Goal: Task Accomplishment & Management: Manage account settings

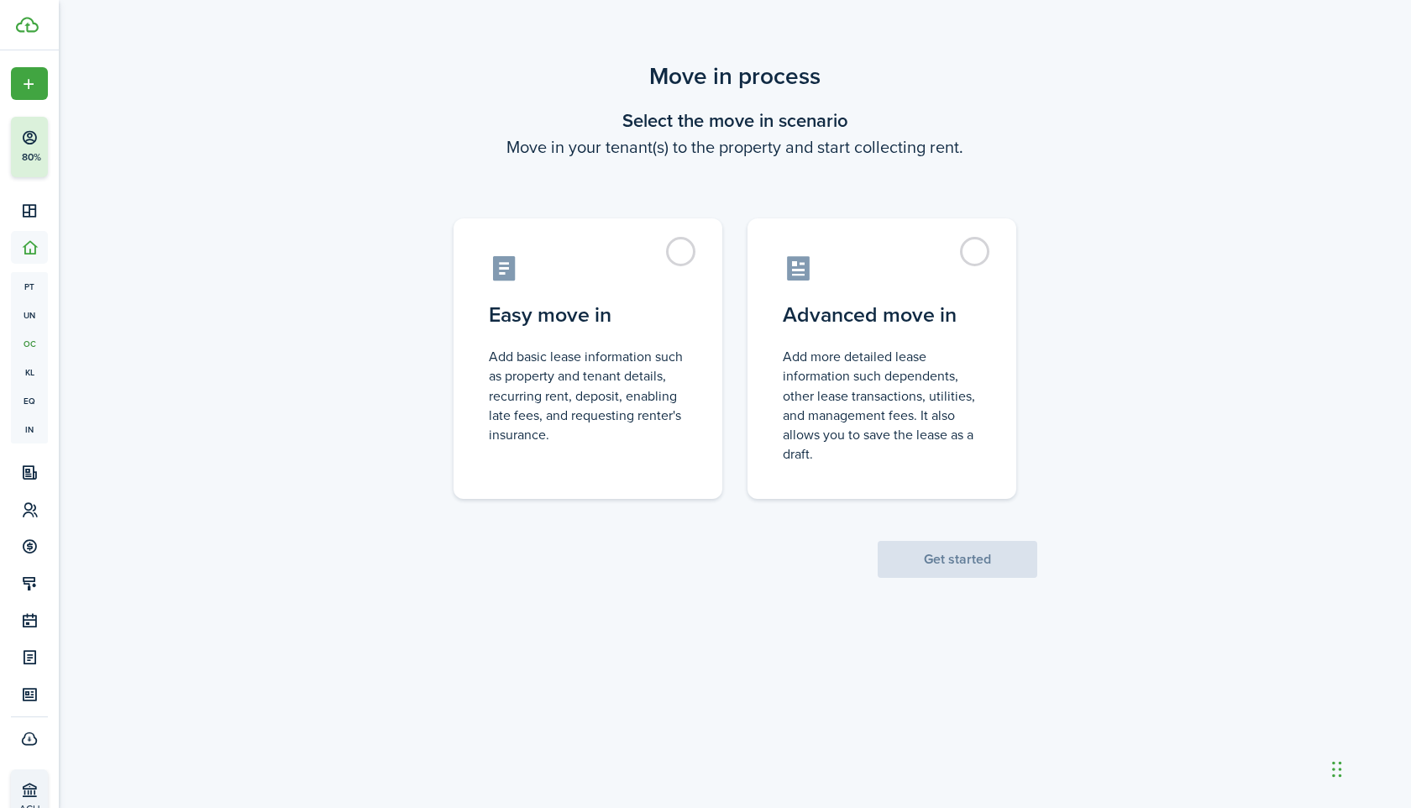
click at [858, 213] on control-radio-group "Easy move in Add basic lease information such as property and tenant details, r…" at bounding box center [735, 350] width 630 height 297
click at [863, 274] on control-radio-card-icon at bounding box center [882, 263] width 198 height 29
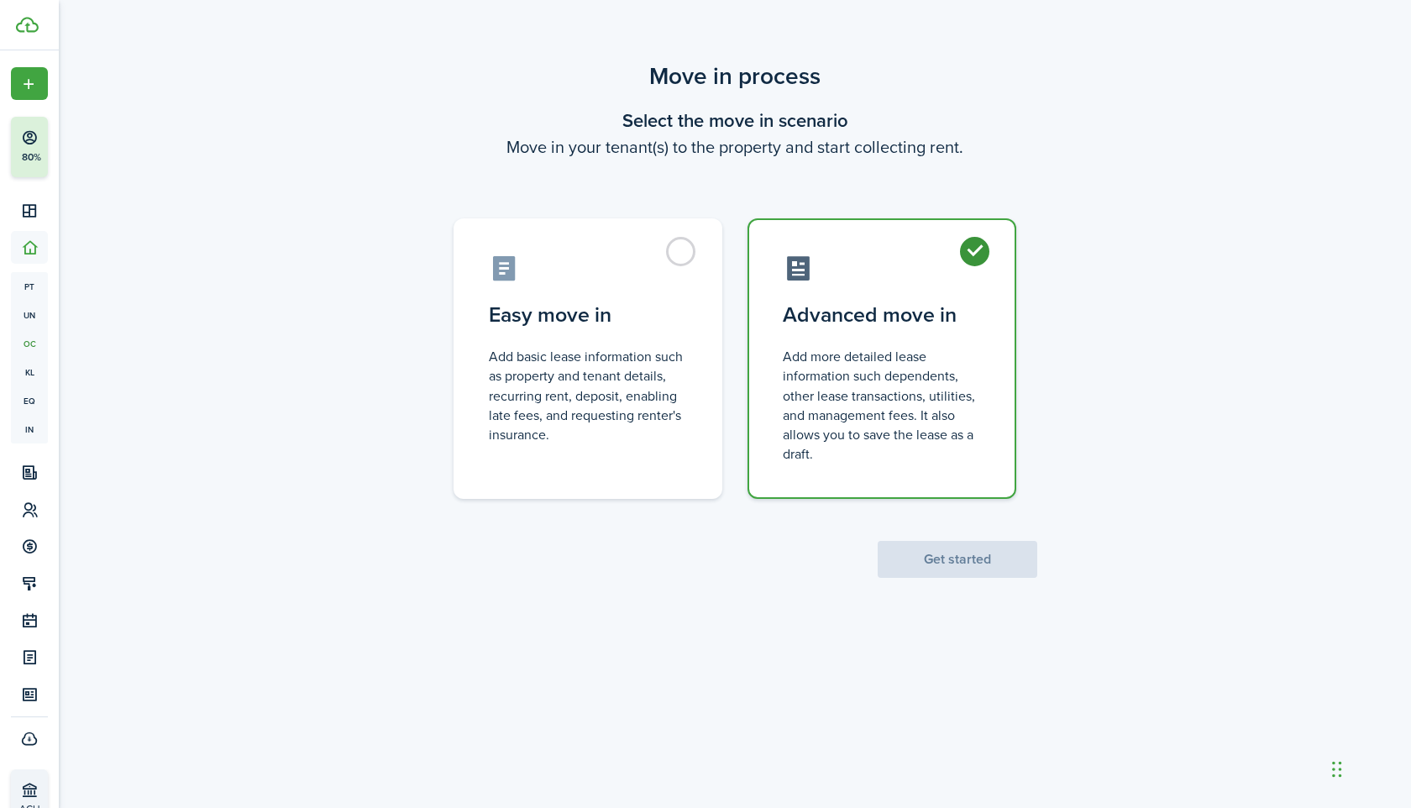
radio input "true"
click at [935, 557] on button "Get started" at bounding box center [958, 559] width 160 height 37
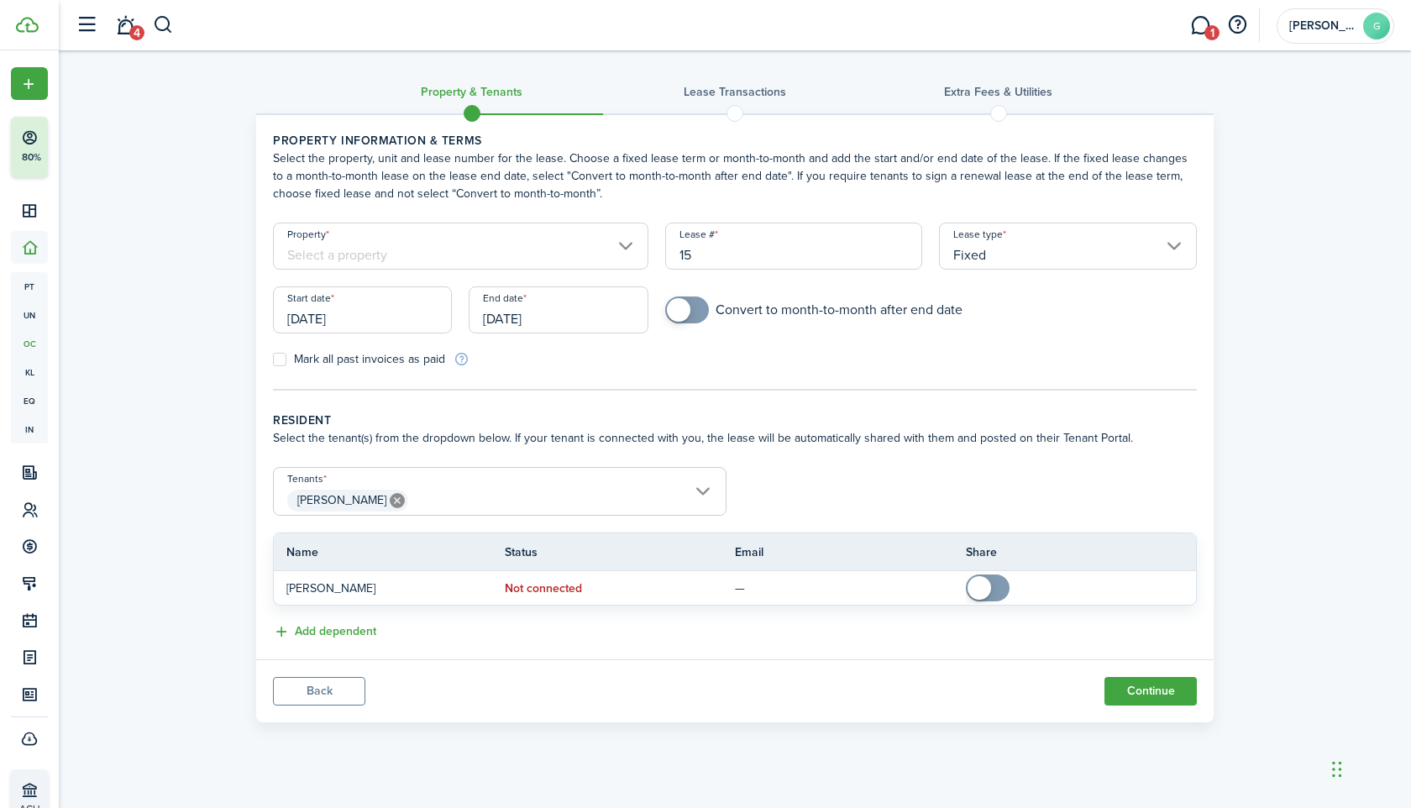
click at [400, 314] on input "[DATE]" at bounding box center [362, 309] width 179 height 47
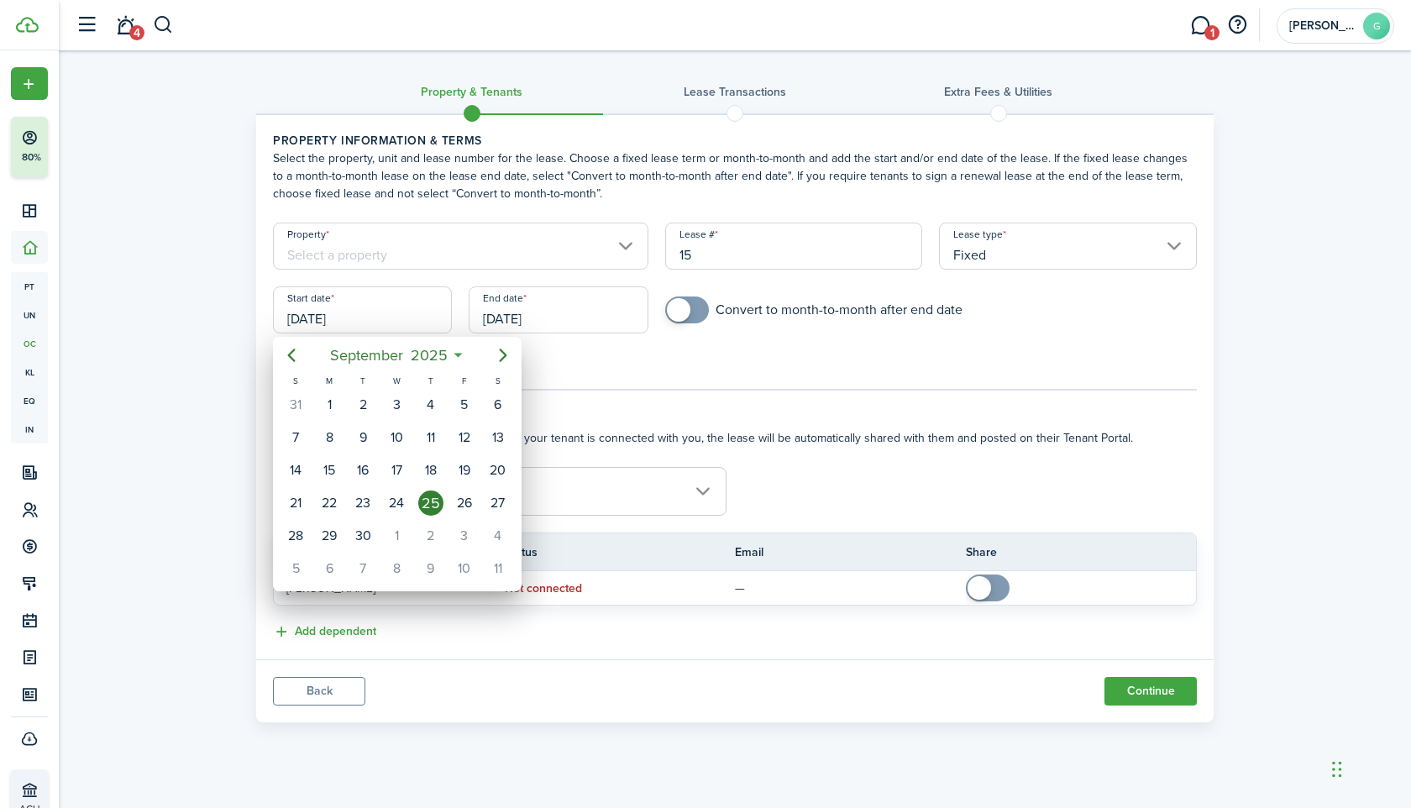
click at [1061, 242] on div at bounding box center [706, 404] width 1680 height 1077
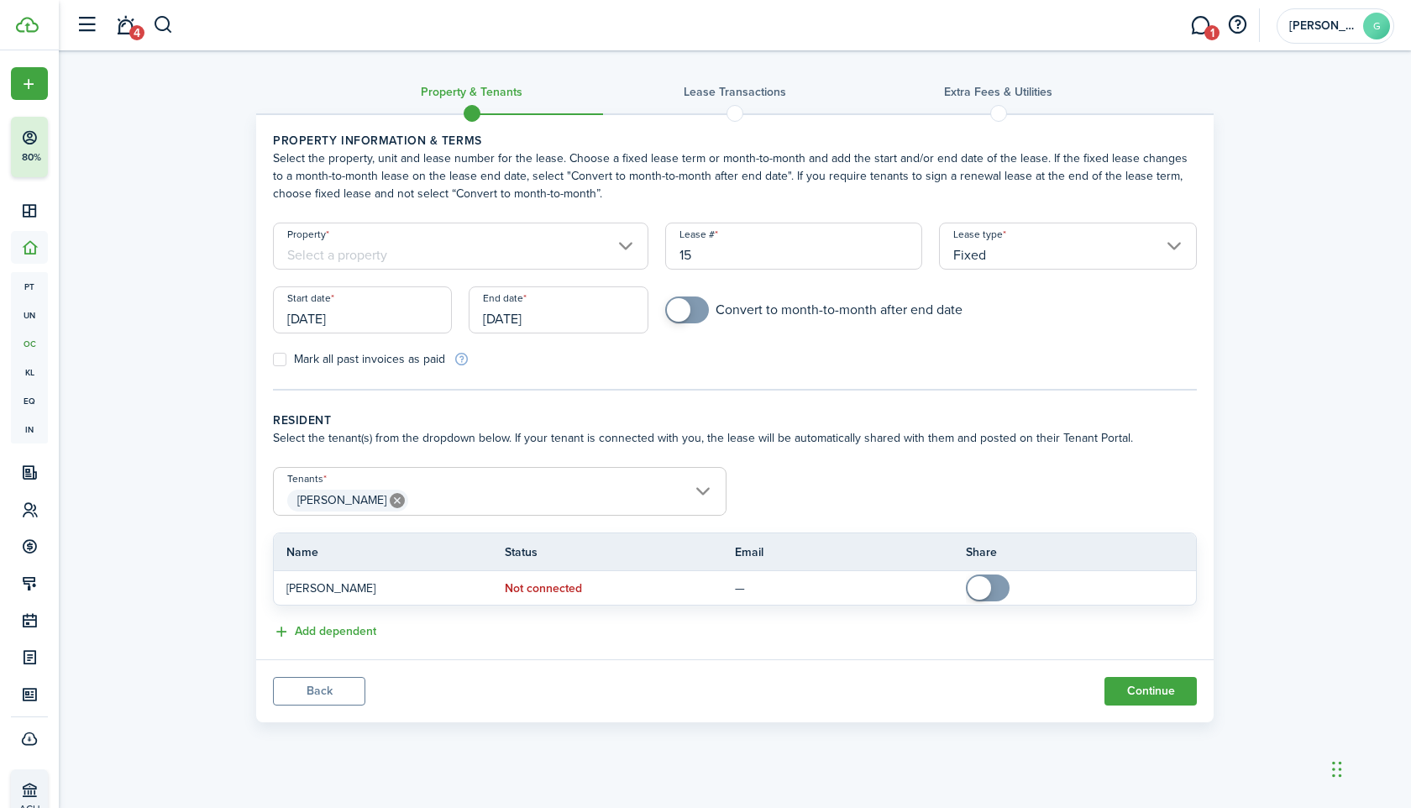
click at [1057, 254] on input "Fixed" at bounding box center [1068, 246] width 258 height 47
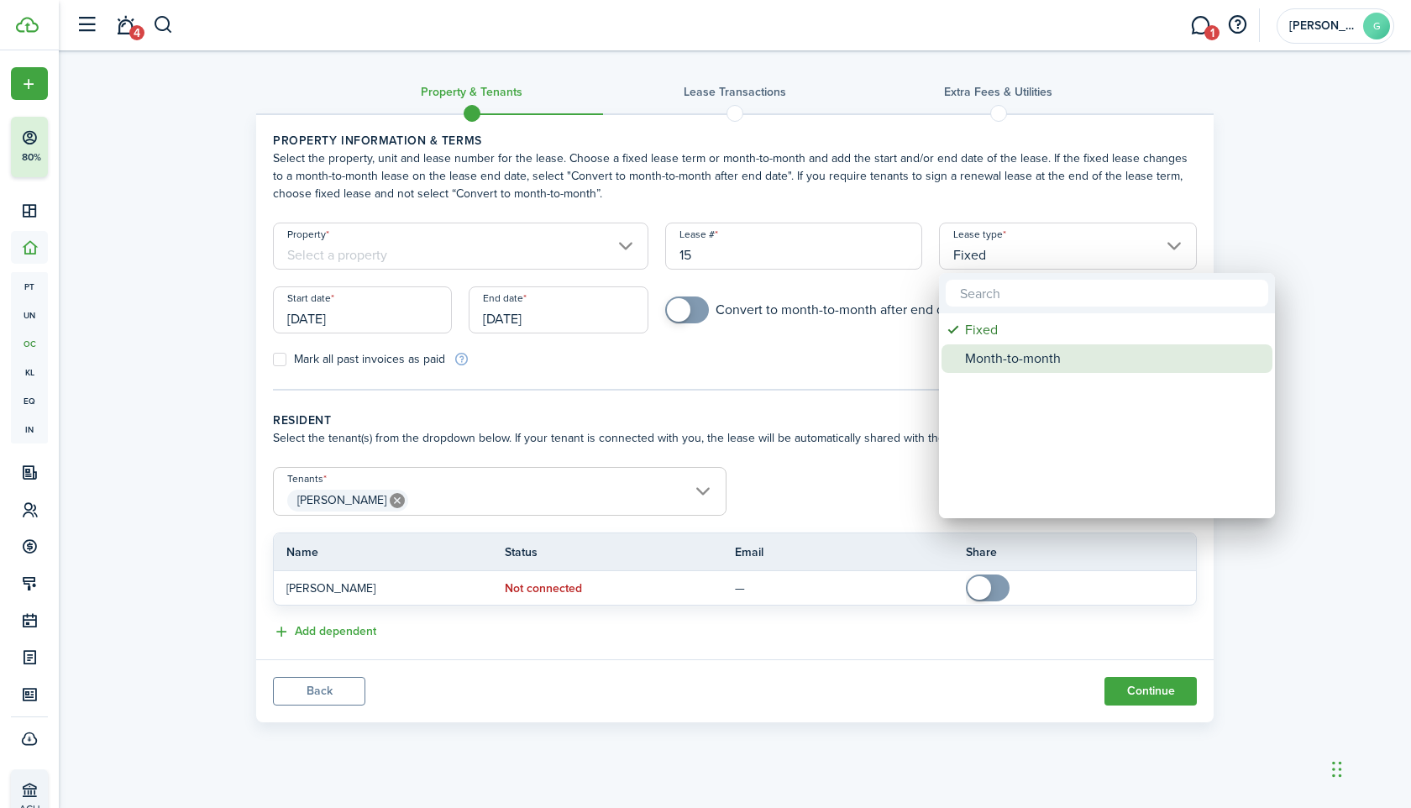
click at [1004, 357] on div "Month-to-month" at bounding box center [1113, 358] width 297 height 29
type input "Month-to-month"
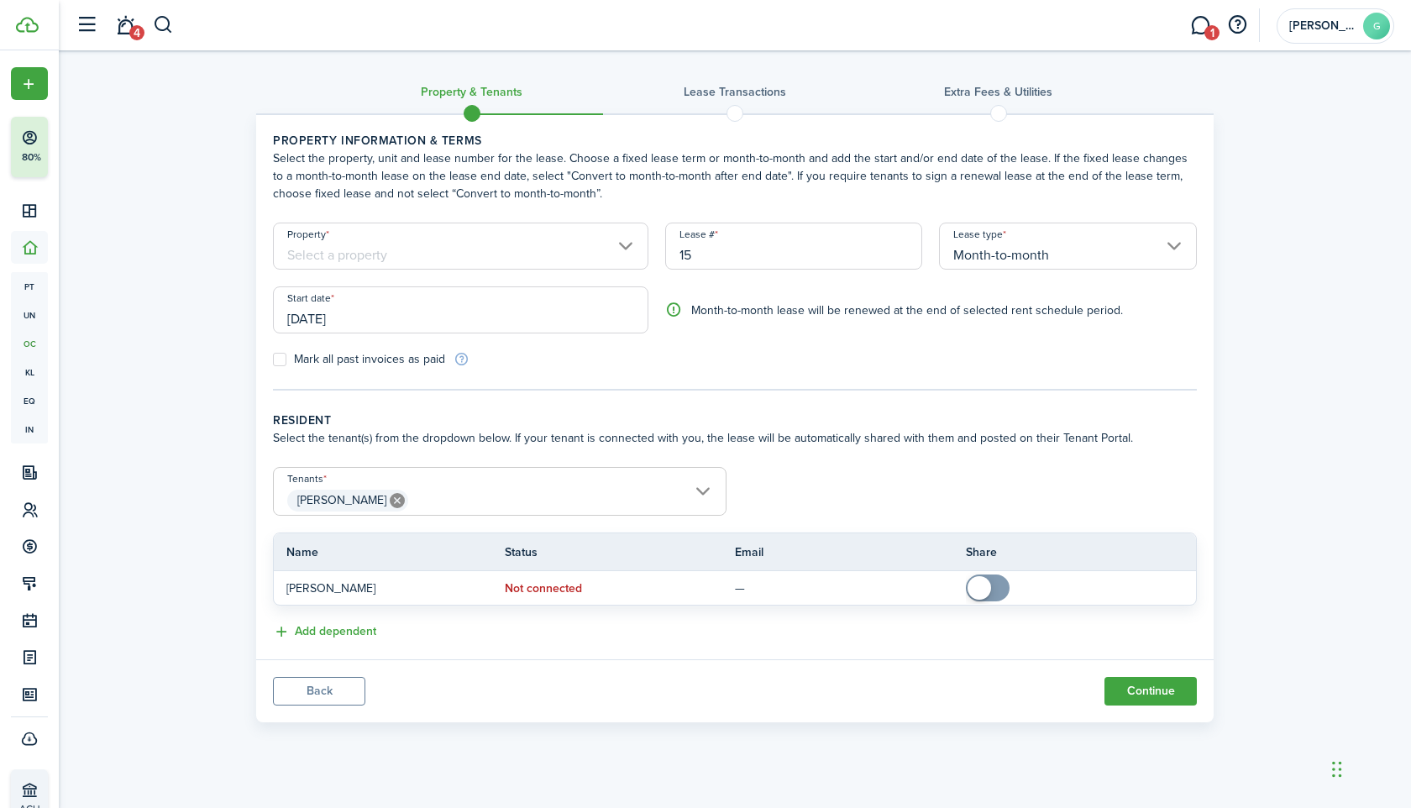
click at [517, 307] on input "[DATE]" at bounding box center [460, 309] width 375 height 47
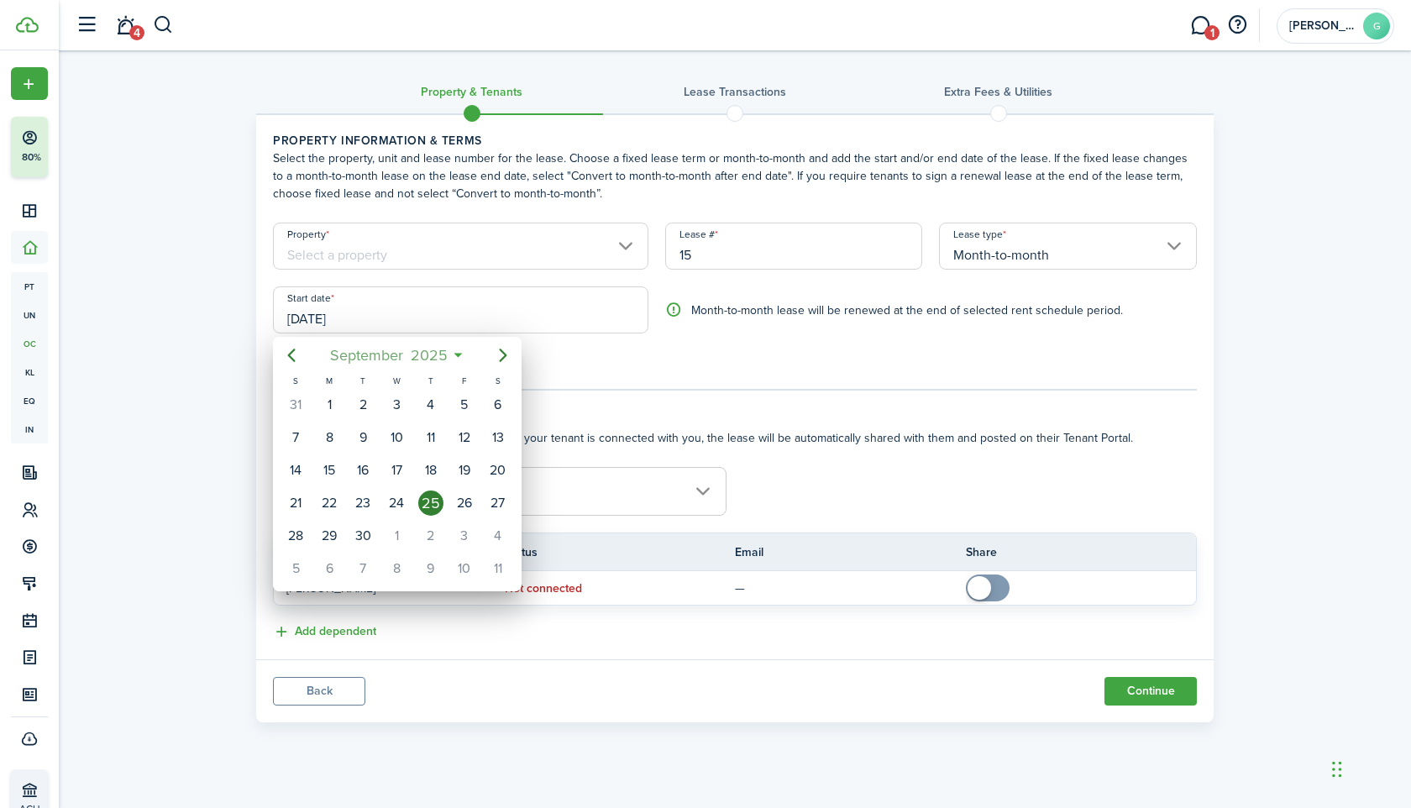
click at [412, 356] on span "2025" at bounding box center [429, 355] width 45 height 30
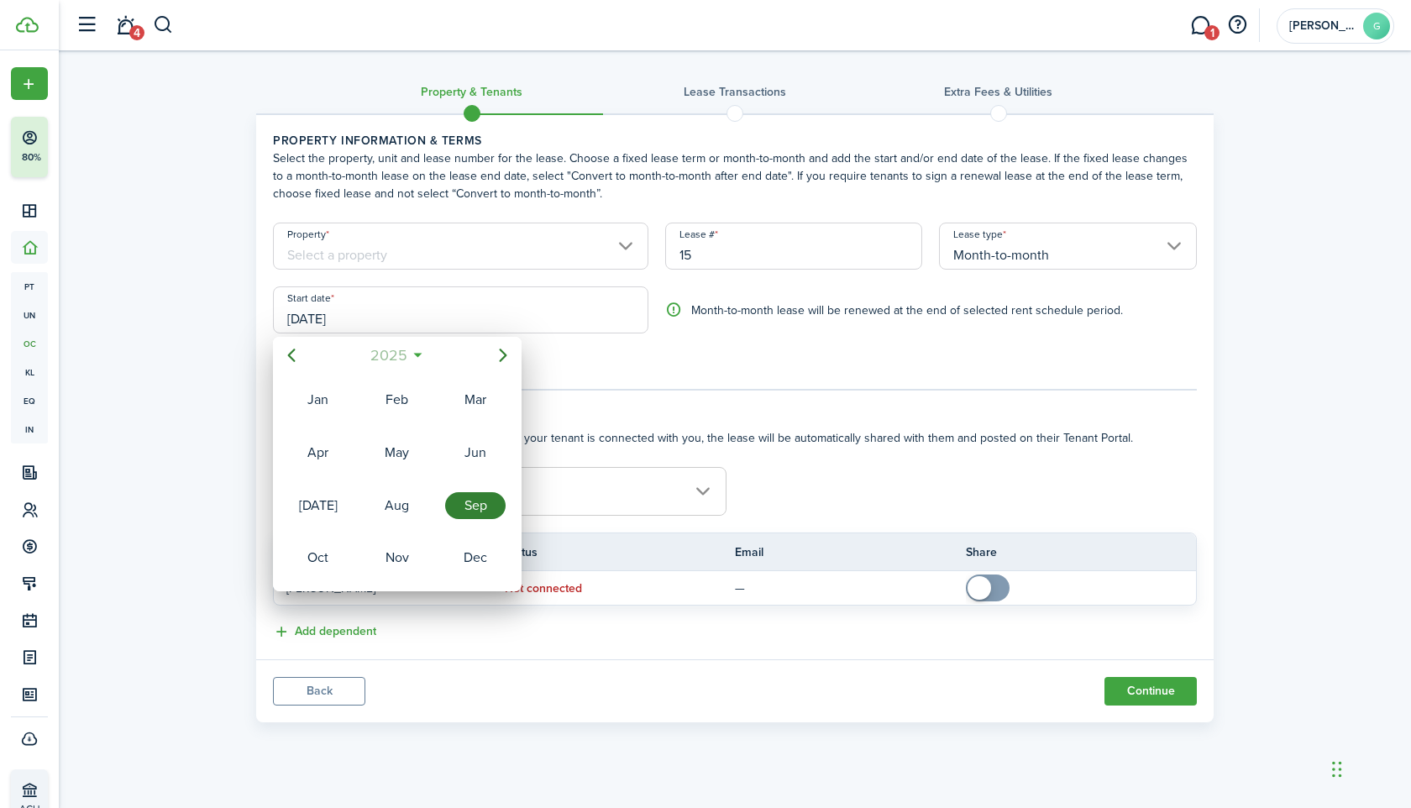
click at [412, 356] on mbsc-button "2025" at bounding box center [389, 355] width 58 height 30
click at [464, 405] on div "2020" at bounding box center [475, 399] width 60 height 27
click at [475, 508] on div "Sep" at bounding box center [475, 505] width 60 height 27
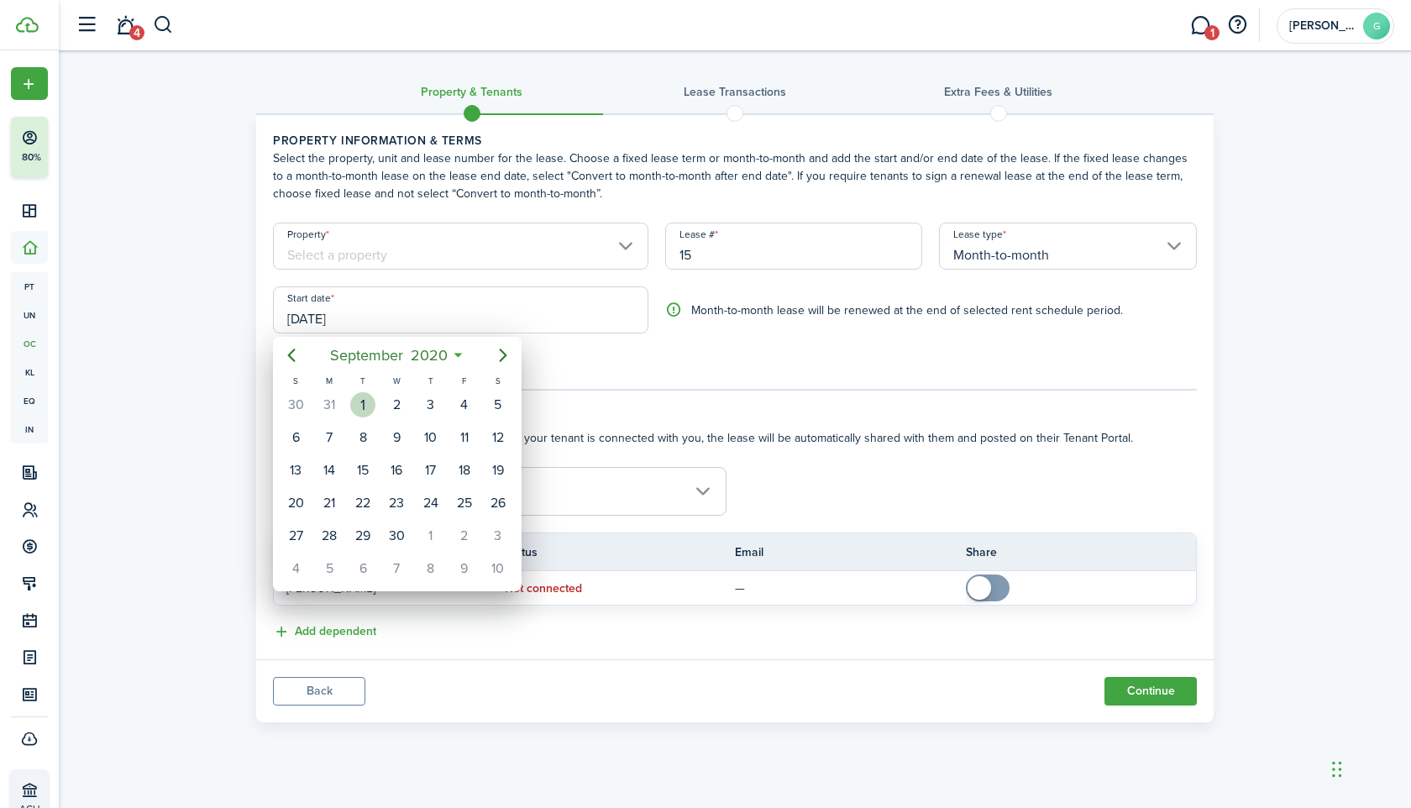
click at [366, 403] on div "1" at bounding box center [362, 404] width 25 height 25
type input "[DATE]"
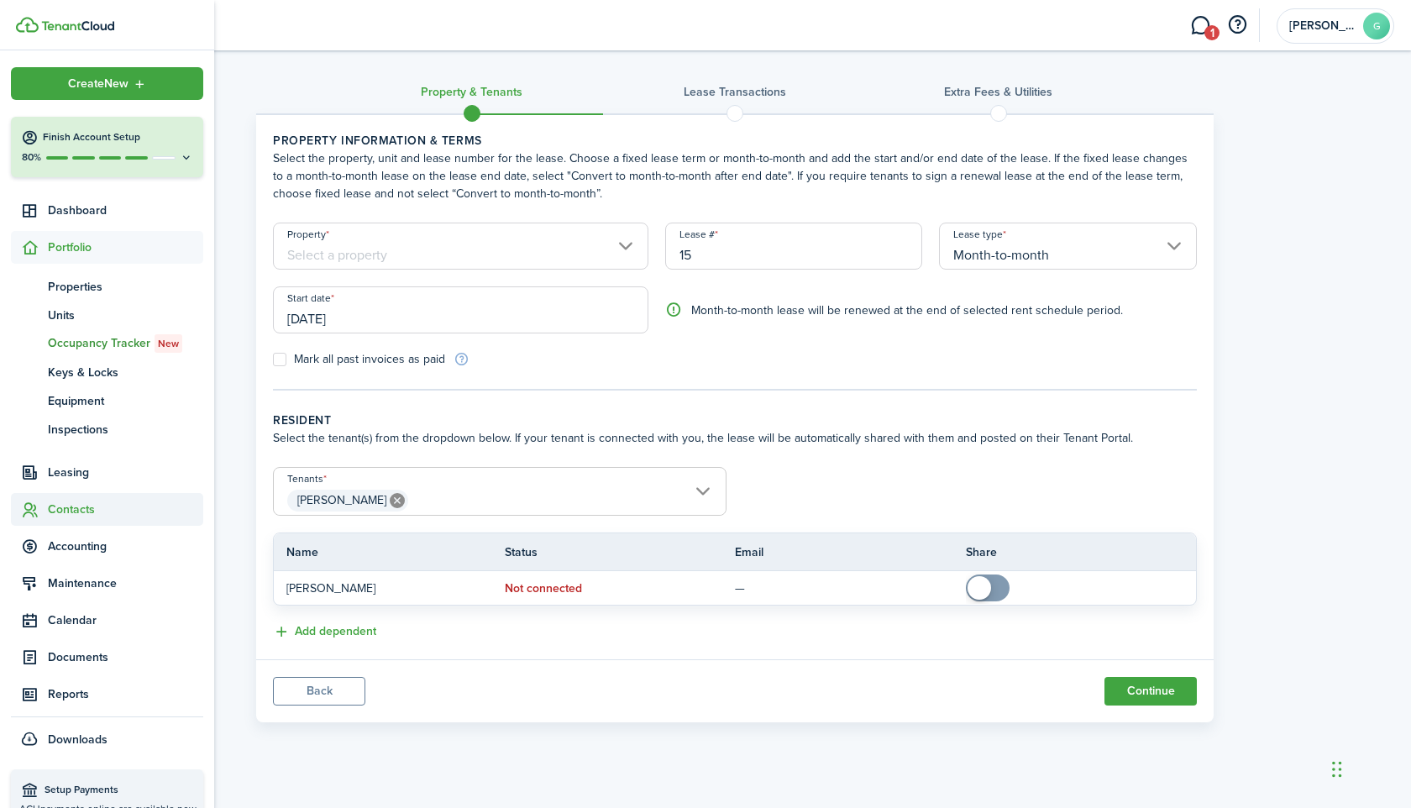
click at [58, 514] on span "Contacts" at bounding box center [125, 510] width 155 height 18
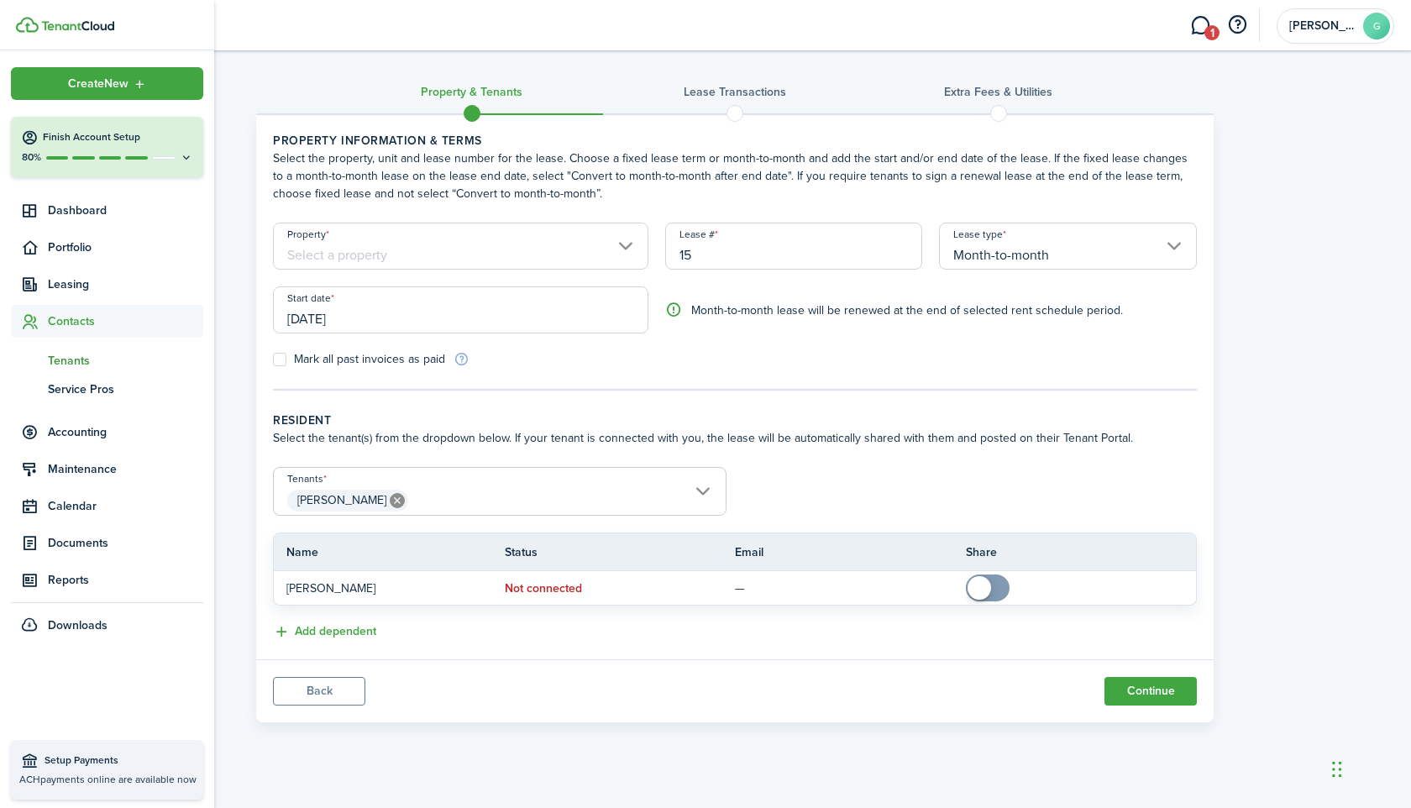
click at [79, 360] on span "Tenants" at bounding box center [125, 361] width 155 height 18
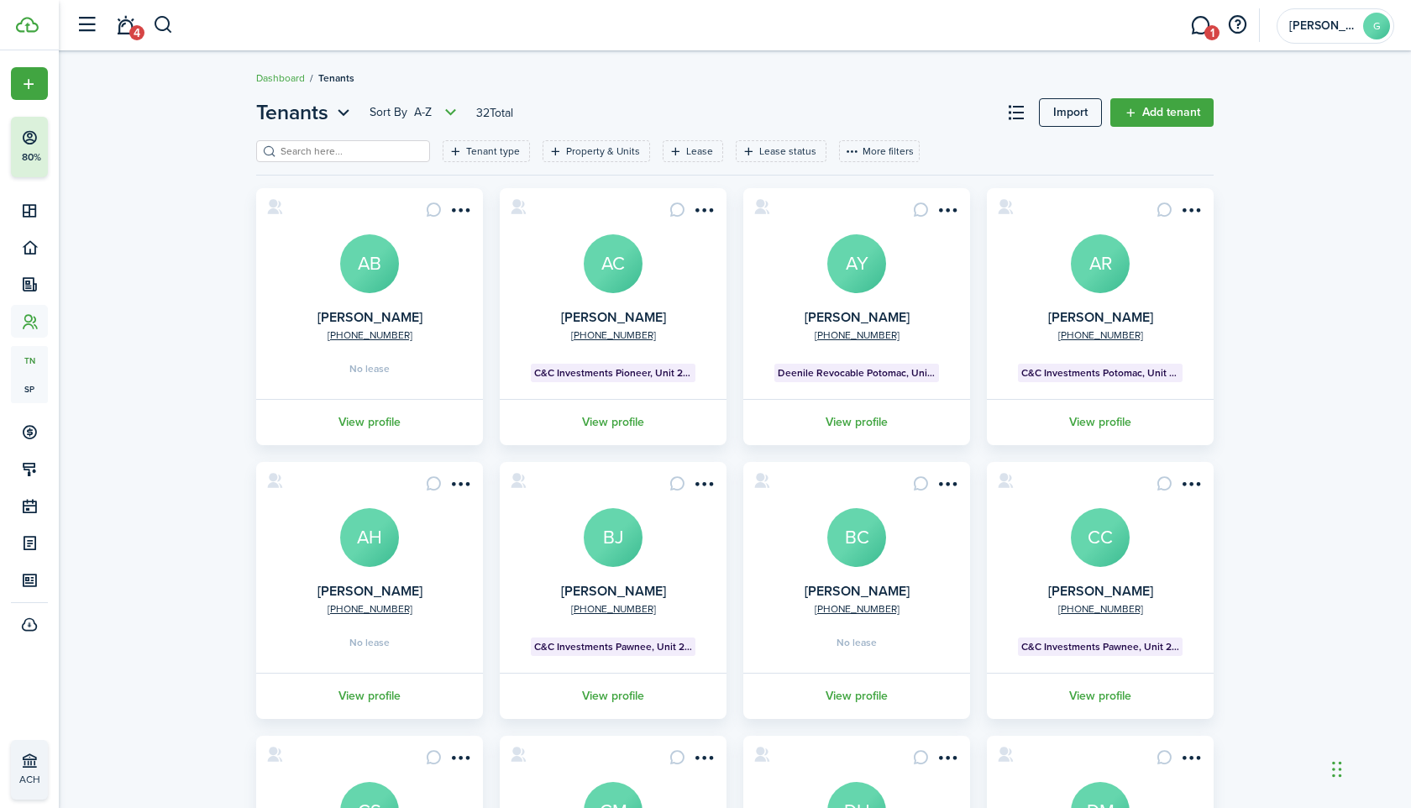
click at [339, 151] on input "search" at bounding box center [350, 152] width 148 height 16
paste input "[PERSON_NAME]"
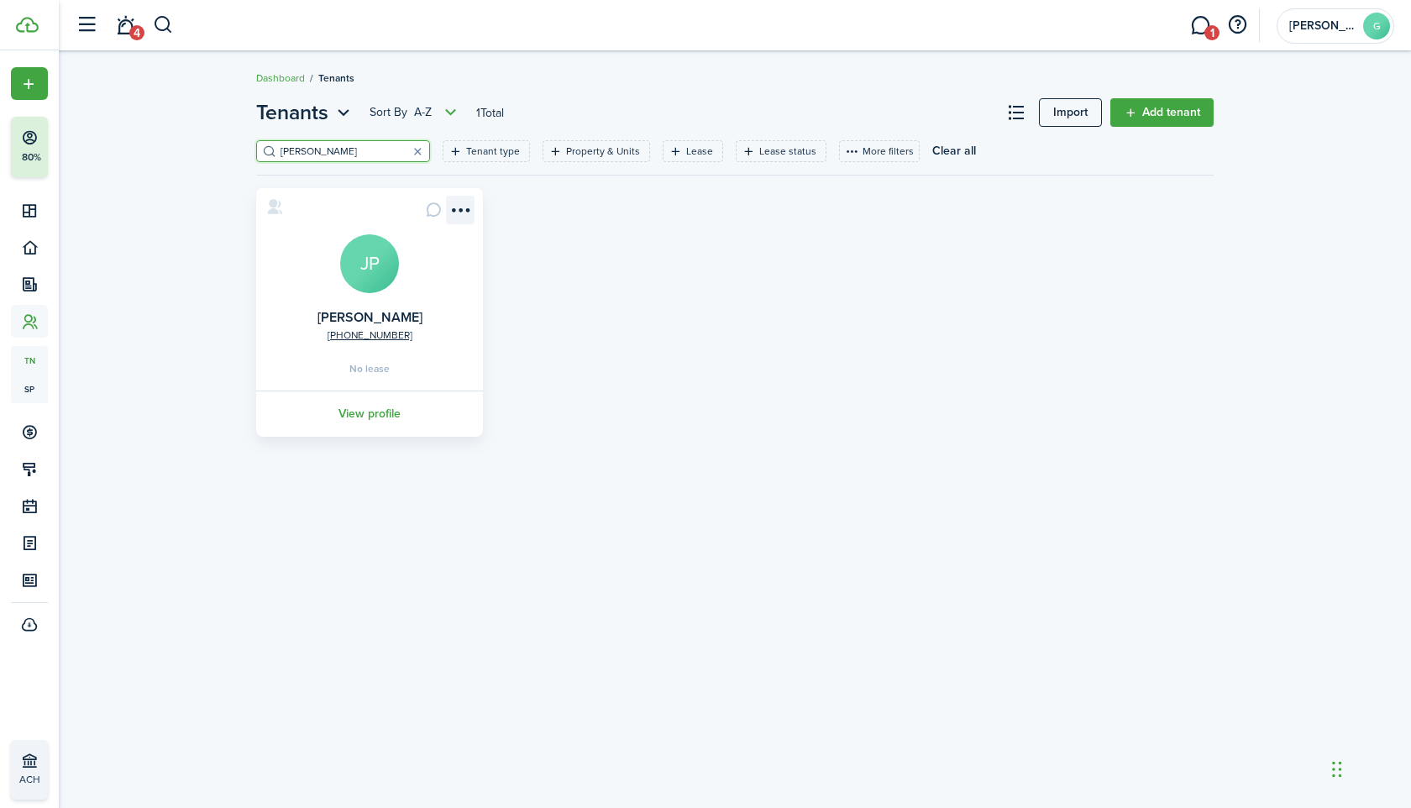
type input "[PERSON_NAME]"
click at [461, 208] on menu-btn-icon "Open menu" at bounding box center [460, 210] width 29 height 29
click at [525, 265] on div "[PHONE_NUMBER] [PERSON_NAME] JP No lease View profile" at bounding box center [735, 312] width 974 height 249
click at [469, 206] on menu-btn-icon "Open menu" at bounding box center [460, 210] width 29 height 29
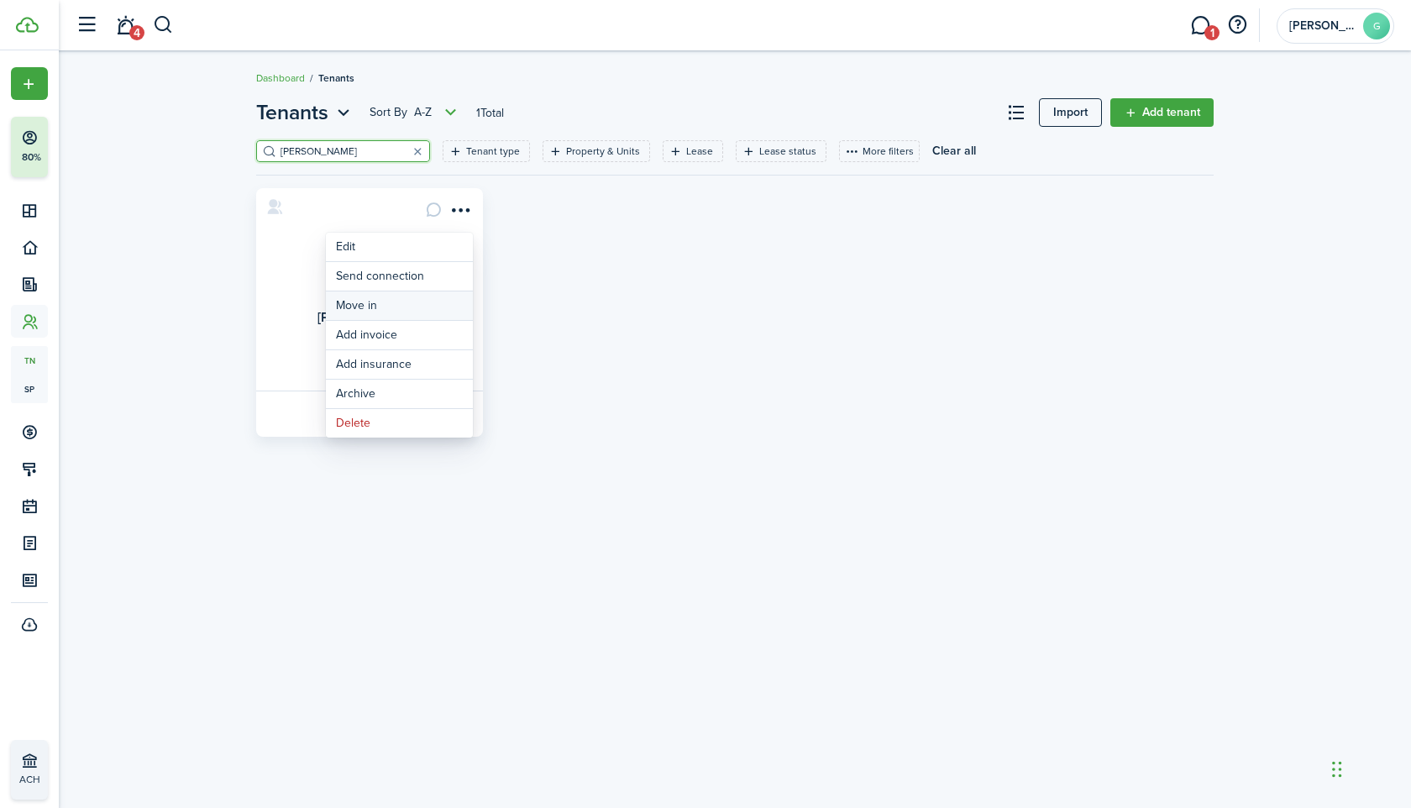
click at [408, 304] on link "Move in" at bounding box center [399, 305] width 147 height 29
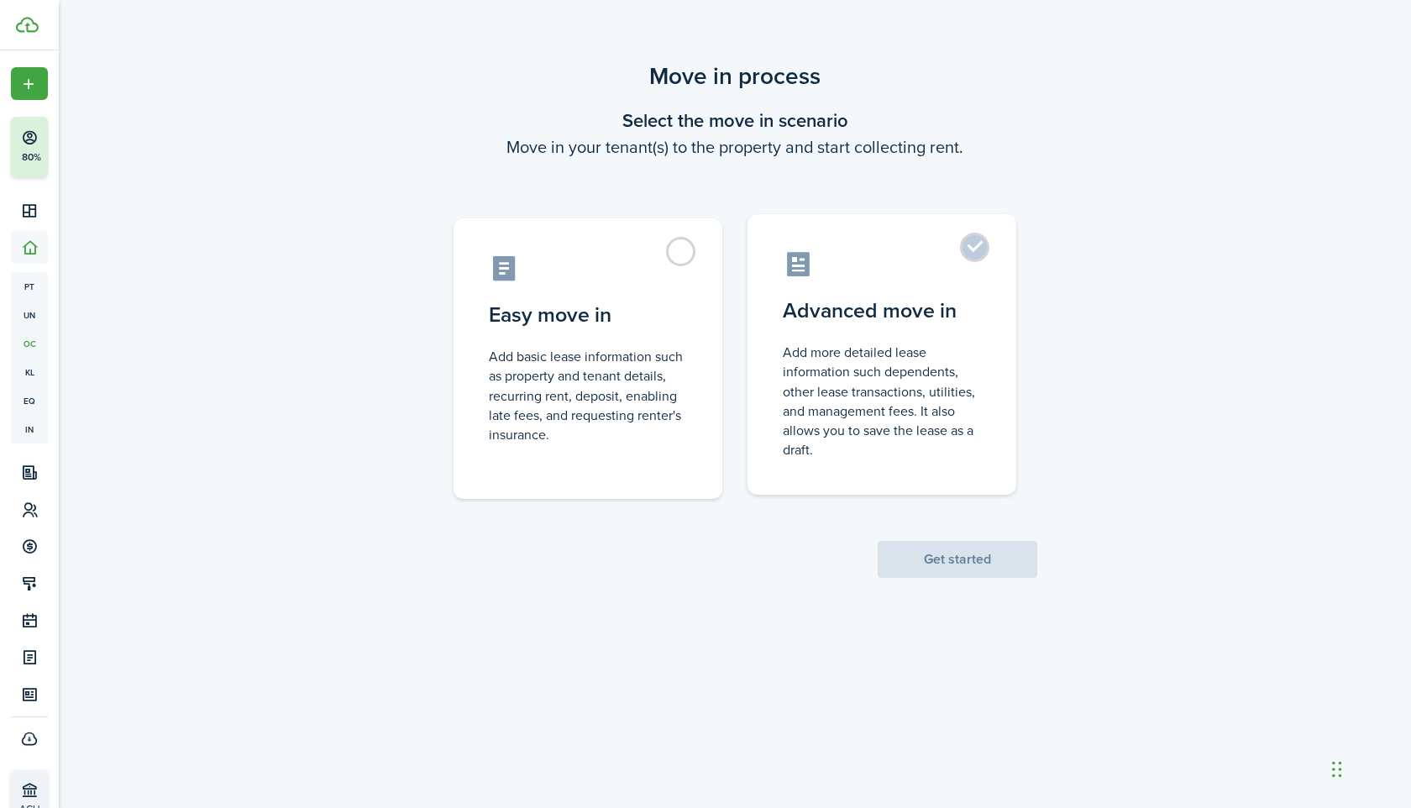
click at [820, 360] on control-radio-card-description "Add more detailed lease information such dependents, other lease transactions, …" at bounding box center [882, 401] width 198 height 117
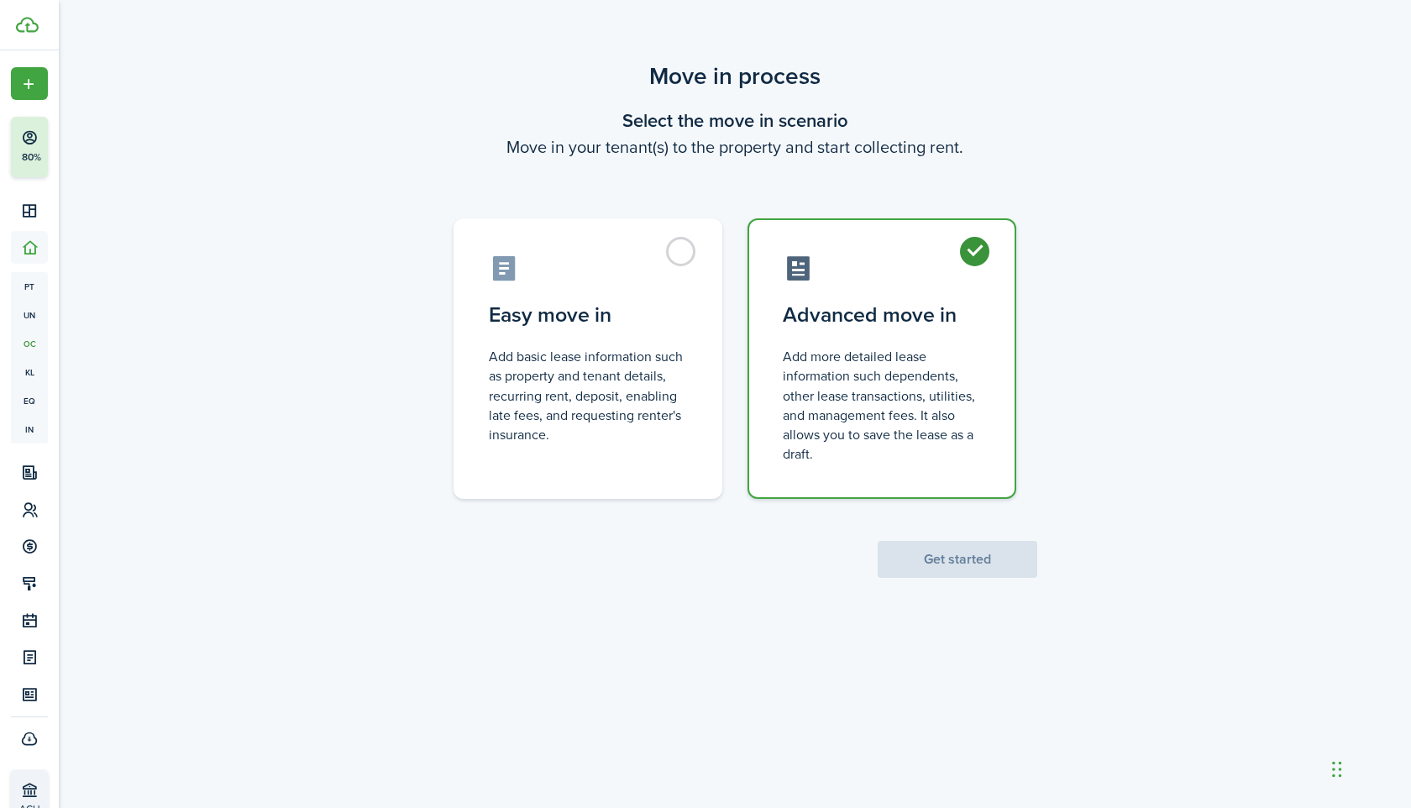
radio input "true"
click at [941, 552] on button "Get started" at bounding box center [958, 559] width 160 height 37
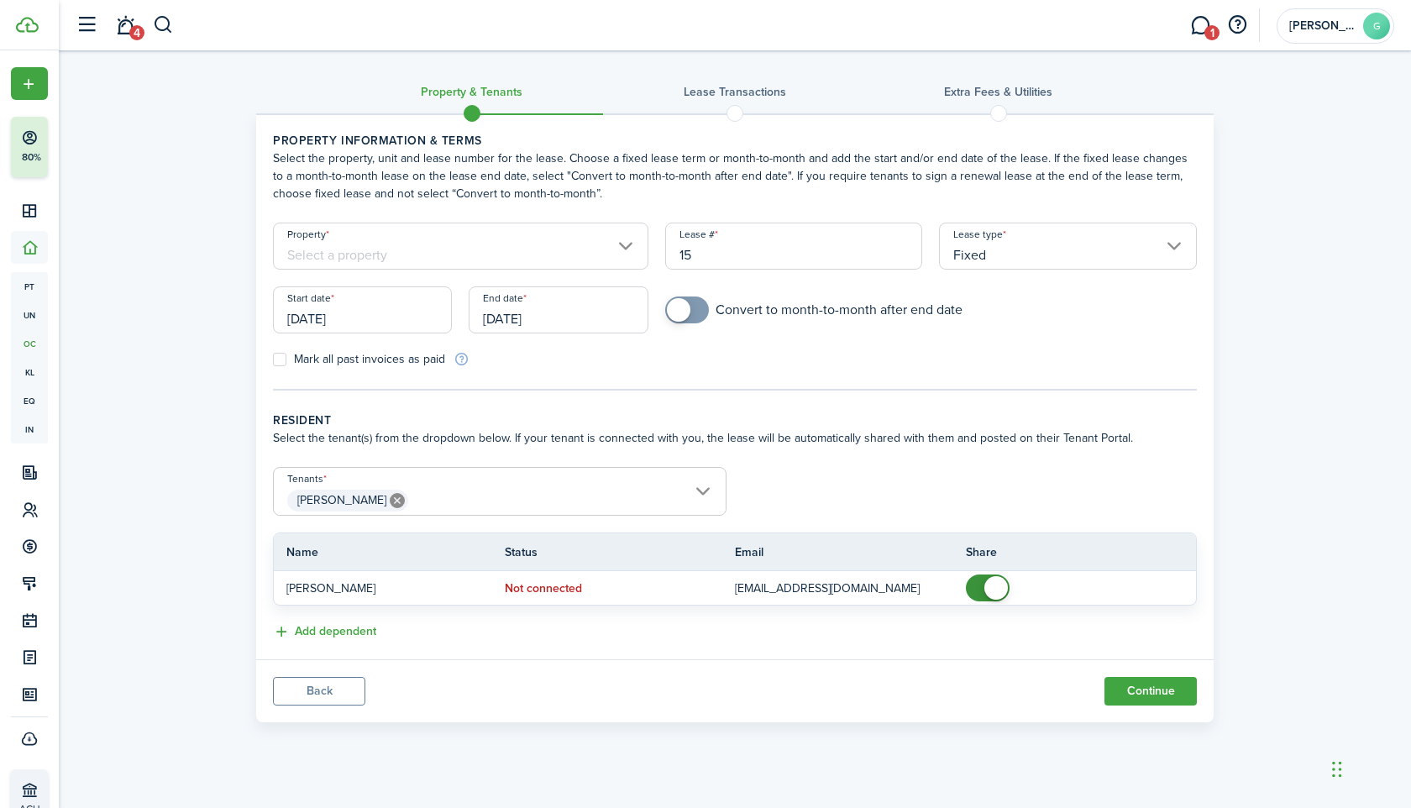
click at [1018, 257] on input "Fixed" at bounding box center [1068, 246] width 258 height 47
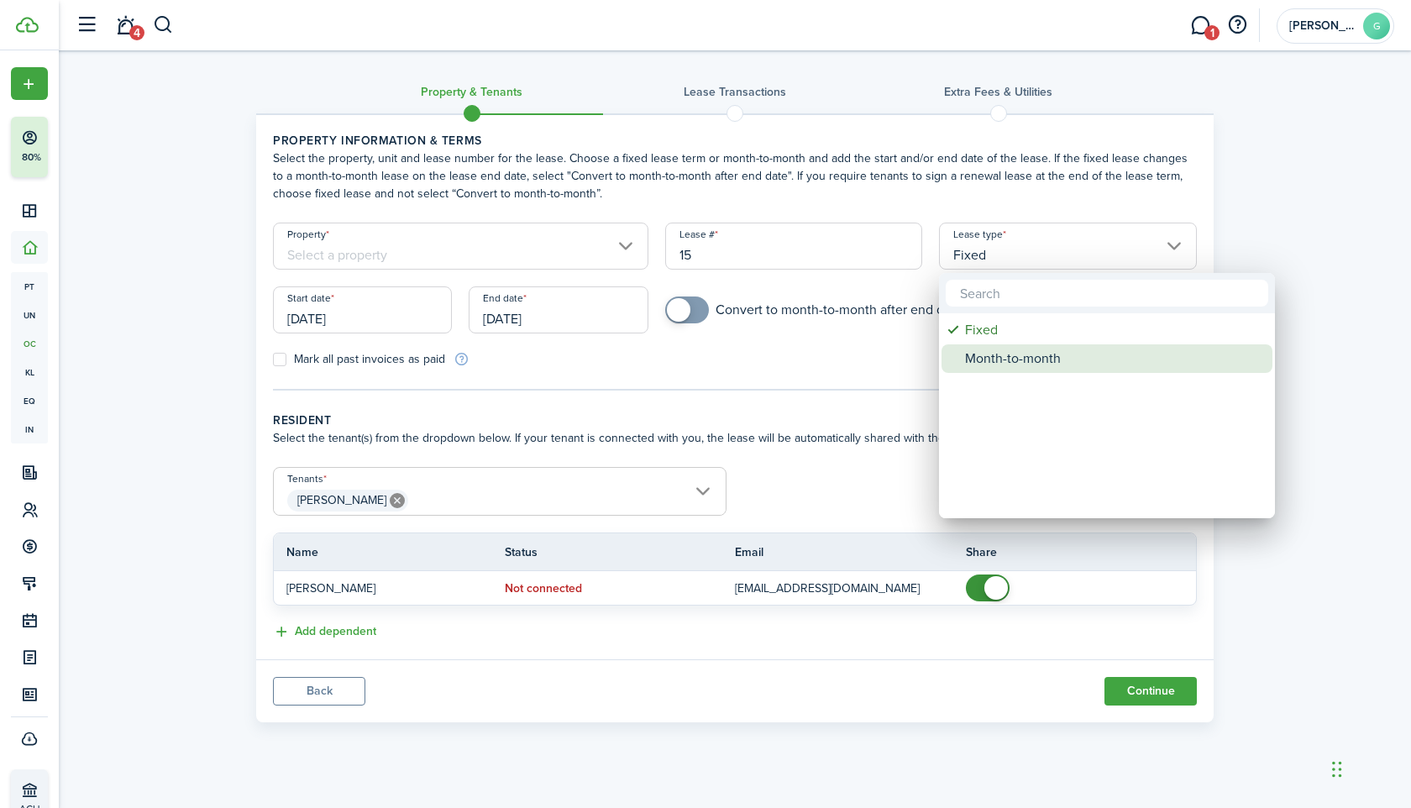
click at [1006, 358] on div "Month-to-month" at bounding box center [1113, 358] width 297 height 29
type input "Month-to-month"
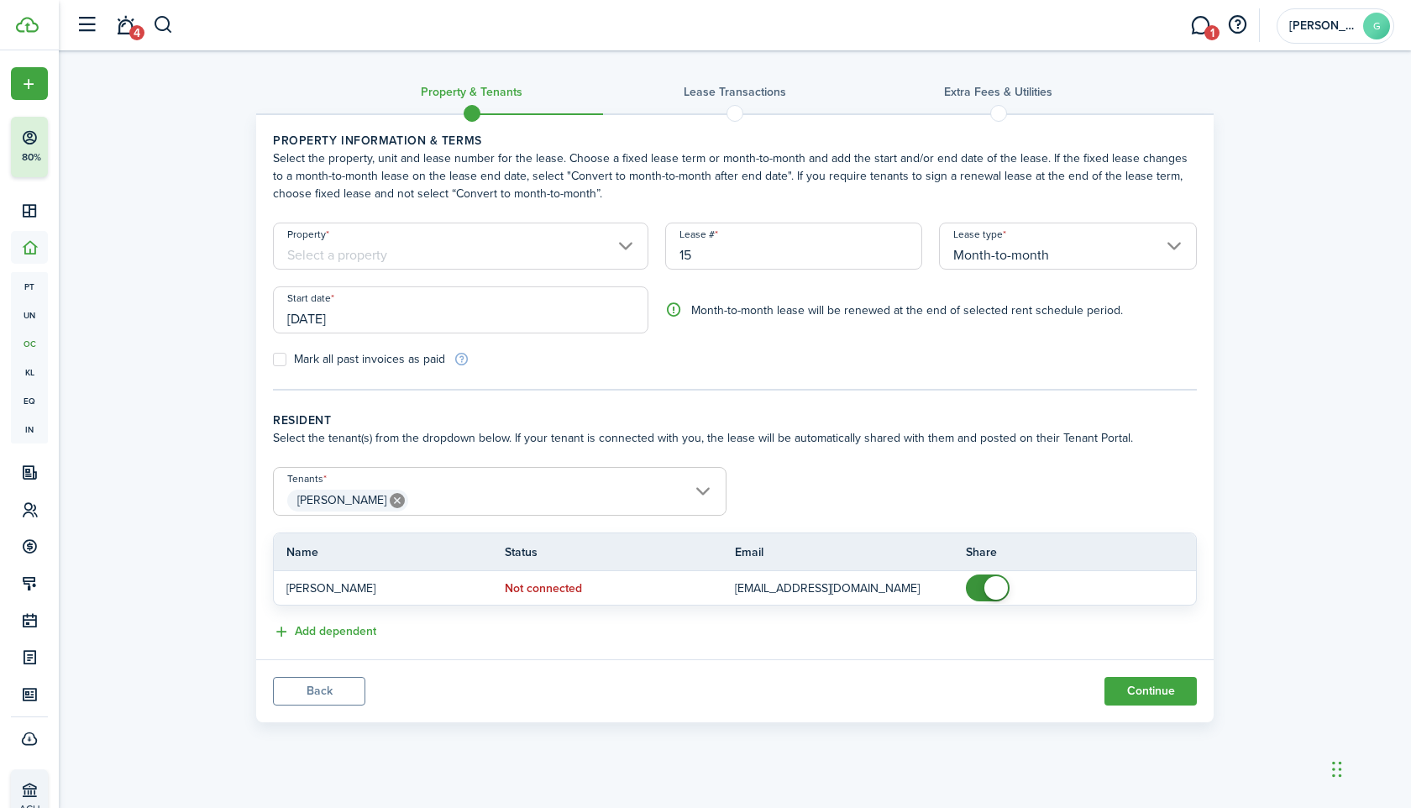
click at [402, 310] on input "[DATE]" at bounding box center [460, 309] width 375 height 47
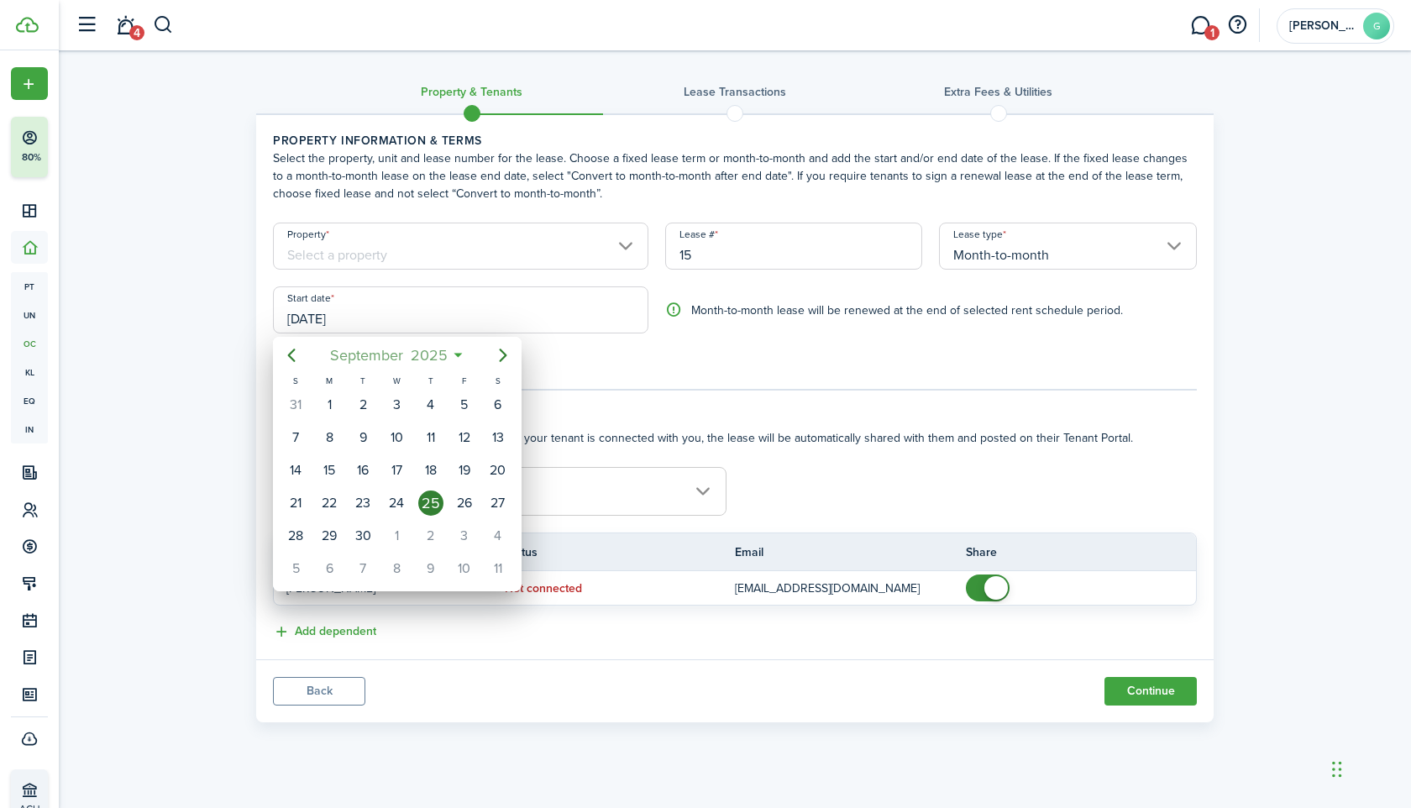
click at [431, 354] on span "2025" at bounding box center [429, 355] width 45 height 30
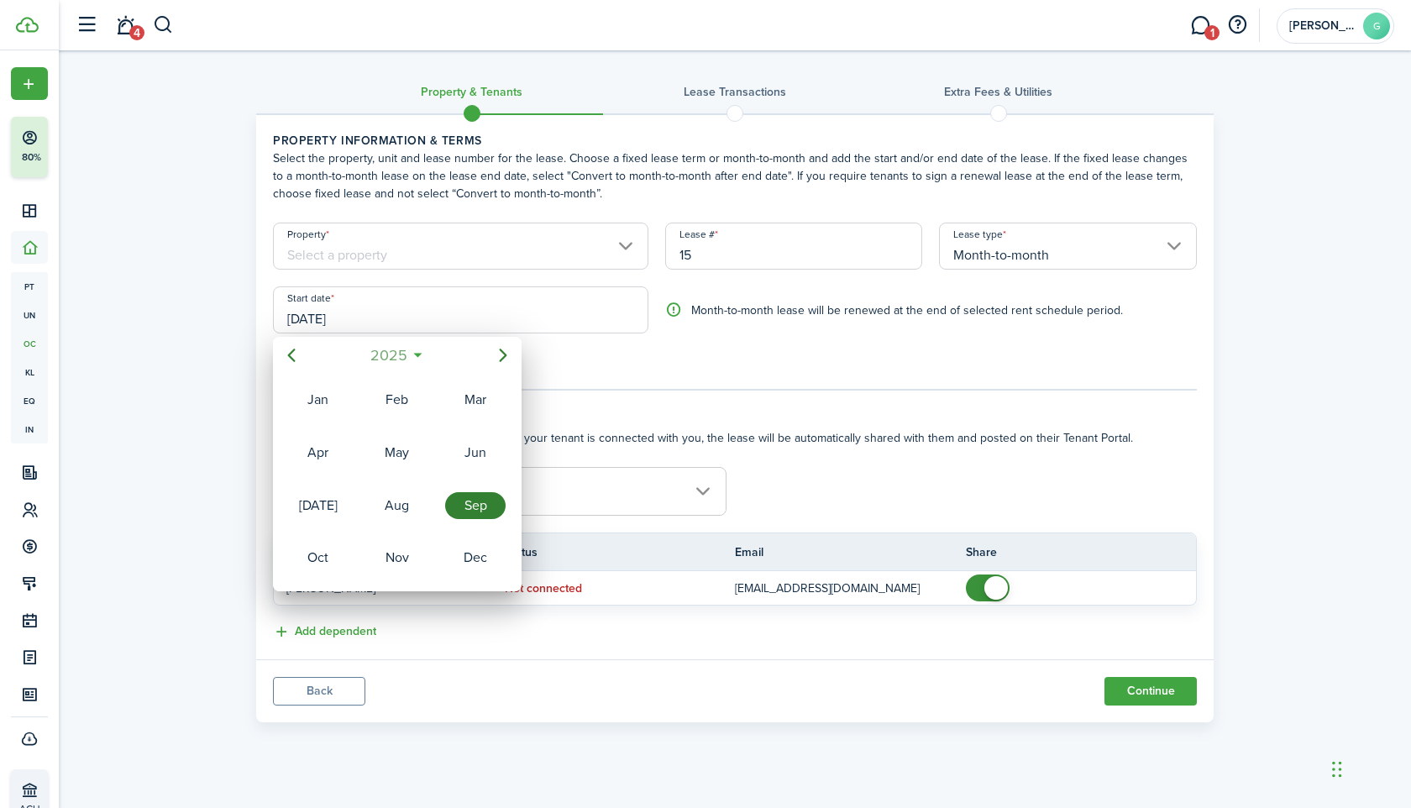
click at [394, 354] on span "2025" at bounding box center [388, 355] width 45 height 30
click at [296, 355] on icon "Previous page" at bounding box center [291, 355] width 20 height 20
click at [480, 554] on div "2017" at bounding box center [475, 557] width 60 height 27
click at [480, 407] on div "Mar" at bounding box center [475, 399] width 60 height 27
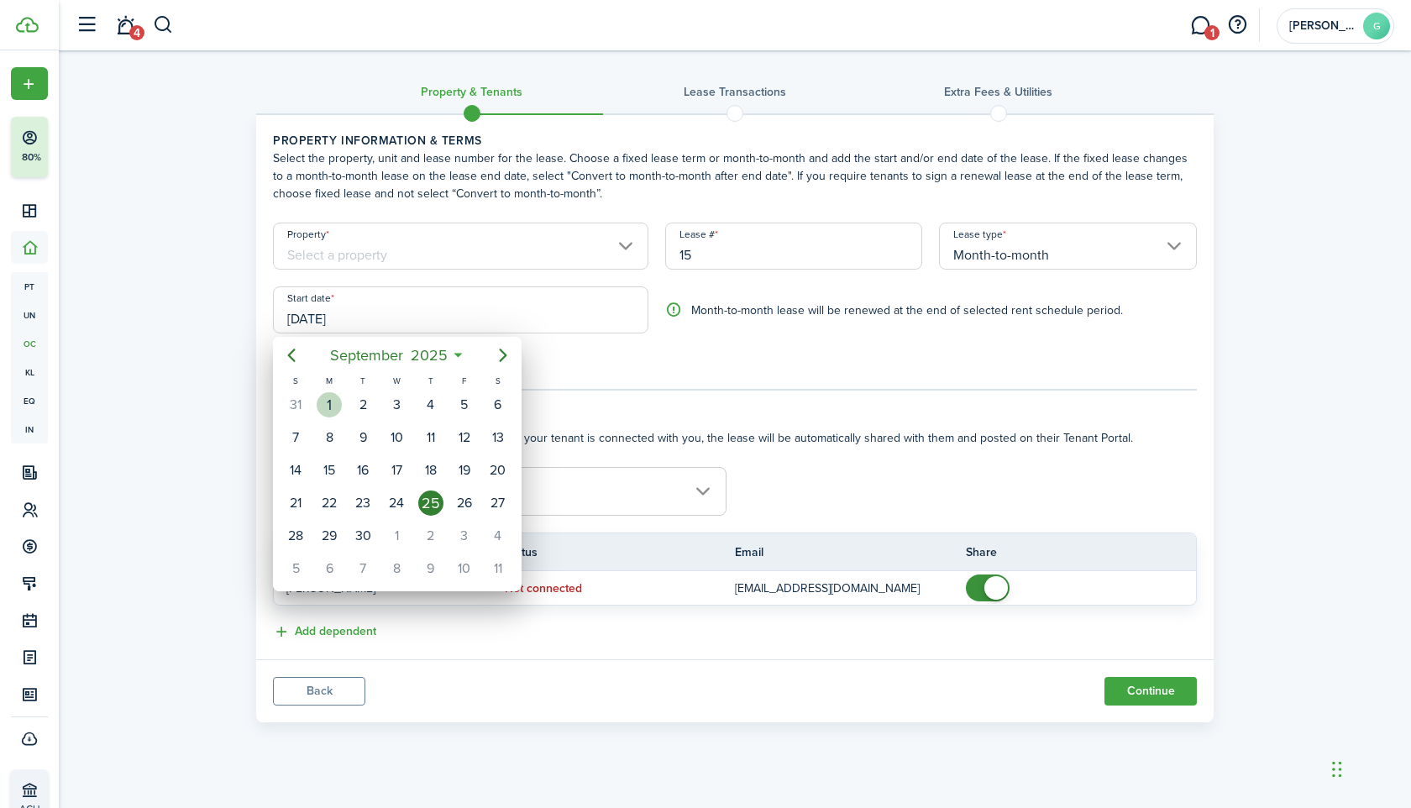
click at [330, 410] on div "1" at bounding box center [329, 404] width 25 height 25
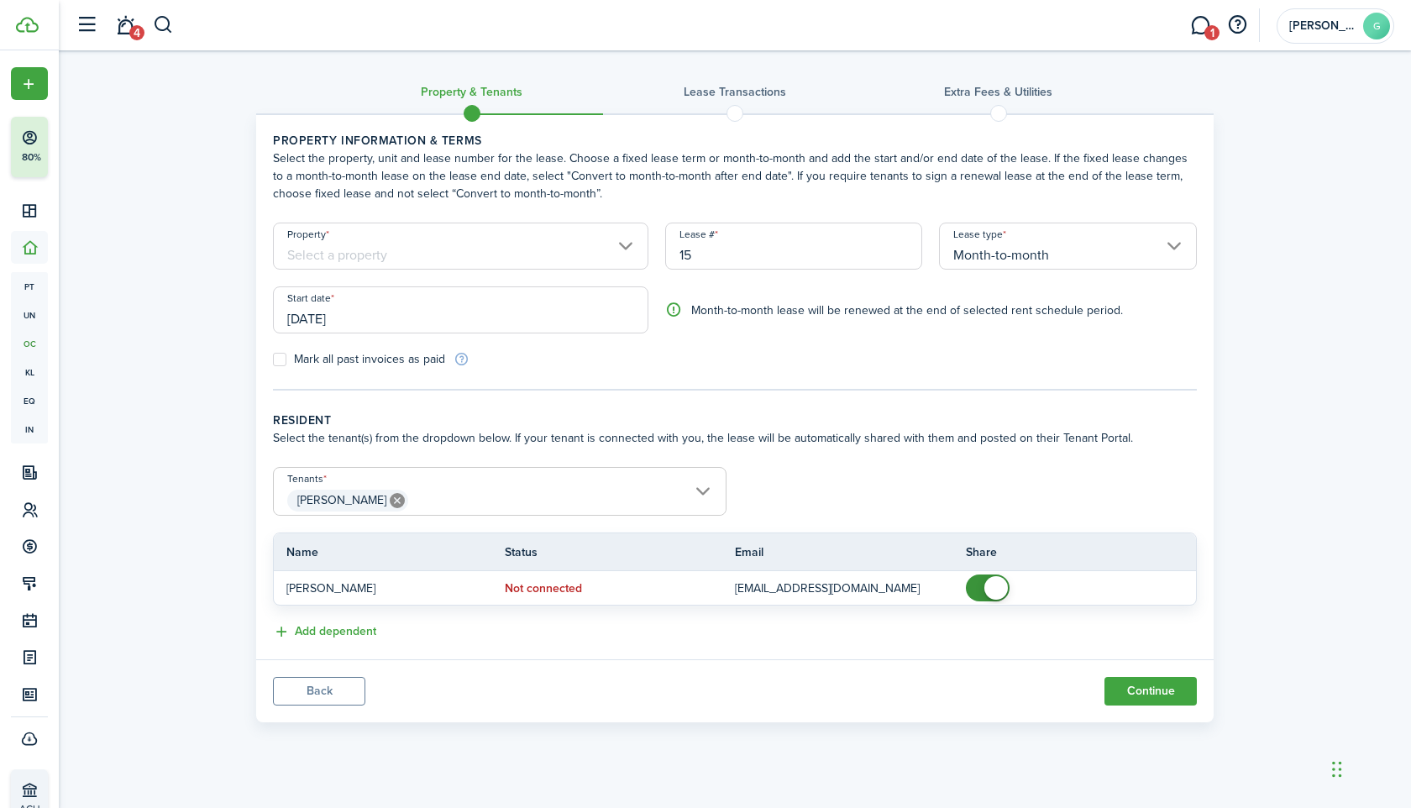
click at [395, 319] on input "[DATE]" at bounding box center [460, 309] width 375 height 47
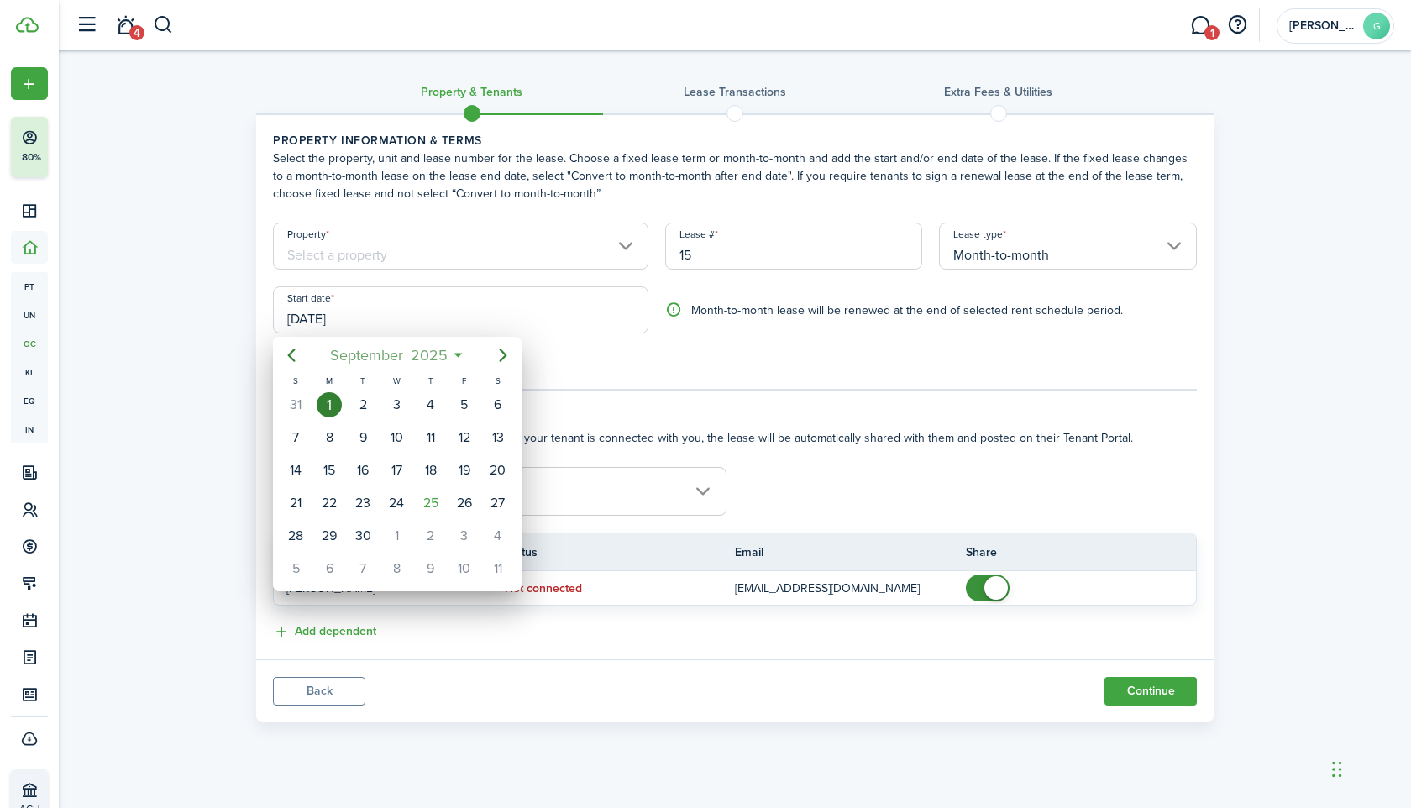
click at [407, 356] on span "2025" at bounding box center [429, 355] width 45 height 30
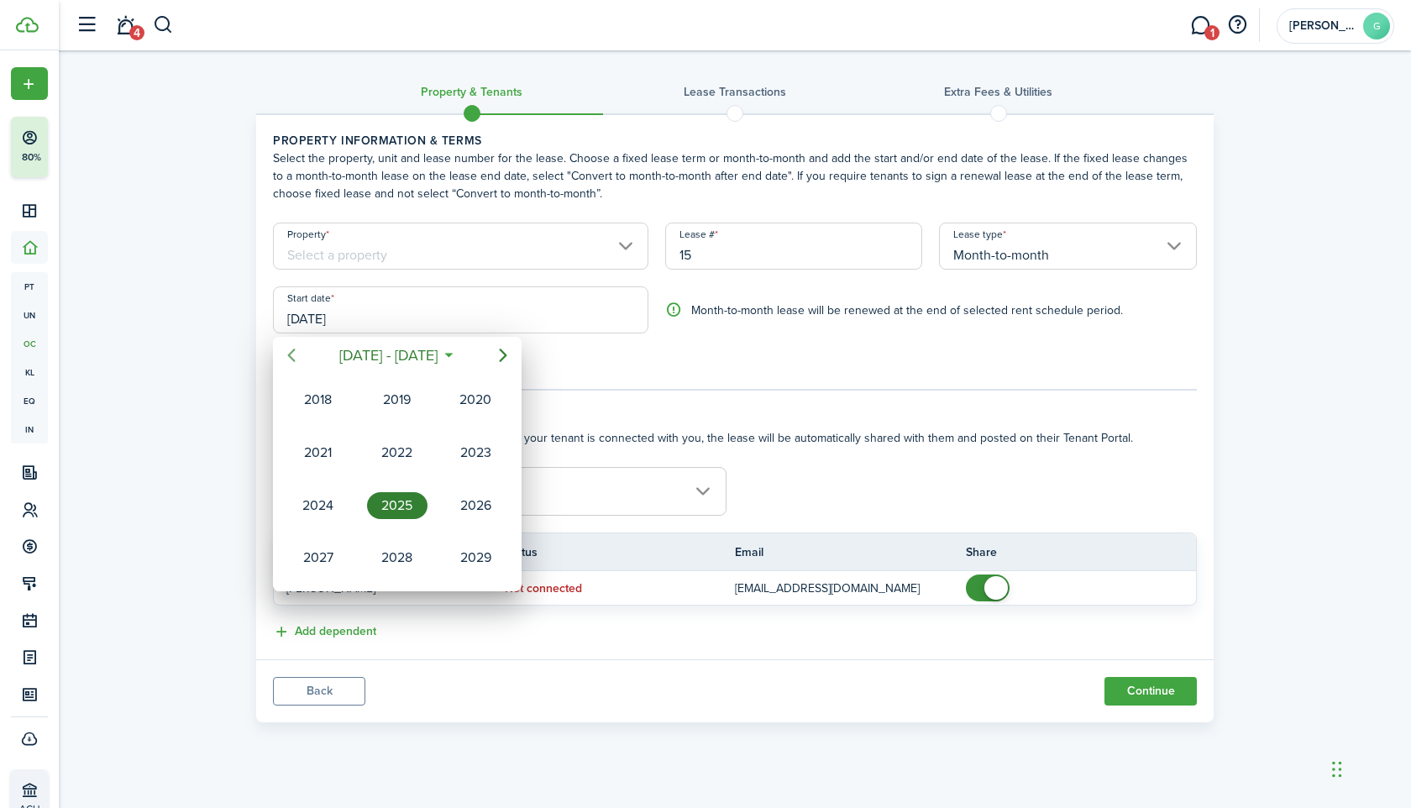
click at [297, 349] on icon "Previous page" at bounding box center [291, 355] width 20 height 20
click at [477, 557] on div "2017" at bounding box center [475, 557] width 60 height 27
click at [474, 402] on div "Mar" at bounding box center [475, 399] width 60 height 27
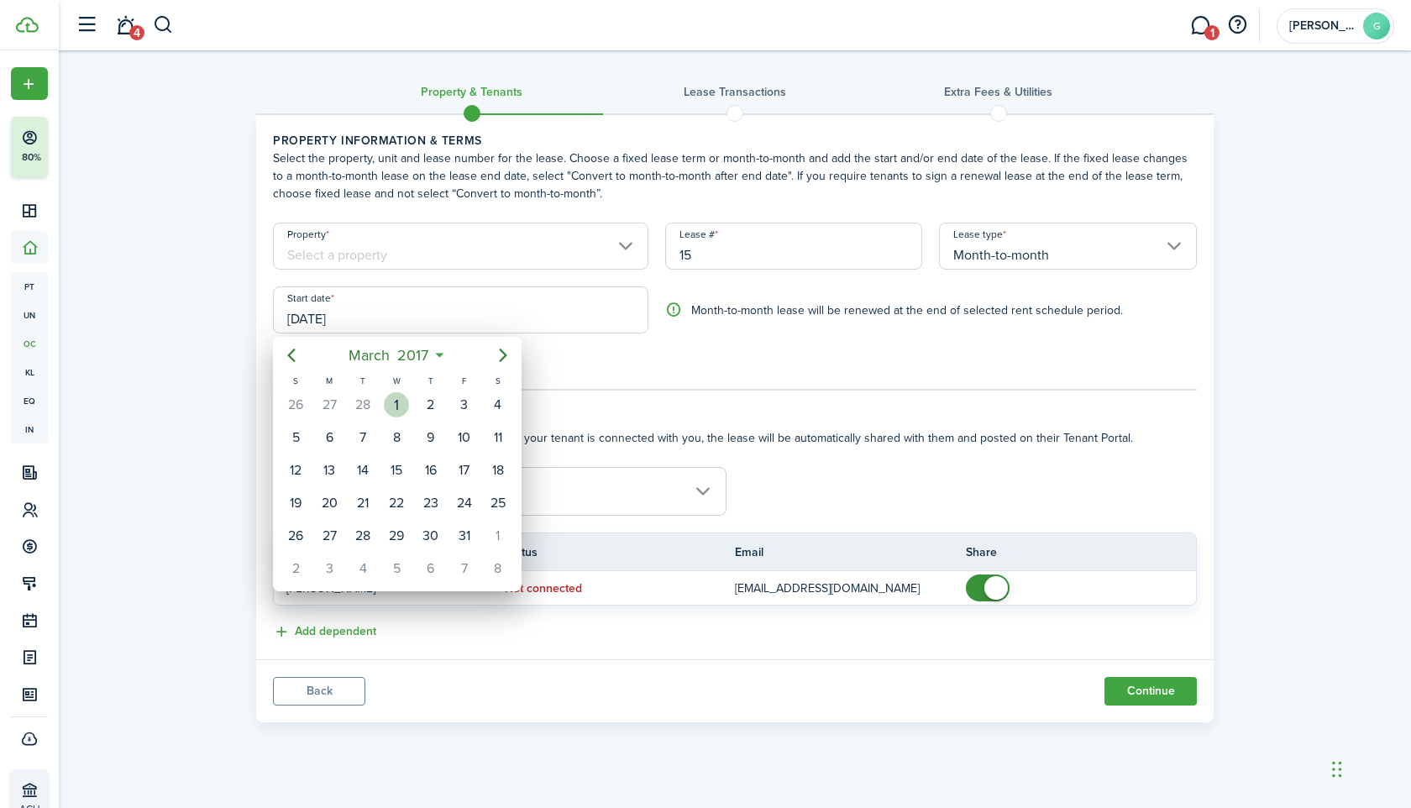
click at [397, 407] on div "1" at bounding box center [396, 404] width 25 height 25
type input "[DATE]"
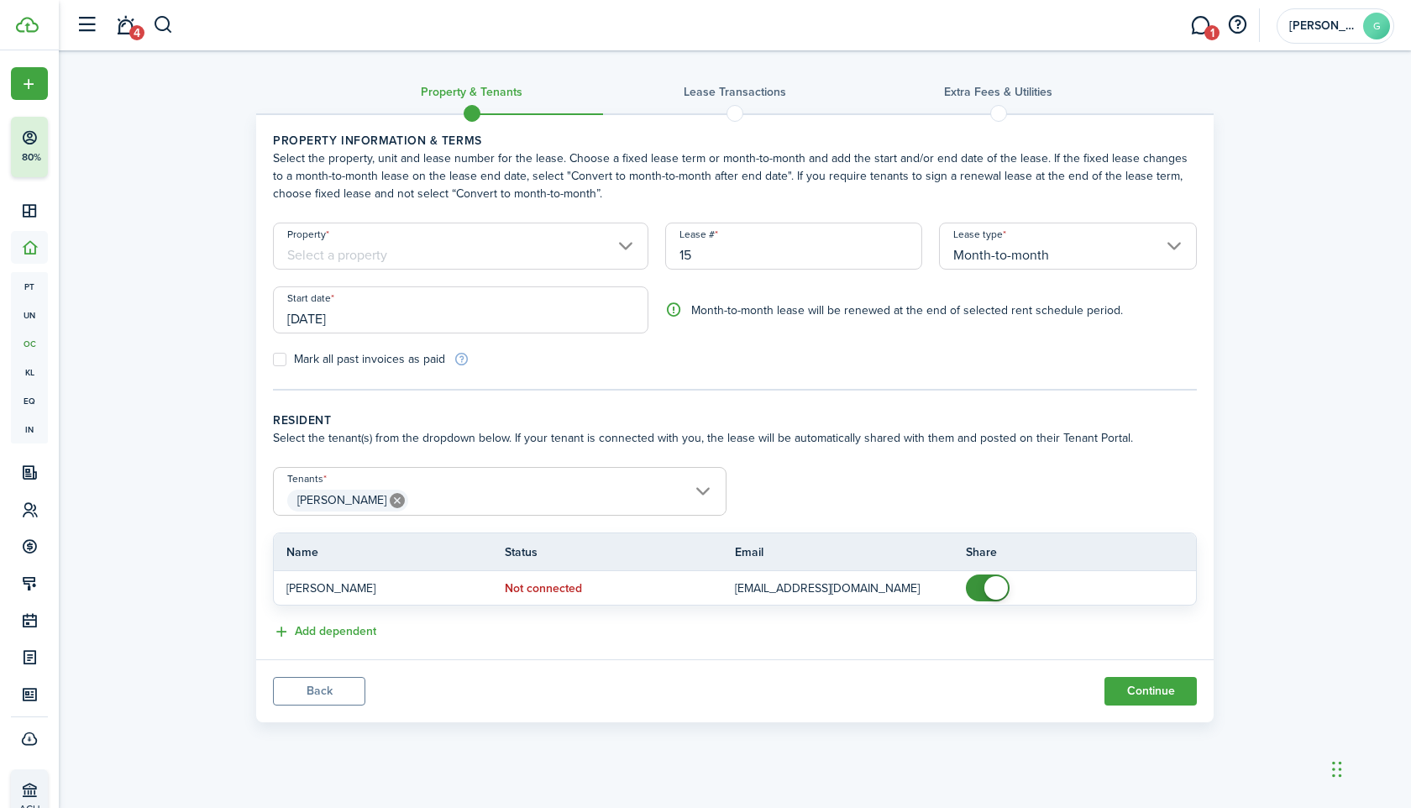
click at [415, 240] on input "Property" at bounding box center [460, 246] width 375 height 47
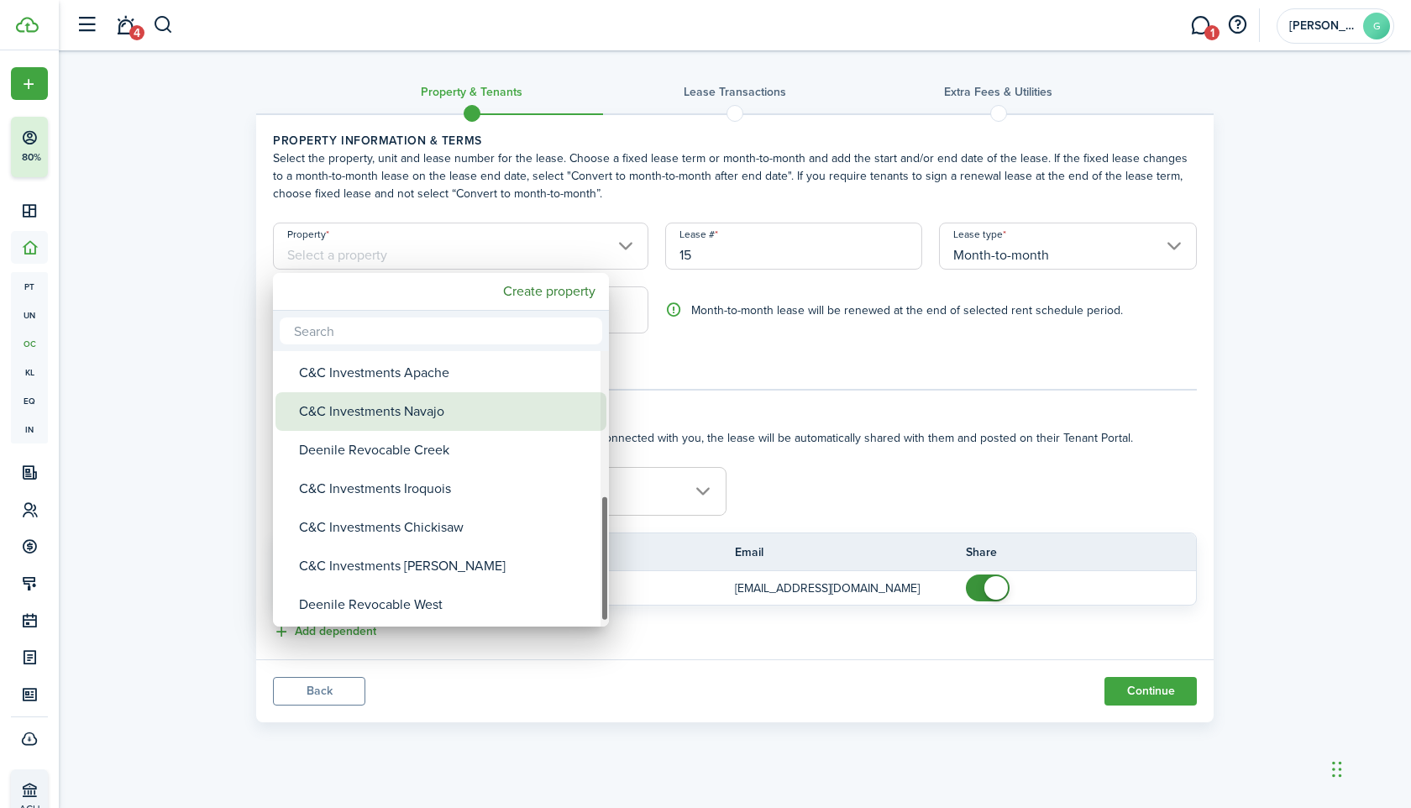
click at [436, 417] on div "C&C Investments Navajo" at bounding box center [447, 411] width 297 height 39
type input "C&C Investments Navajo"
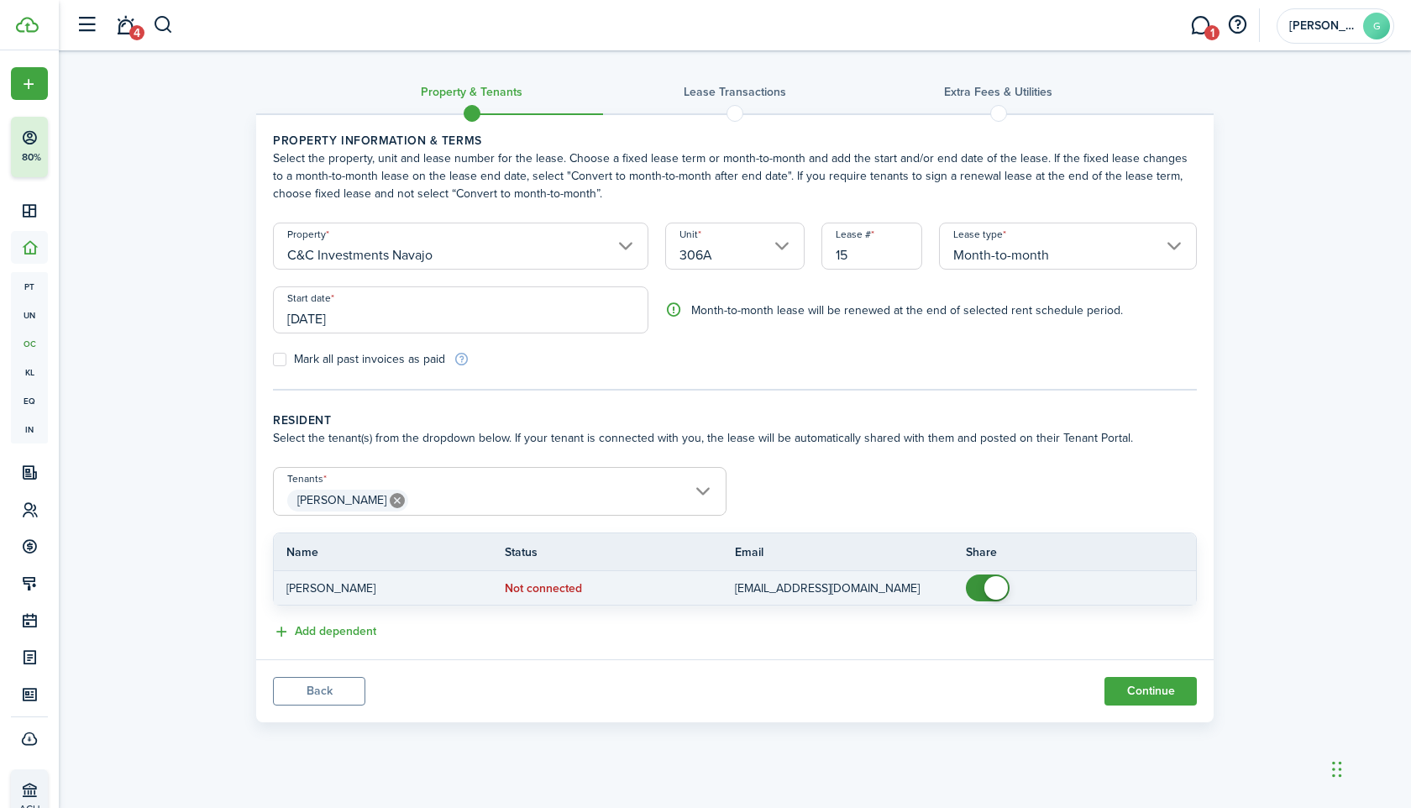
checkbox input "false"
click at [997, 584] on span at bounding box center [996, 588] width 24 height 24
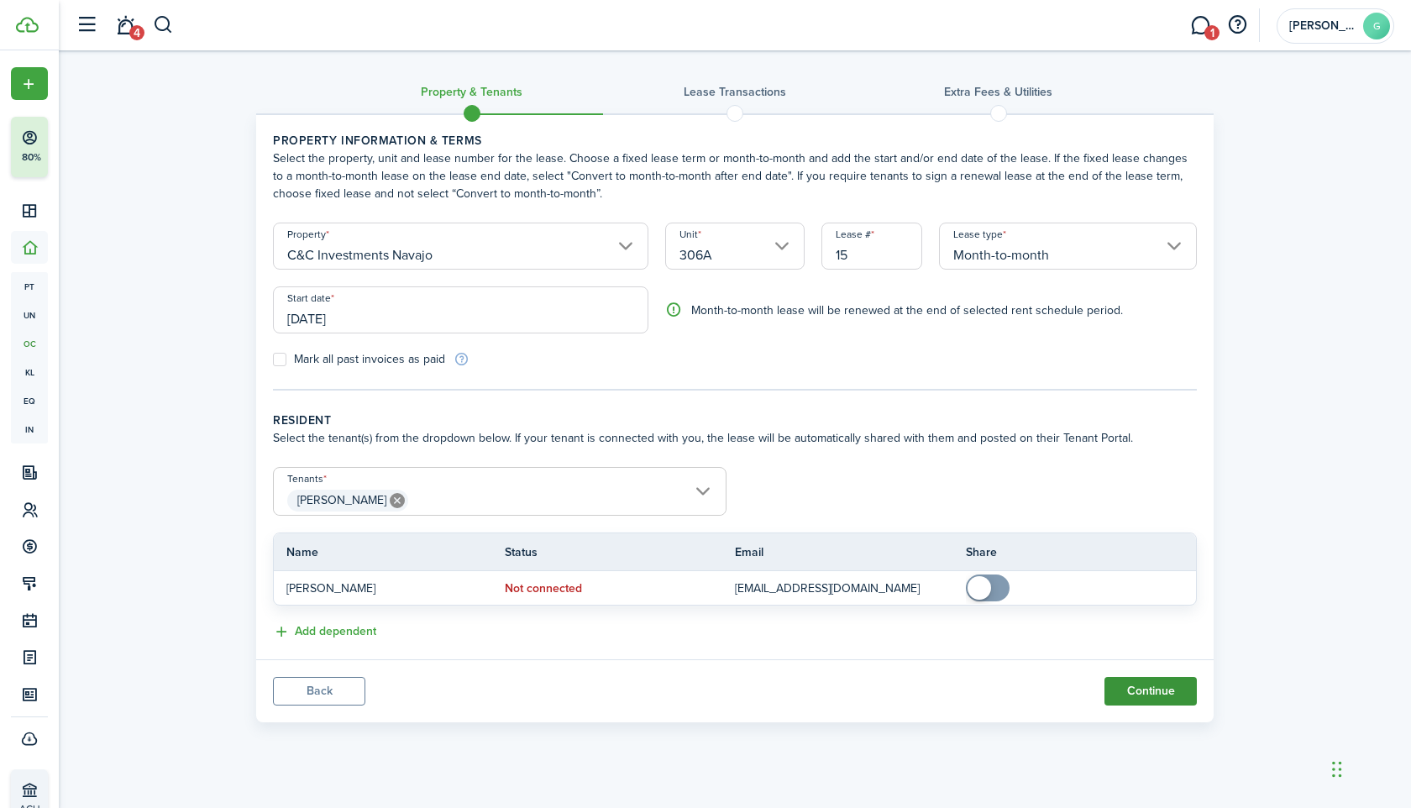
click at [1136, 691] on button "Continue" at bounding box center [1151, 691] width 92 height 29
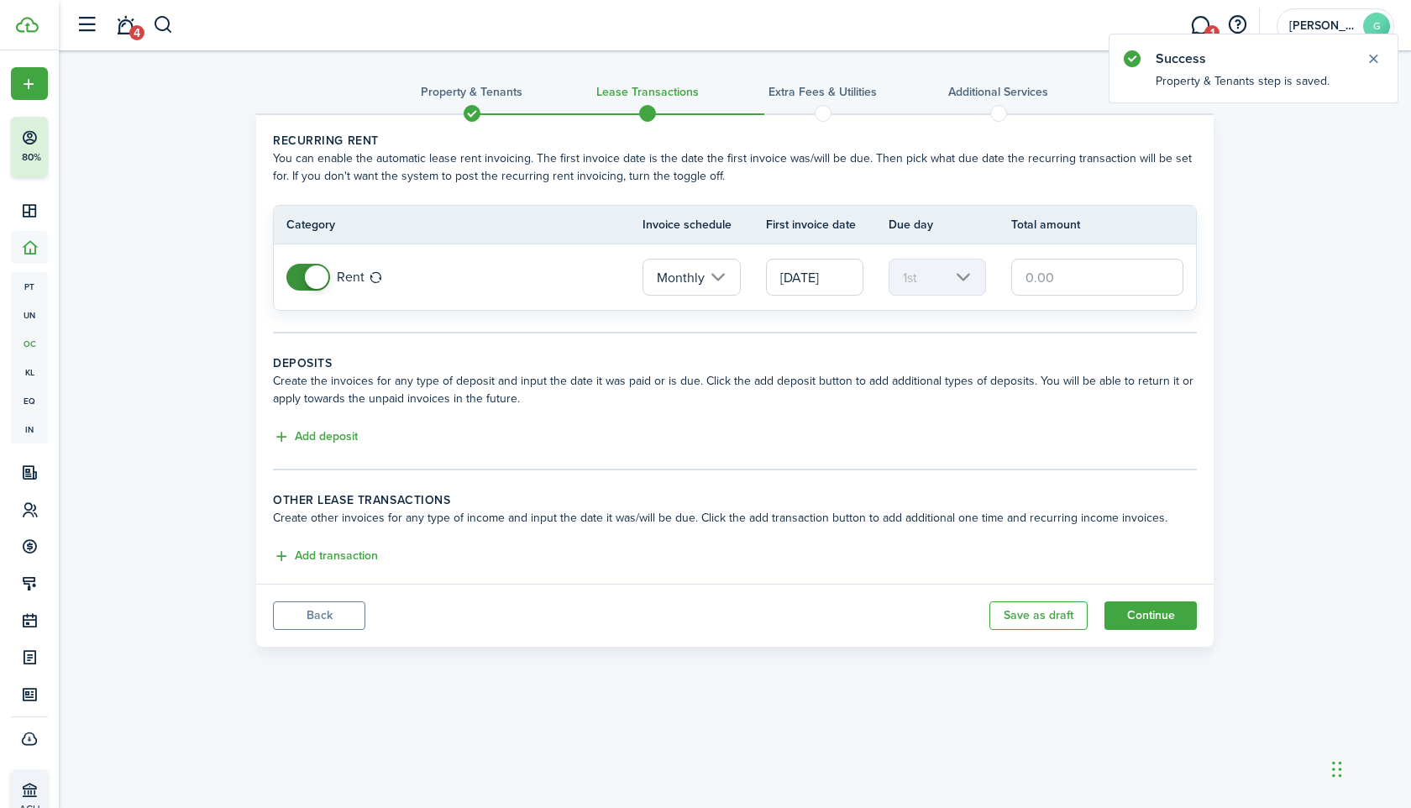
click at [1053, 280] on input "text" at bounding box center [1097, 277] width 172 height 37
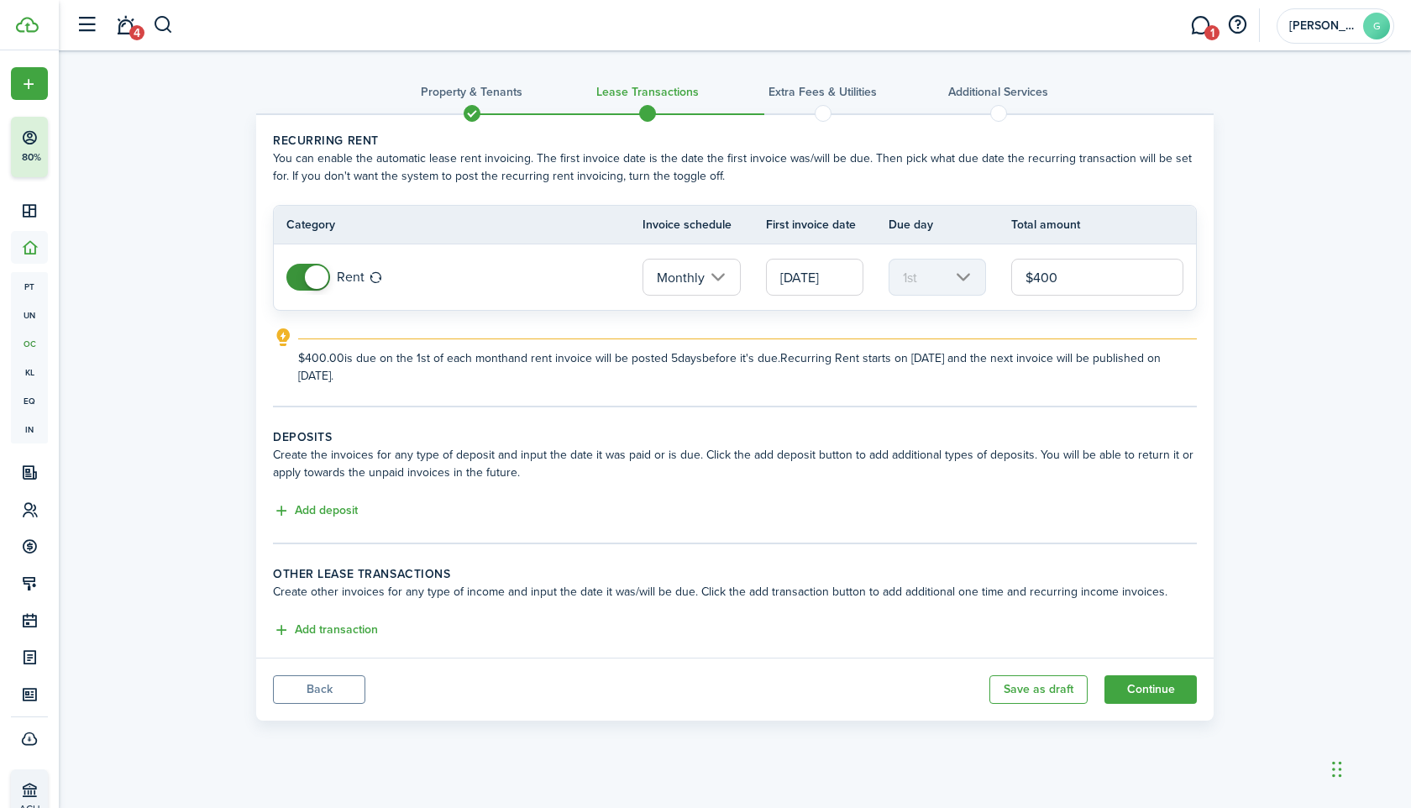
type input "$400.00"
click at [826, 279] on input "[DATE]" at bounding box center [814, 277] width 97 height 37
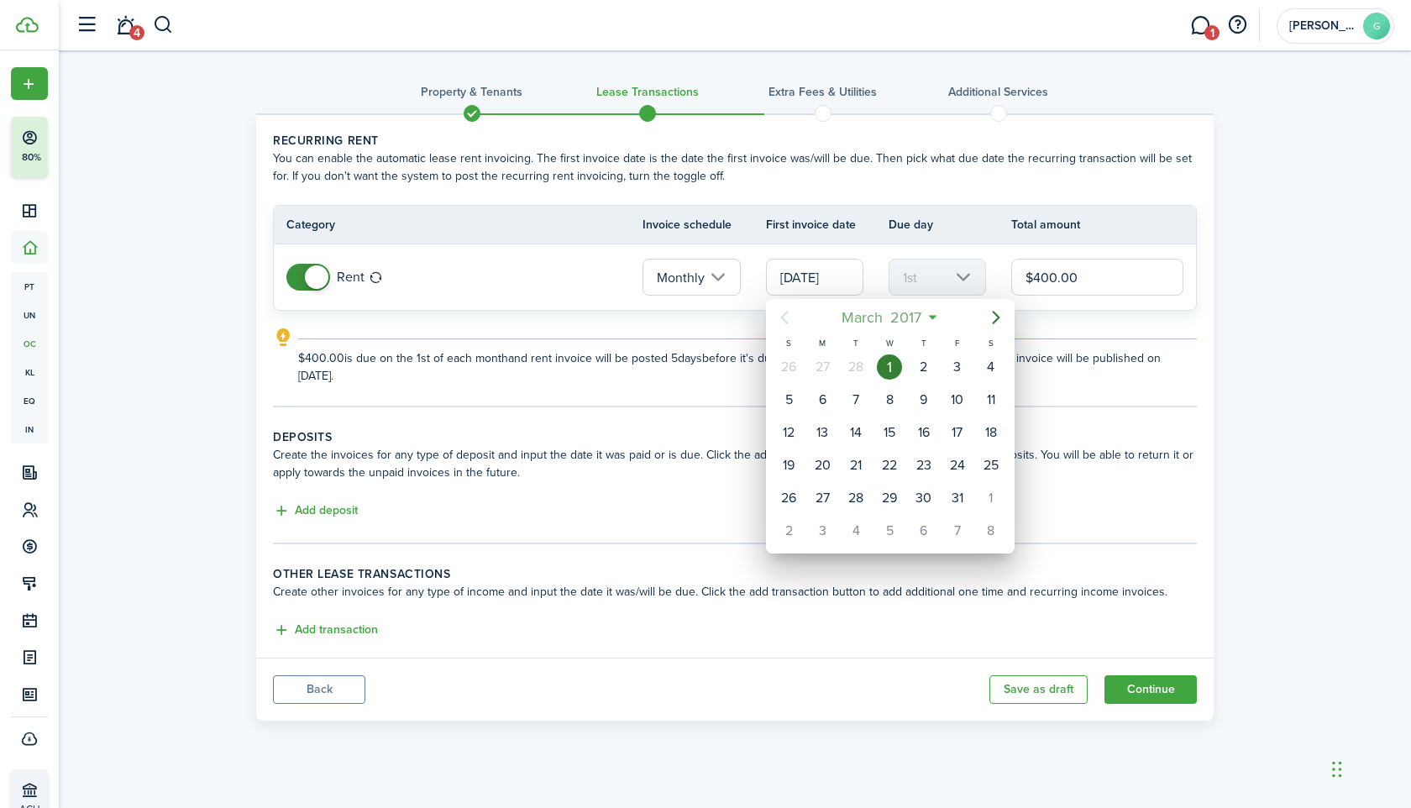
click at [928, 313] on mbsc-button "[DATE]" at bounding box center [881, 317] width 101 height 30
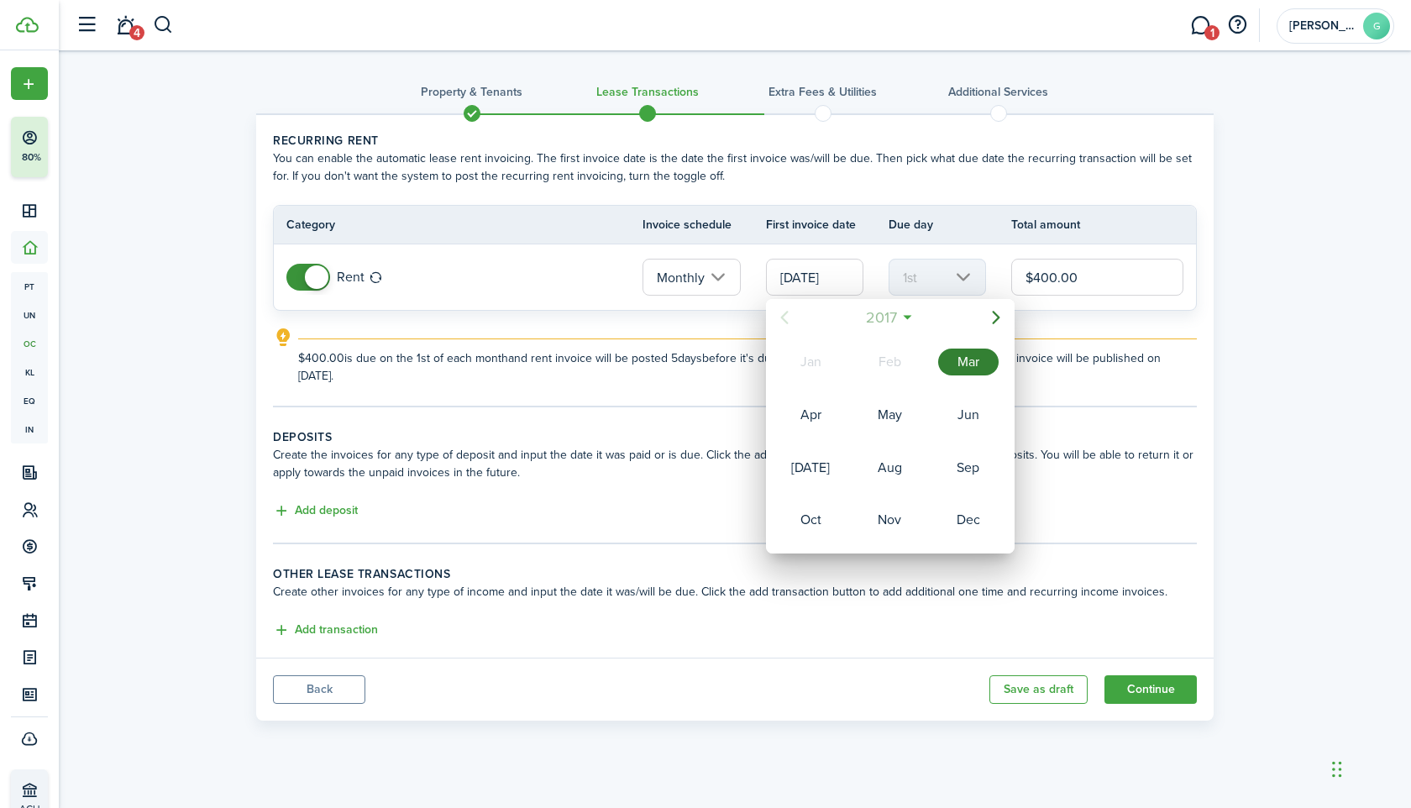
click at [899, 320] on span "2017" at bounding box center [881, 317] width 39 height 30
click at [899, 320] on span "[DATE] - [DATE]" at bounding box center [881, 317] width 106 height 30
click at [899, 320] on span "2017" at bounding box center [881, 317] width 39 height 30
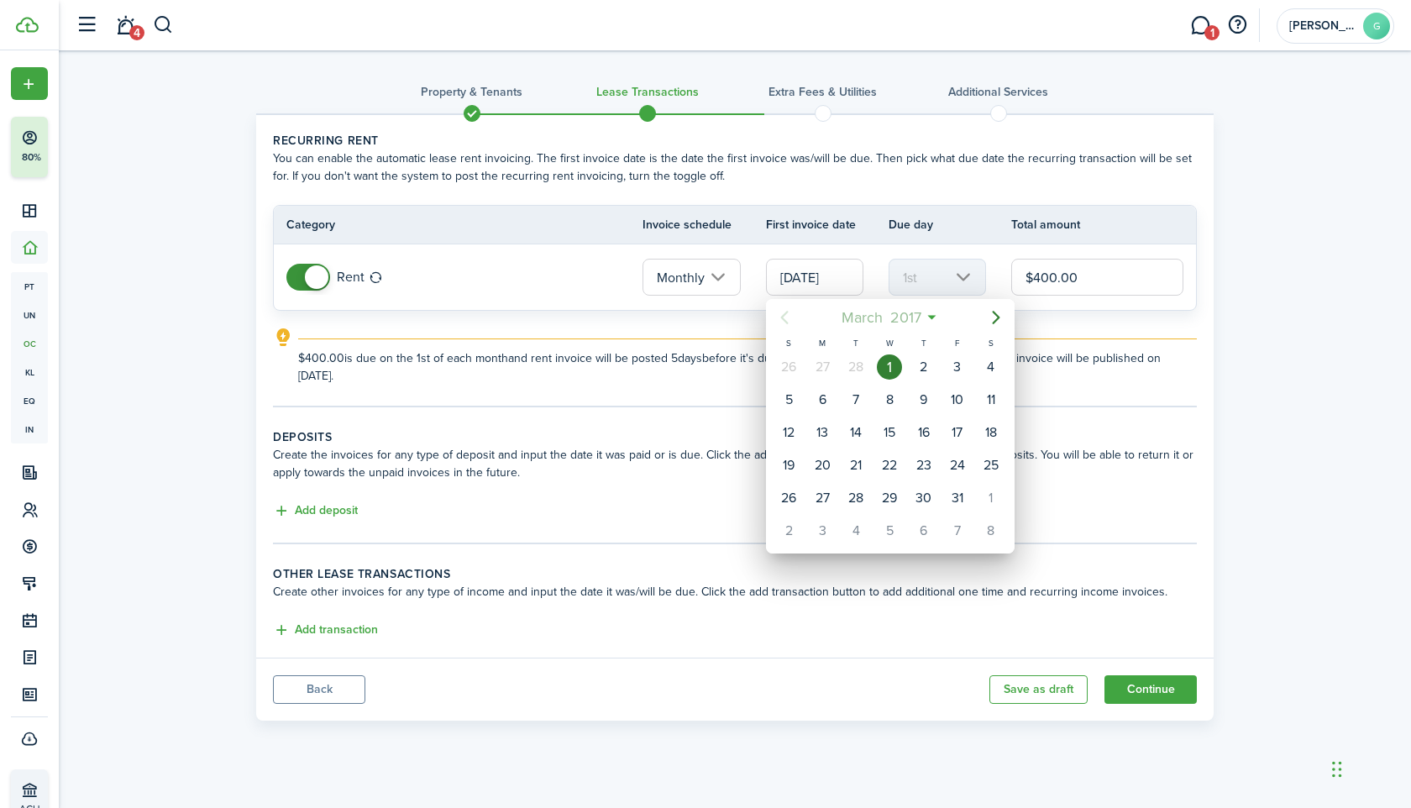
click at [899, 320] on span "2017" at bounding box center [905, 317] width 39 height 30
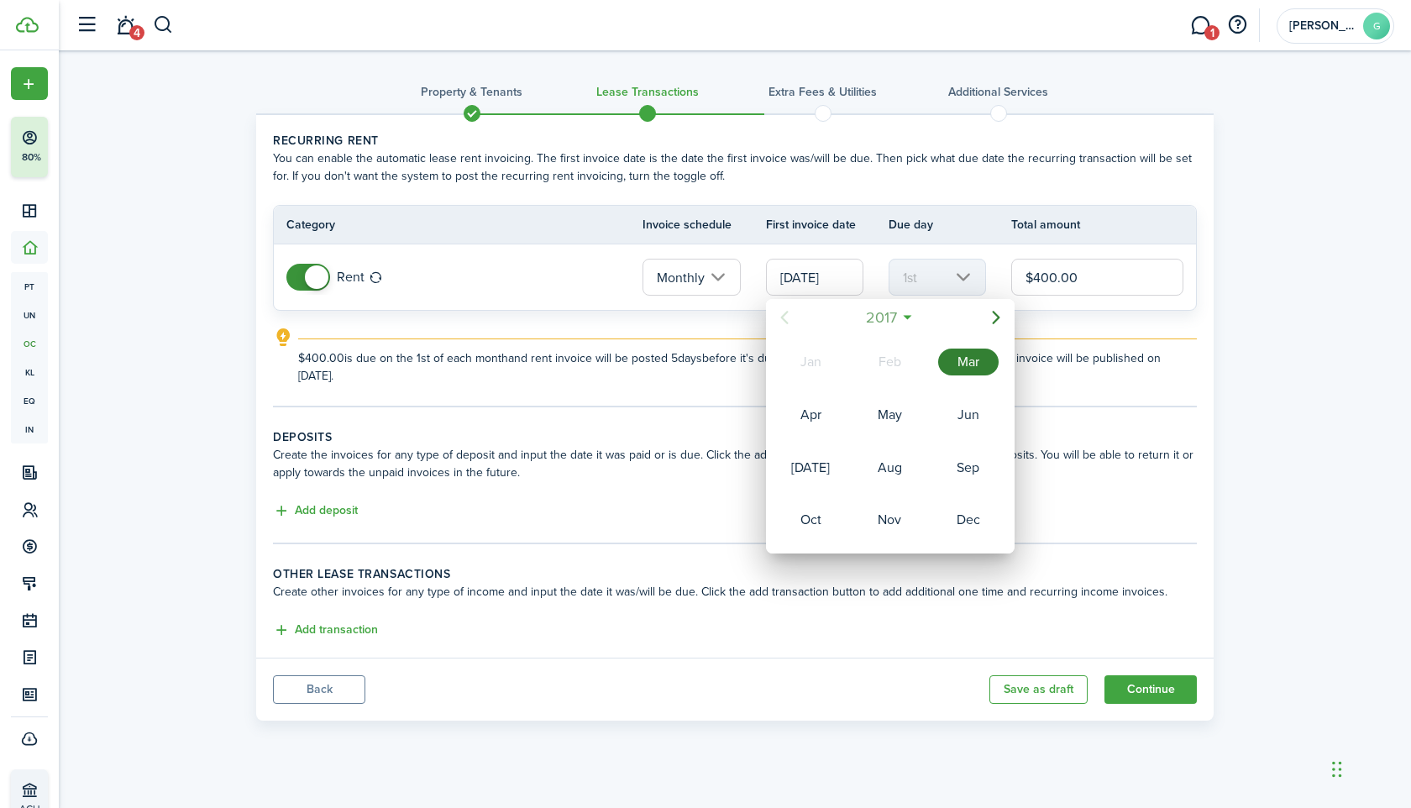
click at [899, 320] on span "2017" at bounding box center [881, 317] width 39 height 30
click at [991, 321] on icon "Next page" at bounding box center [996, 317] width 20 height 20
click at [819, 465] on div "2024" at bounding box center [810, 467] width 60 height 27
click at [979, 319] on mbsc-button "Next page" at bounding box center [996, 318] width 34 height 34
click at [884, 517] on div "Nov" at bounding box center [889, 520] width 60 height 27
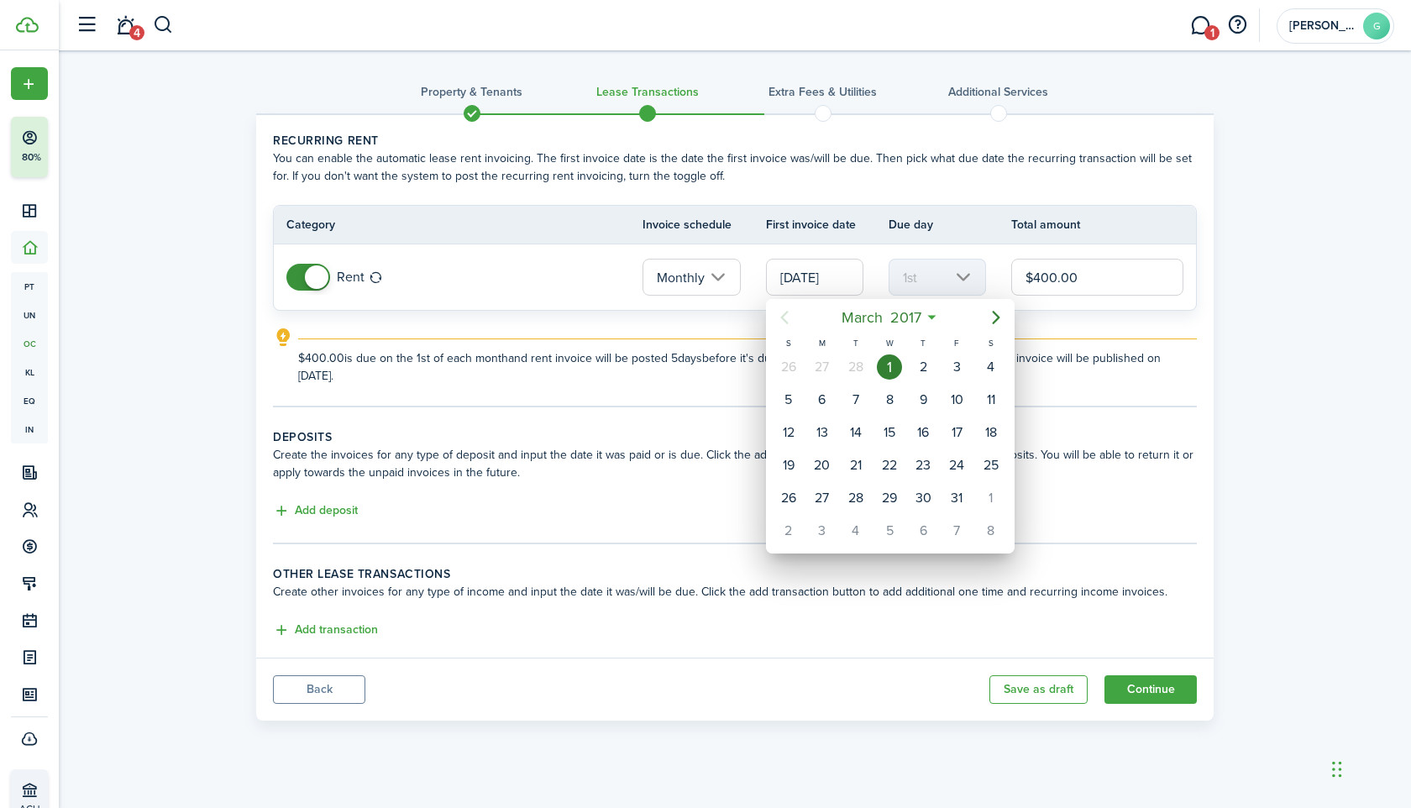
click at [890, 360] on div "1" at bounding box center [889, 366] width 25 height 25
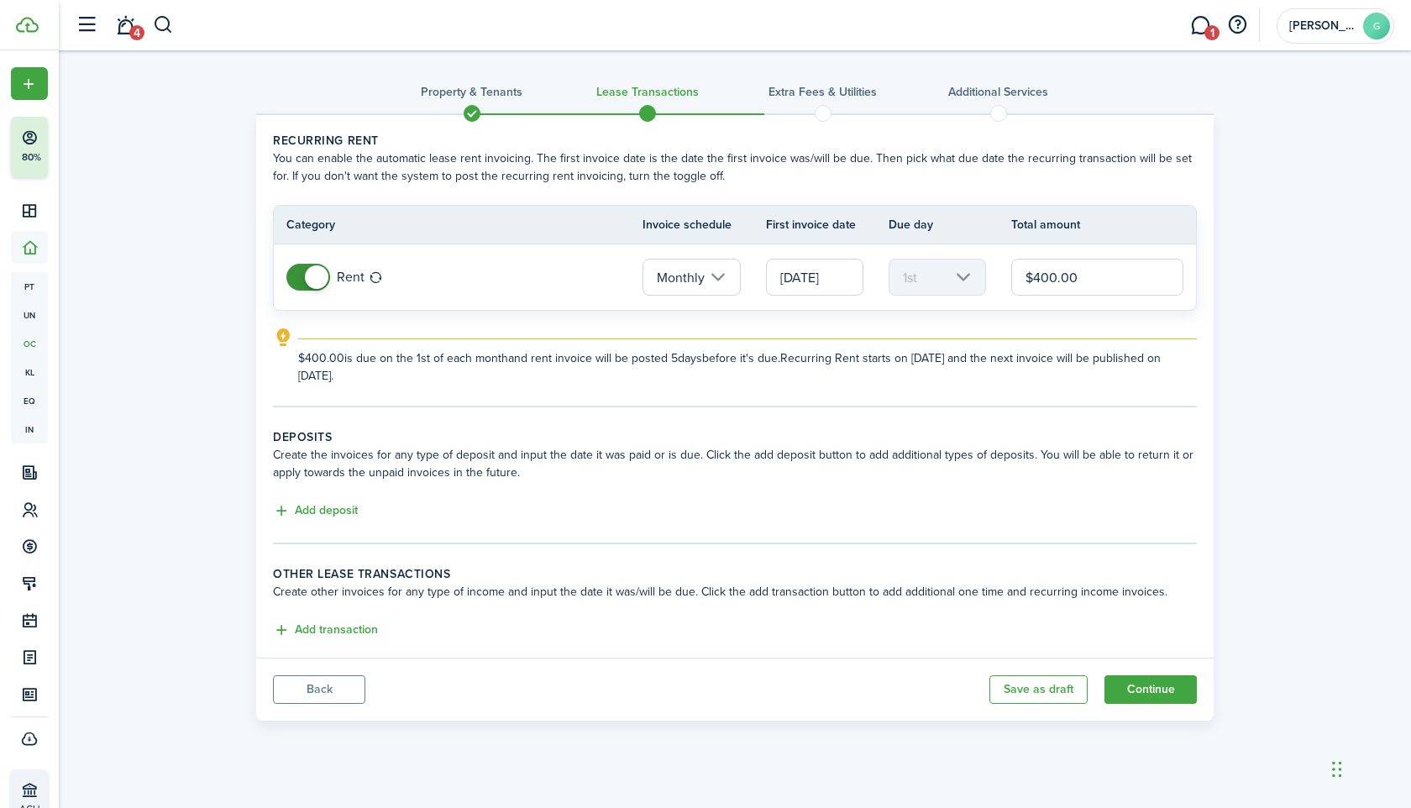
click at [833, 279] on input "[DATE]" at bounding box center [814, 277] width 97 height 37
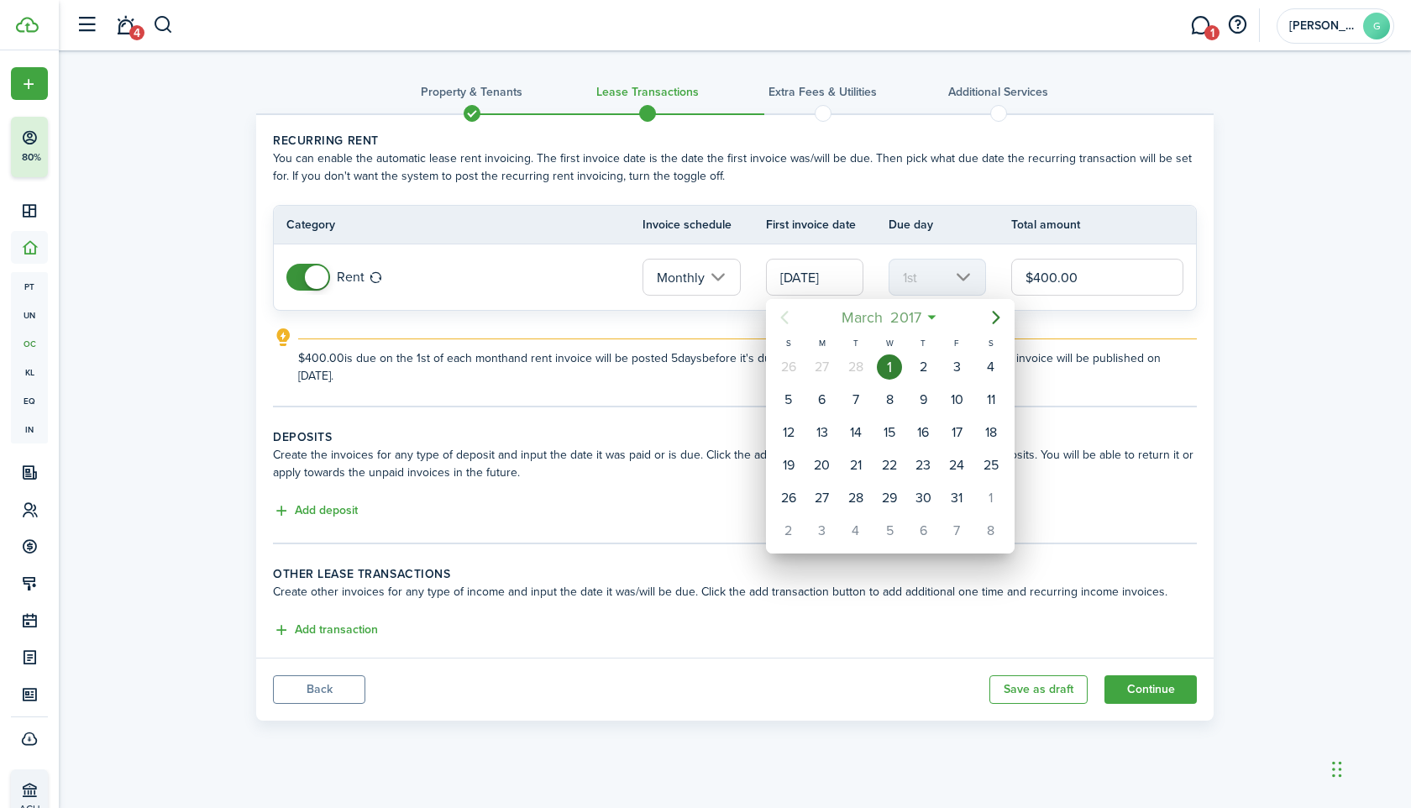
click at [893, 326] on span "2017" at bounding box center [905, 317] width 39 height 30
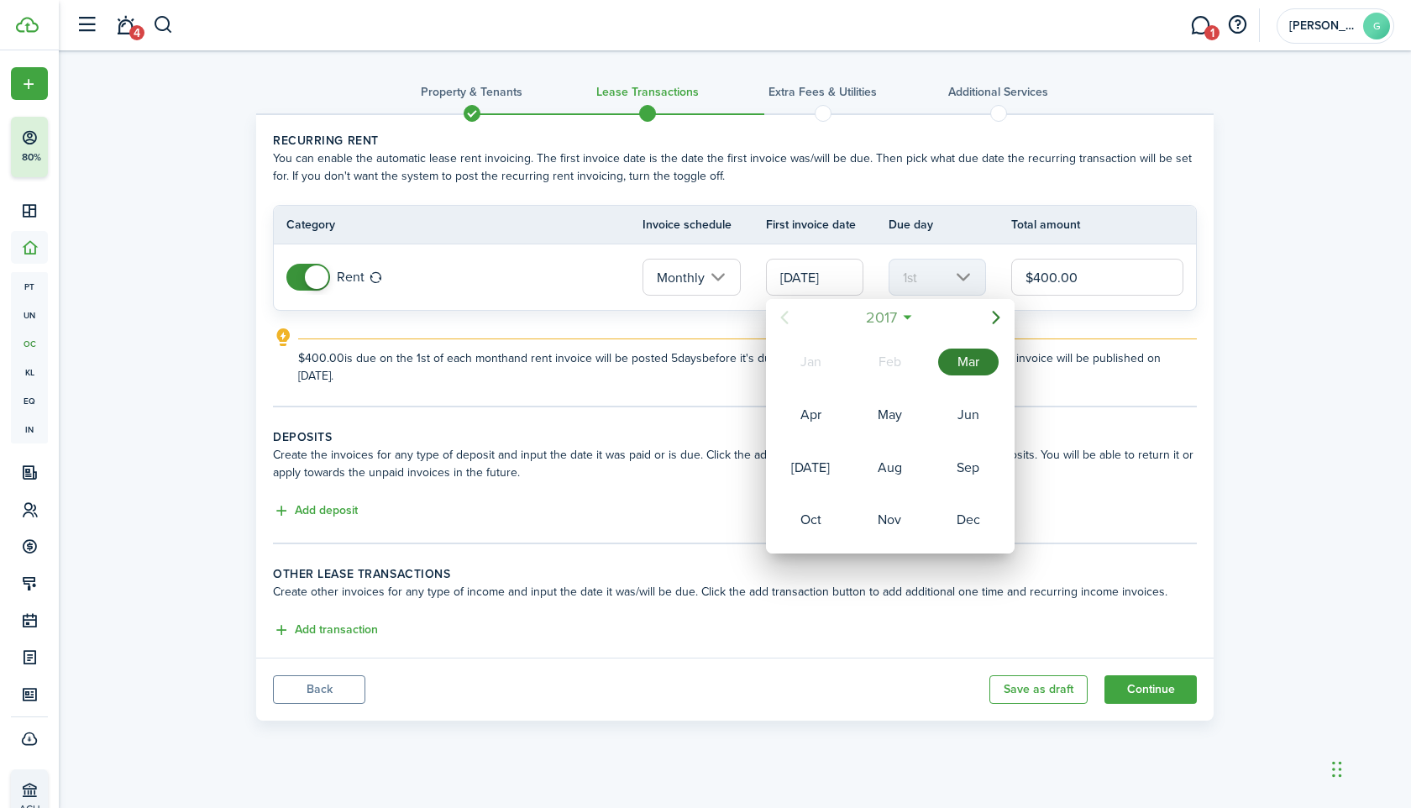
click at [893, 324] on span "2017" at bounding box center [881, 317] width 39 height 30
click at [998, 324] on icon "Next page" at bounding box center [996, 317] width 20 height 20
click at [900, 466] on div "2025" at bounding box center [889, 467] width 60 height 27
click at [889, 527] on div "Nov" at bounding box center [889, 520] width 60 height 27
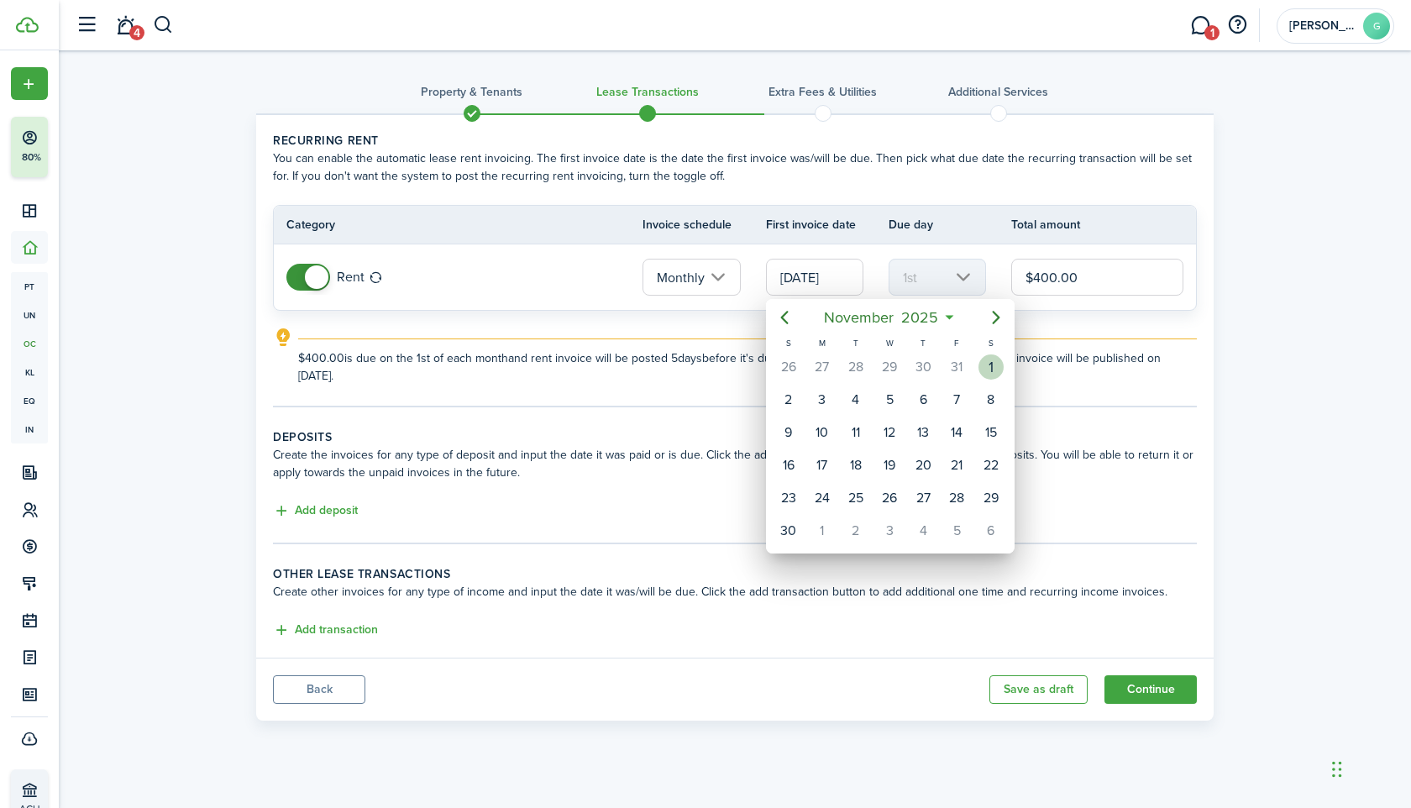
click at [990, 365] on div "1" at bounding box center [991, 366] width 25 height 25
type input "[DATE]"
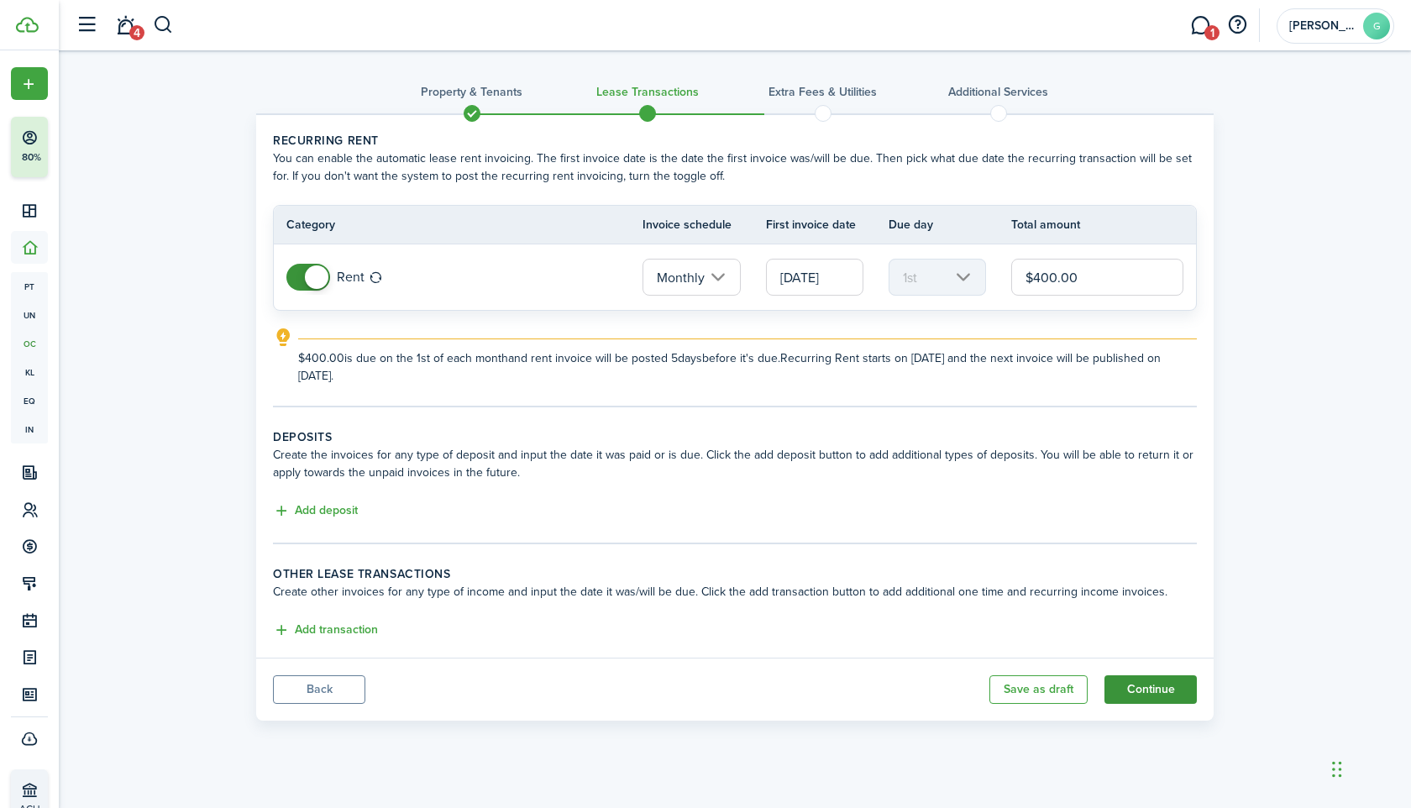
click at [1138, 685] on button "Continue" at bounding box center [1151, 689] width 92 height 29
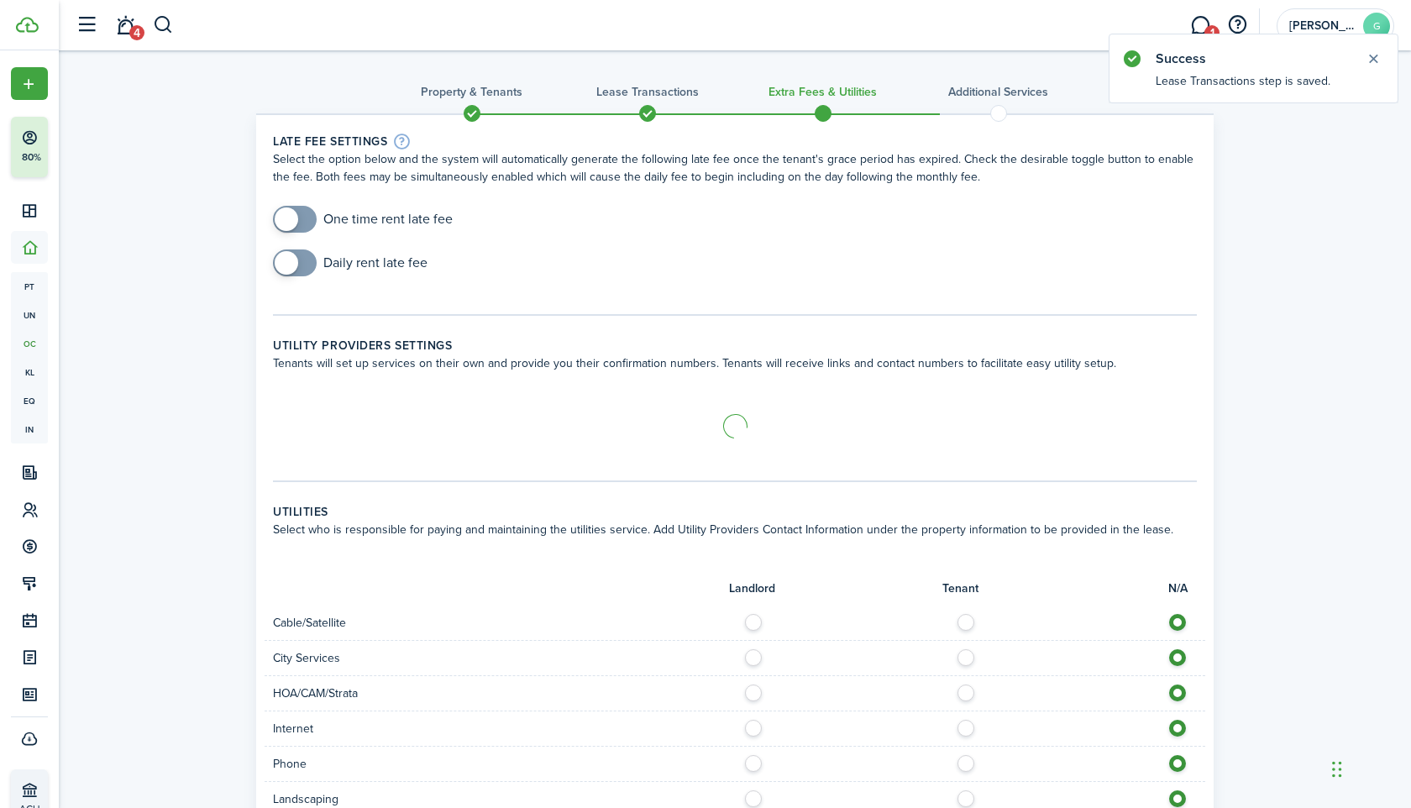
checkbox input "true"
click at [292, 222] on span at bounding box center [287, 219] width 24 height 24
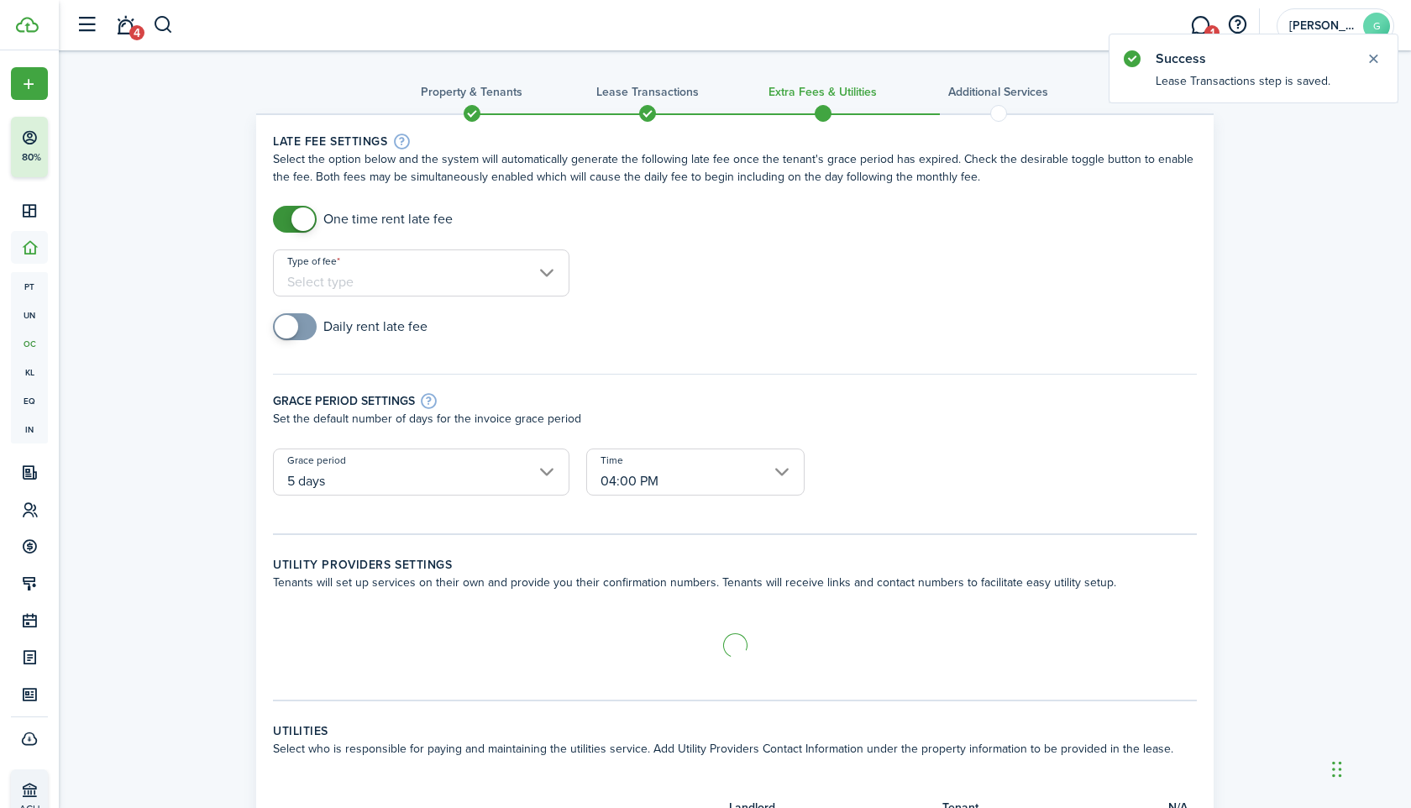
click at [347, 278] on input "Type of fee" at bounding box center [421, 272] width 297 height 47
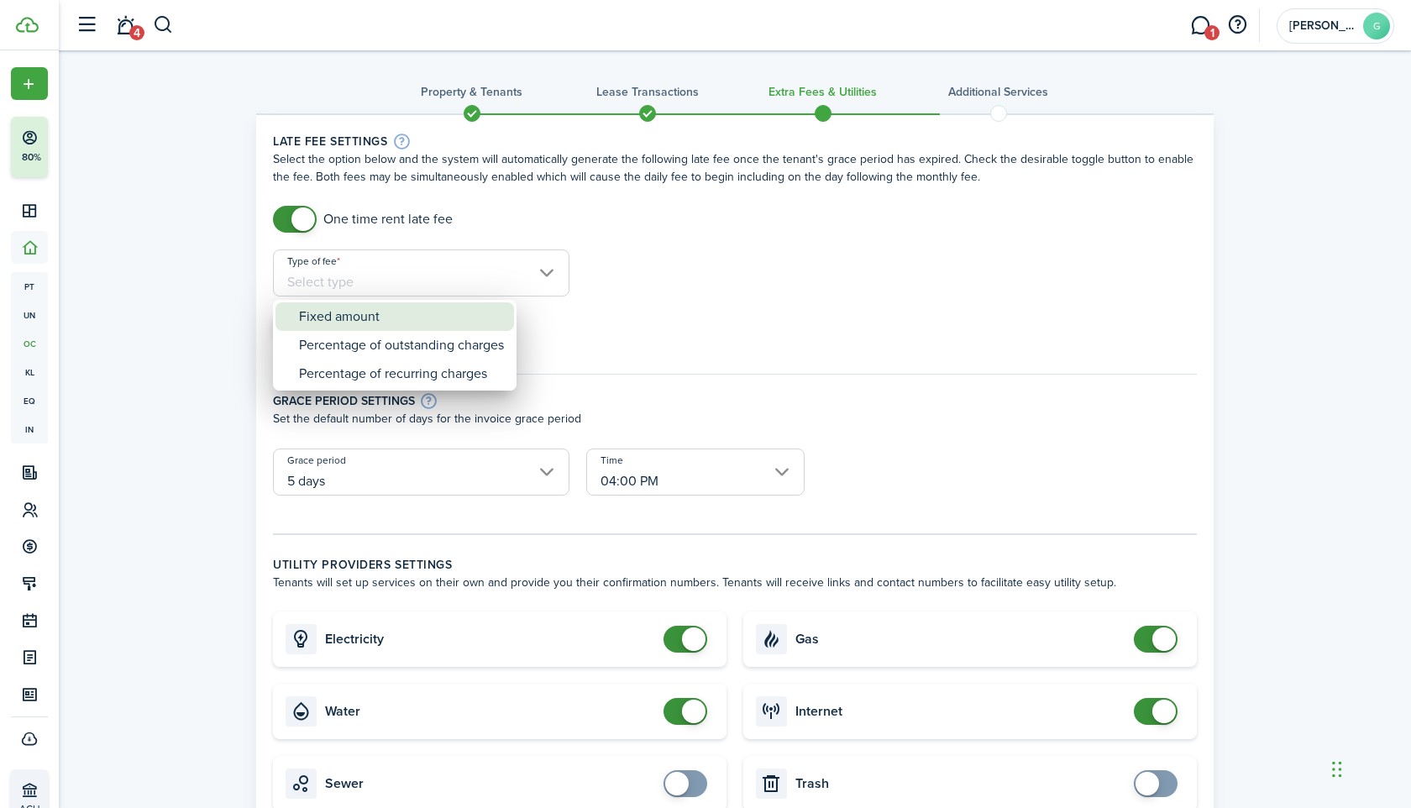
click at [439, 314] on div "Fixed amount" at bounding box center [401, 316] width 205 height 29
type input "Fixed amount"
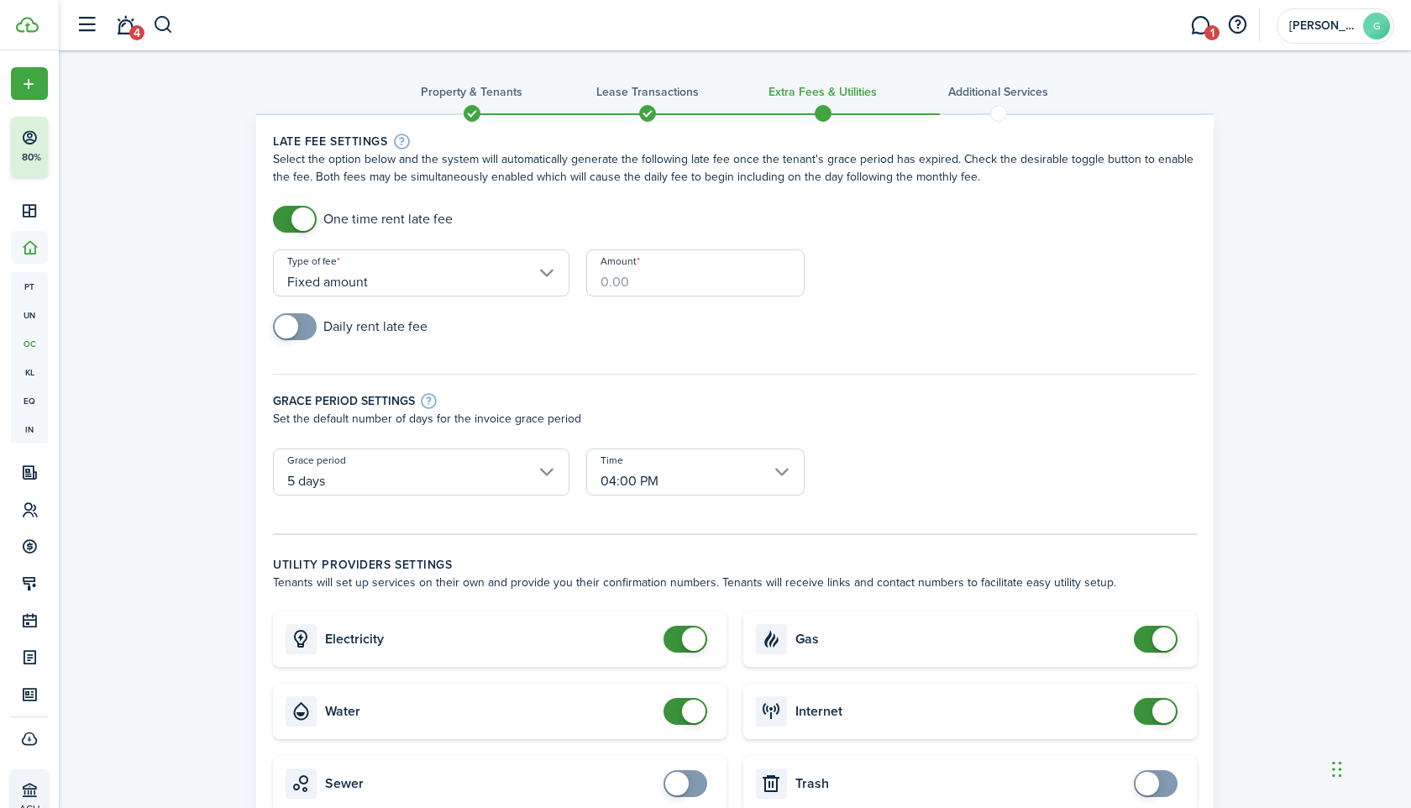
click at [617, 289] on input "Amount" at bounding box center [695, 272] width 218 height 47
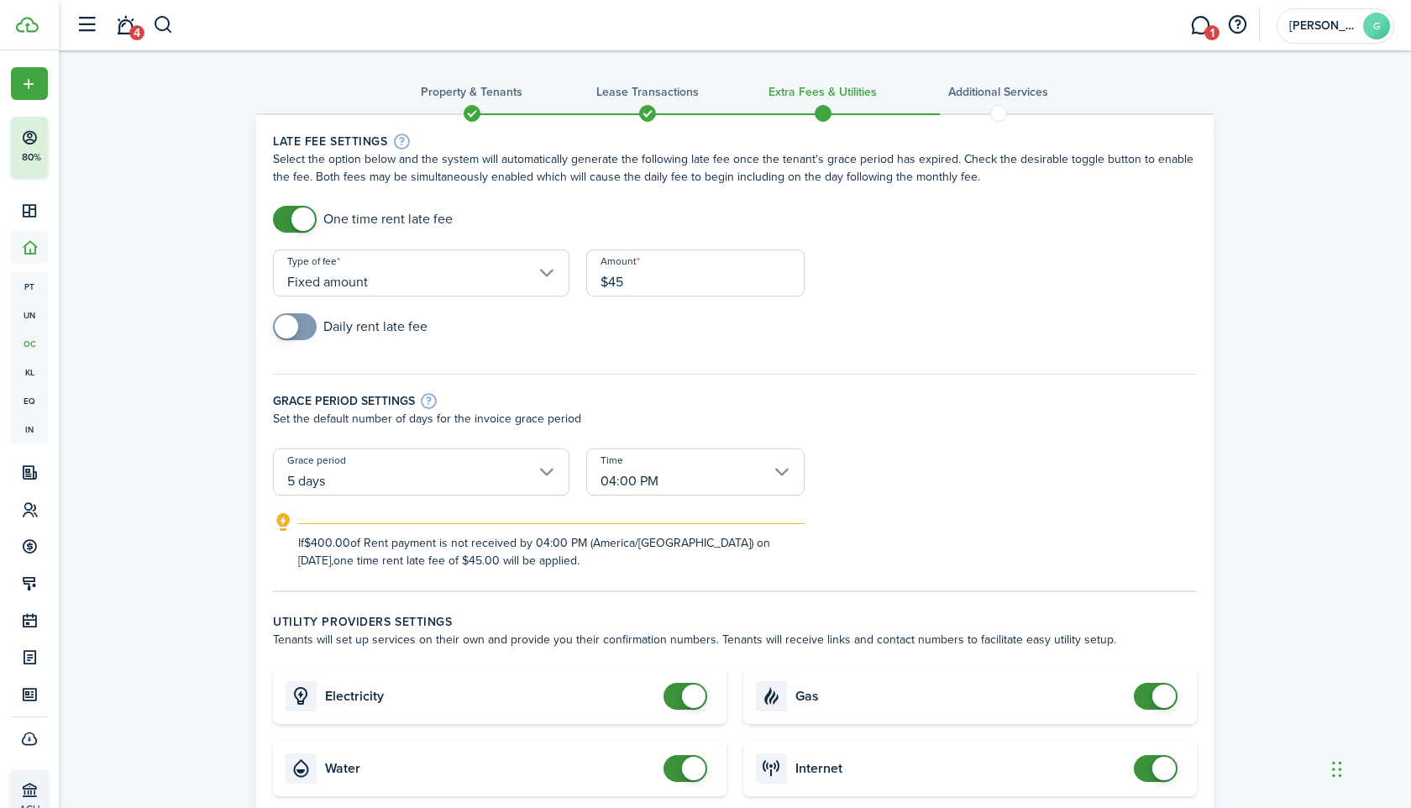
click at [458, 482] on input "5 days" at bounding box center [421, 472] width 297 height 47
type input "$45.00"
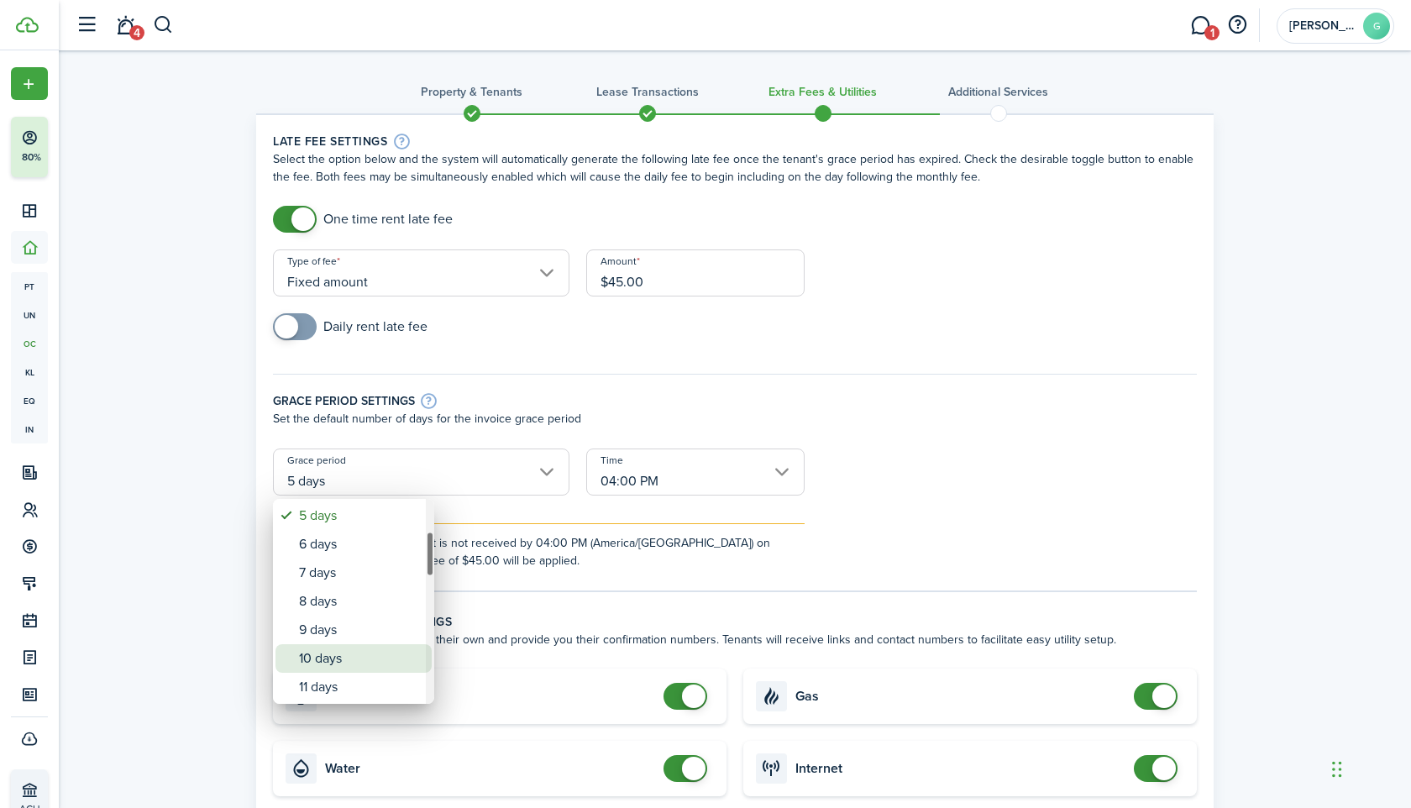
click at [315, 648] on div "10 days" at bounding box center [360, 658] width 123 height 29
type input "10 days"
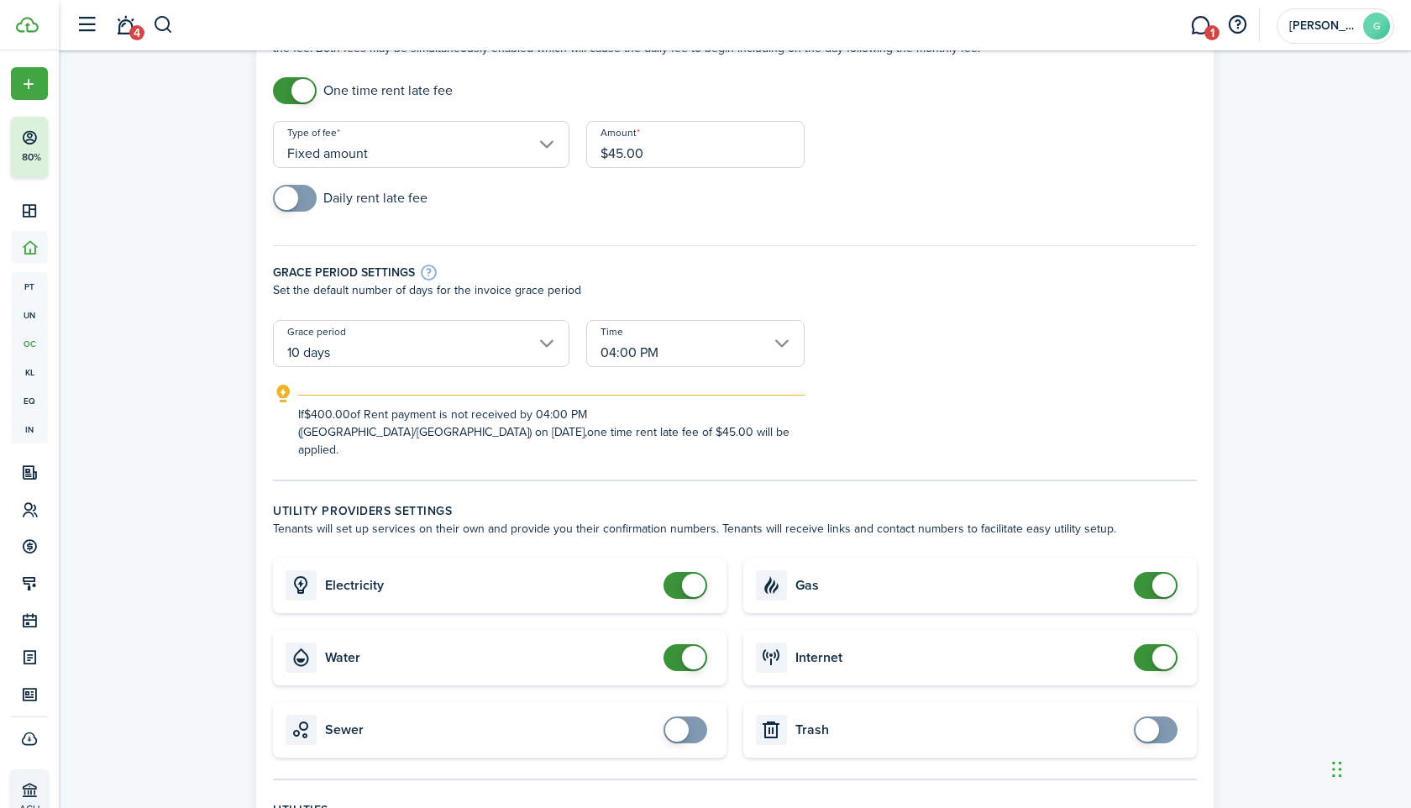
scroll to position [163, 0]
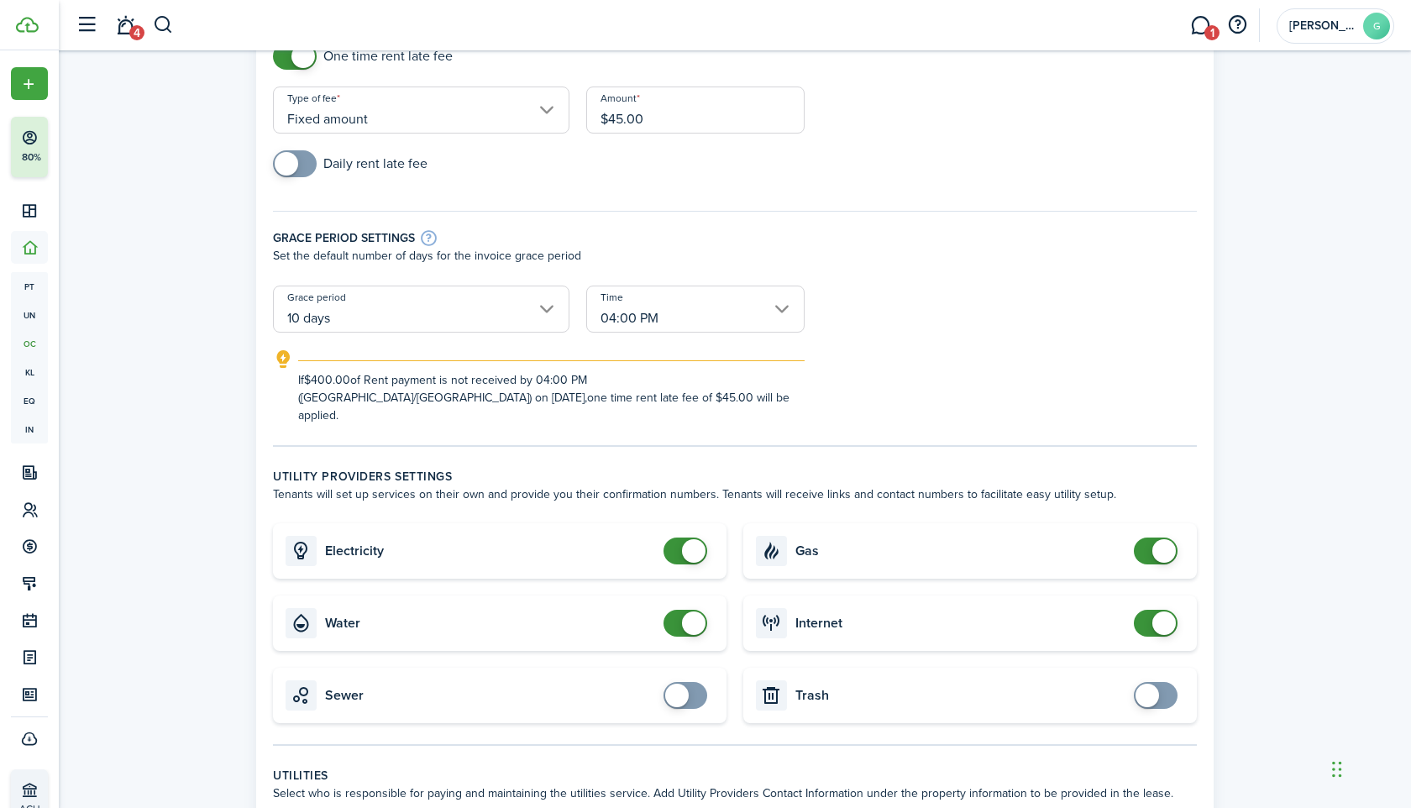
checkbox input "false"
click at [696, 539] on span at bounding box center [694, 551] width 24 height 24
checkbox input "false"
click at [694, 612] on span at bounding box center [694, 624] width 24 height 24
checkbox input "false"
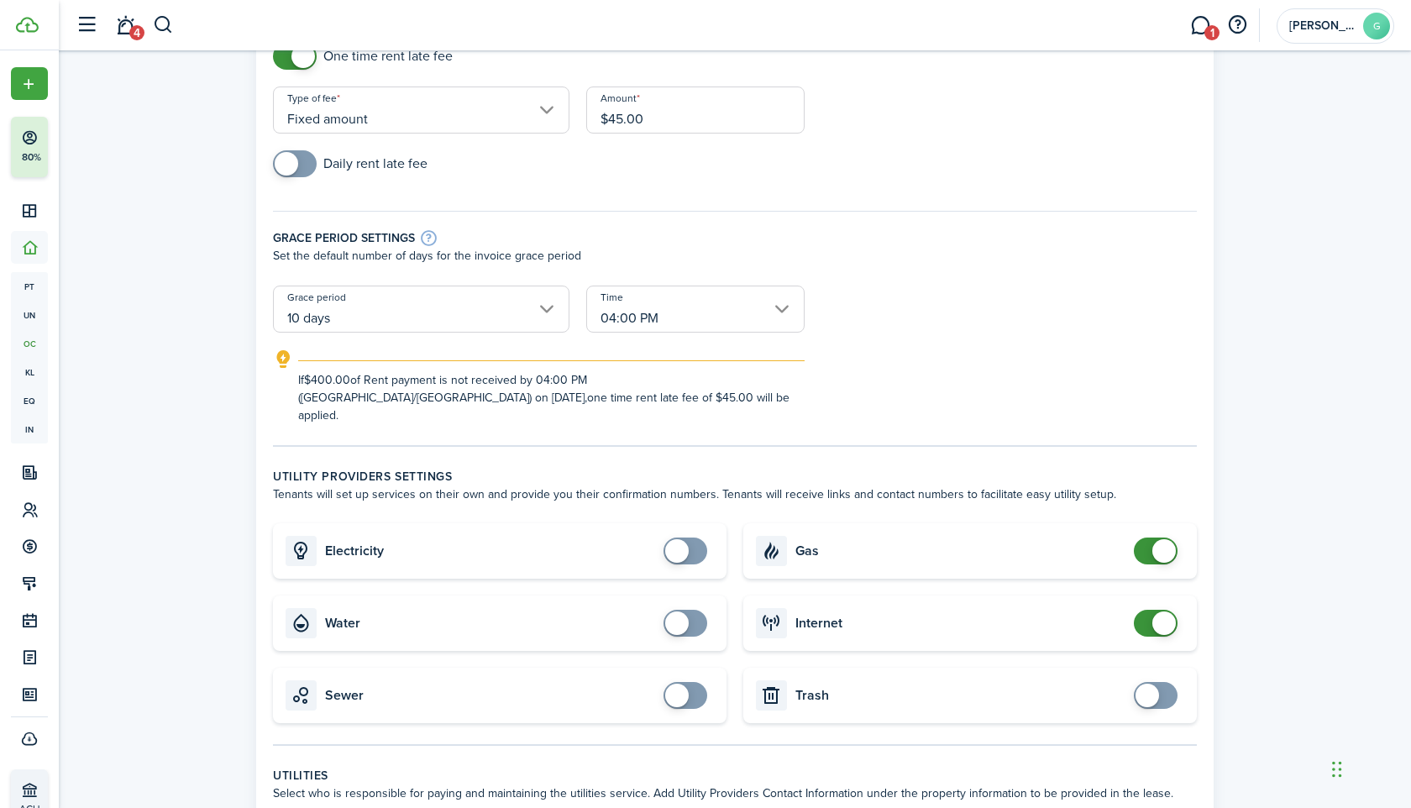
click at [1163, 539] on span at bounding box center [1164, 551] width 24 height 24
checkbox input "false"
click at [1159, 612] on span at bounding box center [1164, 624] width 24 height 24
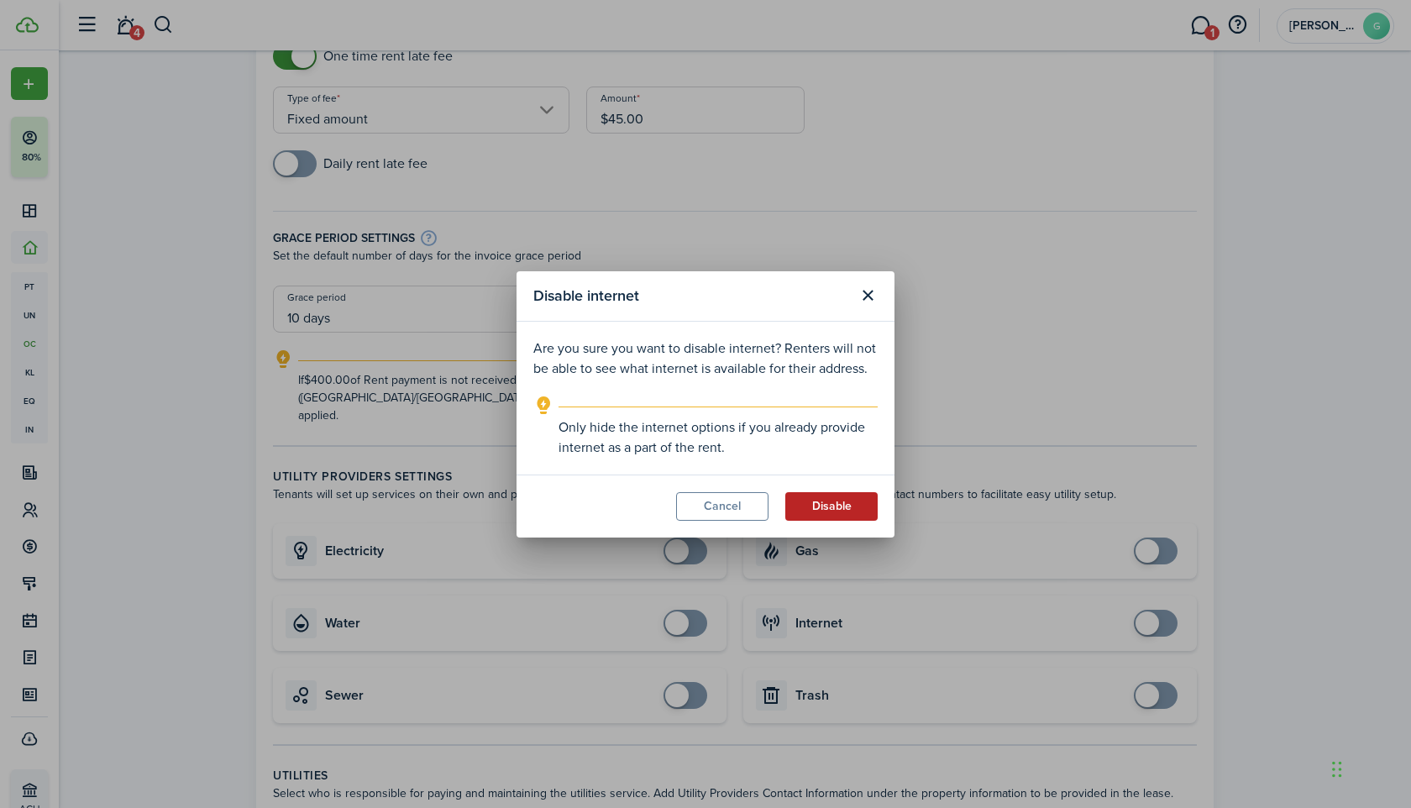
click at [858, 520] on button "Disable" at bounding box center [831, 506] width 92 height 29
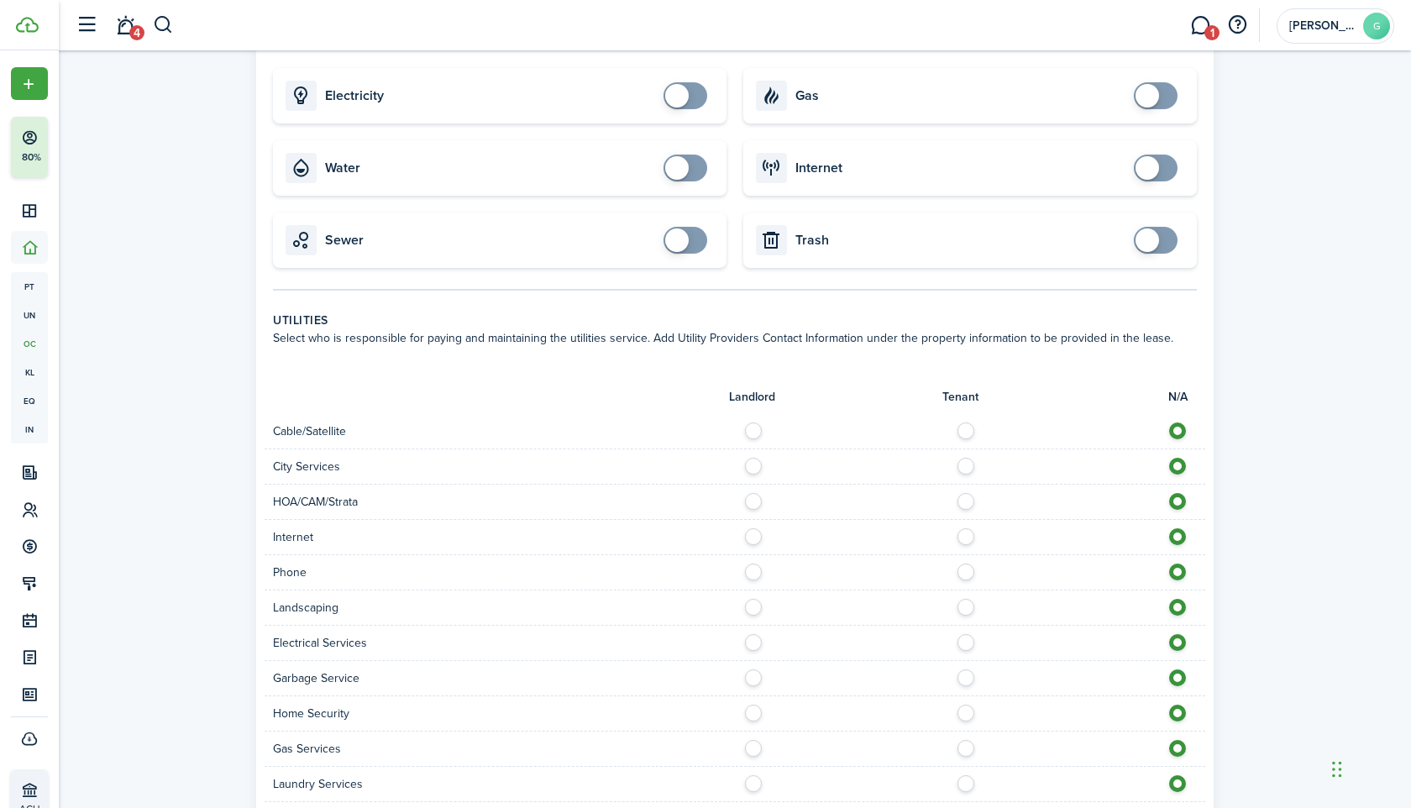
scroll to position [932, 0]
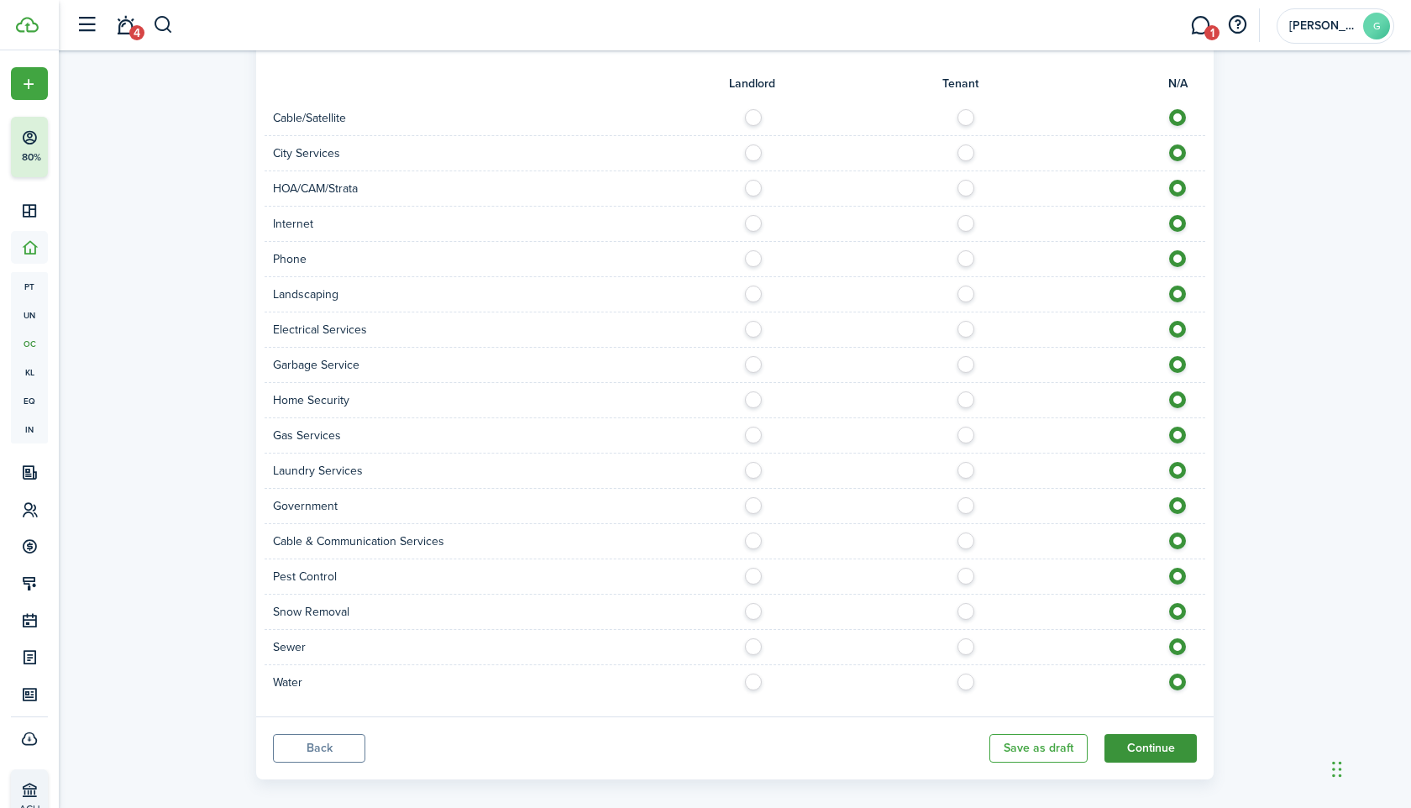
click at [1145, 734] on button "Continue" at bounding box center [1151, 748] width 92 height 29
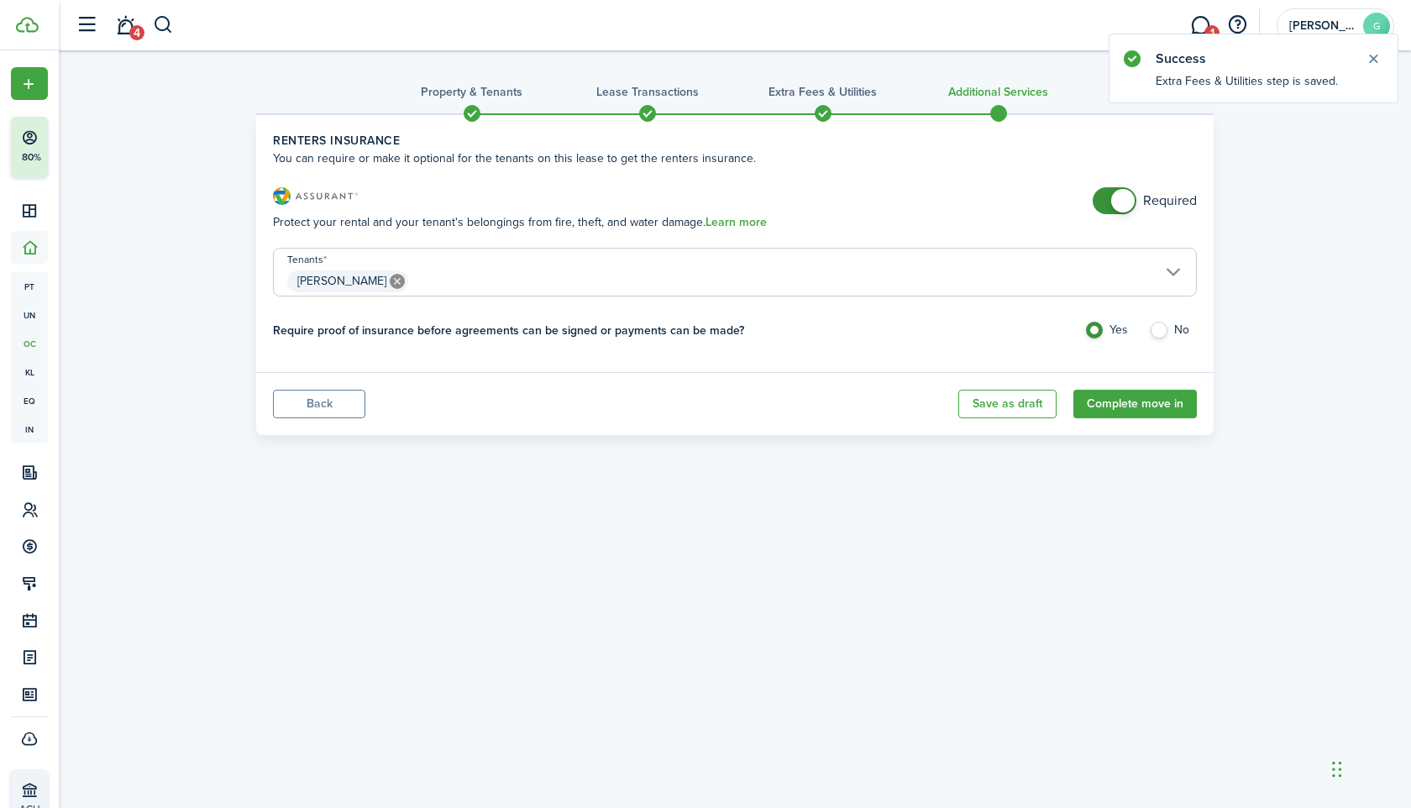
checkbox input "false"
click at [1121, 202] on span at bounding box center [1123, 201] width 24 height 24
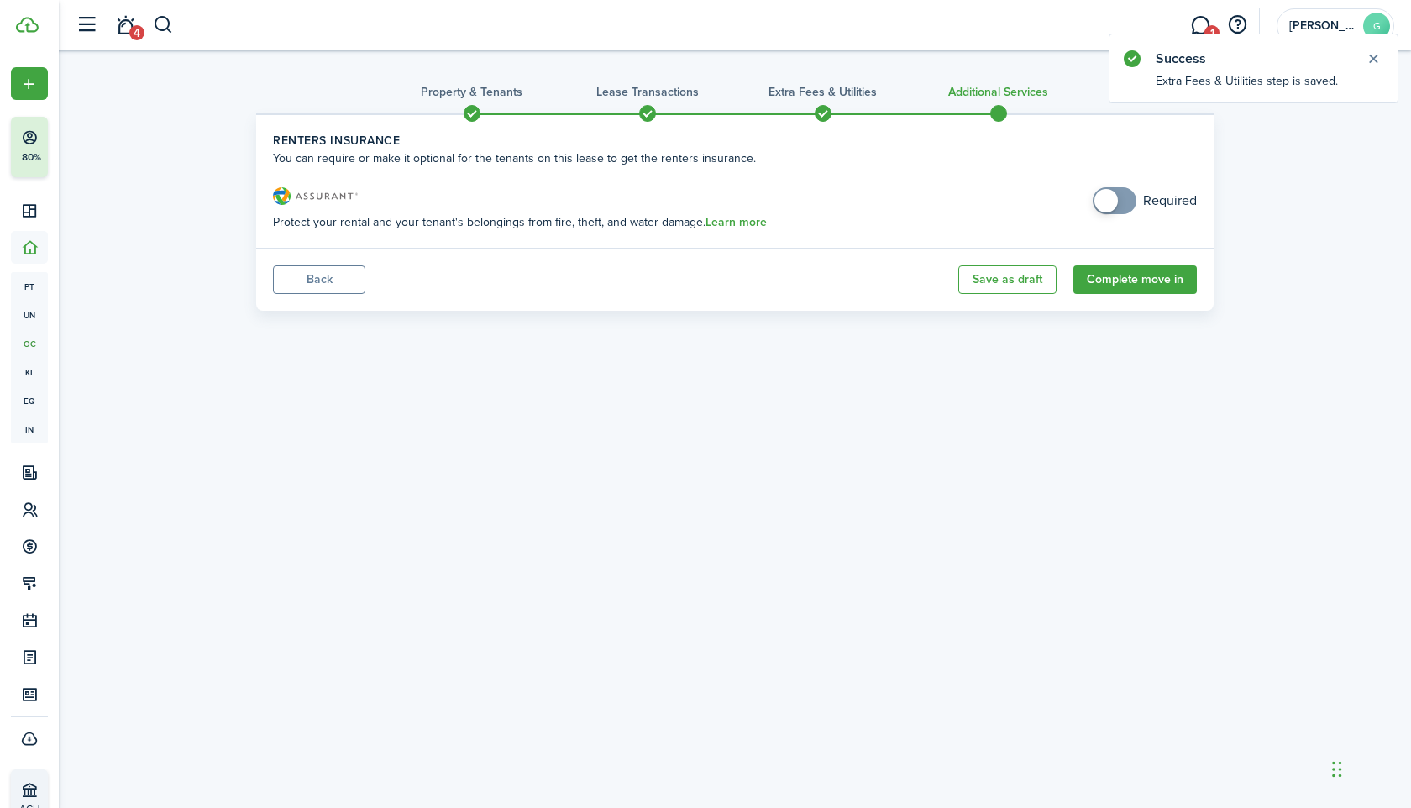
click at [1116, 297] on panel-main-footer "Back Save as draft Complete move in" at bounding box center [735, 279] width 958 height 63
click at [1113, 272] on button "Complete move in" at bounding box center [1134, 279] width 123 height 29
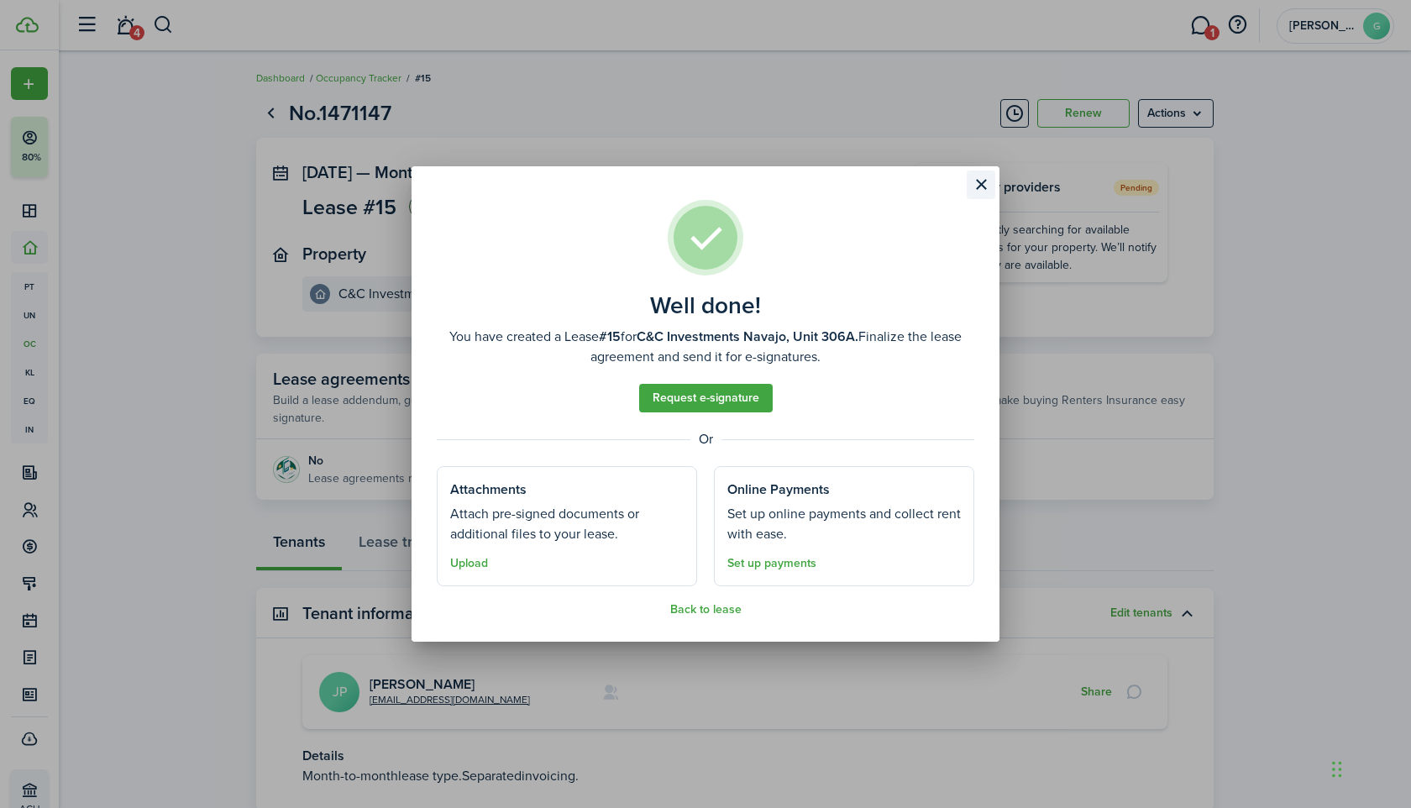
click at [989, 189] on button "Close modal" at bounding box center [981, 185] width 29 height 29
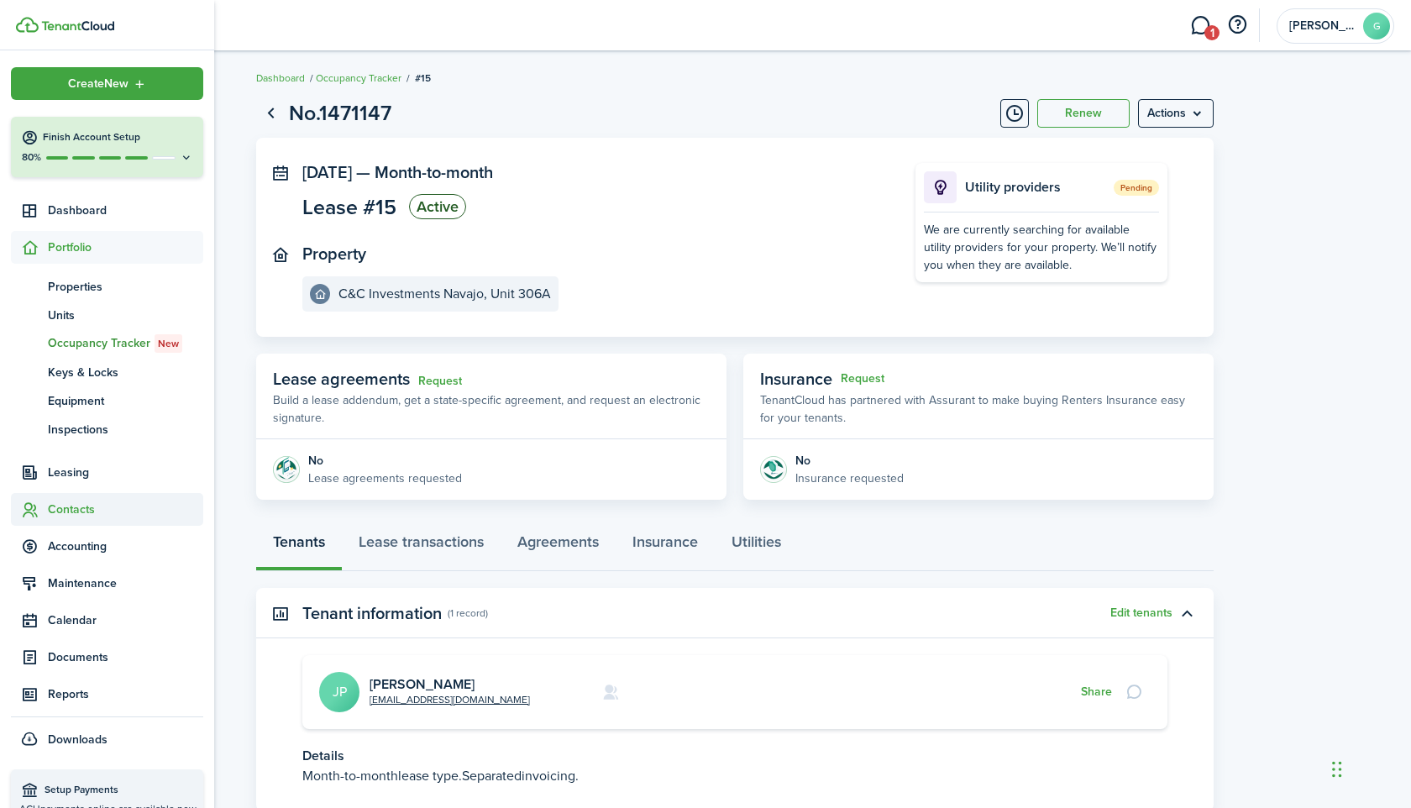
click at [71, 507] on span "Contacts" at bounding box center [125, 510] width 155 height 18
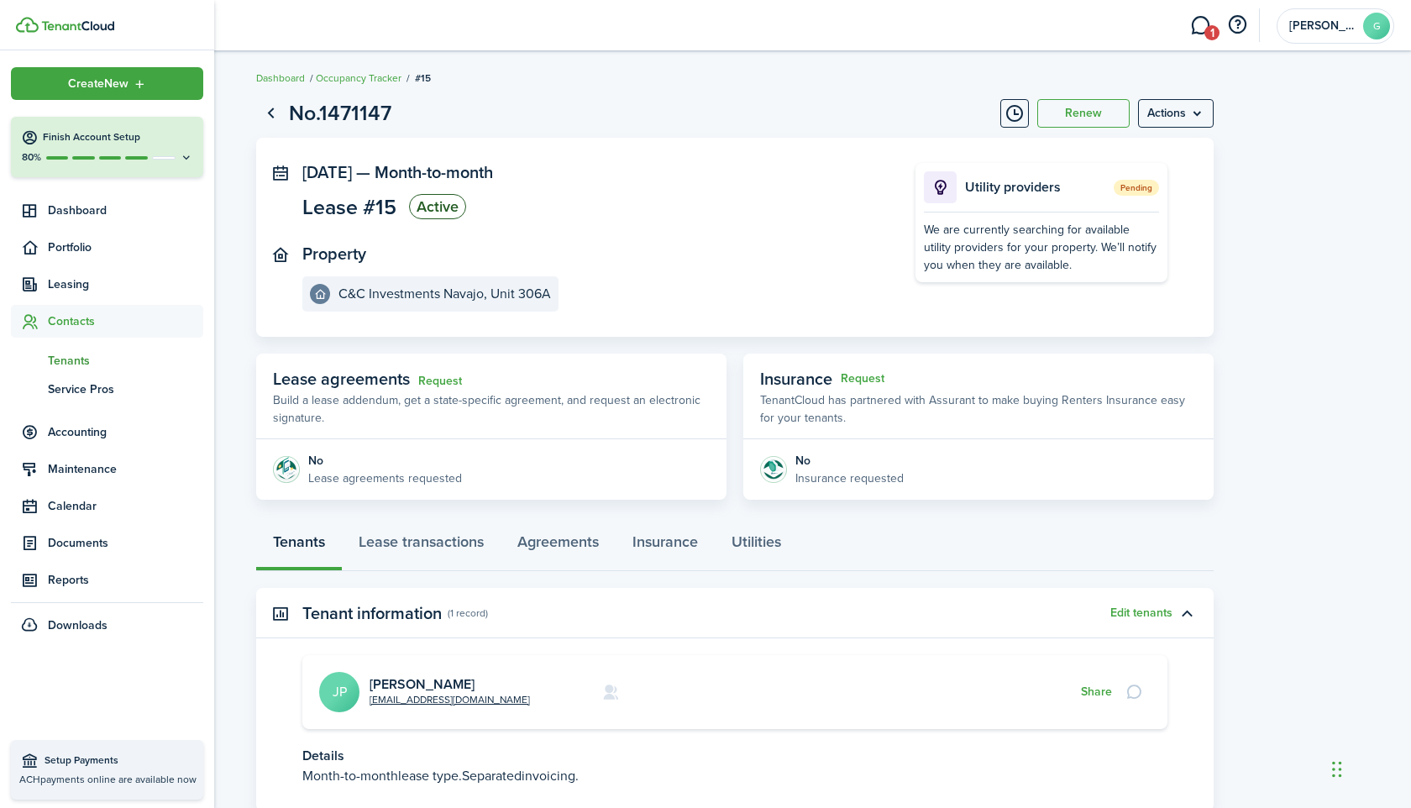
click at [73, 360] on span "Tenants" at bounding box center [125, 361] width 155 height 18
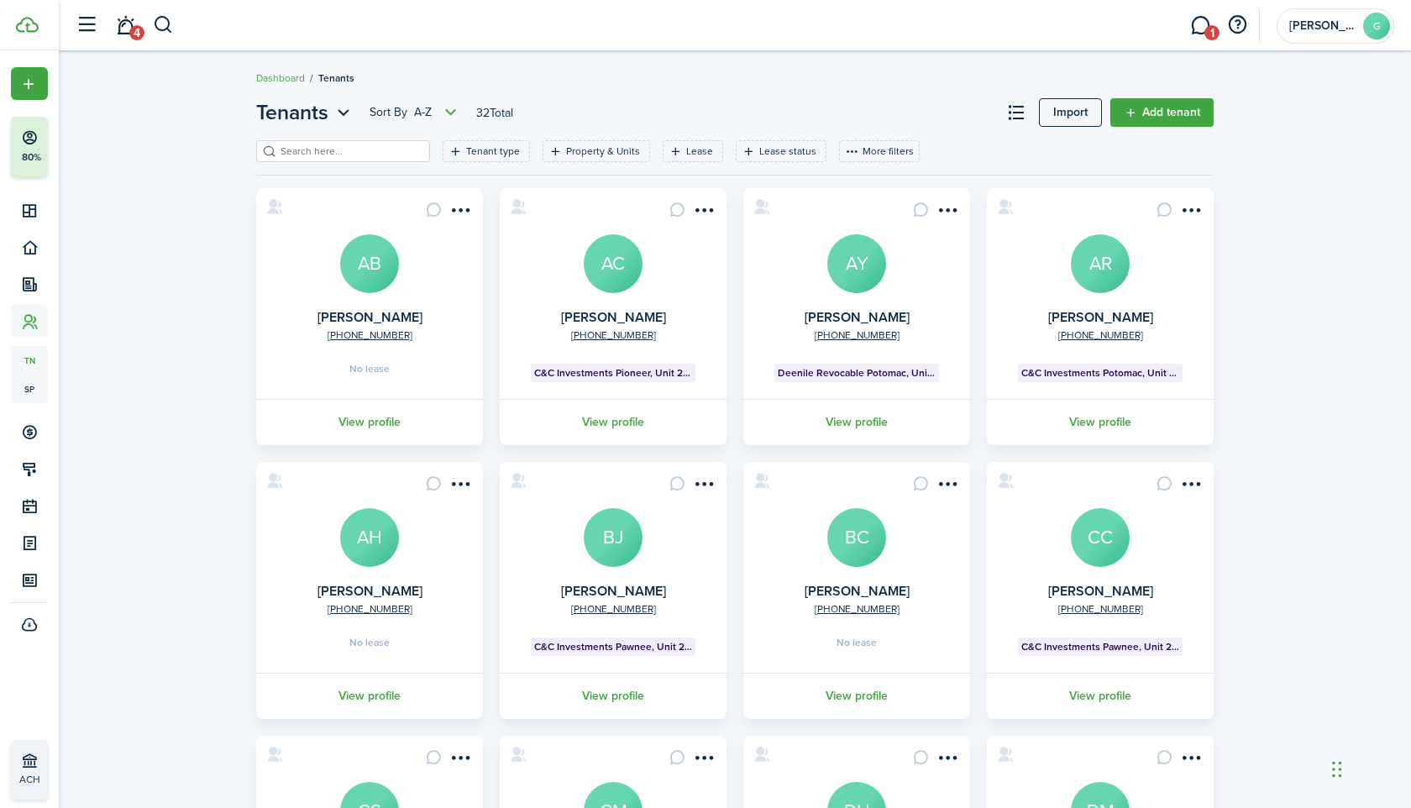
click at [312, 155] on input "search" at bounding box center [350, 152] width 148 height 16
paste input "[GEOGRAPHIC_DATA]"
type input "[GEOGRAPHIC_DATA]"
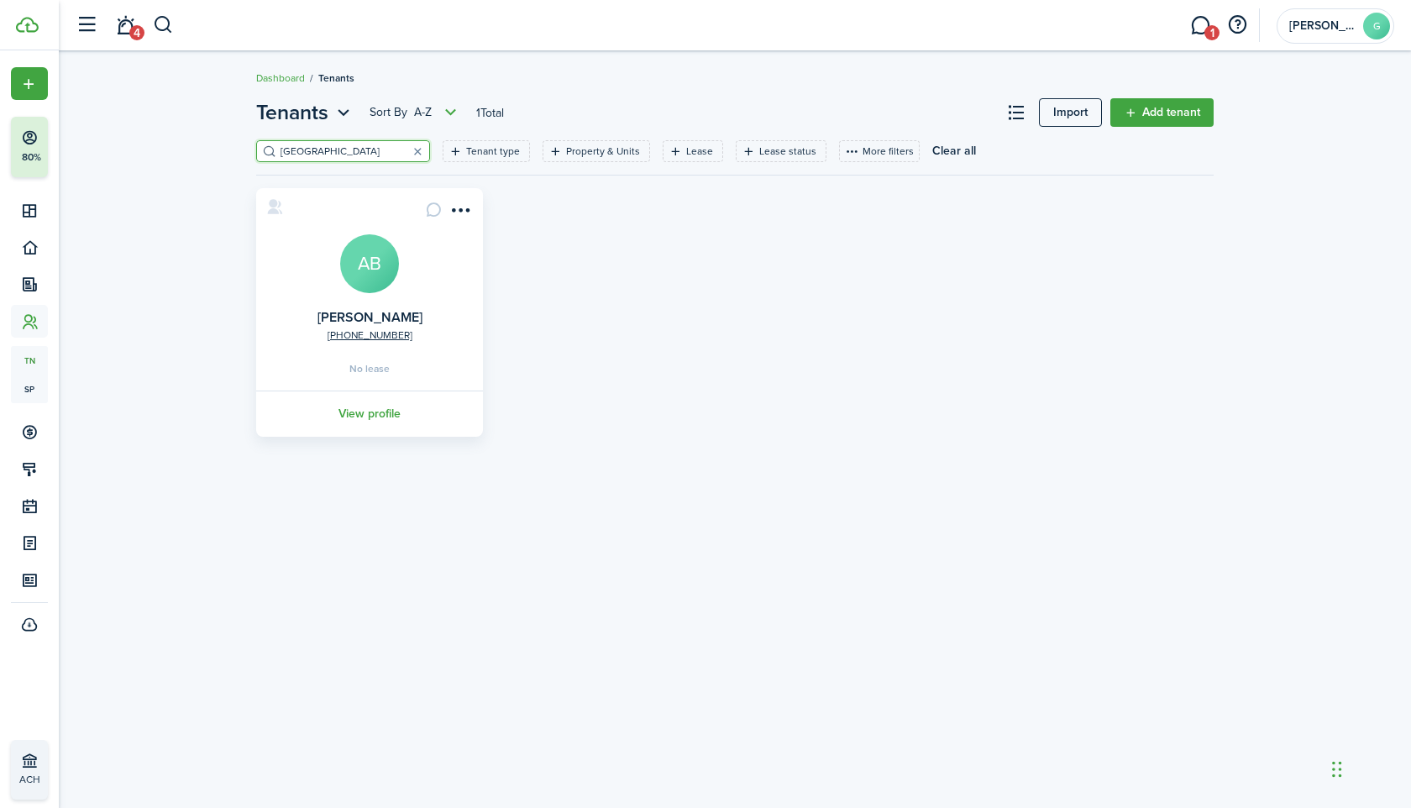
click at [475, 199] on card "[PHONE_NUMBER] [GEOGRAPHIC_DATA][PERSON_NAME] AB No lease View profile" at bounding box center [369, 312] width 227 height 249
click at [465, 208] on menu-btn-icon "Open menu" at bounding box center [460, 210] width 29 height 29
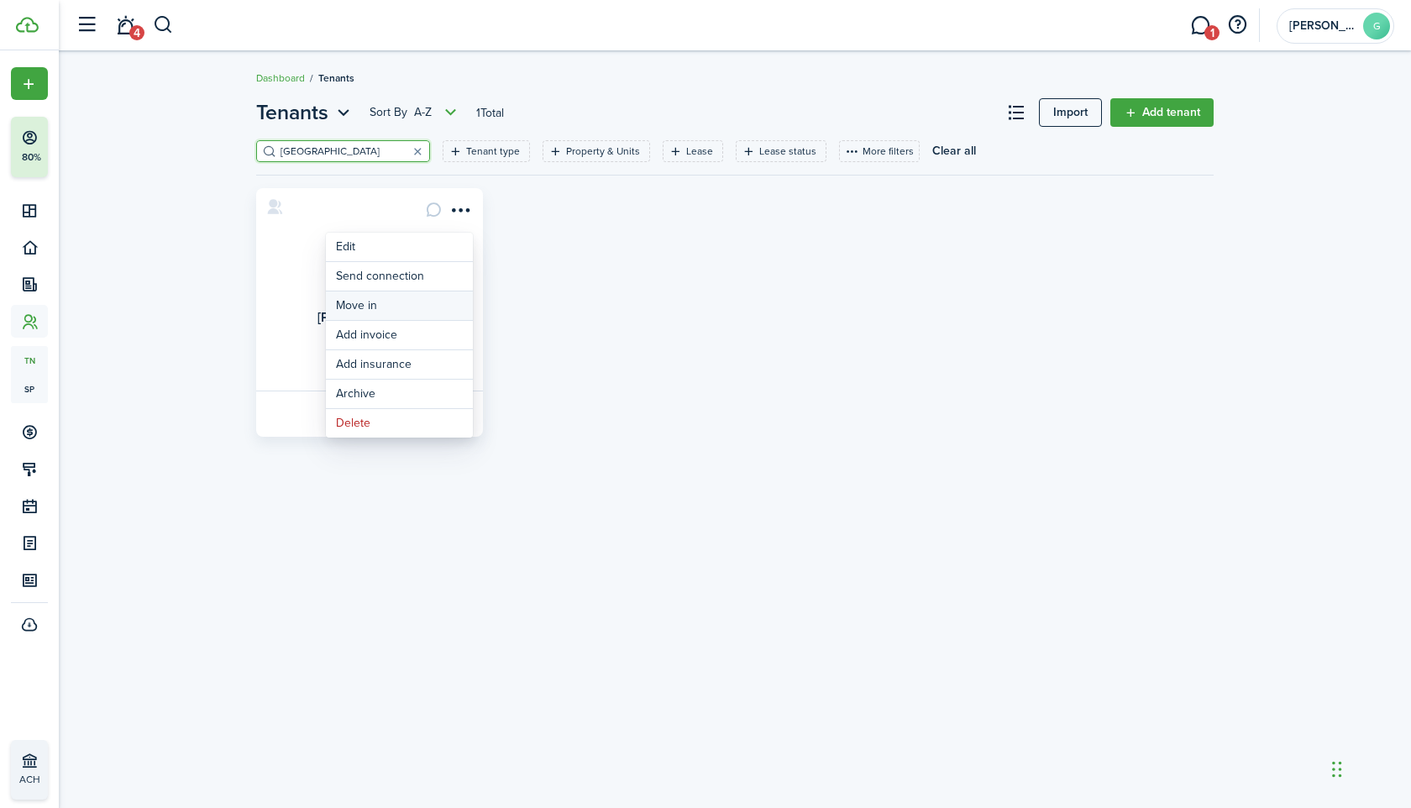
click at [405, 312] on link "Move in" at bounding box center [399, 305] width 147 height 29
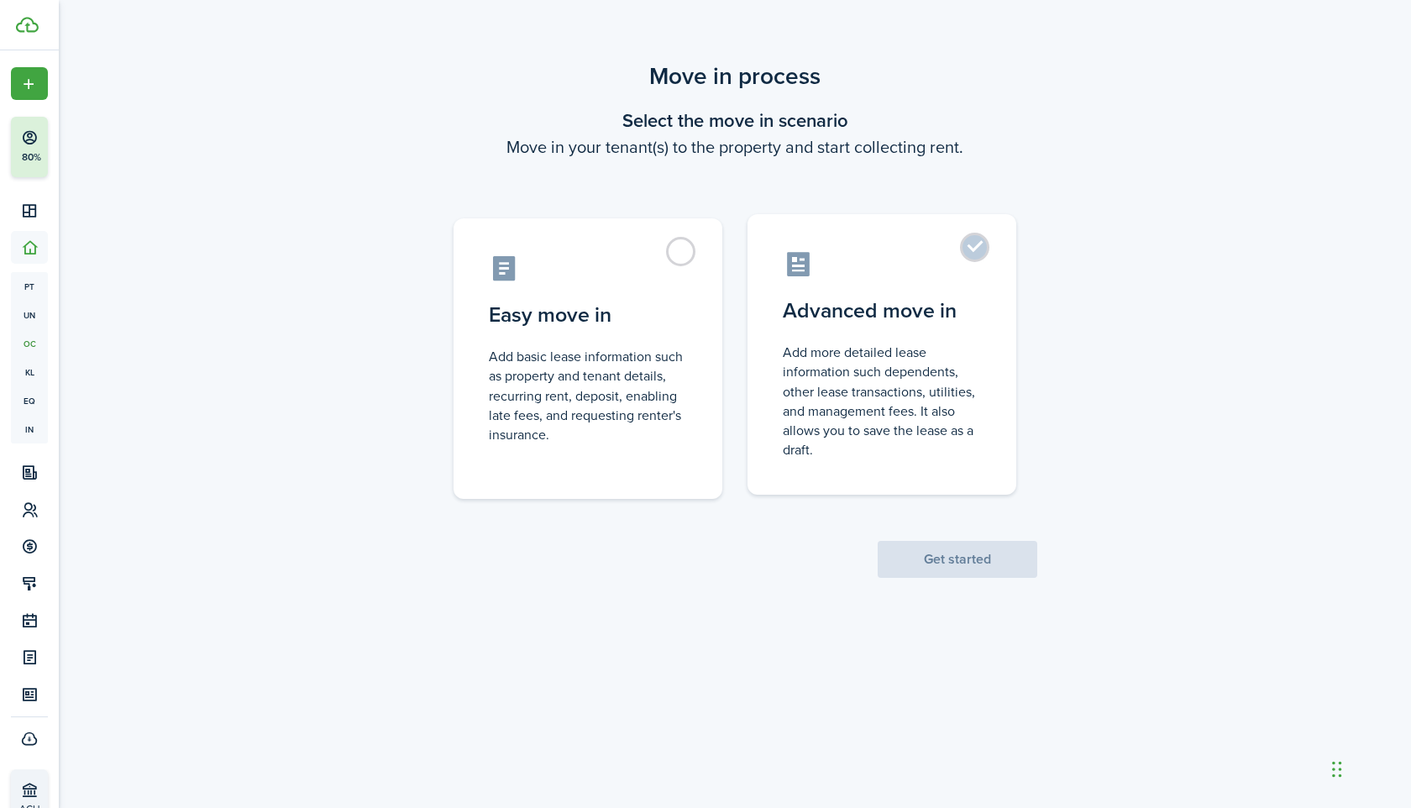
click at [881, 336] on label "Advanced move in Add more detailed lease information such dependents, other lea…" at bounding box center [882, 354] width 269 height 281
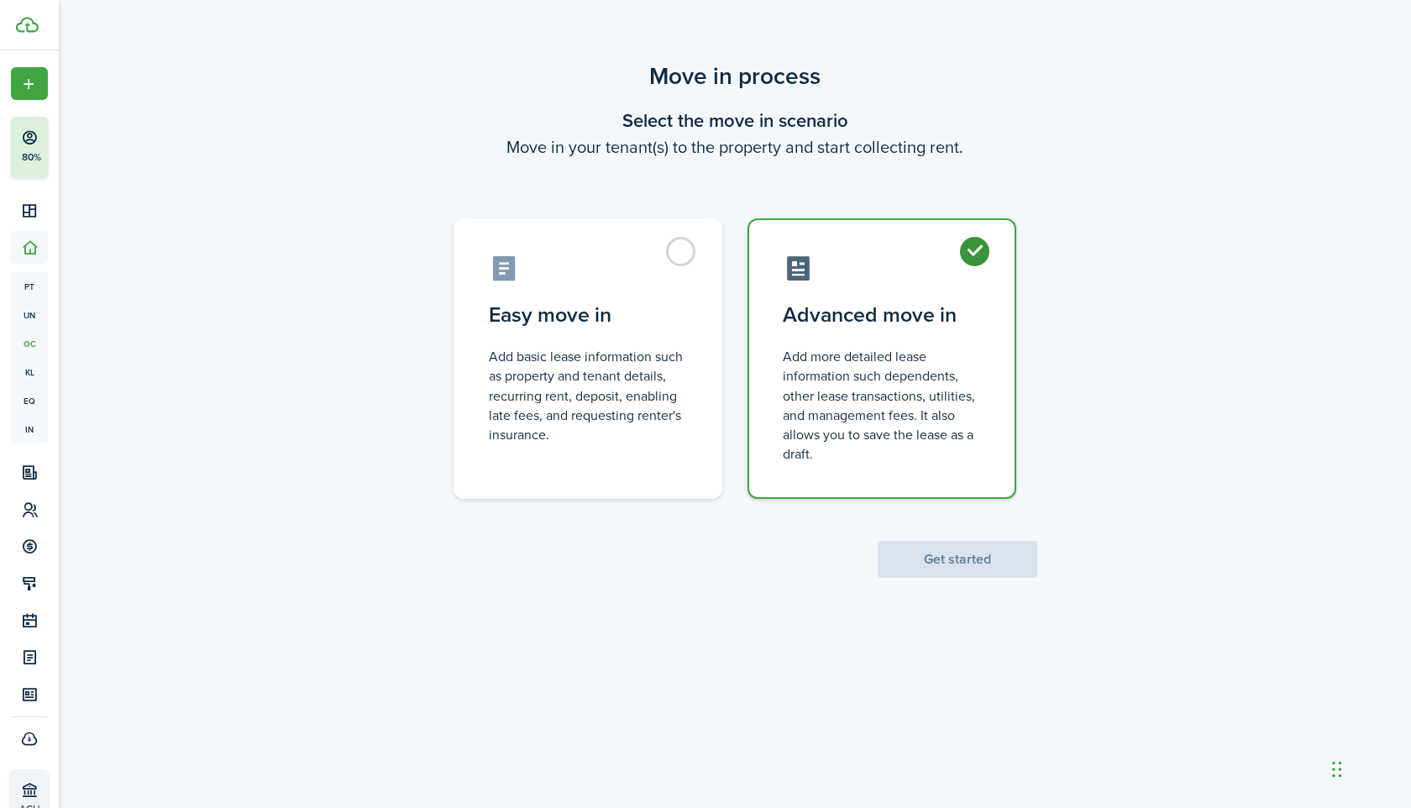
radio input "true"
click at [924, 566] on button "Get started" at bounding box center [958, 559] width 160 height 37
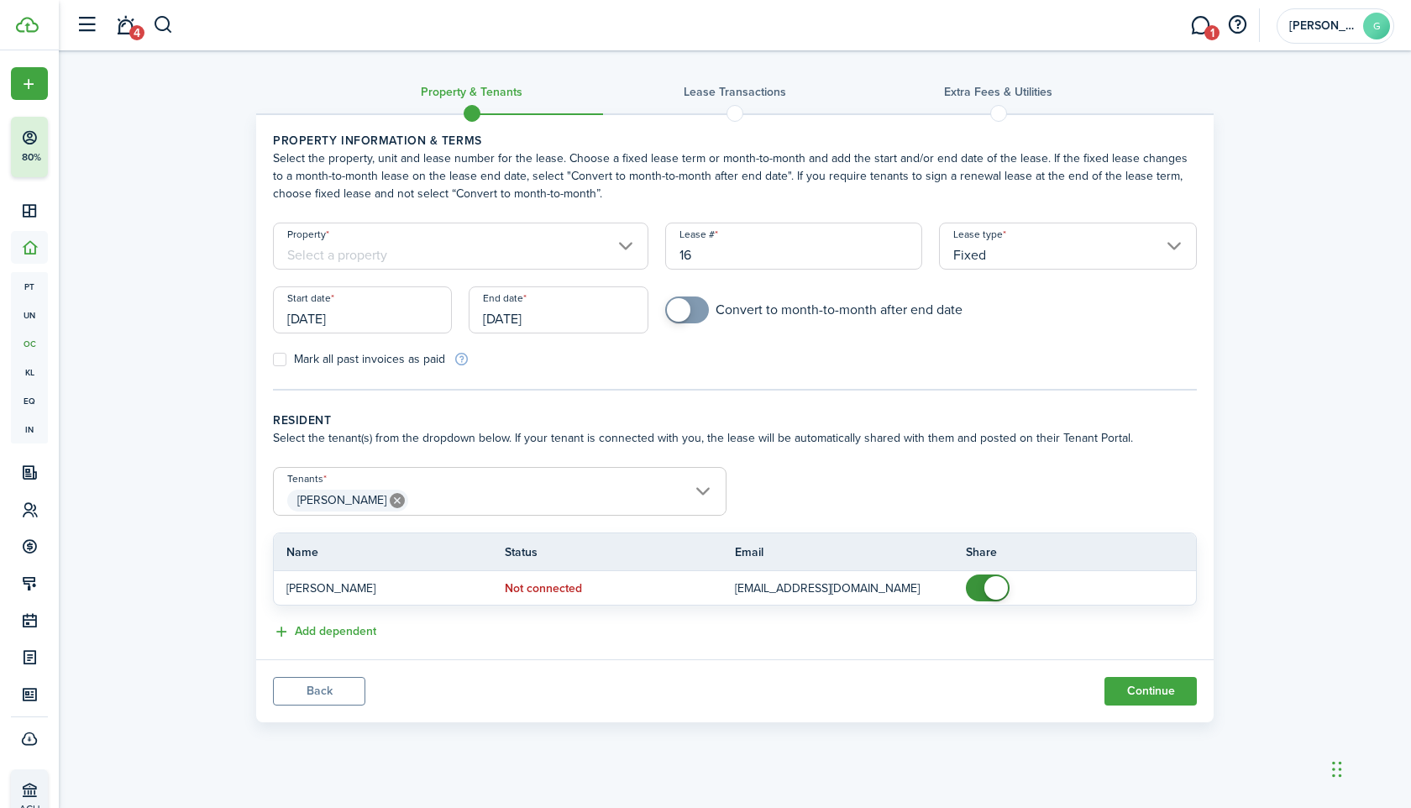
click at [451, 249] on input "Property" at bounding box center [460, 246] width 375 height 47
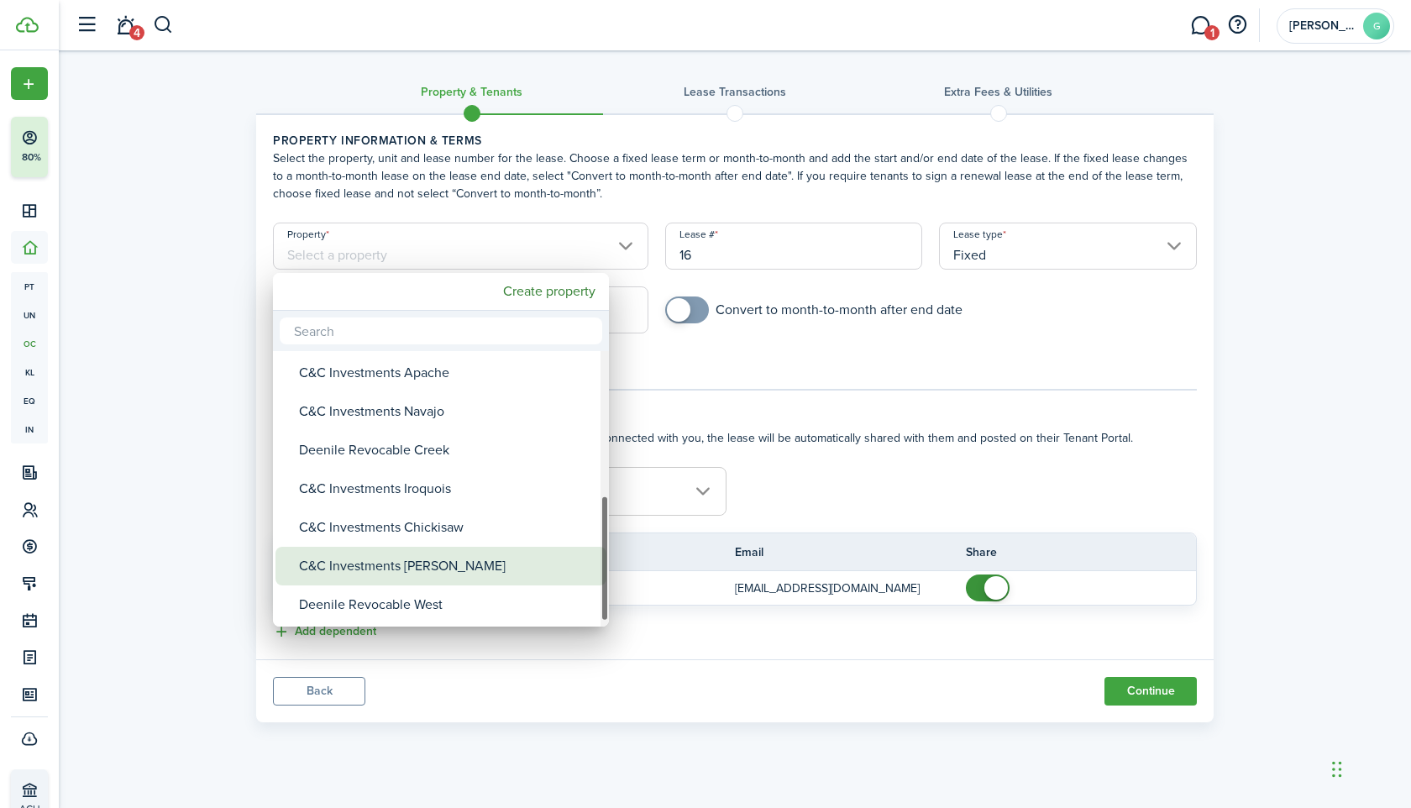
click at [449, 569] on div "C&C Investments [PERSON_NAME]" at bounding box center [447, 566] width 297 height 39
type input "C&C Investments [PERSON_NAME]"
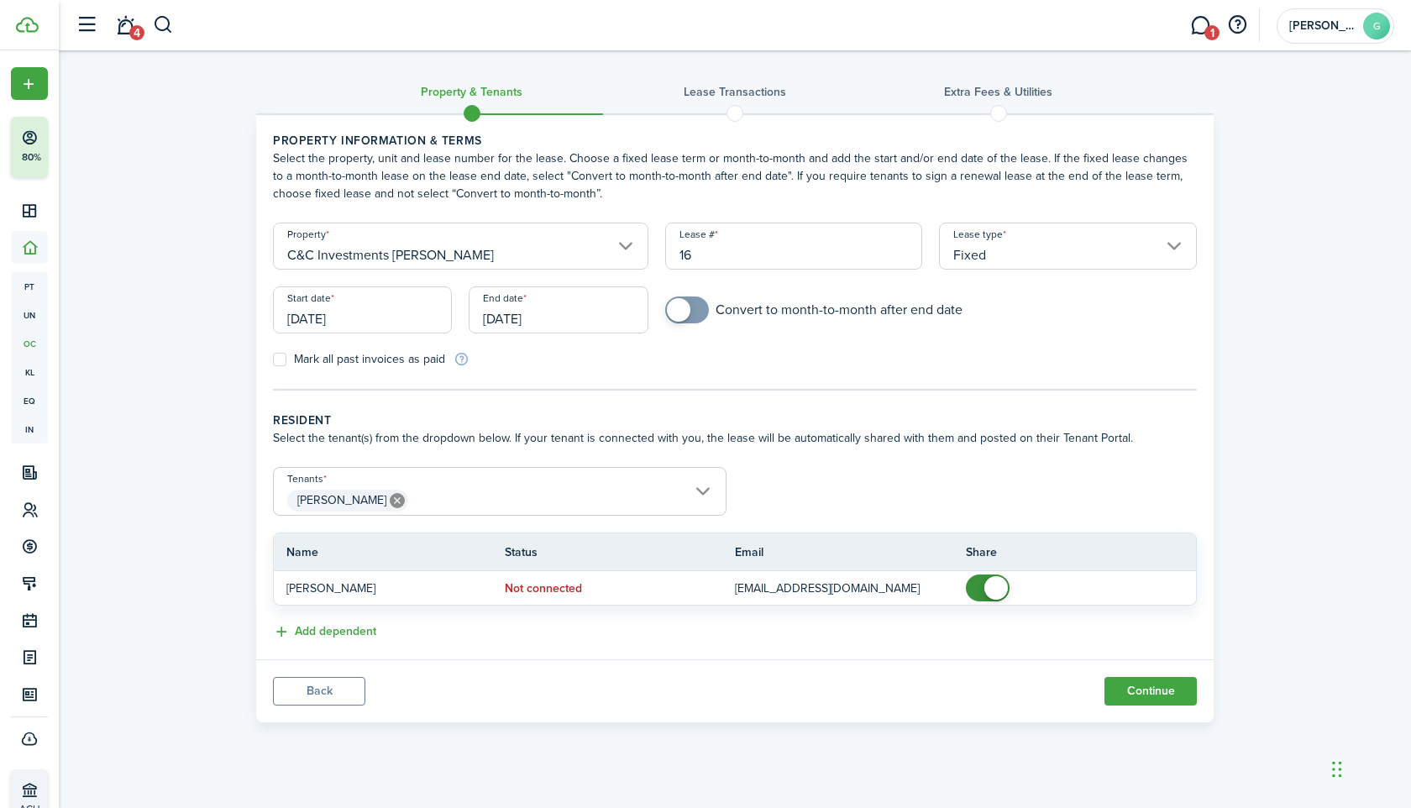
click at [1031, 239] on input "Fixed" at bounding box center [1068, 246] width 258 height 47
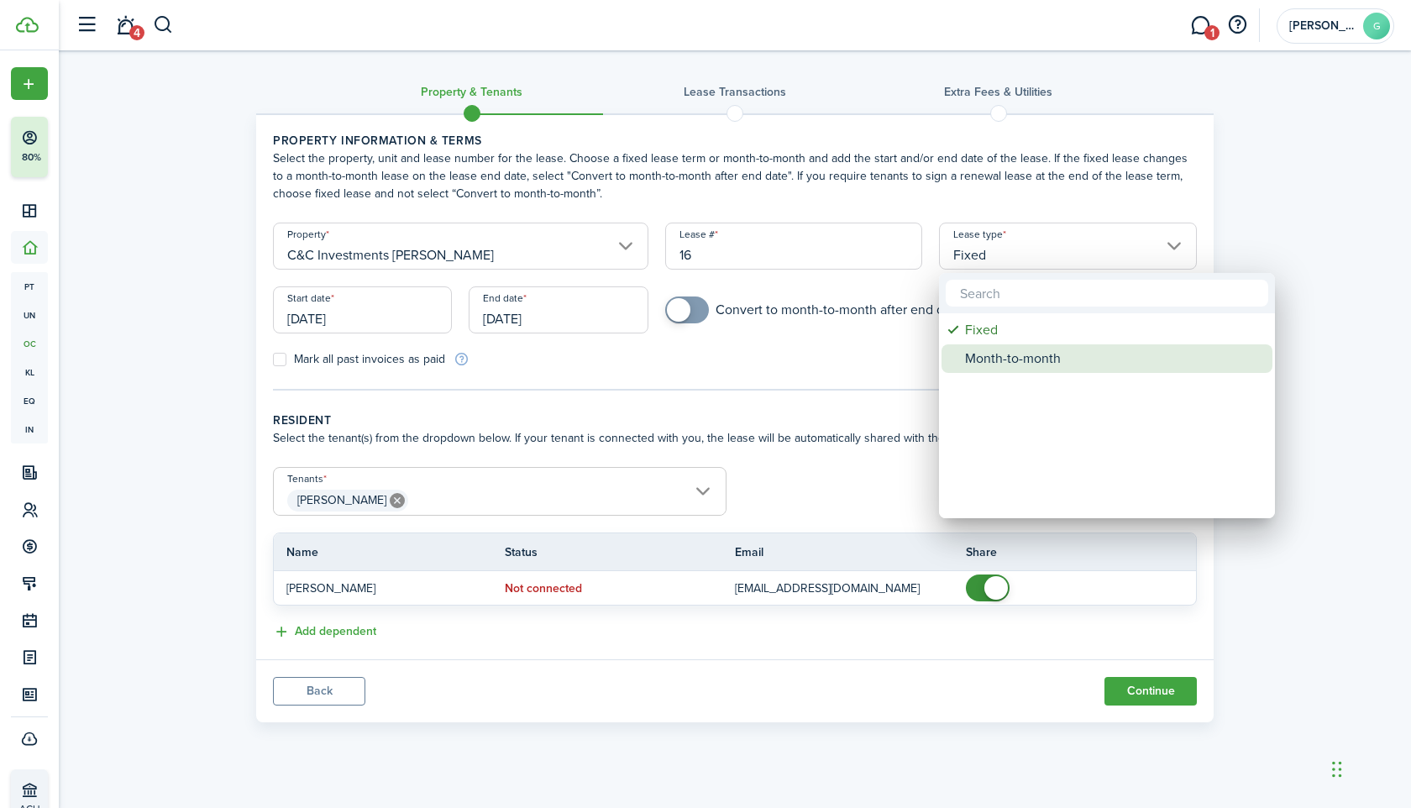
click at [1023, 360] on div "Month-to-month" at bounding box center [1113, 358] width 297 height 29
type input "Month-to-month"
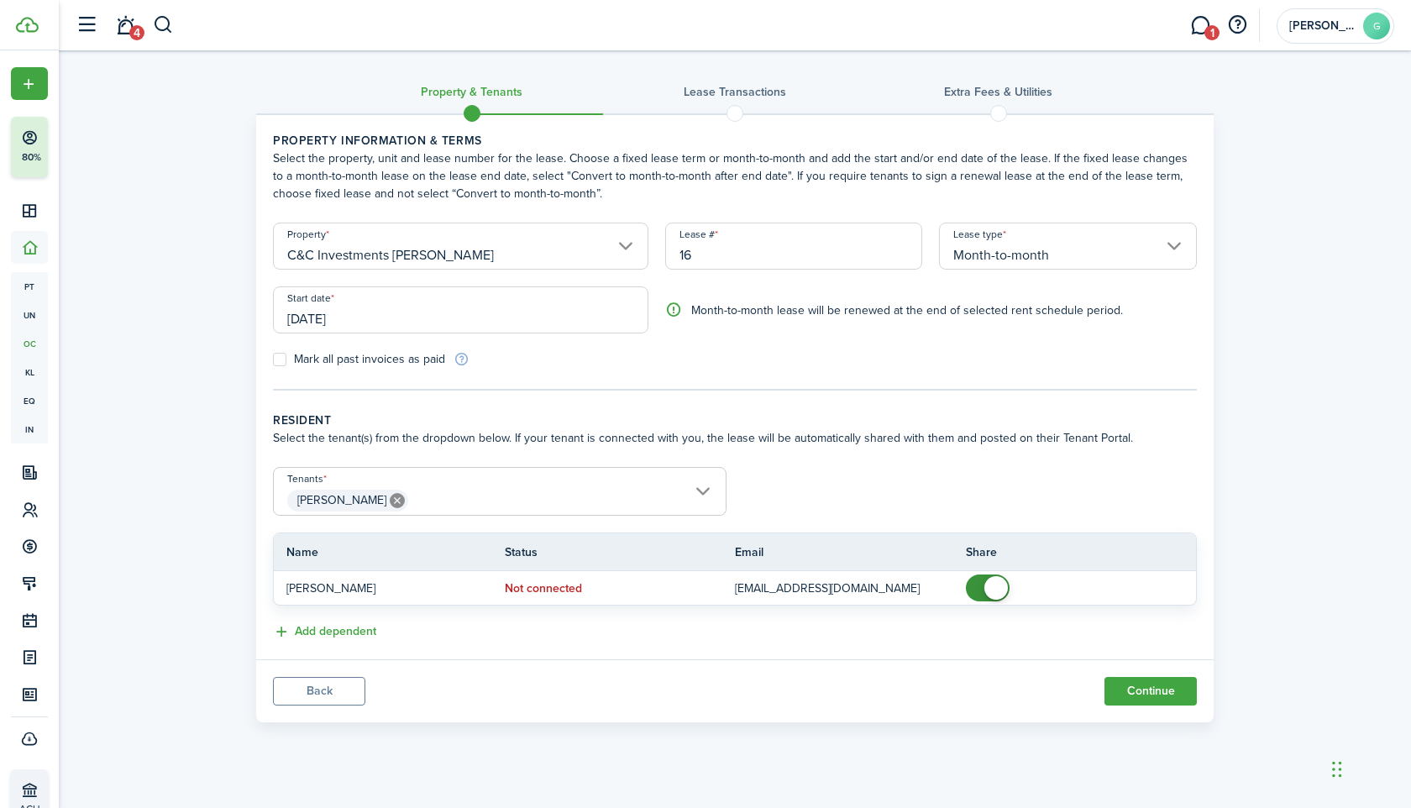
click at [507, 307] on input "[DATE]" at bounding box center [460, 309] width 375 height 47
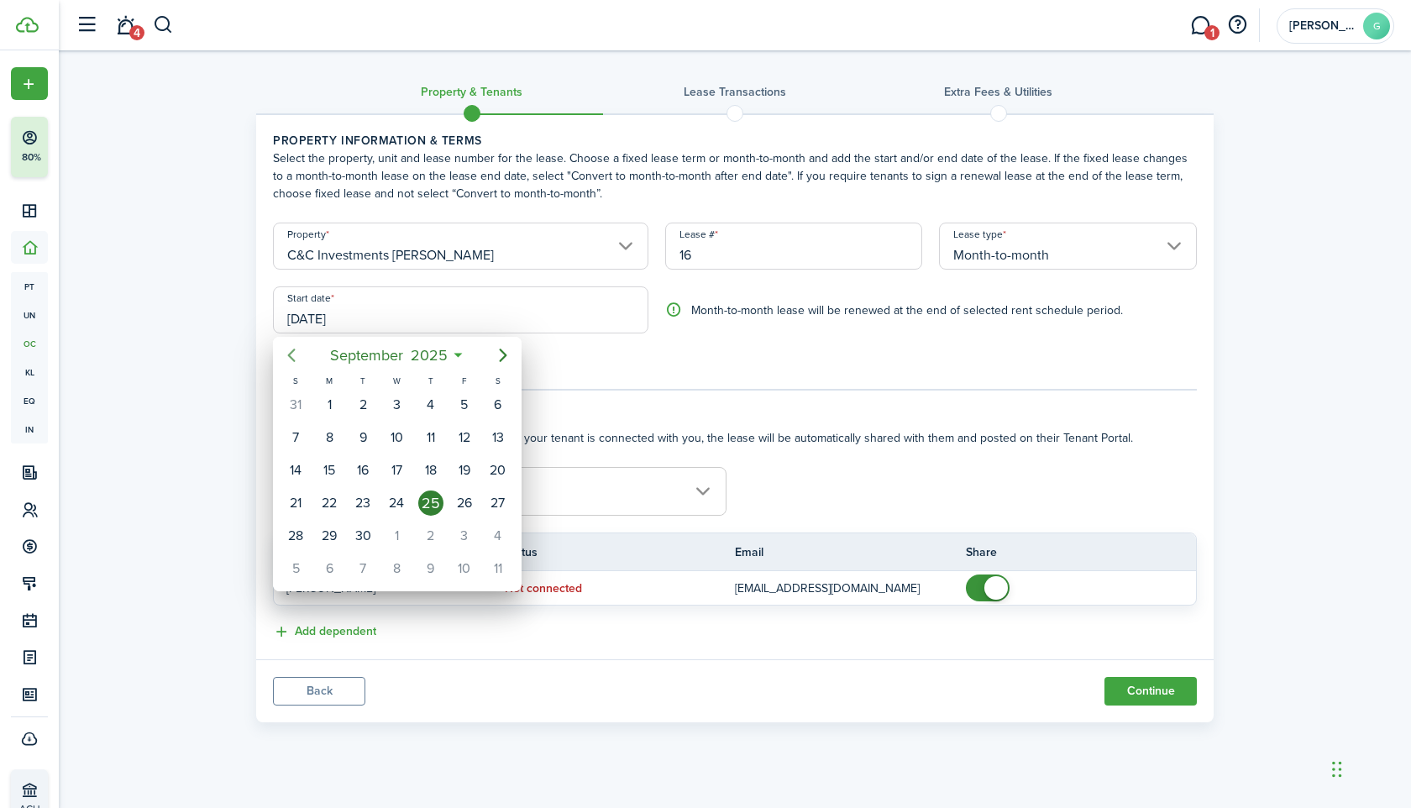
click at [297, 358] on icon "Previous page" at bounding box center [291, 355] width 20 height 20
click at [360, 354] on span "August" at bounding box center [366, 355] width 54 height 30
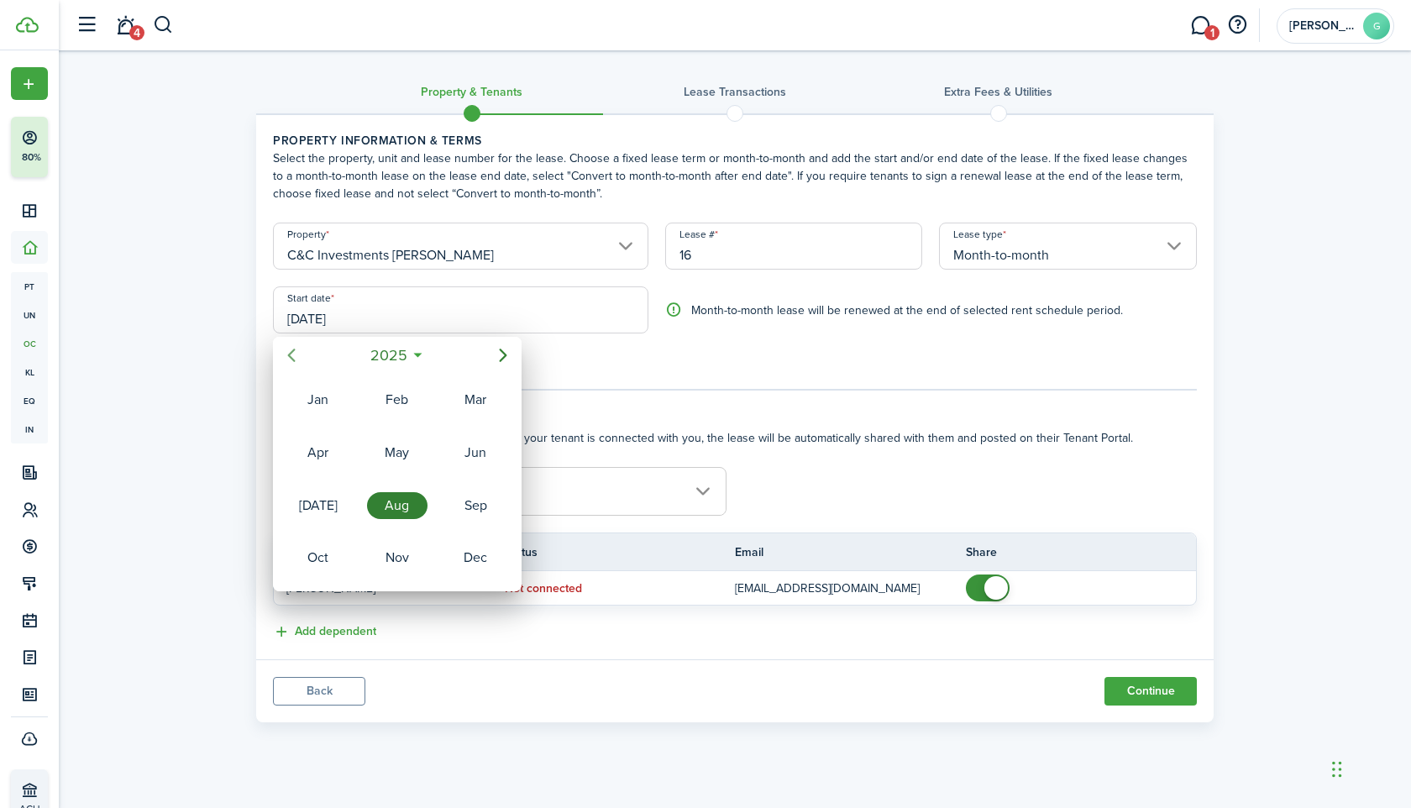
click at [286, 357] on icon "Previous page" at bounding box center [291, 355] width 20 height 20
click at [410, 397] on div "Feb" at bounding box center [397, 399] width 60 height 27
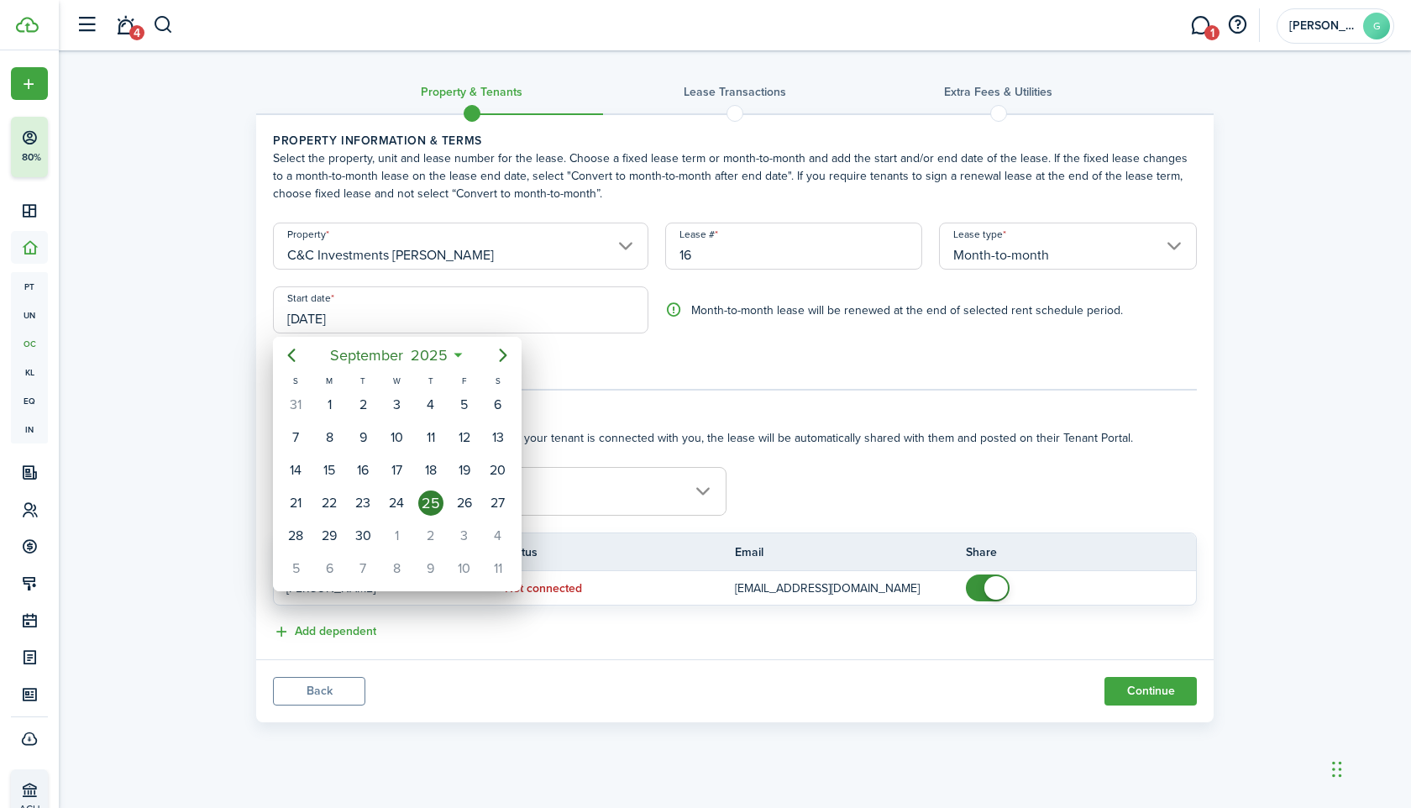
click at [382, 364] on span "September" at bounding box center [366, 355] width 81 height 30
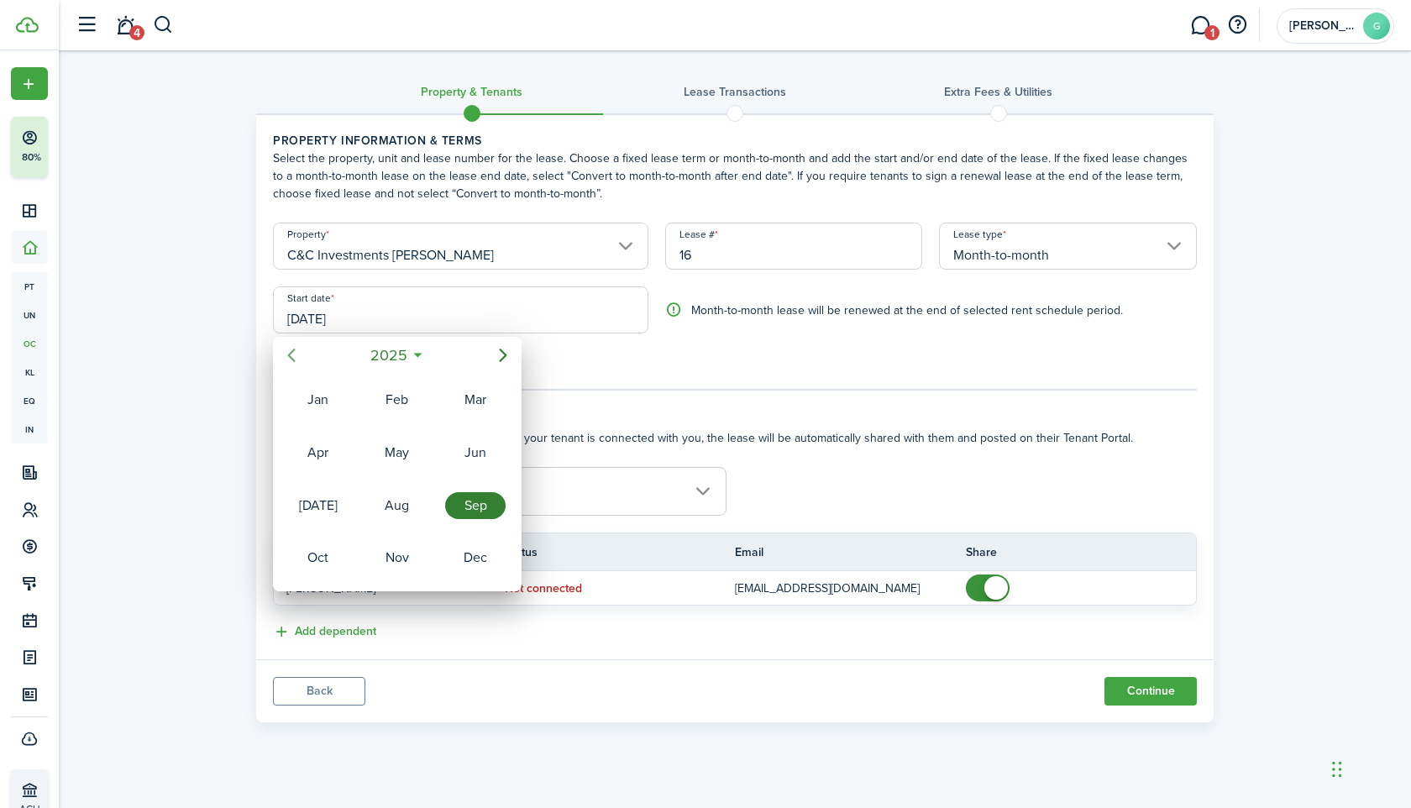
click at [292, 356] on icon "Previous page" at bounding box center [291, 355] width 20 height 20
click at [401, 401] on div "Feb" at bounding box center [397, 399] width 60 height 27
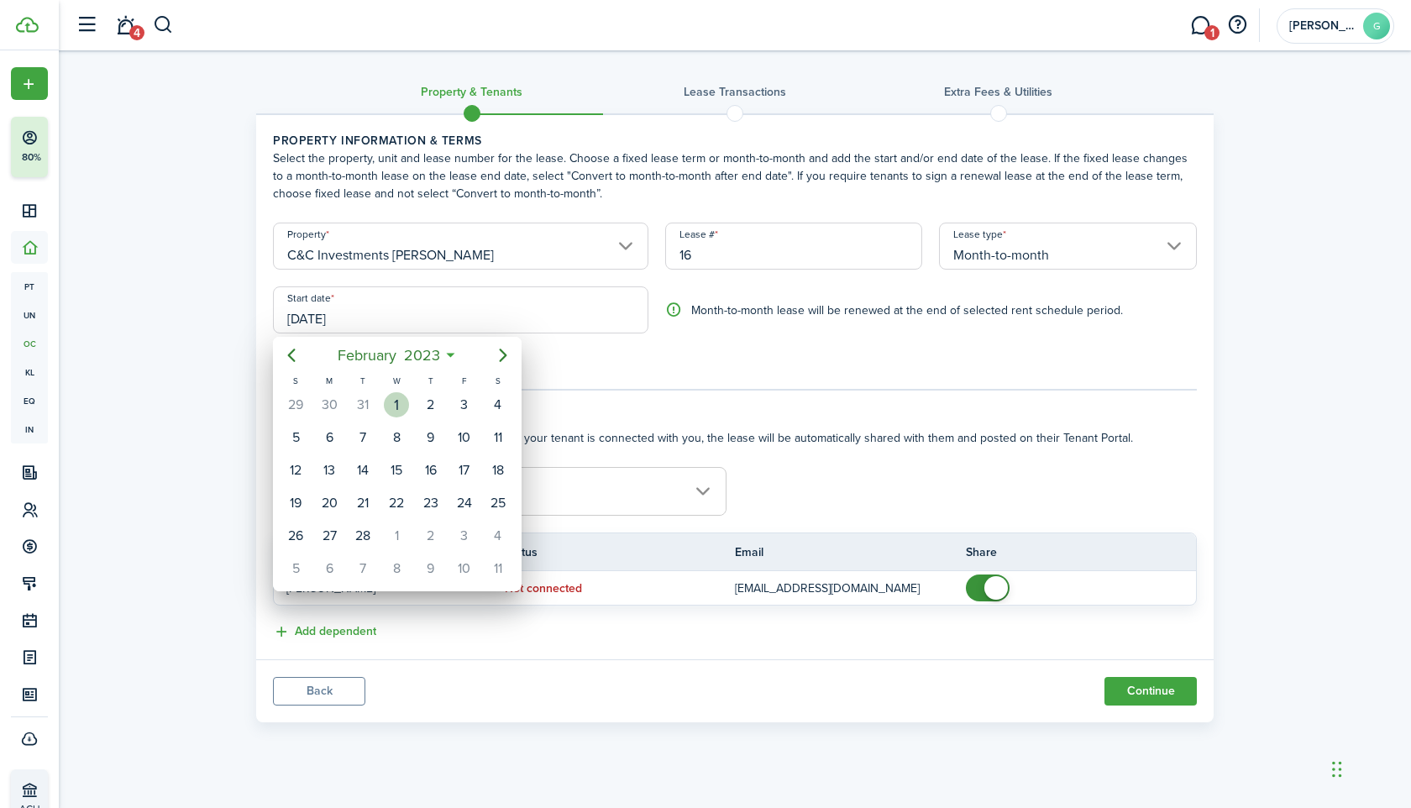
click at [402, 405] on div "1" at bounding box center [396, 404] width 25 height 25
type input "[DATE]"
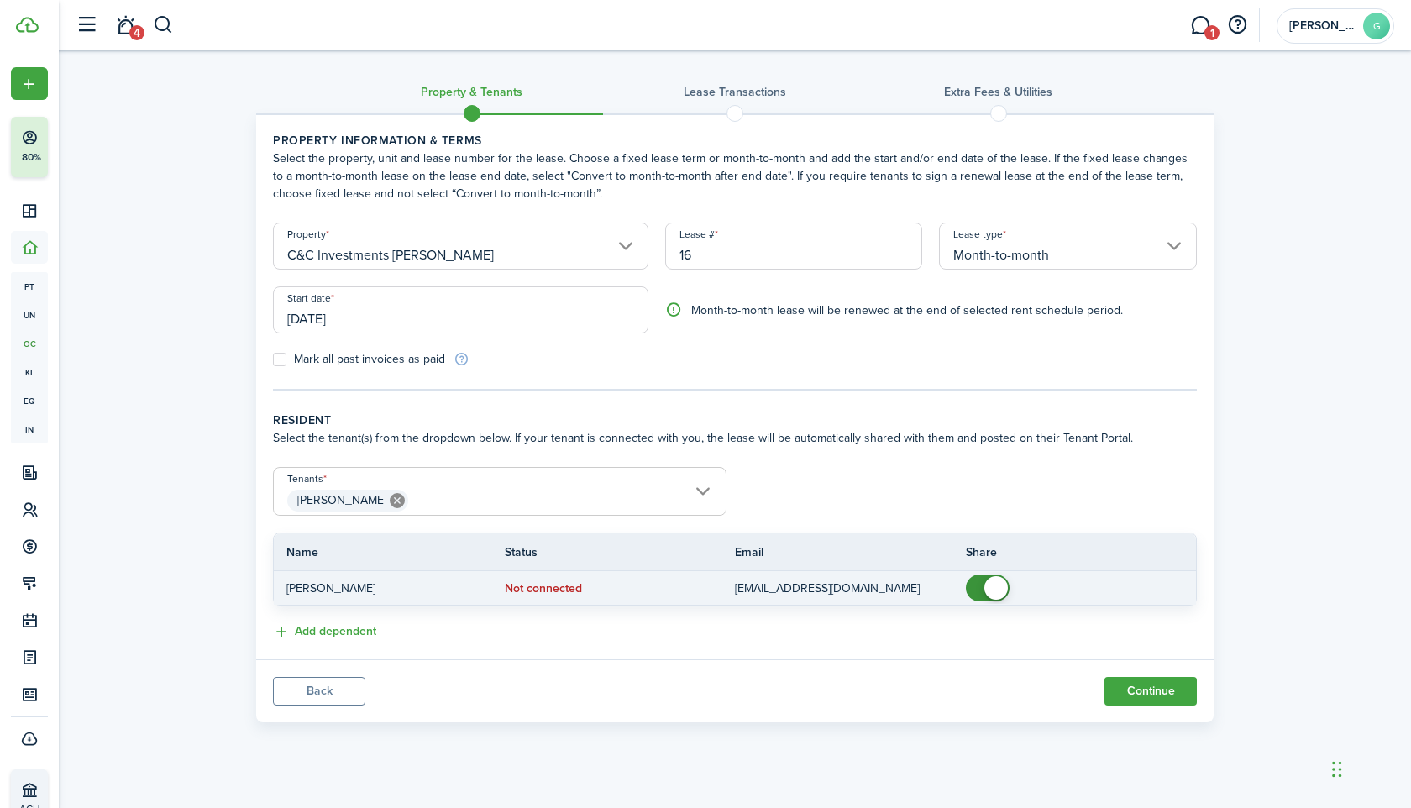
checkbox input "false"
click at [993, 585] on span at bounding box center [996, 588] width 24 height 24
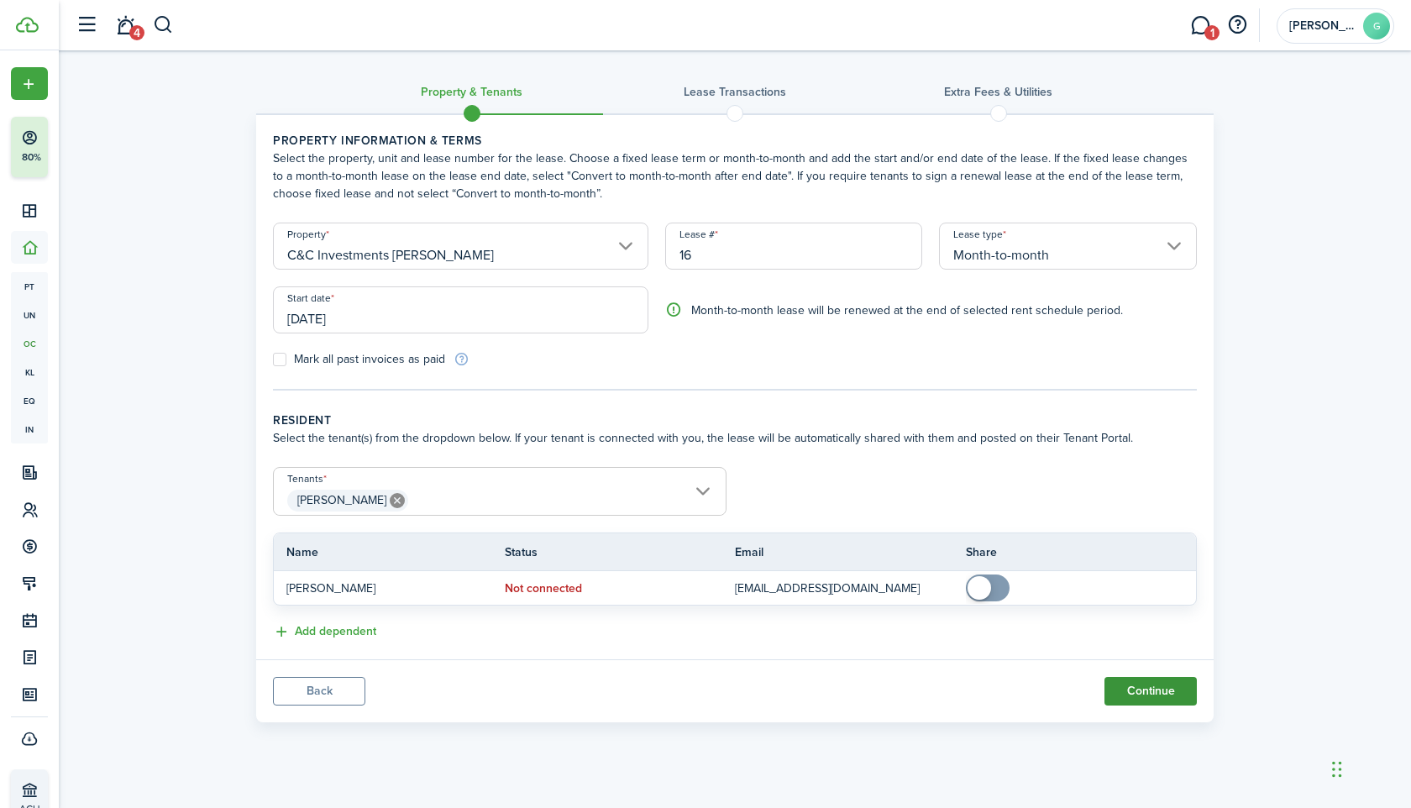
click at [1124, 693] on button "Continue" at bounding box center [1151, 691] width 92 height 29
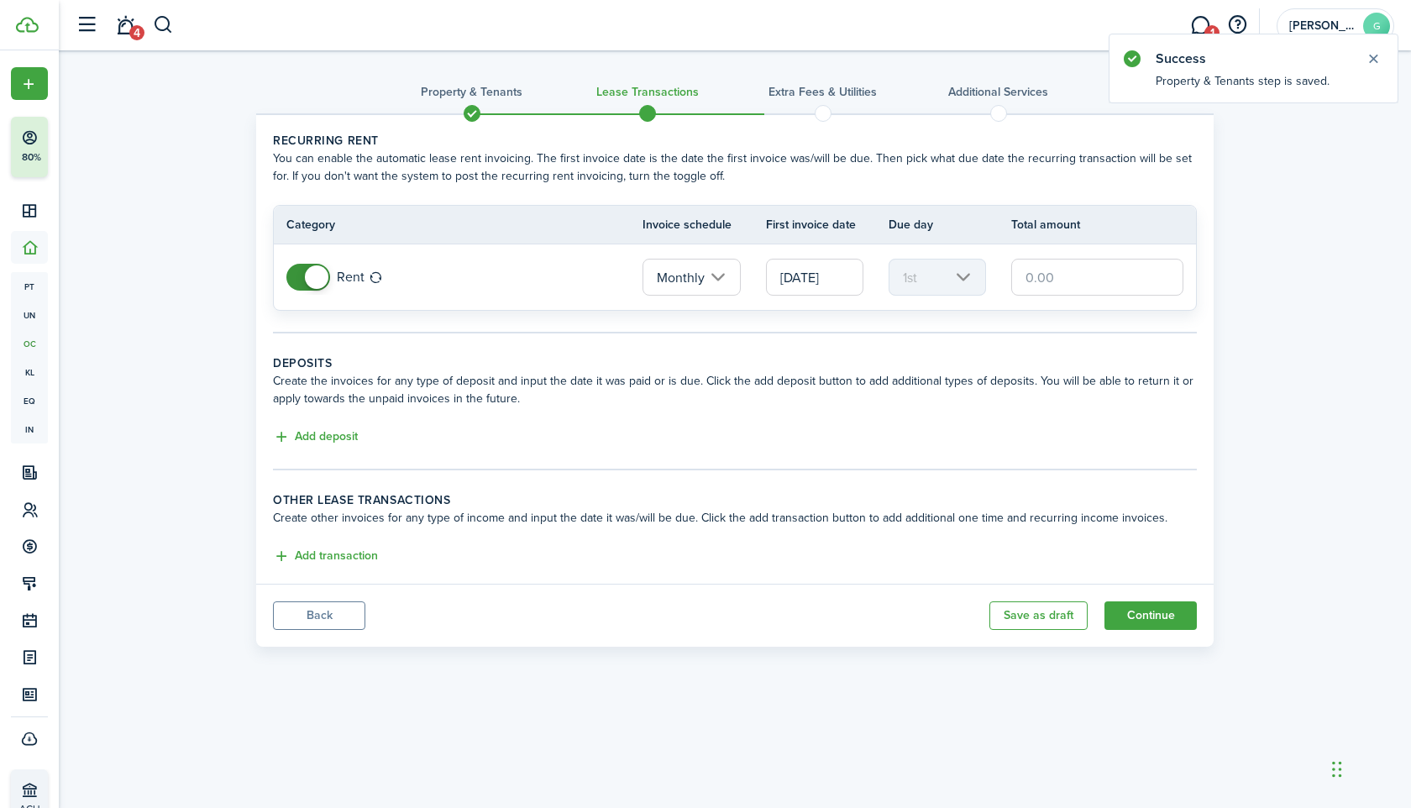
click at [821, 283] on input "[DATE]" at bounding box center [814, 277] width 97 height 37
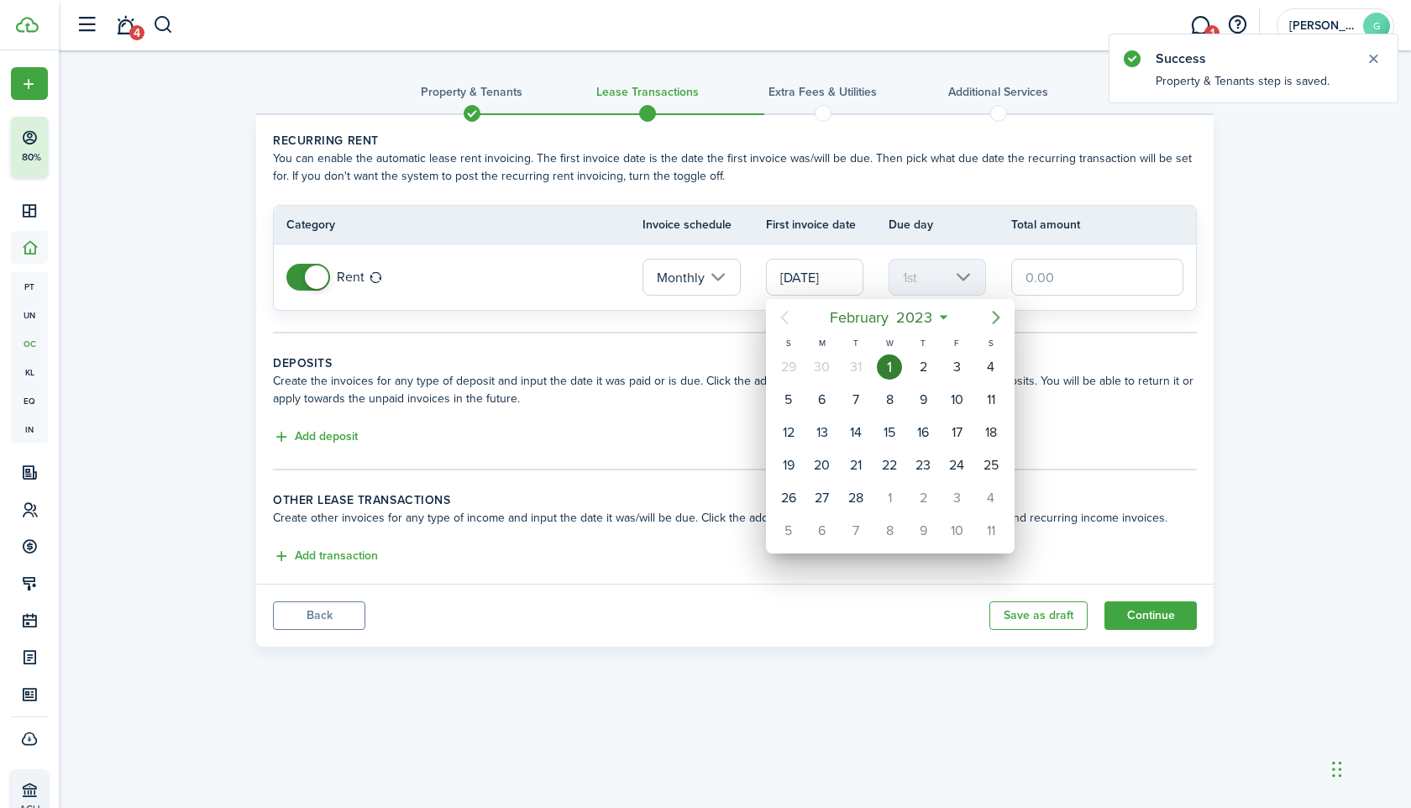
click at [990, 320] on icon "Next page" at bounding box center [996, 317] width 20 height 20
click at [897, 325] on span "2023" at bounding box center [899, 317] width 44 height 30
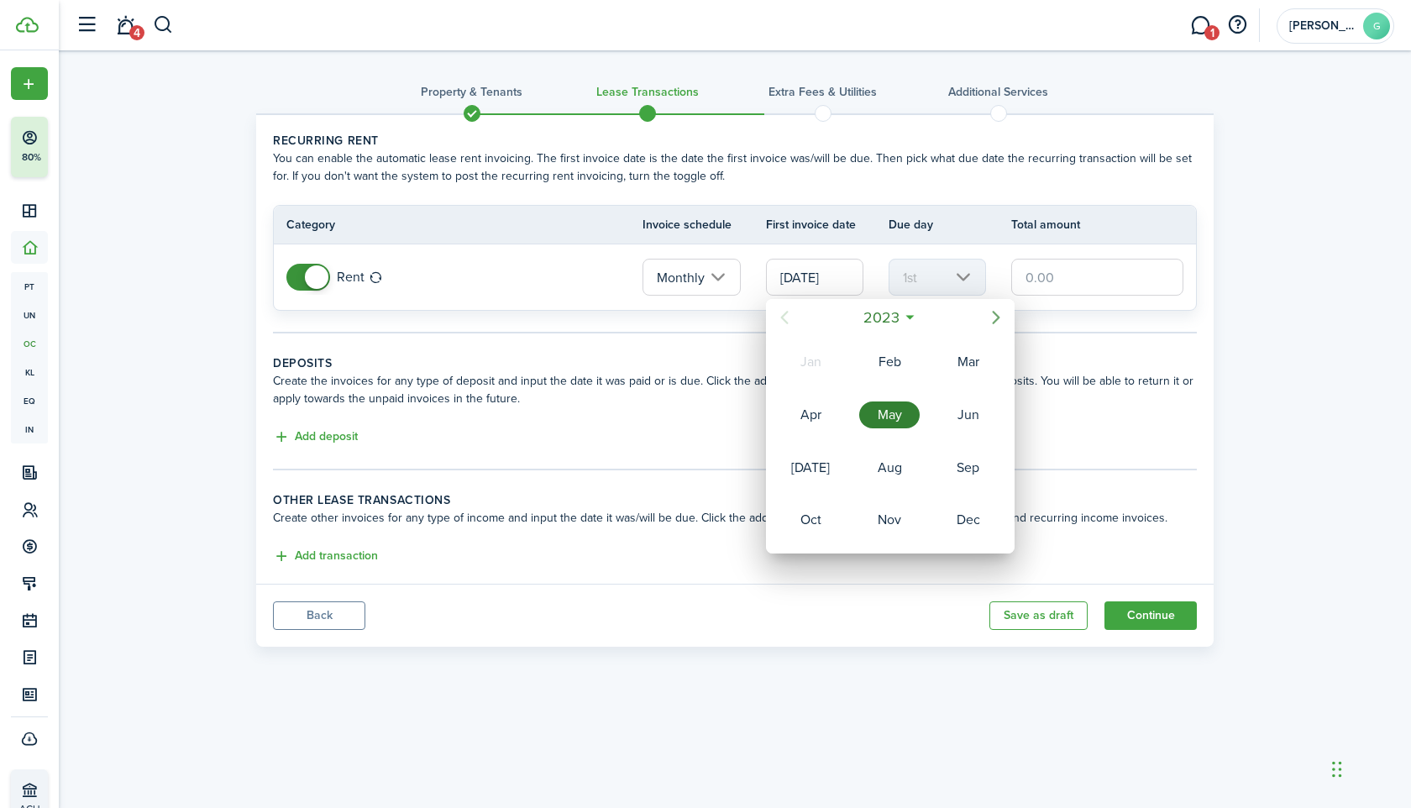
click at [1001, 320] on icon "Next page" at bounding box center [996, 317] width 20 height 20
click at [887, 517] on div "Nov" at bounding box center [889, 520] width 60 height 27
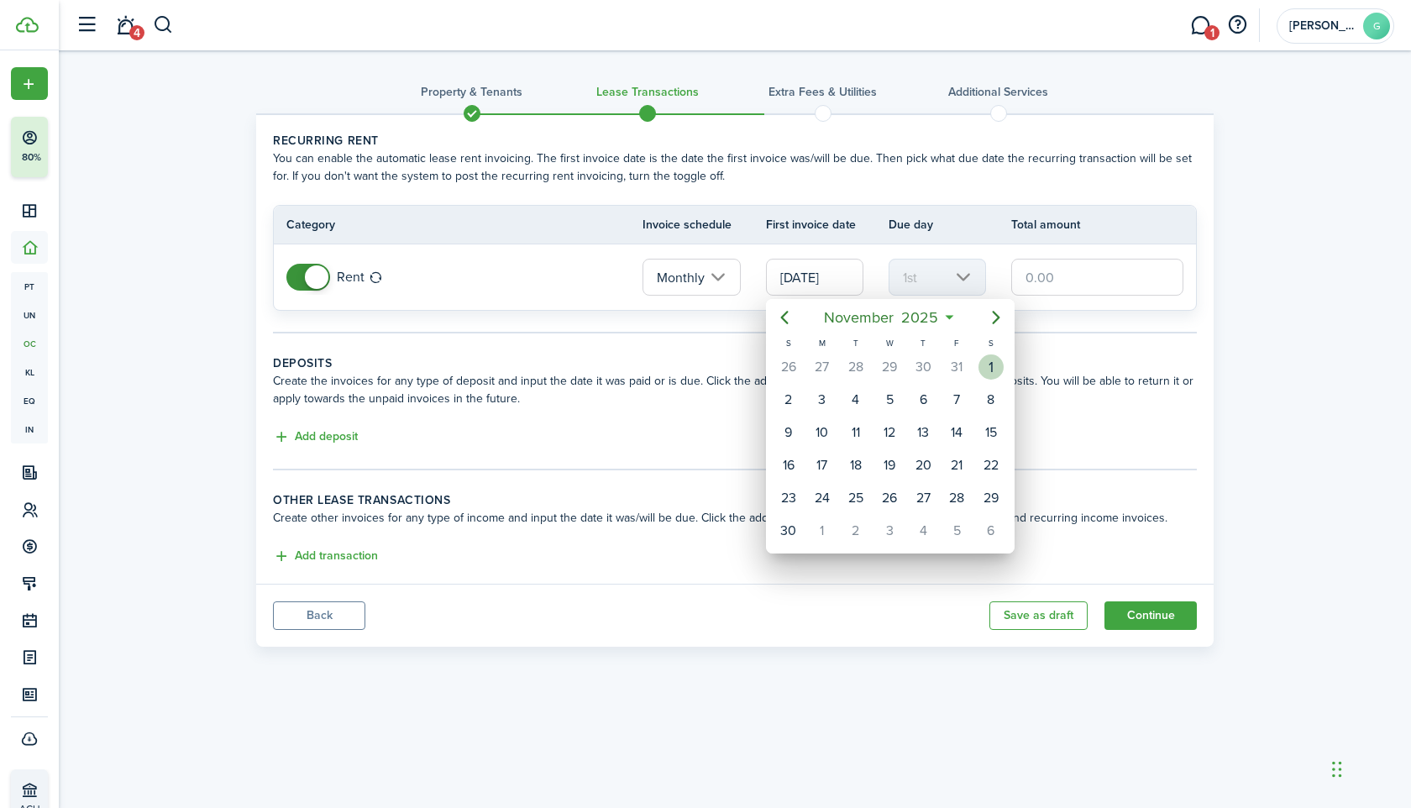
click at [990, 365] on div "1" at bounding box center [991, 366] width 25 height 25
type input "[DATE]"
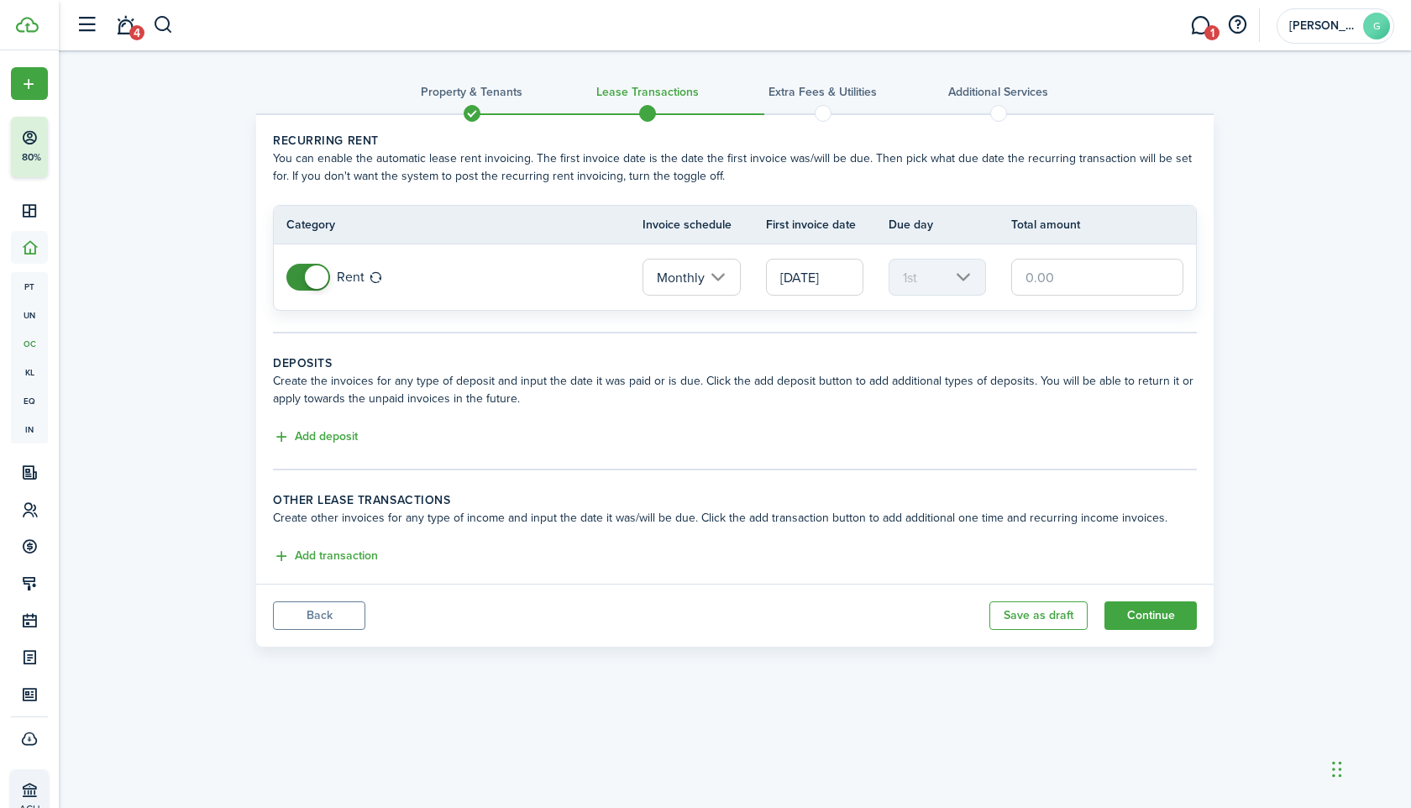
click at [1052, 276] on input "text" at bounding box center [1097, 277] width 172 height 37
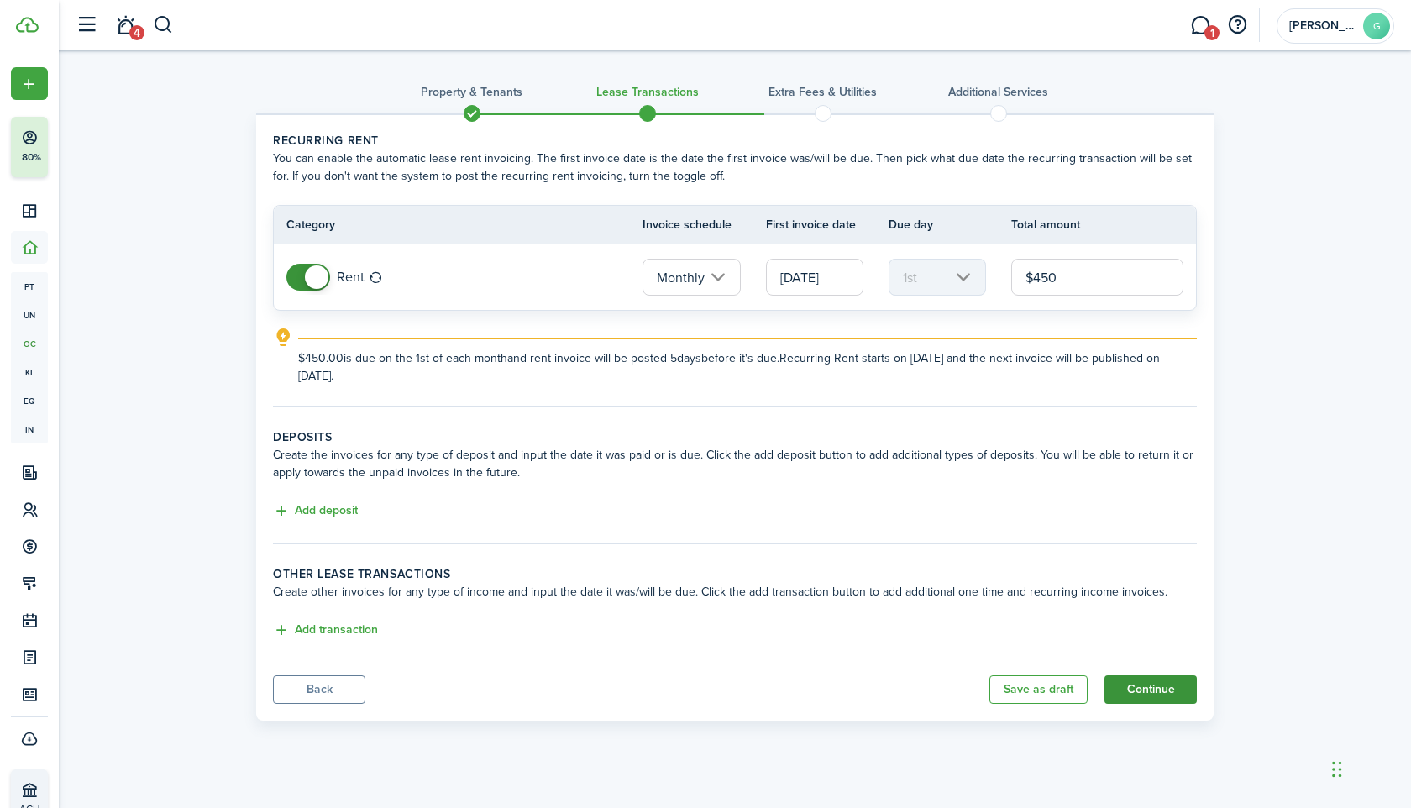
type input "$450.00"
click at [1136, 687] on button "Continue" at bounding box center [1151, 689] width 92 height 29
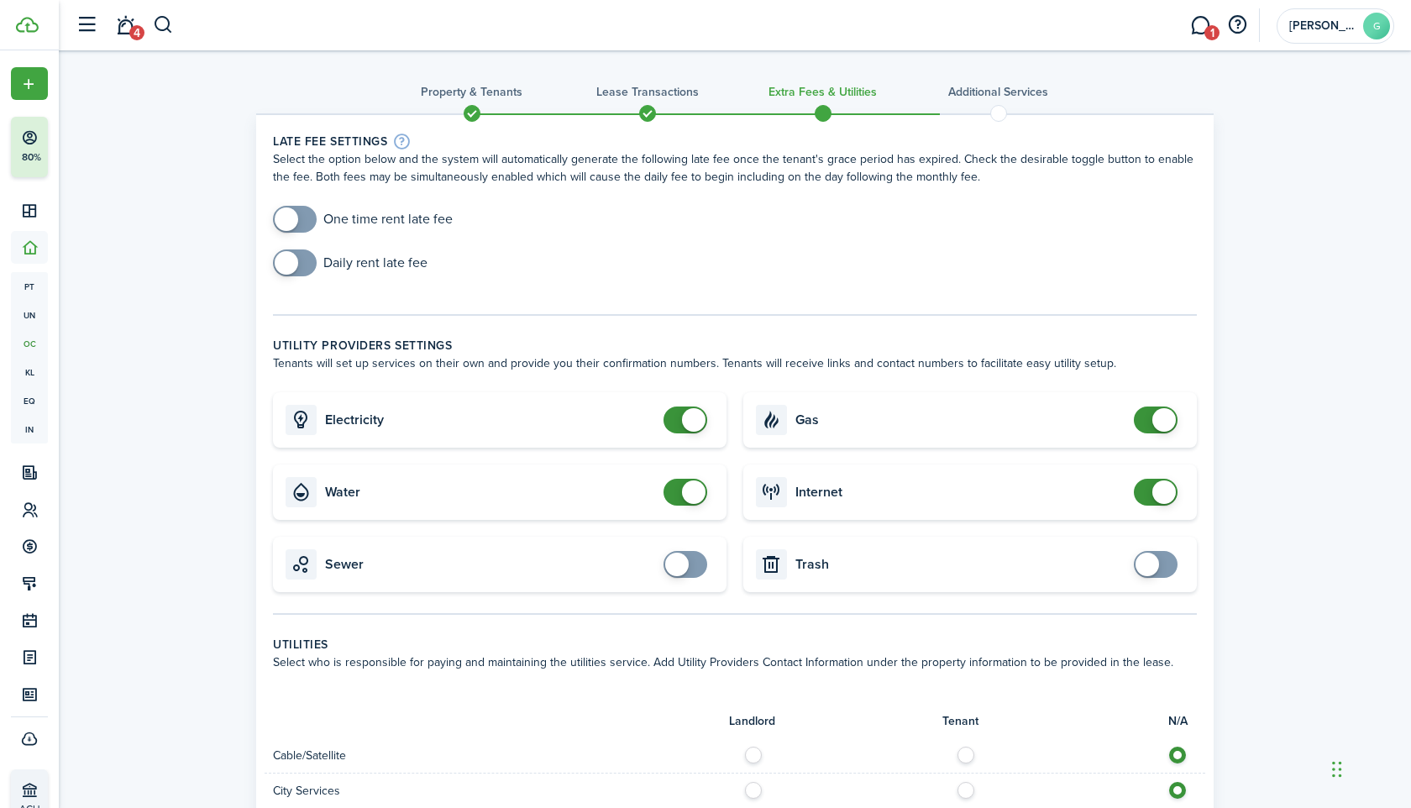
checkbox input "true"
click at [290, 214] on span at bounding box center [287, 219] width 24 height 24
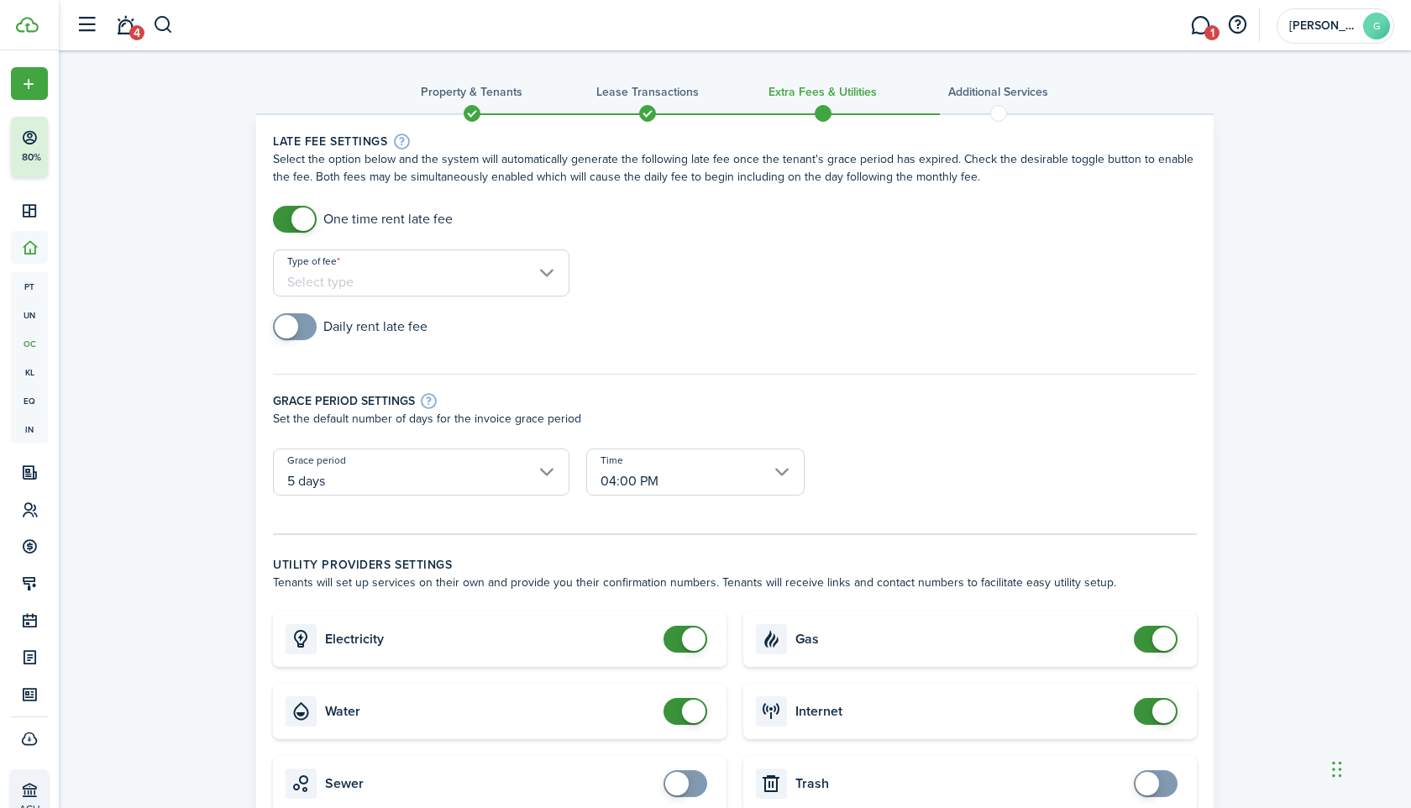
click at [405, 255] on input "Type of fee" at bounding box center [421, 272] width 297 height 47
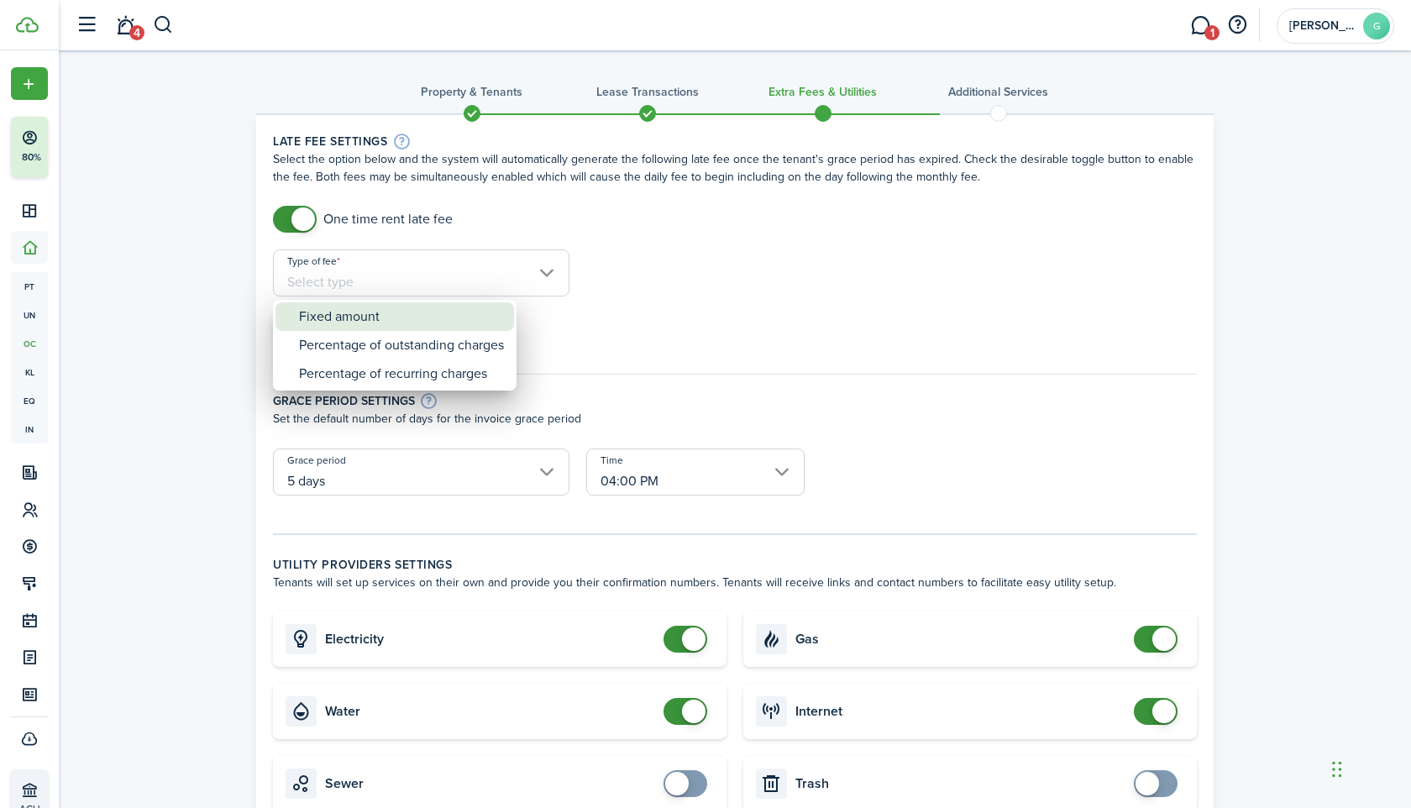
click at [391, 323] on div "Fixed amount" at bounding box center [401, 316] width 205 height 29
type input "Fixed amount"
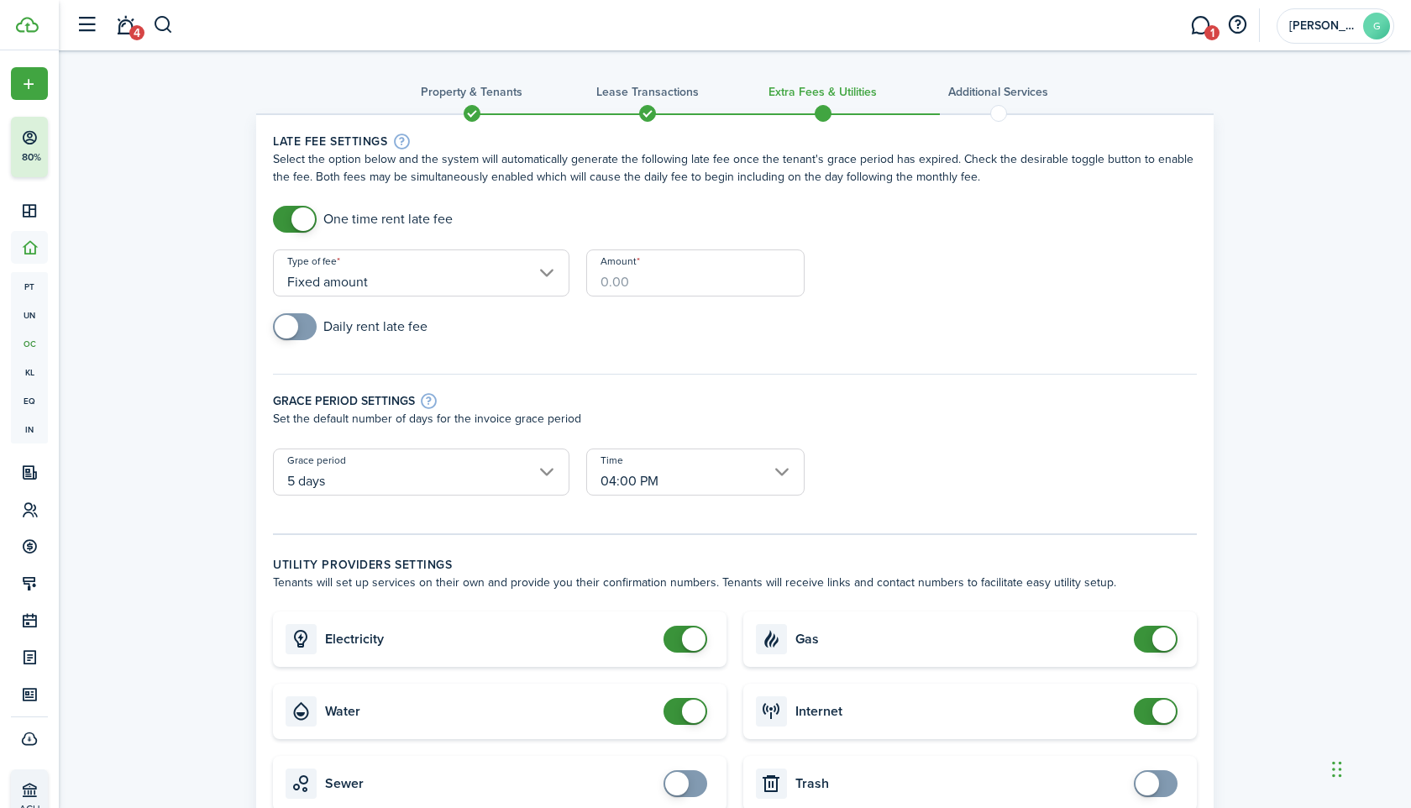
click at [638, 273] on input "Amount" at bounding box center [695, 272] width 218 height 47
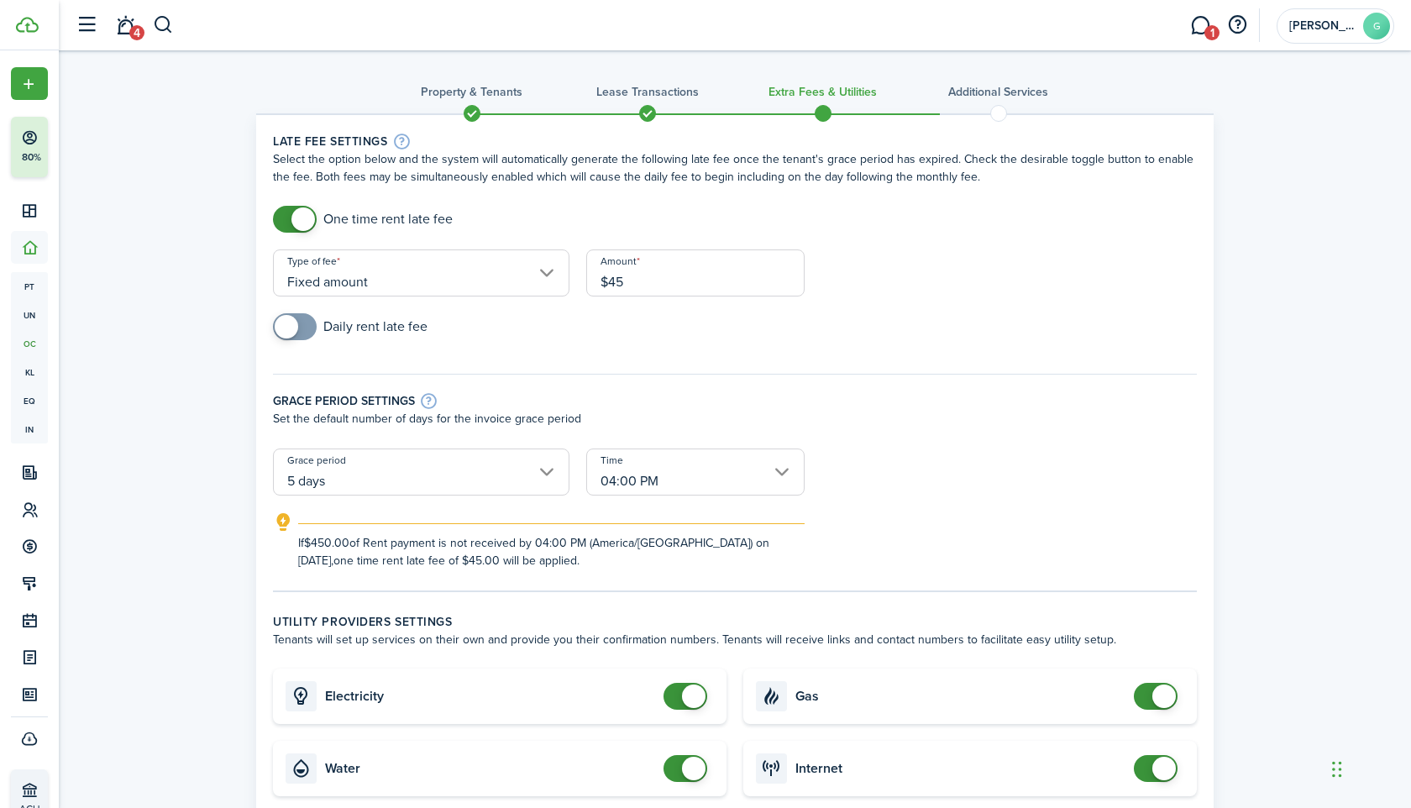
click at [423, 481] on input "5 days" at bounding box center [421, 472] width 297 height 47
type input "$45.00"
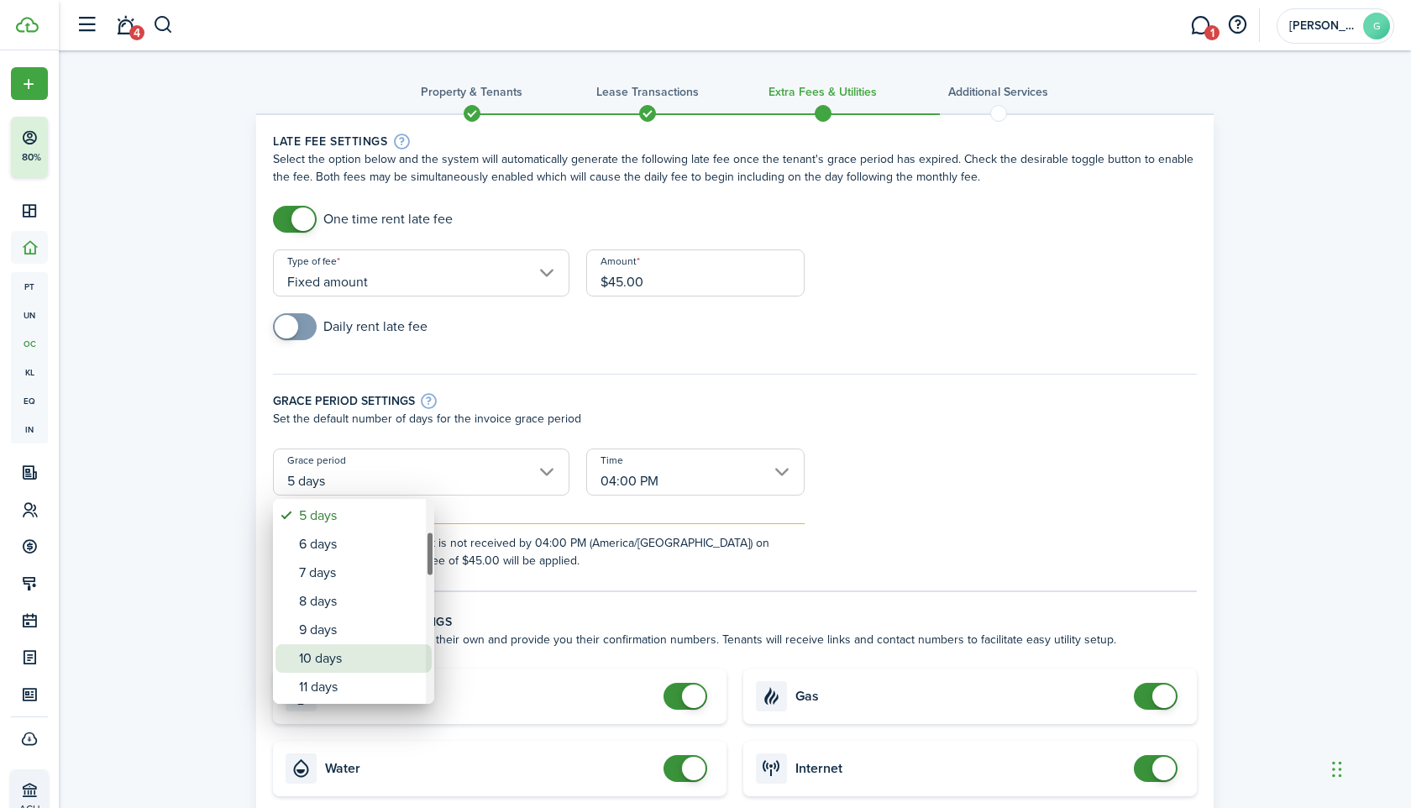
click at [349, 663] on div "10 days" at bounding box center [360, 658] width 123 height 29
type input "10 days"
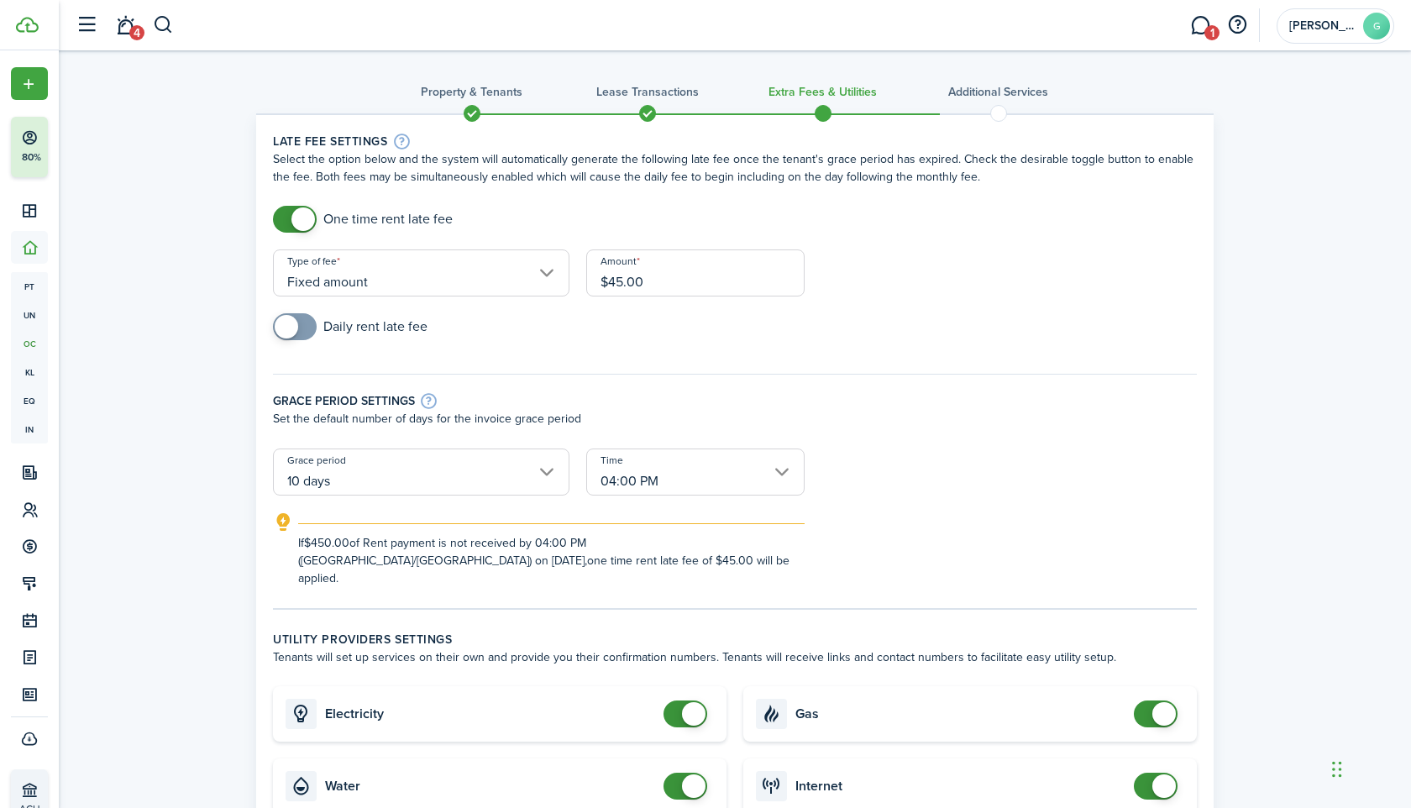
checkbox input "false"
click at [688, 701] on span at bounding box center [685, 714] width 17 height 27
checkbox input "false"
click at [694, 774] on span at bounding box center [694, 786] width 24 height 24
checkbox input "false"
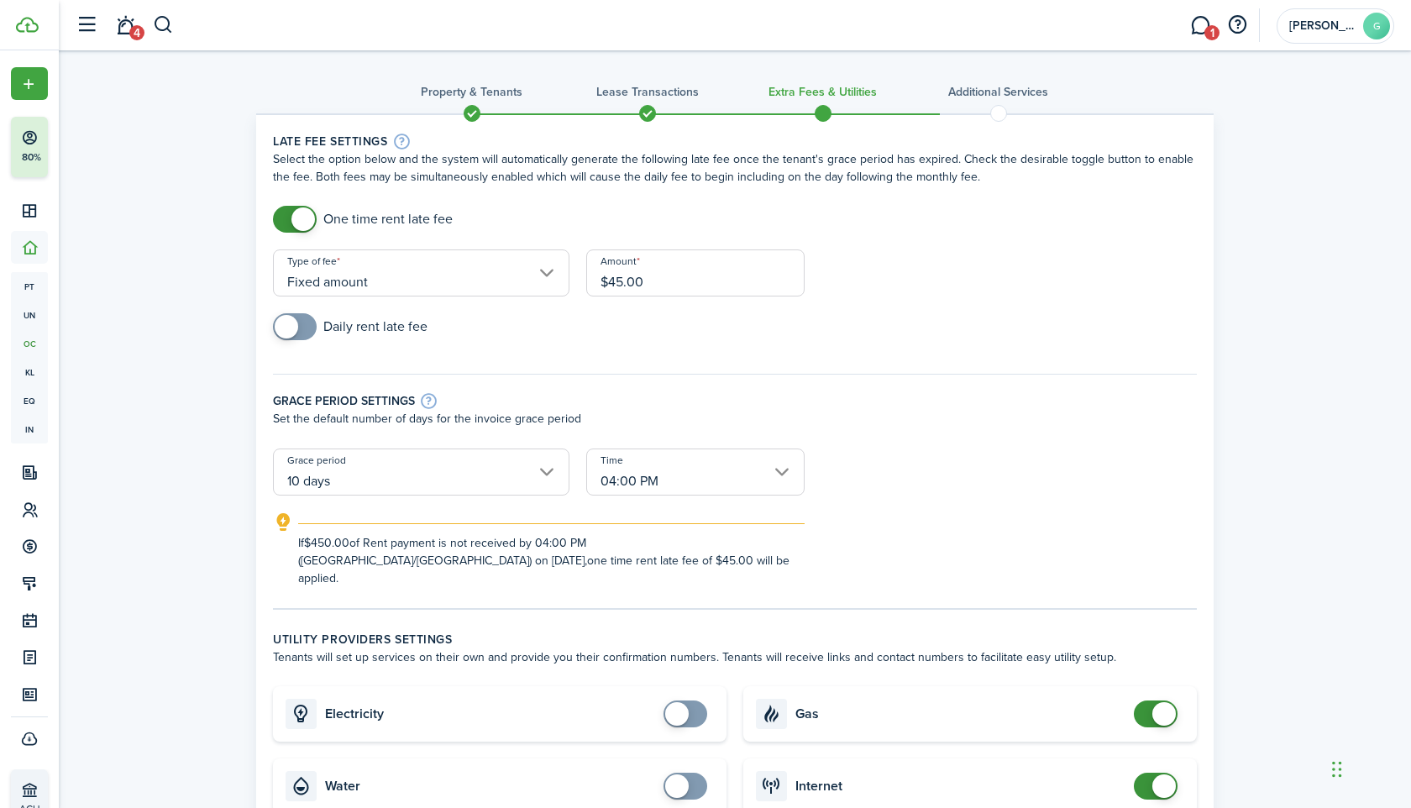
click at [1165, 702] on span at bounding box center [1164, 714] width 24 height 24
checkbox input "false"
click at [1158, 774] on span at bounding box center [1164, 786] width 24 height 24
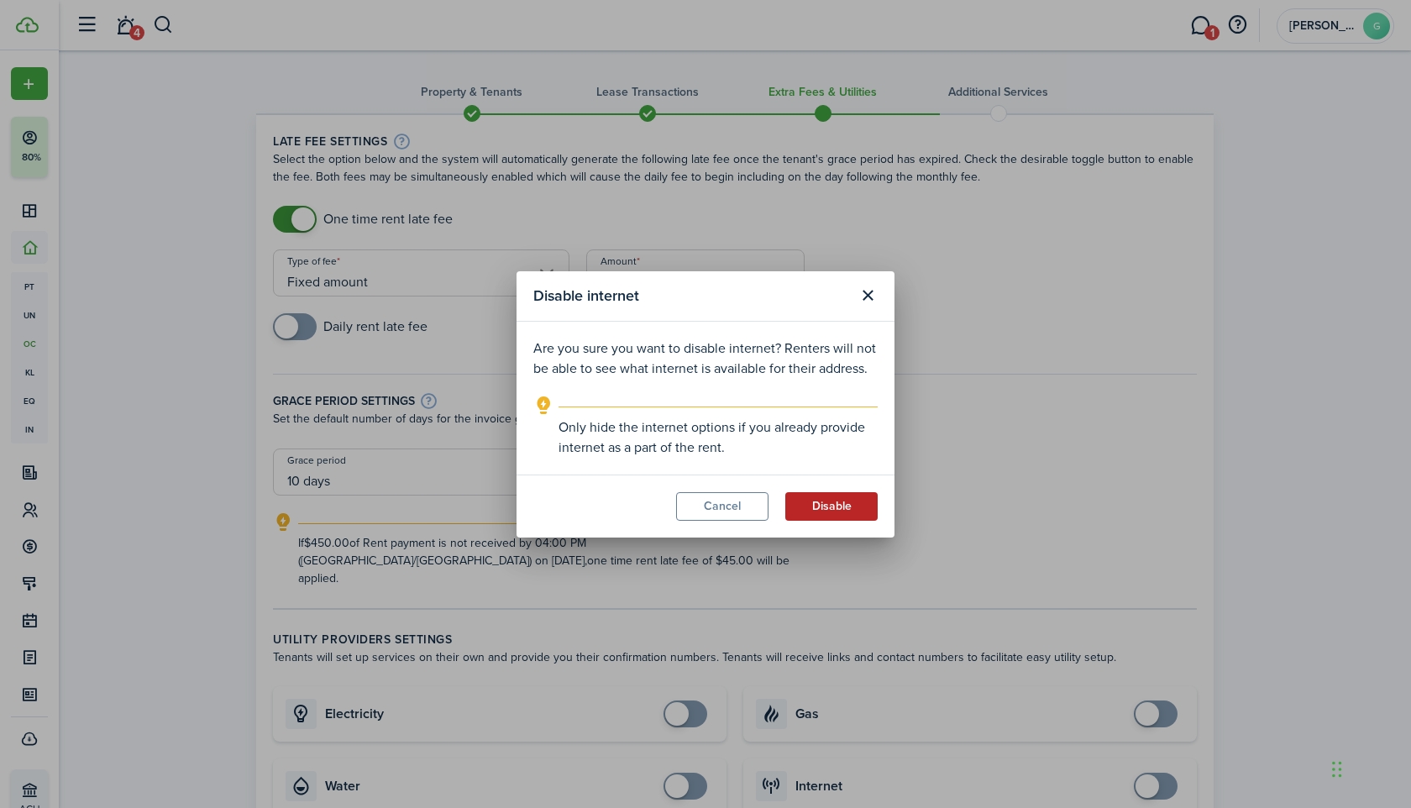
click at [833, 517] on button "Disable" at bounding box center [831, 506] width 92 height 29
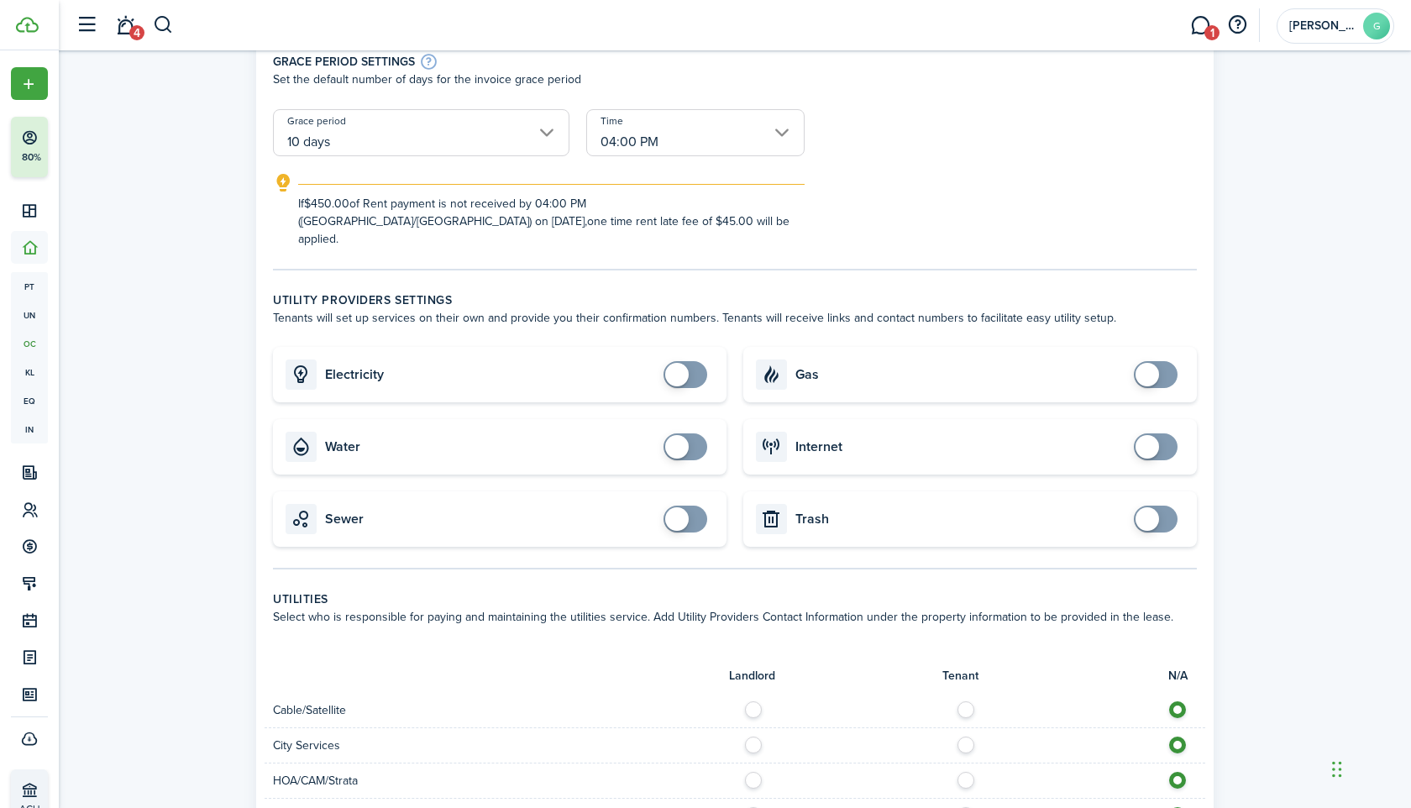
scroll to position [932, 0]
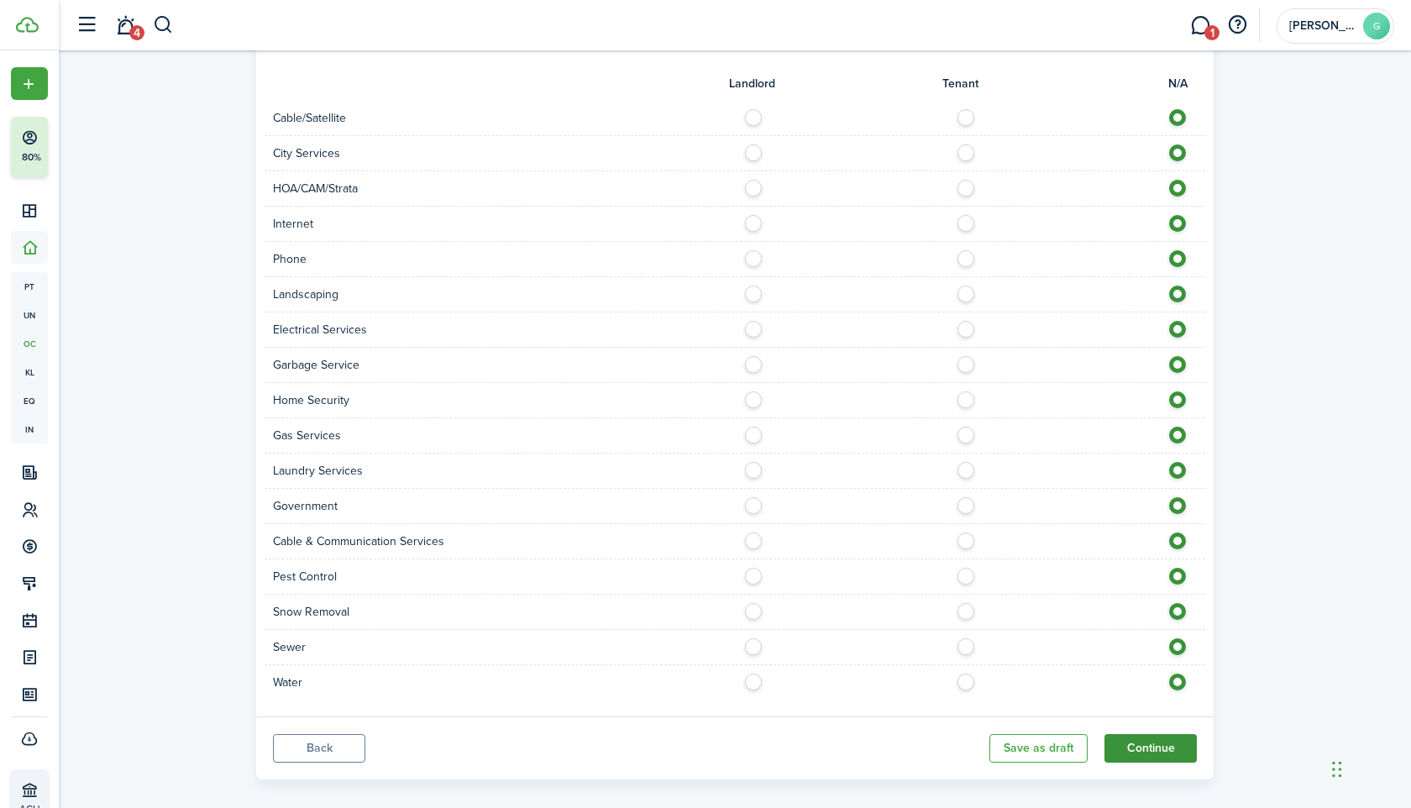
click at [1134, 734] on button "Continue" at bounding box center [1151, 748] width 92 height 29
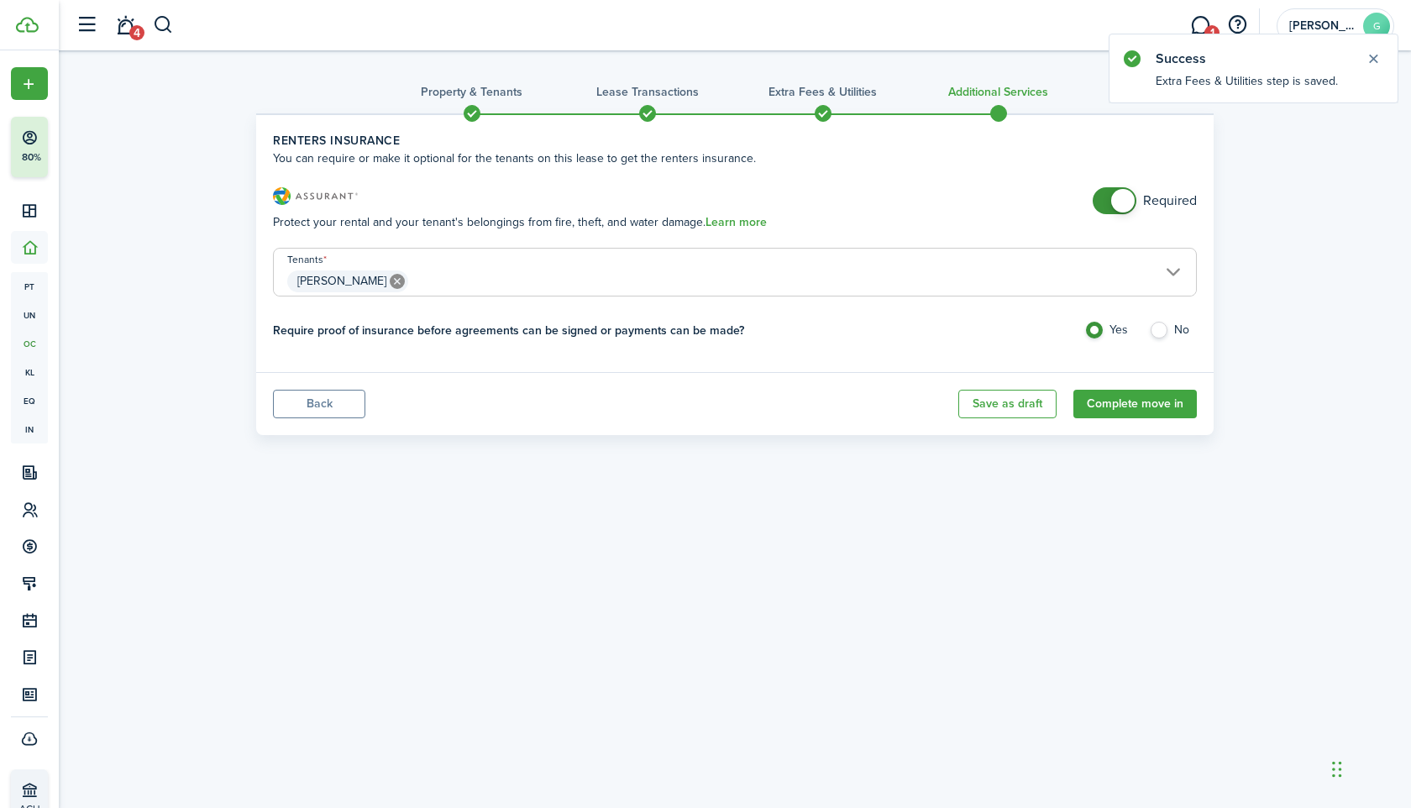
checkbox input "false"
click at [1128, 207] on span at bounding box center [1123, 201] width 24 height 24
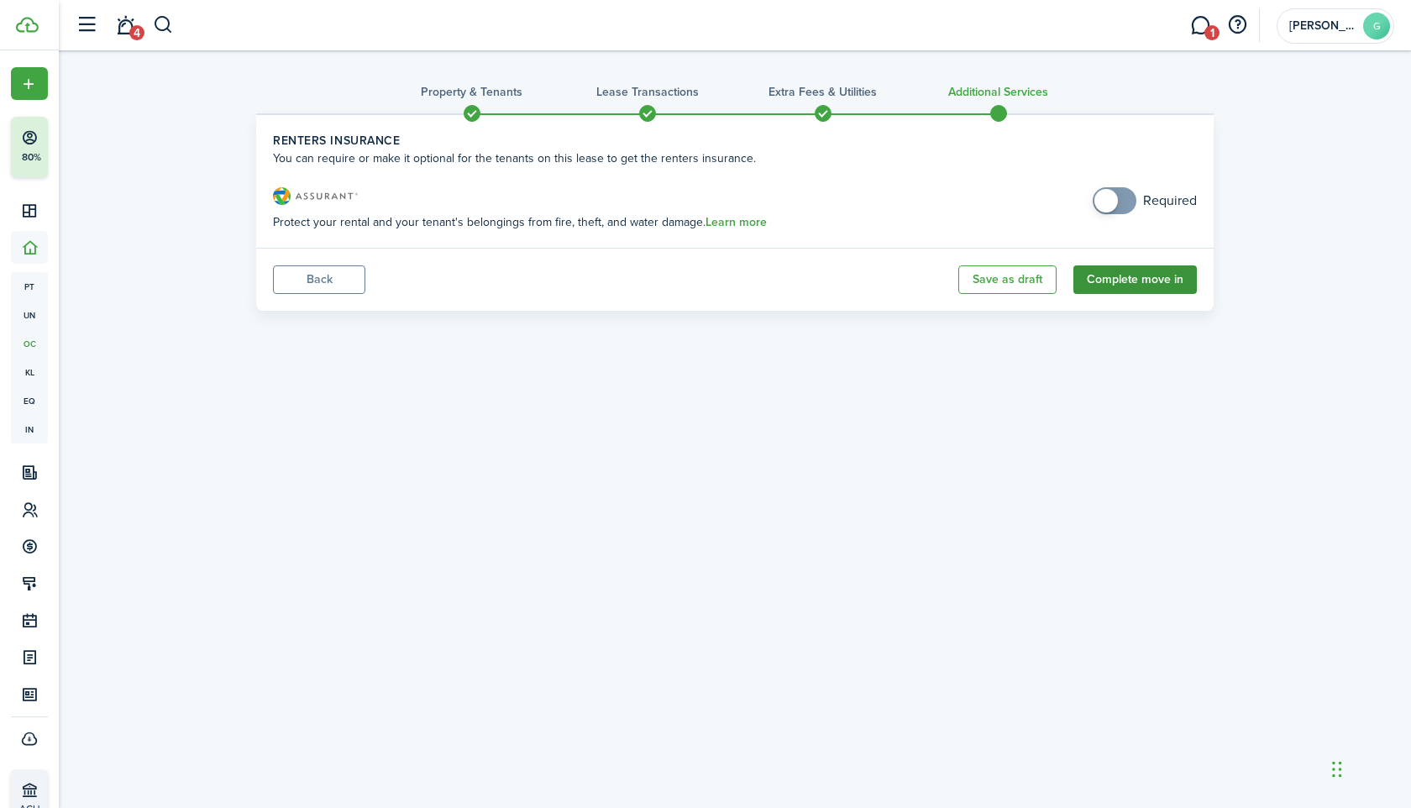
click at [1116, 289] on button "Complete move in" at bounding box center [1134, 279] width 123 height 29
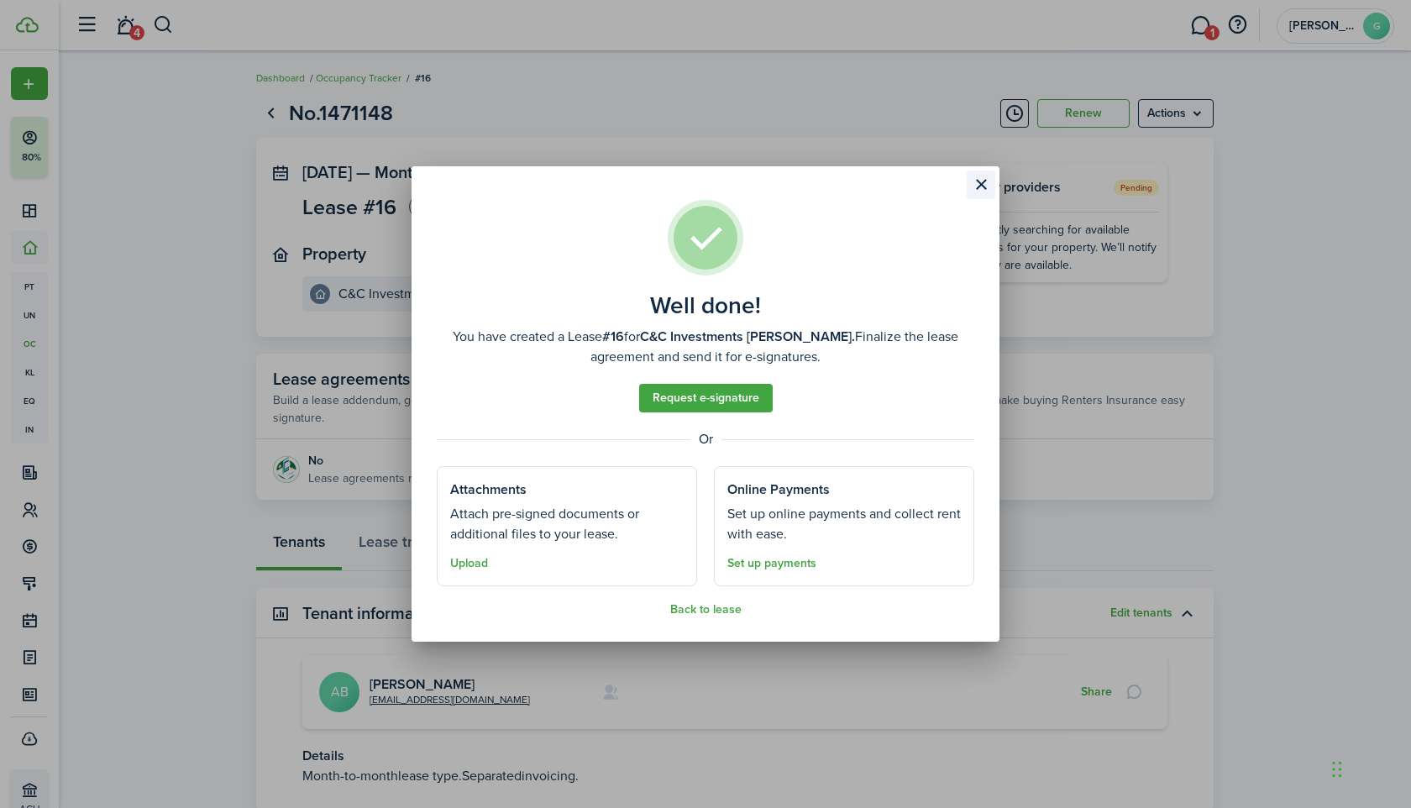
click at [985, 185] on button "Close modal" at bounding box center [981, 185] width 29 height 29
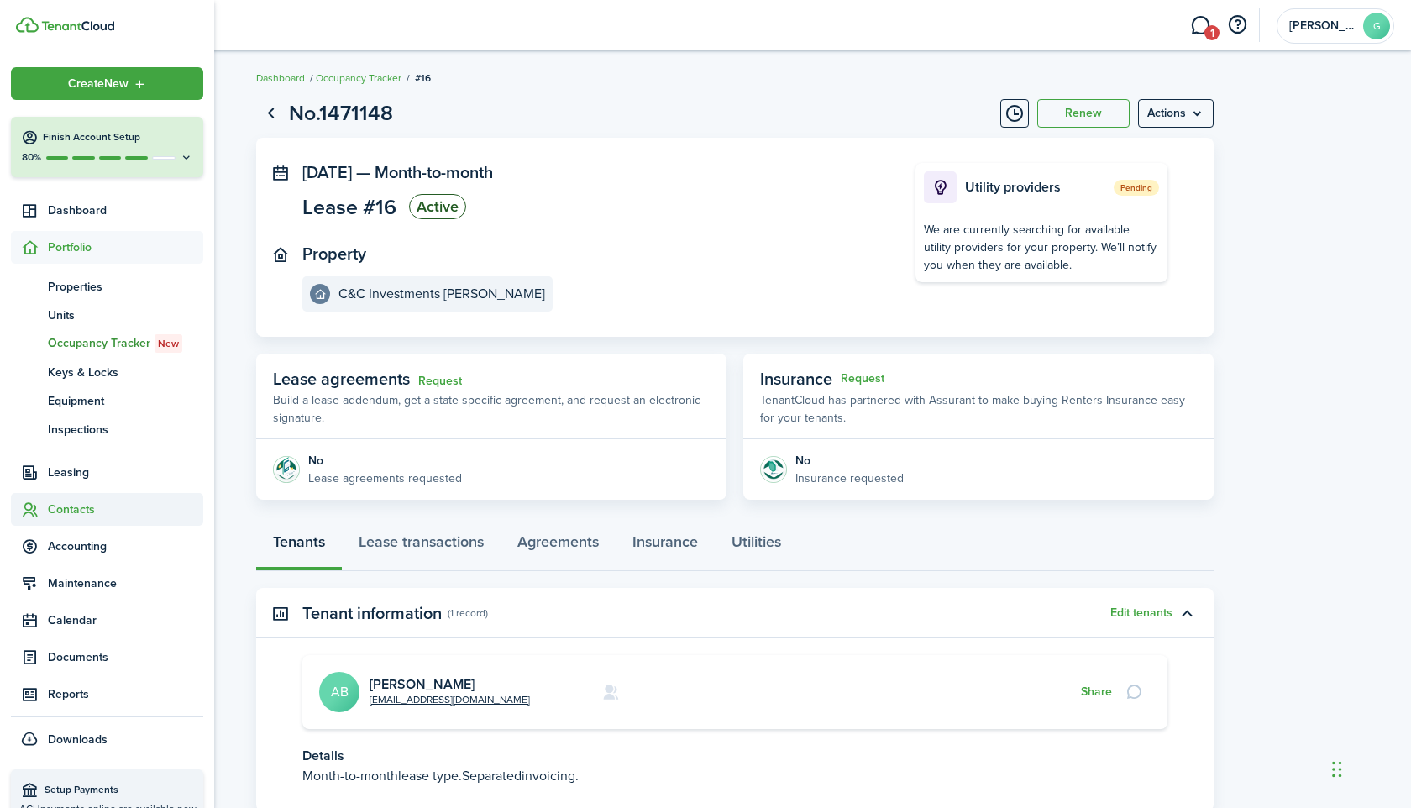
click at [60, 496] on span "Contacts" at bounding box center [107, 509] width 192 height 33
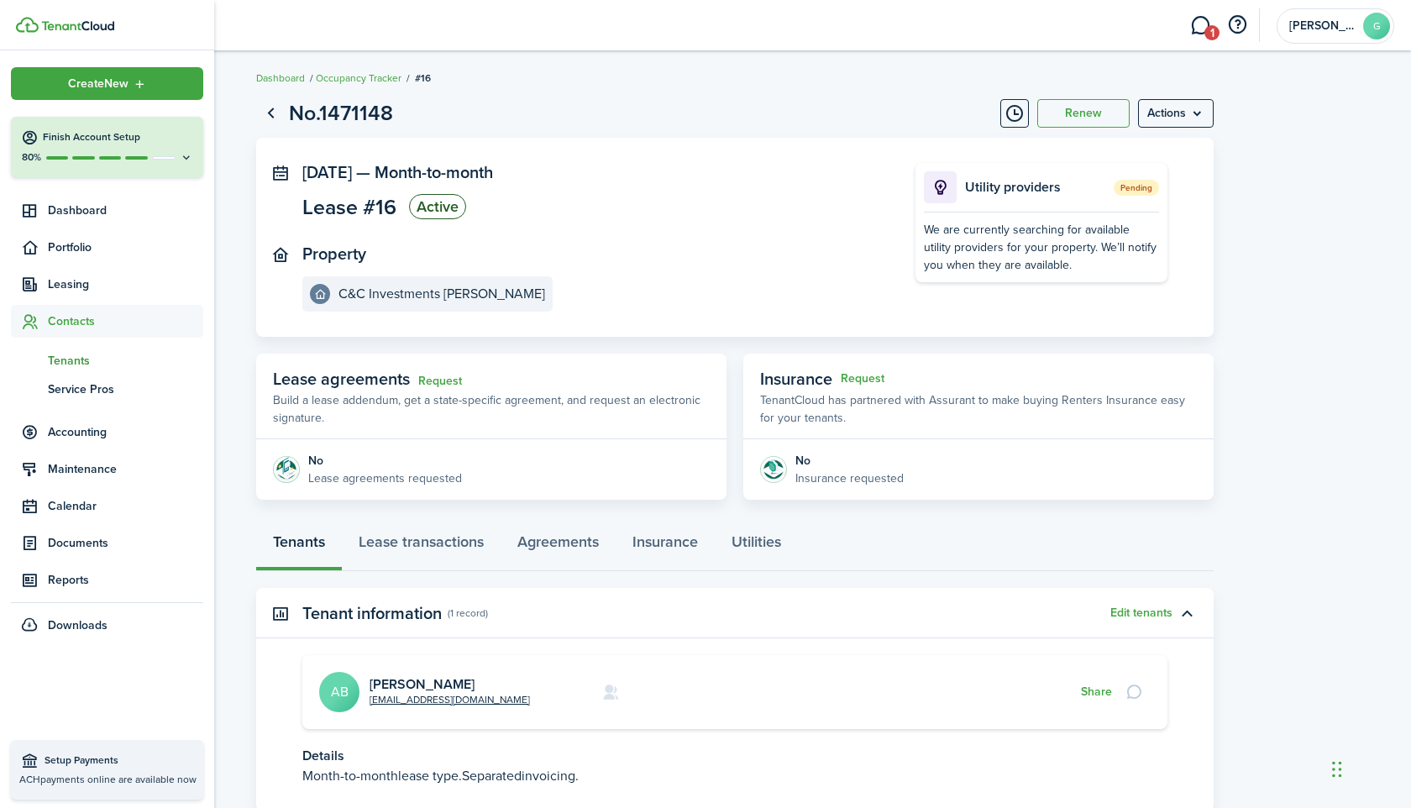
click at [79, 357] on span "Tenants" at bounding box center [125, 361] width 155 height 18
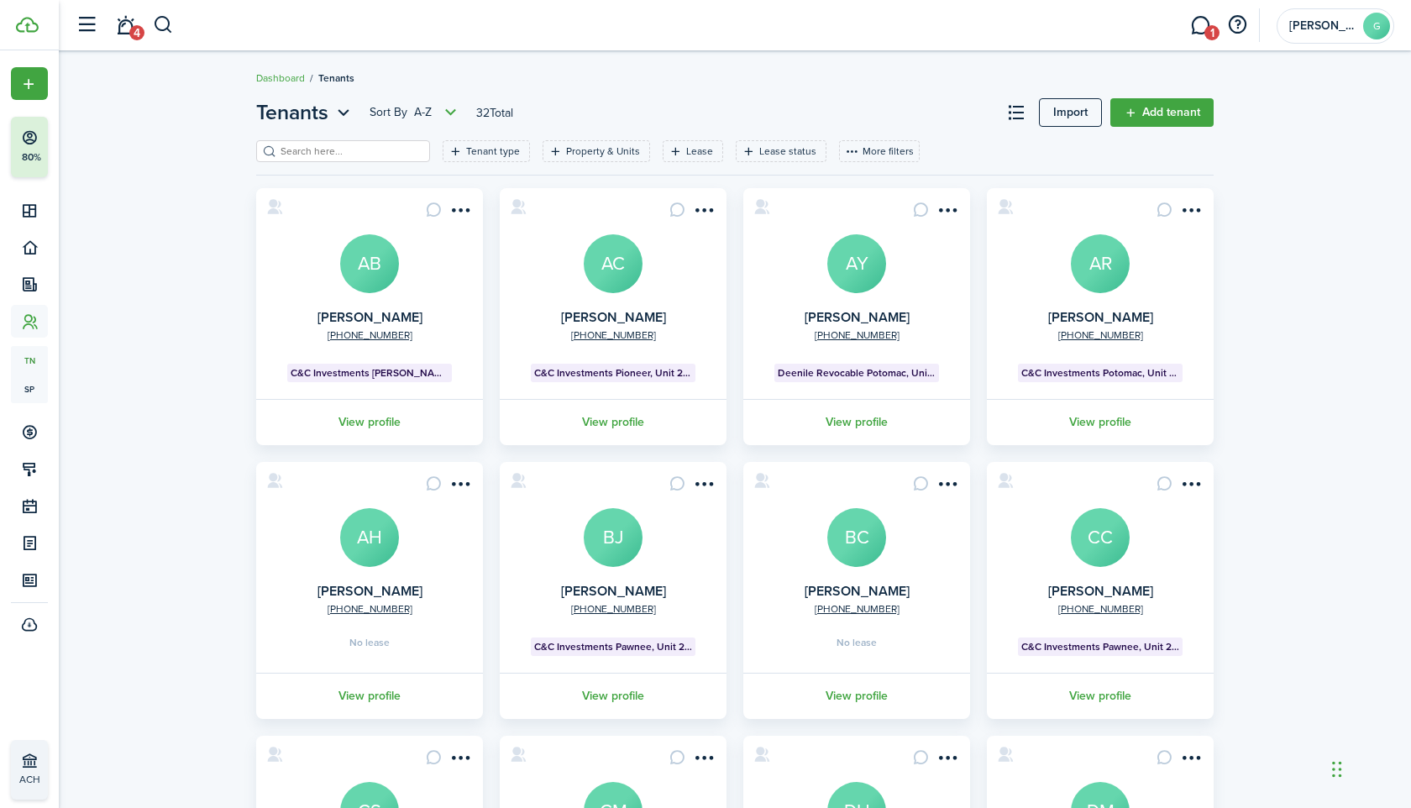
click at [313, 153] on input "search" at bounding box center [350, 152] width 148 height 16
click at [360, 151] on input "search" at bounding box center [350, 152] width 148 height 16
paste input "[PERSON_NAME]"
type input "[PERSON_NAME]"
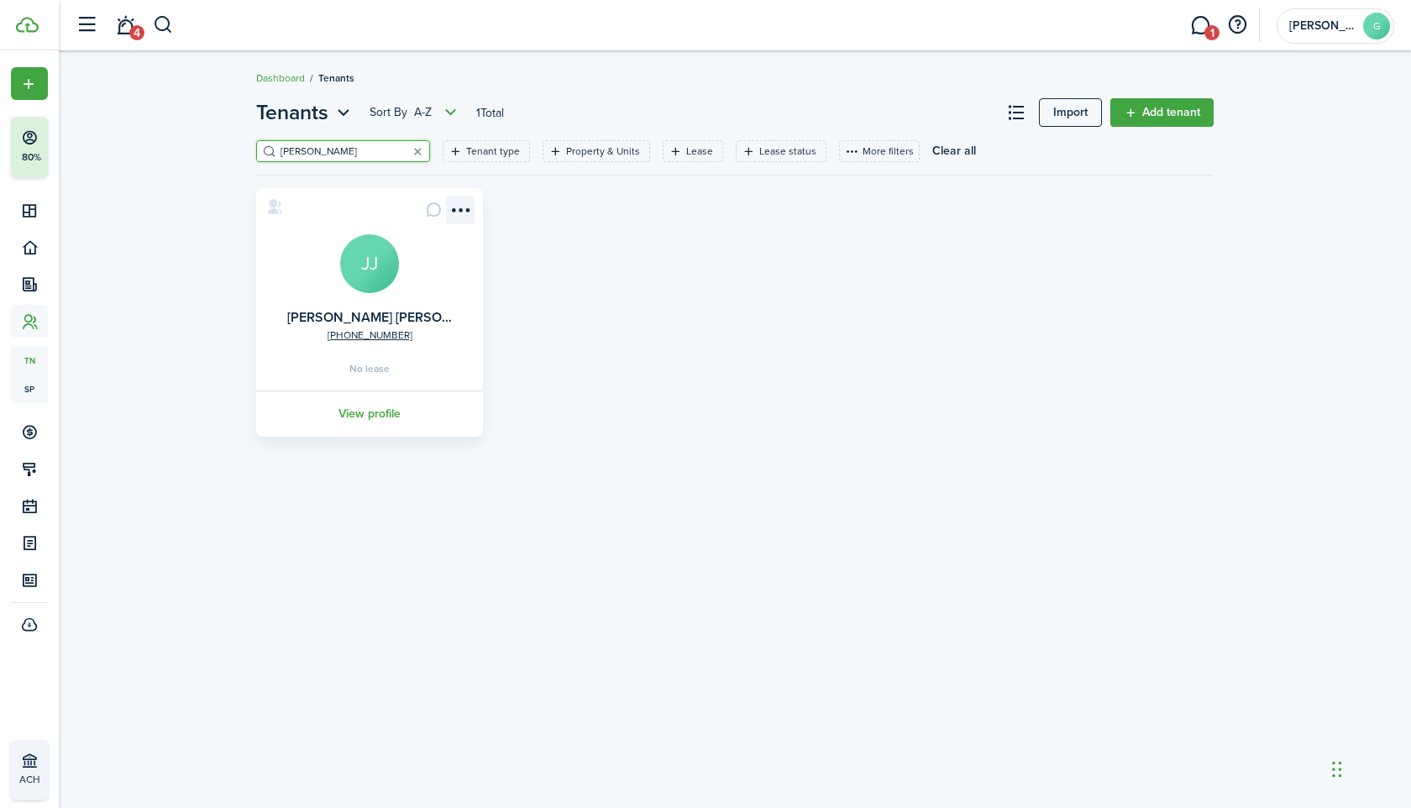
click at [470, 203] on menu-btn-icon "Open menu" at bounding box center [460, 210] width 29 height 29
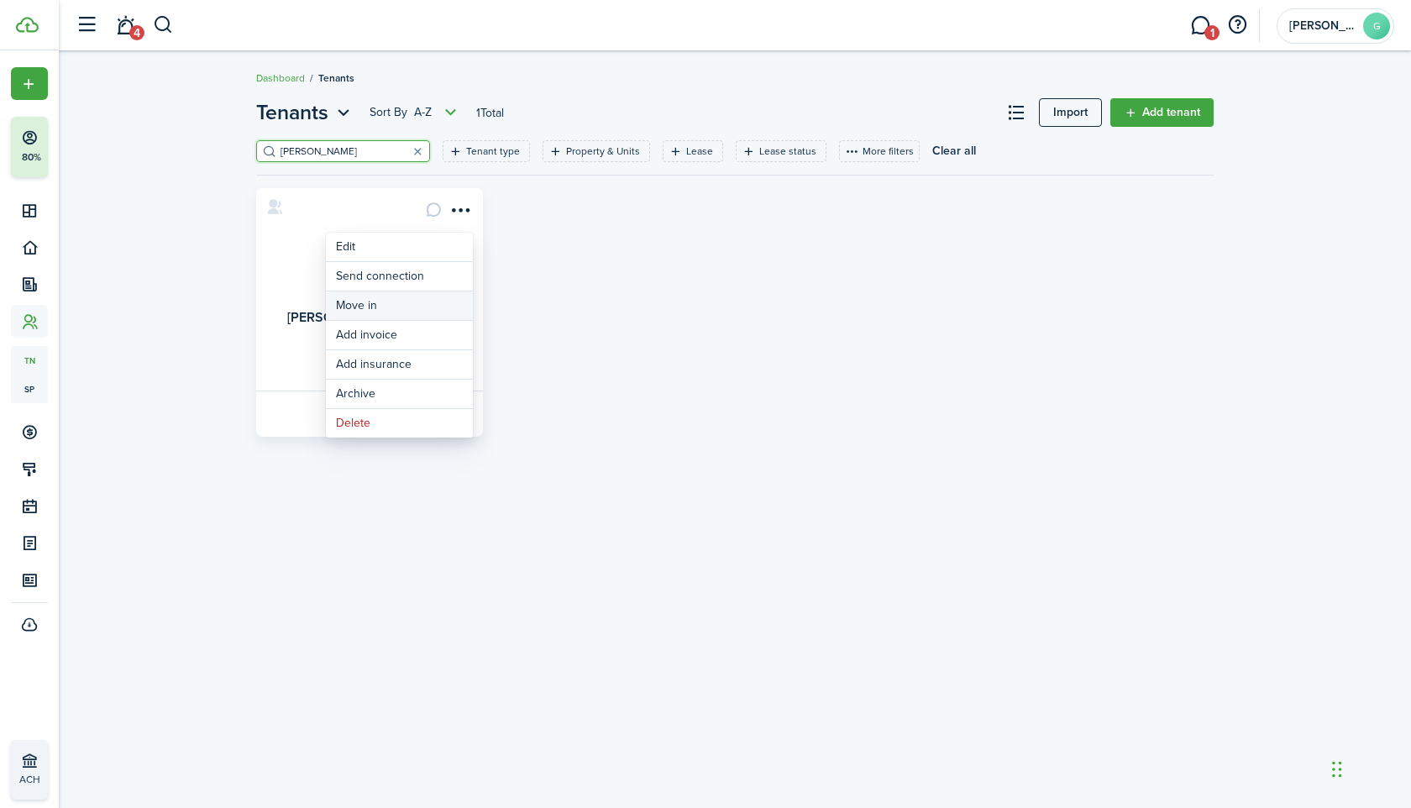
click at [416, 305] on link "Move in" at bounding box center [399, 305] width 147 height 29
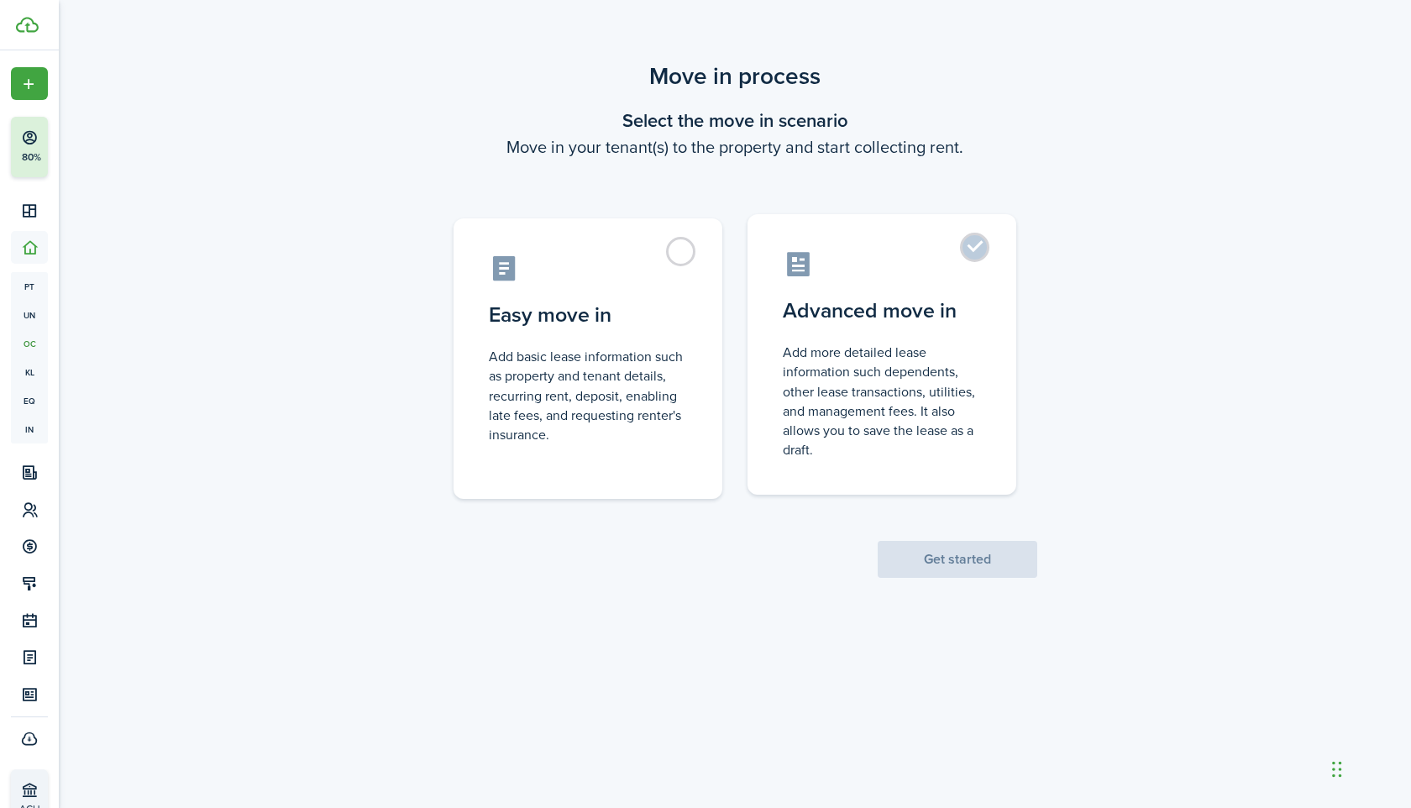
click at [901, 280] on label "Advanced move in Add more detailed lease information such dependents, other lea…" at bounding box center [882, 354] width 269 height 281
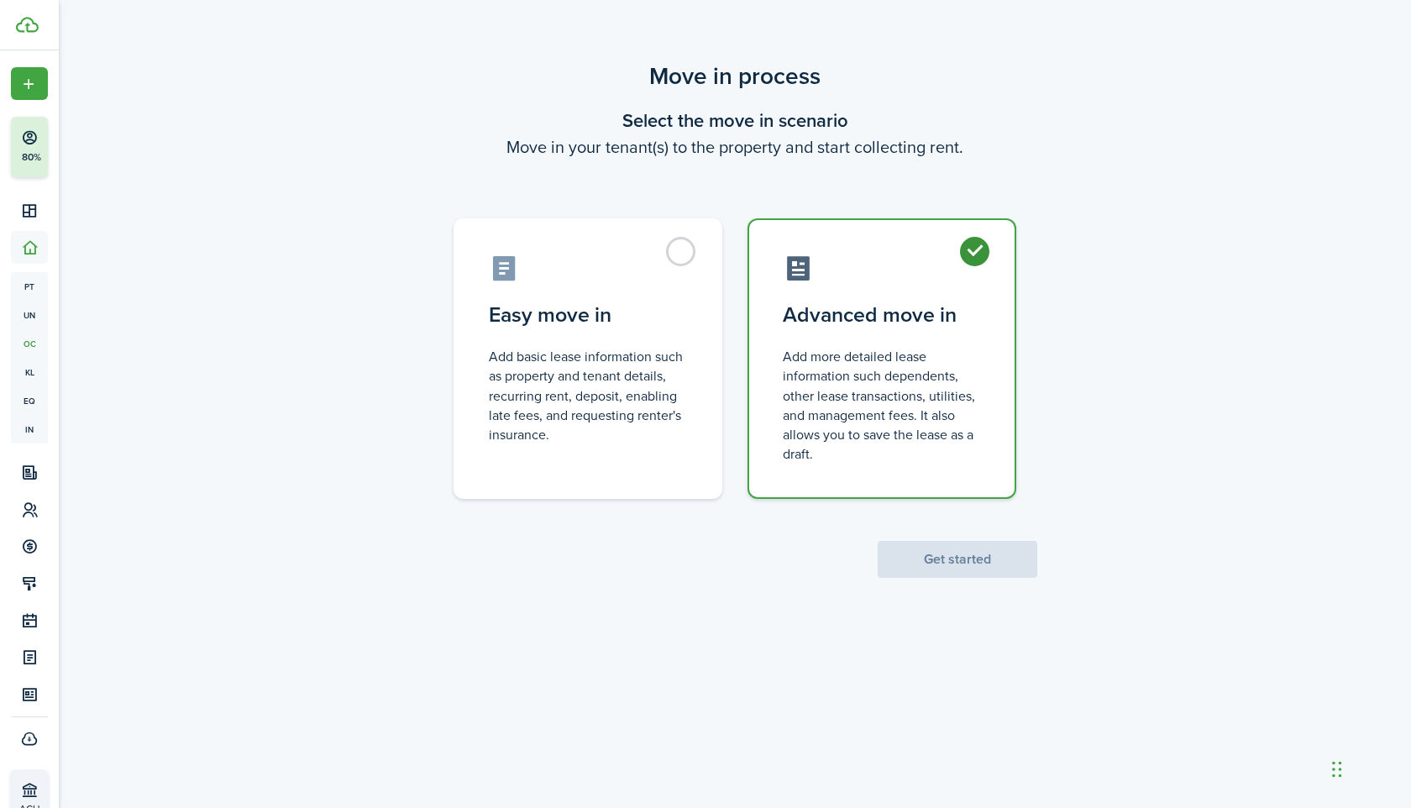
radio input "true"
click at [949, 590] on div "Move in process Select the move in scenario Move in your tenant(s) to the prope…" at bounding box center [735, 410] width 1352 height 720
click at [949, 573] on button "Get started" at bounding box center [958, 559] width 160 height 37
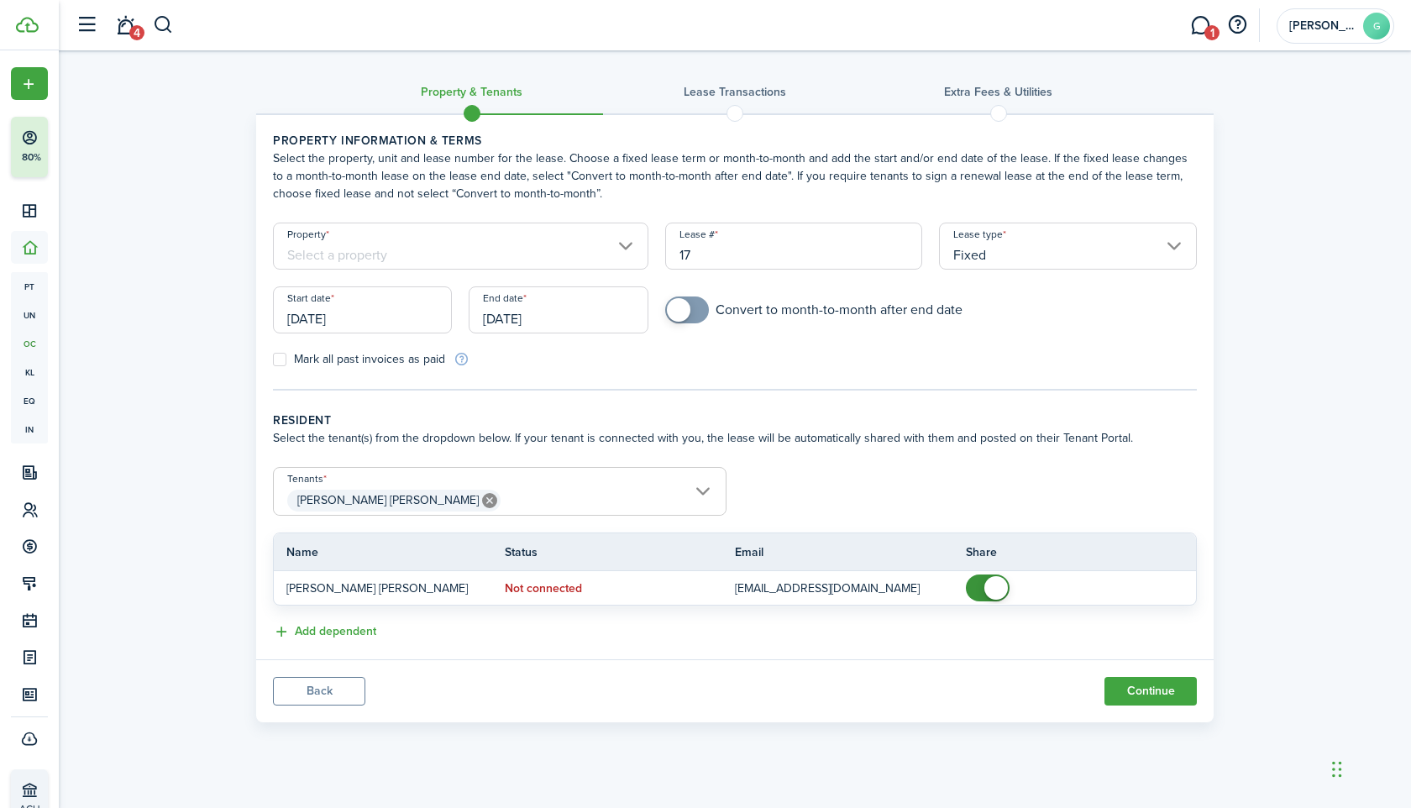
click at [1061, 238] on input "Fixed" at bounding box center [1068, 246] width 258 height 47
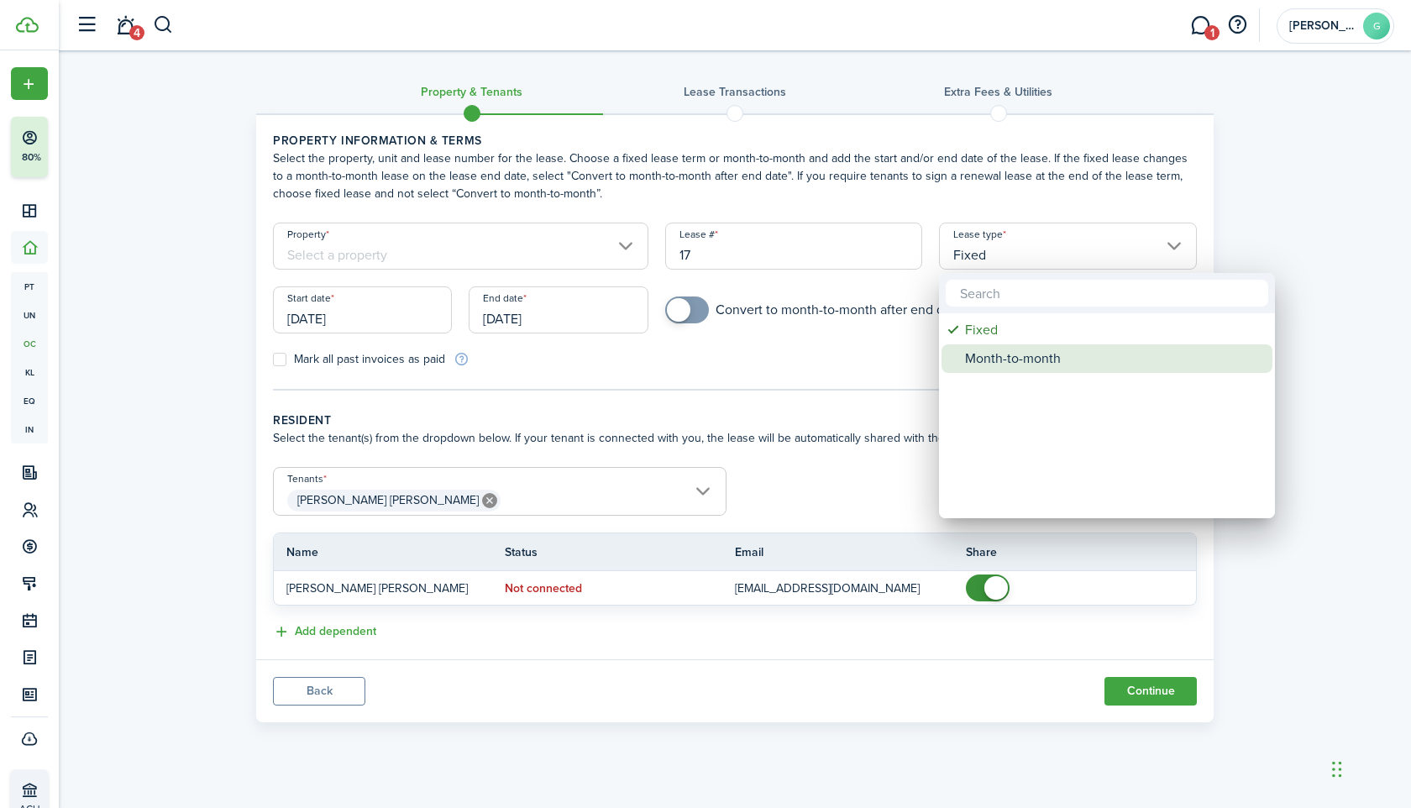
click at [1011, 349] on div "Month-to-month" at bounding box center [1113, 358] width 297 height 29
type input "Month-to-month"
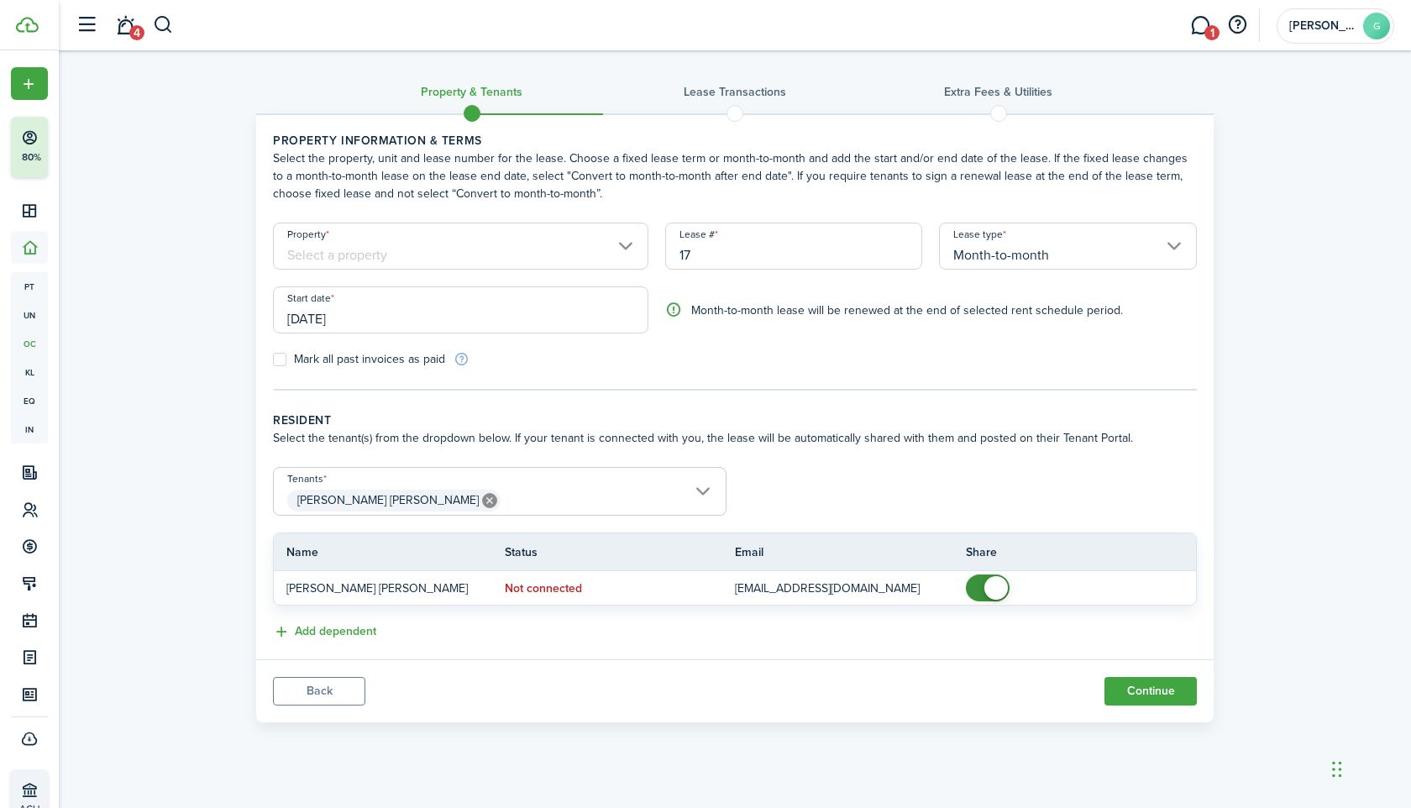
click at [474, 243] on input "Property" at bounding box center [460, 246] width 375 height 47
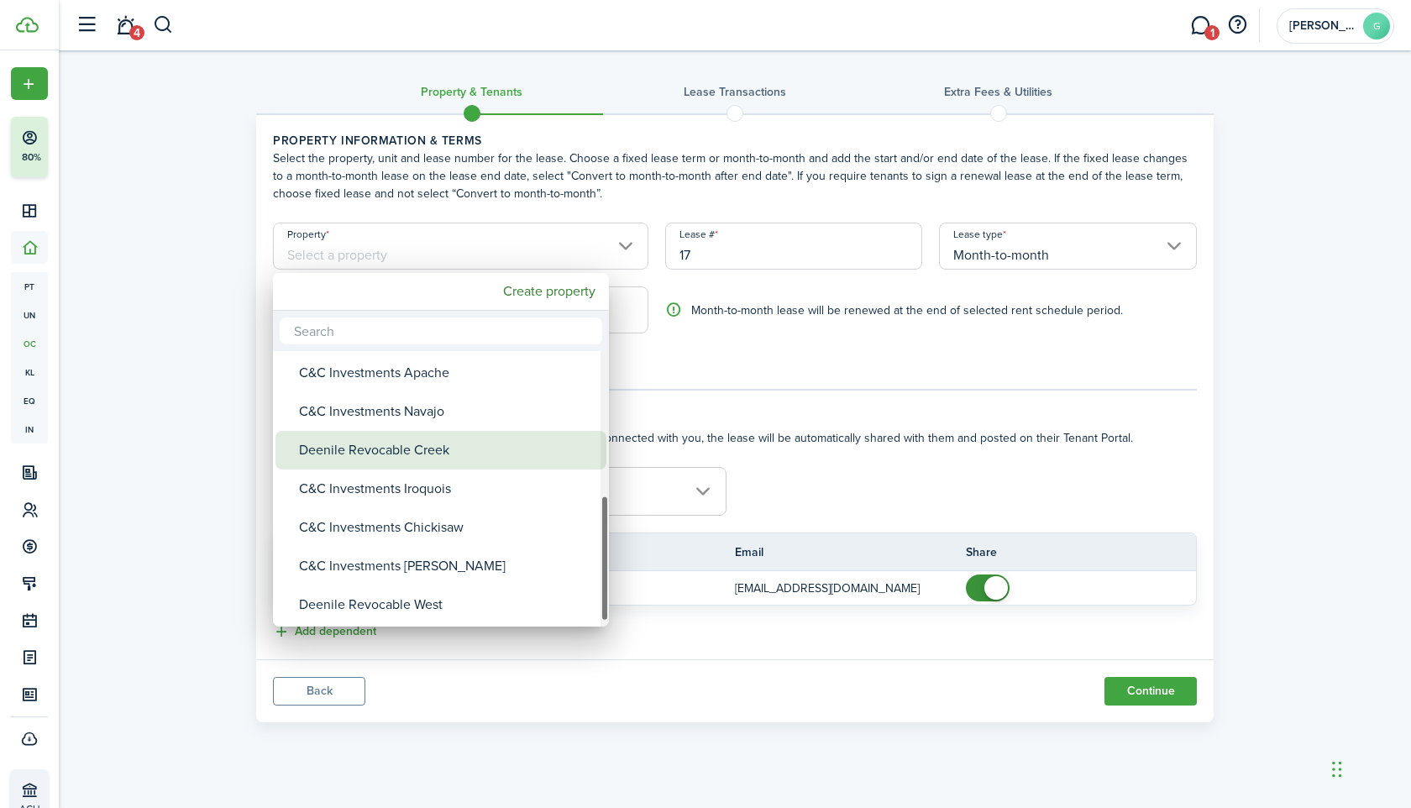
click at [400, 459] on div "Deenile Revocable Creek" at bounding box center [447, 450] width 297 height 39
type input "Deenile Revocable Creek"
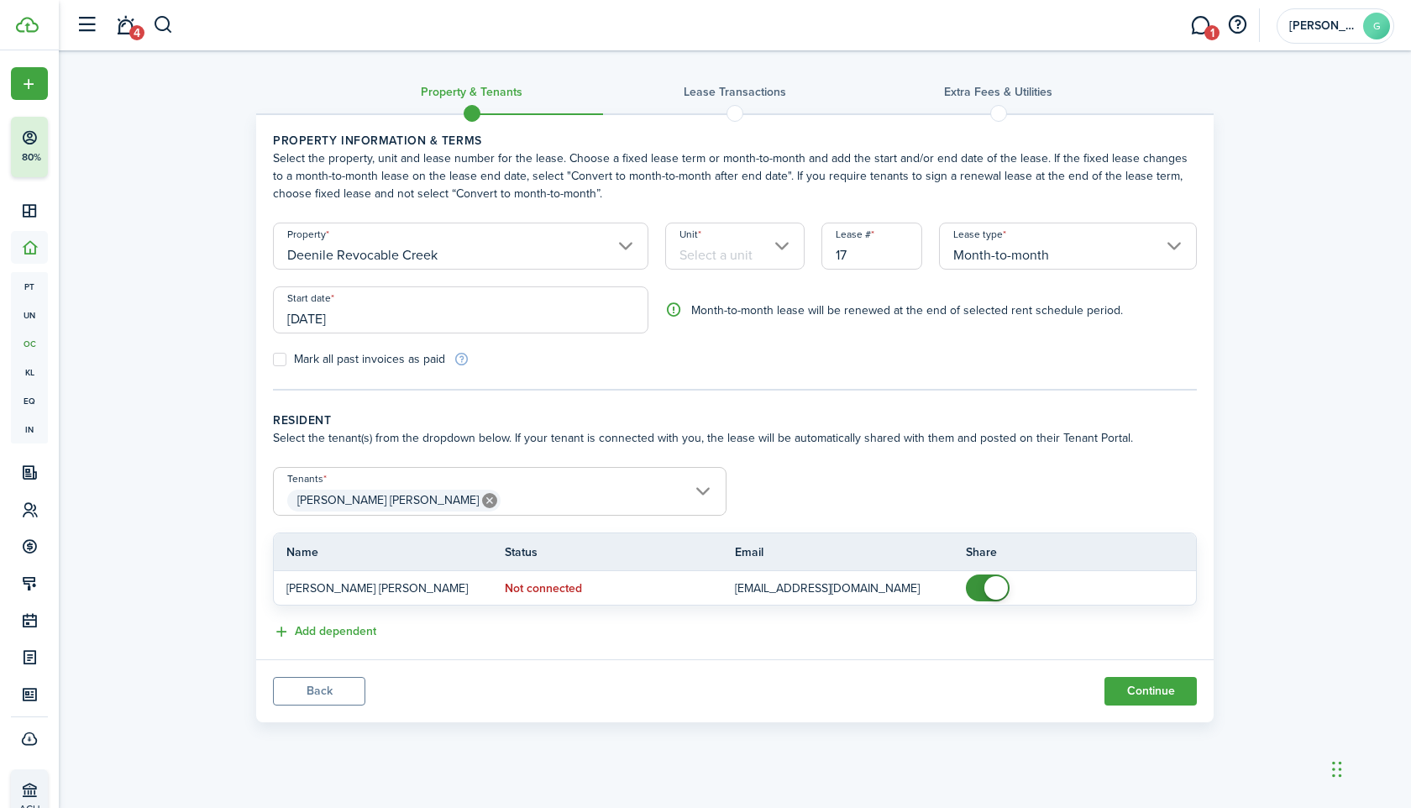
click at [738, 239] on input "Unit" at bounding box center [735, 246] width 140 height 47
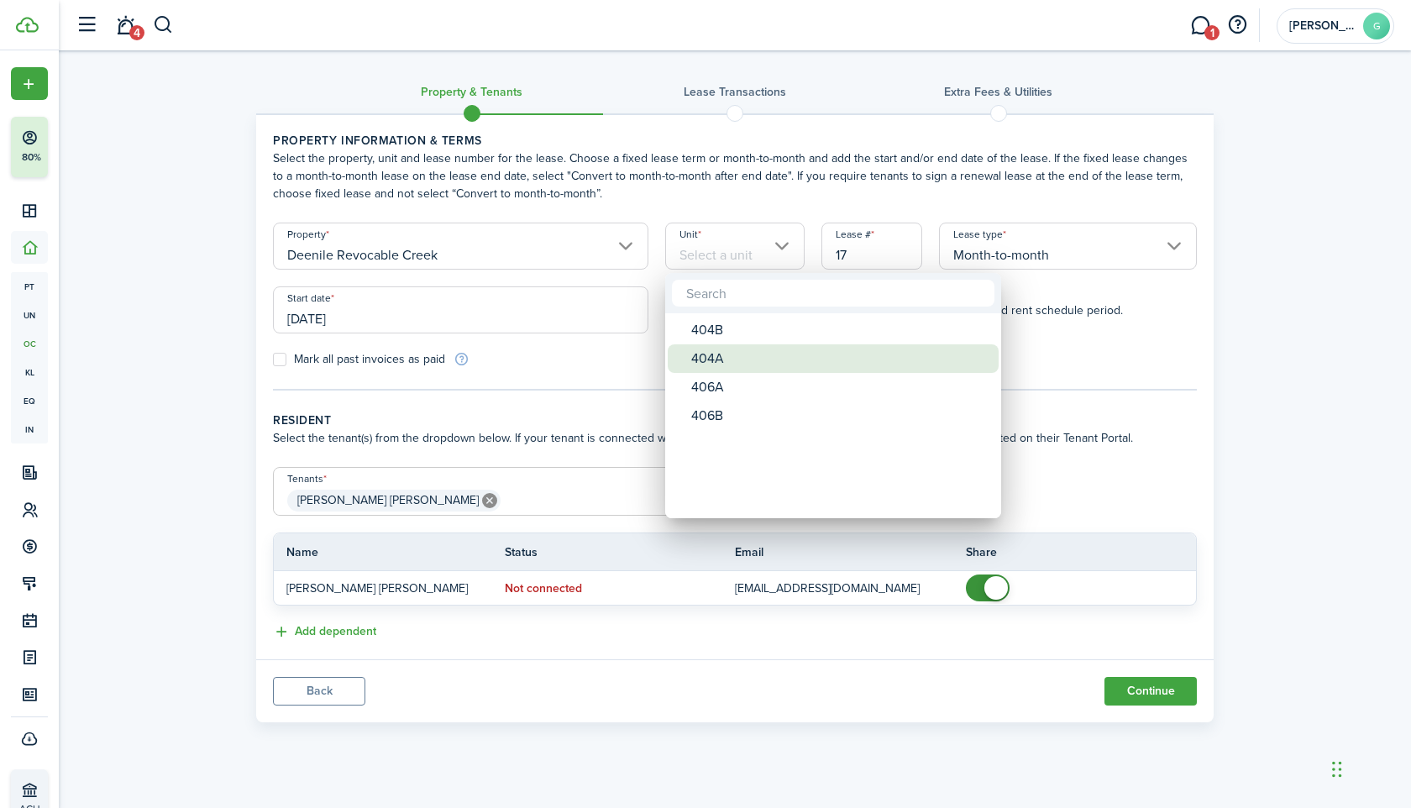
click at [727, 356] on div "404A" at bounding box center [839, 358] width 297 height 29
type input "404A"
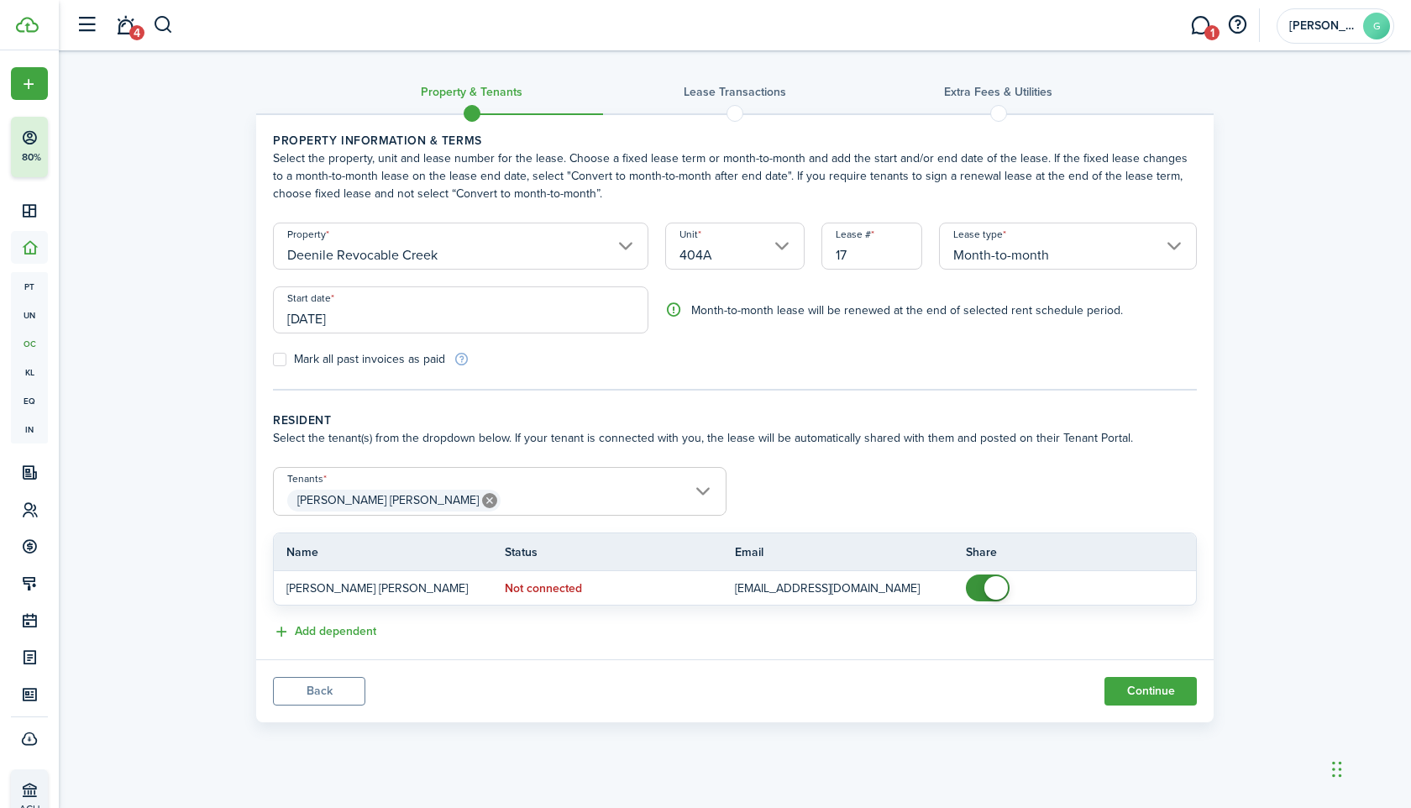
click at [549, 309] on input "[DATE]" at bounding box center [460, 309] width 375 height 47
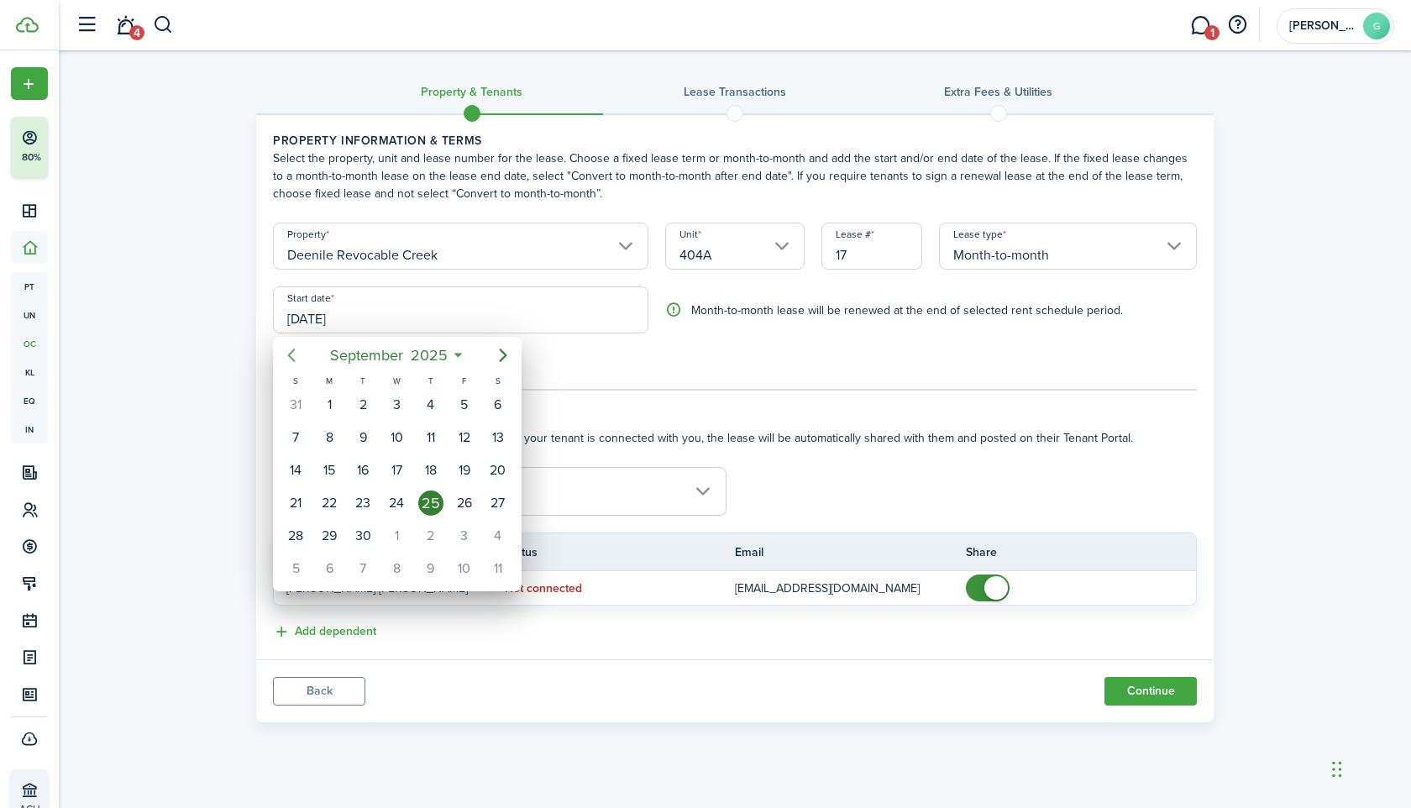
click at [288, 355] on icon "Previous page" at bounding box center [292, 355] width 8 height 13
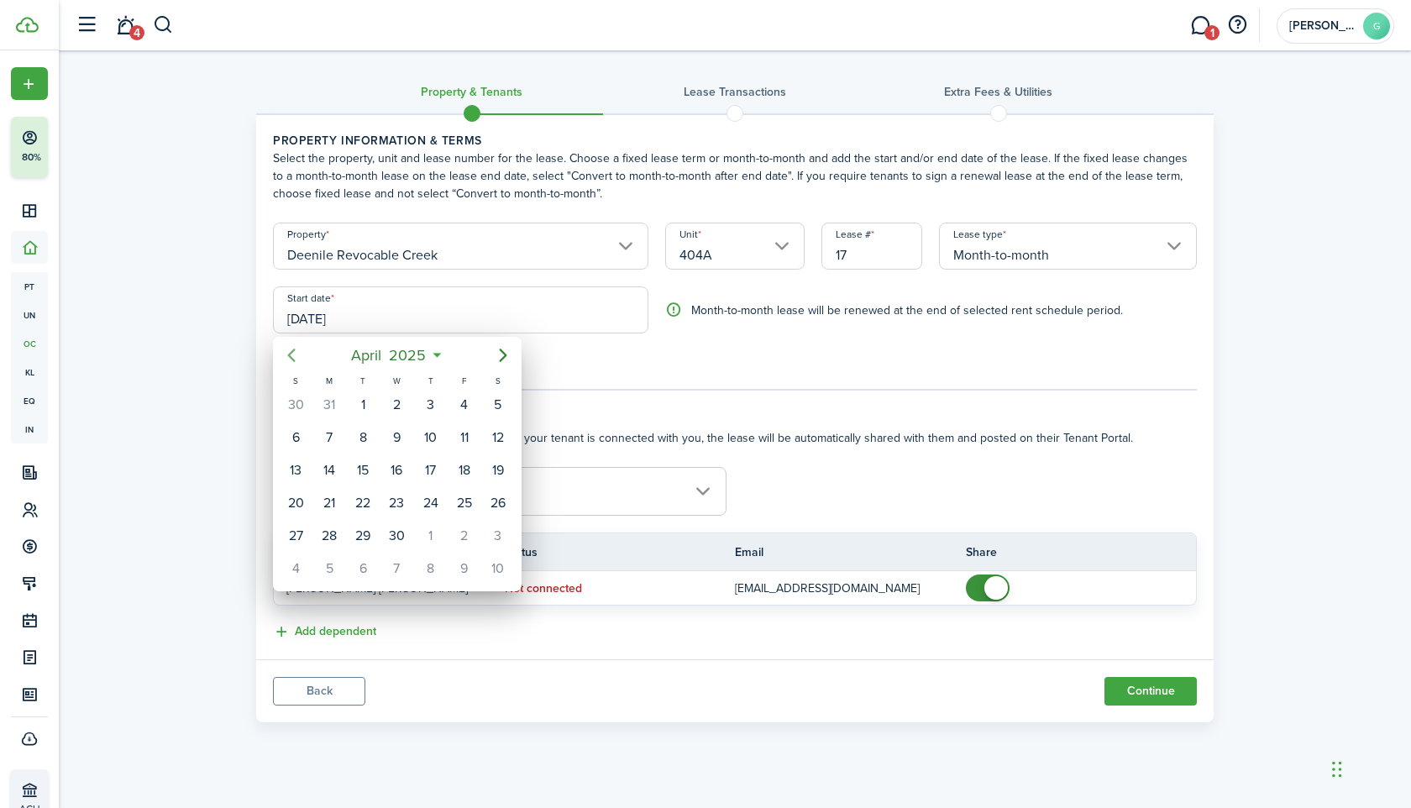
click at [288, 355] on icon "Previous page" at bounding box center [292, 355] width 8 height 13
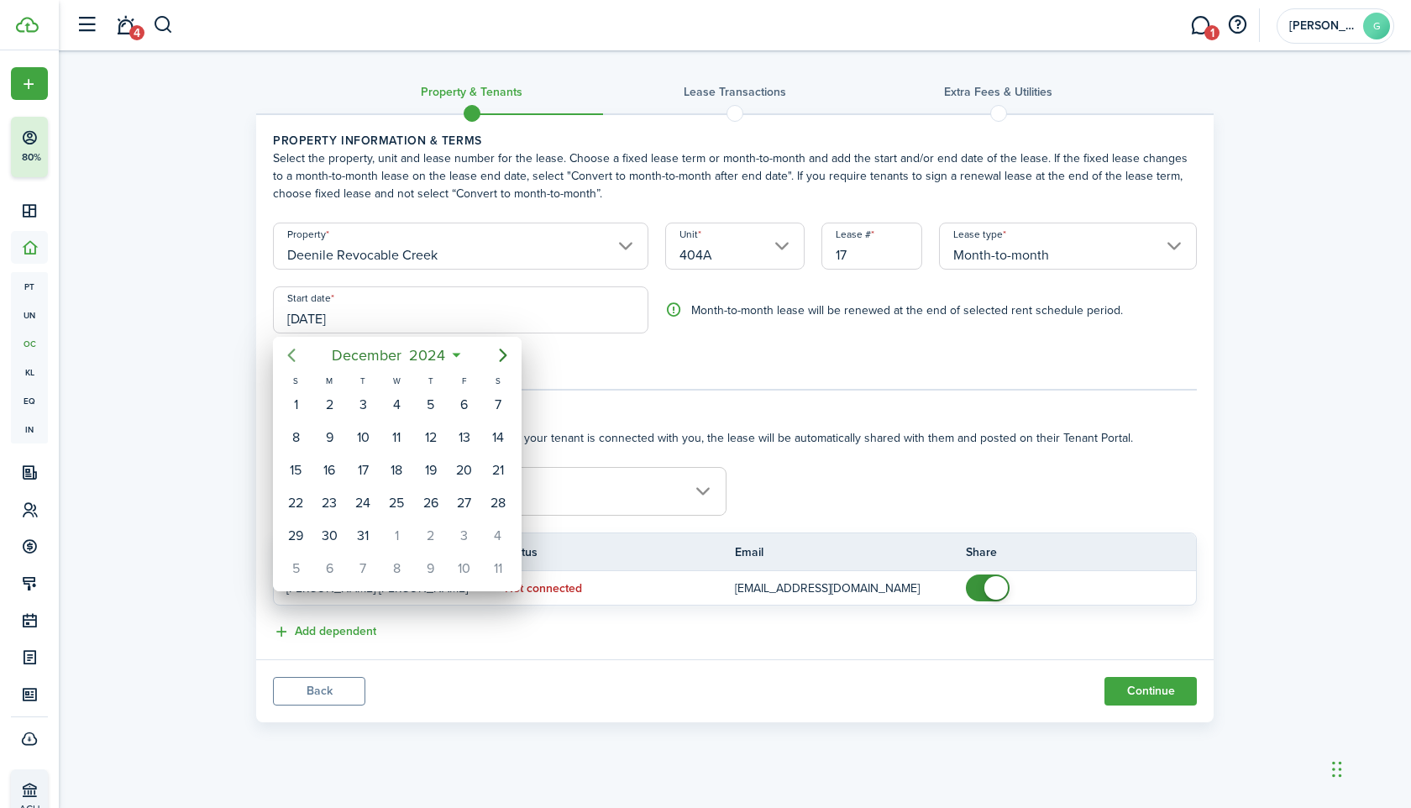
click at [288, 355] on icon "Previous page" at bounding box center [292, 355] width 8 height 13
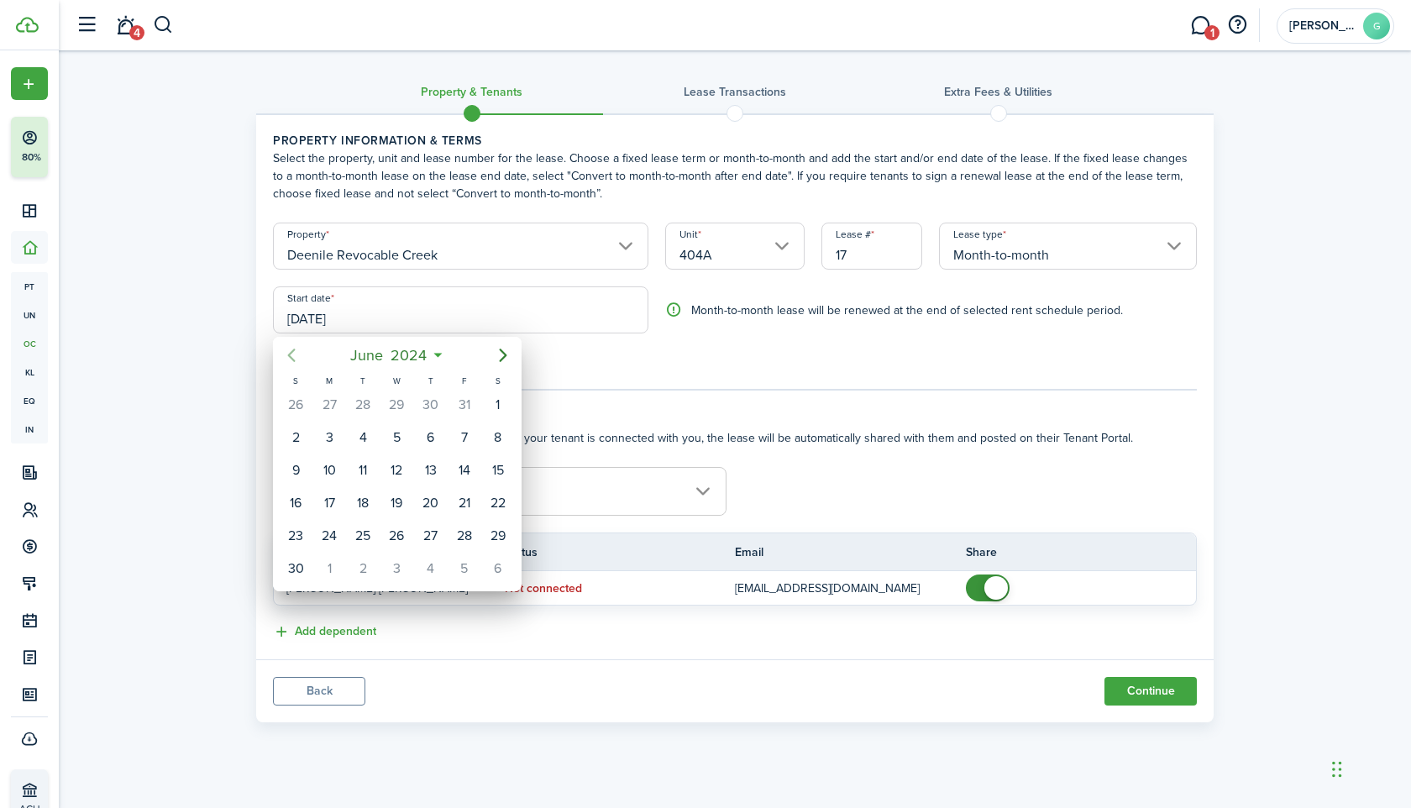
click at [288, 355] on icon "Previous page" at bounding box center [292, 355] width 8 height 13
click at [502, 358] on icon "Next page" at bounding box center [503, 355] width 8 height 13
click at [333, 405] on div "1" at bounding box center [329, 404] width 25 height 25
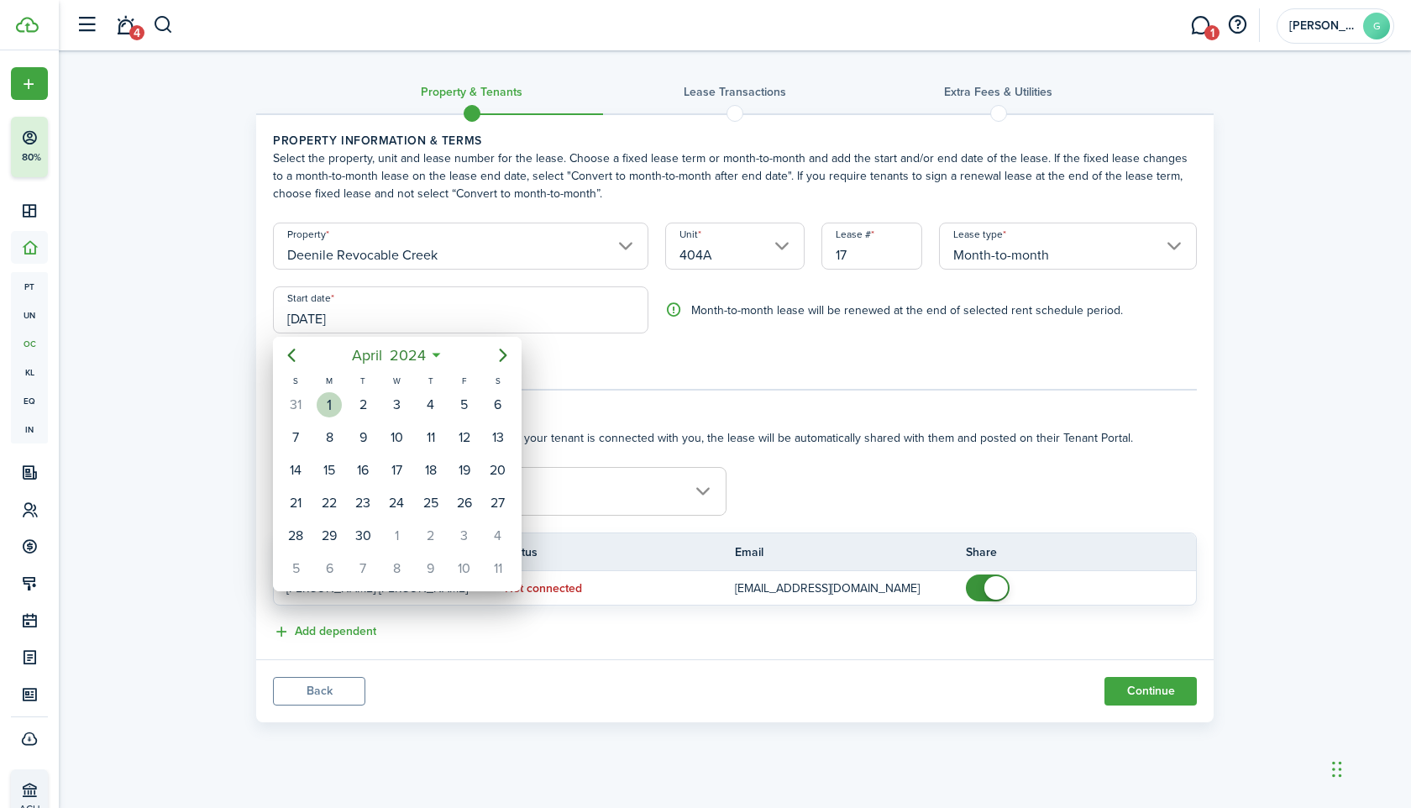
type input "[DATE]"
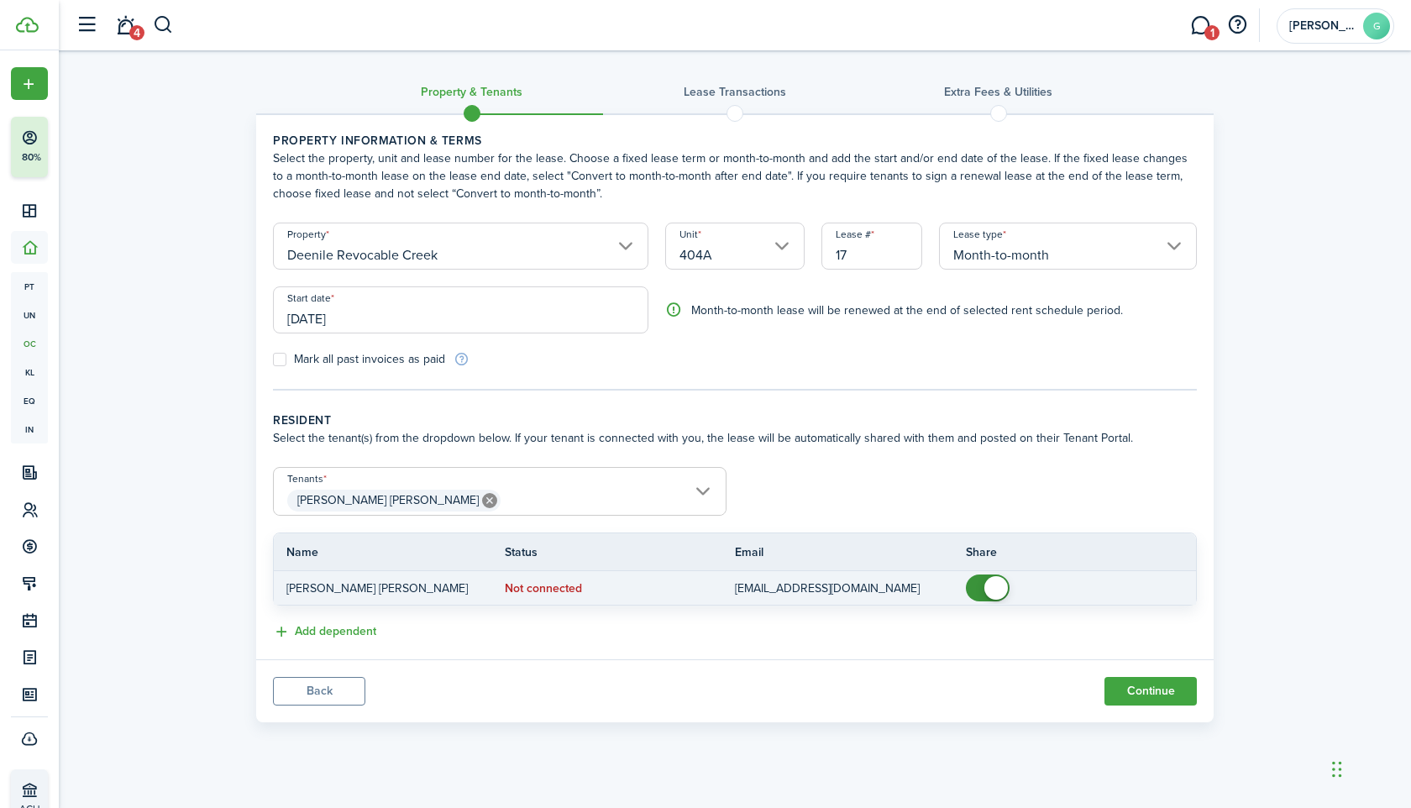
checkbox input "false"
click at [991, 593] on span at bounding box center [996, 588] width 24 height 24
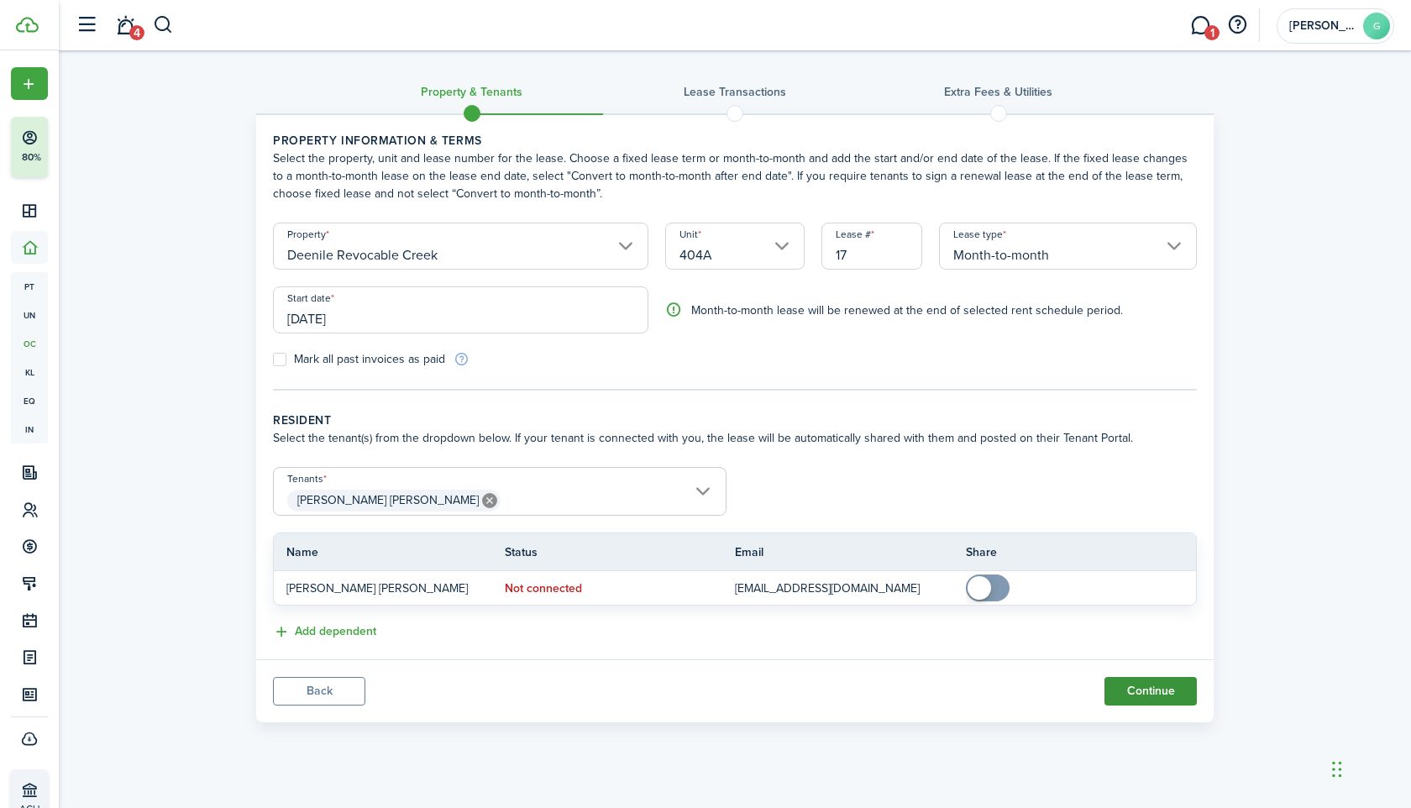
click at [1131, 694] on button "Continue" at bounding box center [1151, 691] width 92 height 29
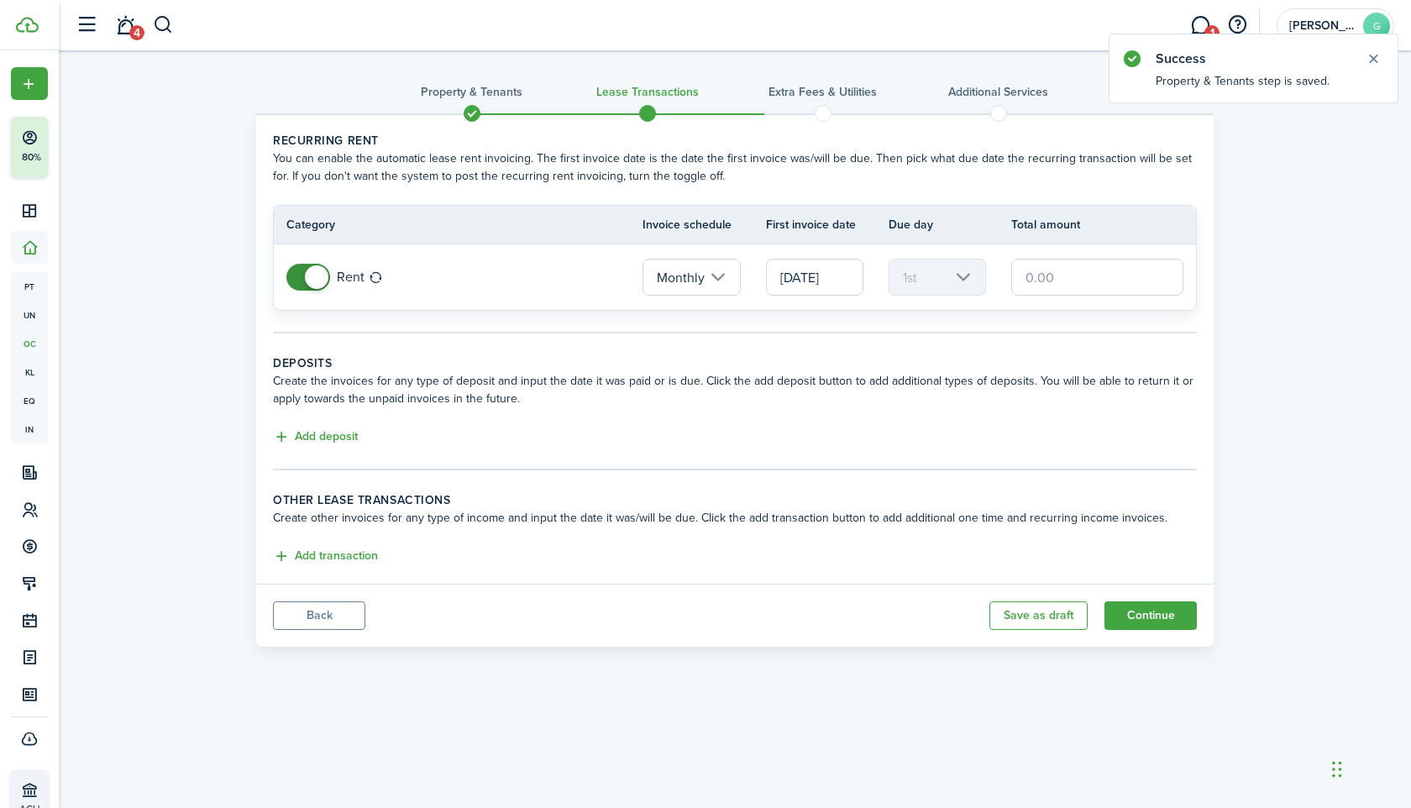
click at [1034, 279] on input "text" at bounding box center [1097, 277] width 172 height 37
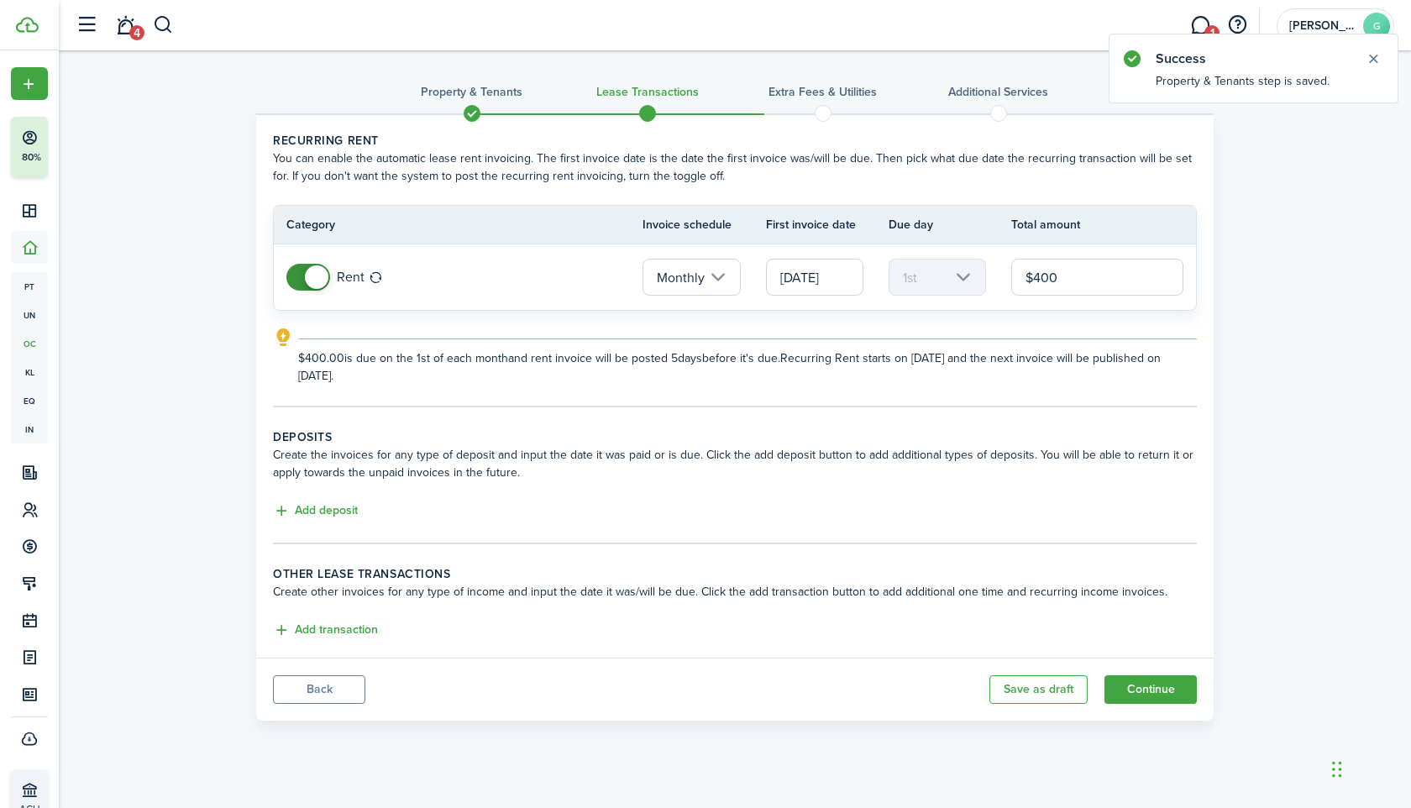
click at [782, 276] on input "[DATE]" at bounding box center [814, 277] width 97 height 37
type input "$400.00"
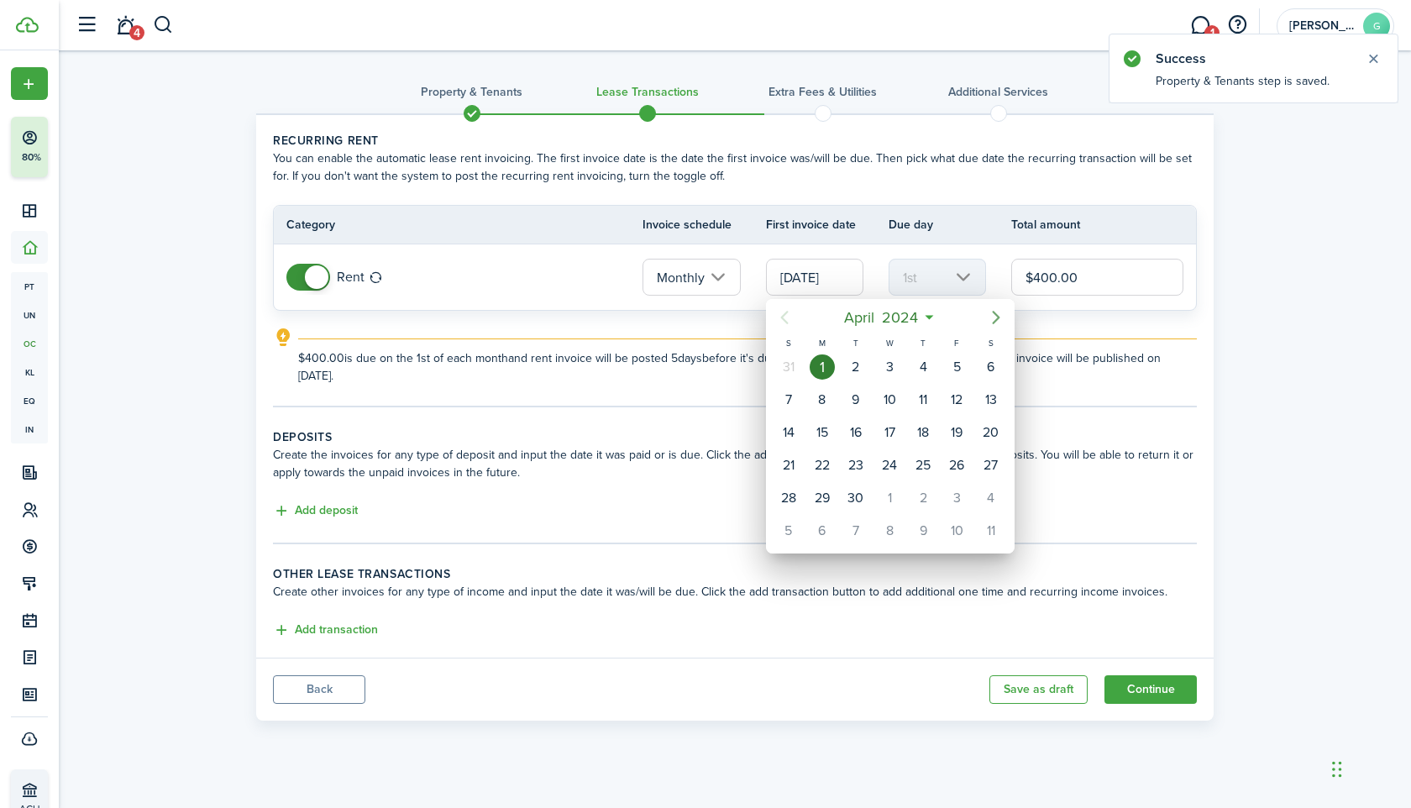
click at [996, 328] on mbsc-button "Next page" at bounding box center [996, 318] width 34 height 34
click at [895, 327] on span "2024" at bounding box center [901, 317] width 44 height 30
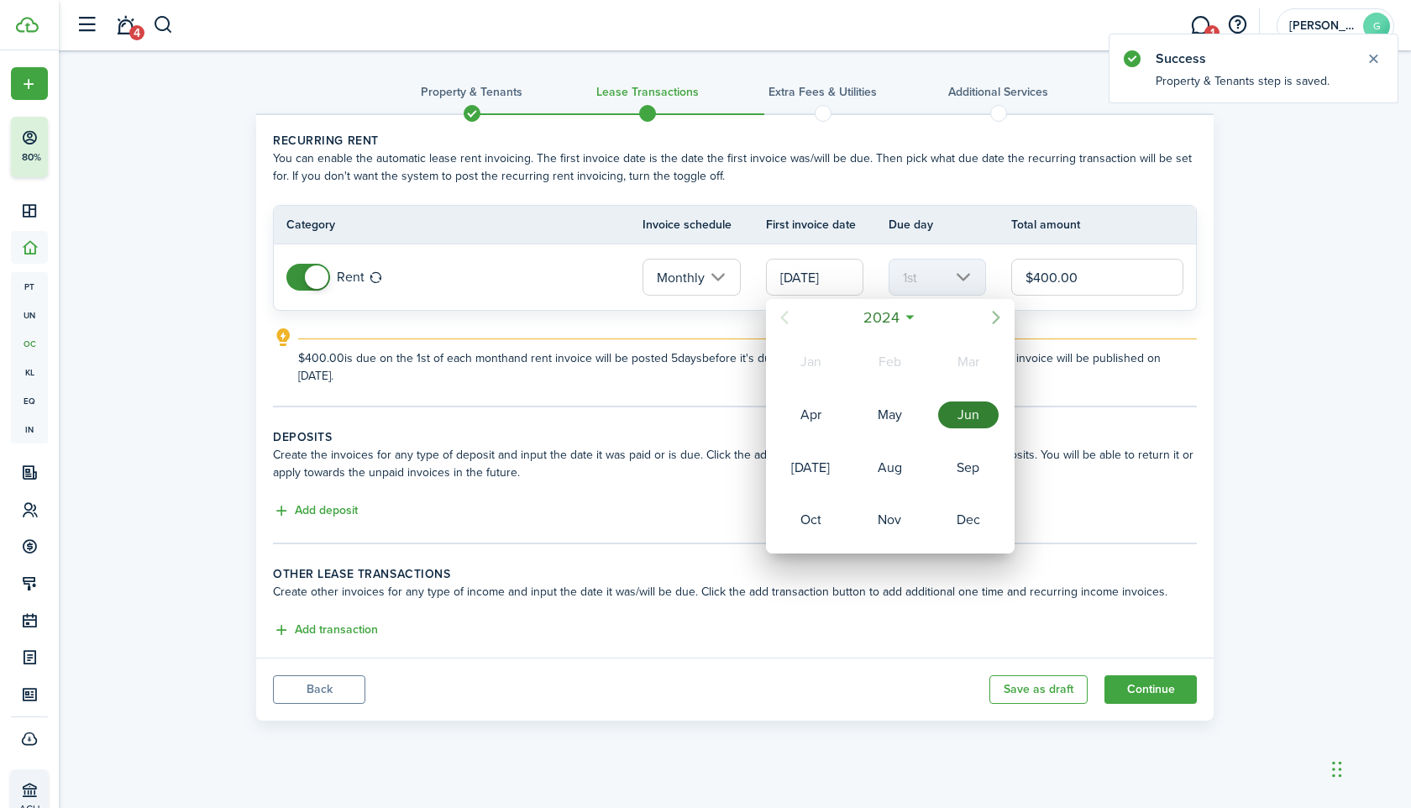
click at [1002, 324] on icon "Next page" at bounding box center [996, 317] width 20 height 20
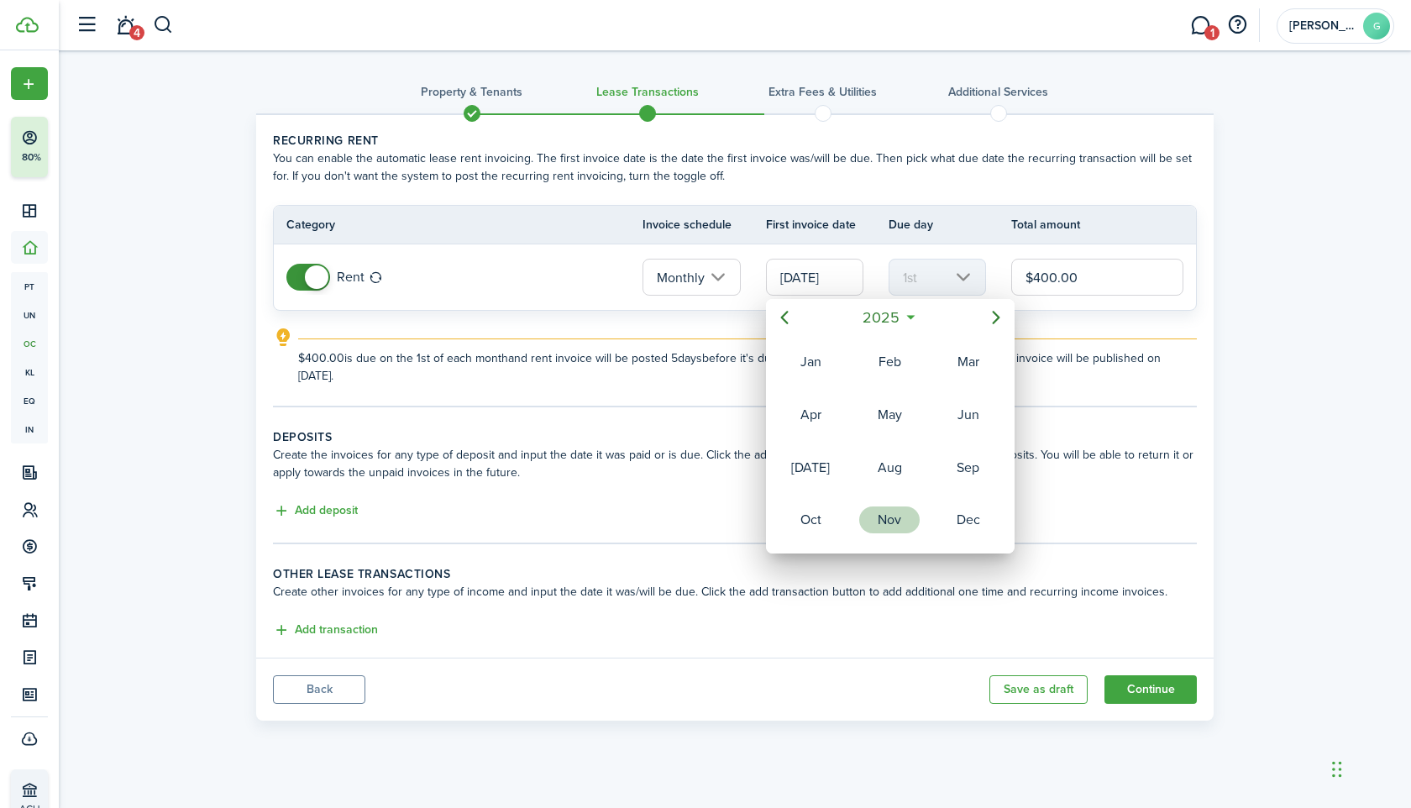
click at [912, 529] on div "Nov" at bounding box center [889, 520] width 60 height 27
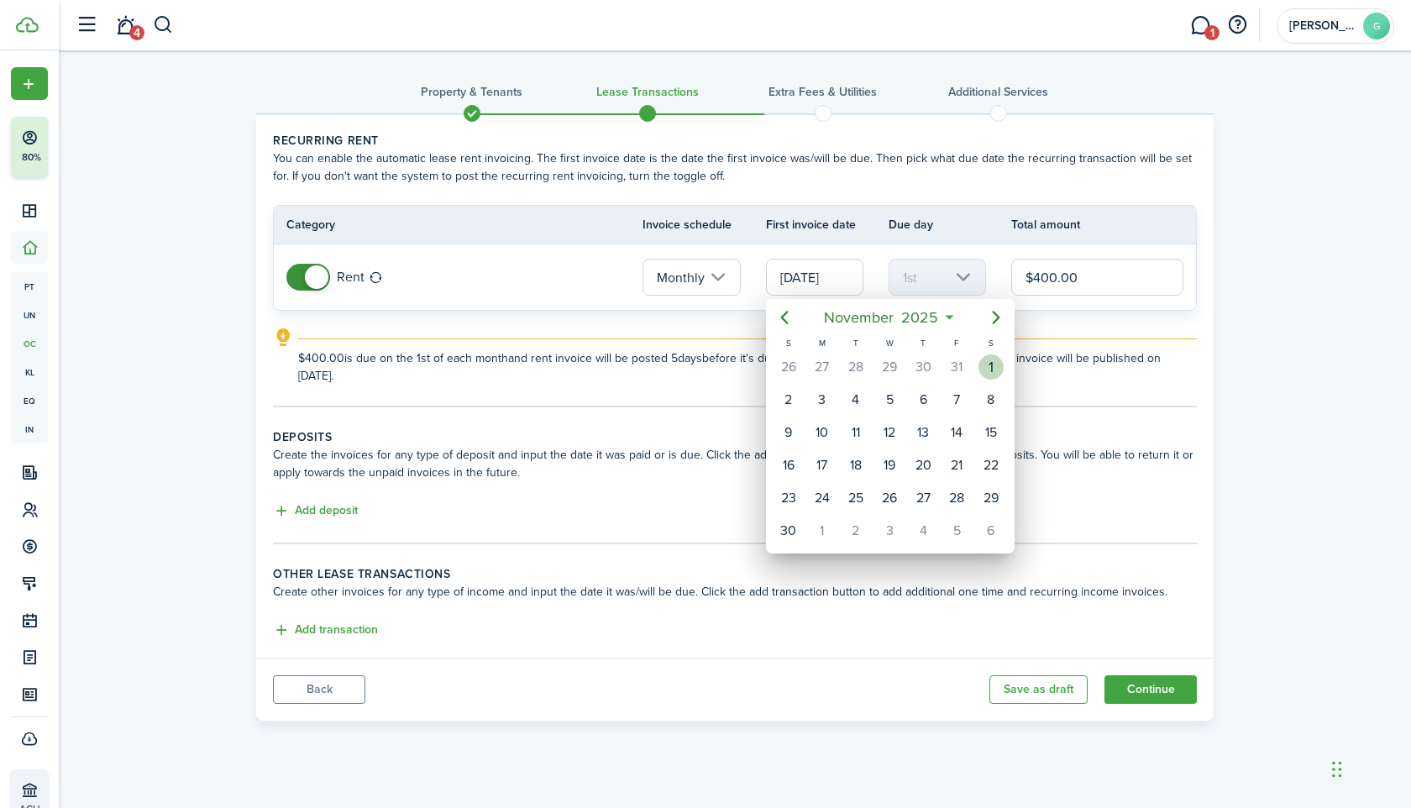
click at [993, 374] on div "1" at bounding box center [991, 366] width 25 height 25
type input "[DATE]"
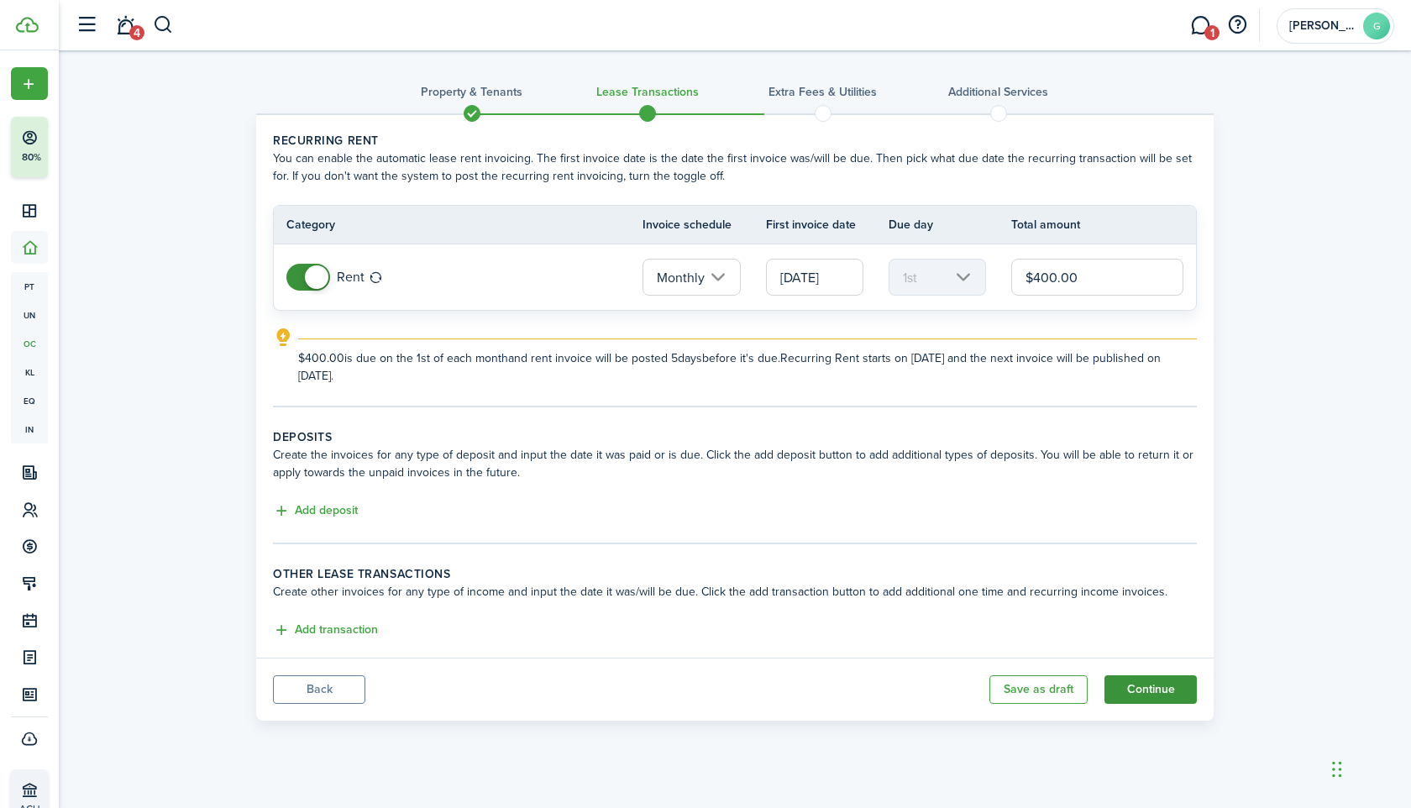
click at [1142, 687] on button "Continue" at bounding box center [1151, 689] width 92 height 29
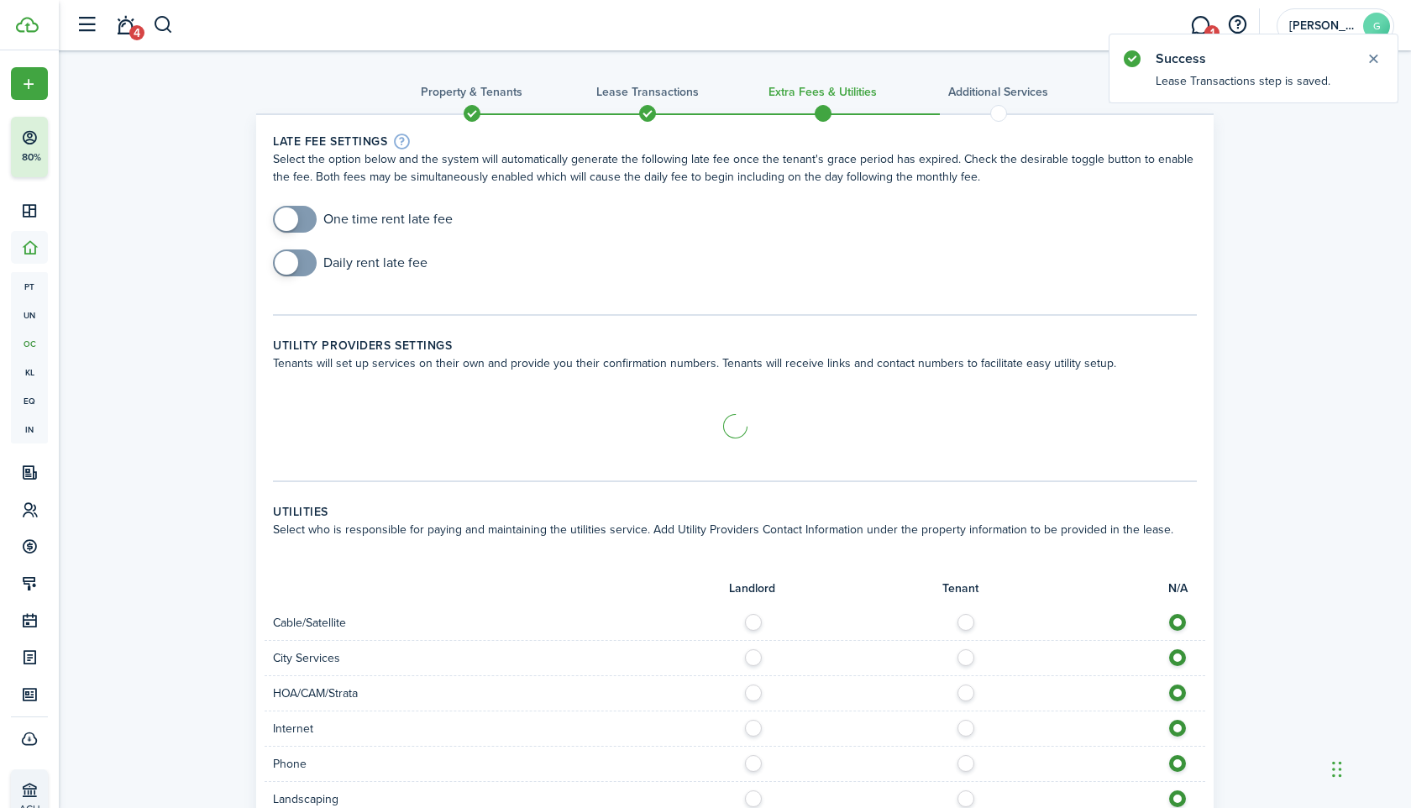
checkbox input "true"
click at [290, 223] on span at bounding box center [287, 219] width 24 height 24
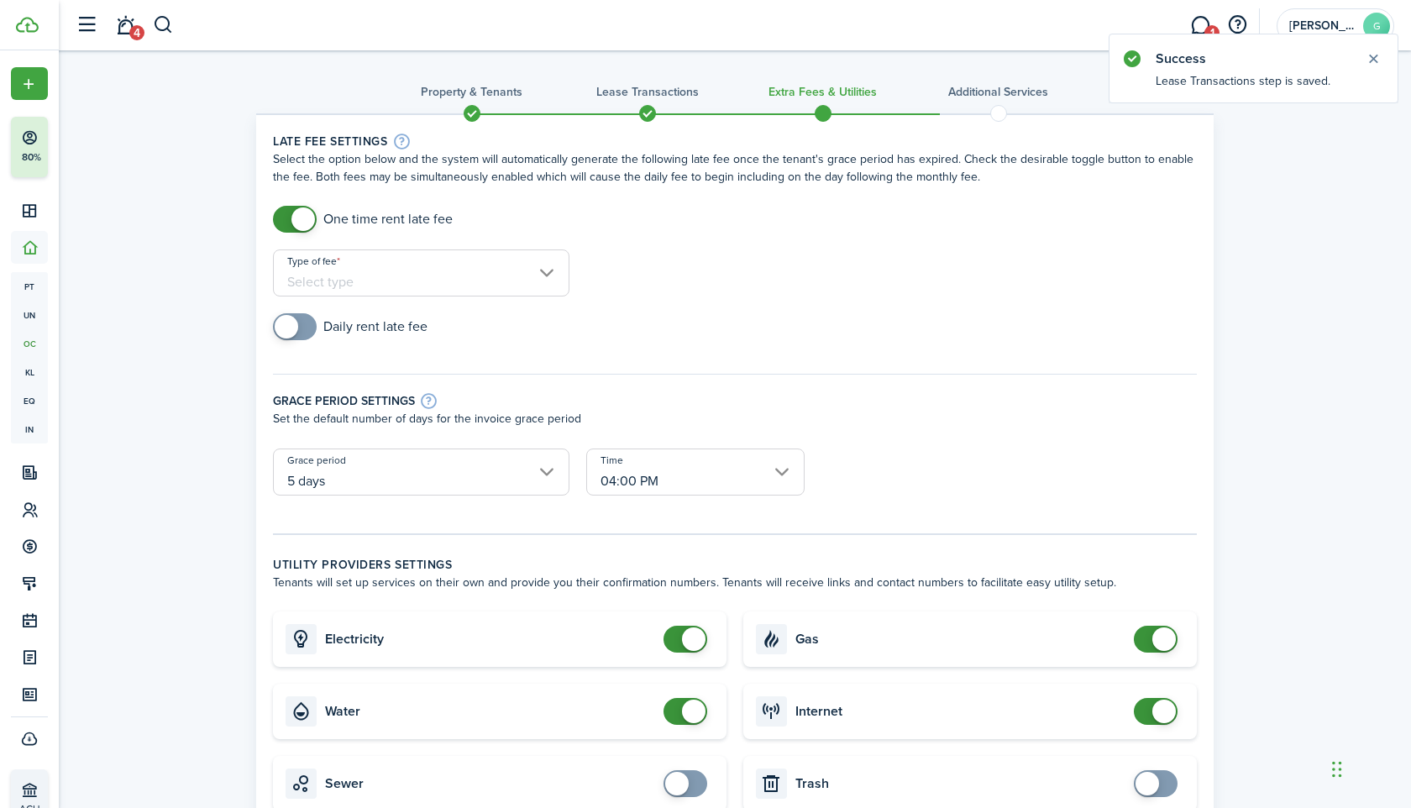
click at [381, 286] on input "Type of fee" at bounding box center [421, 272] width 297 height 47
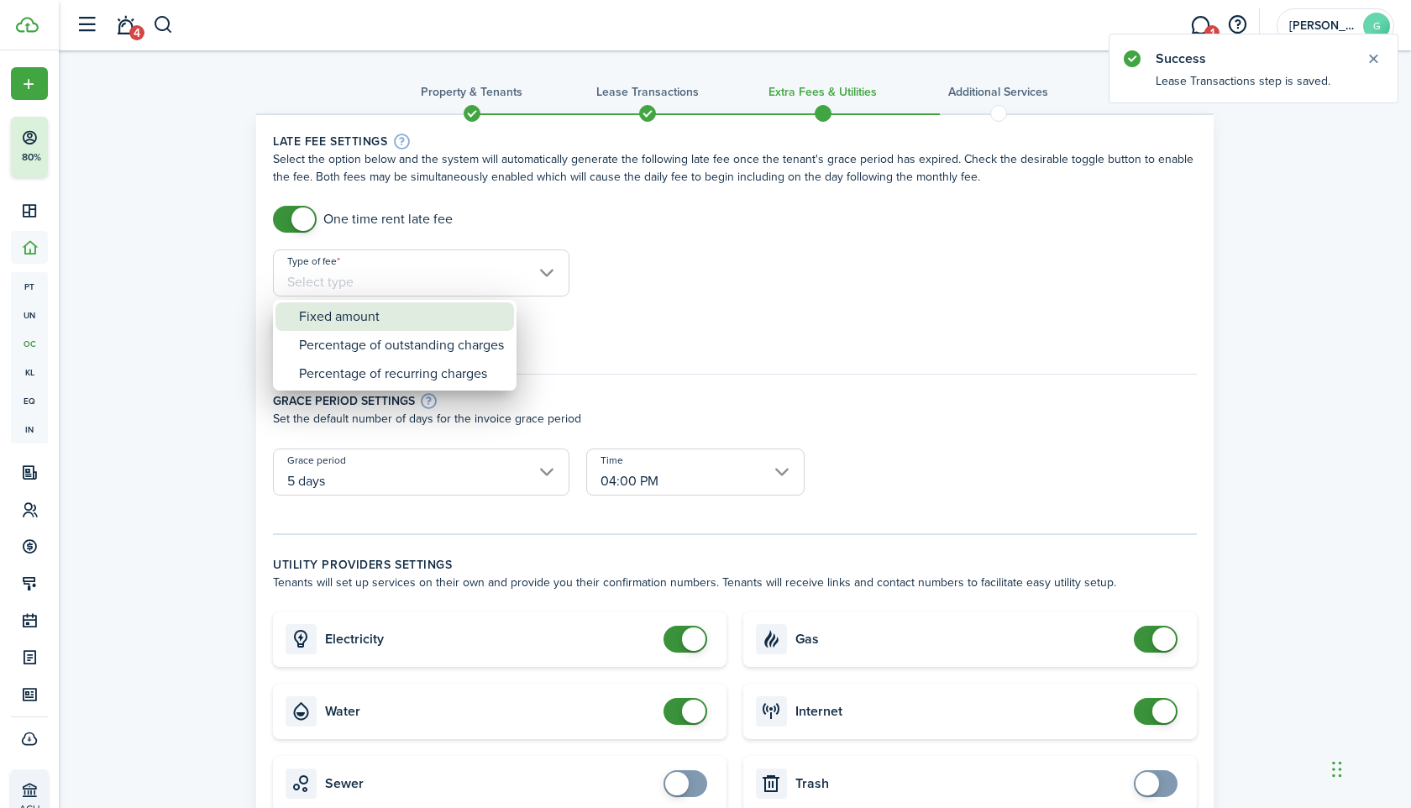
click at [391, 317] on div "Fixed amount" at bounding box center [401, 316] width 205 height 29
type input "Fixed amount"
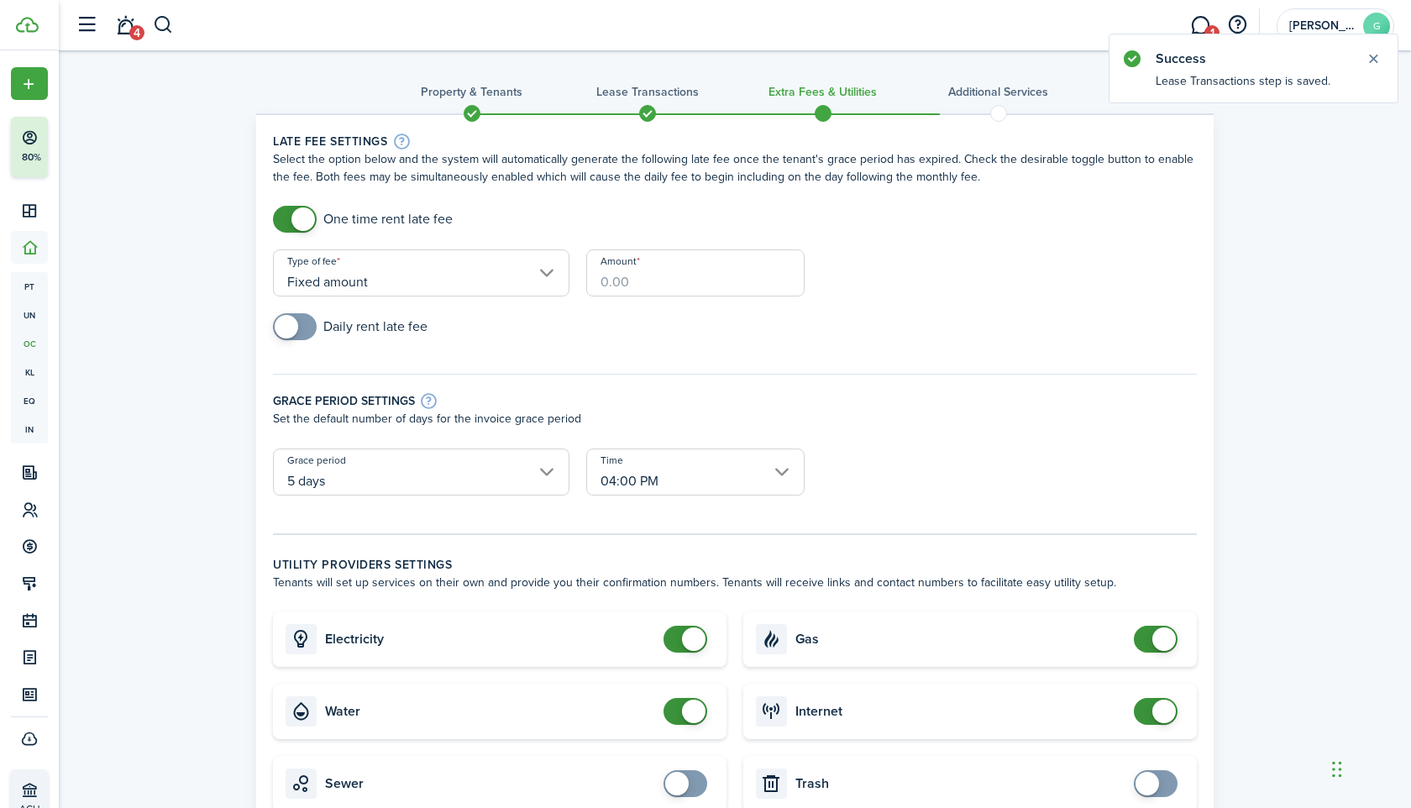
click at [635, 285] on input "Amount" at bounding box center [695, 272] width 218 height 47
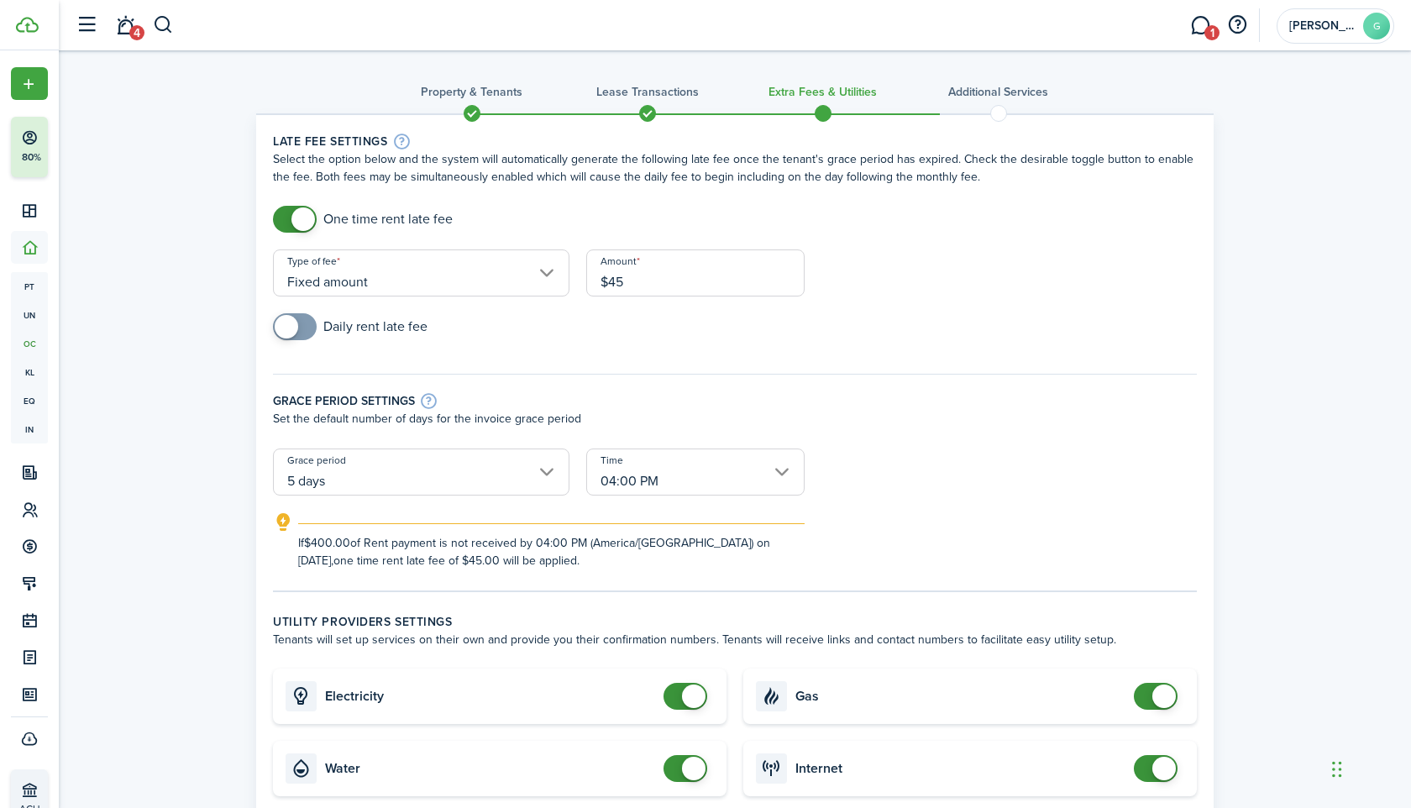
type input "$45.00"
checkbox input "false"
click at [699, 689] on span at bounding box center [694, 697] width 24 height 24
checkbox input "false"
click at [696, 766] on span at bounding box center [694, 769] width 24 height 24
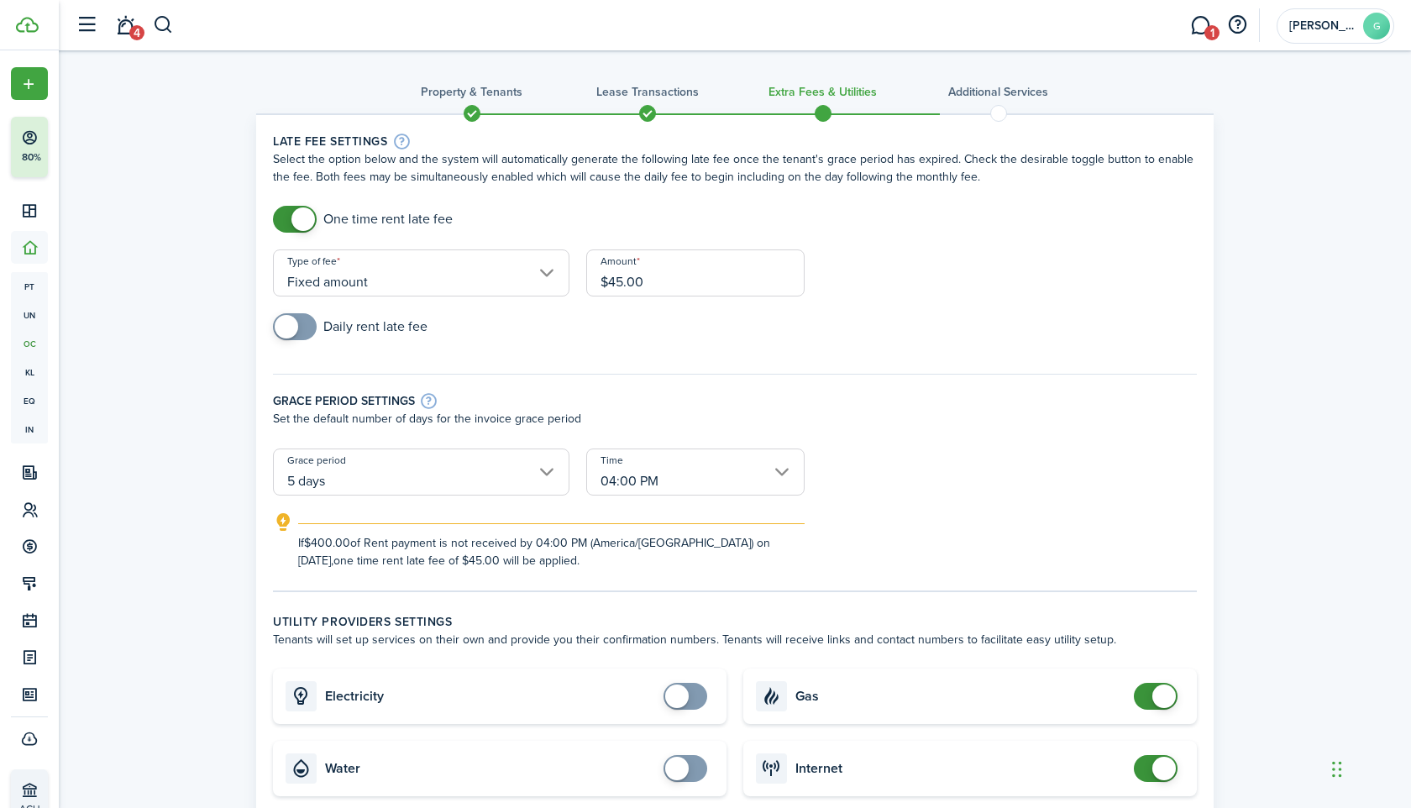
checkbox input "false"
click at [1168, 696] on span at bounding box center [1164, 697] width 24 height 24
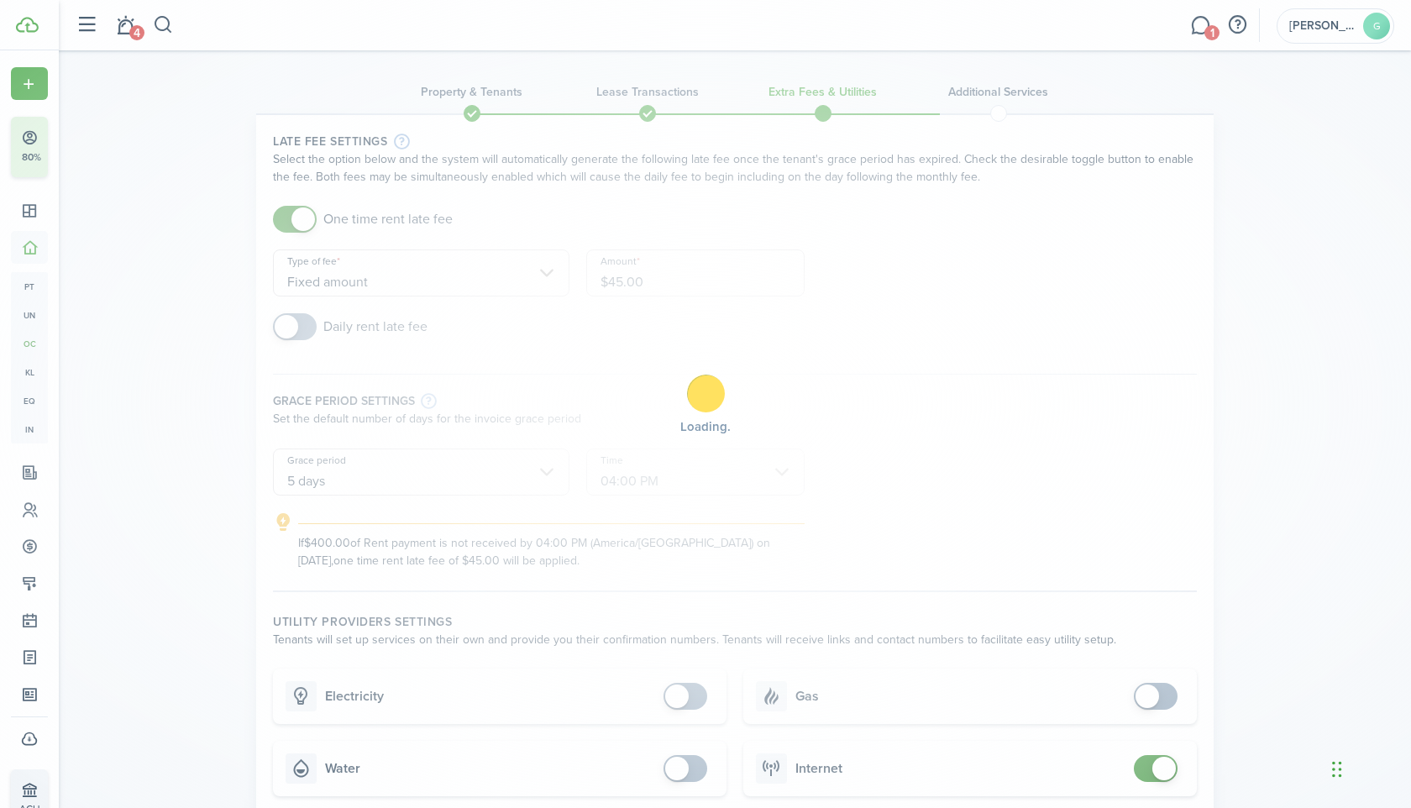
checkbox input "false"
click at [1165, 773] on span at bounding box center [1164, 769] width 24 height 24
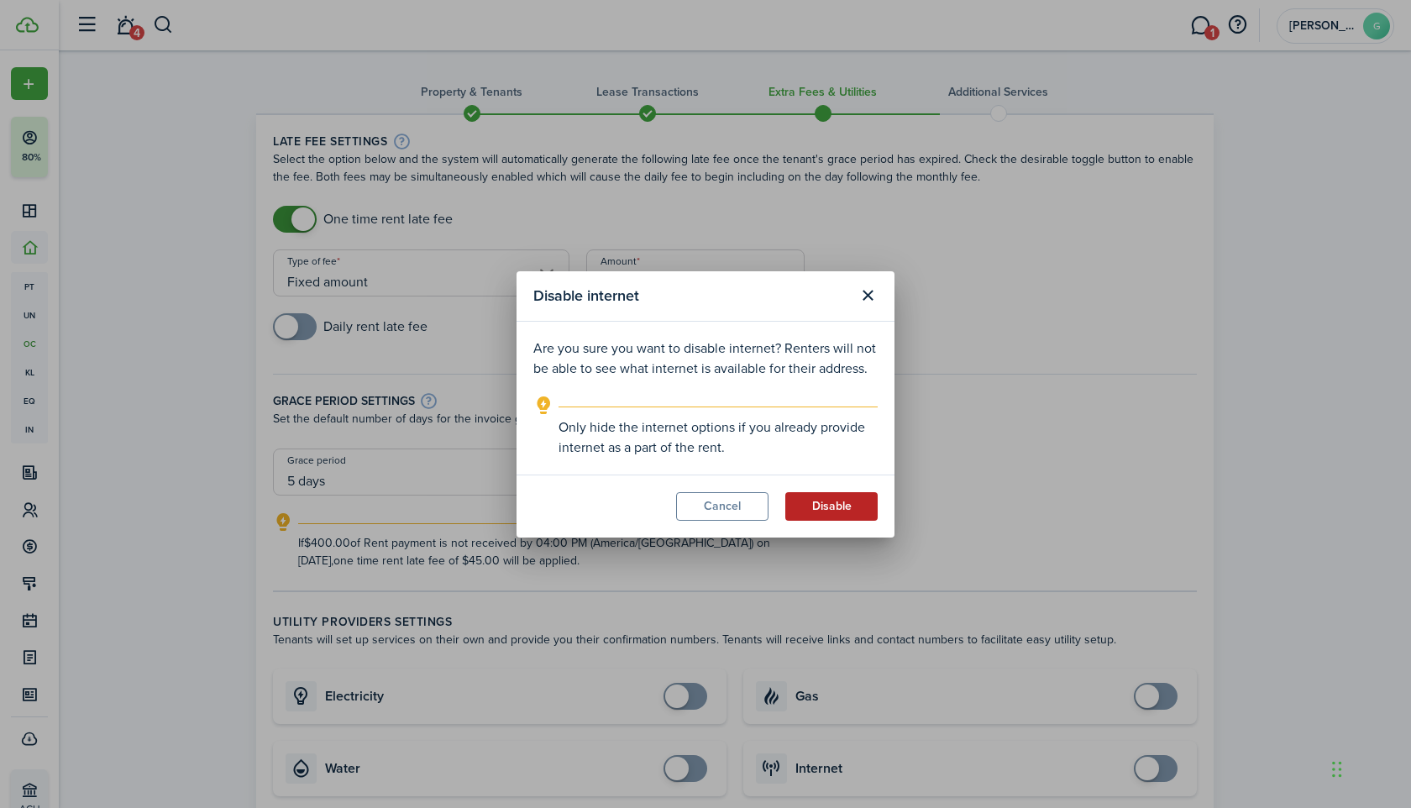
click at [822, 503] on button "Disable" at bounding box center [831, 506] width 92 height 29
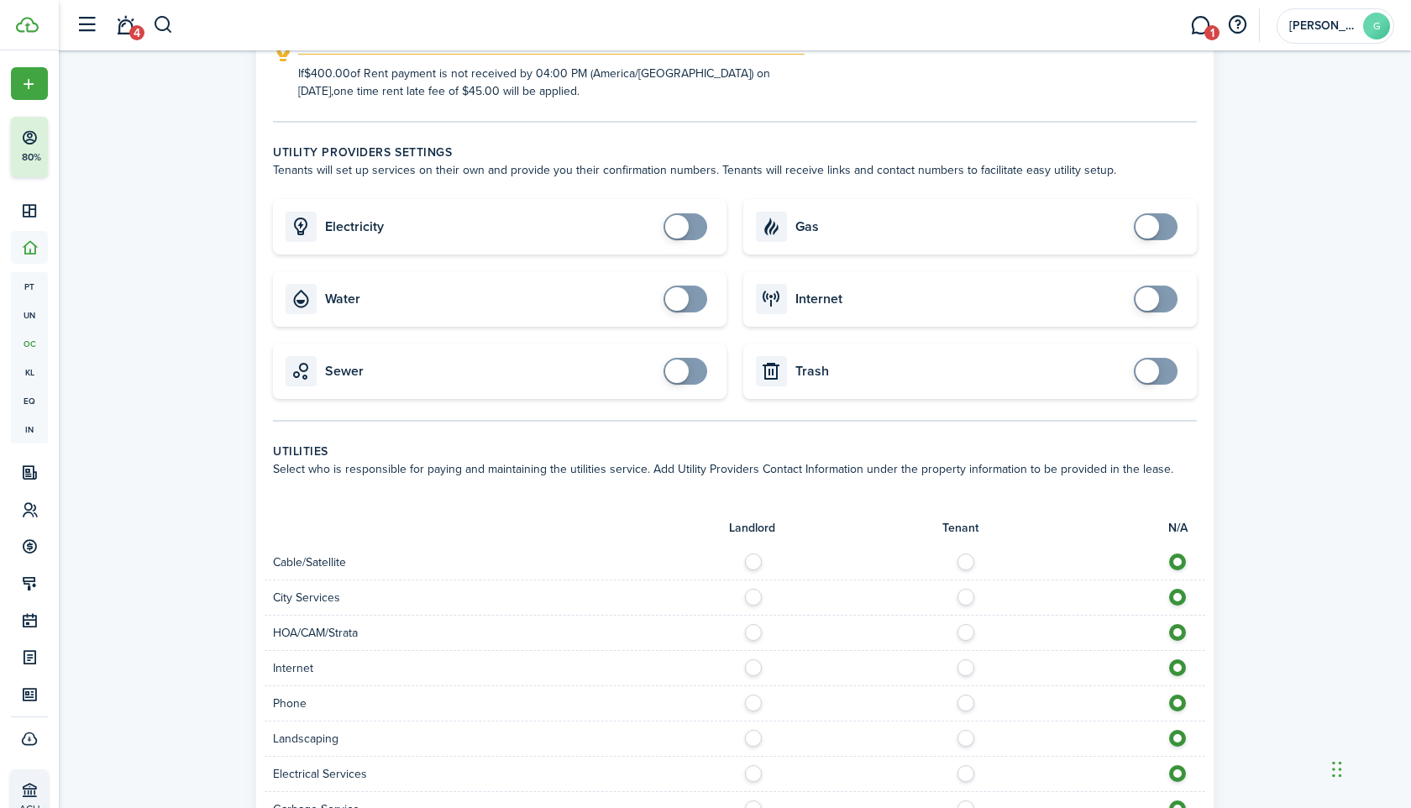
scroll to position [932, 0]
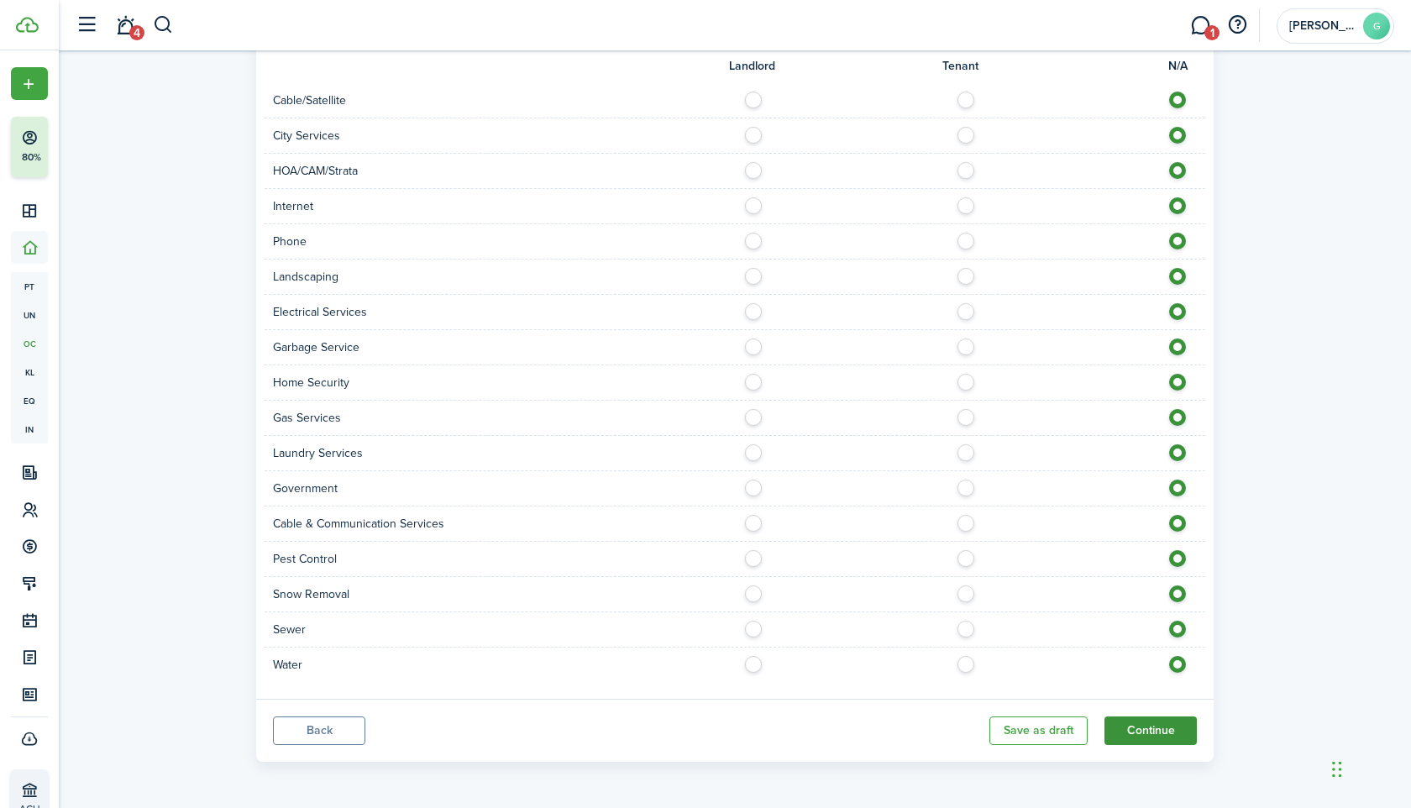
click at [1130, 740] on button "Continue" at bounding box center [1151, 731] width 92 height 29
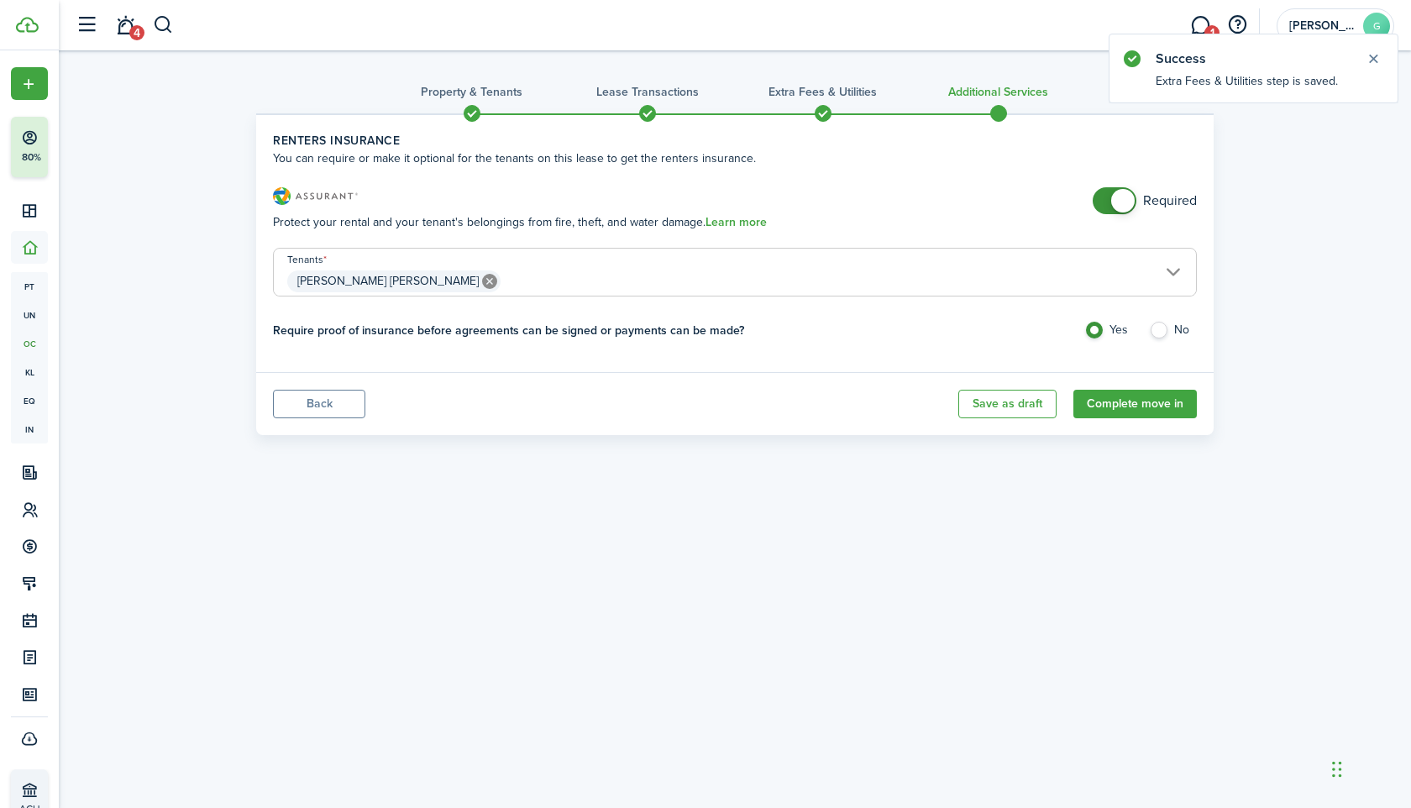
checkbox input "false"
click at [1119, 205] on span at bounding box center [1123, 201] width 24 height 24
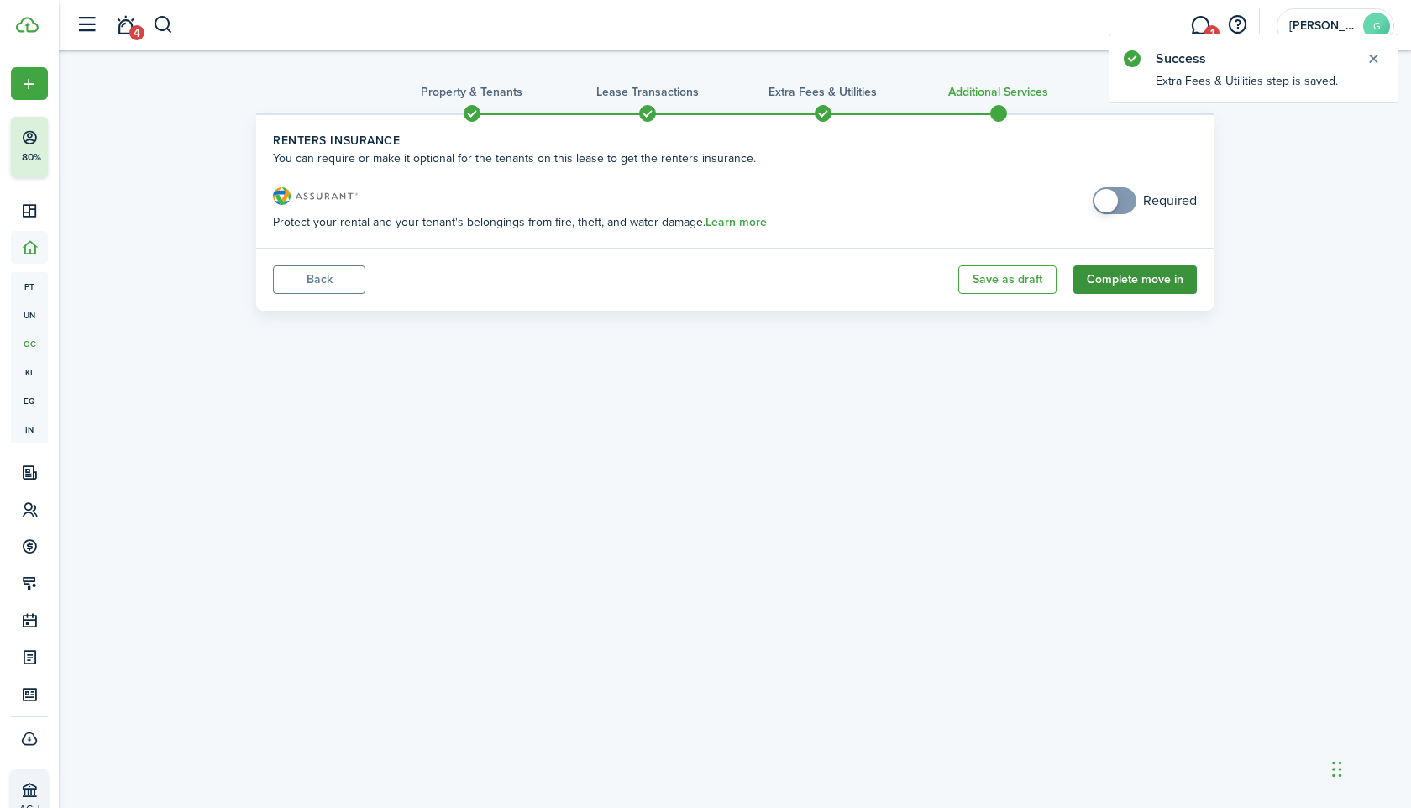
click at [1114, 288] on button "Complete move in" at bounding box center [1134, 279] width 123 height 29
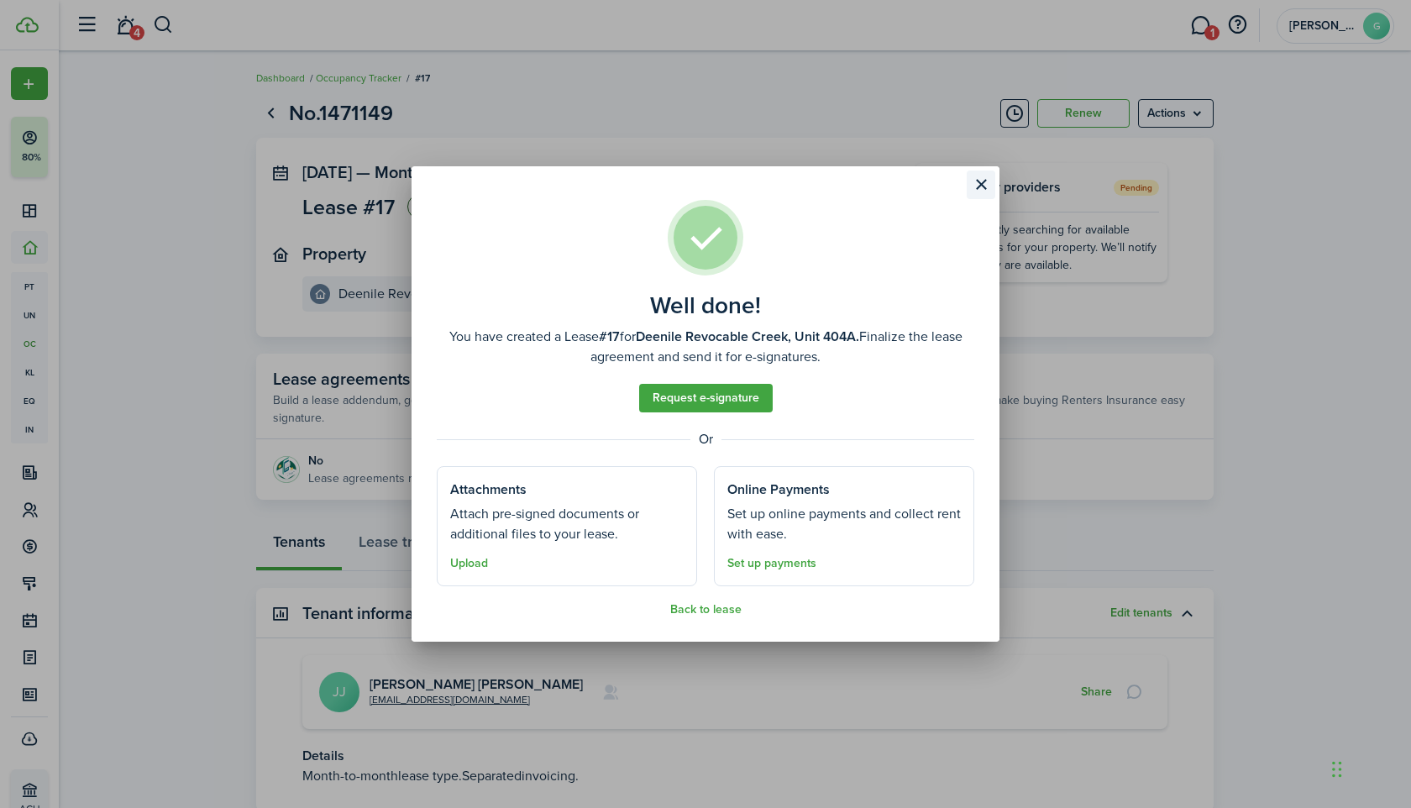
click at [988, 180] on button "Close modal" at bounding box center [981, 185] width 29 height 29
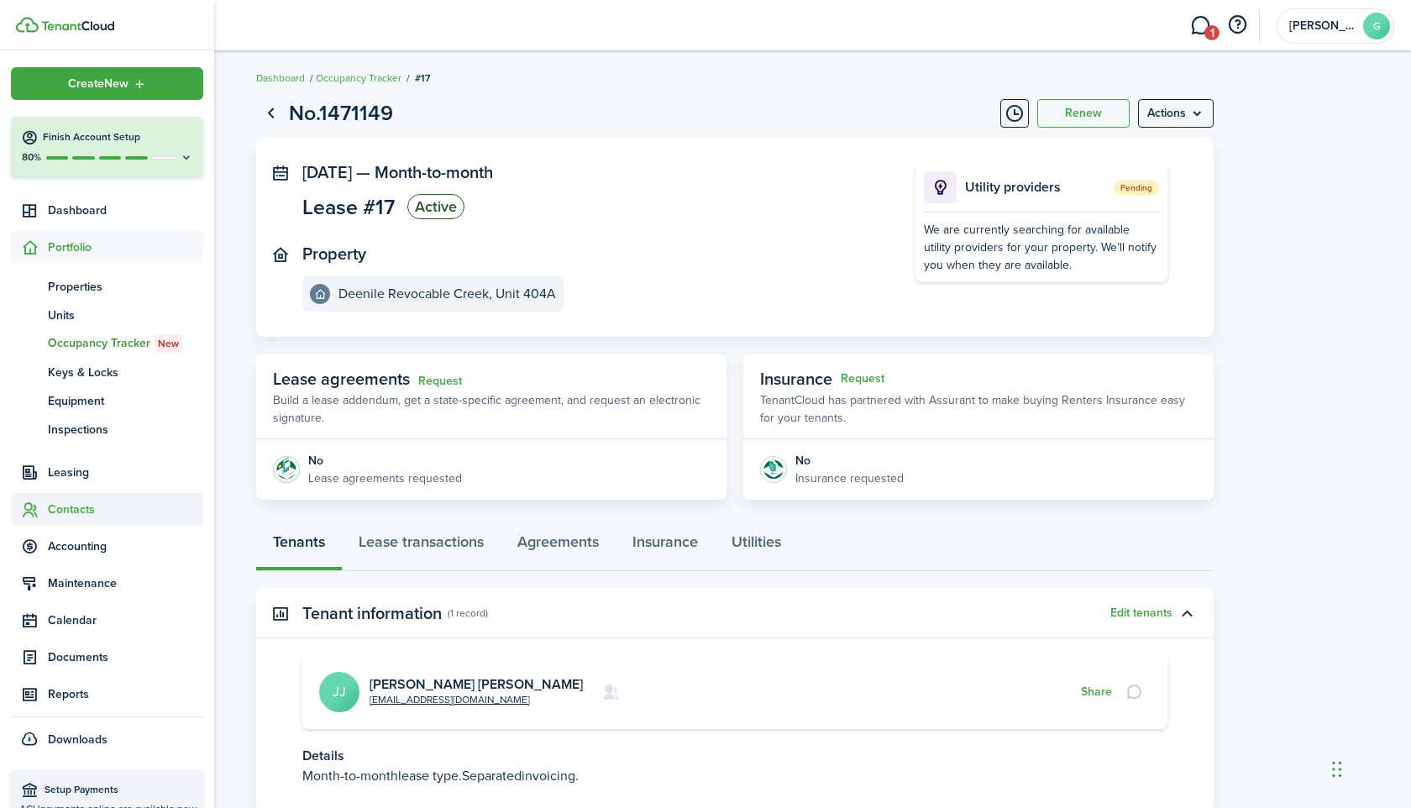
click at [45, 512] on sidebar-link-icon at bounding box center [29, 510] width 37 height 18
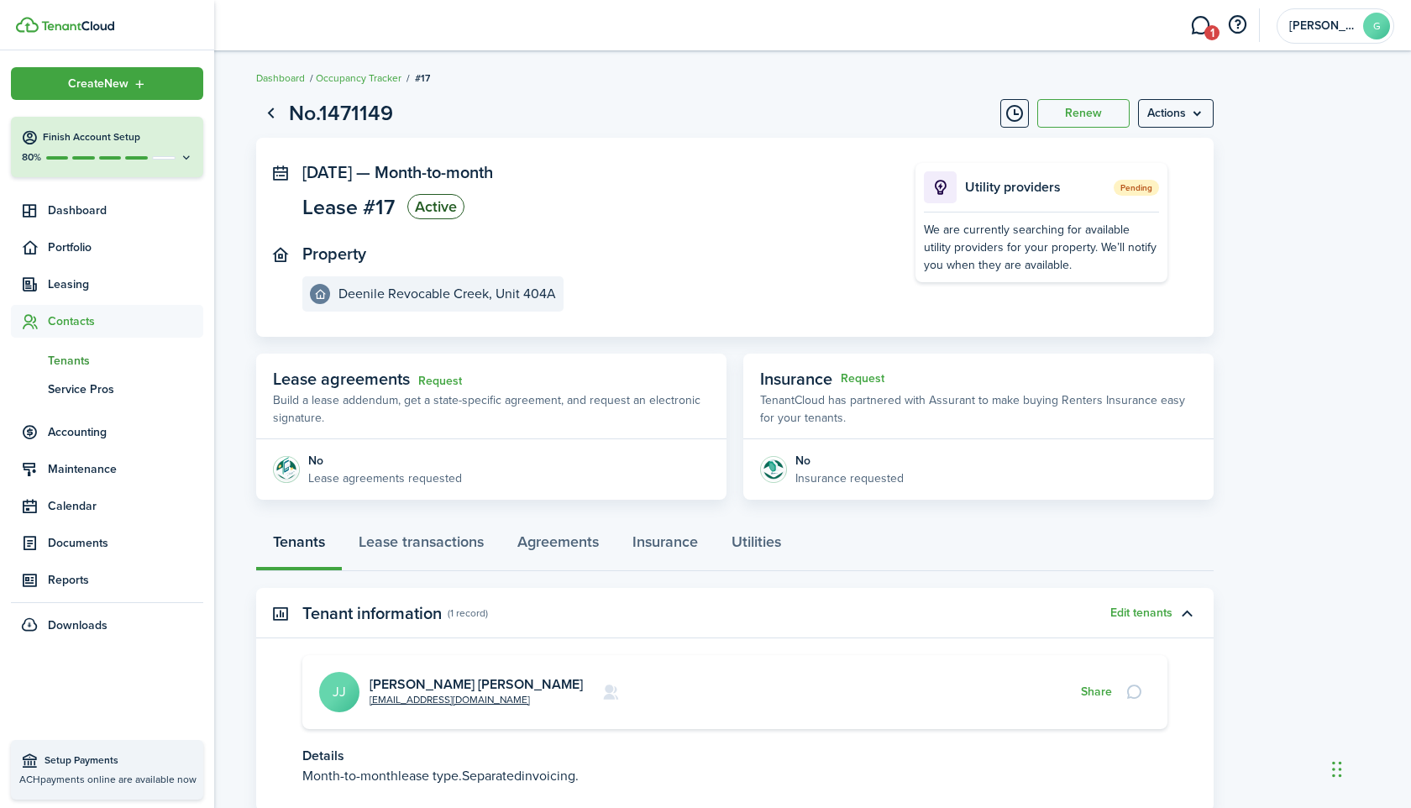
click at [31, 361] on span "tn" at bounding box center [29, 360] width 37 height 29
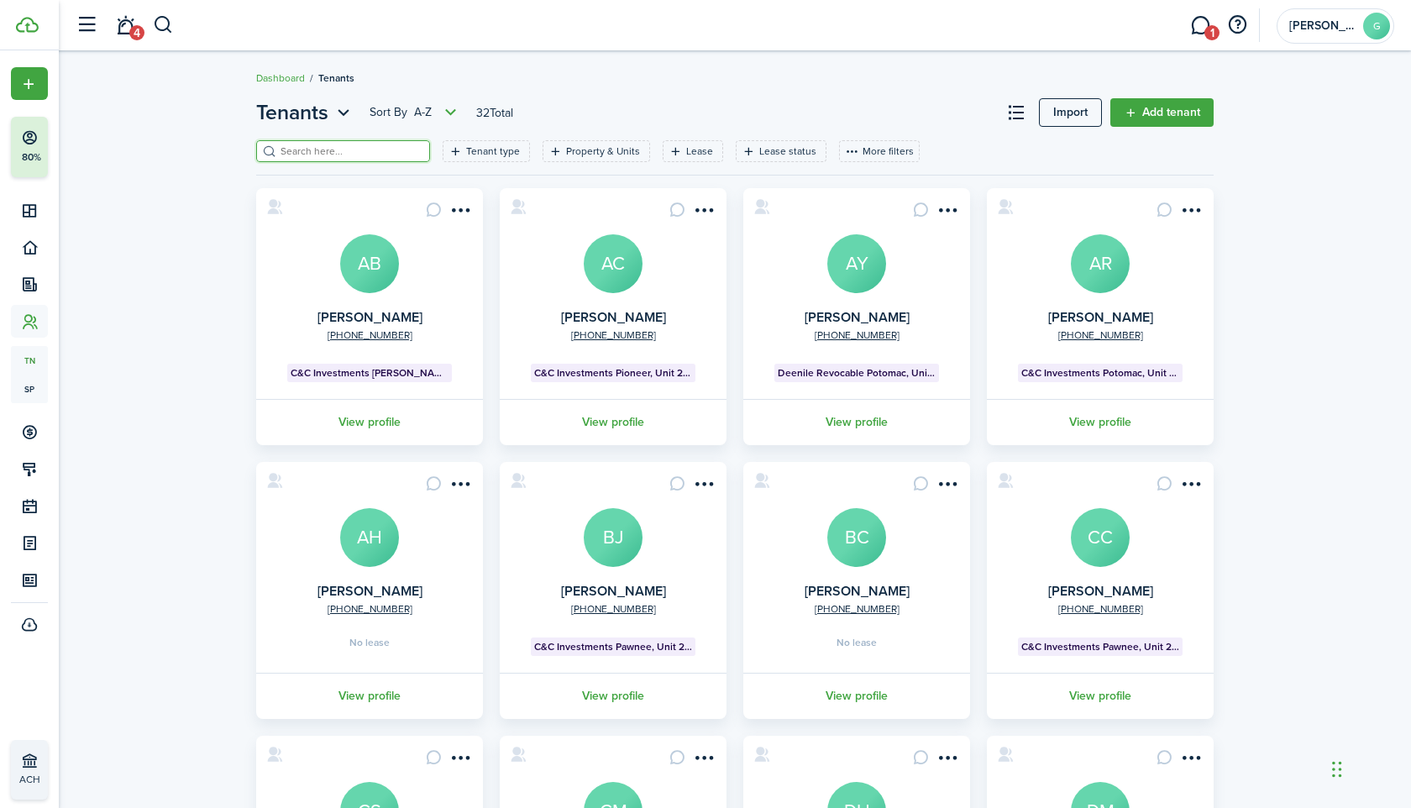
click at [380, 150] on input "search" at bounding box center [350, 152] width 148 height 16
paste input "Hailey"
type input "Hailey"
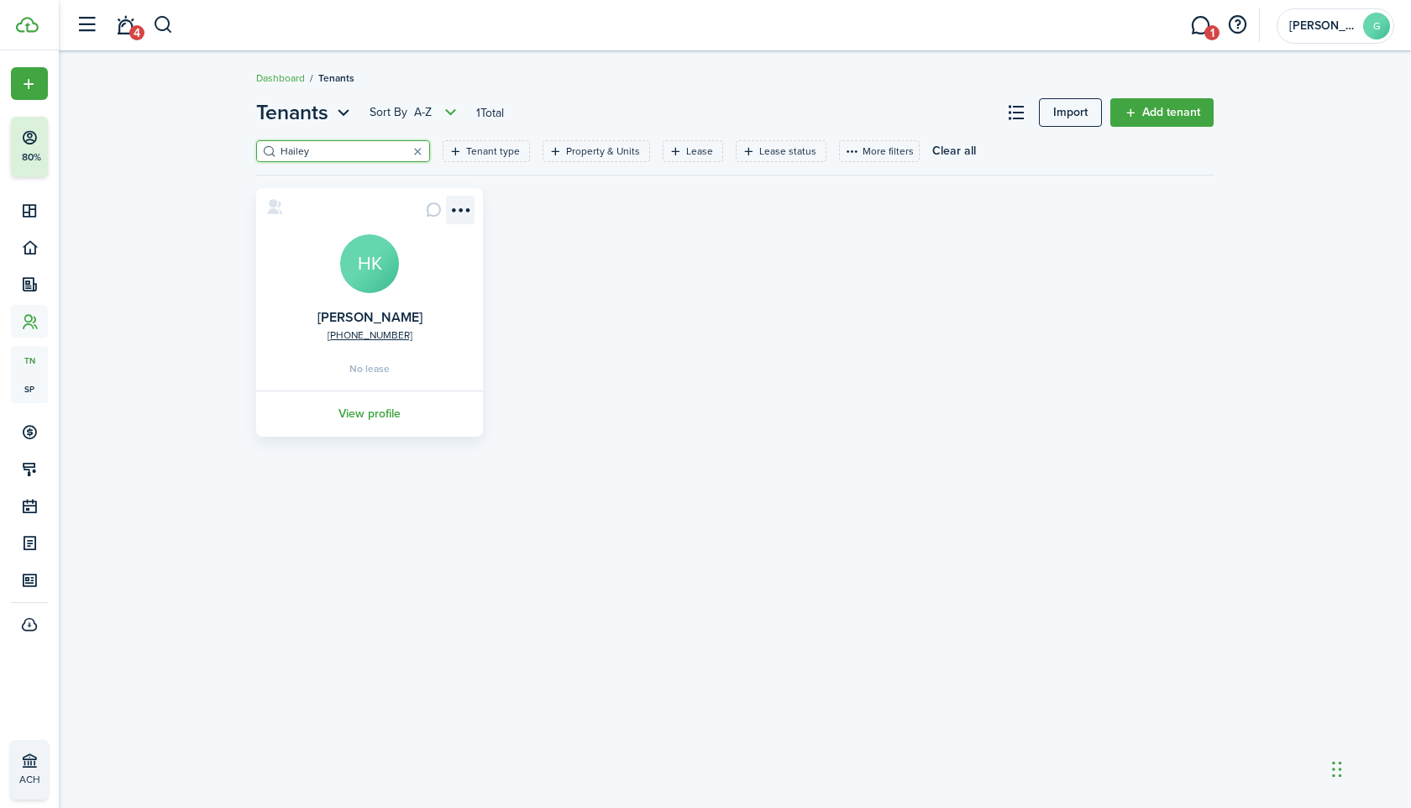
click at [447, 208] on menu-btn-icon "Open menu" at bounding box center [460, 210] width 29 height 29
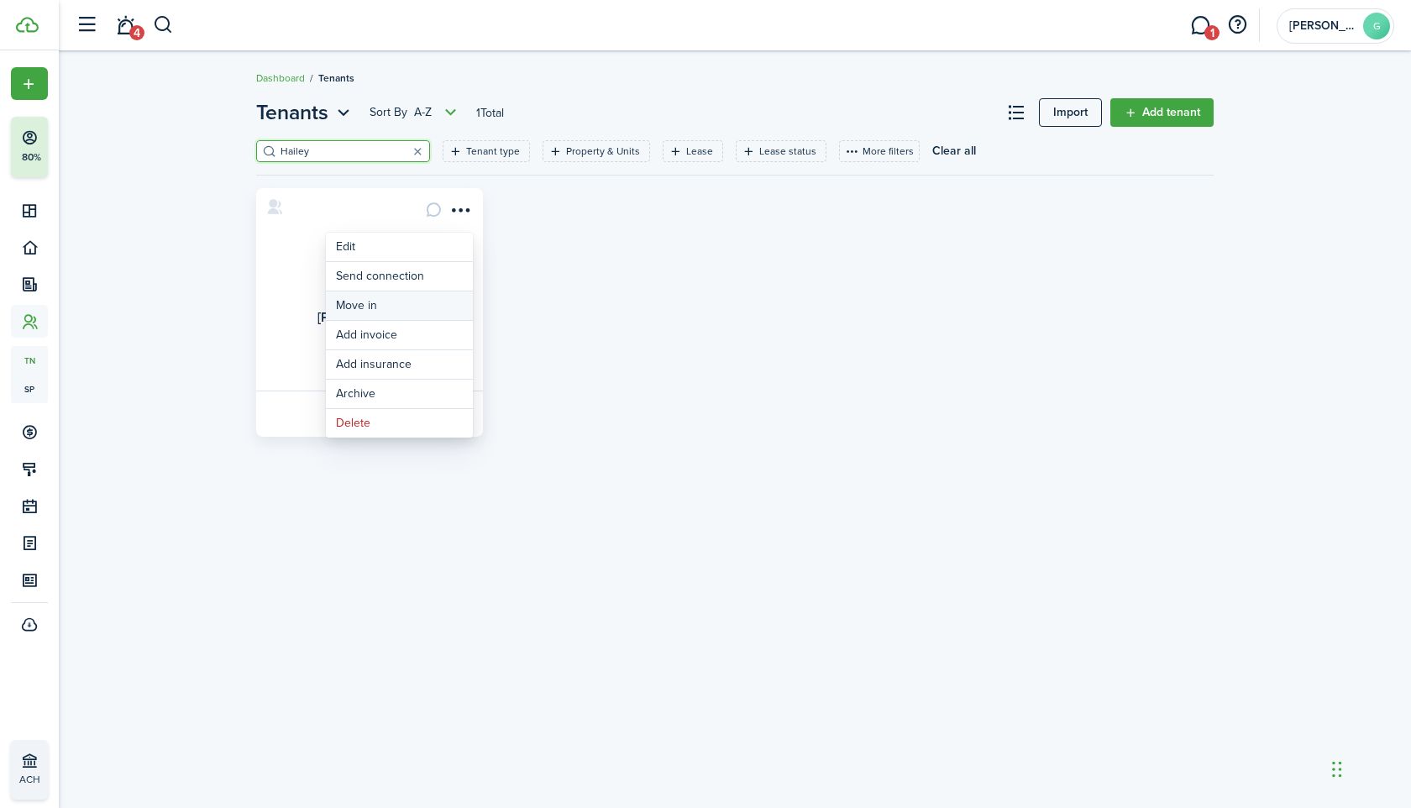
click at [428, 301] on link "Move in" at bounding box center [399, 305] width 147 height 29
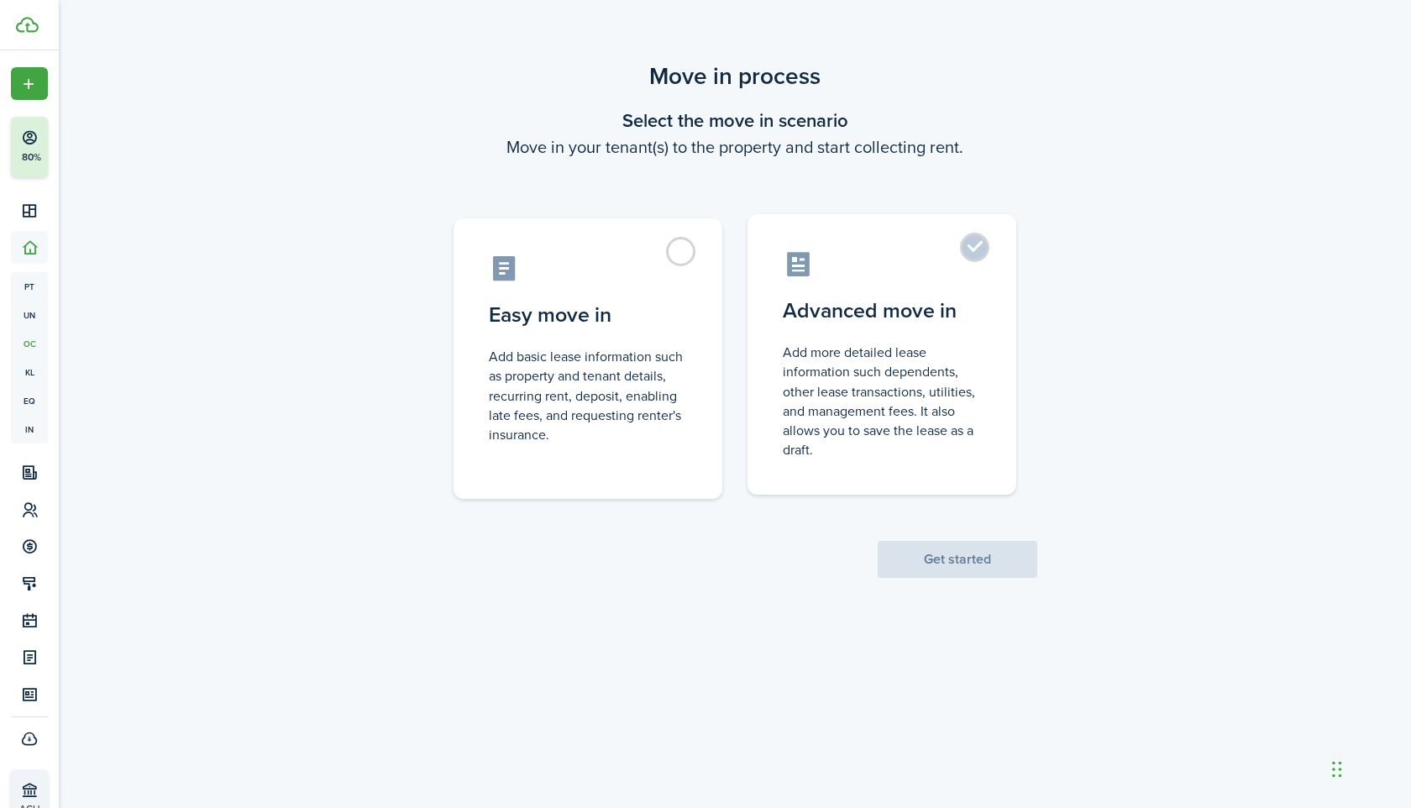
click at [911, 285] on label "Advanced move in Add more detailed lease information such dependents, other lea…" at bounding box center [882, 354] width 269 height 281
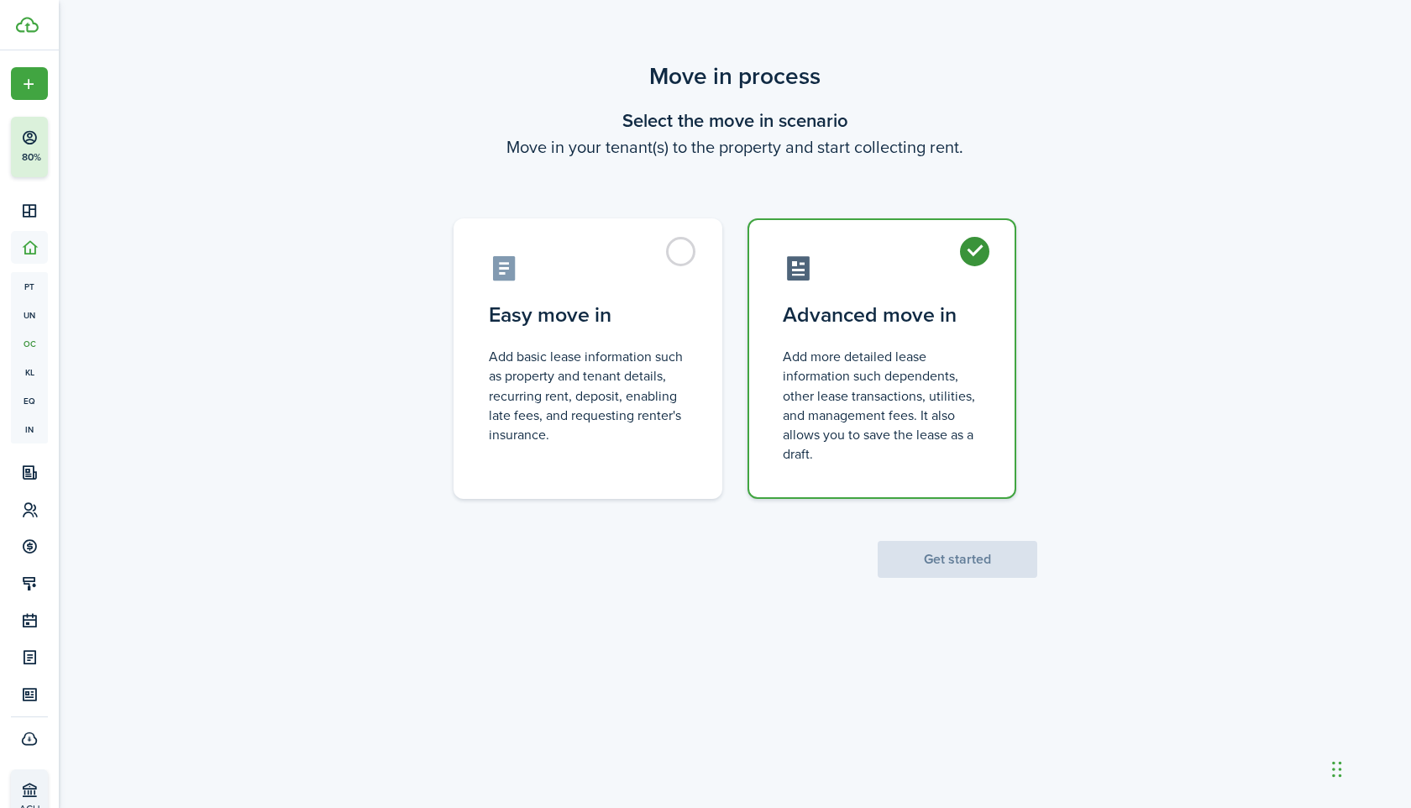
radio input "true"
click at [948, 555] on button "Get started" at bounding box center [958, 559] width 160 height 37
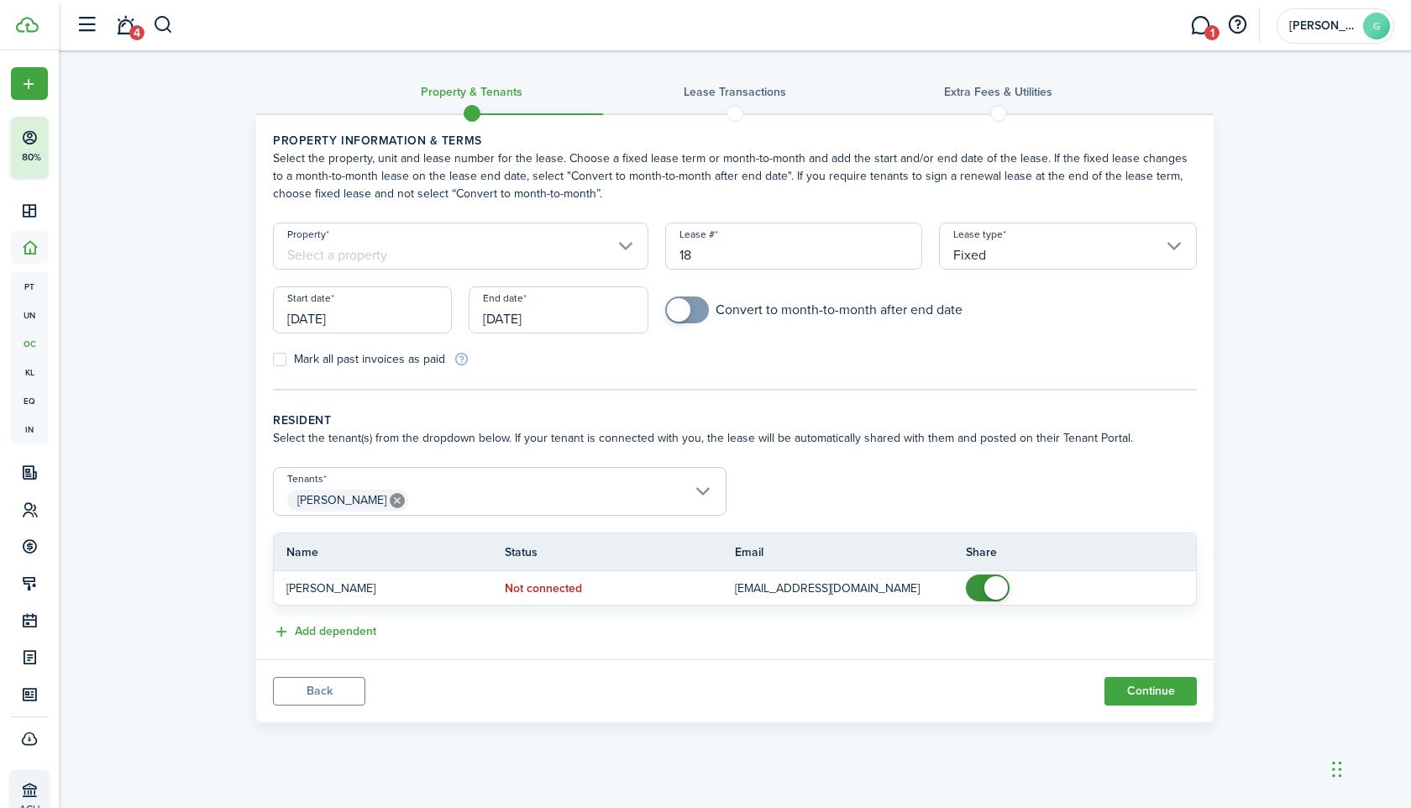
click at [1013, 267] on input "Fixed" at bounding box center [1068, 246] width 258 height 47
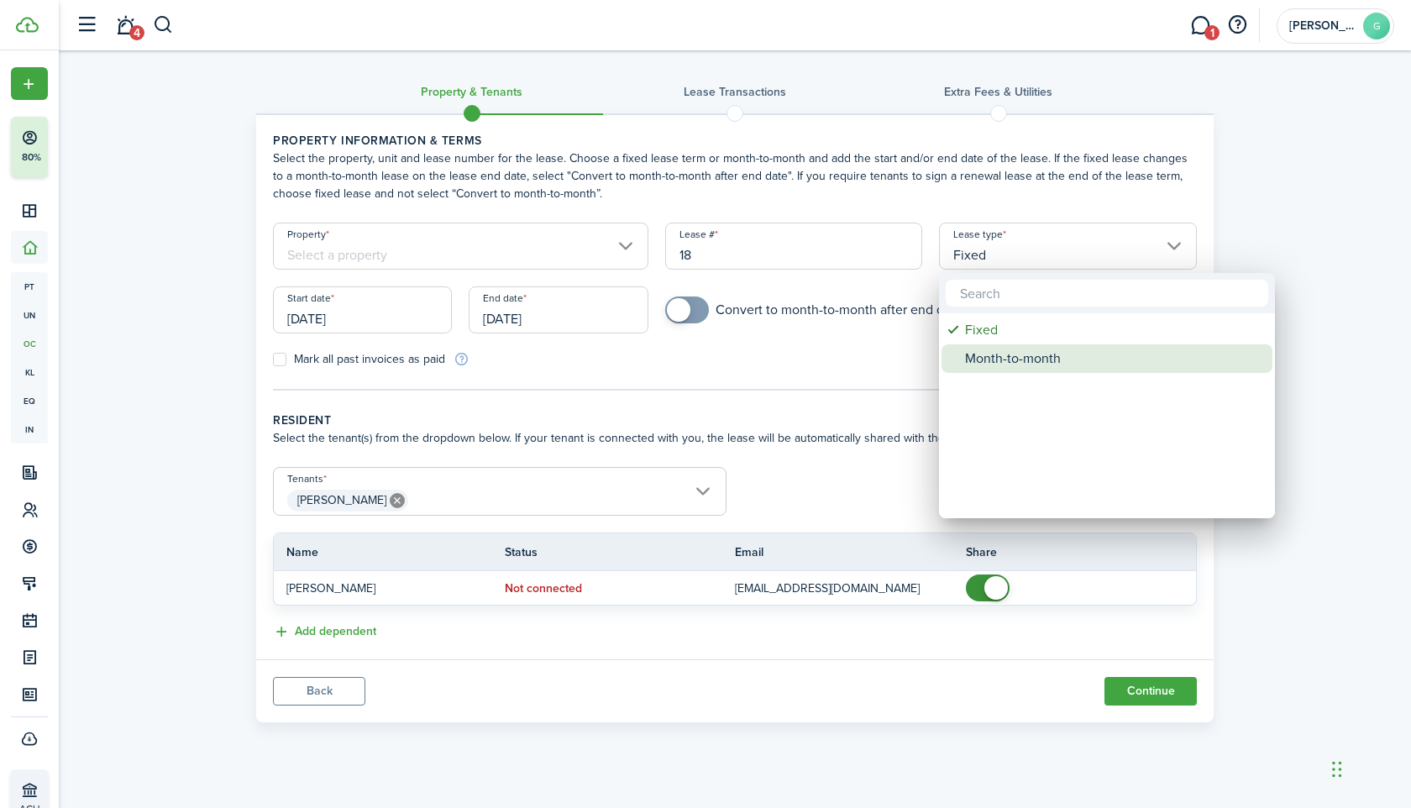
click at [1010, 358] on div "Month-to-month" at bounding box center [1113, 358] width 297 height 29
type input "Month-to-month"
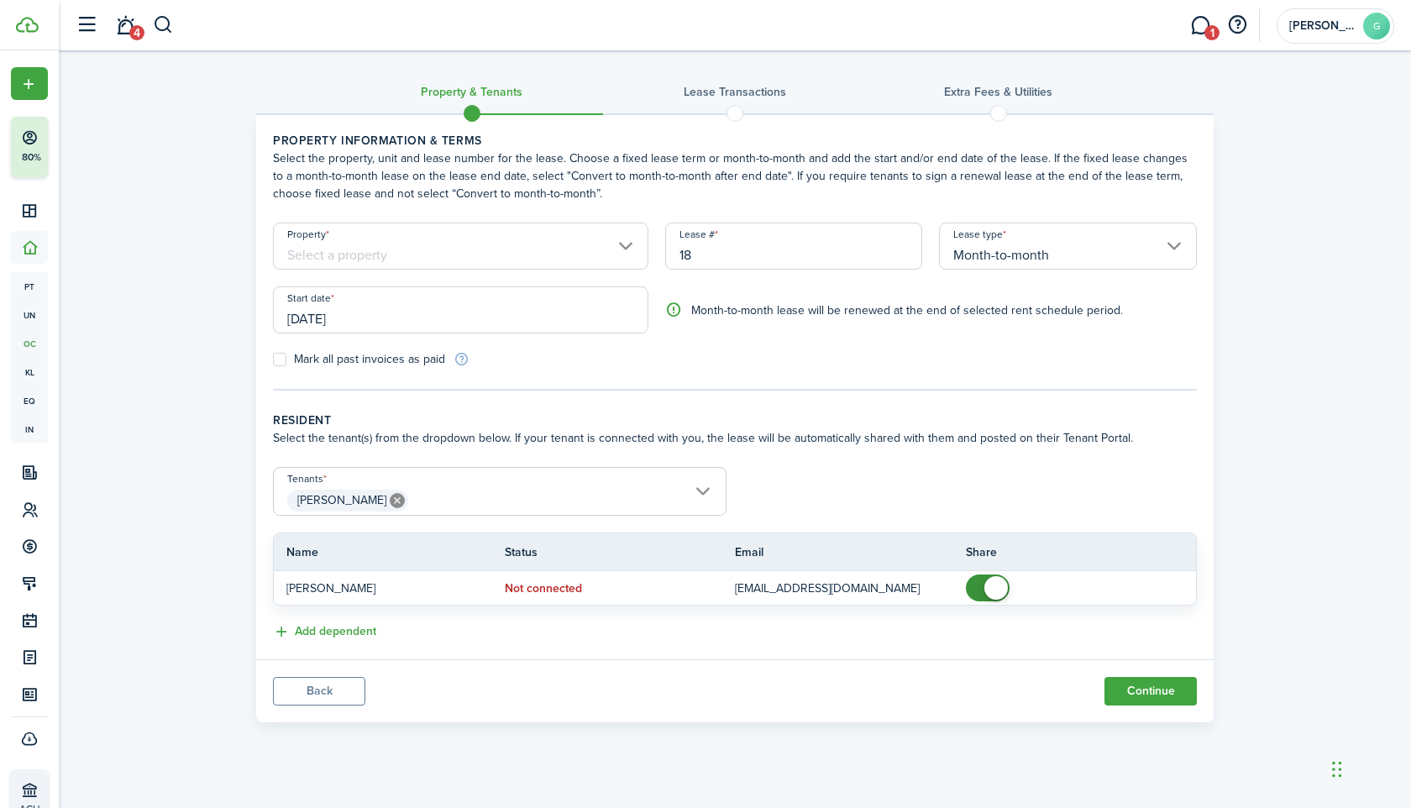
click at [430, 338] on div "Start date [DATE]" at bounding box center [461, 318] width 392 height 64
click at [433, 307] on input "[DATE]" at bounding box center [460, 309] width 375 height 47
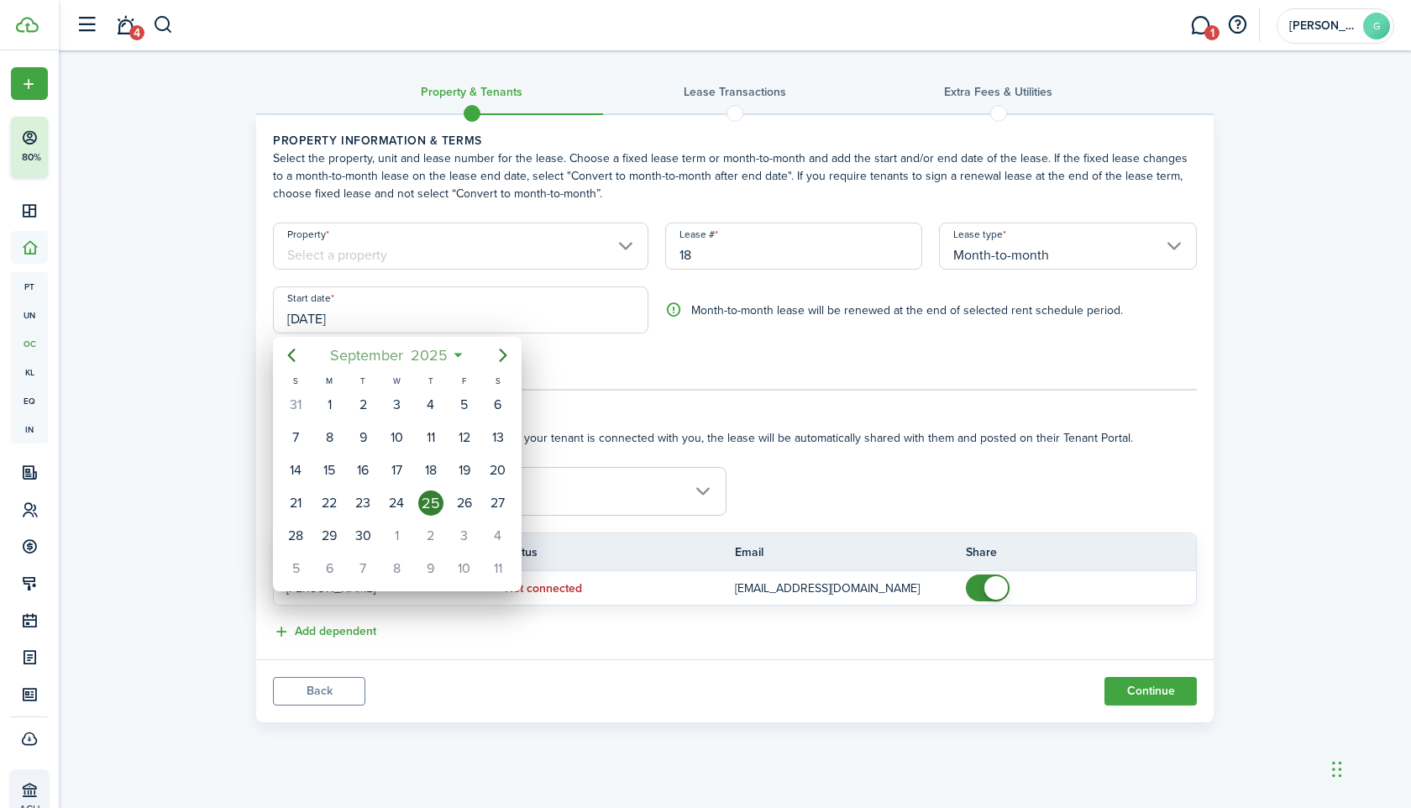
click at [423, 351] on span "2025" at bounding box center [429, 355] width 45 height 30
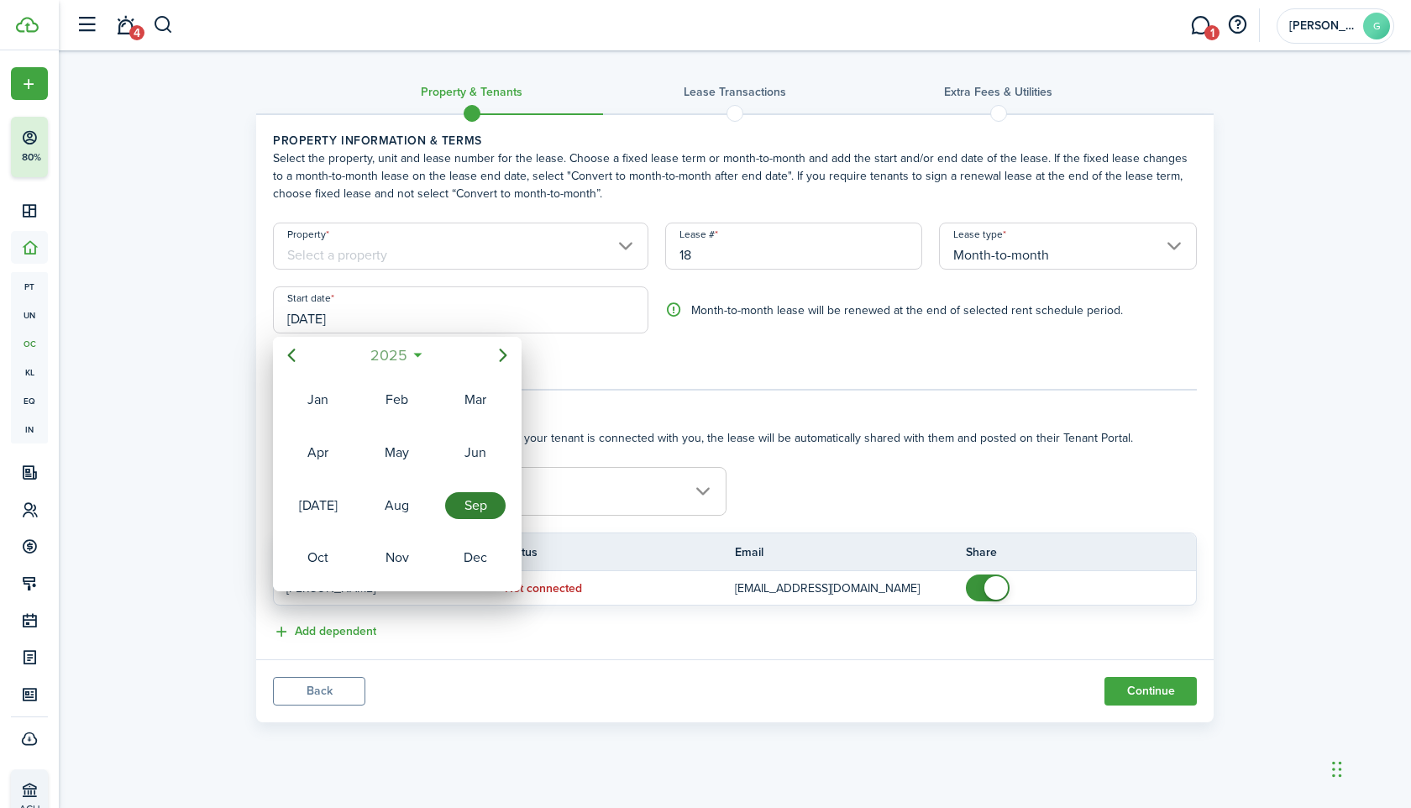
click at [385, 358] on span "2025" at bounding box center [388, 355] width 45 height 30
click at [387, 402] on div "2019" at bounding box center [397, 399] width 60 height 27
click at [335, 501] on div "[DATE]" at bounding box center [318, 505] width 60 height 27
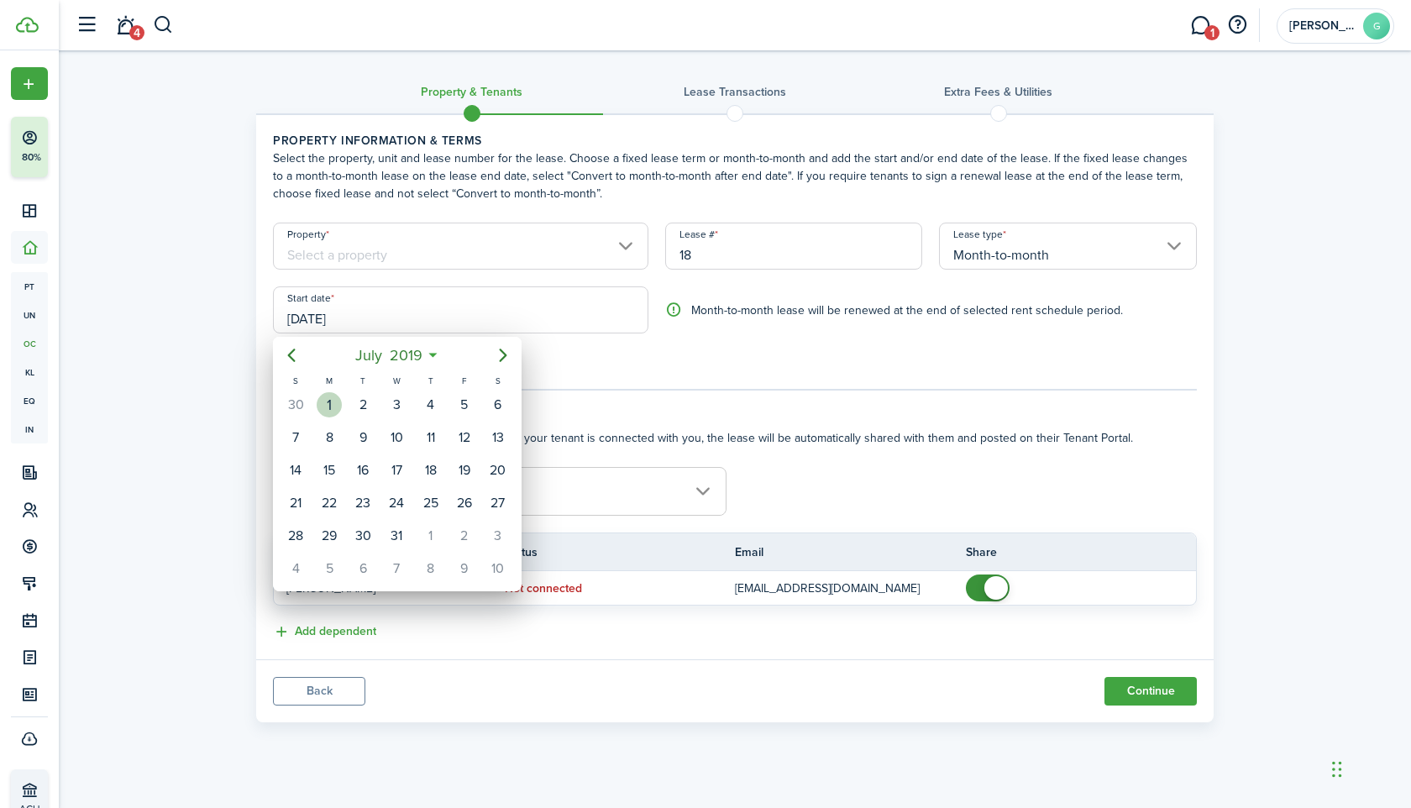
click at [333, 408] on div "1" at bounding box center [329, 404] width 25 height 25
type input "[DATE]"
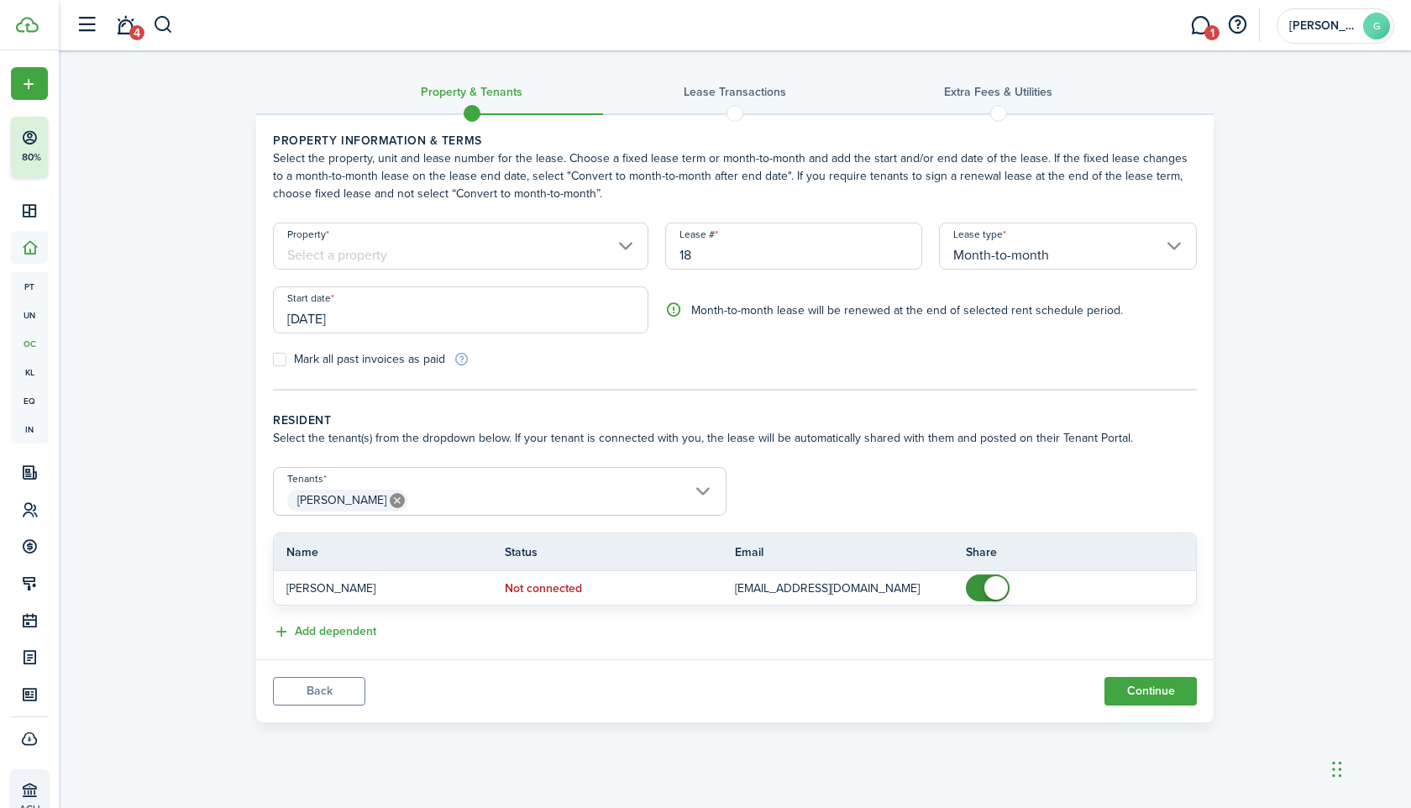
click at [510, 249] on input "Property" at bounding box center [460, 246] width 375 height 47
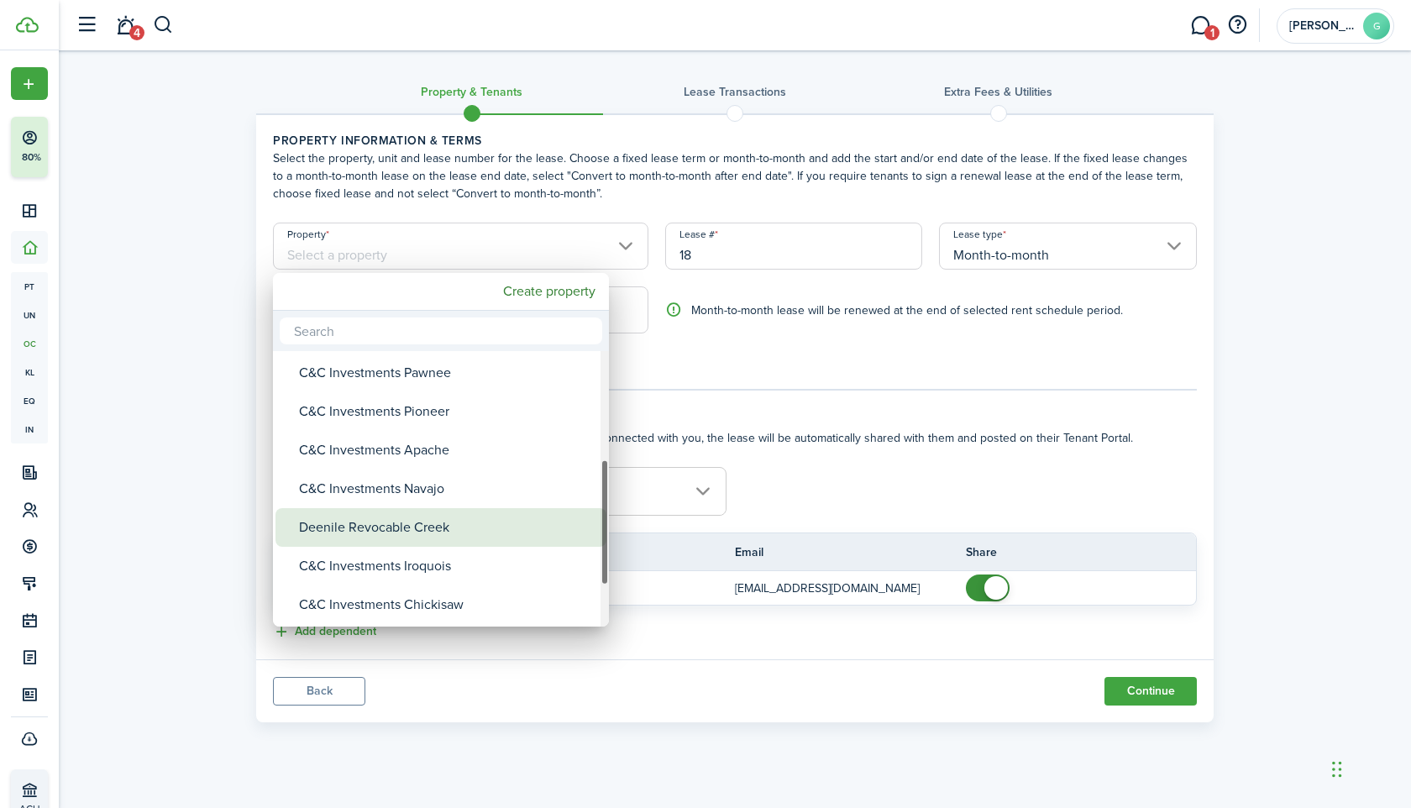
click at [370, 531] on div "Deenile Revocable Creek" at bounding box center [447, 527] width 297 height 39
type input "Deenile Revocable Creek"
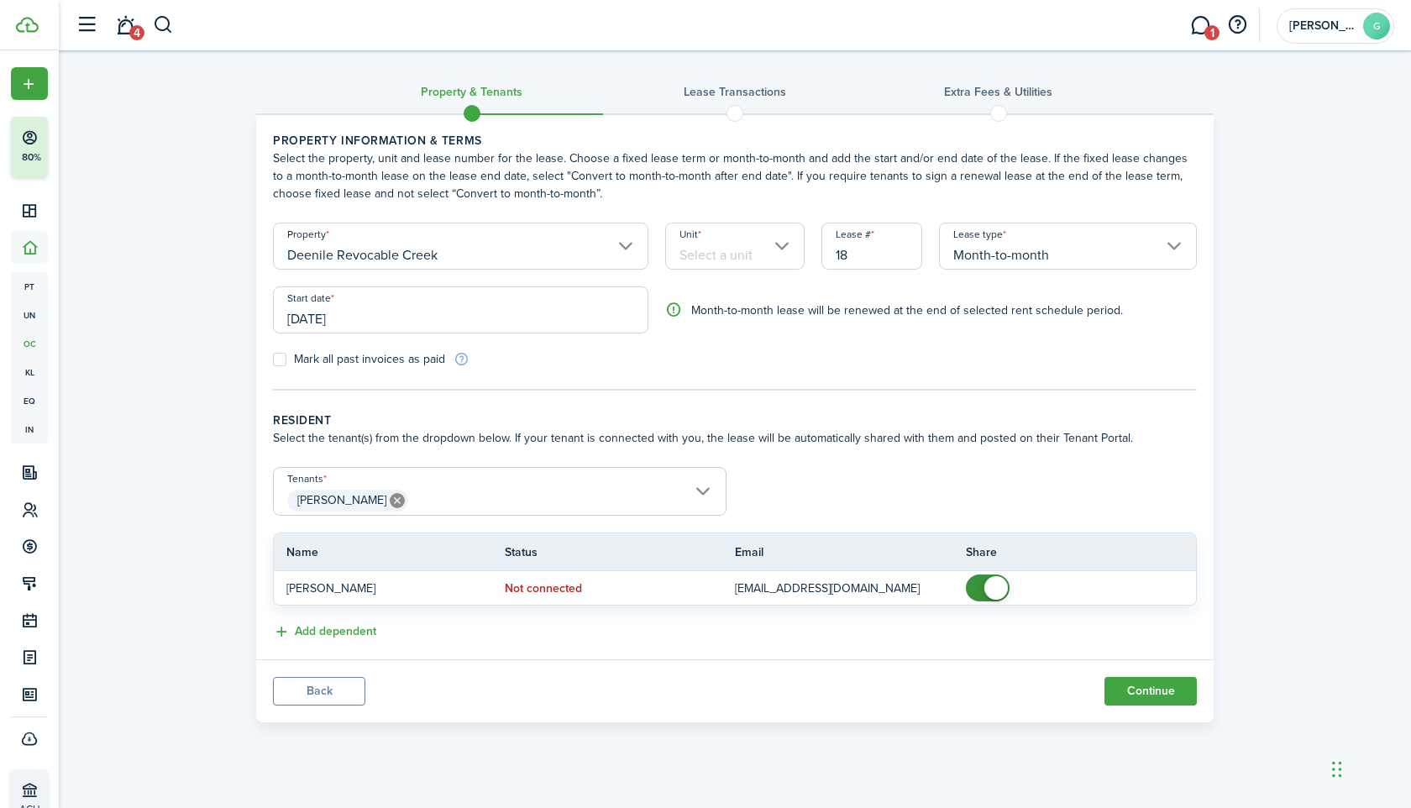
click at [763, 248] on input "Unit" at bounding box center [735, 246] width 140 height 47
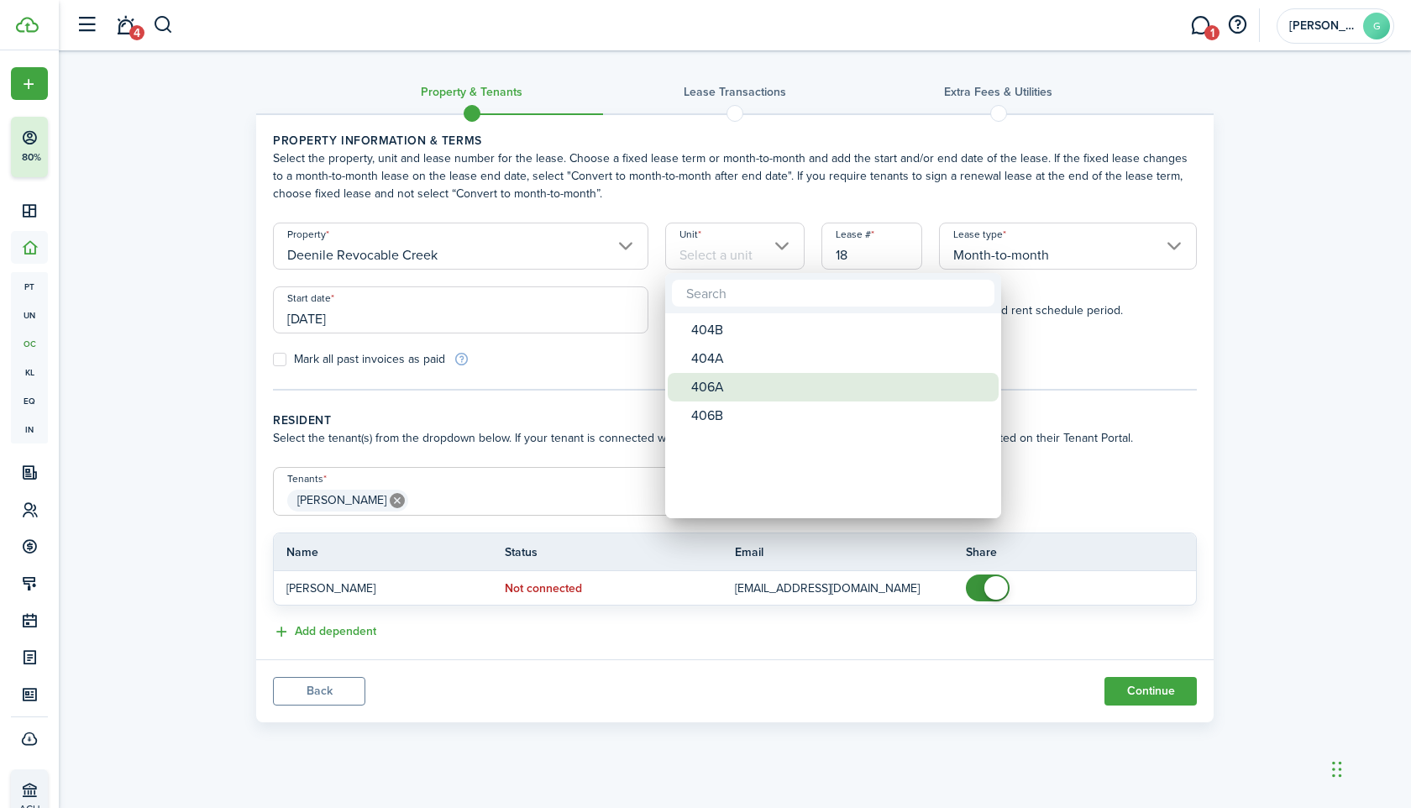
click at [730, 391] on div "406A" at bounding box center [839, 387] width 297 height 29
type input "406A"
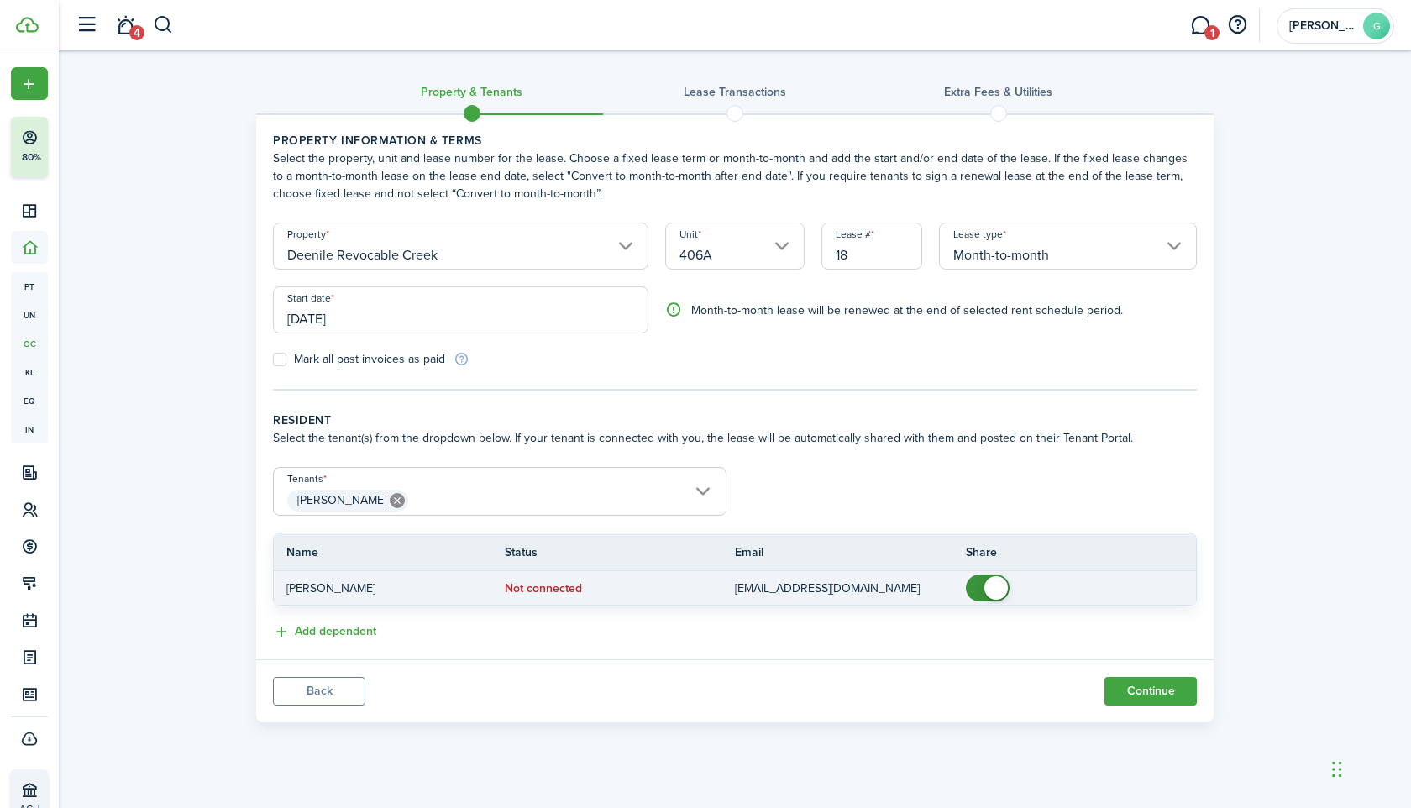
checkbox input "false"
click at [995, 593] on span at bounding box center [996, 588] width 24 height 24
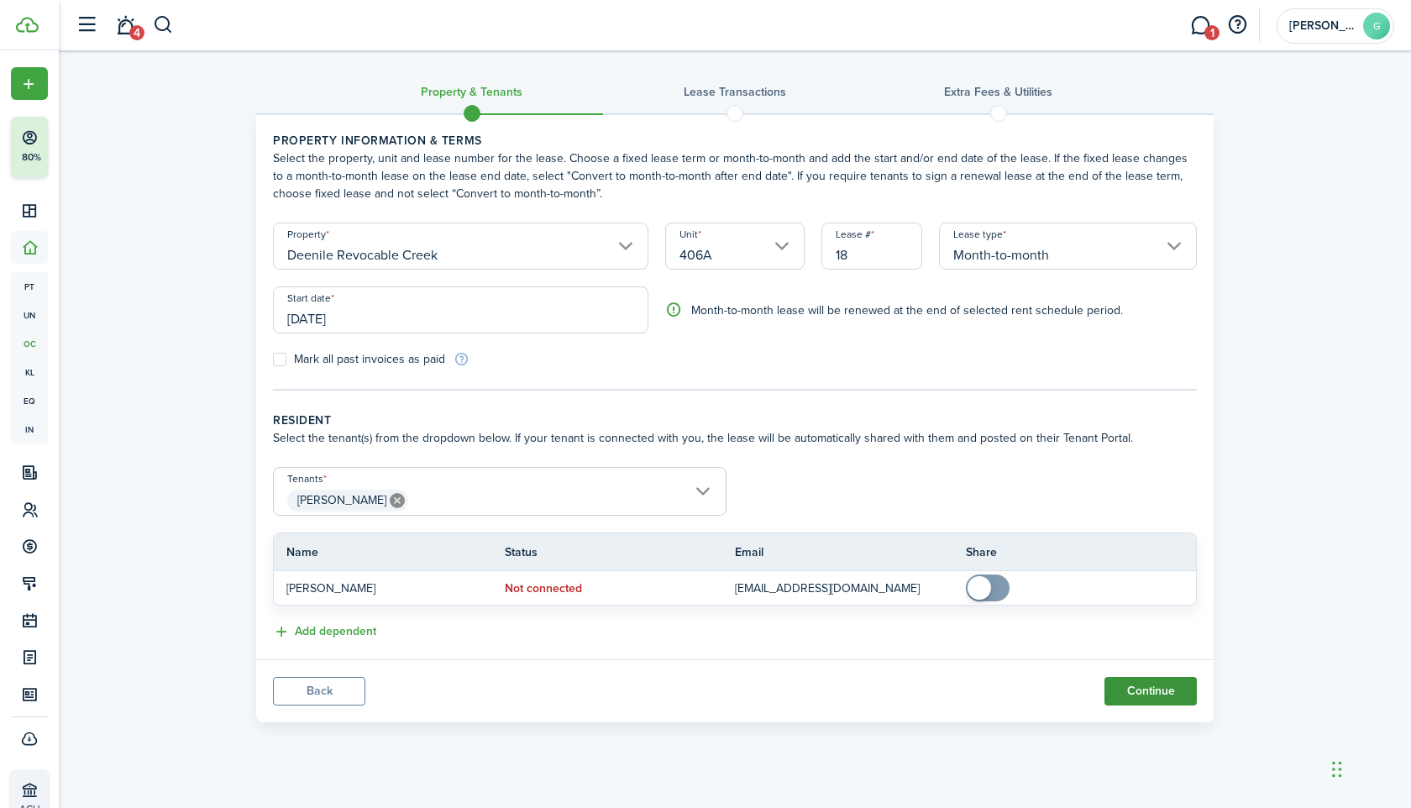
click at [1135, 686] on button "Continue" at bounding box center [1151, 691] width 92 height 29
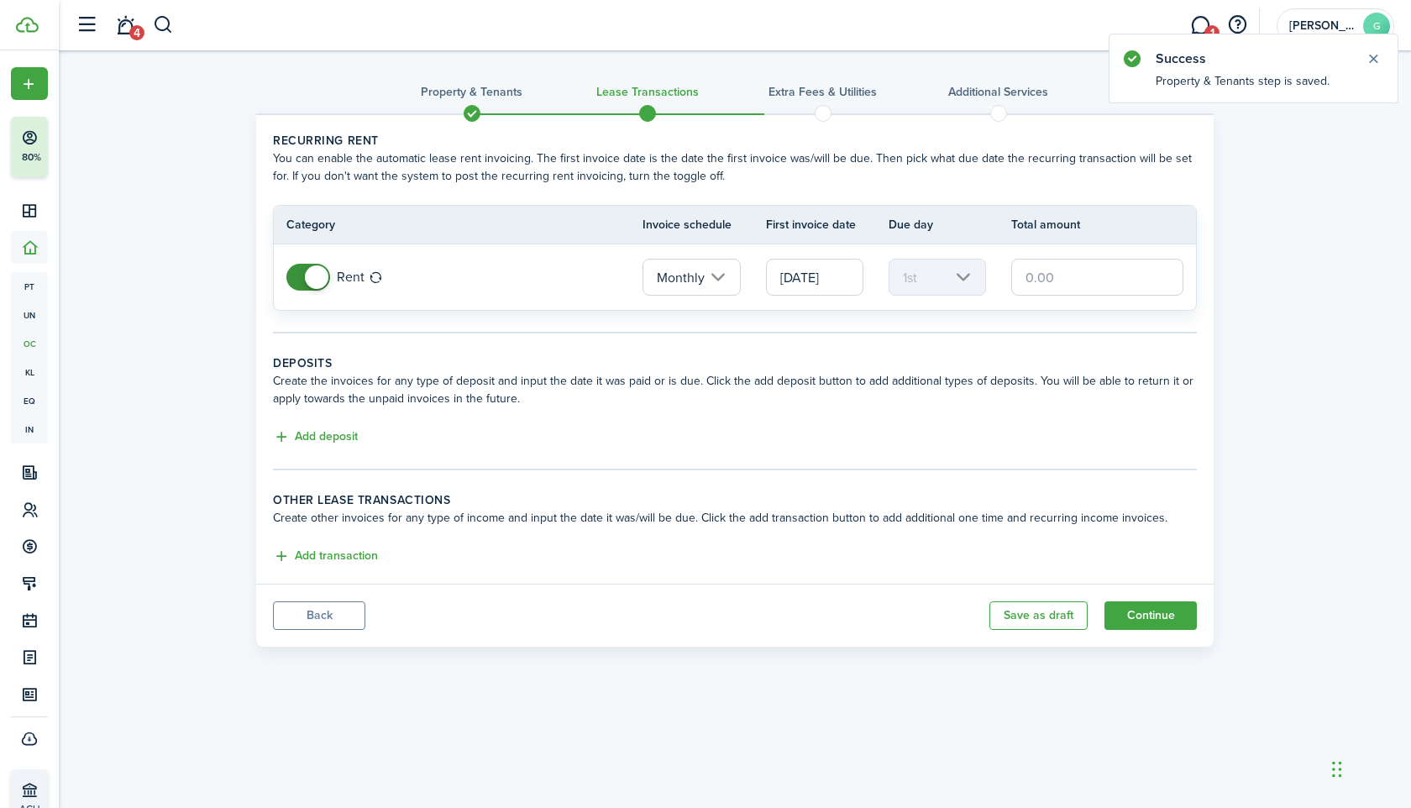
click at [814, 271] on input "[DATE]" at bounding box center [814, 277] width 97 height 37
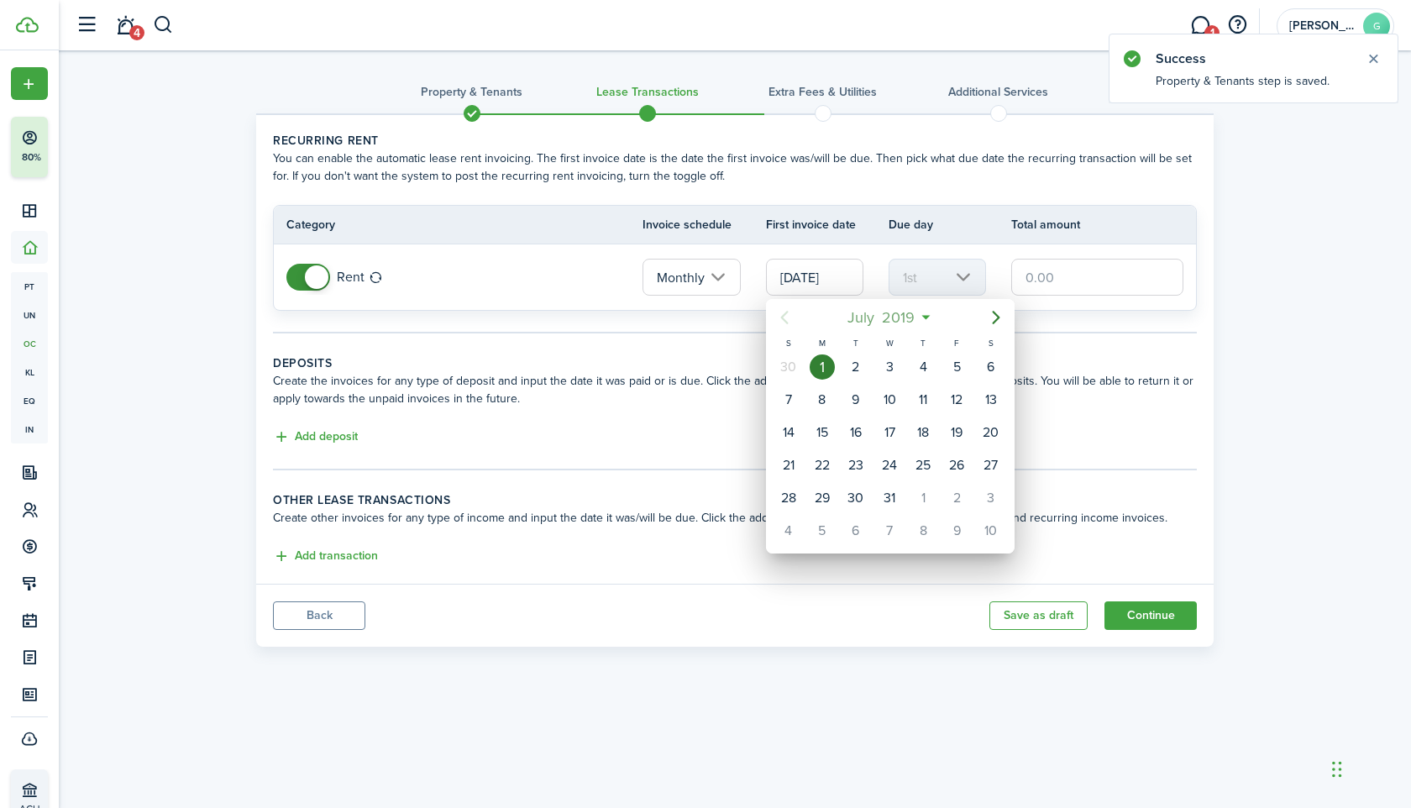
click at [915, 323] on span "2019" at bounding box center [899, 317] width 40 height 30
click at [894, 319] on span "2019" at bounding box center [881, 317] width 40 height 30
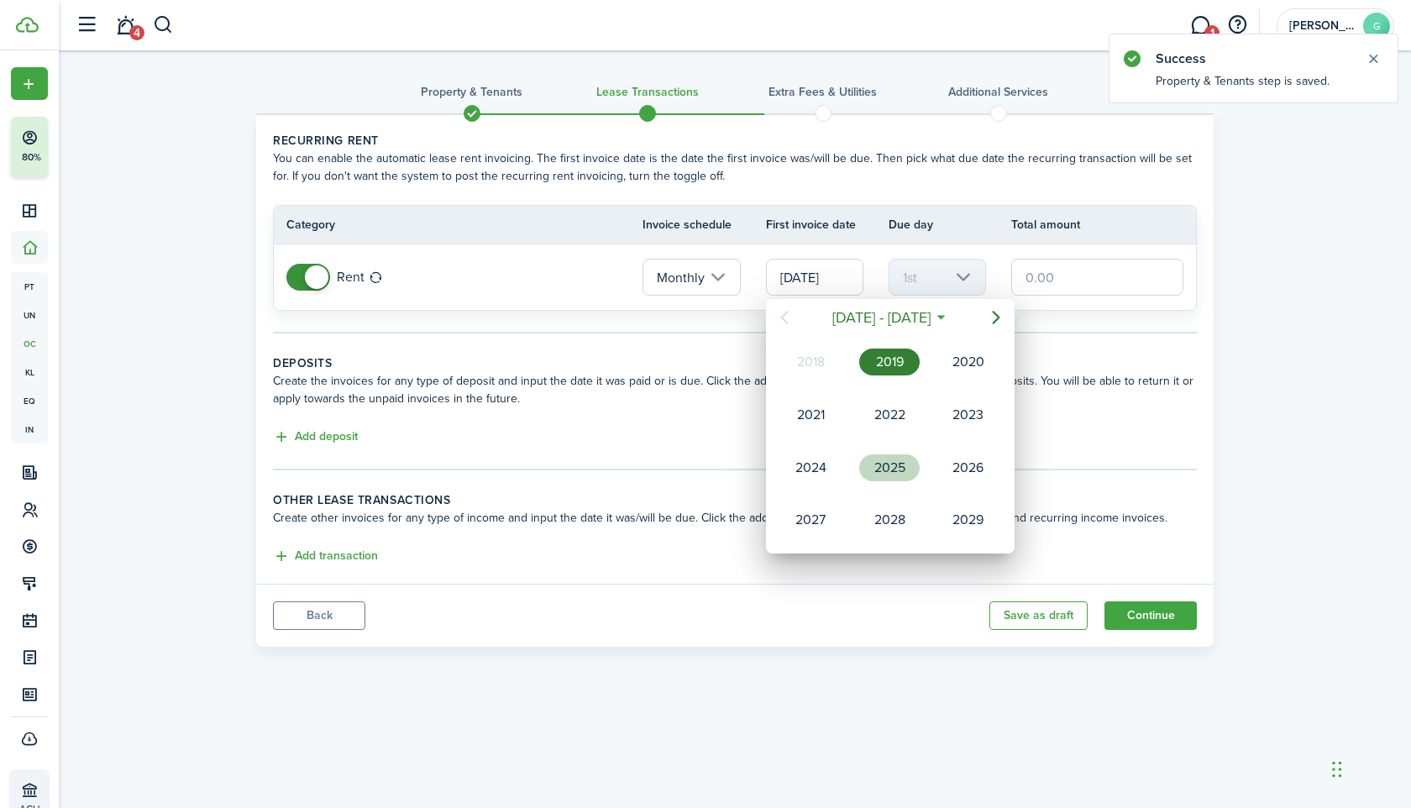
click at [897, 462] on div "2025" at bounding box center [889, 467] width 60 height 27
click at [897, 525] on div "Nov" at bounding box center [889, 520] width 60 height 27
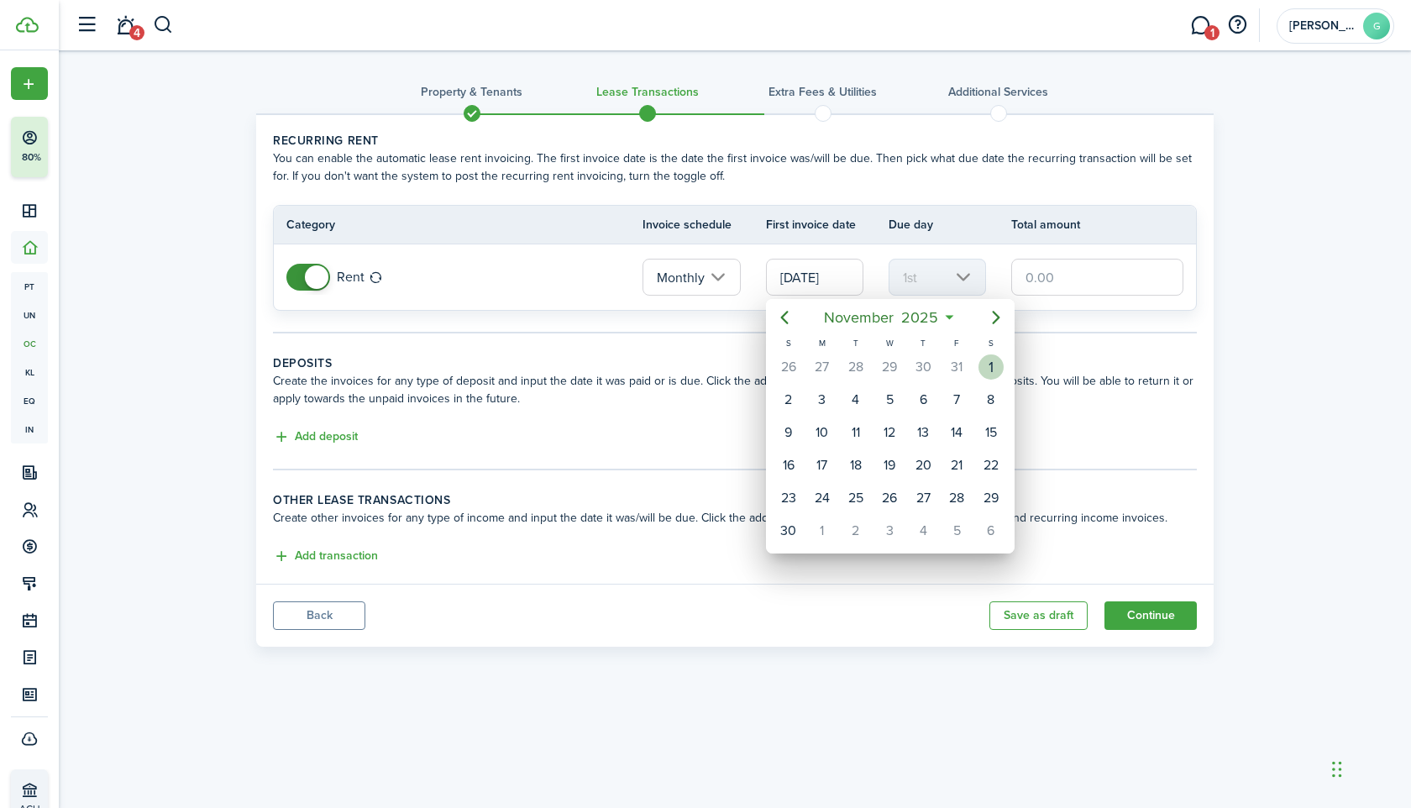
click at [990, 368] on div "1" at bounding box center [991, 366] width 25 height 25
type input "[DATE]"
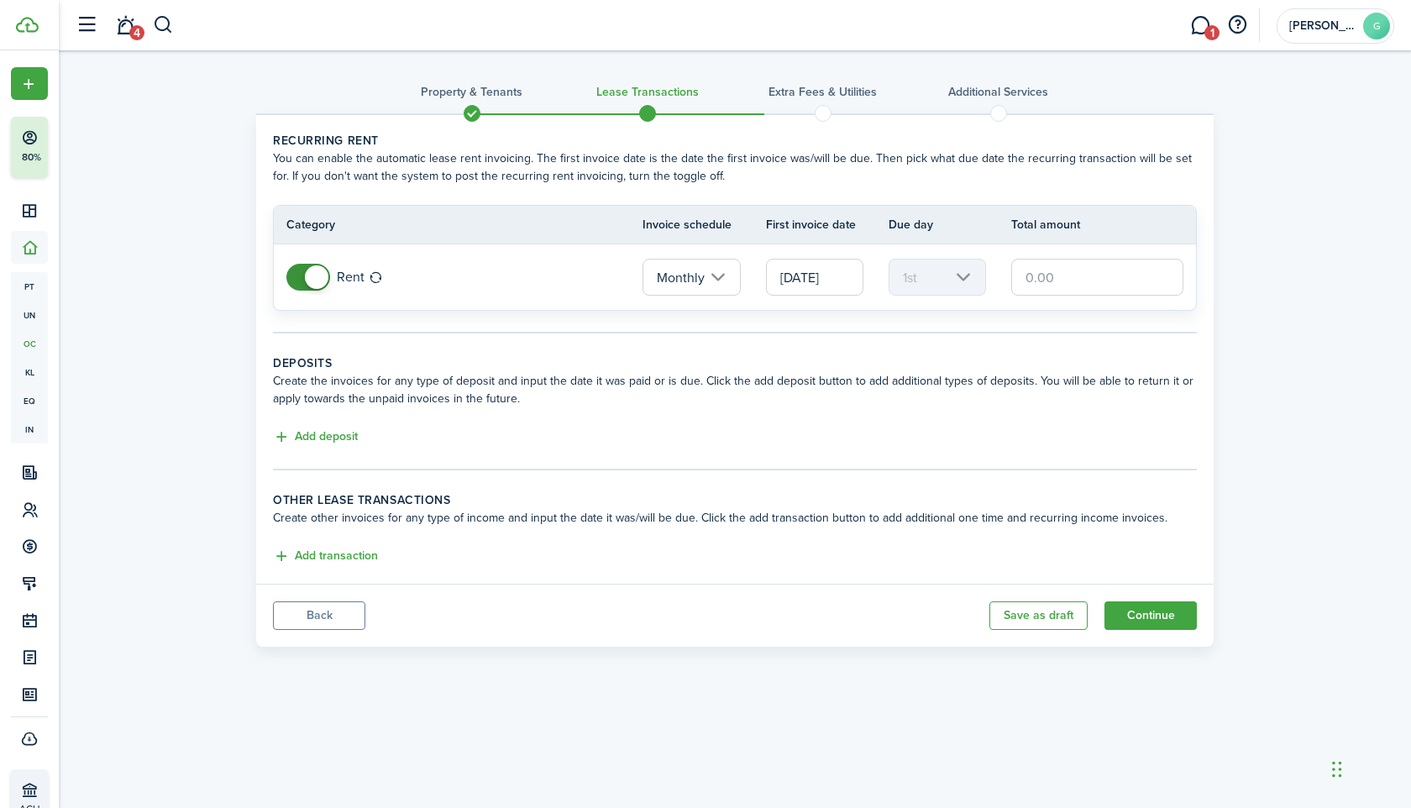
click at [1037, 273] on input "text" at bounding box center [1097, 277] width 172 height 37
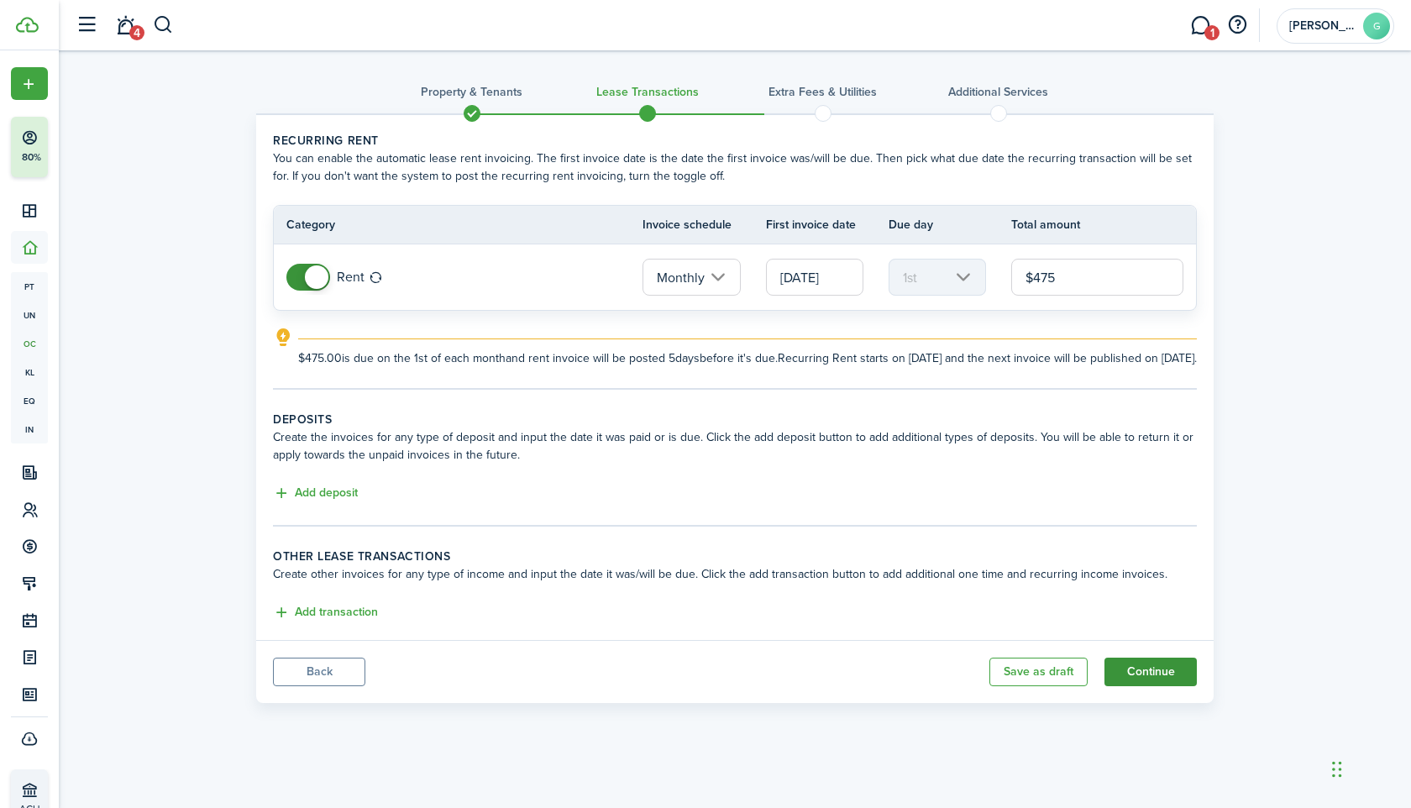
type input "$475.00"
click at [1144, 685] on button "Continue" at bounding box center [1151, 672] width 92 height 29
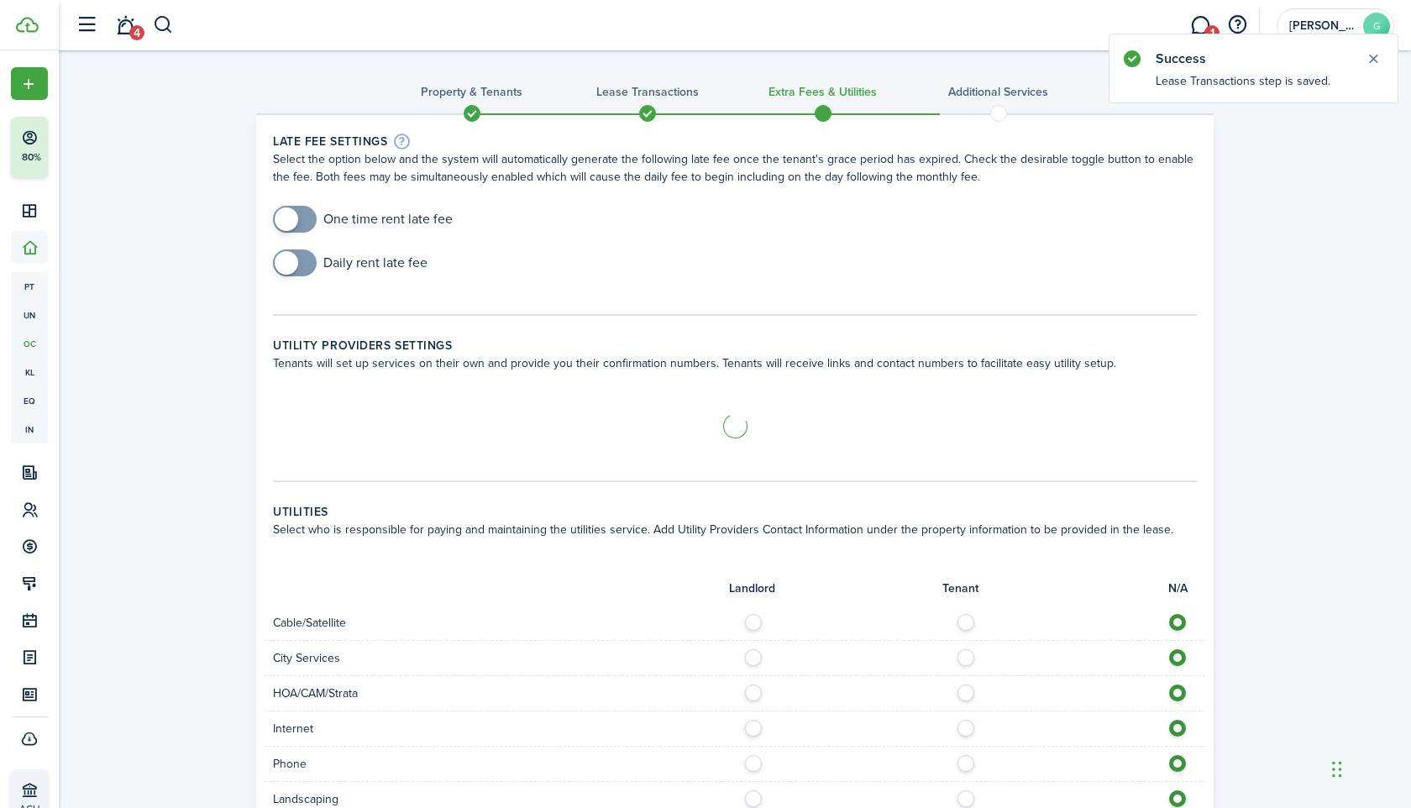
checkbox input "true"
click at [298, 218] on span at bounding box center [294, 219] width 17 height 27
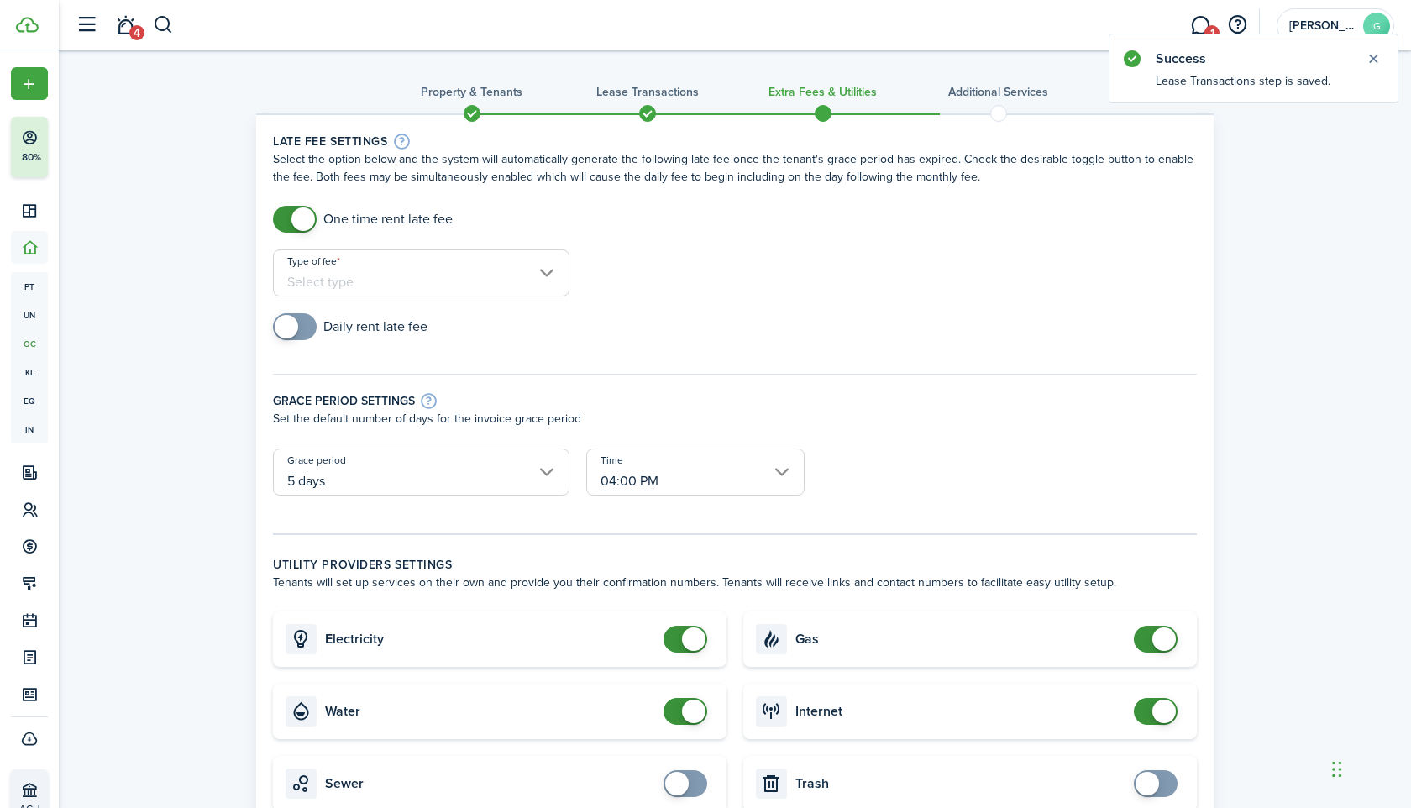
click at [341, 279] on input "Type of fee" at bounding box center [421, 272] width 297 height 47
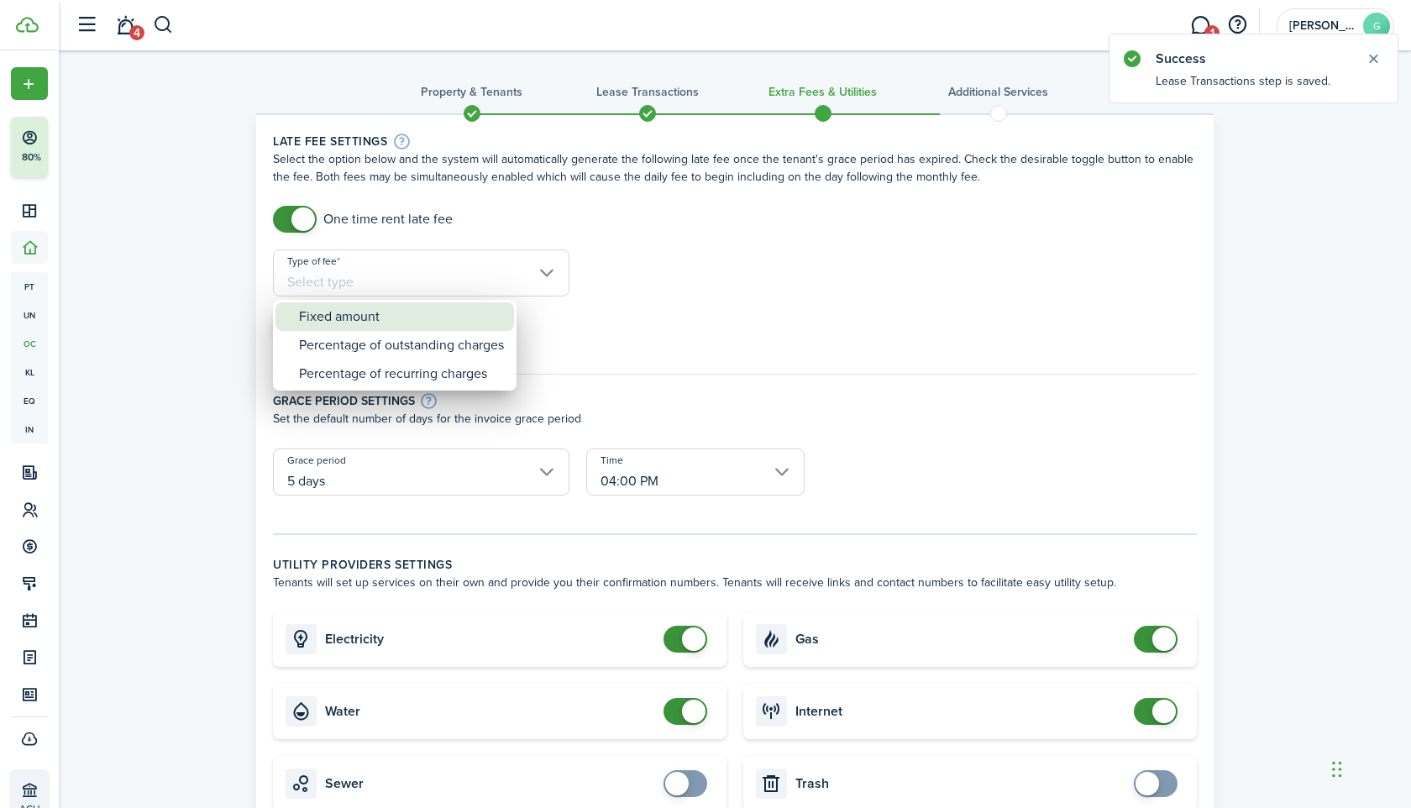
click at [363, 320] on div "Fixed amount" at bounding box center [401, 316] width 205 height 29
type input "Fixed amount"
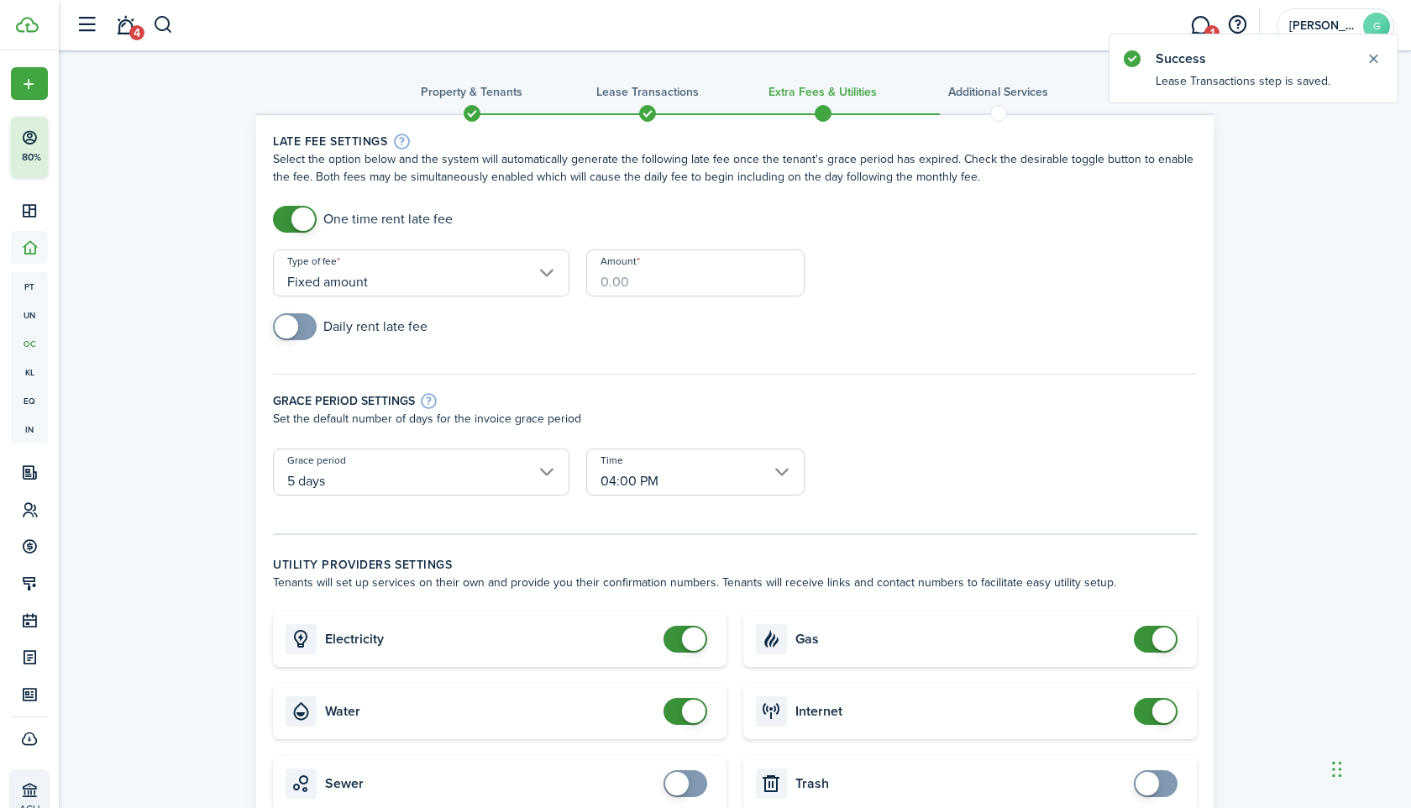
click at [648, 276] on input "Amount" at bounding box center [695, 272] width 218 height 47
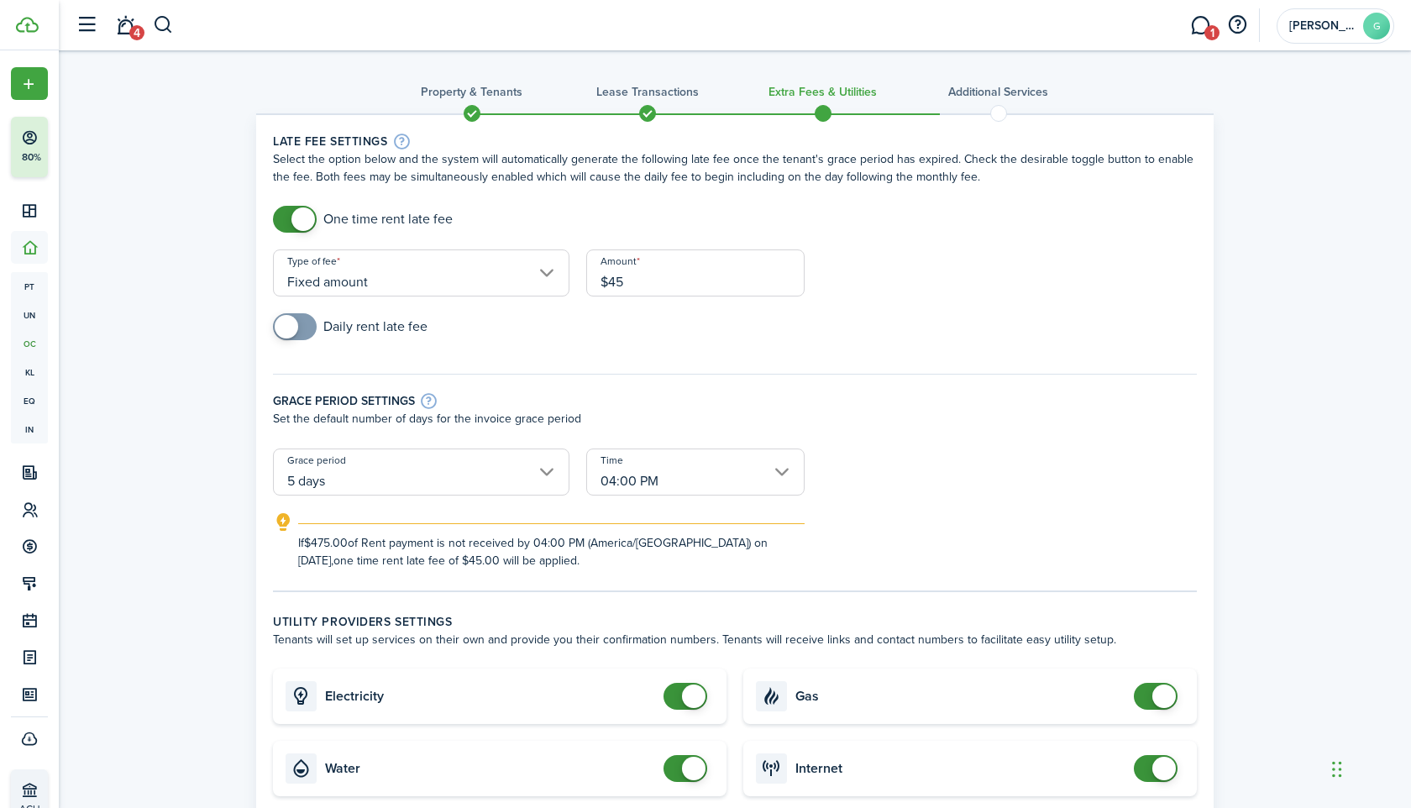
type input "$45.00"
checkbox input "false"
click at [691, 701] on span at bounding box center [694, 697] width 24 height 24
checkbox input "false"
click at [695, 769] on span at bounding box center [694, 769] width 24 height 24
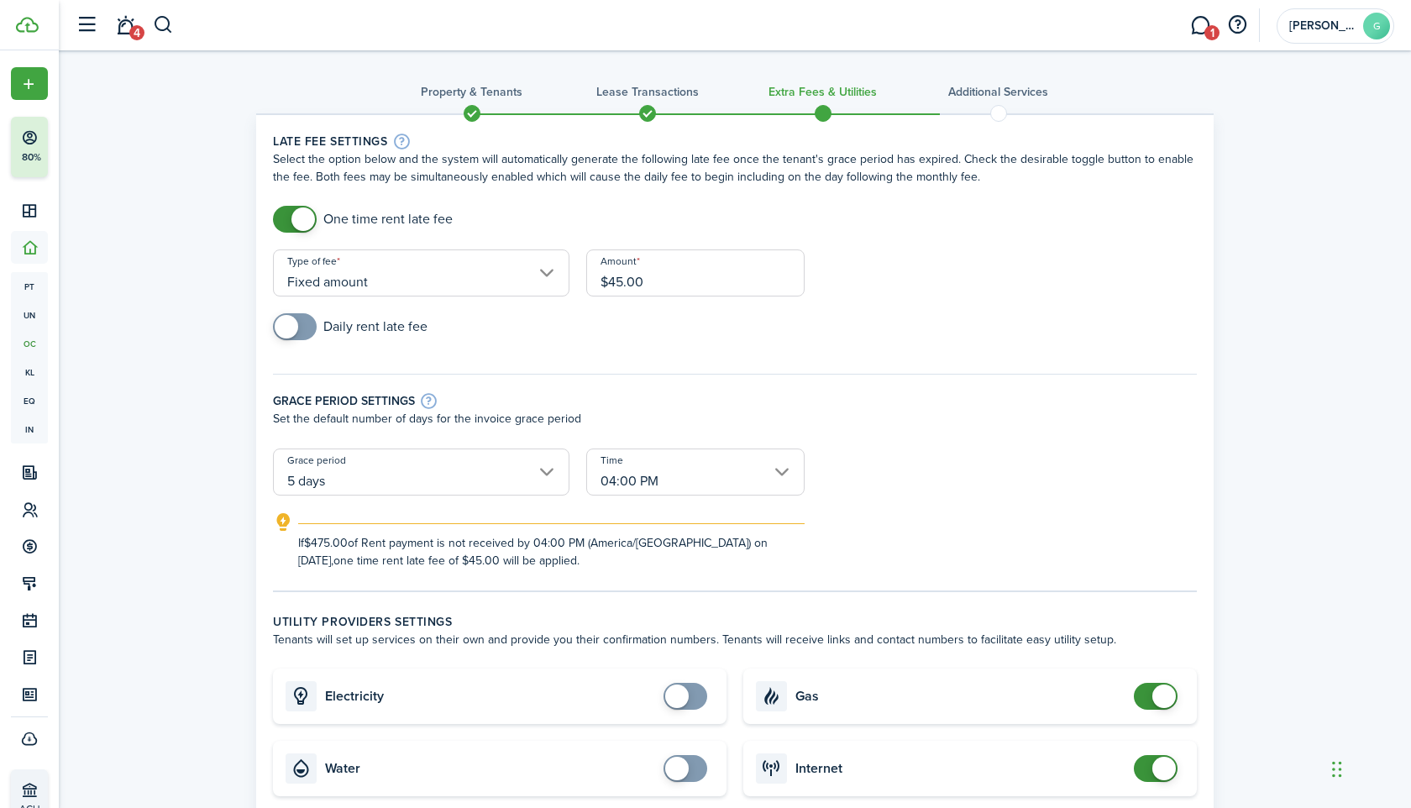
checkbox input "false"
click at [1163, 695] on span at bounding box center [1164, 697] width 24 height 24
checkbox input "false"
click at [1166, 772] on span at bounding box center [1164, 769] width 24 height 24
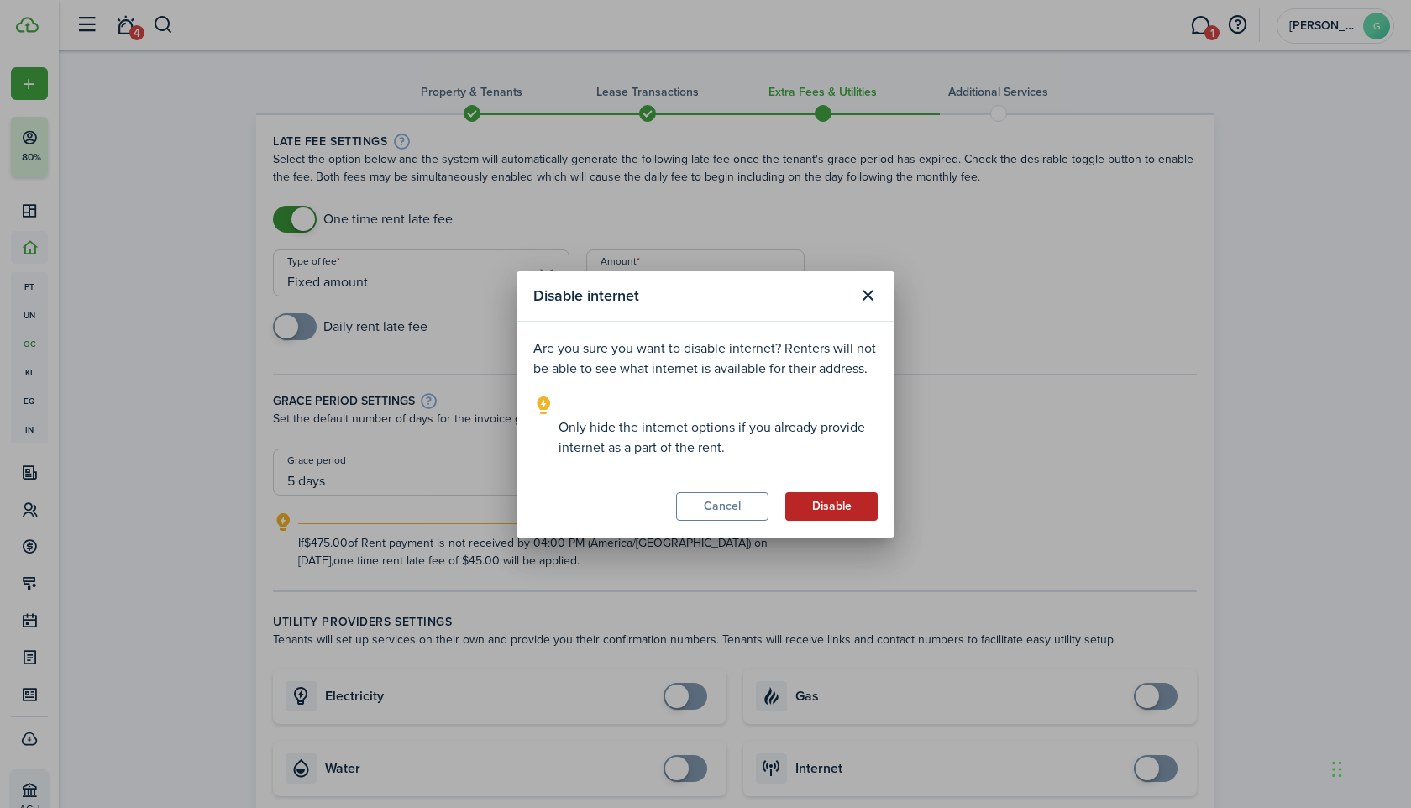
click at [848, 506] on button "Disable" at bounding box center [831, 506] width 92 height 29
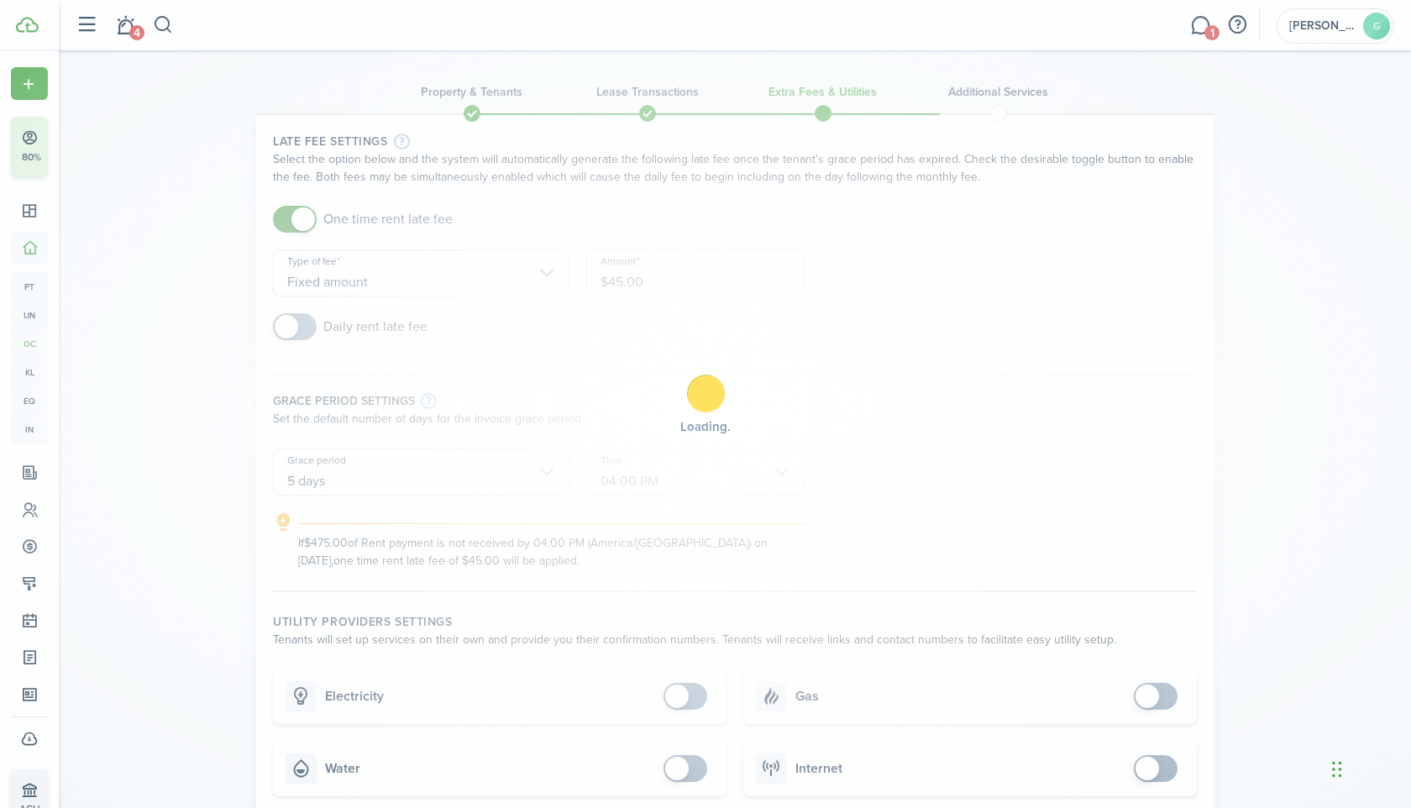
scroll to position [932, 0]
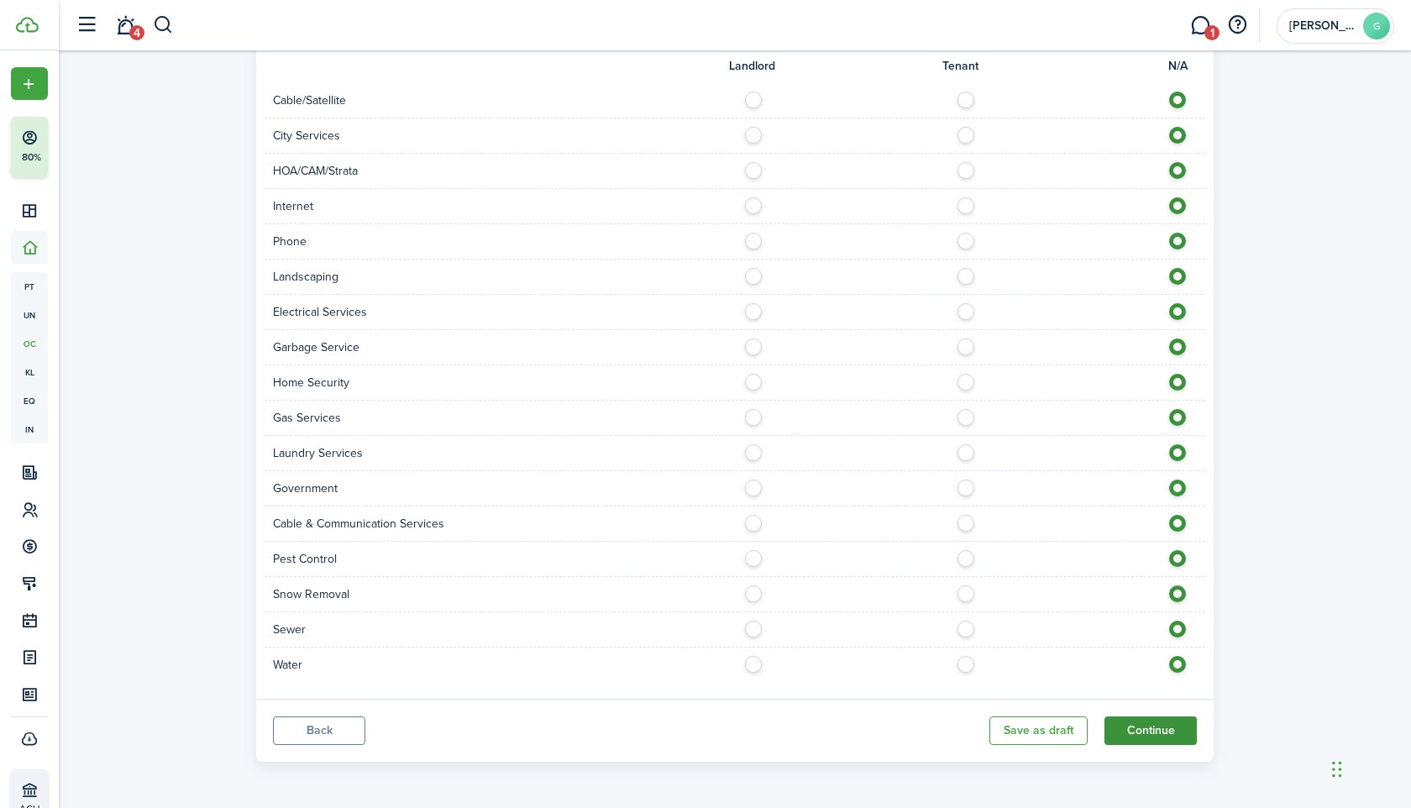
click at [1136, 722] on button "Continue" at bounding box center [1151, 731] width 92 height 29
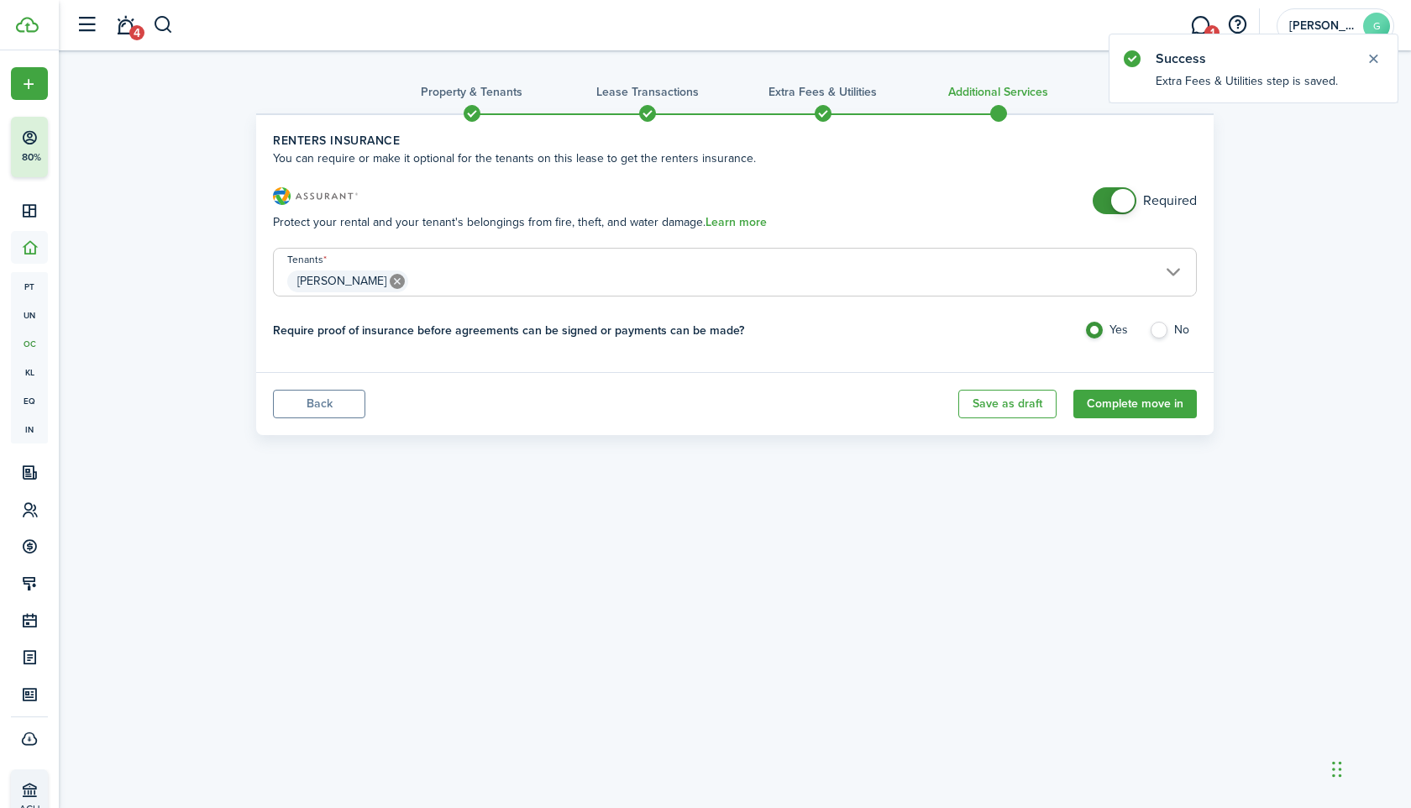
checkbox input "false"
click at [1118, 197] on span at bounding box center [1123, 201] width 24 height 24
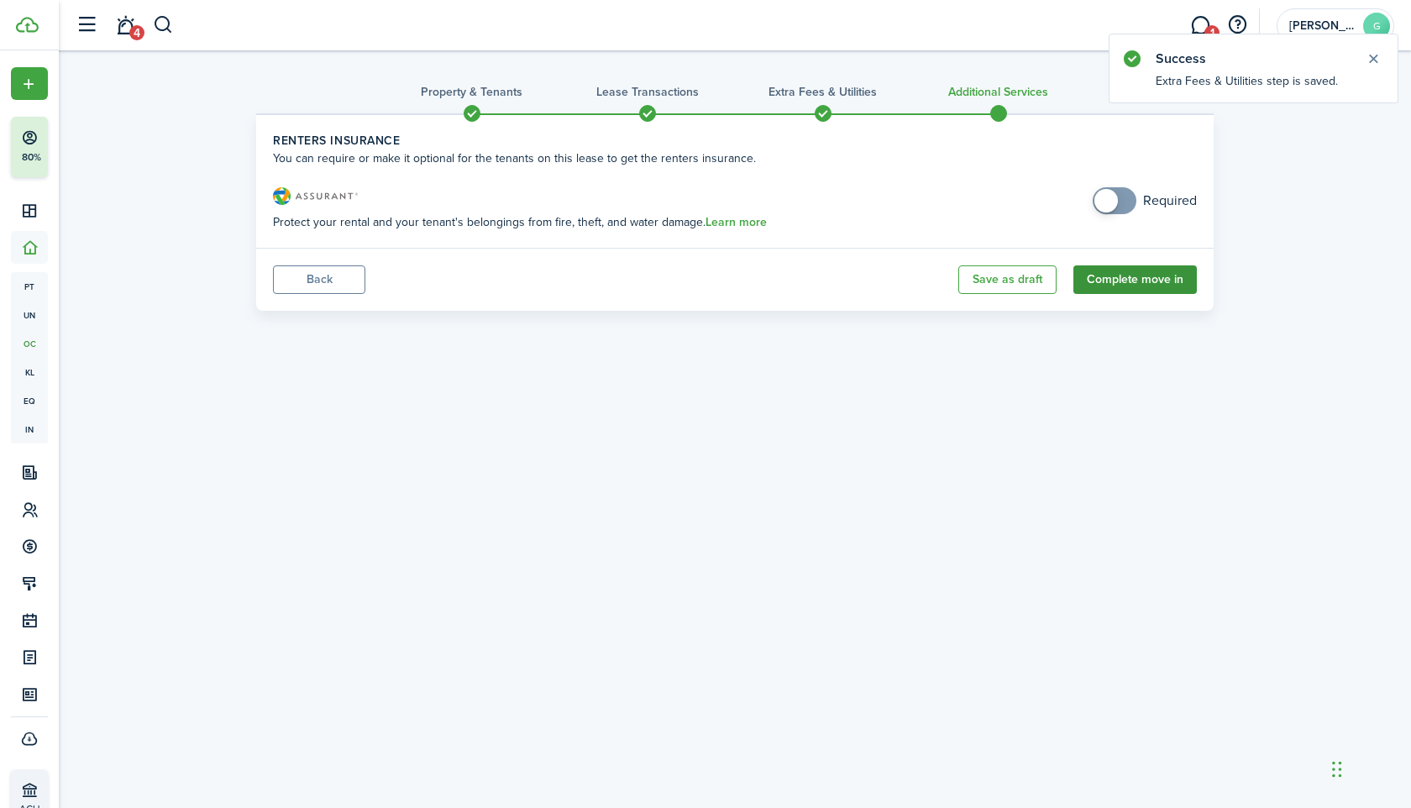
click at [1121, 276] on button "Complete move in" at bounding box center [1134, 279] width 123 height 29
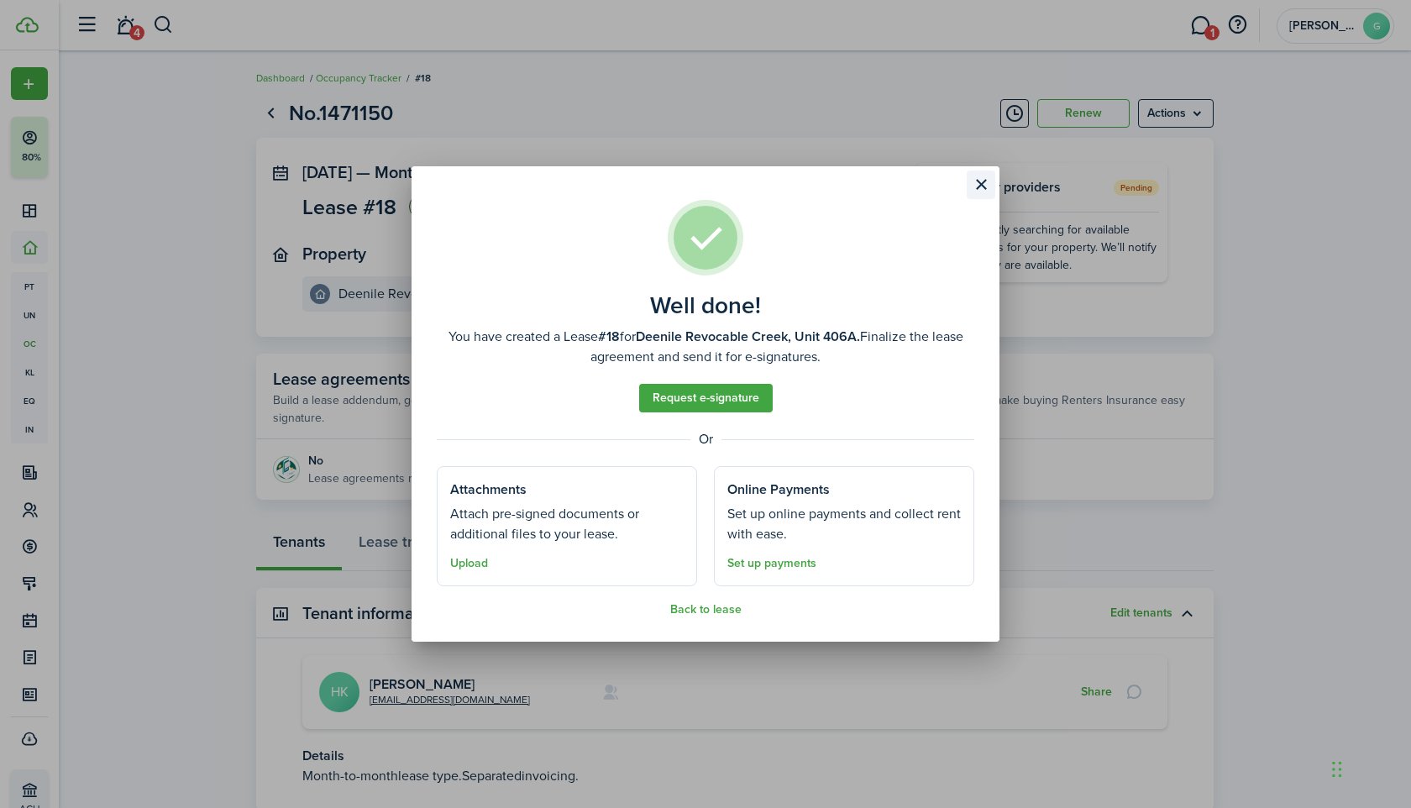
click at [978, 188] on button "Close modal" at bounding box center [981, 185] width 29 height 29
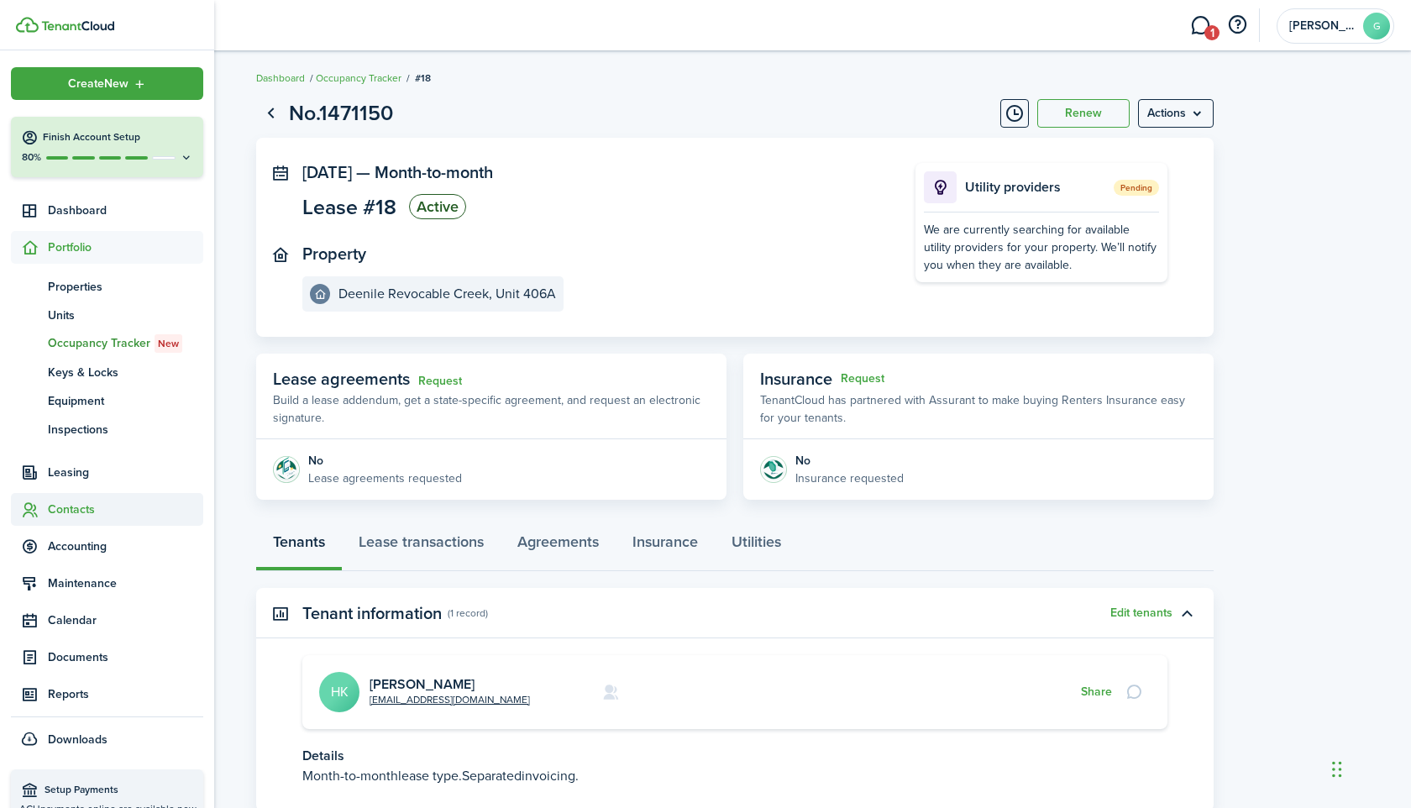
click at [51, 509] on span "Contacts" at bounding box center [125, 510] width 155 height 18
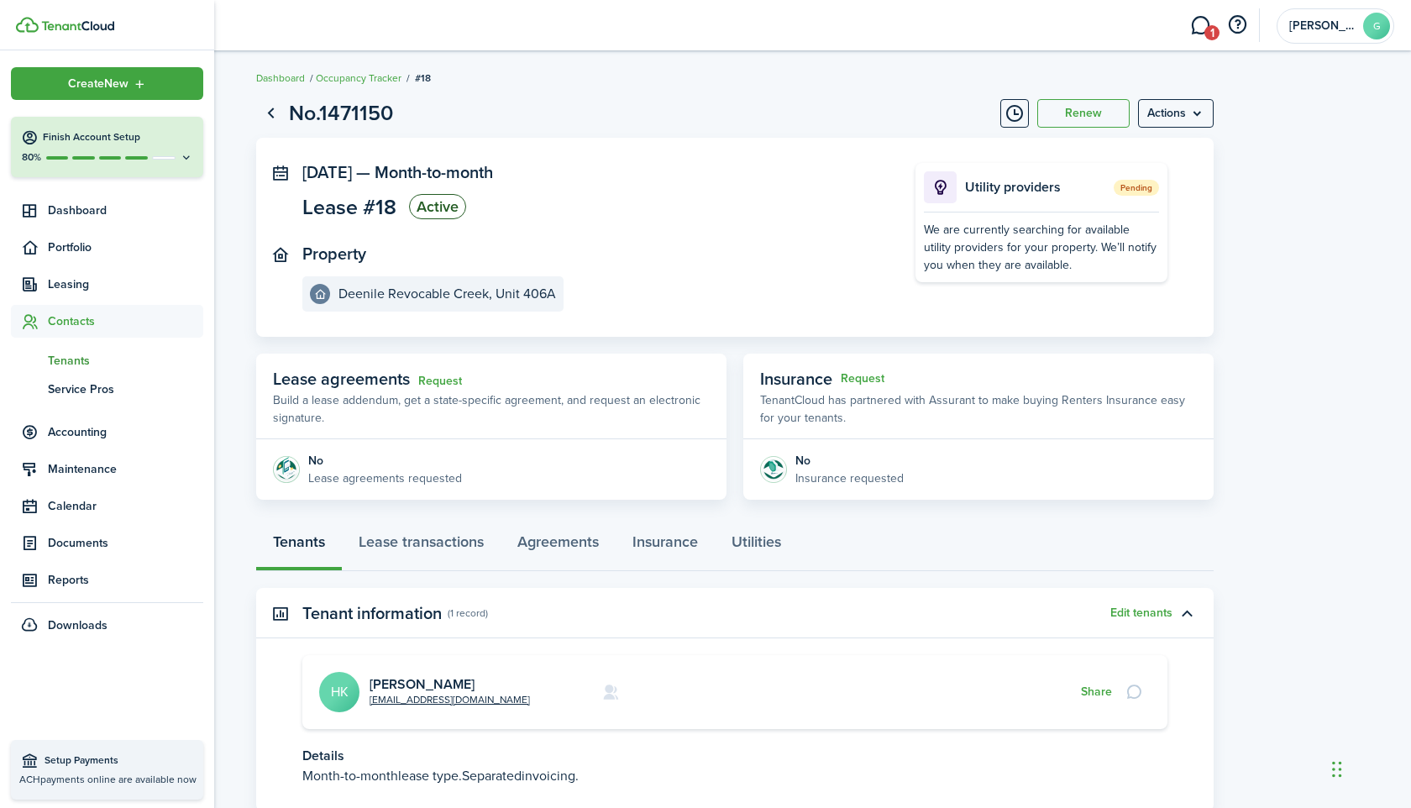
click at [36, 360] on span "tn" at bounding box center [29, 360] width 37 height 29
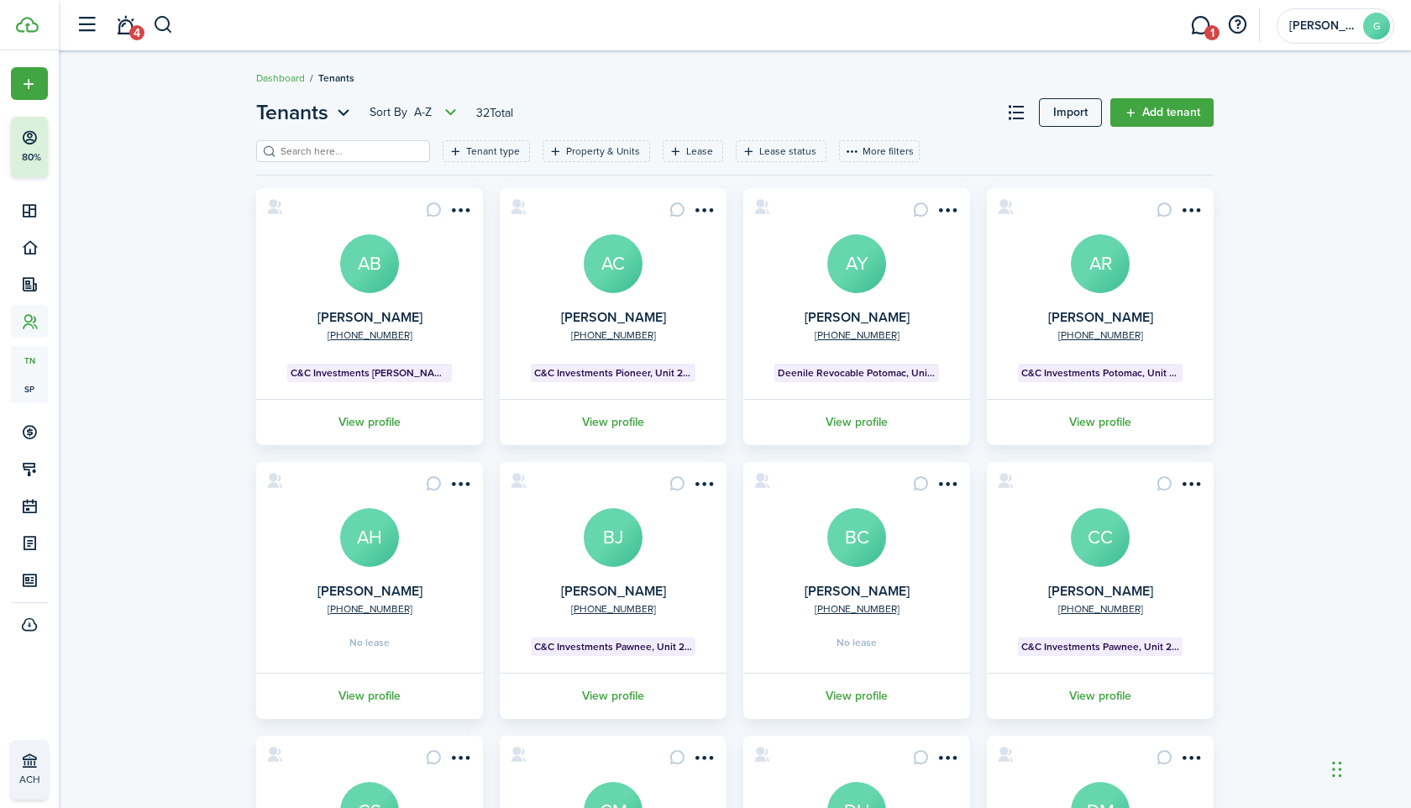
click at [355, 147] on input "search" at bounding box center [350, 152] width 148 height 16
paste input "[PERSON_NAME]"
type input "[PERSON_NAME]"
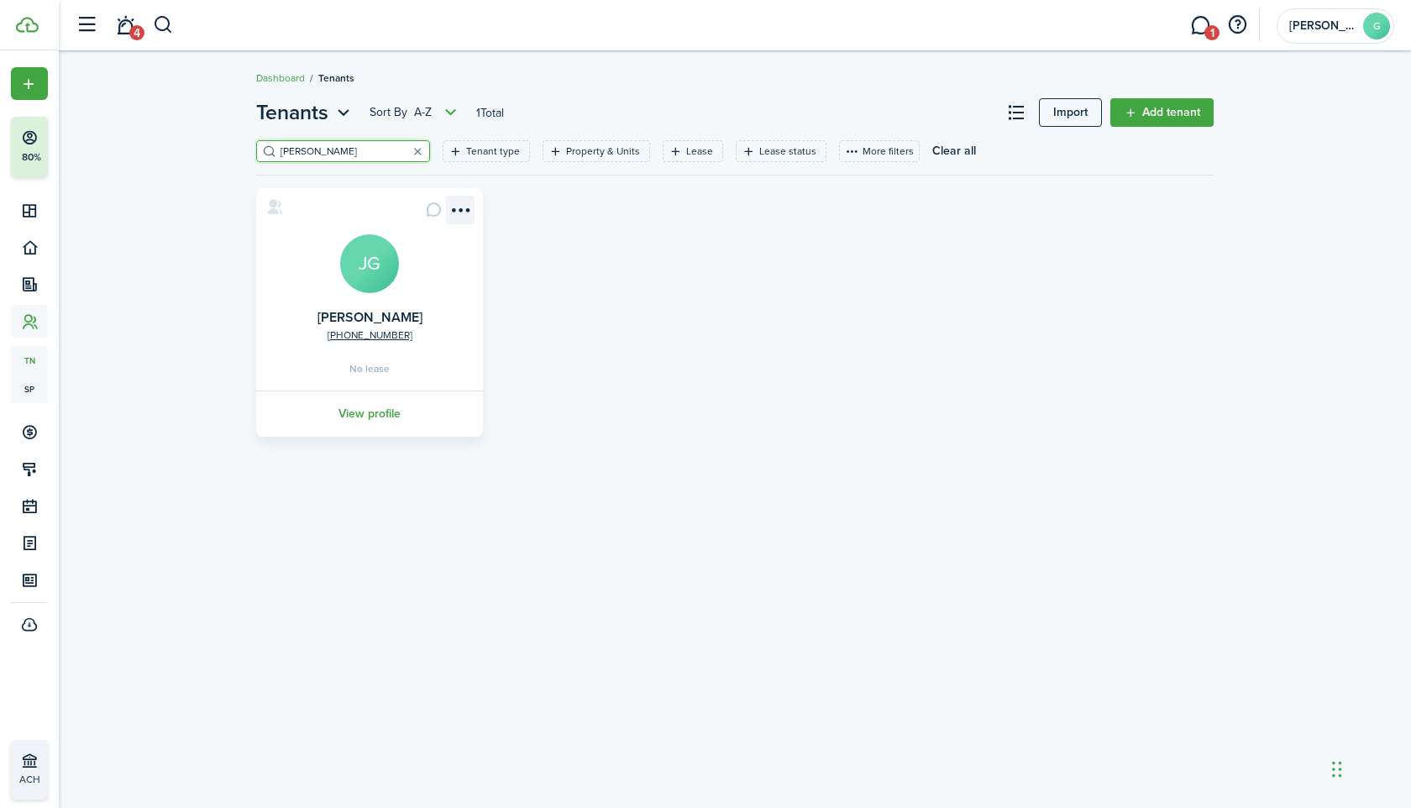
click at [469, 204] on menu-btn-icon "Open menu" at bounding box center [460, 210] width 29 height 29
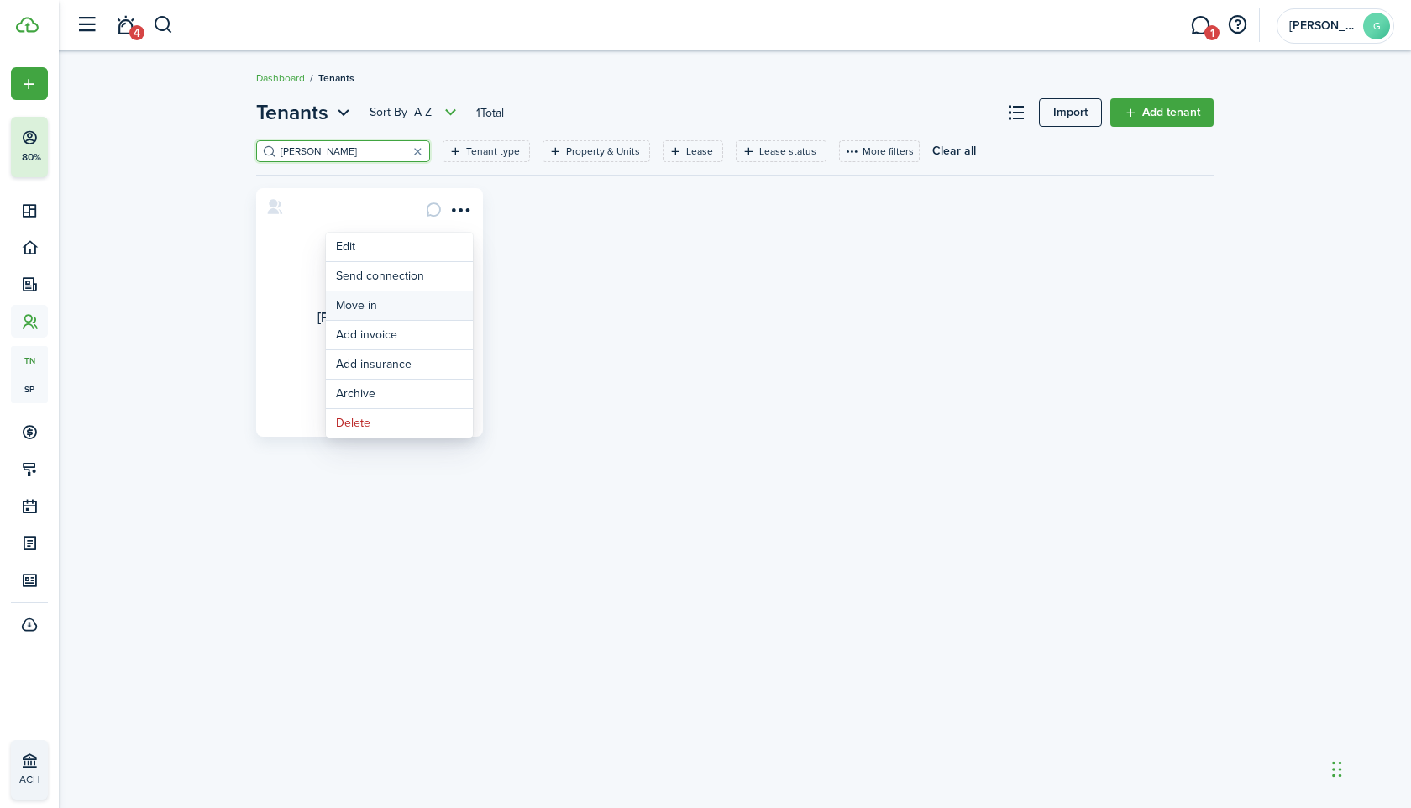
click at [426, 302] on link "Move in" at bounding box center [399, 305] width 147 height 29
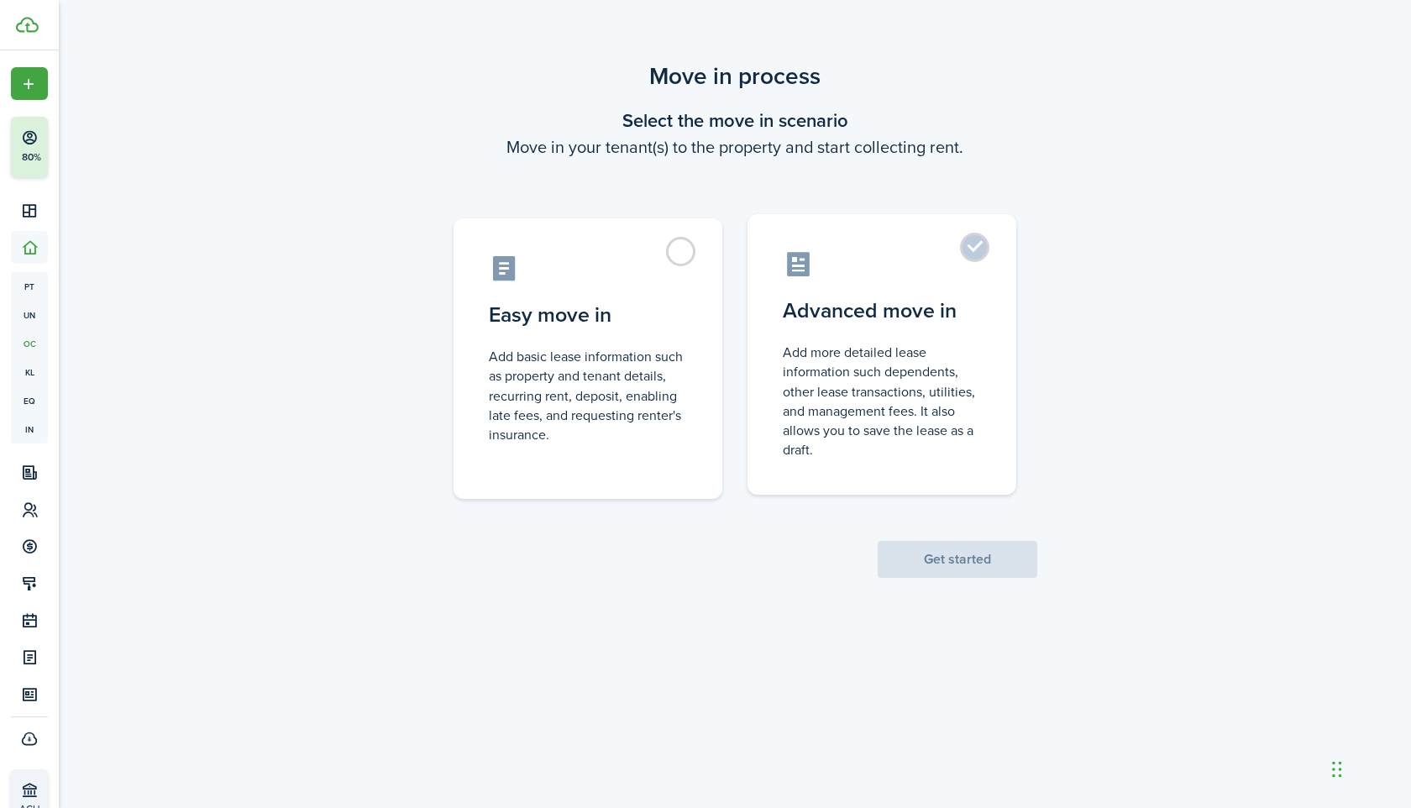
click at [879, 368] on control-radio-card-description "Add more detailed lease information such dependents, other lease transactions, …" at bounding box center [882, 401] width 198 height 117
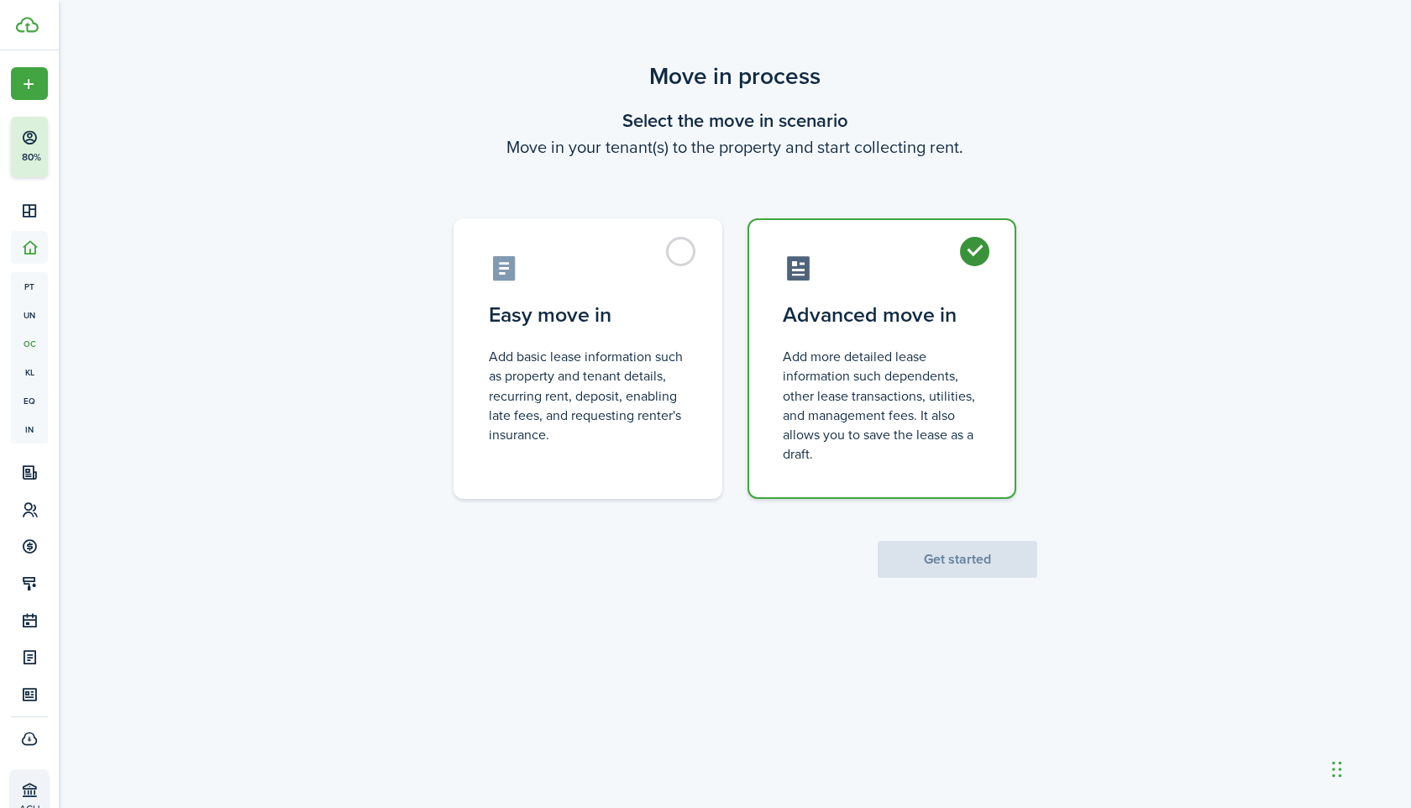
radio input "true"
click at [932, 549] on button "Get started" at bounding box center [958, 559] width 160 height 37
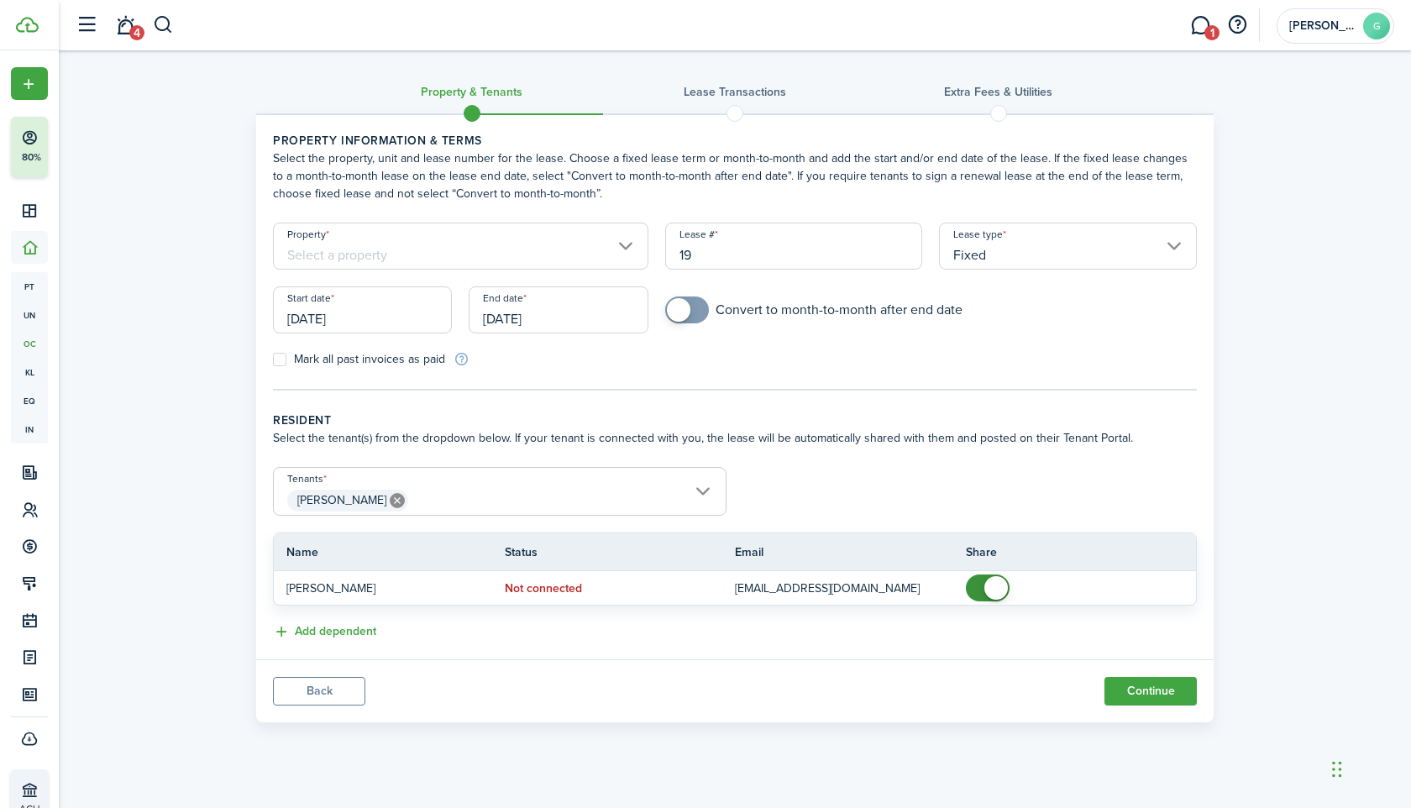
click at [446, 260] on input "Property" at bounding box center [460, 246] width 375 height 47
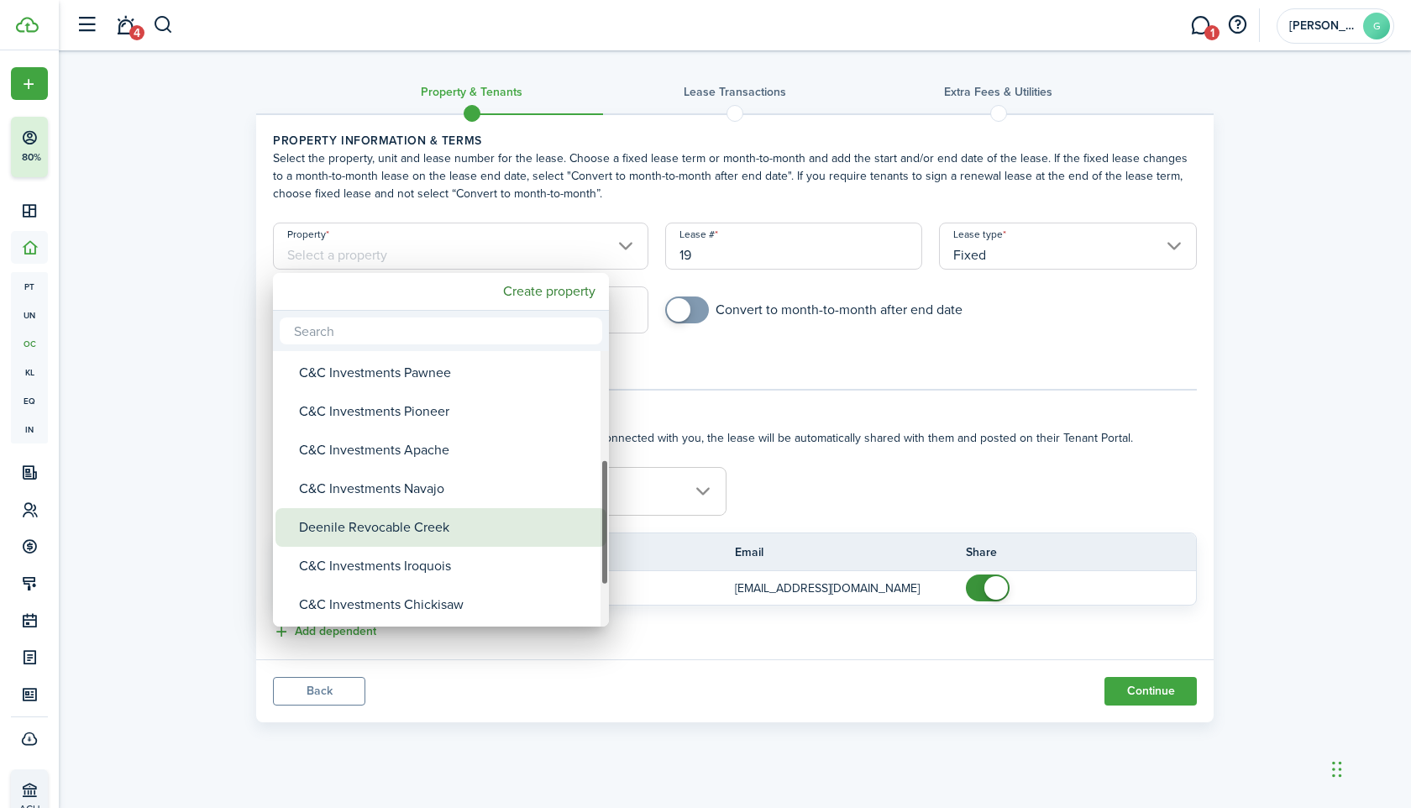
click at [407, 527] on div "Deenile Revocable Creek" at bounding box center [447, 527] width 297 height 39
type input "Deenile Revocable Creek"
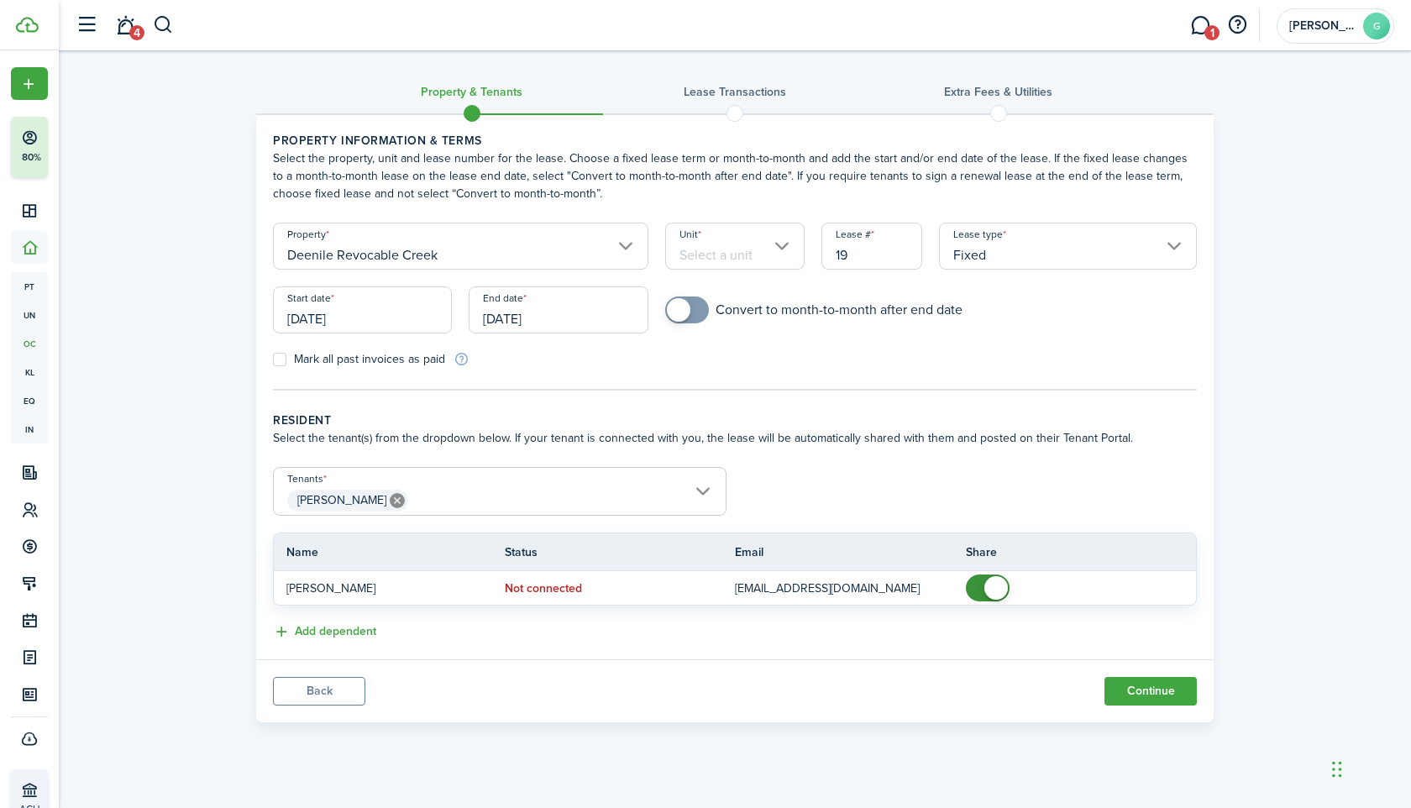
click at [722, 244] on input "Unit" at bounding box center [735, 246] width 140 height 47
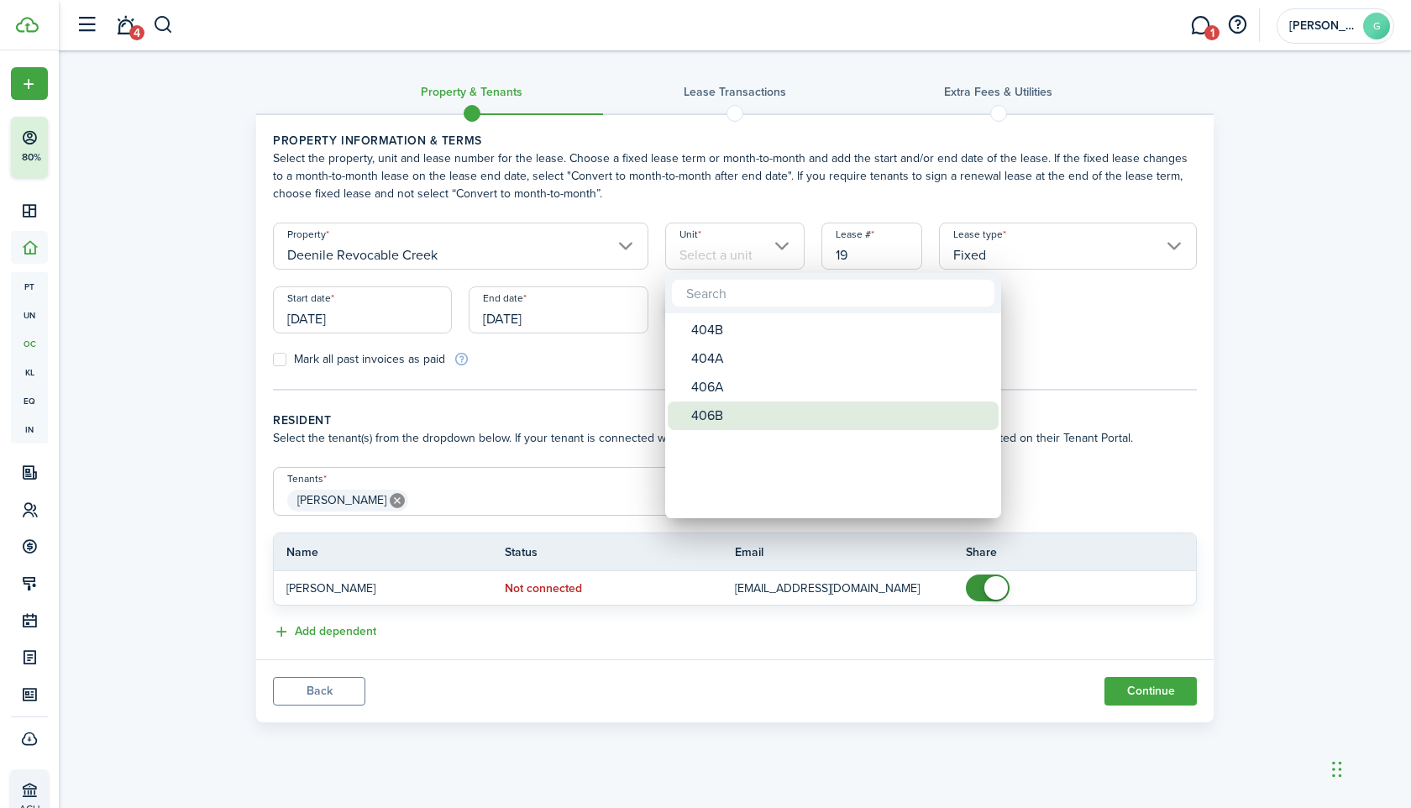
click at [727, 414] on div "406B" at bounding box center [839, 416] width 297 height 29
type input "406B"
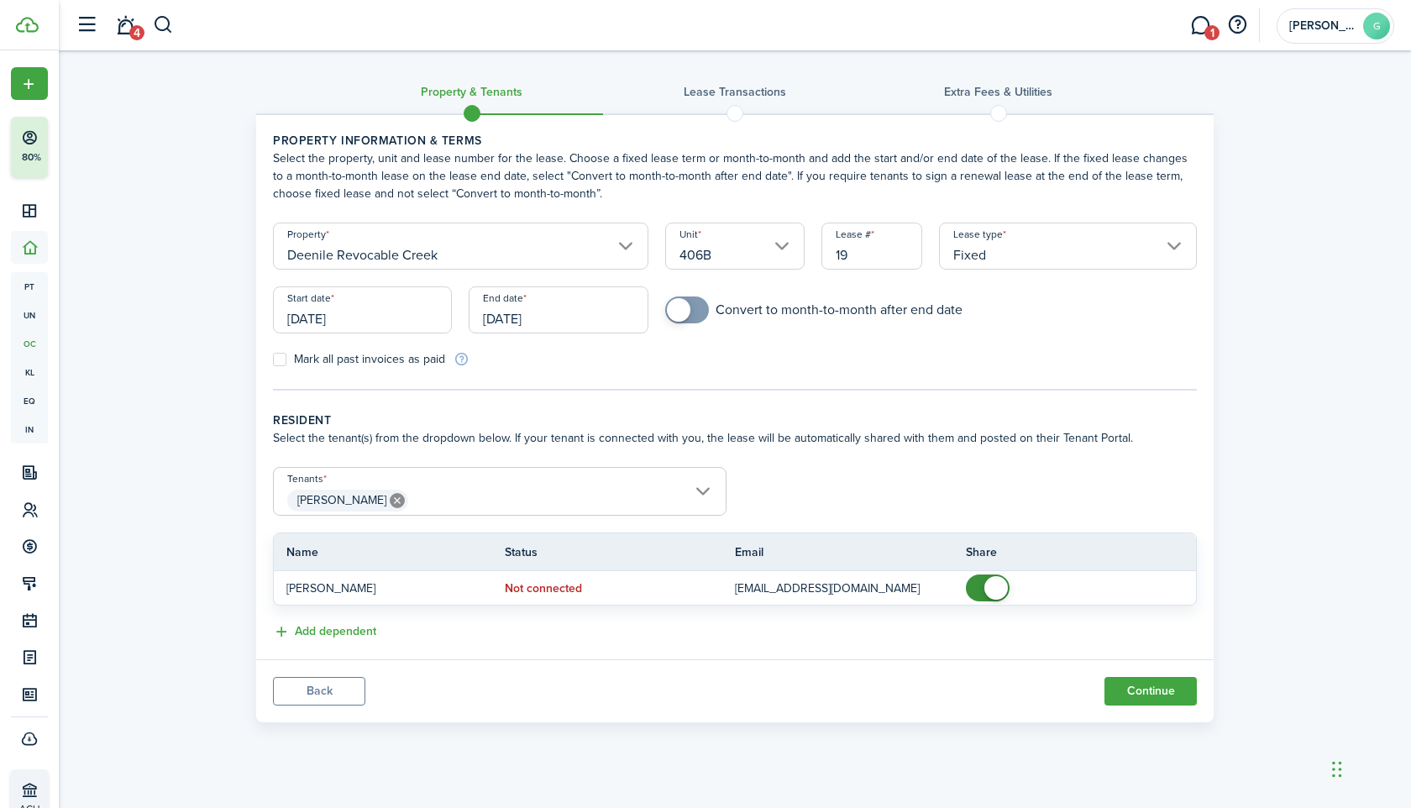
click at [999, 260] on input "Fixed" at bounding box center [1068, 246] width 258 height 47
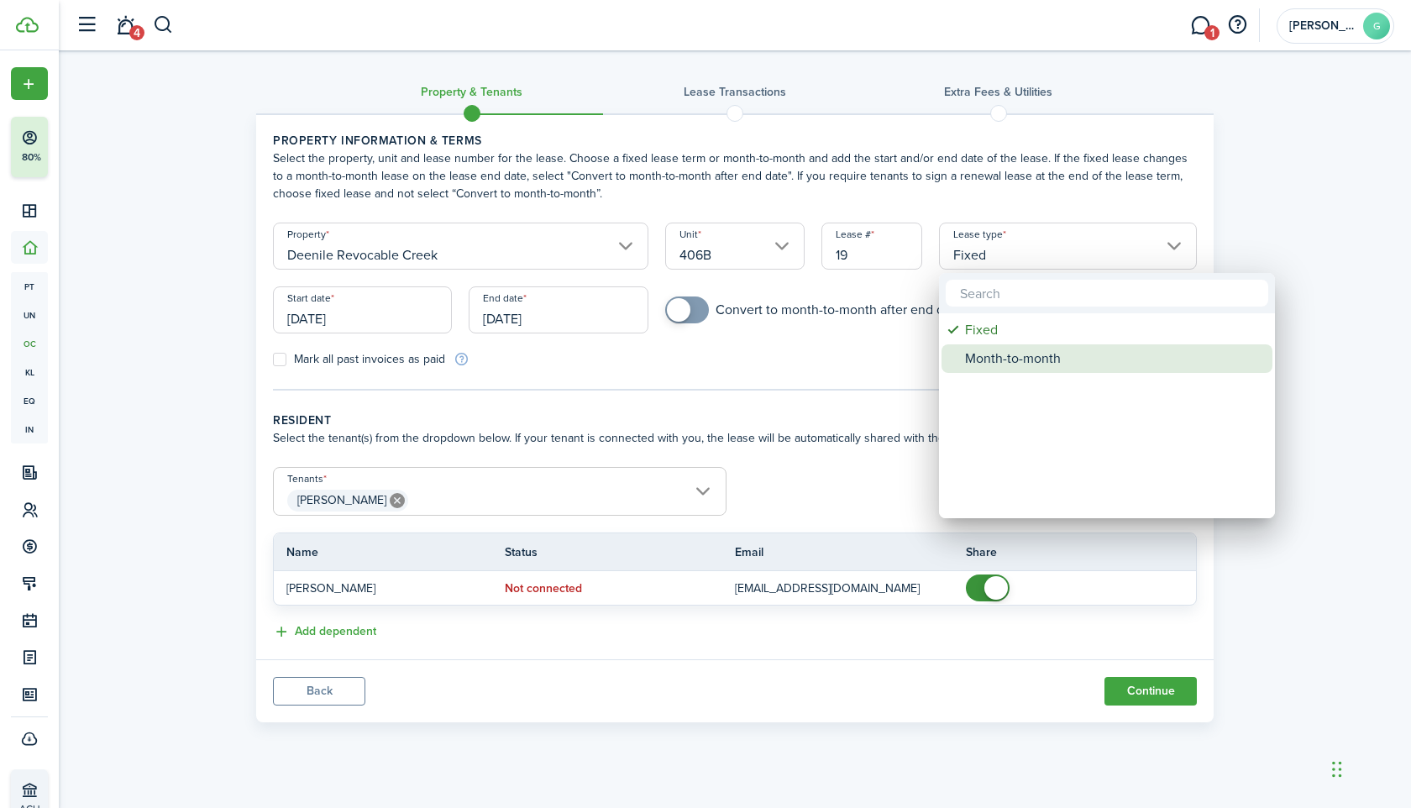
click at [997, 349] on div "Month-to-month" at bounding box center [1113, 358] width 297 height 29
type input "Month-to-month"
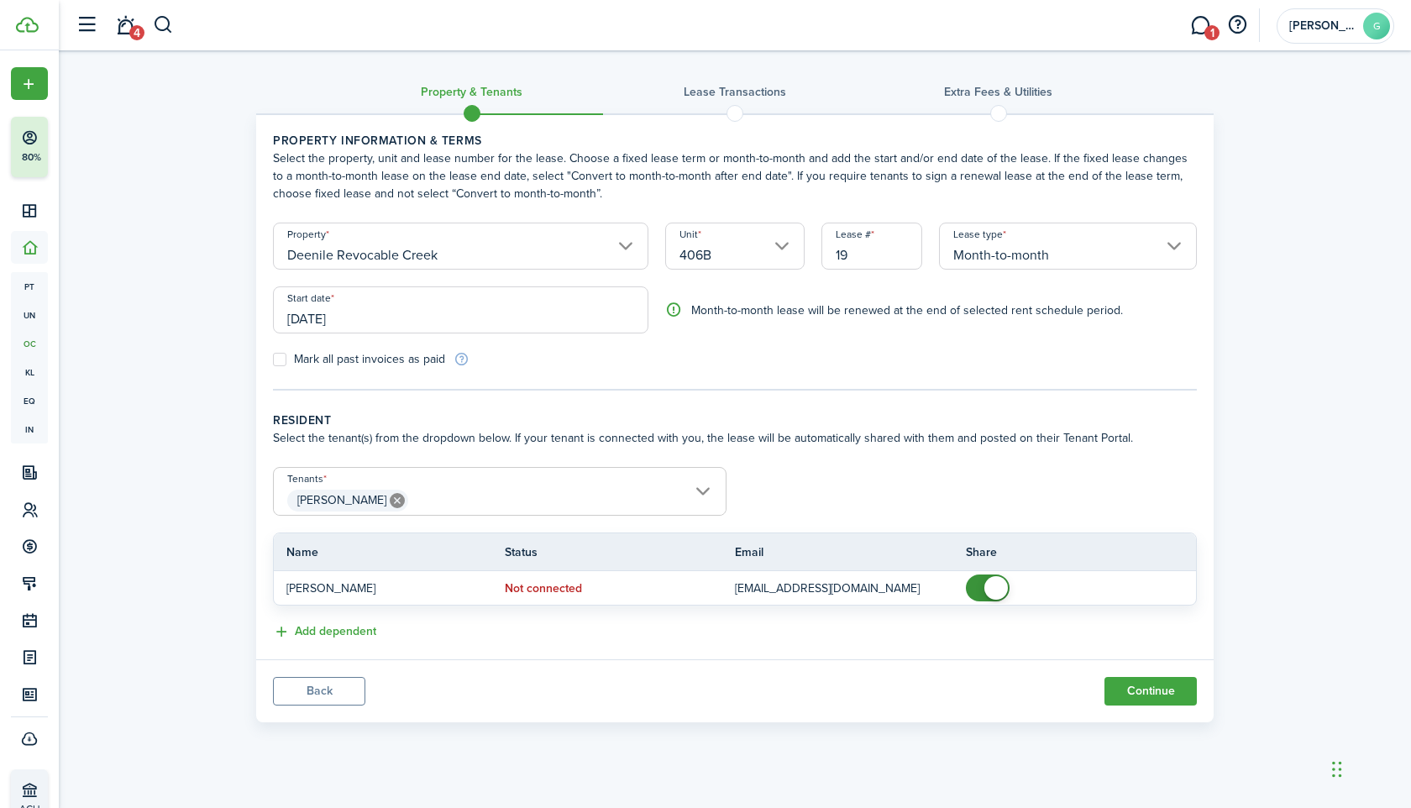
click at [421, 293] on input "[DATE]" at bounding box center [460, 309] width 375 height 47
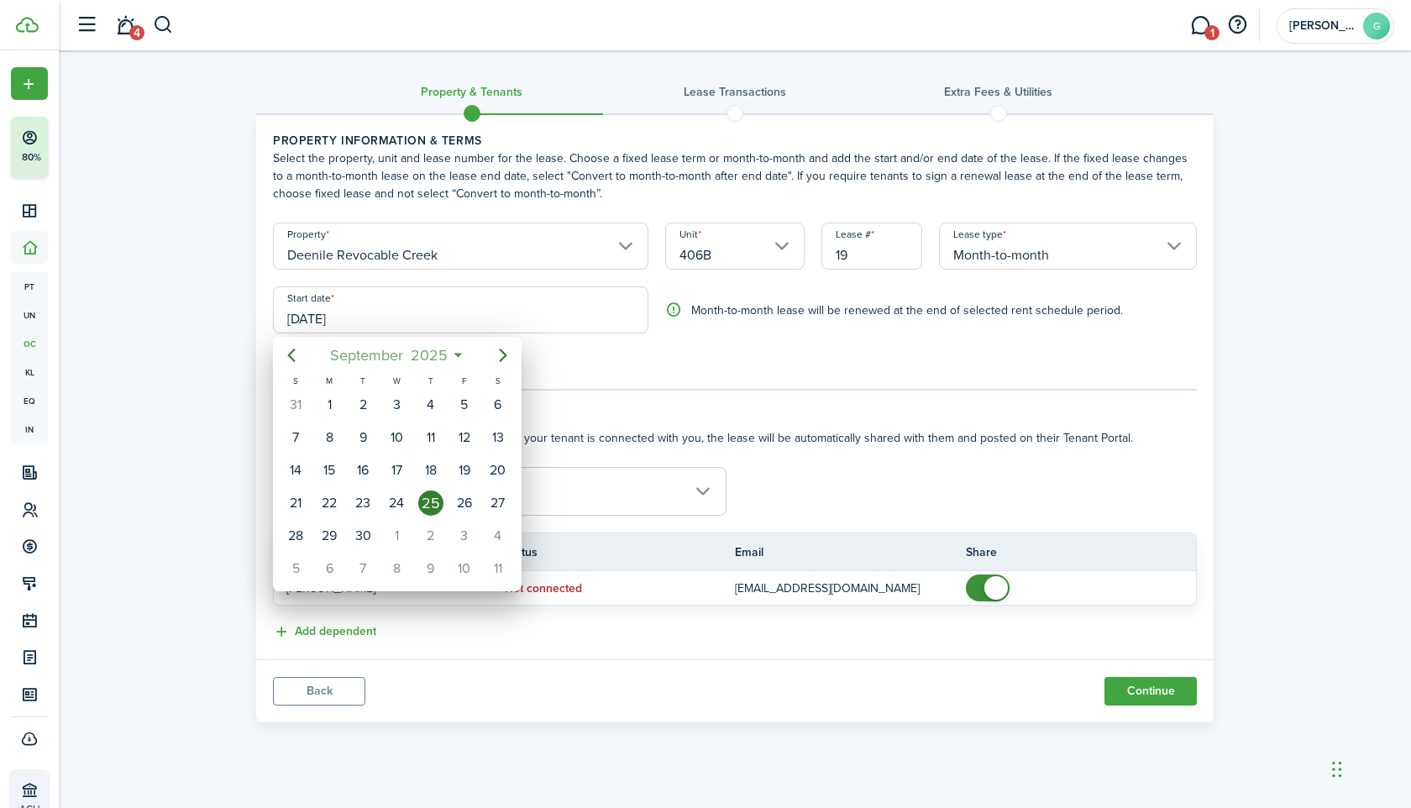
click at [410, 358] on span "2025" at bounding box center [429, 355] width 45 height 30
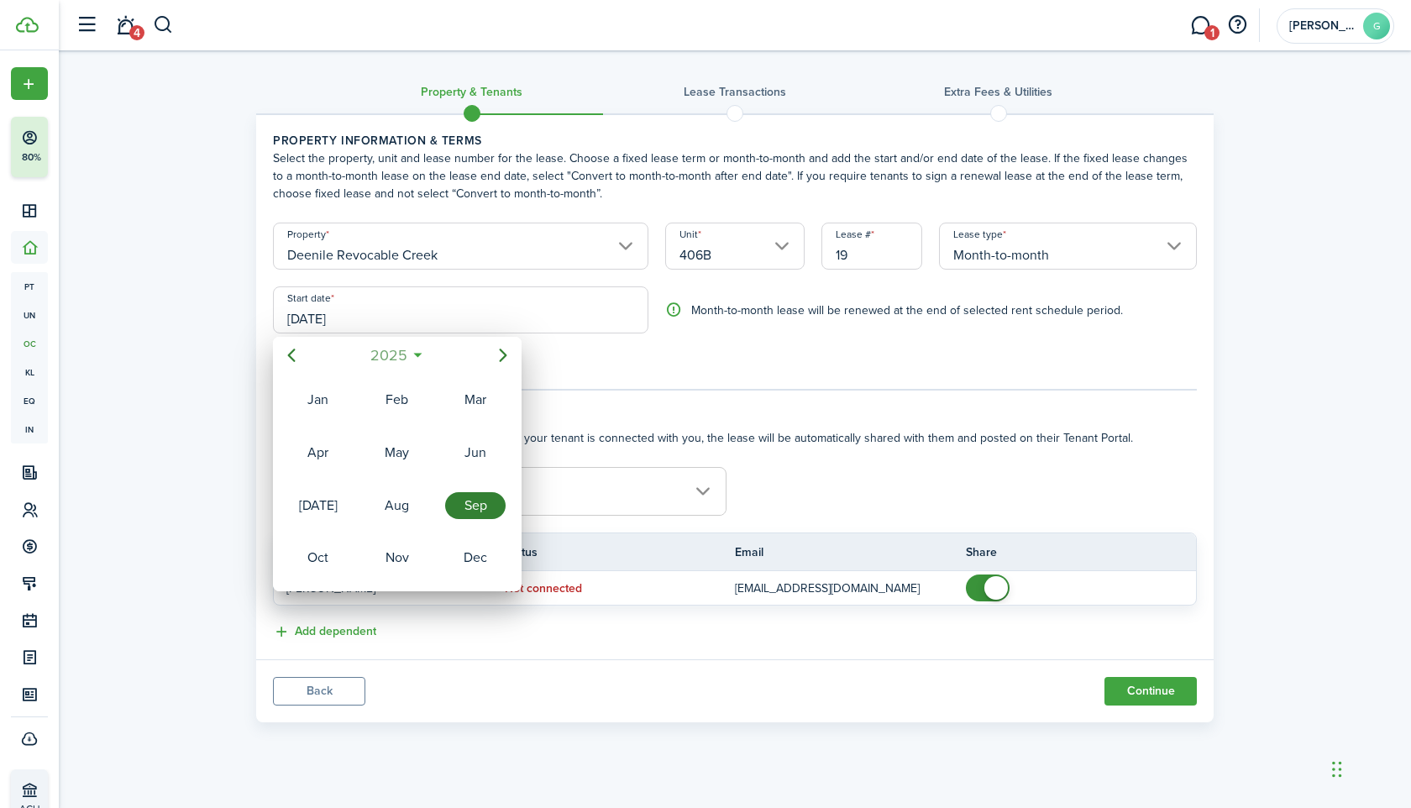
click at [408, 356] on span "2025" at bounding box center [388, 355] width 45 height 30
click at [405, 438] on div "2022" at bounding box center [397, 453] width 67 height 50
click at [328, 549] on div "Oct" at bounding box center [318, 557] width 60 height 27
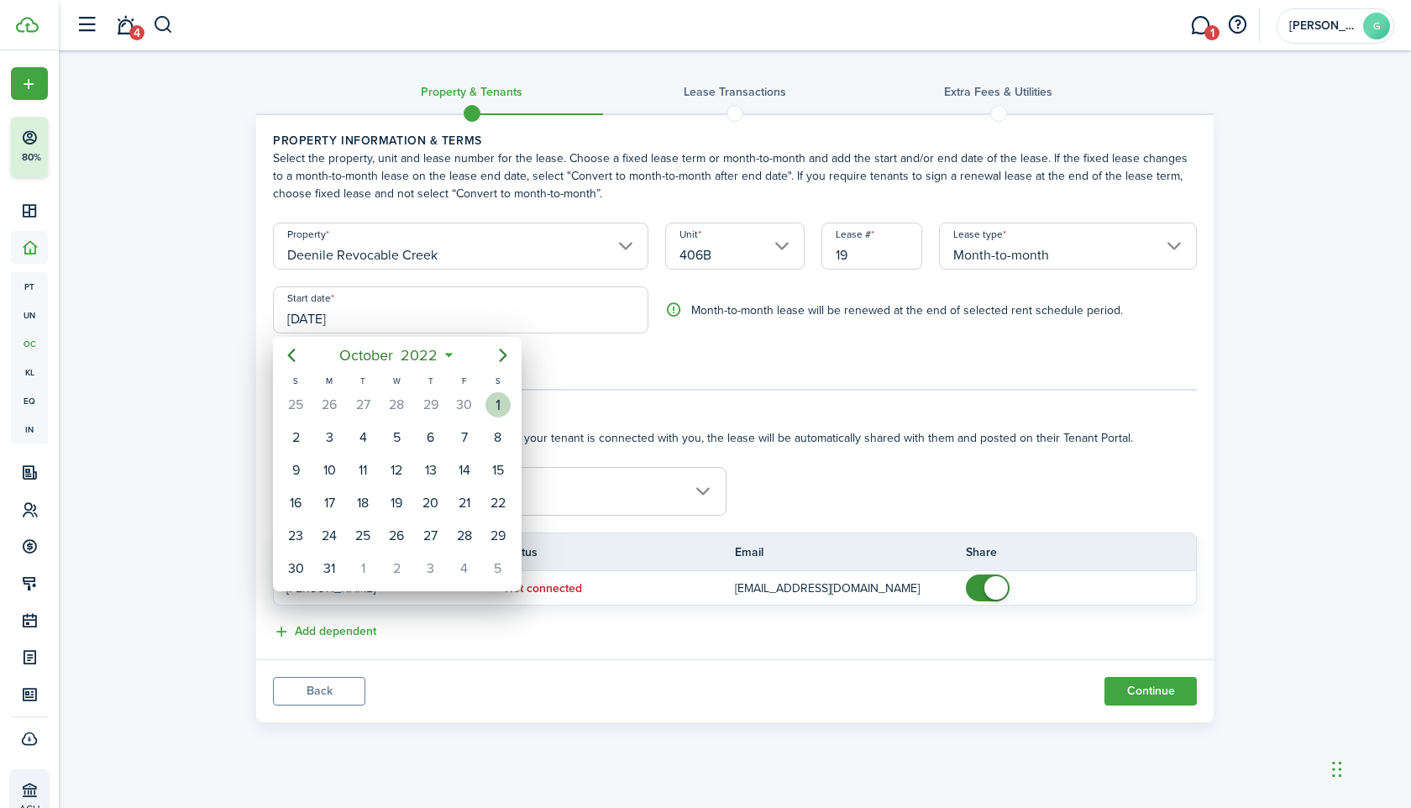
click at [499, 406] on div "1" at bounding box center [498, 404] width 25 height 25
type input "[DATE]"
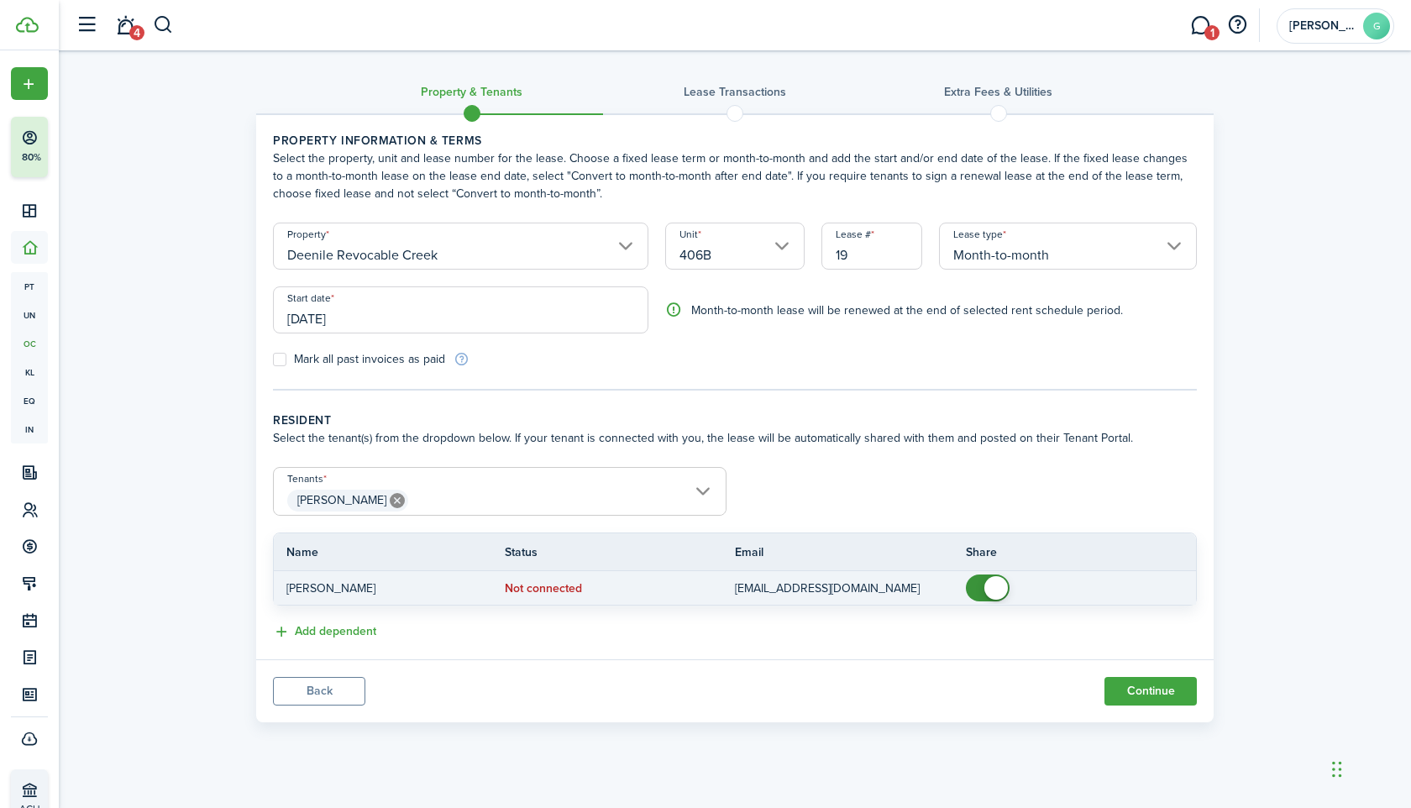
checkbox input "false"
click at [997, 596] on span at bounding box center [996, 588] width 24 height 24
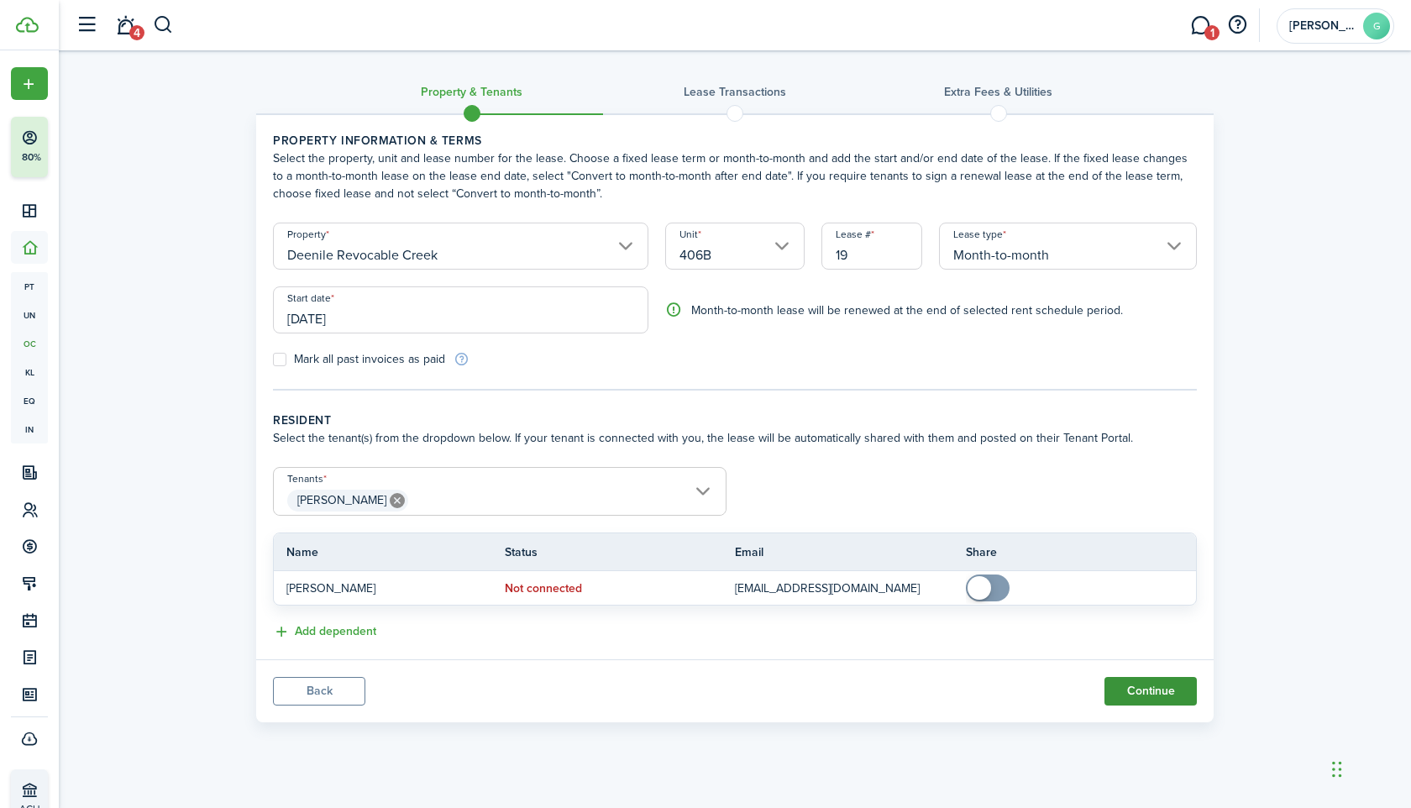
click at [1129, 680] on button "Continue" at bounding box center [1151, 691] width 92 height 29
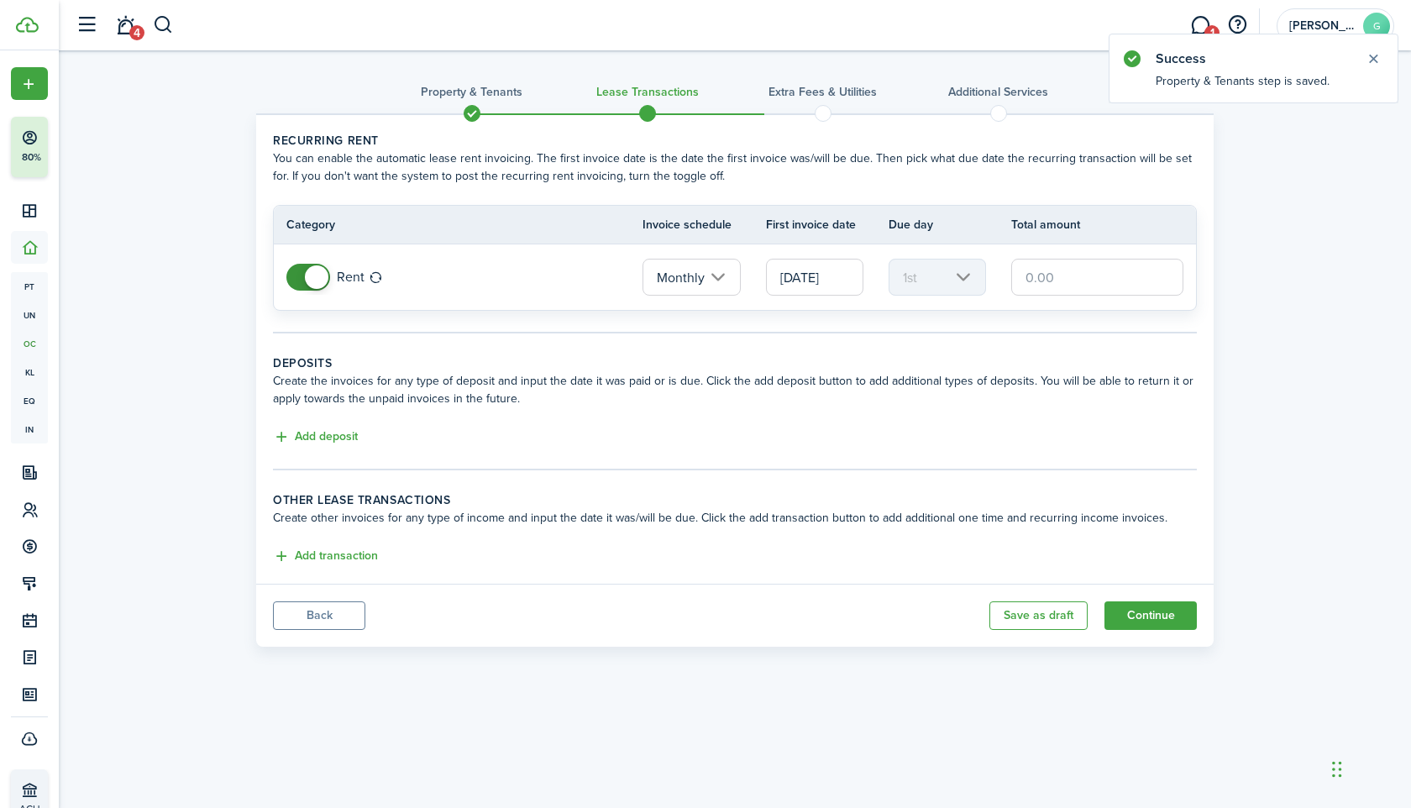
click at [818, 275] on input "[DATE]" at bounding box center [814, 277] width 97 height 37
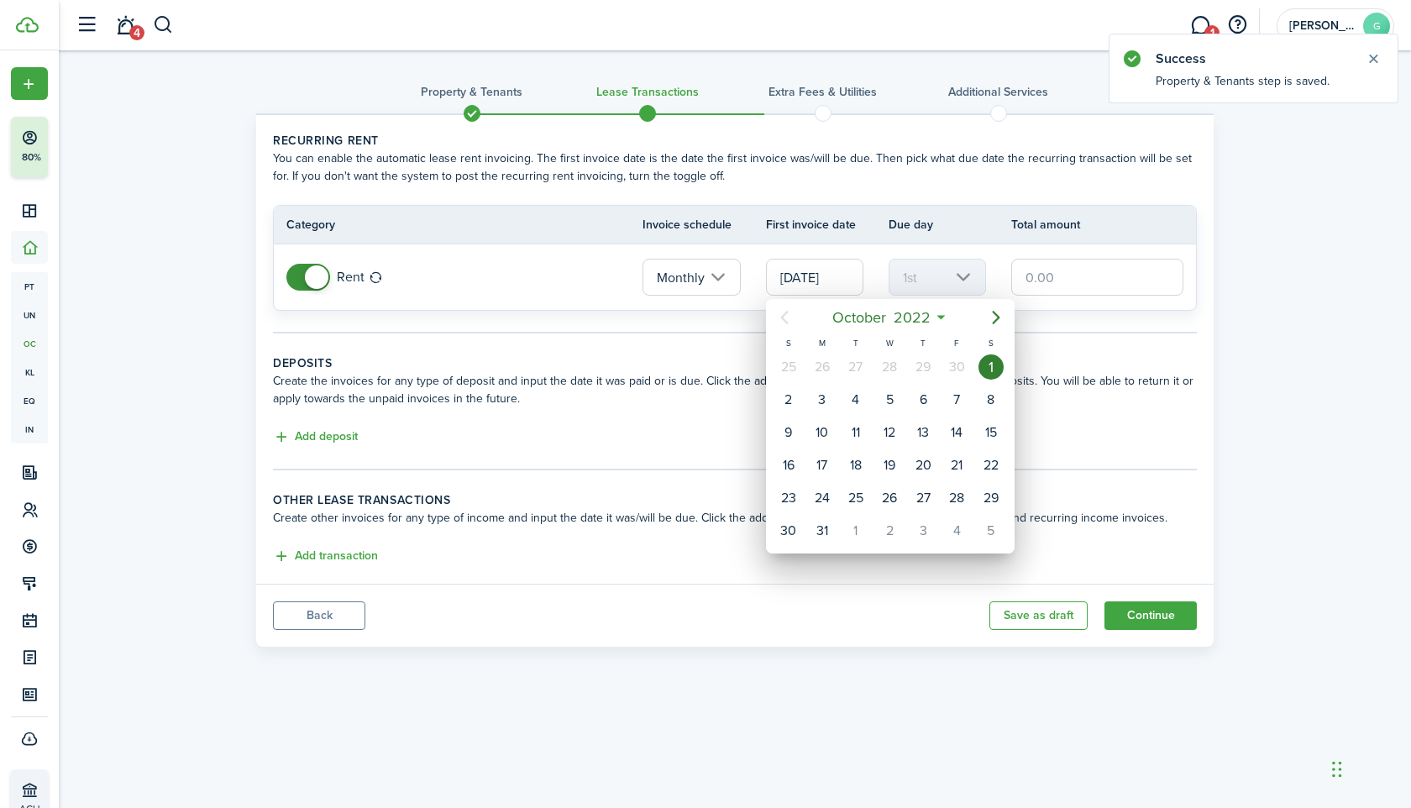
click at [919, 325] on span "2022" at bounding box center [912, 317] width 45 height 30
click at [899, 317] on span "2022" at bounding box center [881, 317] width 45 height 30
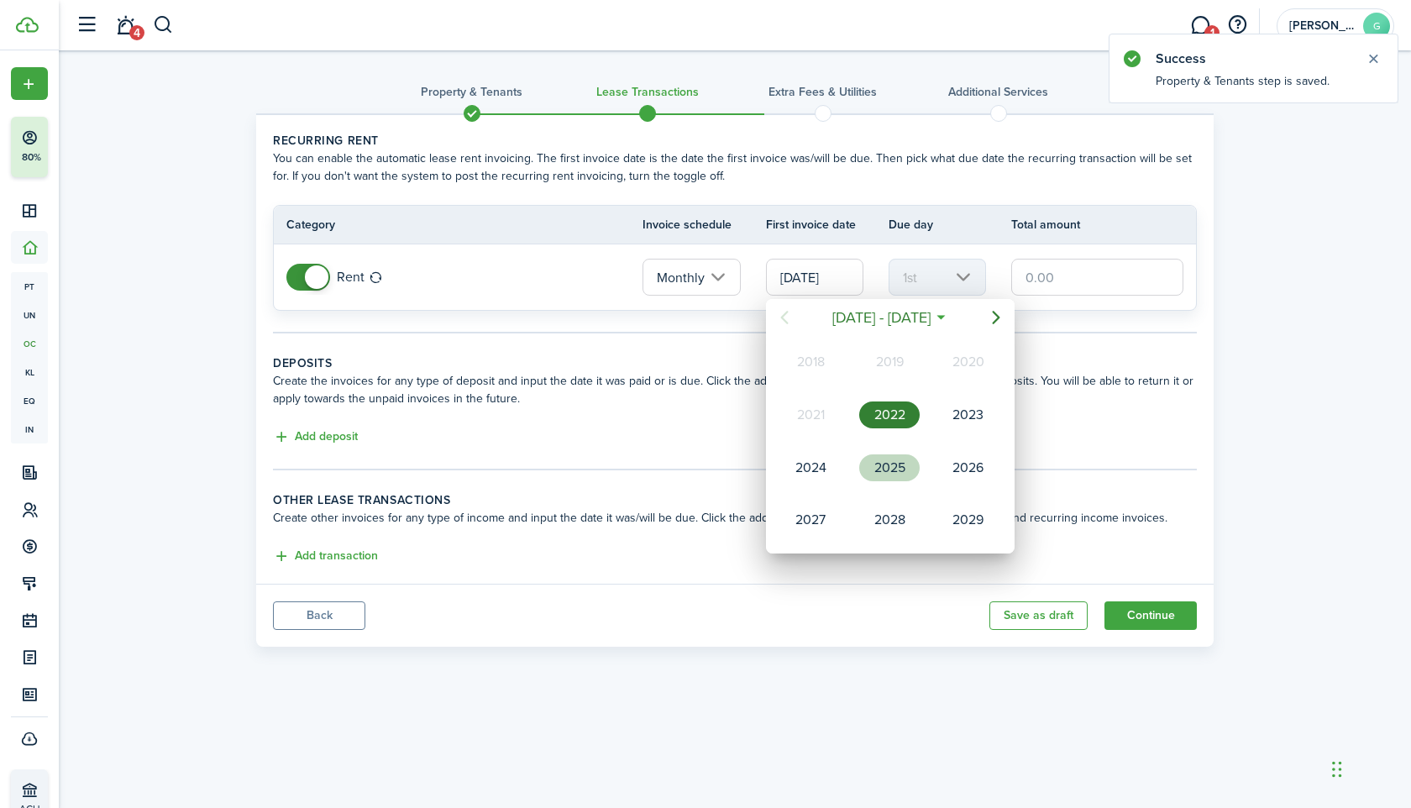
click at [892, 467] on div "2025" at bounding box center [889, 467] width 60 height 27
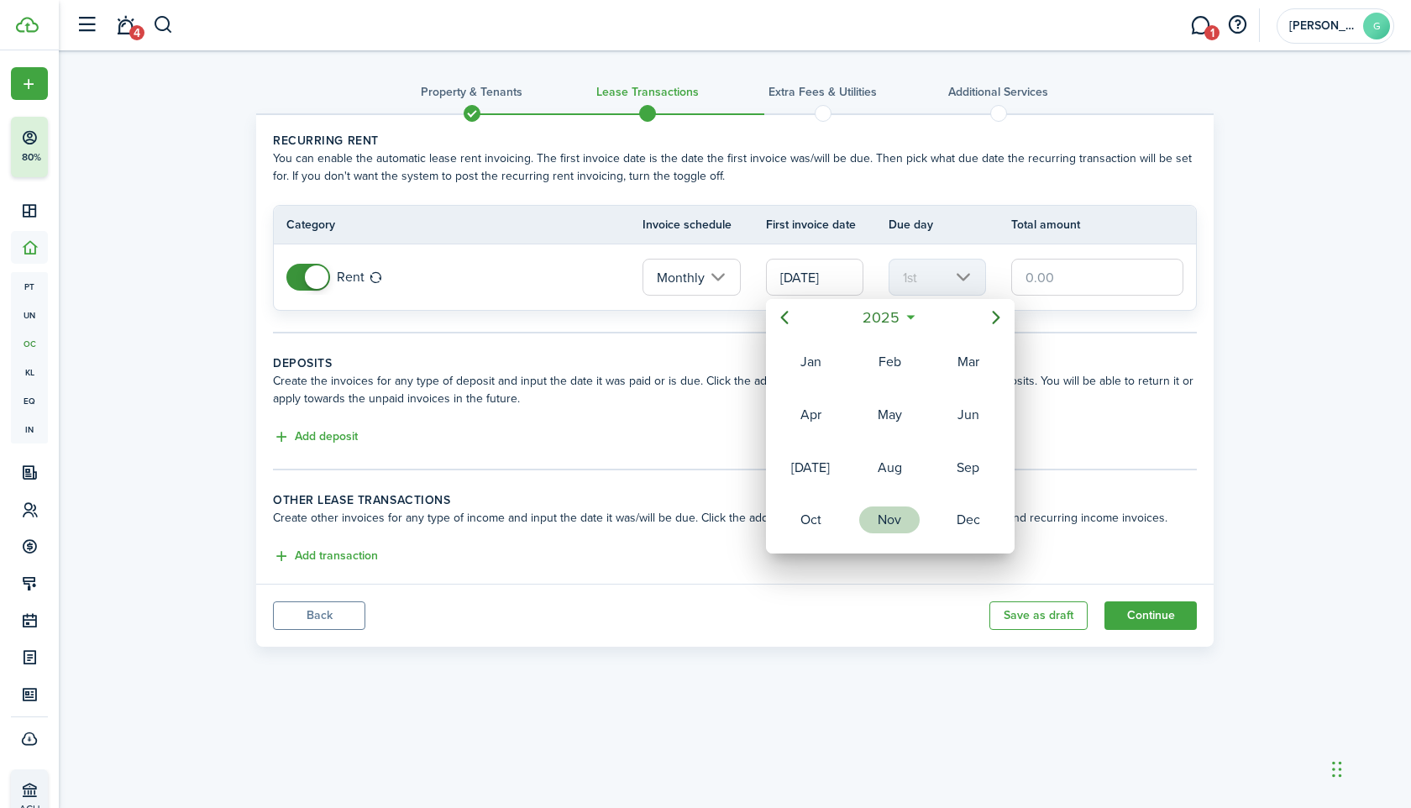
click at [884, 521] on div "Nov" at bounding box center [889, 520] width 60 height 27
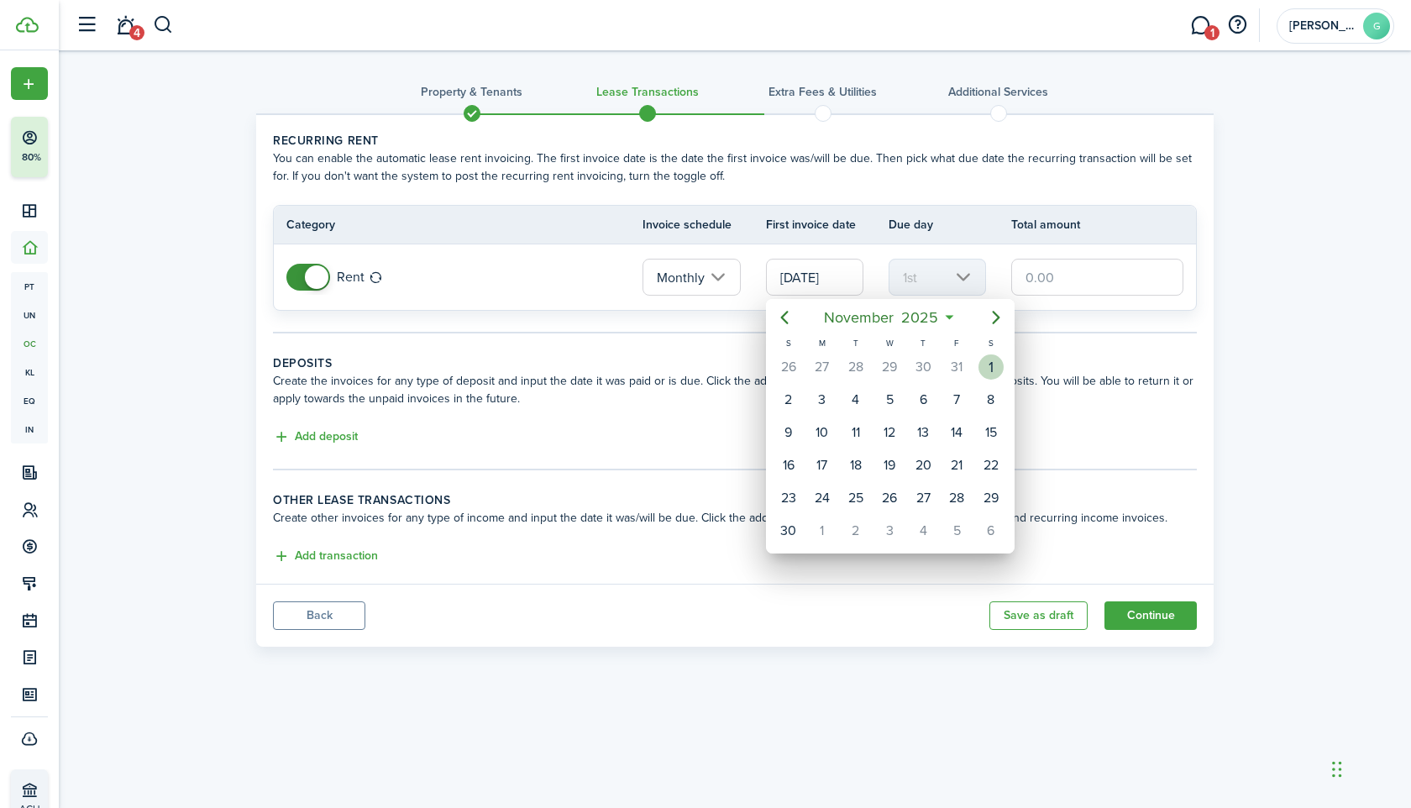
click at [995, 375] on div "1" at bounding box center [991, 366] width 25 height 25
type input "[DATE]"
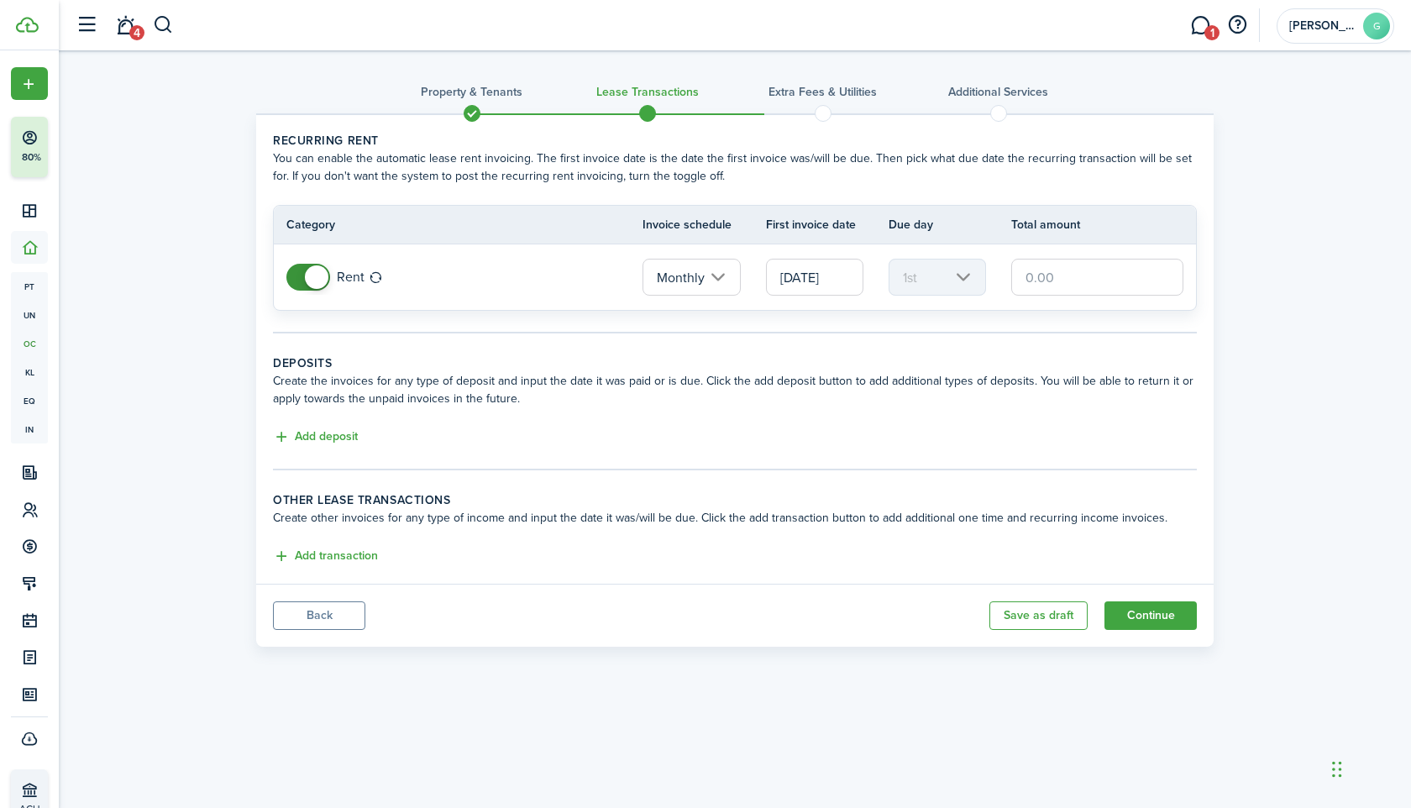
click at [1058, 282] on input "text" at bounding box center [1097, 277] width 172 height 37
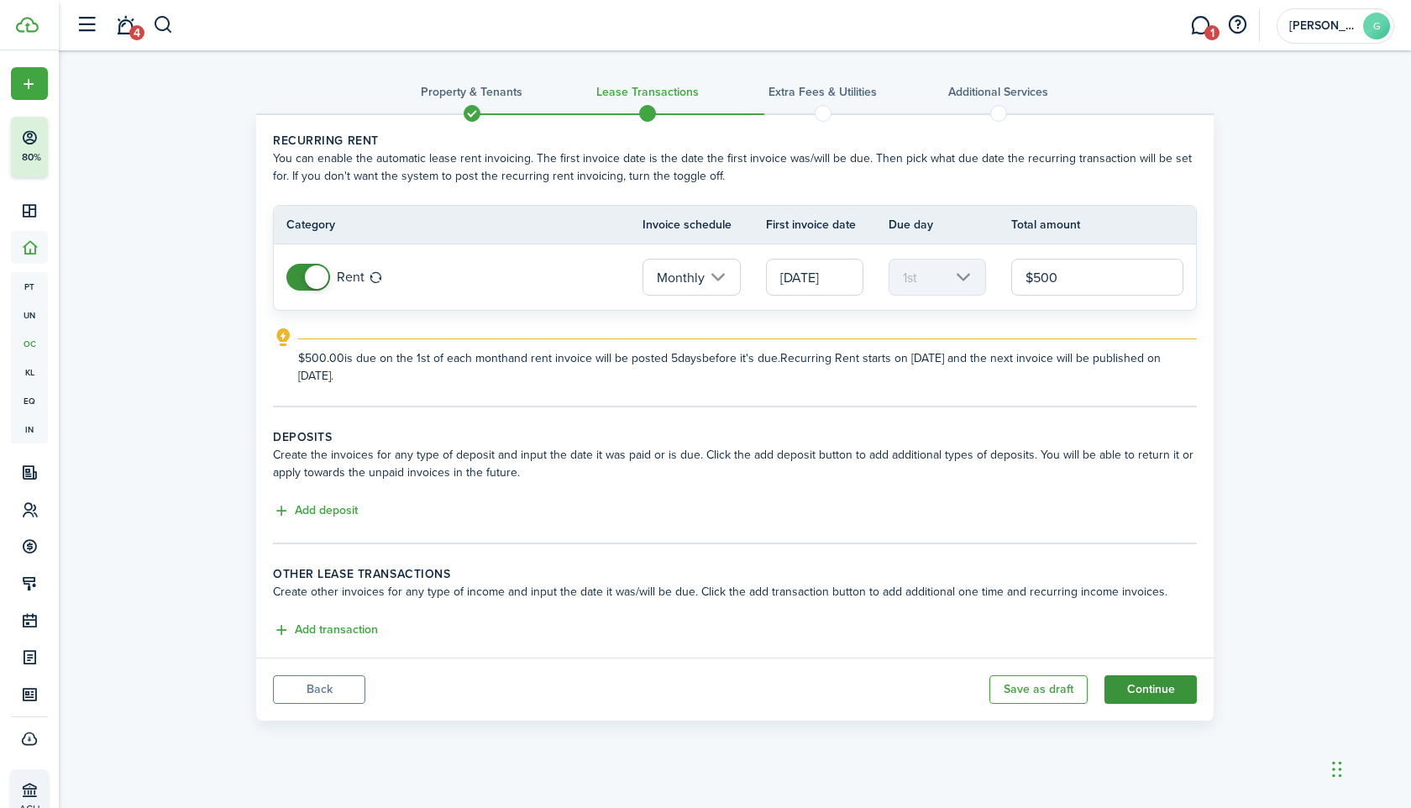
type input "$500.00"
click at [1147, 691] on button "Continue" at bounding box center [1151, 689] width 92 height 29
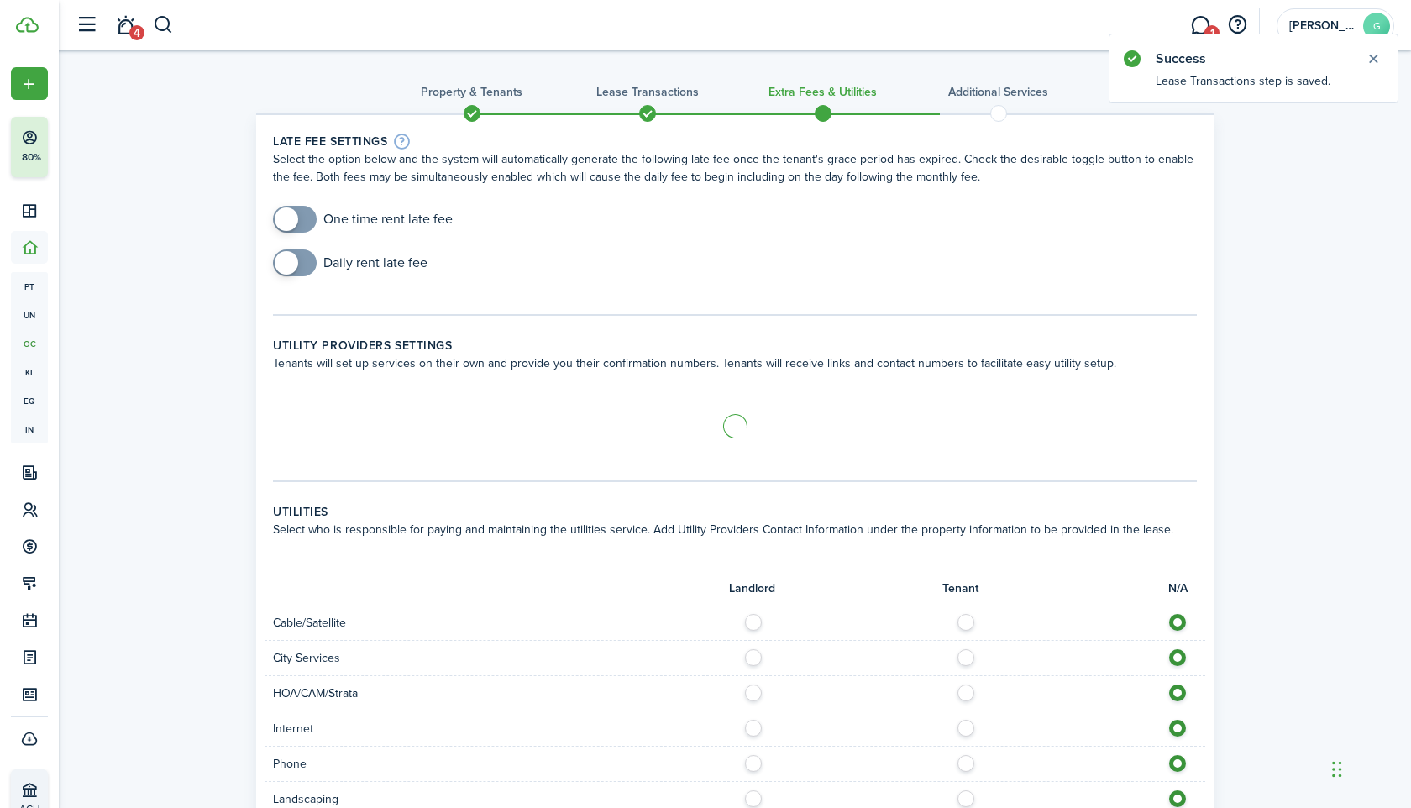
checkbox input "true"
click at [297, 218] on span at bounding box center [287, 219] width 24 height 24
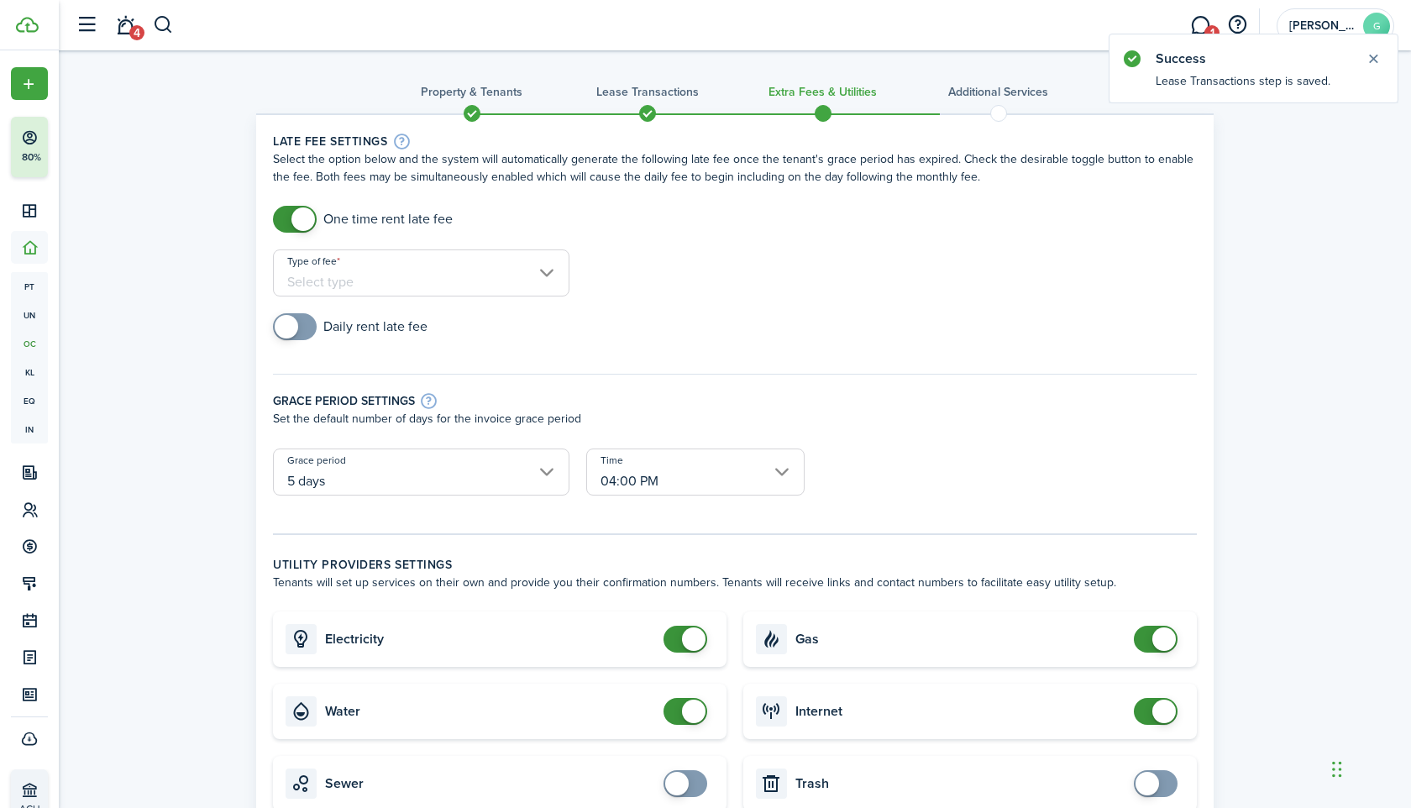
click at [344, 267] on input "Type of fee" at bounding box center [421, 272] width 297 height 47
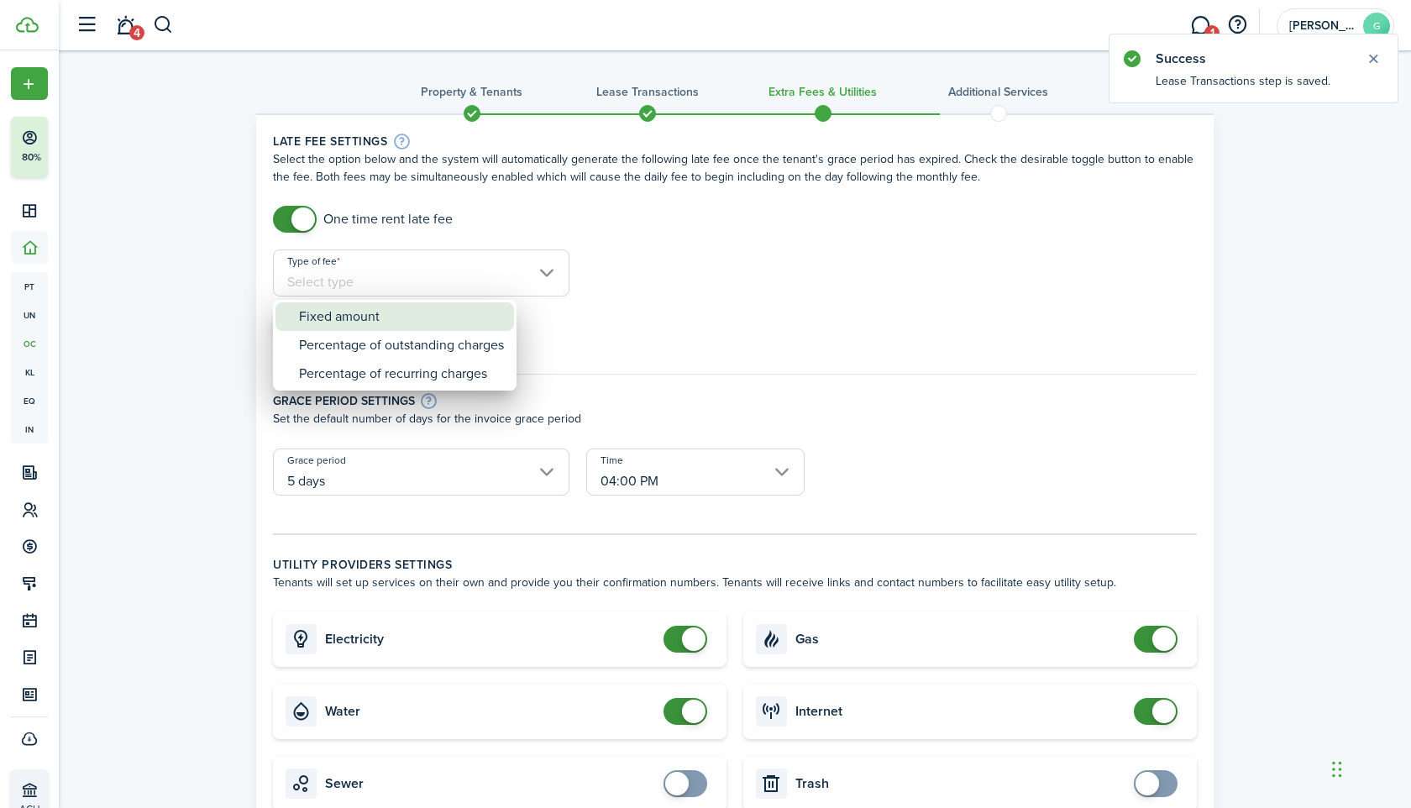
click at [370, 303] on div "Fixed amount" at bounding box center [401, 316] width 205 height 29
type input "Fixed amount"
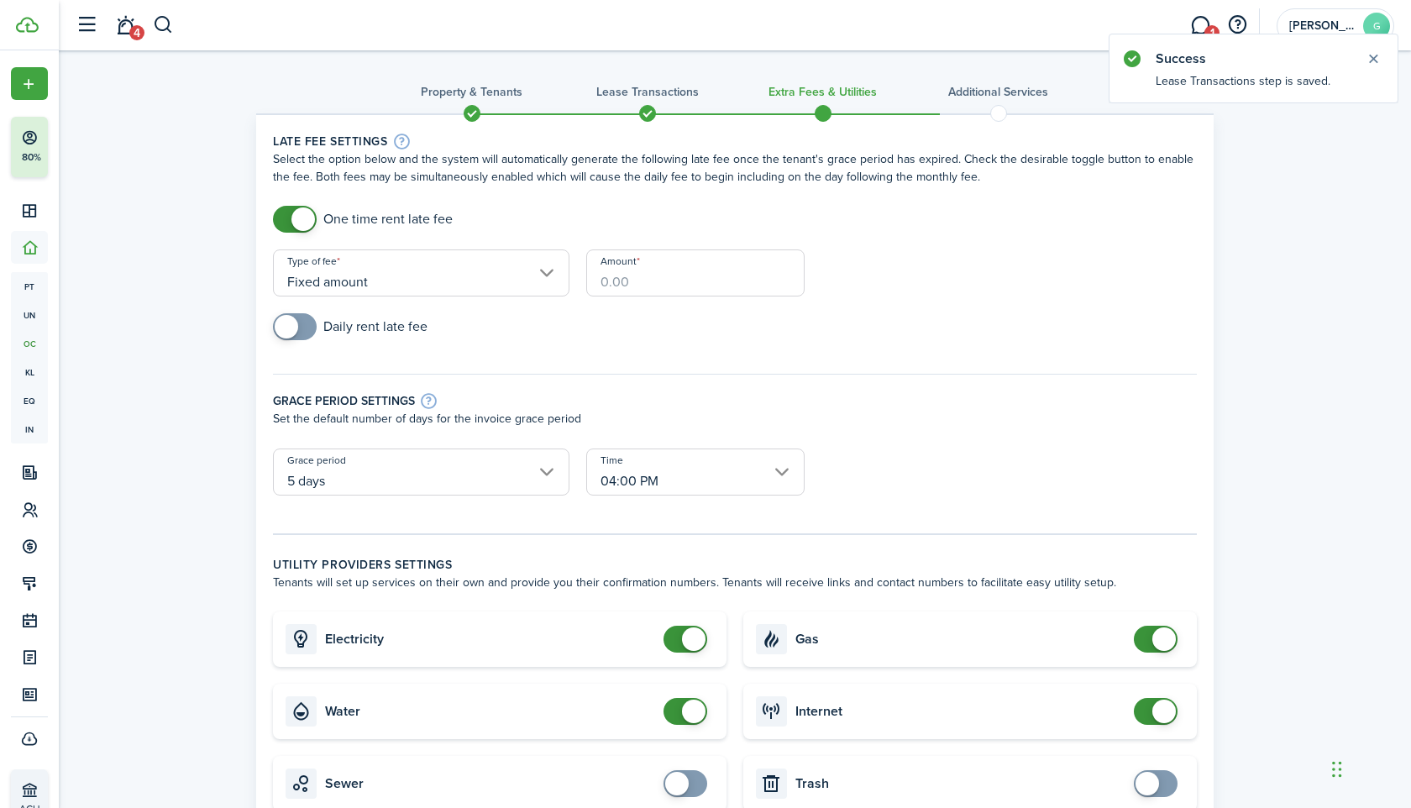
click at [630, 287] on input "Amount" at bounding box center [695, 272] width 218 height 47
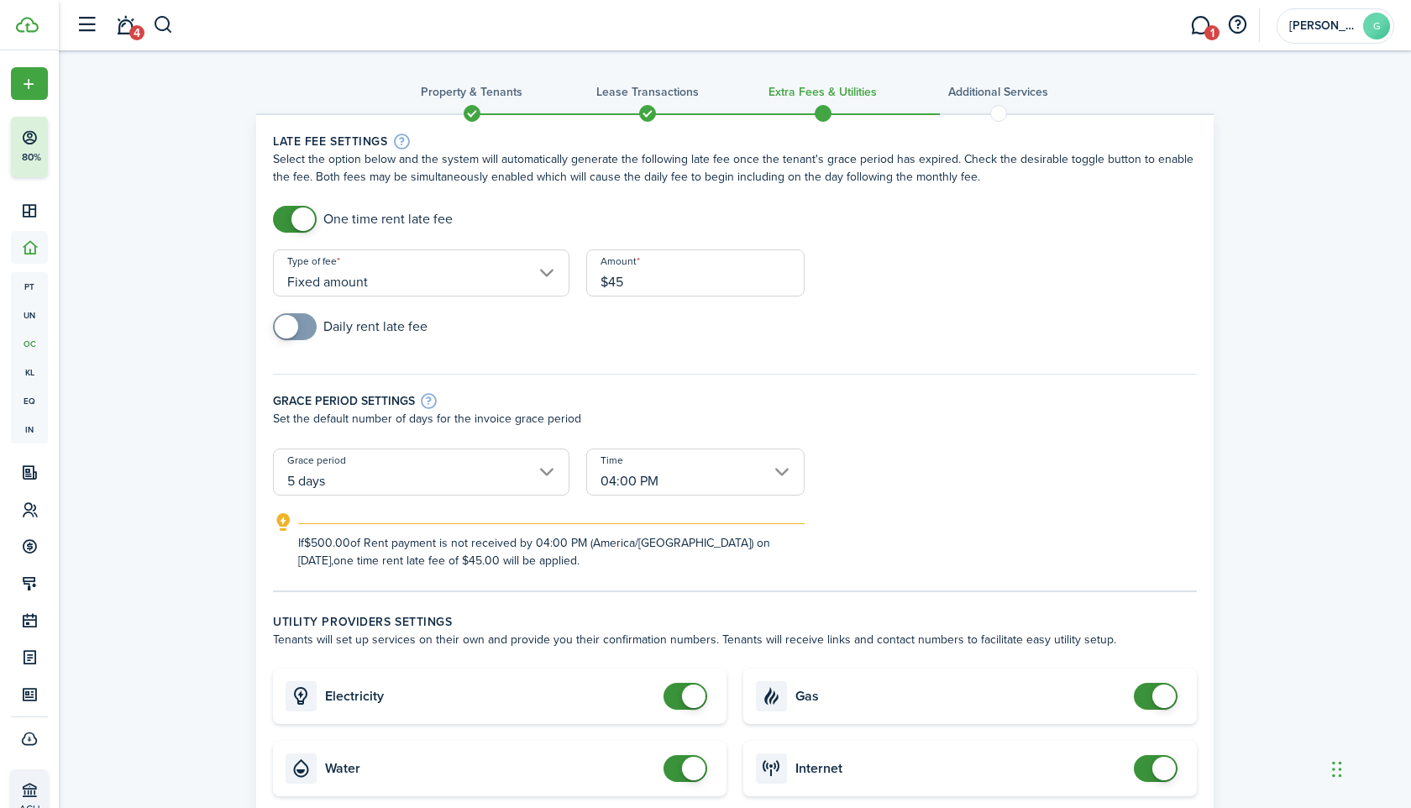
type input "$45.00"
checkbox input "false"
click at [704, 692] on span at bounding box center [694, 697] width 24 height 24
checkbox input "false"
click at [693, 769] on span at bounding box center [694, 769] width 24 height 24
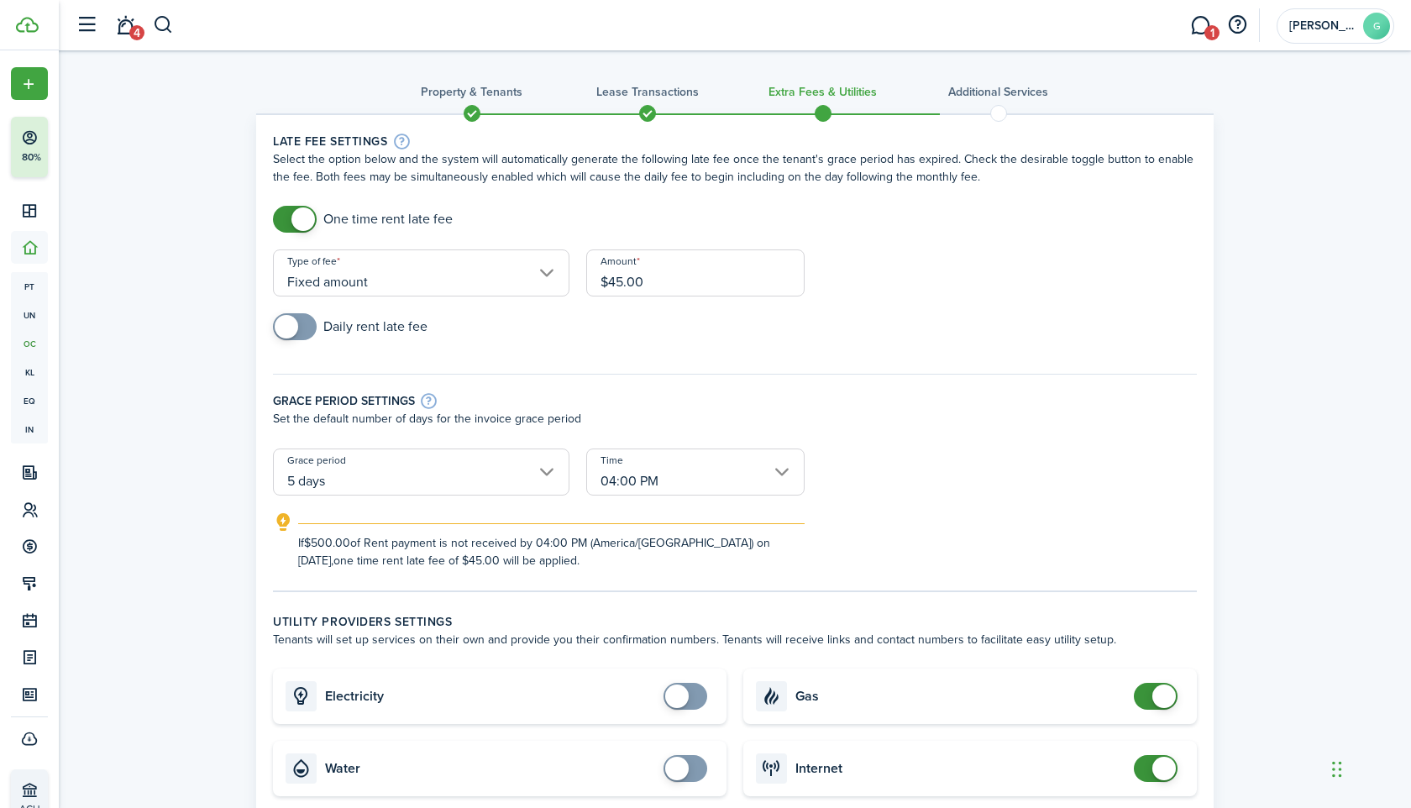
checkbox input "false"
click at [1164, 703] on span at bounding box center [1164, 697] width 24 height 24
checkbox input "false"
click at [1168, 767] on span at bounding box center [1164, 769] width 24 height 24
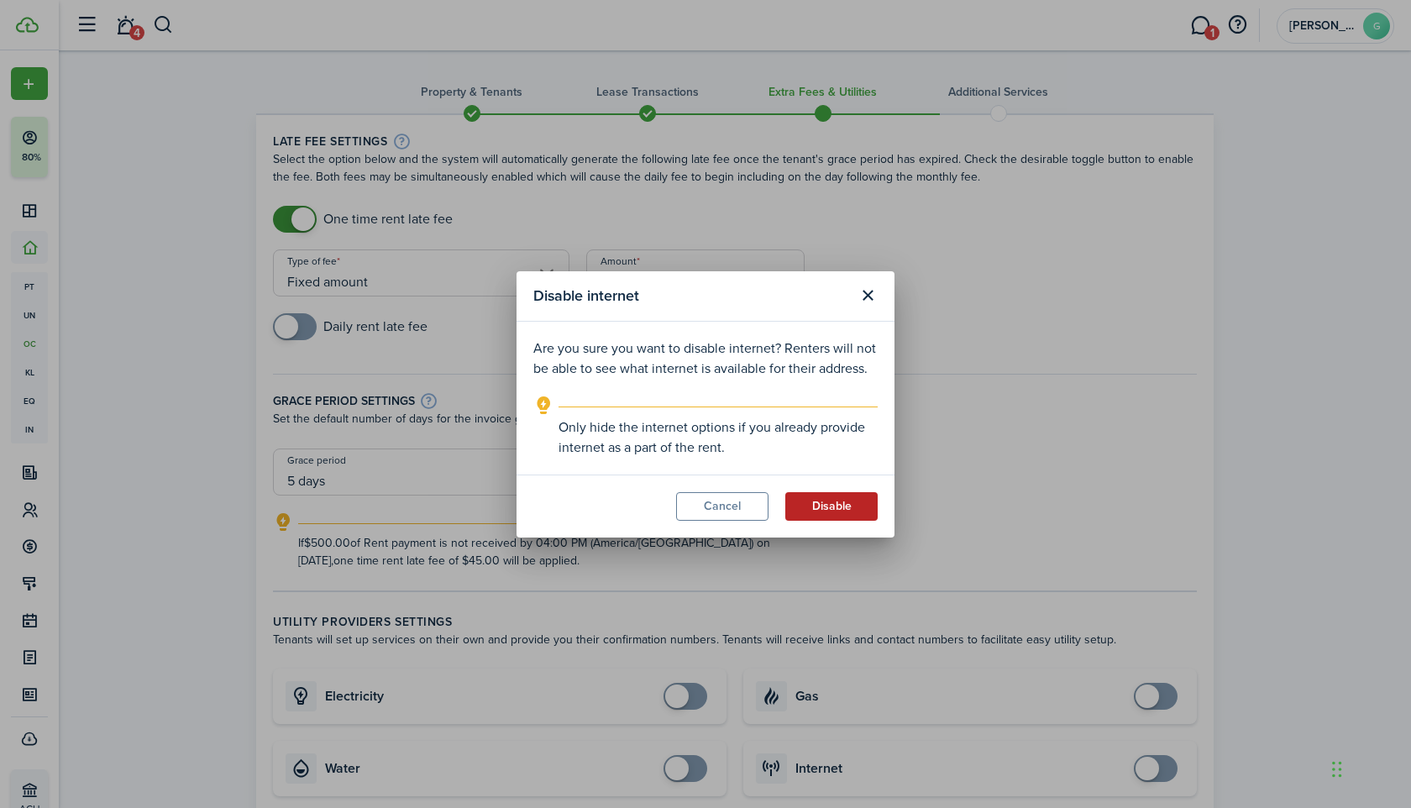
click at [837, 512] on button "Disable" at bounding box center [831, 506] width 92 height 29
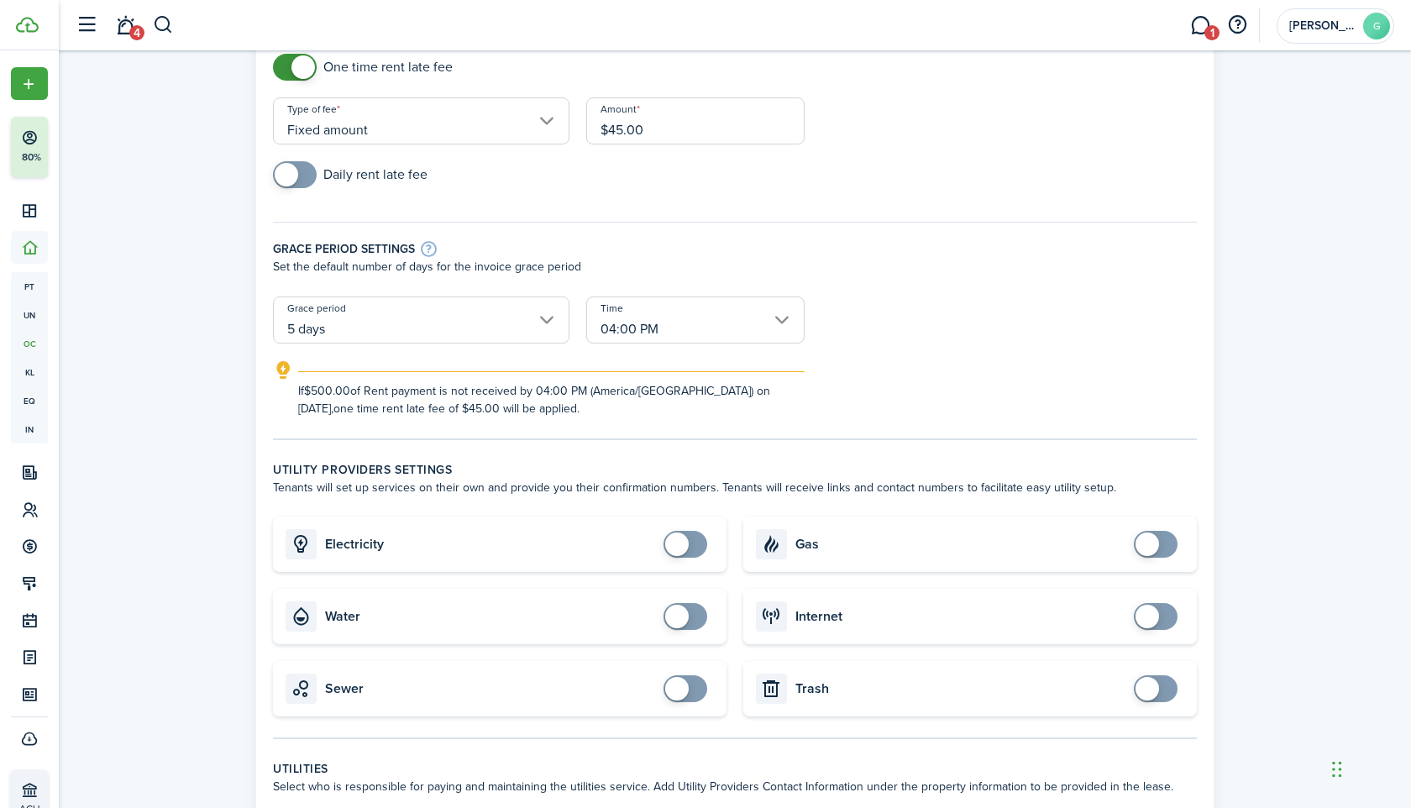
scroll to position [932, 0]
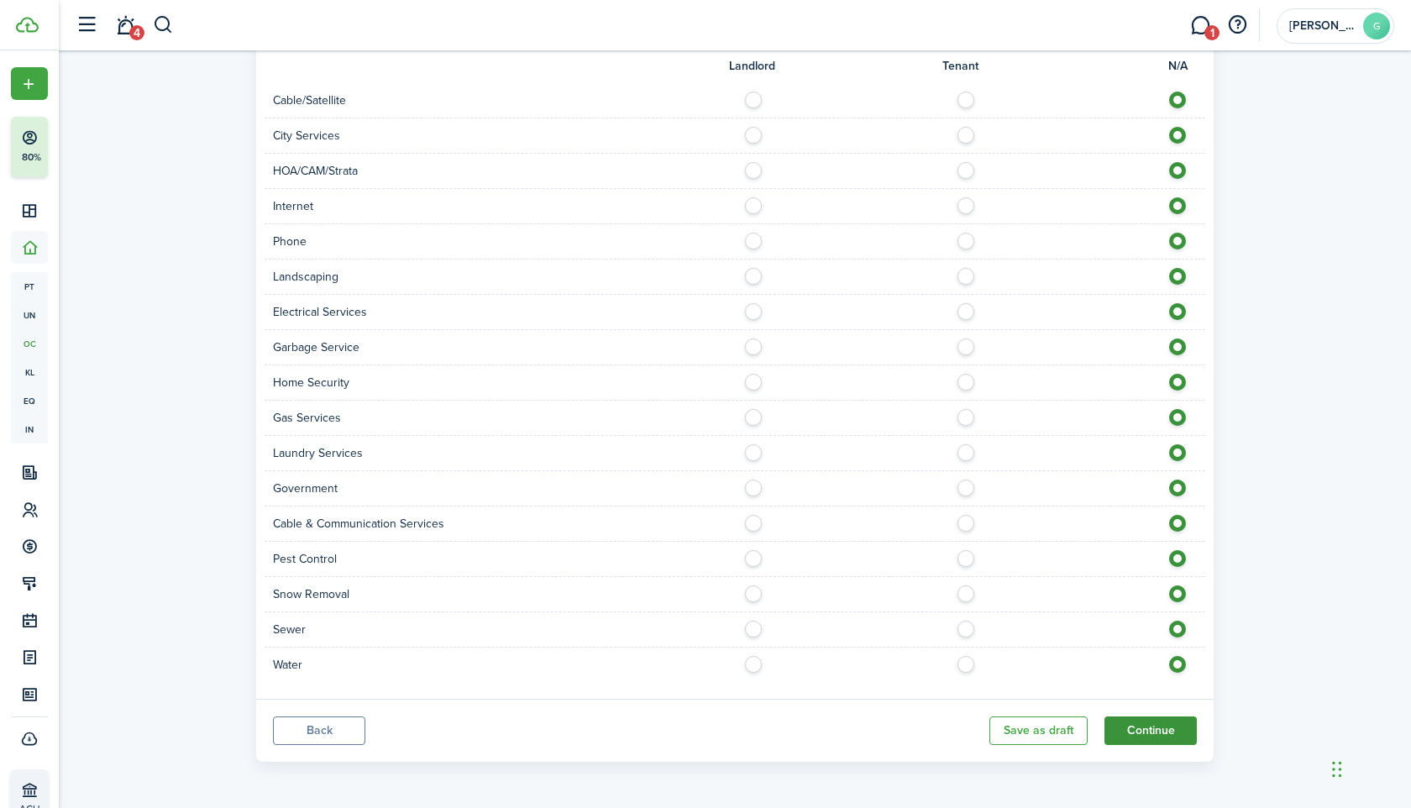
click at [1127, 732] on button "Continue" at bounding box center [1151, 731] width 92 height 29
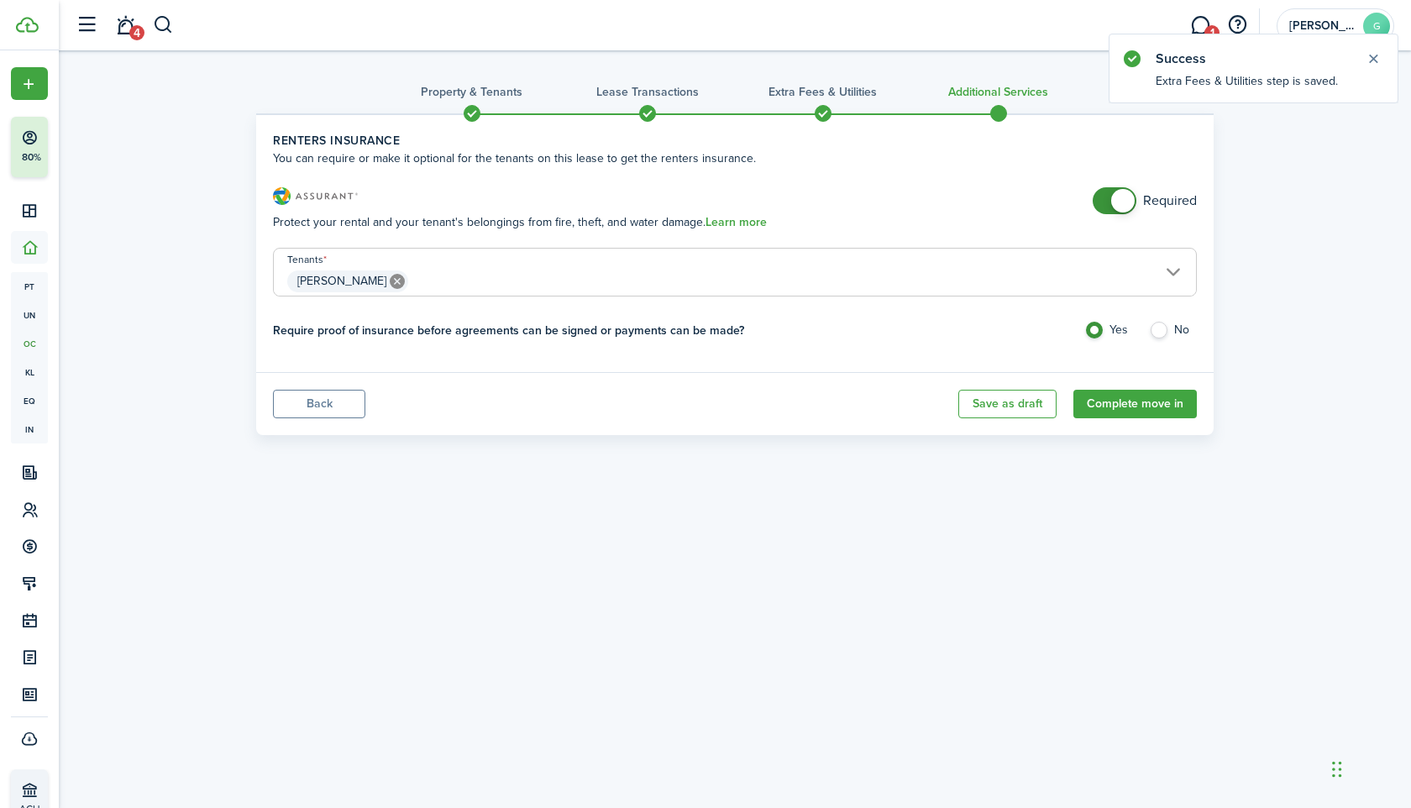
checkbox input "false"
click at [1118, 199] on span at bounding box center [1123, 201] width 24 height 24
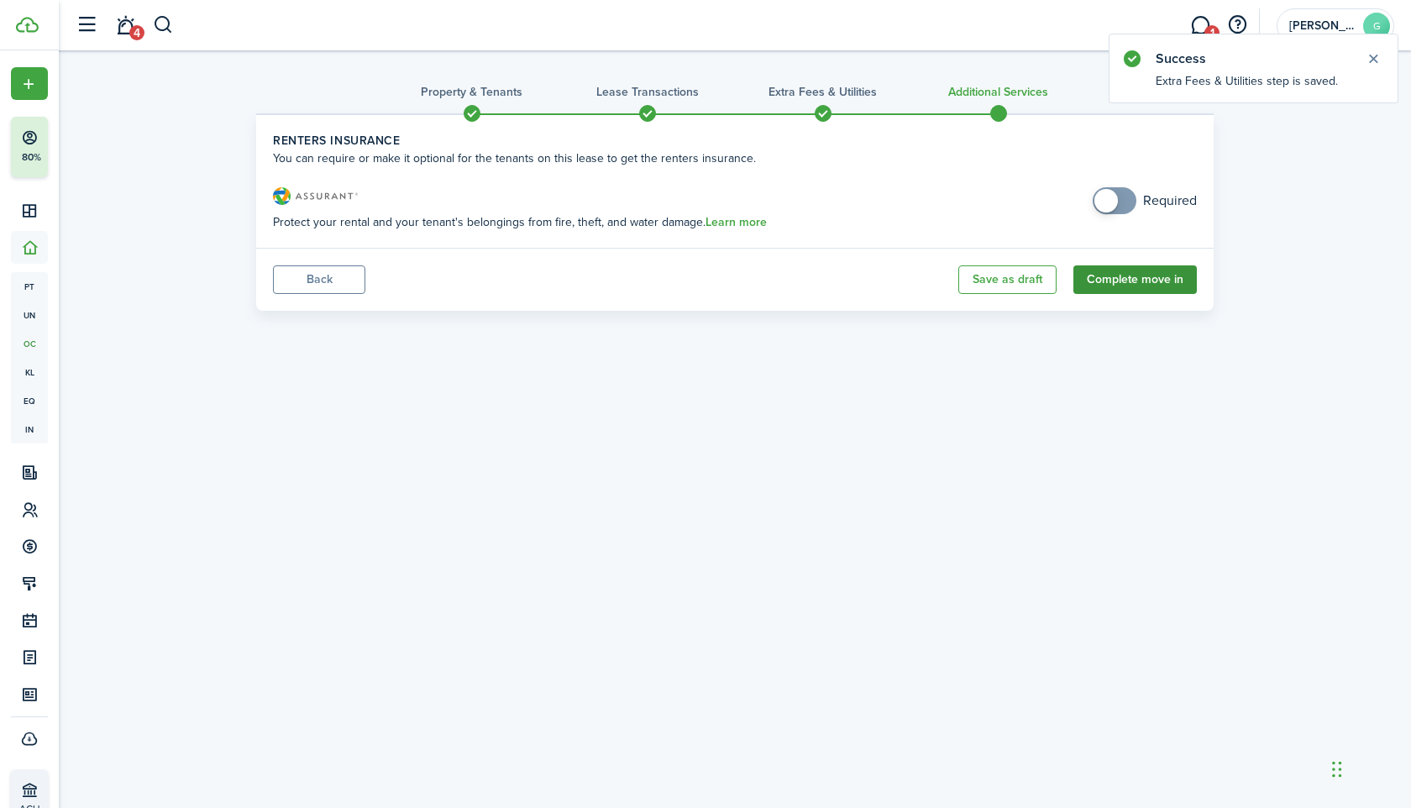
click at [1115, 286] on button "Complete move in" at bounding box center [1134, 279] width 123 height 29
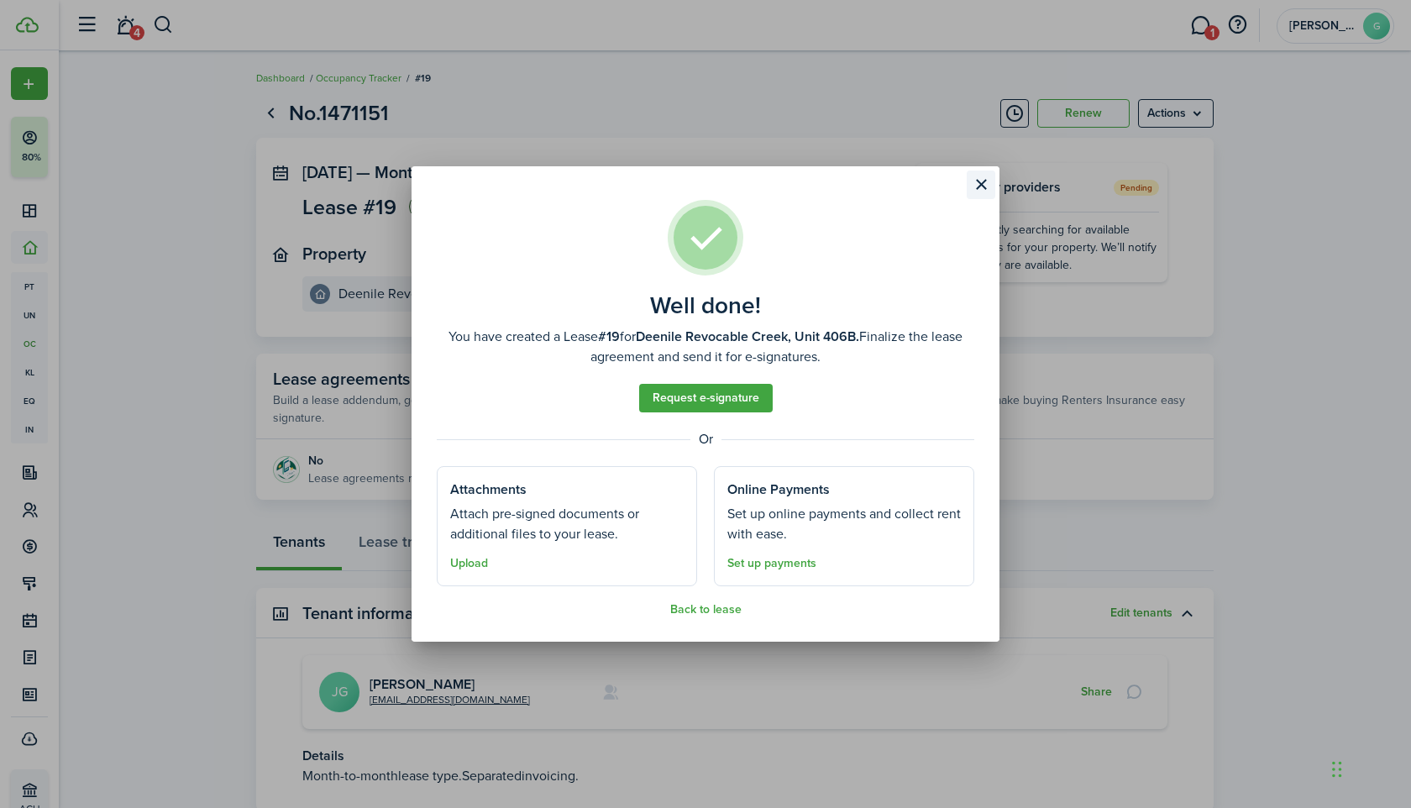
click at [979, 179] on button "Close modal" at bounding box center [981, 185] width 29 height 29
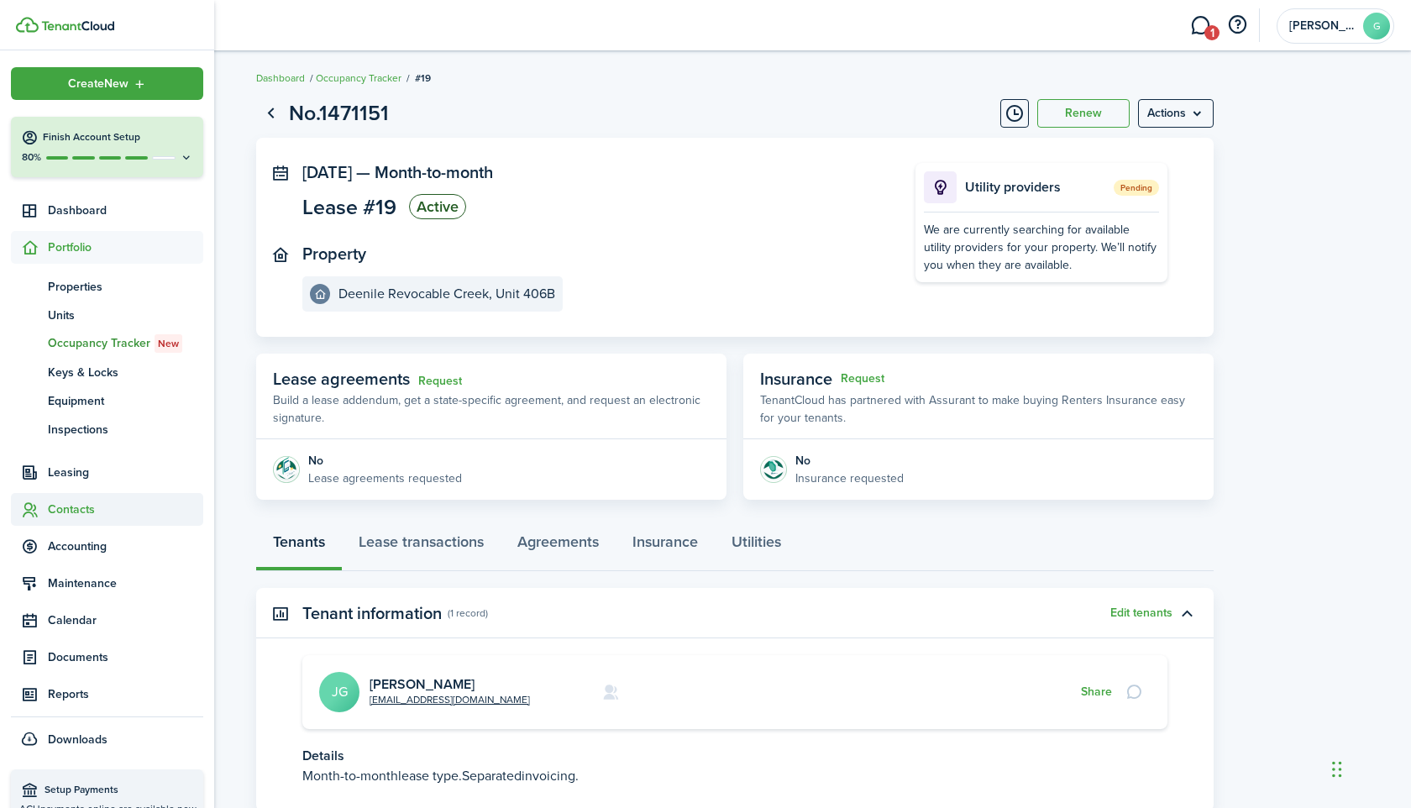
click at [66, 507] on span "Contacts" at bounding box center [125, 510] width 155 height 18
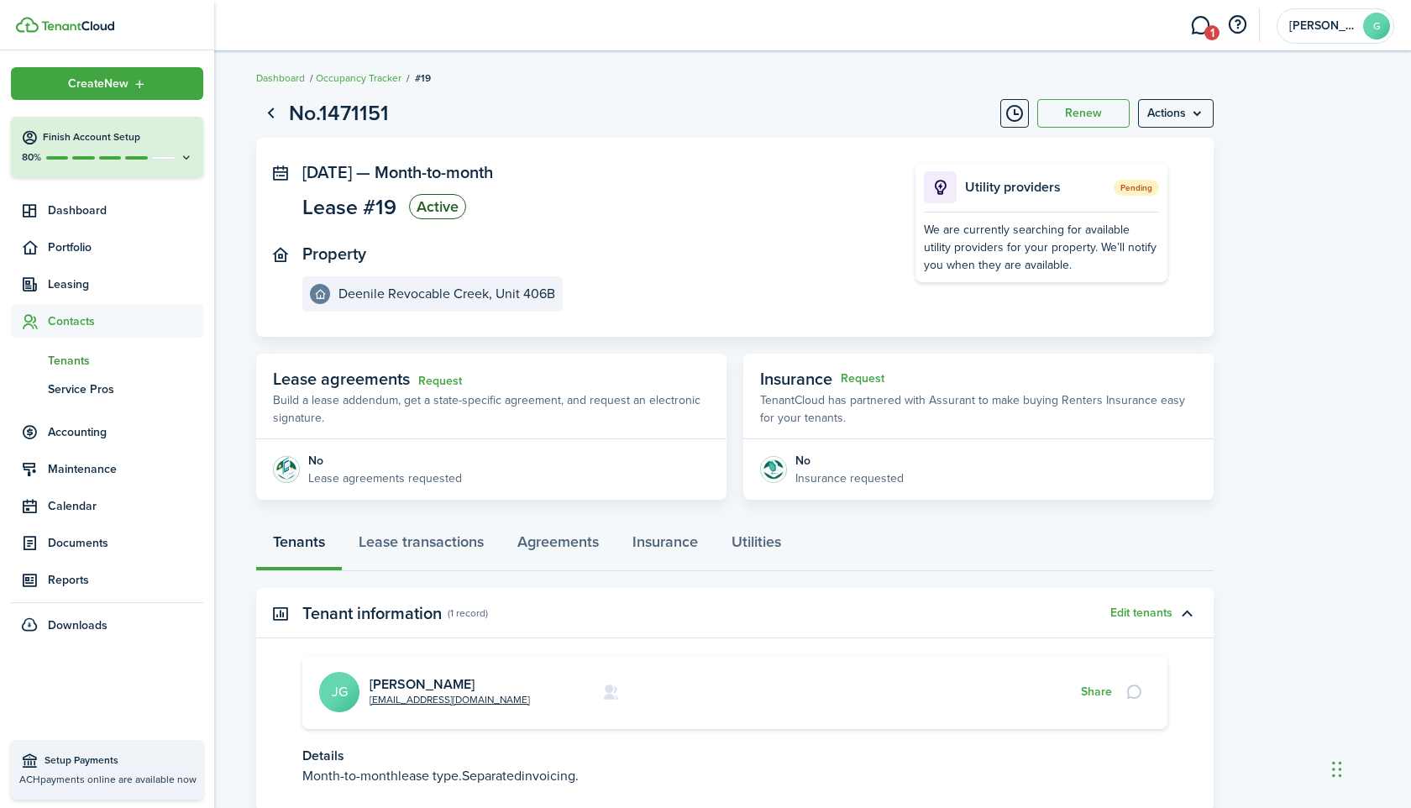
click at [70, 364] on span "Tenants" at bounding box center [125, 361] width 155 height 18
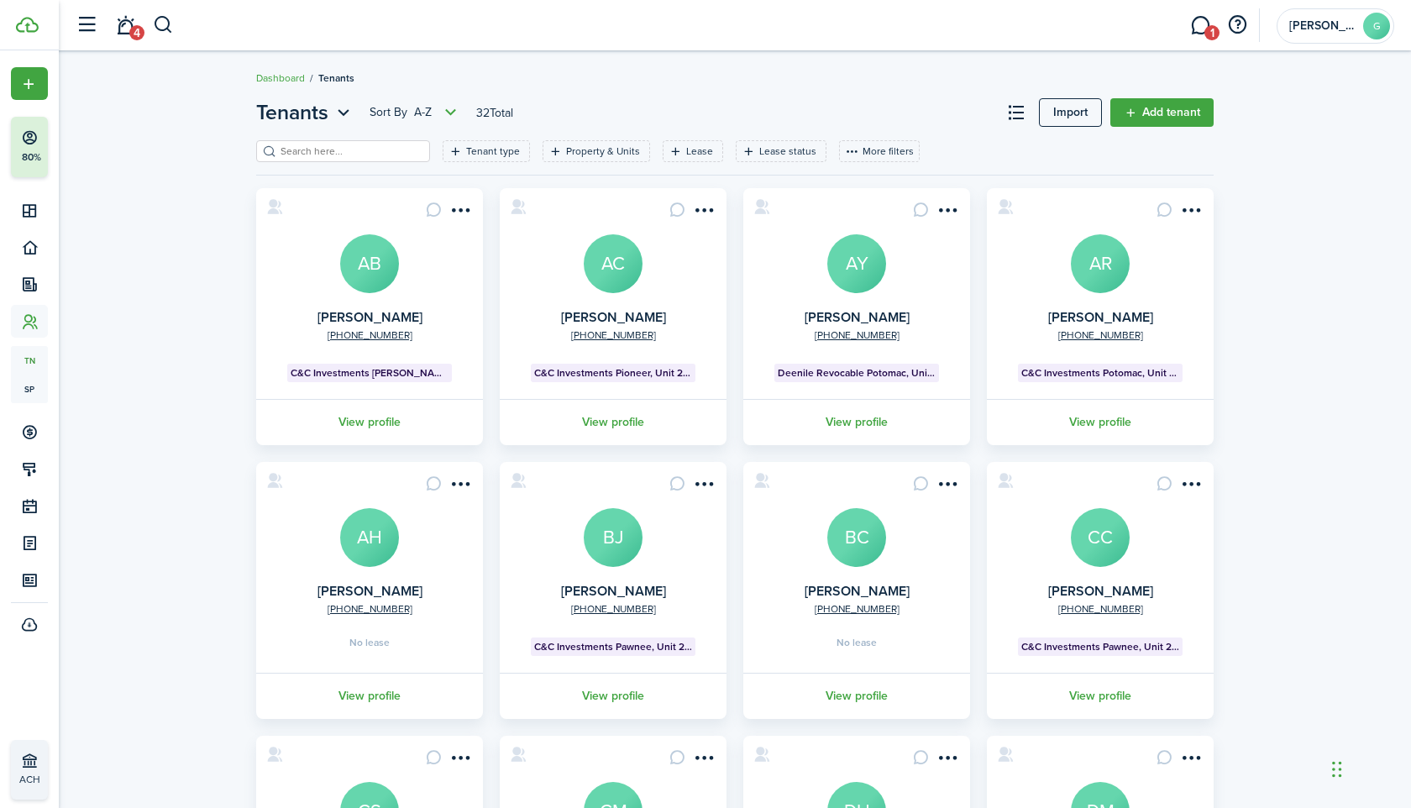
click at [346, 155] on input "search" at bounding box center [350, 152] width 148 height 16
paste input "[PERSON_NAME]"
type input "[PERSON_NAME]"
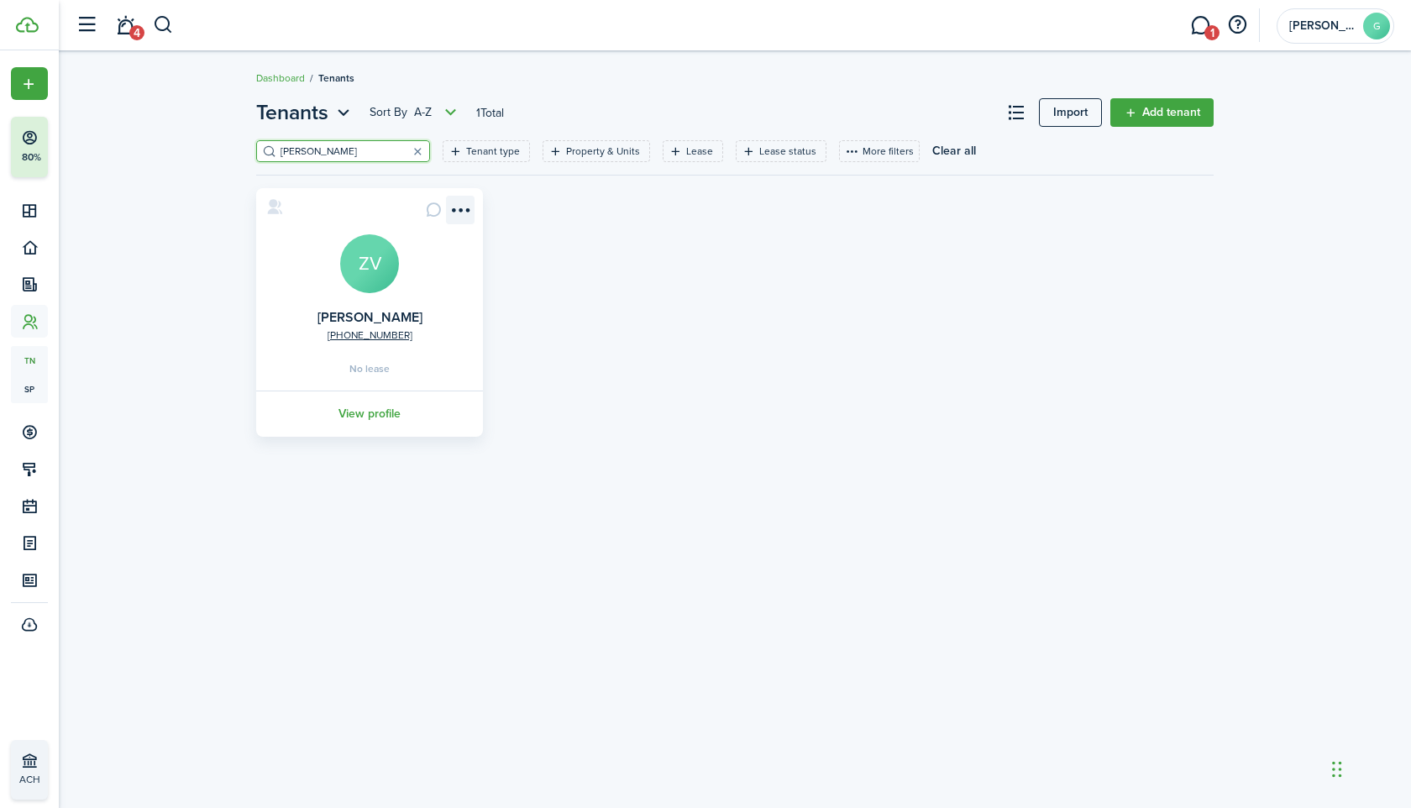
click at [465, 202] on menu-btn-icon "Open menu" at bounding box center [460, 210] width 29 height 29
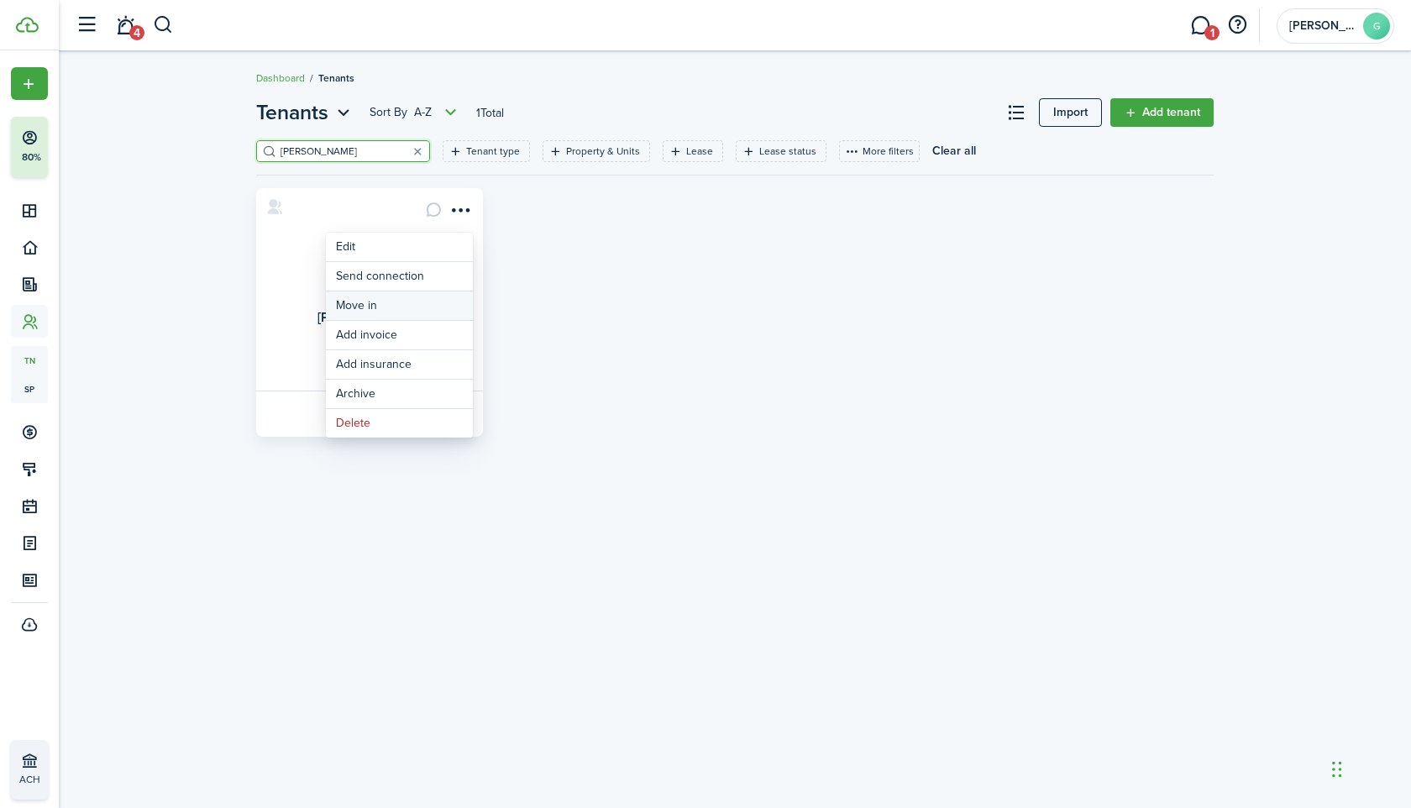
click at [414, 301] on link "Move in" at bounding box center [399, 305] width 147 height 29
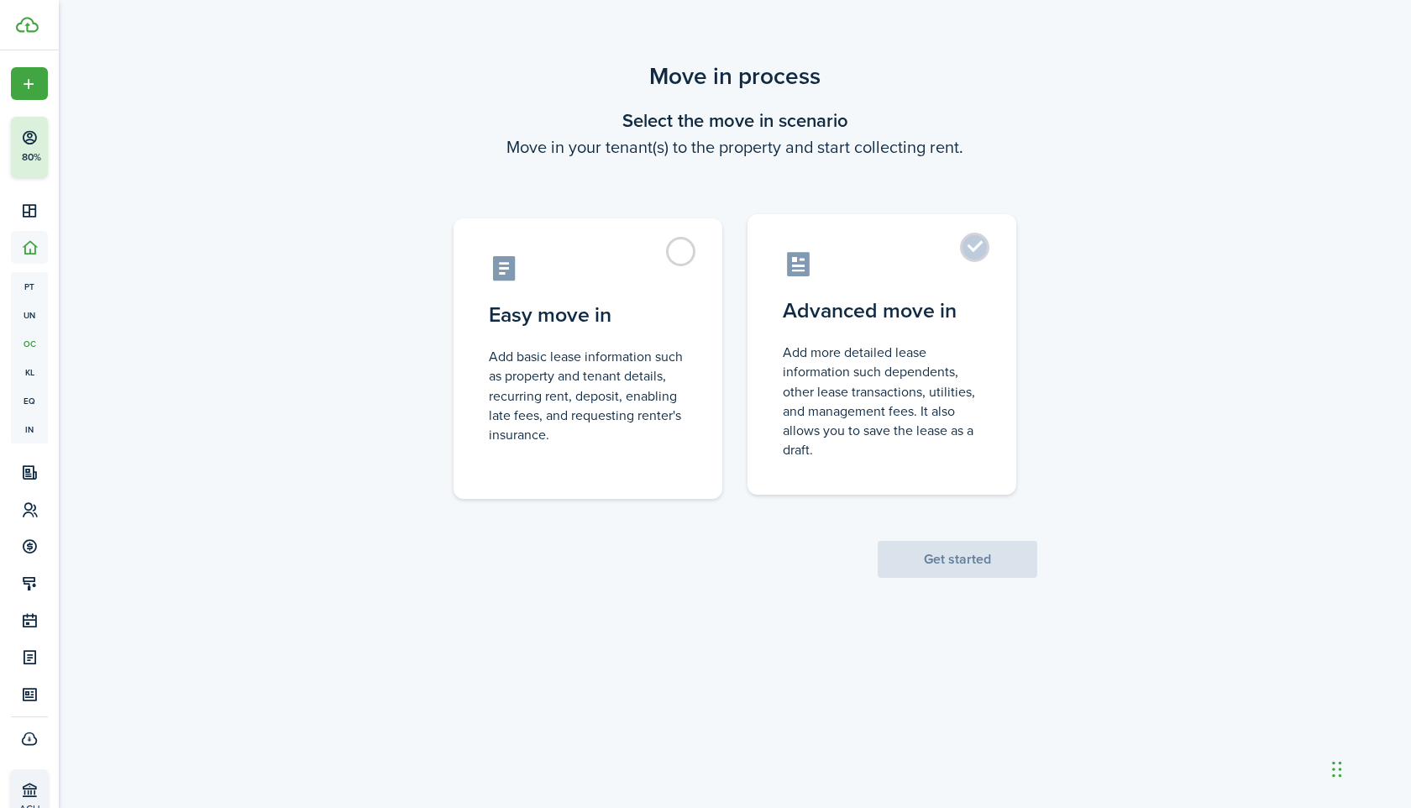
click at [814, 304] on control-radio-card-title "Advanced move in" at bounding box center [882, 311] width 198 height 30
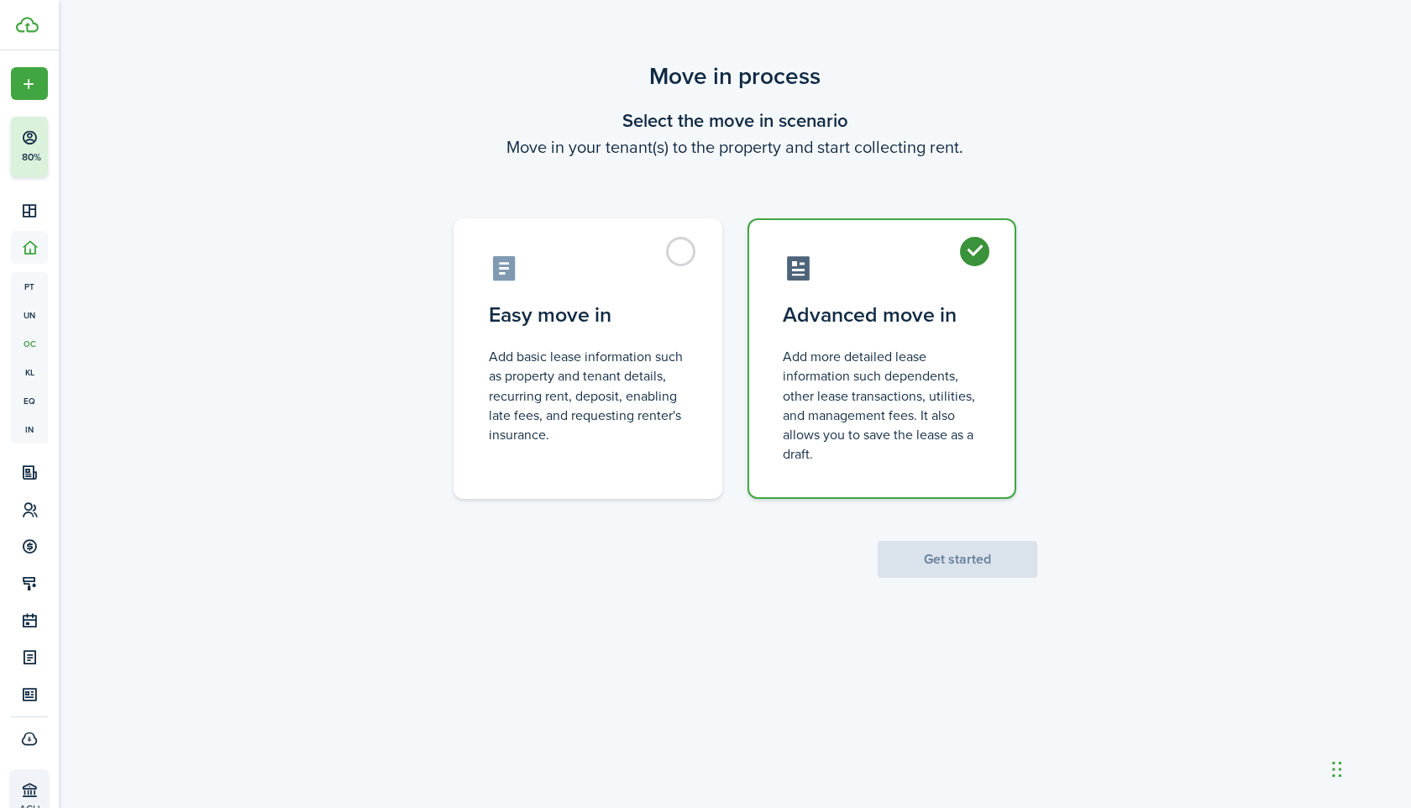
radio input "true"
click at [947, 569] on button "Get started" at bounding box center [958, 559] width 160 height 37
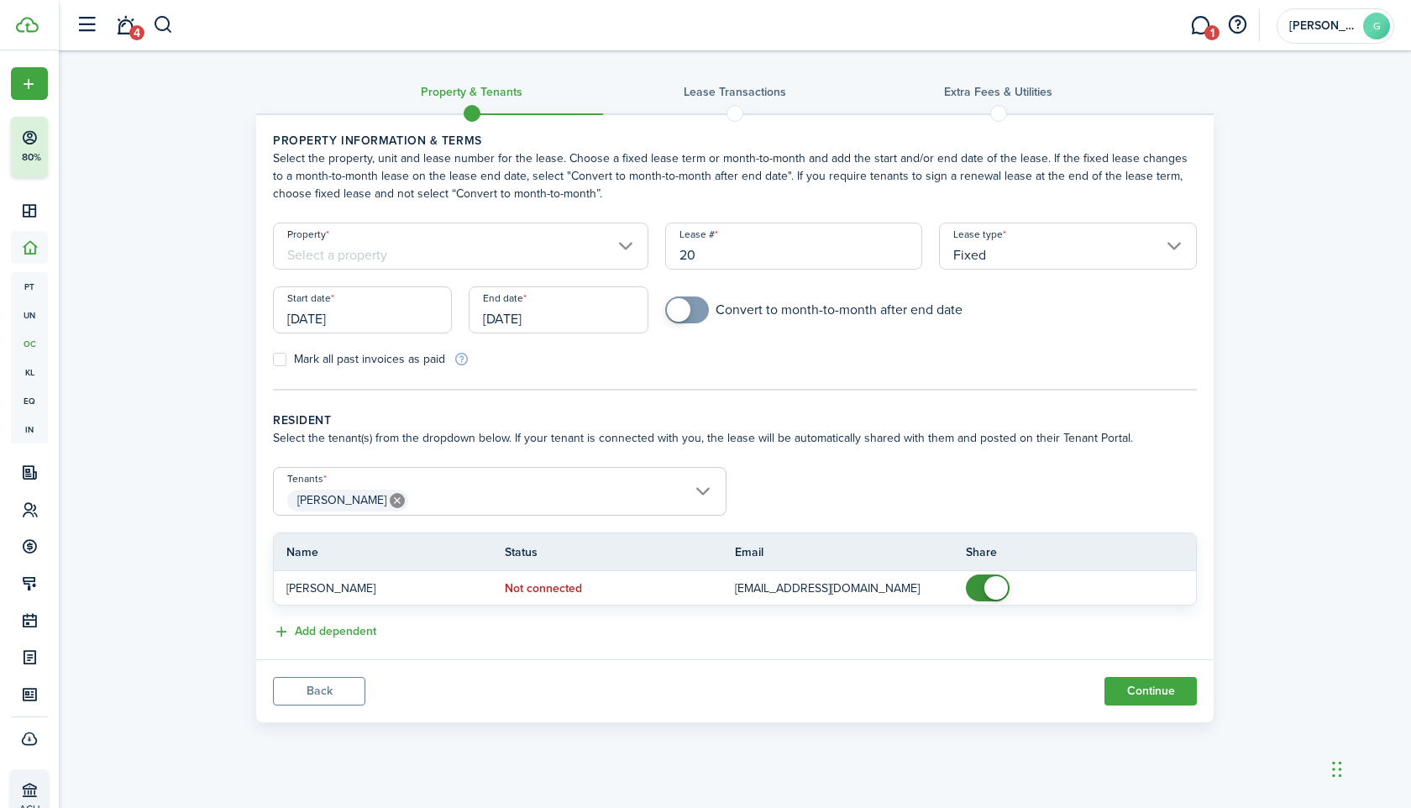
click at [424, 238] on input "Property" at bounding box center [460, 246] width 375 height 47
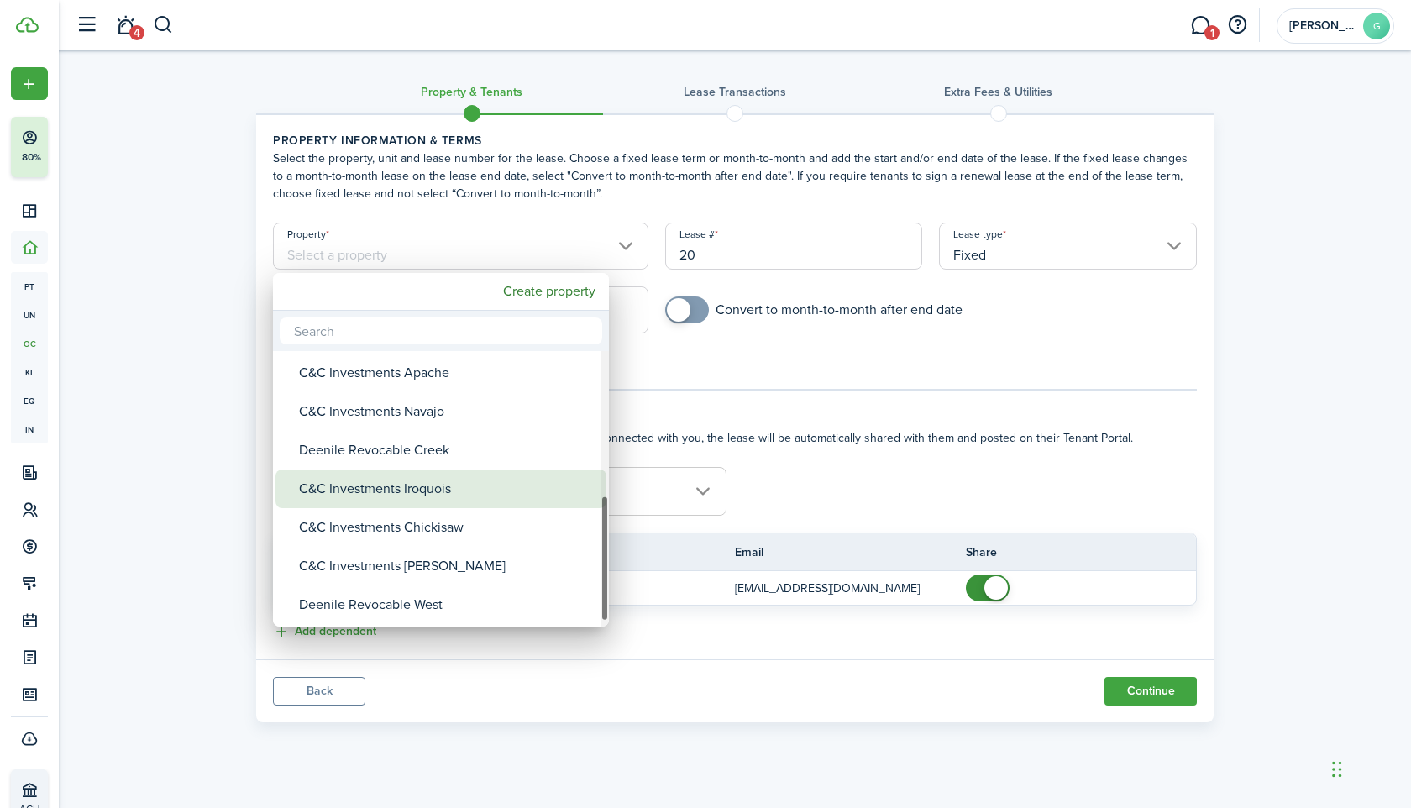
click at [429, 489] on div "C&C Investments Iroquois" at bounding box center [447, 489] width 297 height 39
type input "C&C Investments Iroquois"
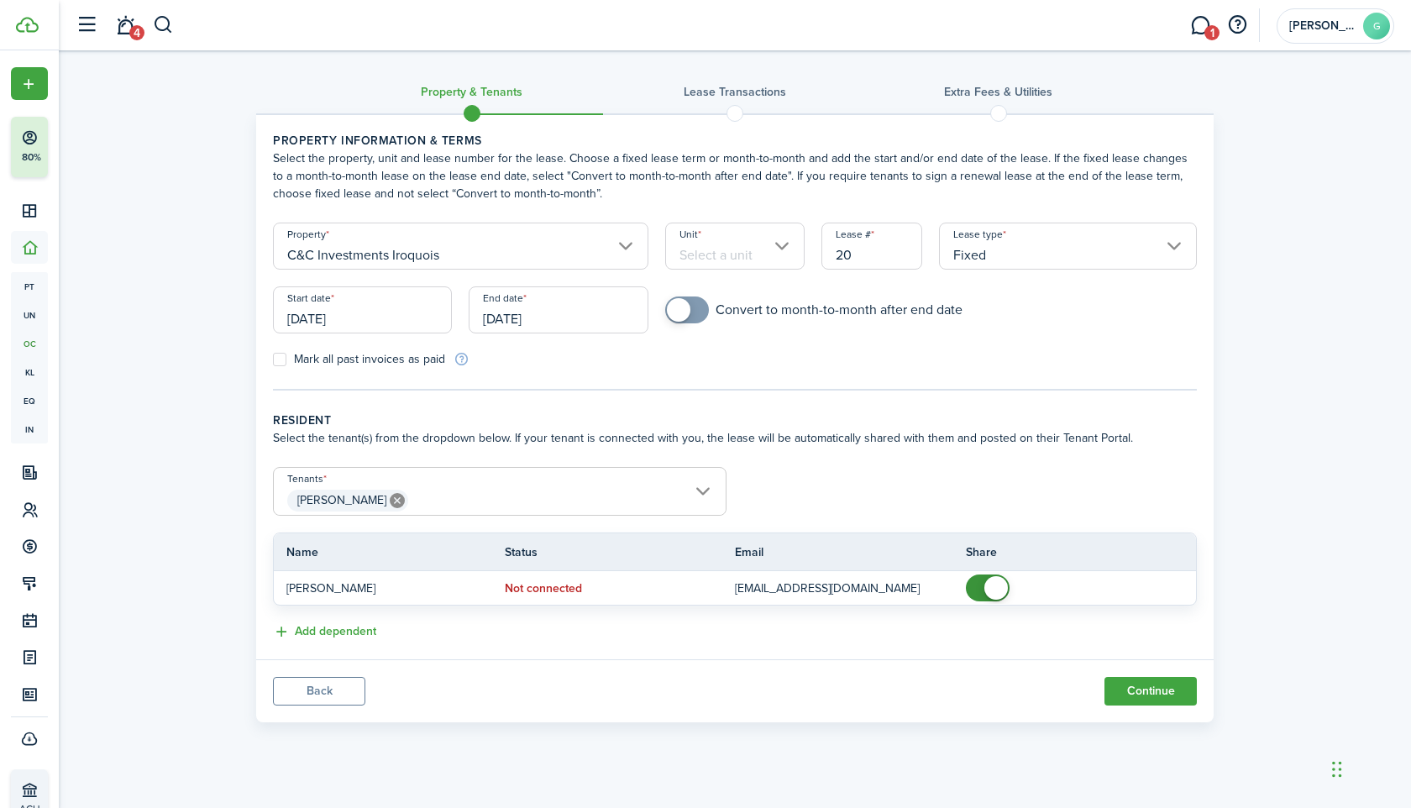
click at [720, 261] on input "Unit" at bounding box center [735, 246] width 140 height 47
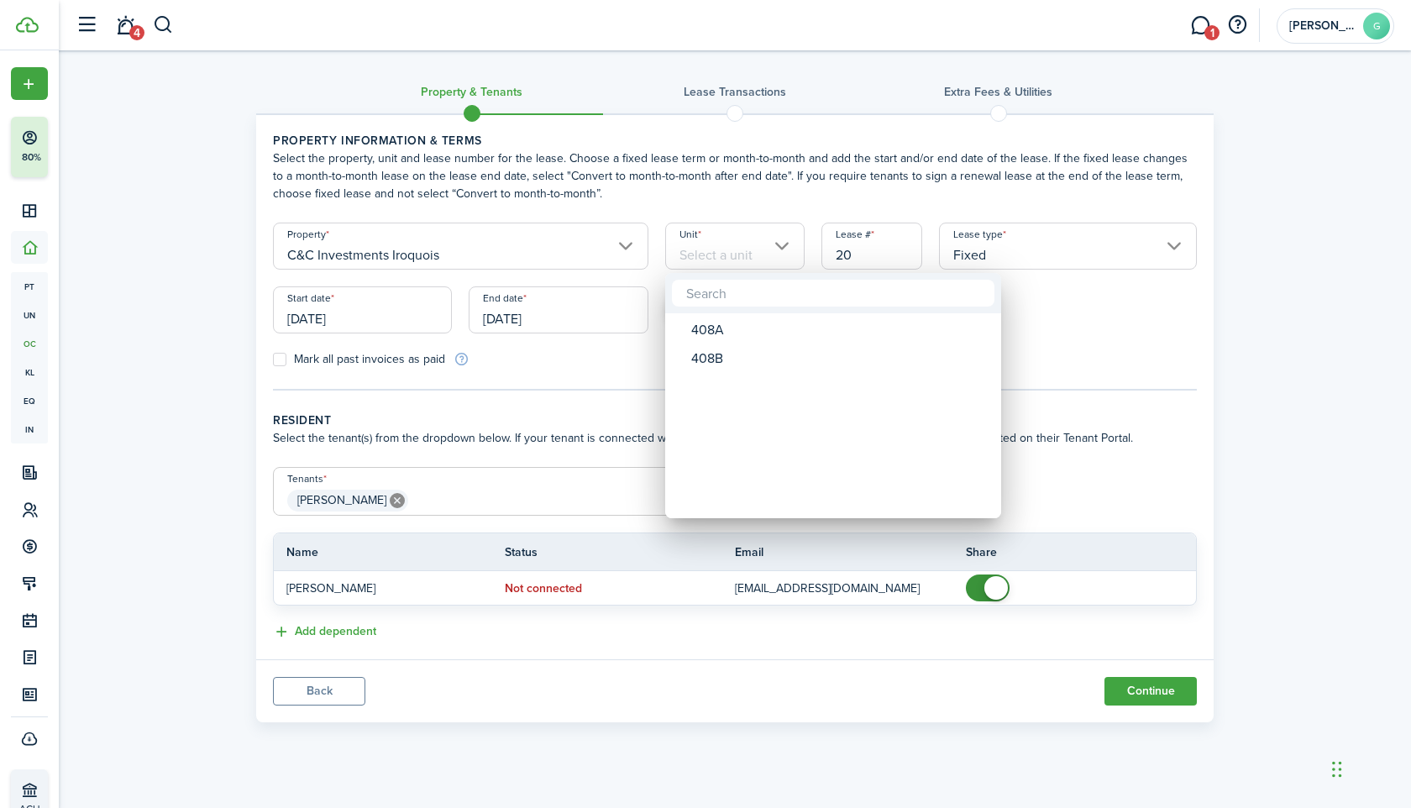
click at [730, 375] on mbsc-wheel-item "Unit" at bounding box center [833, 387] width 331 height 29
click at [730, 365] on div "408B" at bounding box center [839, 358] width 297 height 29
type input "408B"
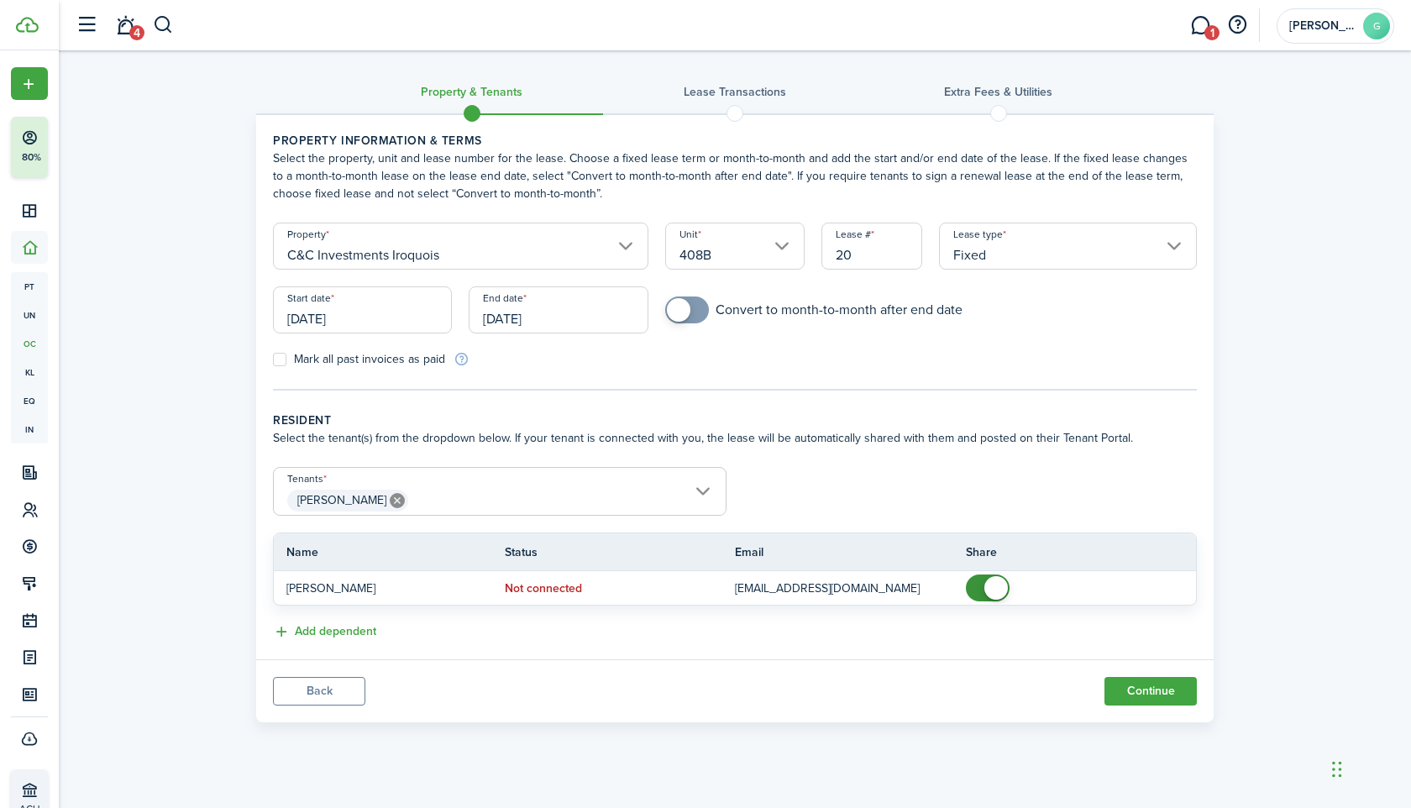
click at [972, 253] on input "Fixed" at bounding box center [1068, 246] width 258 height 47
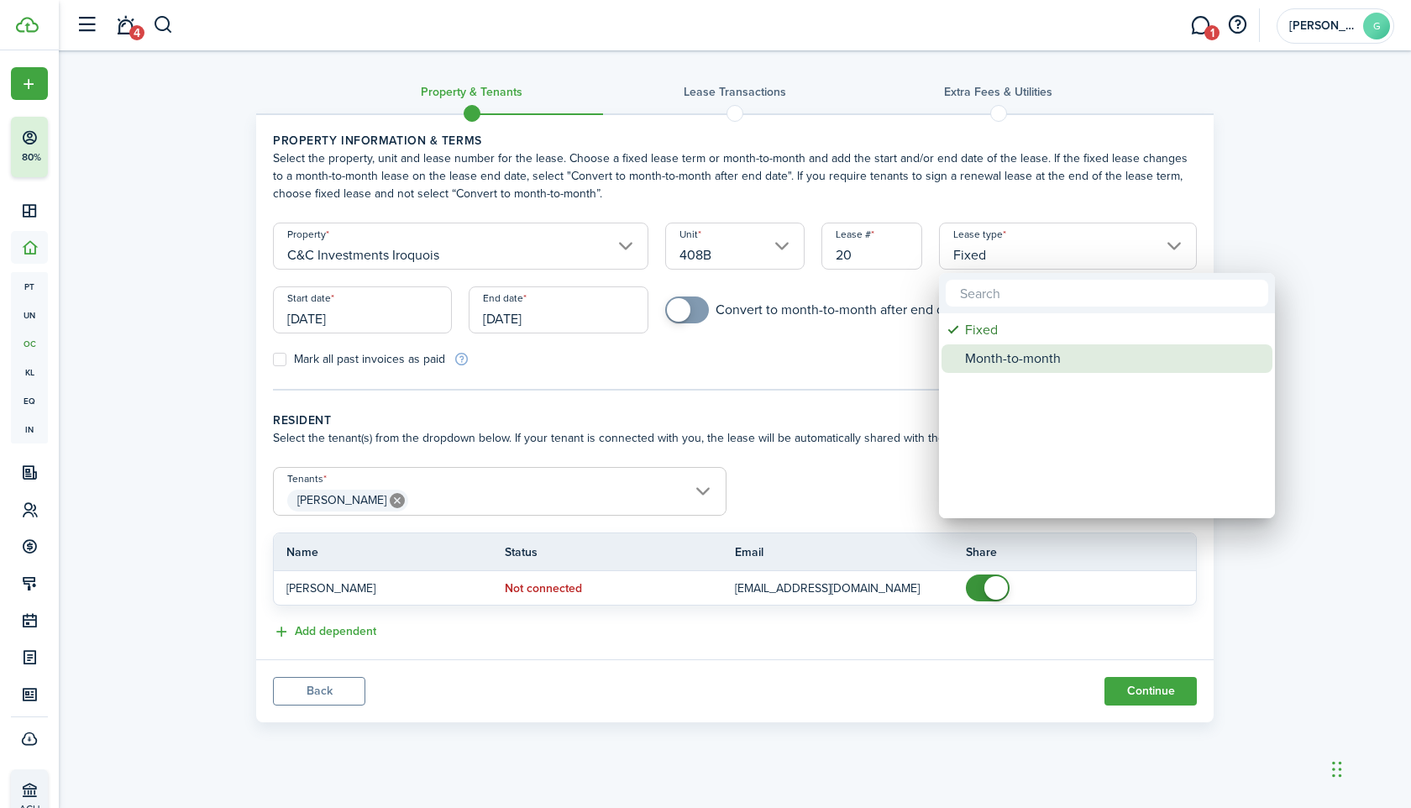
click at [1010, 354] on div "Month-to-month" at bounding box center [1113, 358] width 297 height 29
type input "Month-to-month"
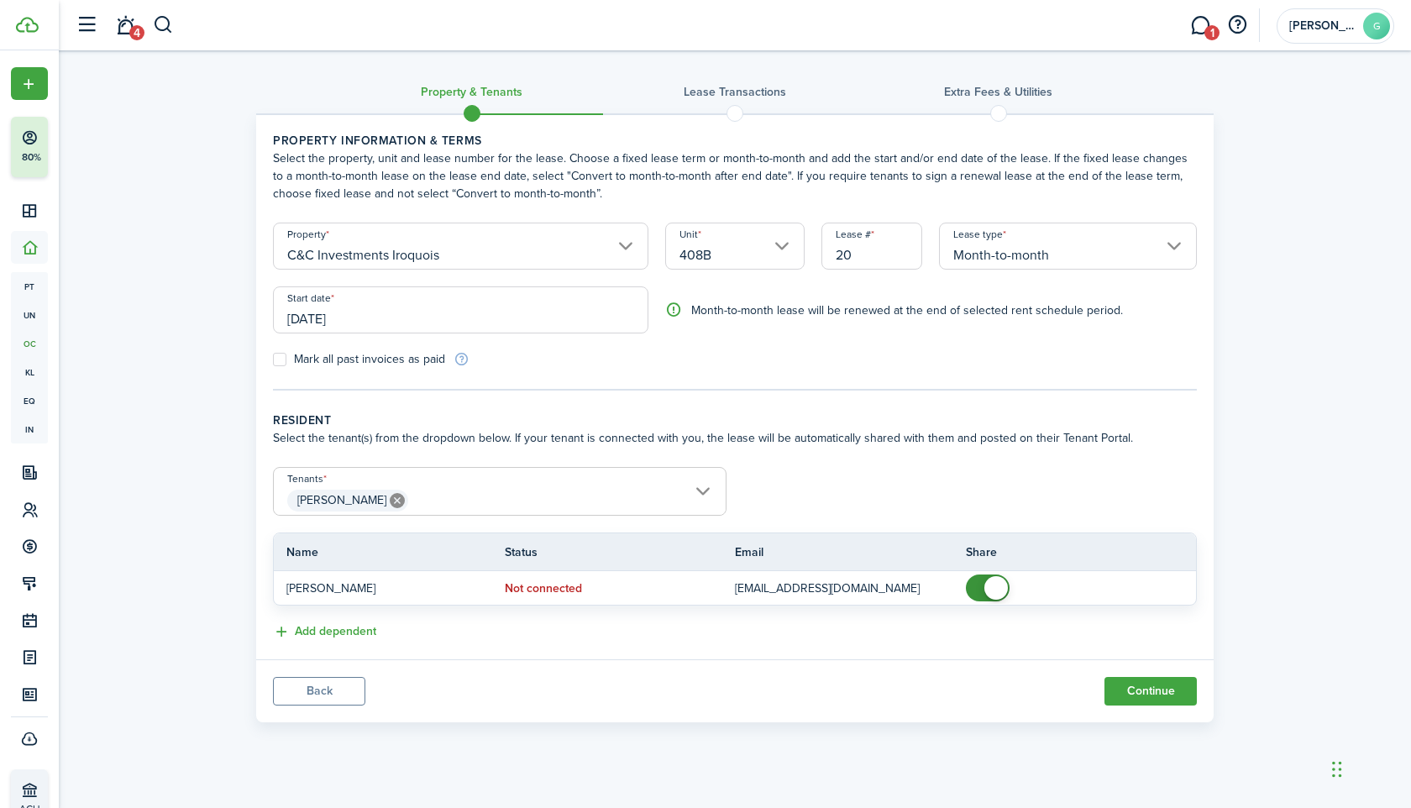
click at [425, 315] on input "[DATE]" at bounding box center [460, 309] width 375 height 47
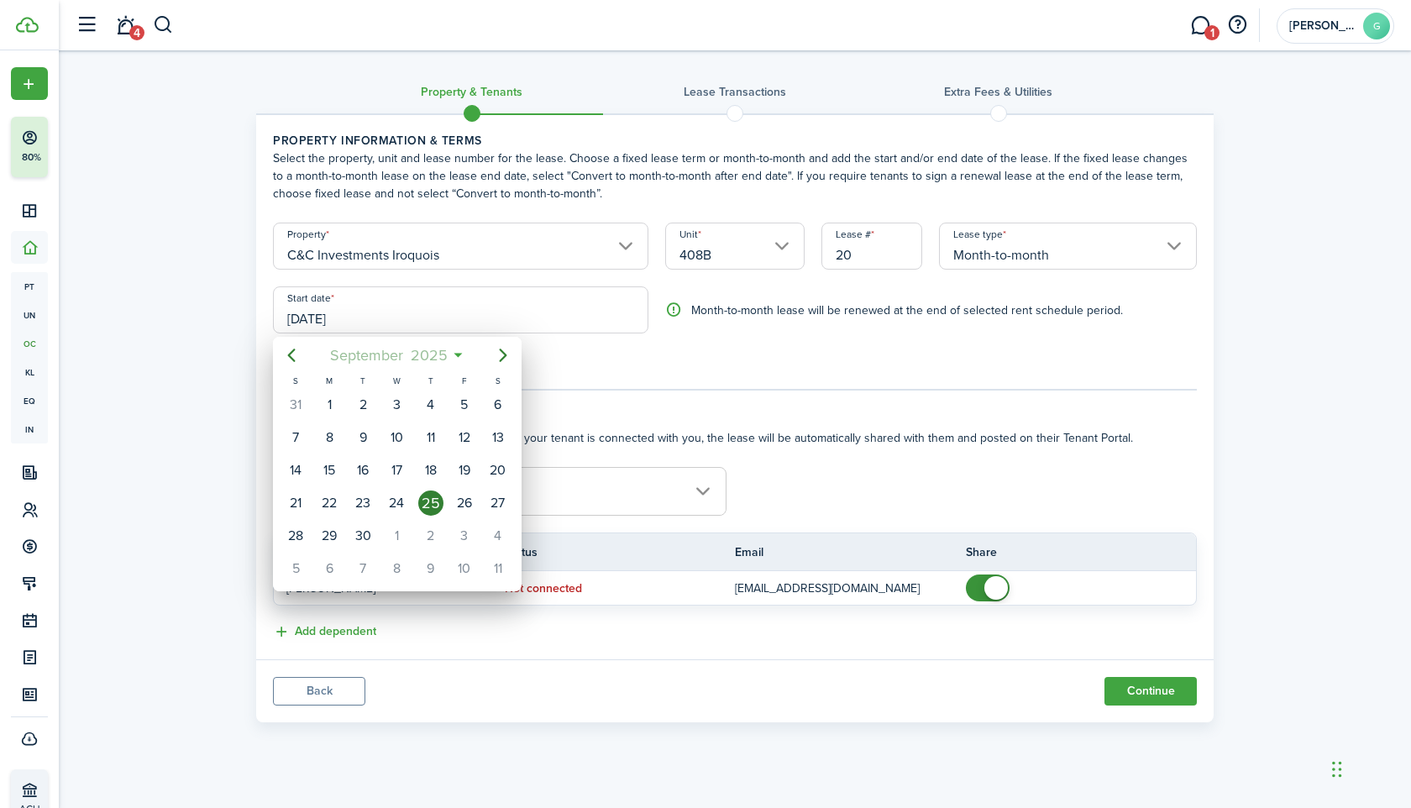
click at [438, 354] on span "2025" at bounding box center [429, 355] width 45 height 30
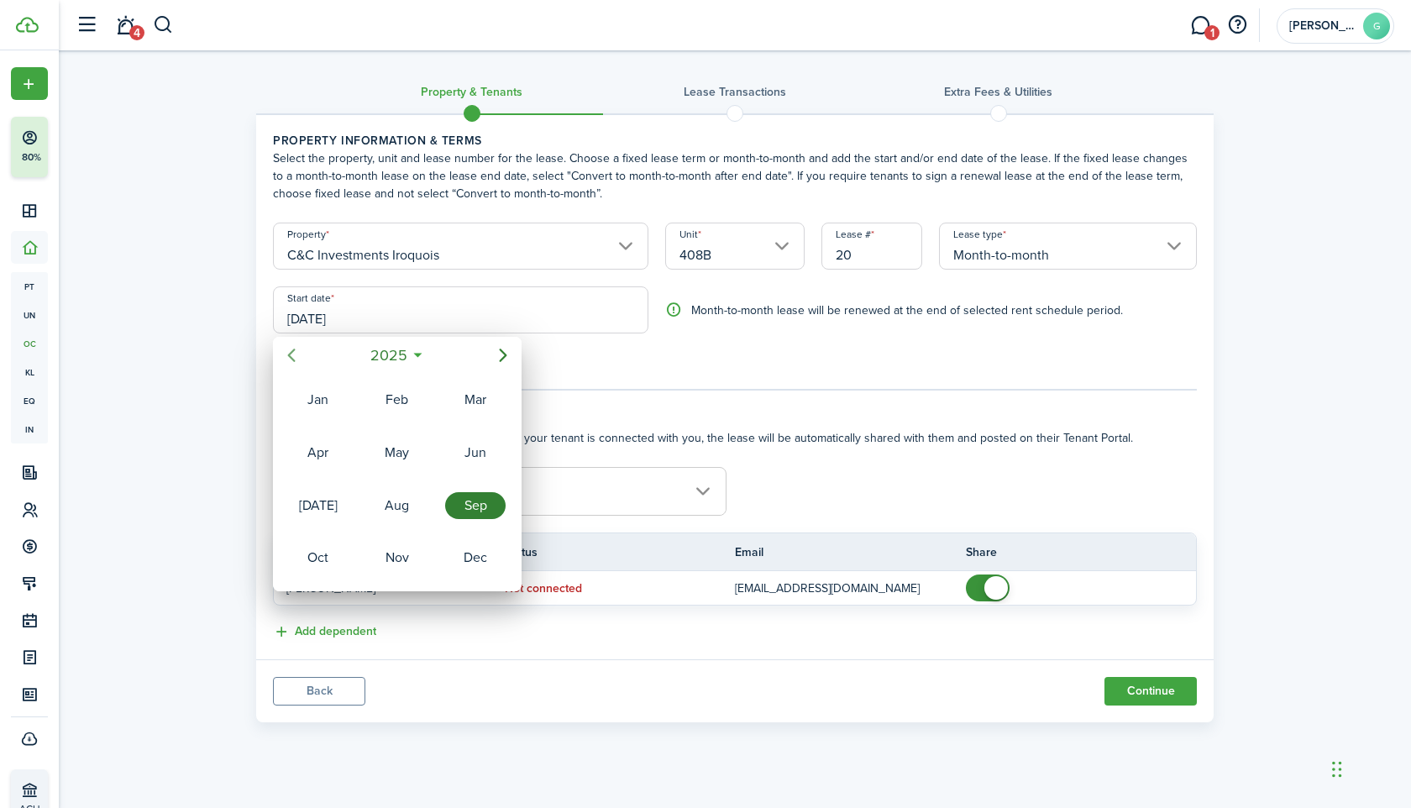
click at [289, 352] on icon "Previous page" at bounding box center [291, 355] width 20 height 20
click at [407, 498] on div "Aug" at bounding box center [397, 505] width 60 height 27
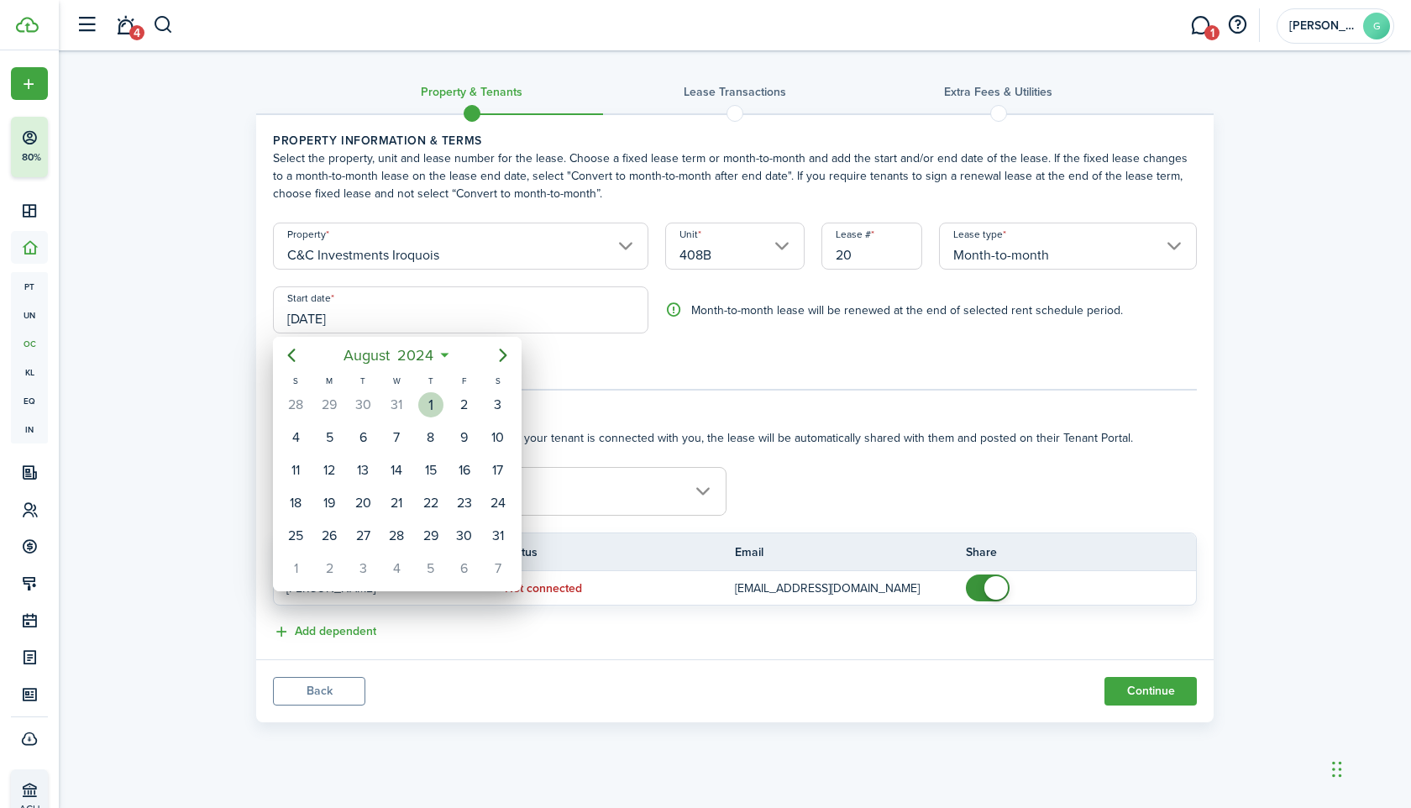
click at [436, 407] on div "1" at bounding box center [430, 404] width 25 height 25
type input "[DATE]"
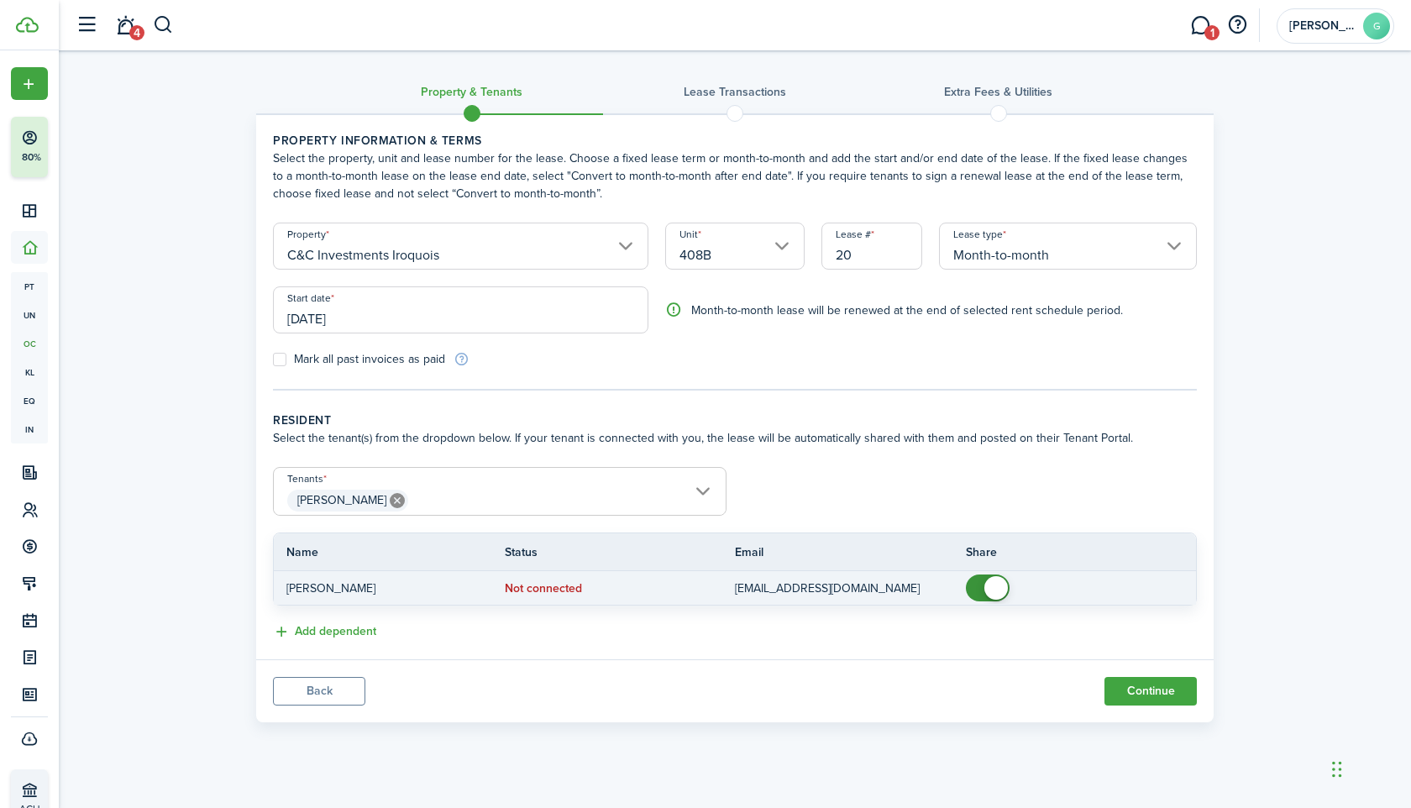
checkbox input "false"
click at [995, 588] on span at bounding box center [996, 588] width 24 height 24
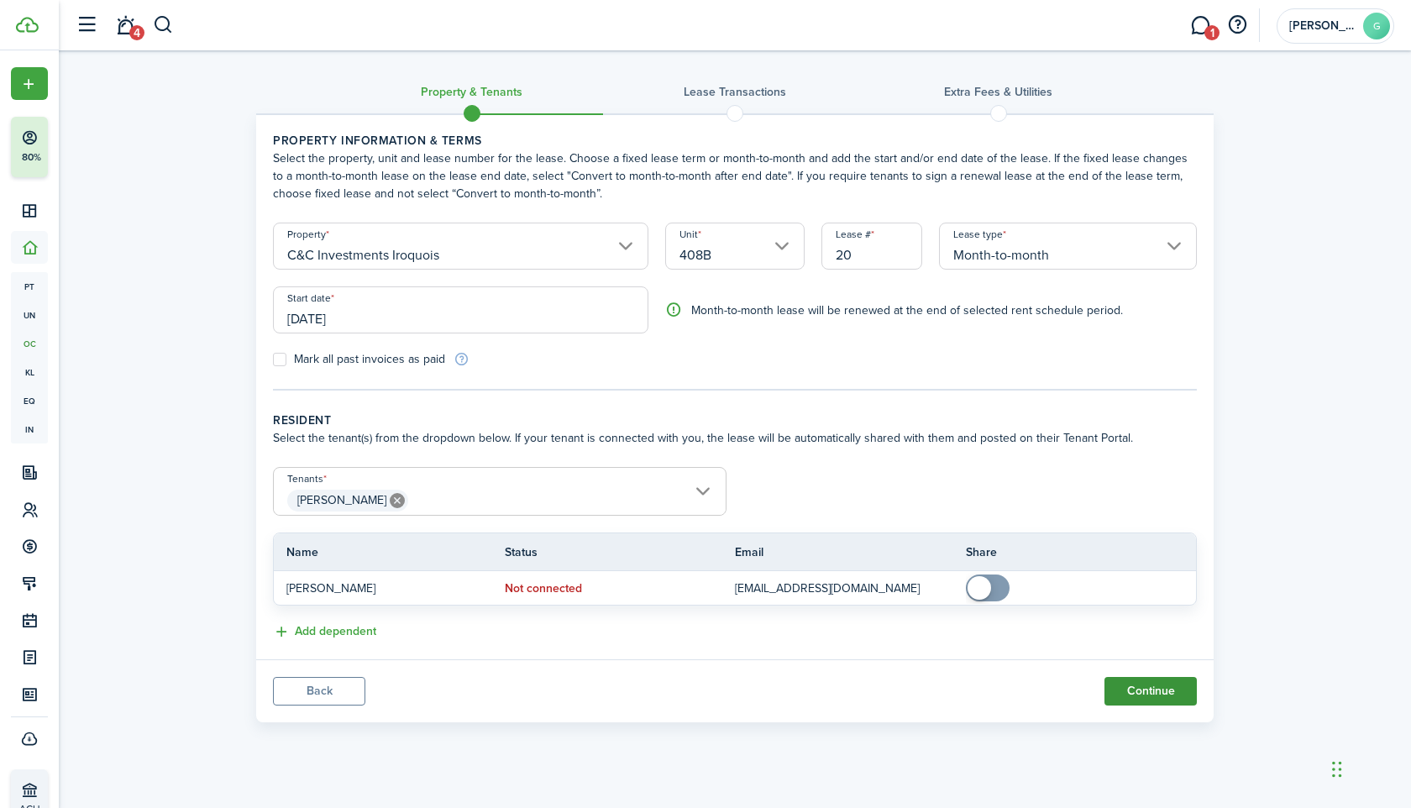
click at [1141, 696] on button "Continue" at bounding box center [1151, 691] width 92 height 29
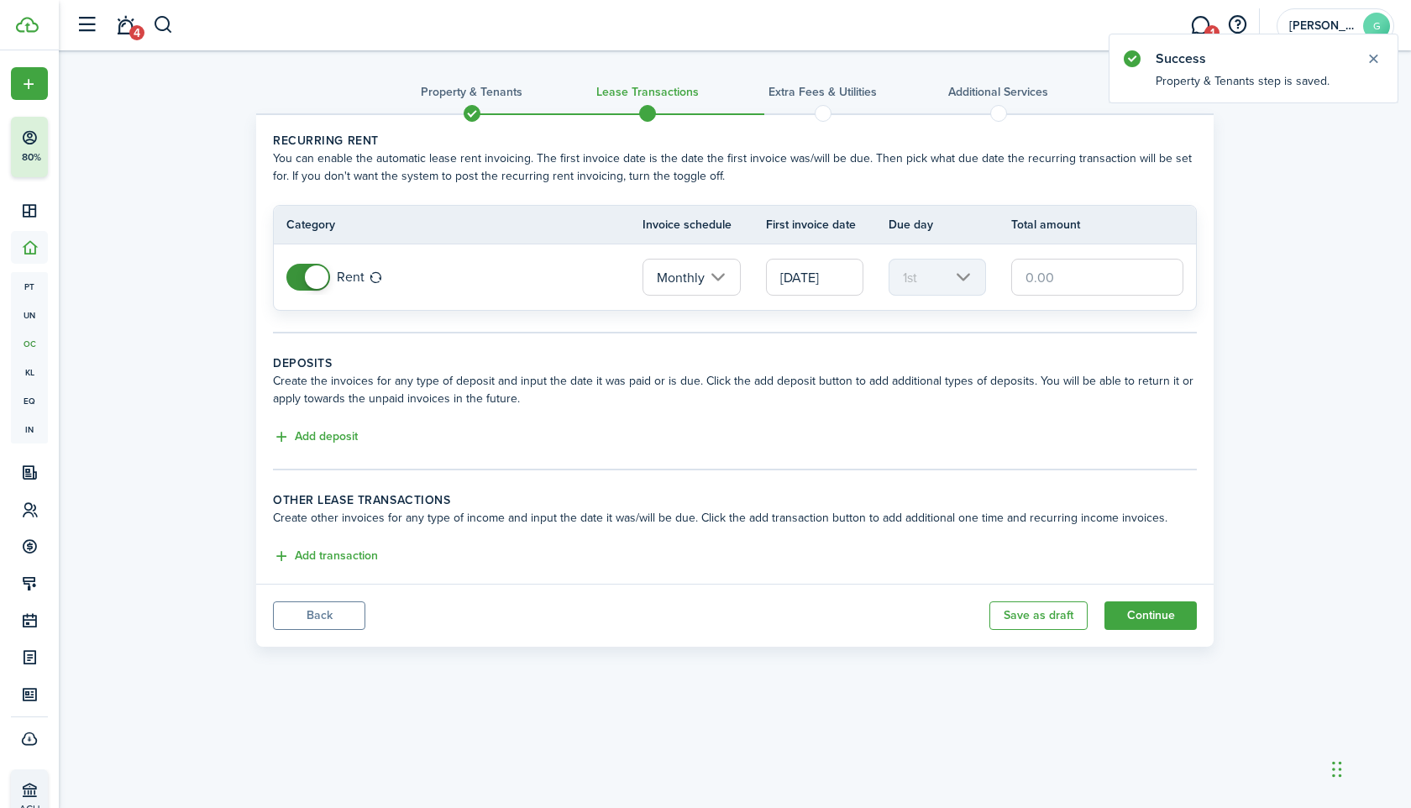
click at [816, 273] on input "[DATE]" at bounding box center [814, 277] width 97 height 37
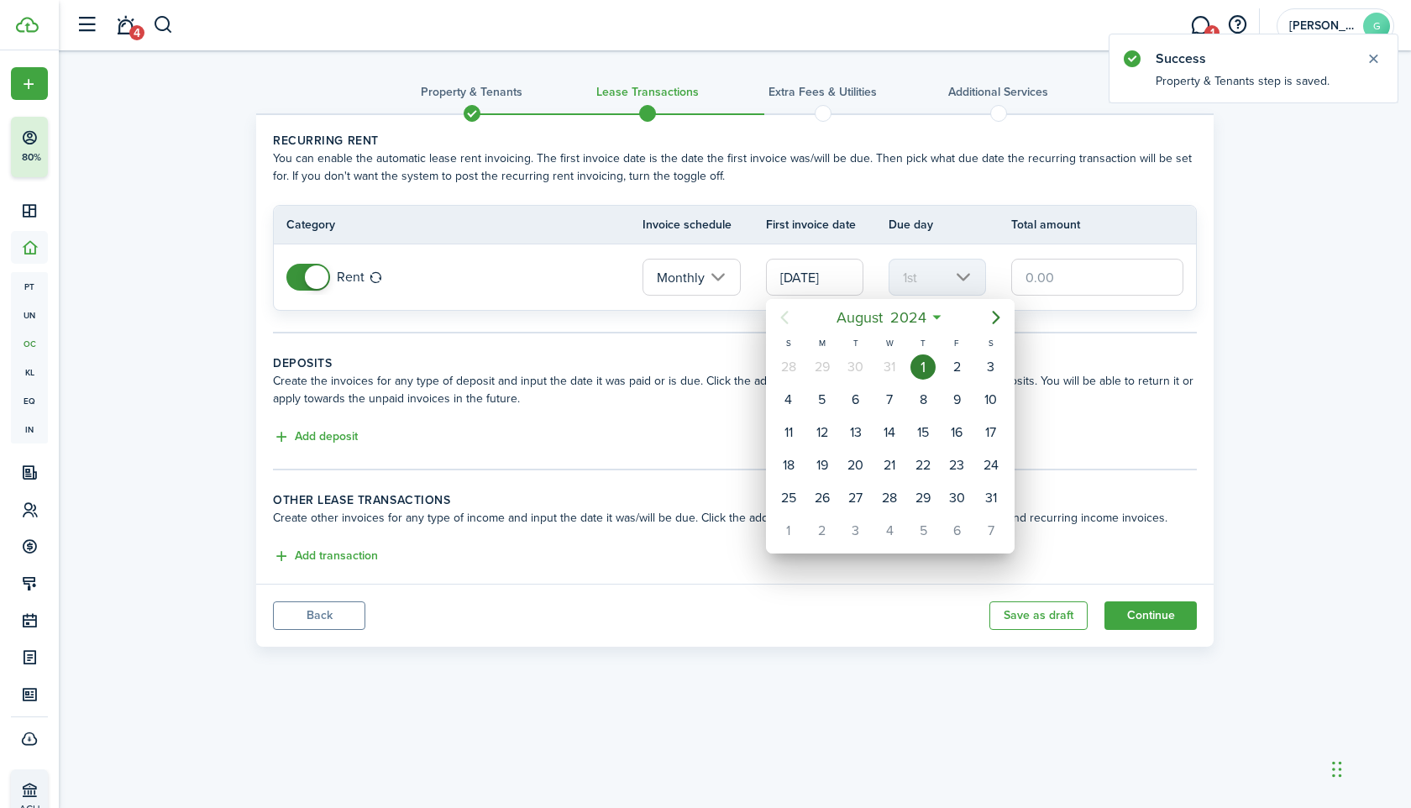
click at [921, 333] on div "[DATE]" at bounding box center [890, 317] width 249 height 37
click at [921, 331] on span "2024" at bounding box center [908, 317] width 44 height 30
click at [999, 316] on icon "Next page" at bounding box center [996, 317] width 8 height 13
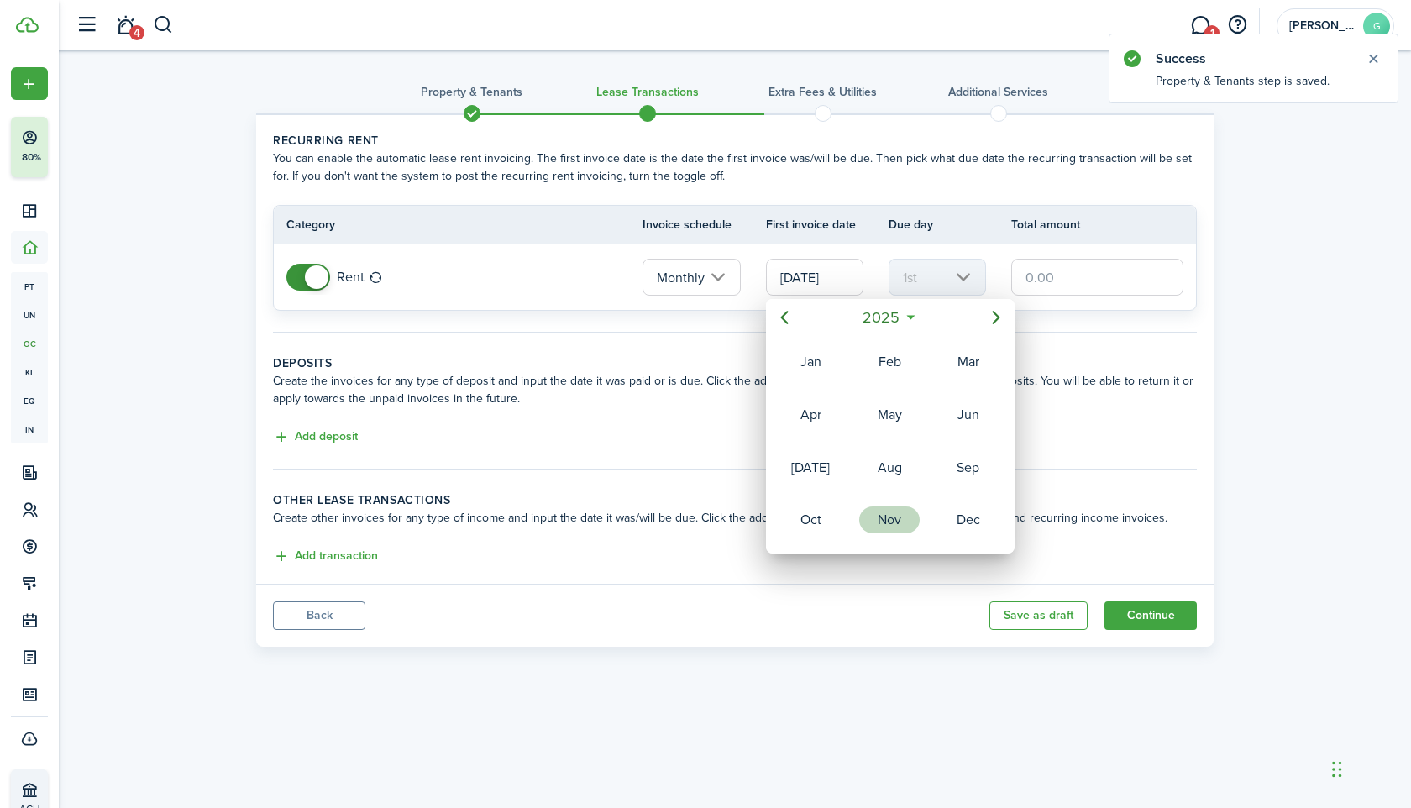
click at [897, 505] on div "Nov" at bounding box center [889, 520] width 67 height 50
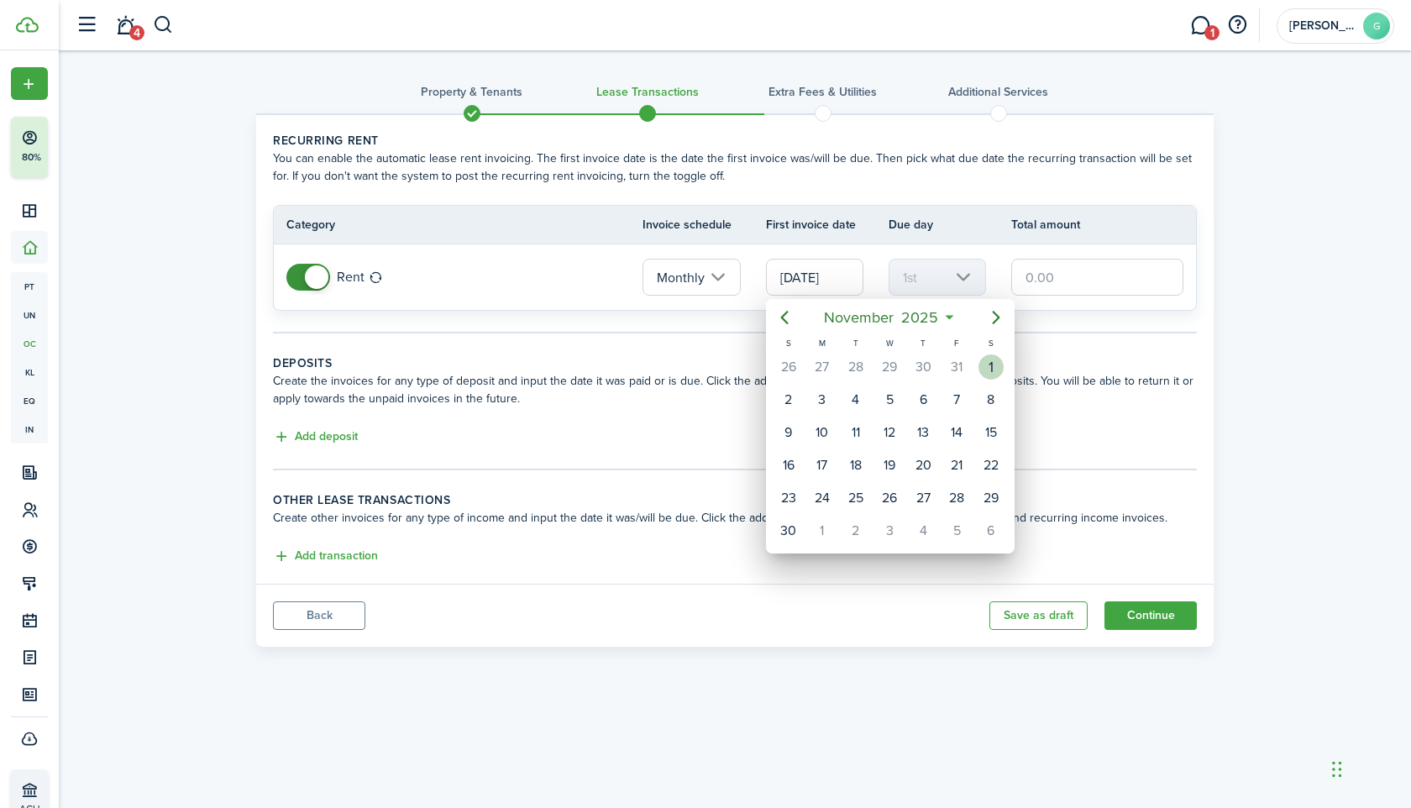
click at [989, 367] on div "1" at bounding box center [991, 366] width 25 height 25
type input "[DATE]"
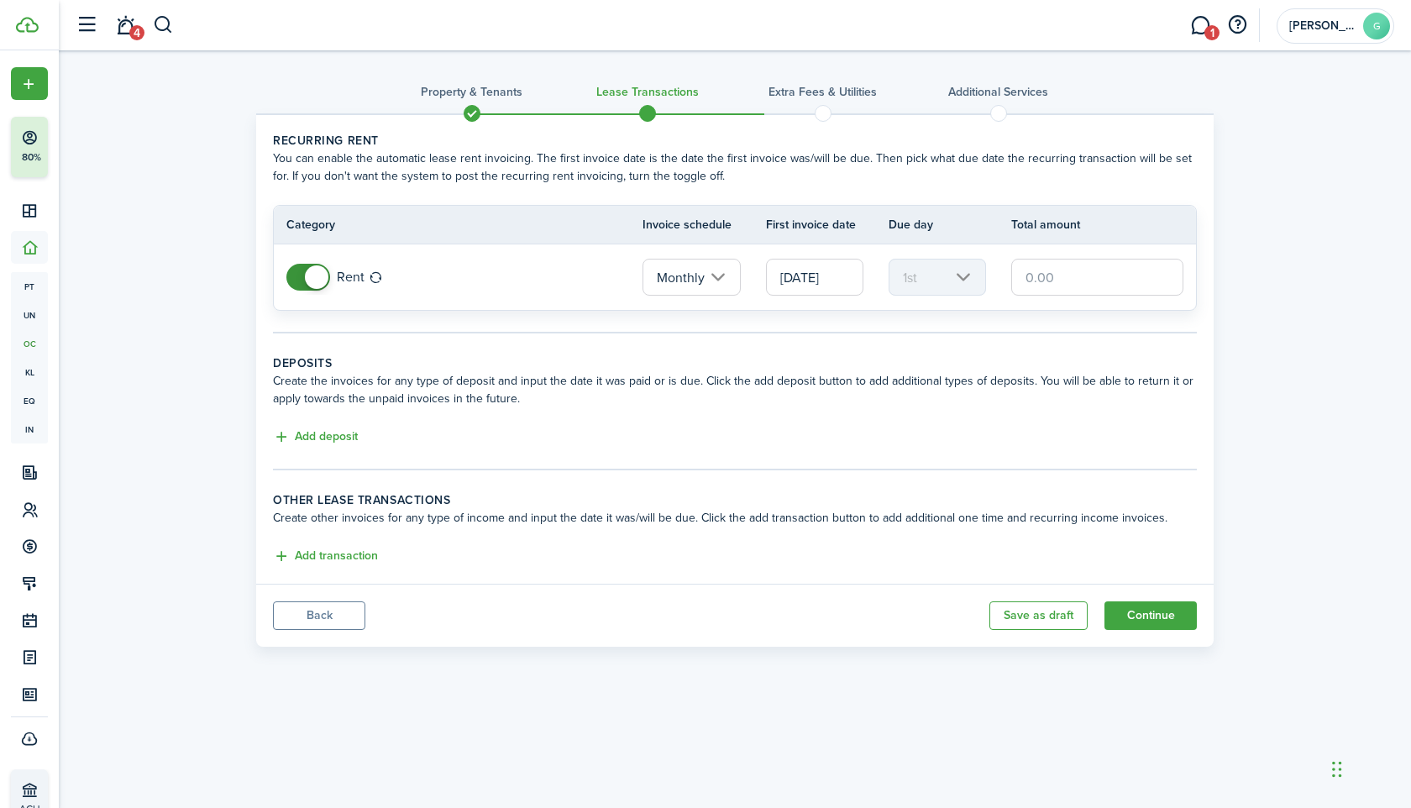
click at [1039, 281] on input "text" at bounding box center [1097, 277] width 172 height 37
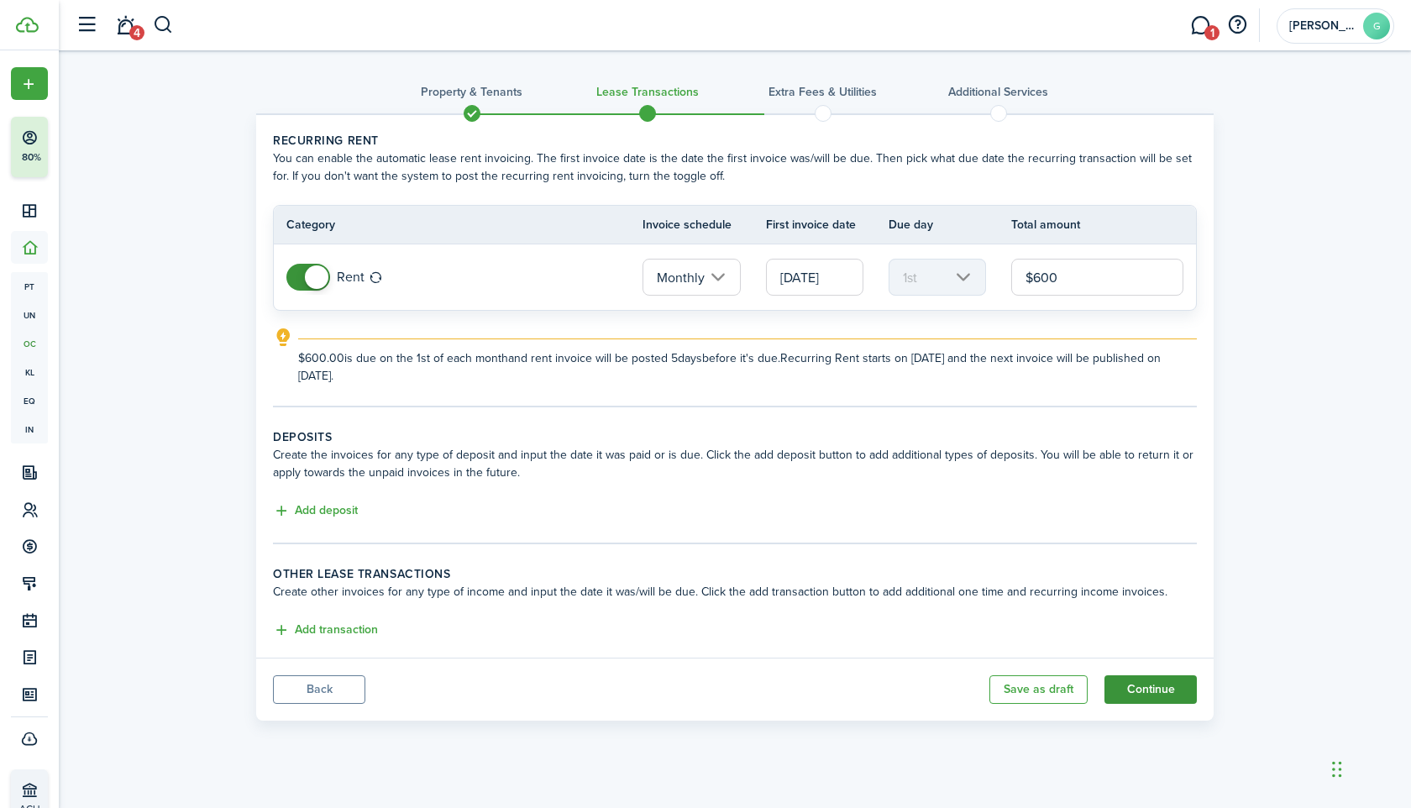
type input "$600.00"
click at [1172, 688] on button "Continue" at bounding box center [1151, 689] width 92 height 29
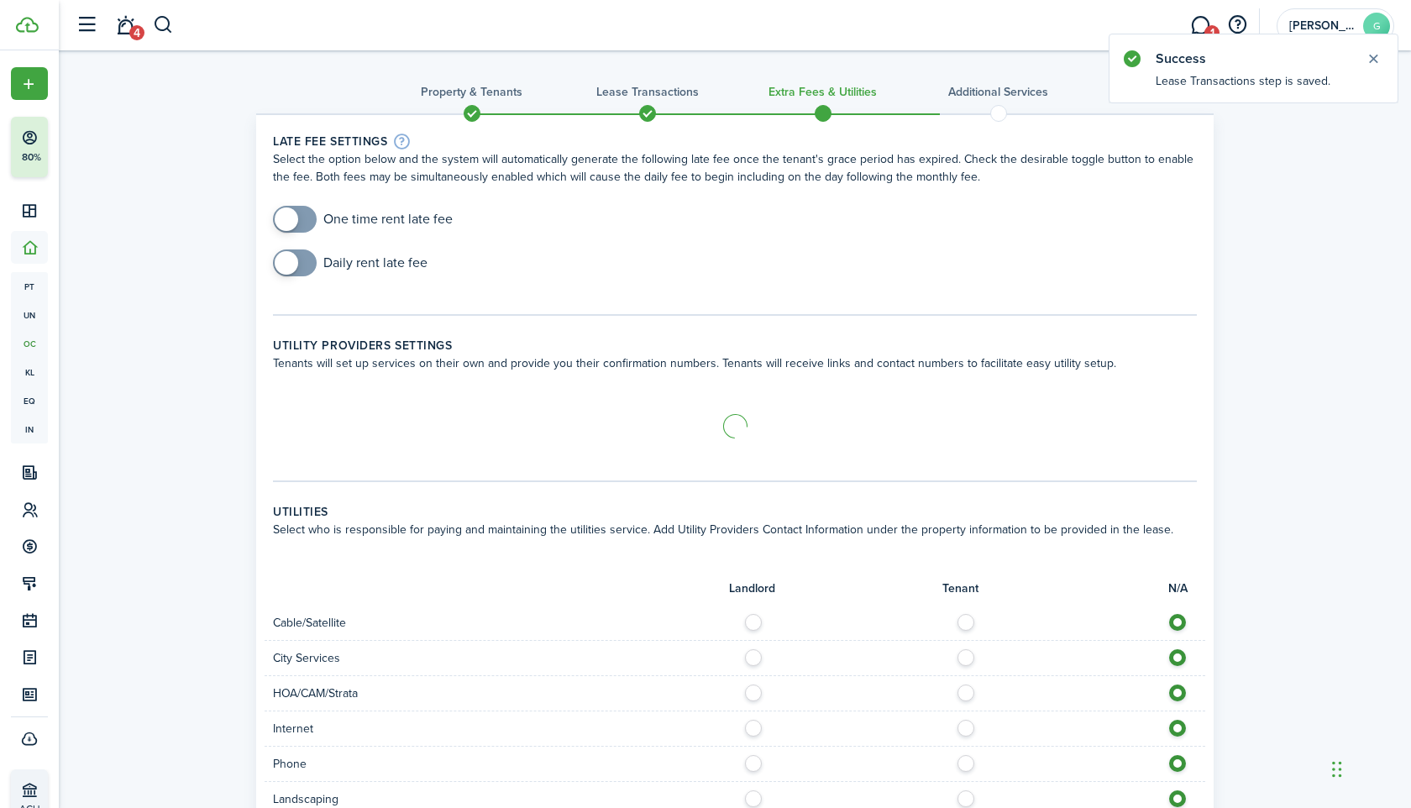
checkbox input "true"
click at [291, 221] on span at bounding box center [287, 219] width 24 height 24
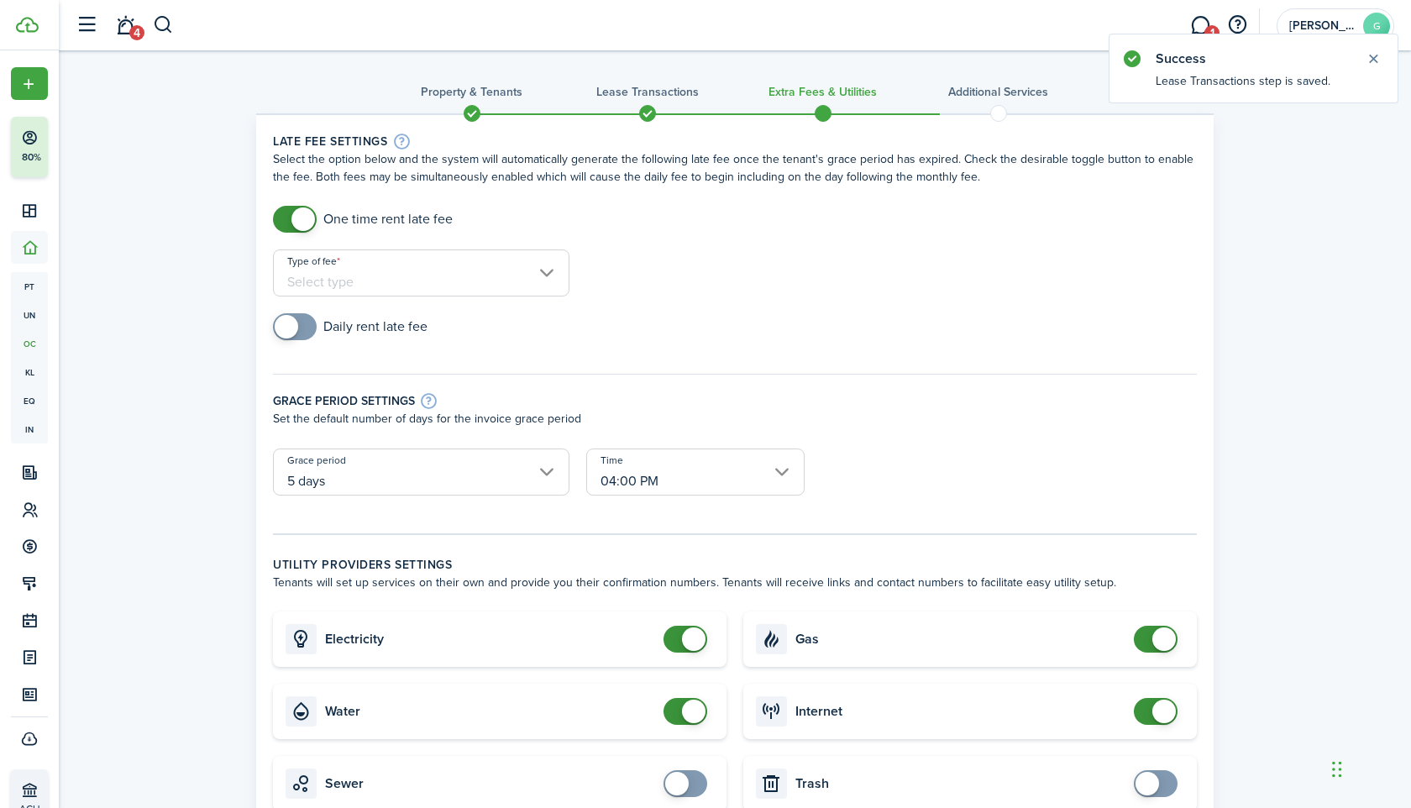
click at [417, 290] on input "Type of fee" at bounding box center [421, 272] width 297 height 47
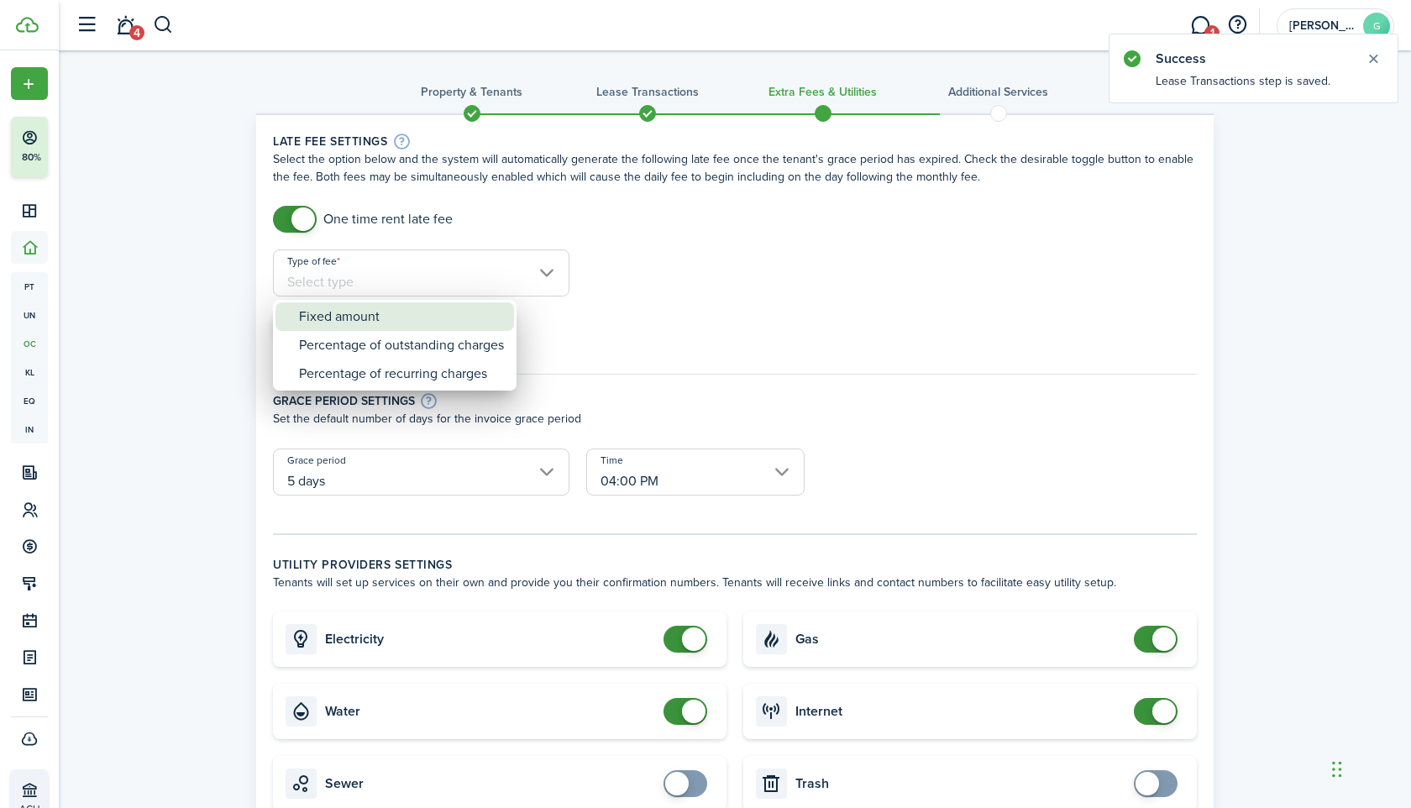
click at [417, 322] on div "Fixed amount" at bounding box center [401, 316] width 205 height 29
type input "Fixed amount"
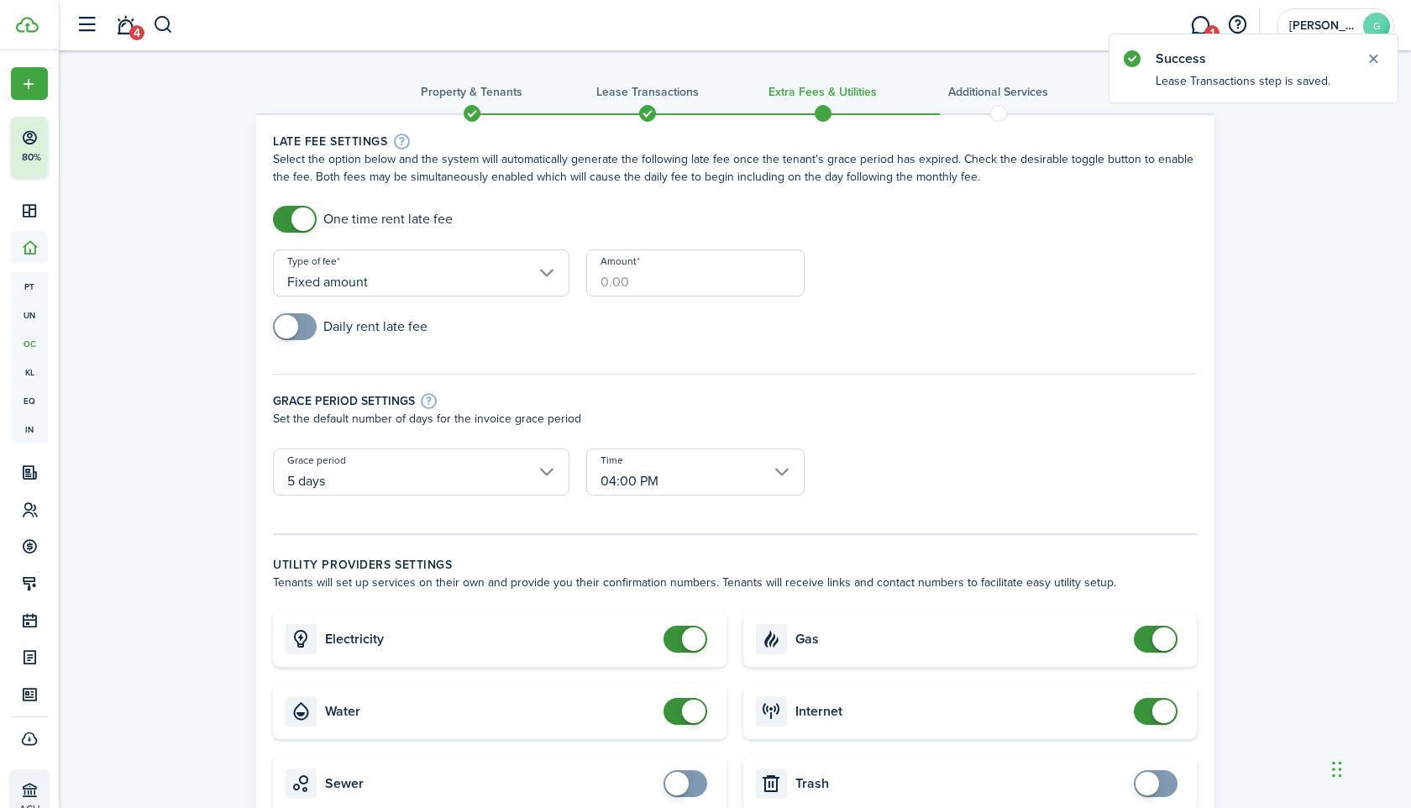
click at [636, 286] on input "Amount" at bounding box center [695, 272] width 218 height 47
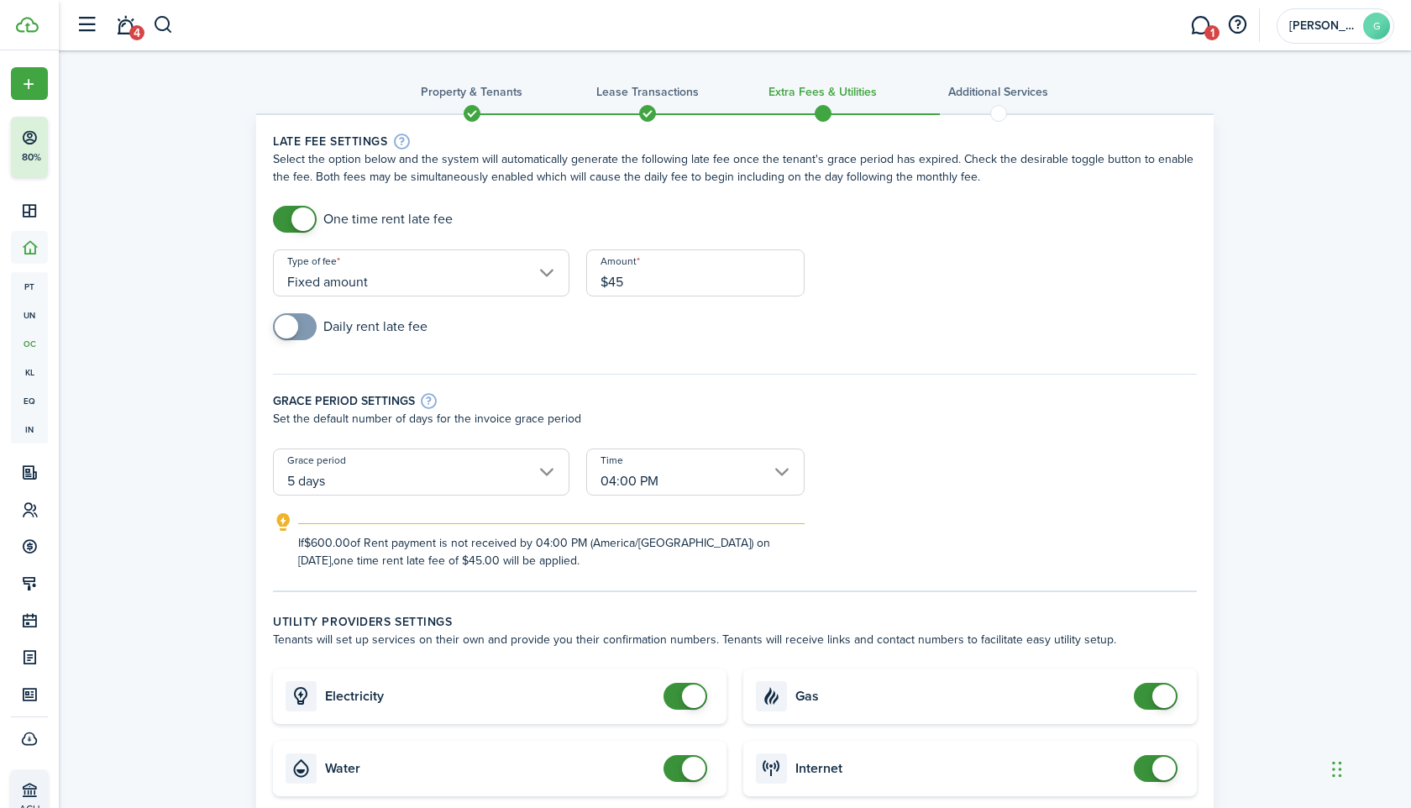
click at [496, 480] on input "5 days" at bounding box center [421, 472] width 297 height 47
type input "$45.00"
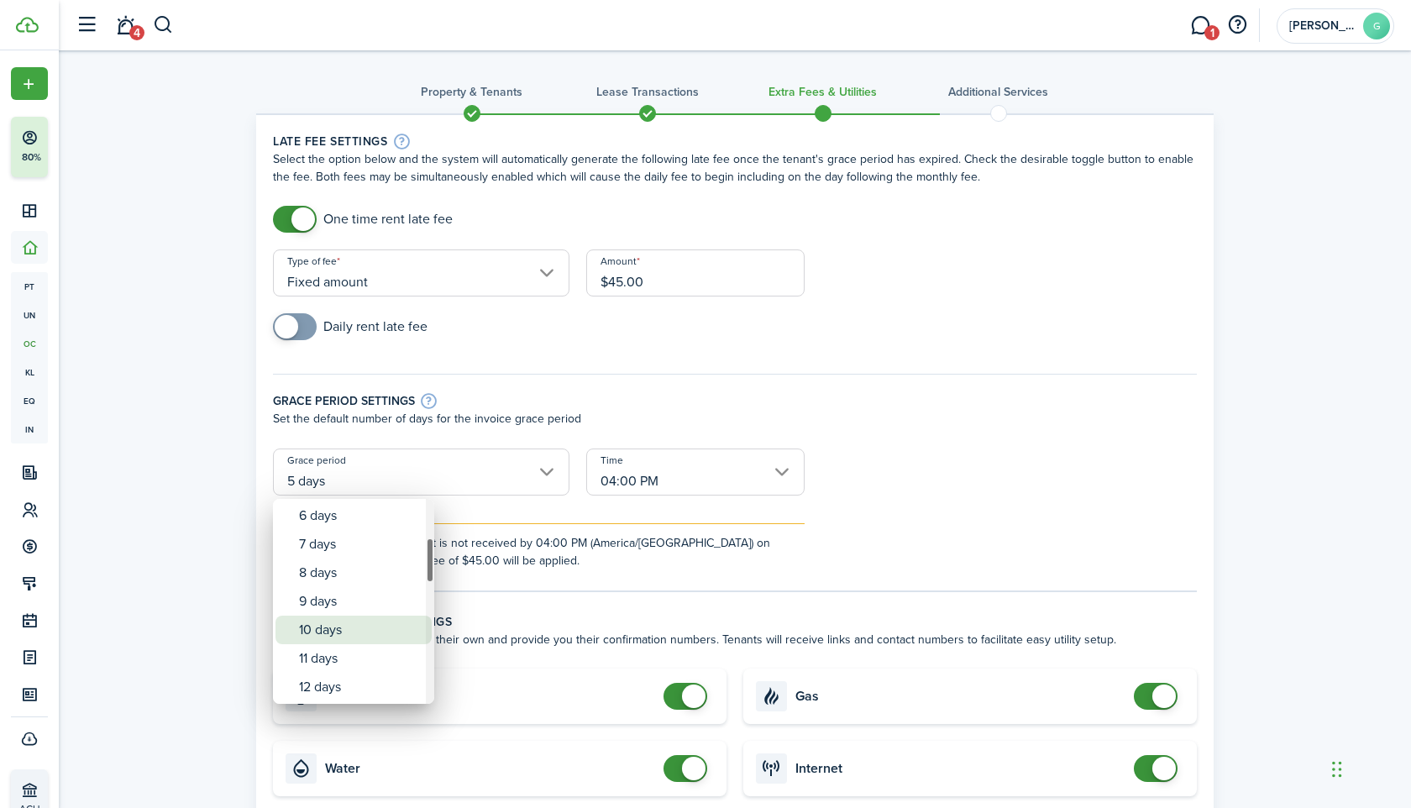
click at [373, 630] on div "10 days" at bounding box center [360, 630] width 123 height 29
type input "10 days"
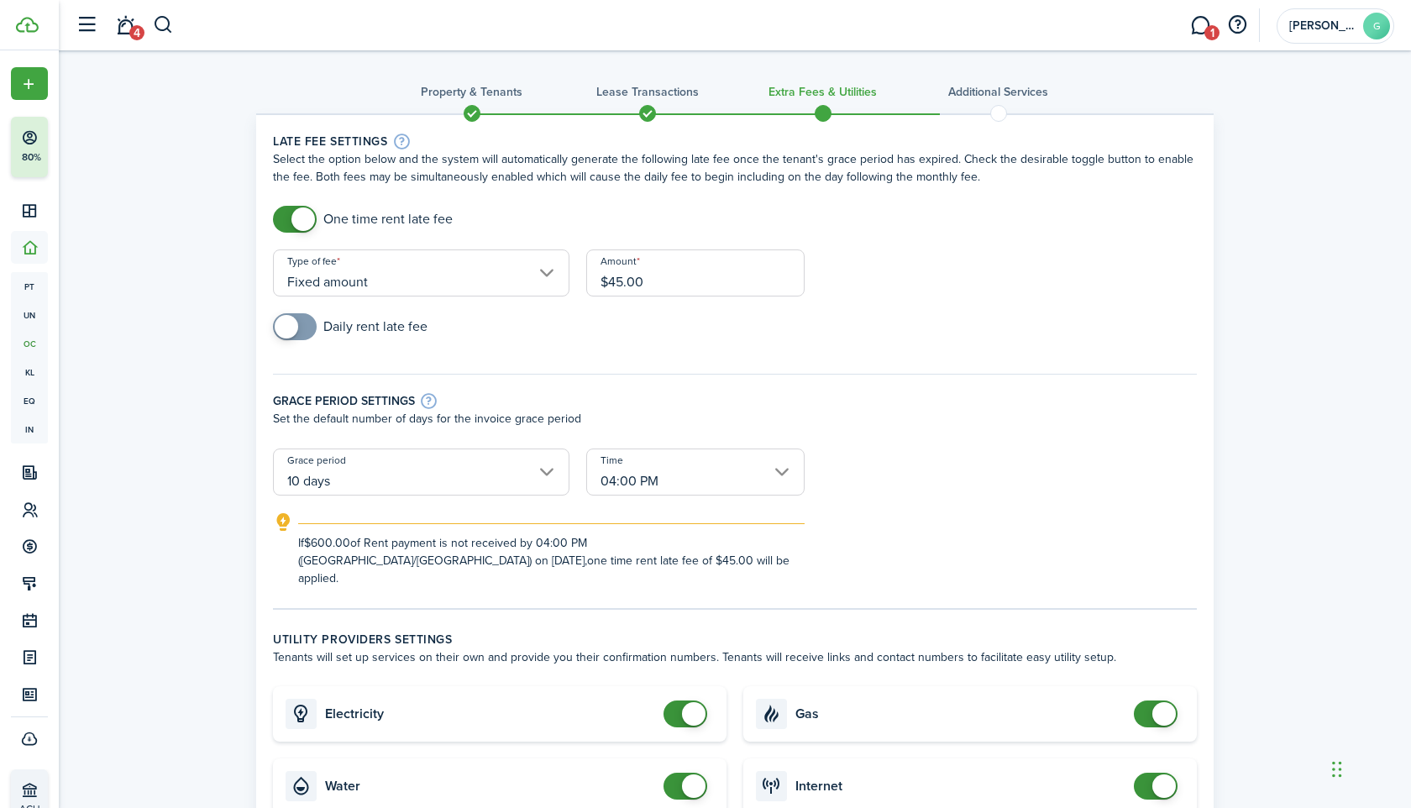
checkbox input "false"
click at [698, 702] on span at bounding box center [694, 714] width 24 height 24
checkbox input "false"
click at [692, 774] on span at bounding box center [694, 786] width 24 height 24
checkbox input "false"
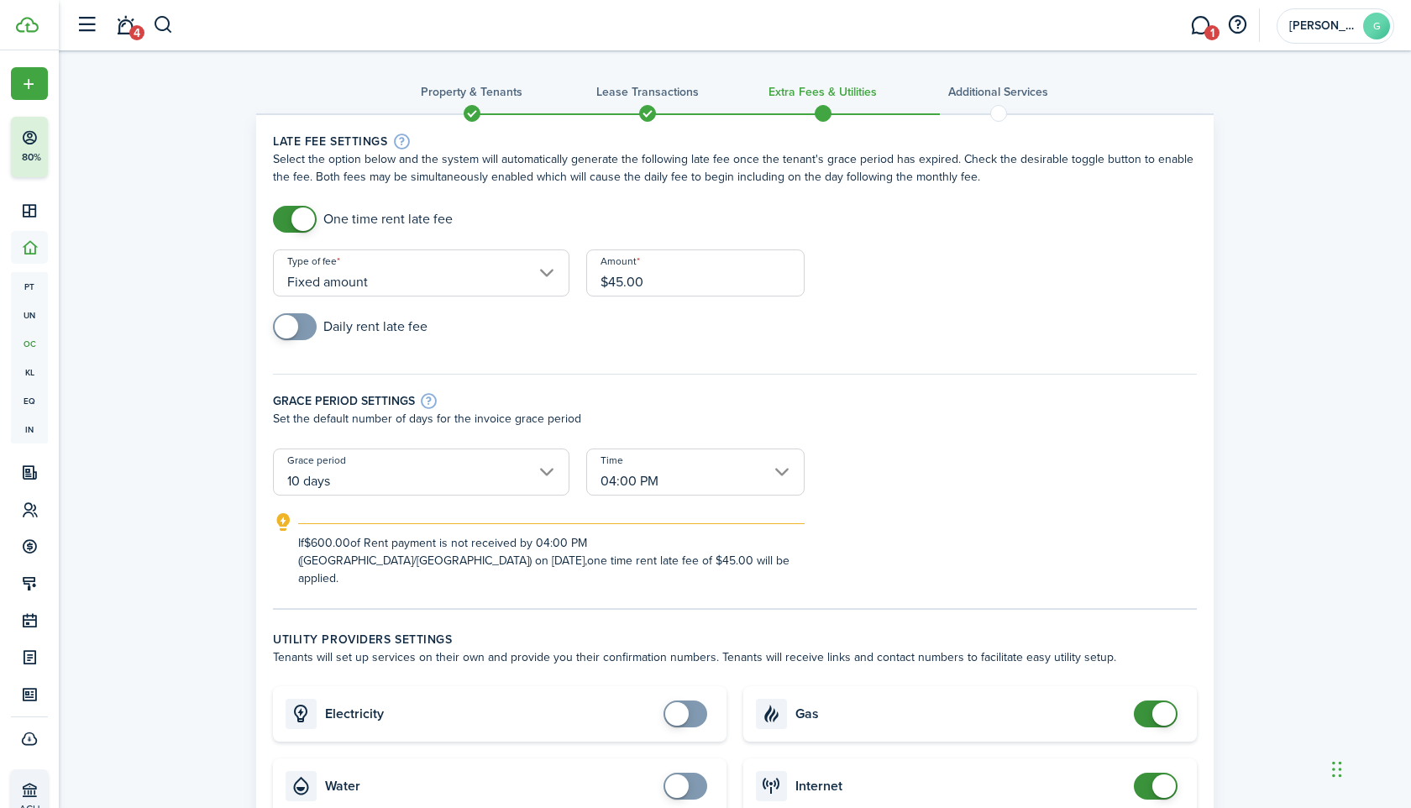
click at [1171, 702] on span at bounding box center [1164, 714] width 24 height 24
checkbox input "false"
click at [1163, 774] on span at bounding box center [1164, 786] width 24 height 24
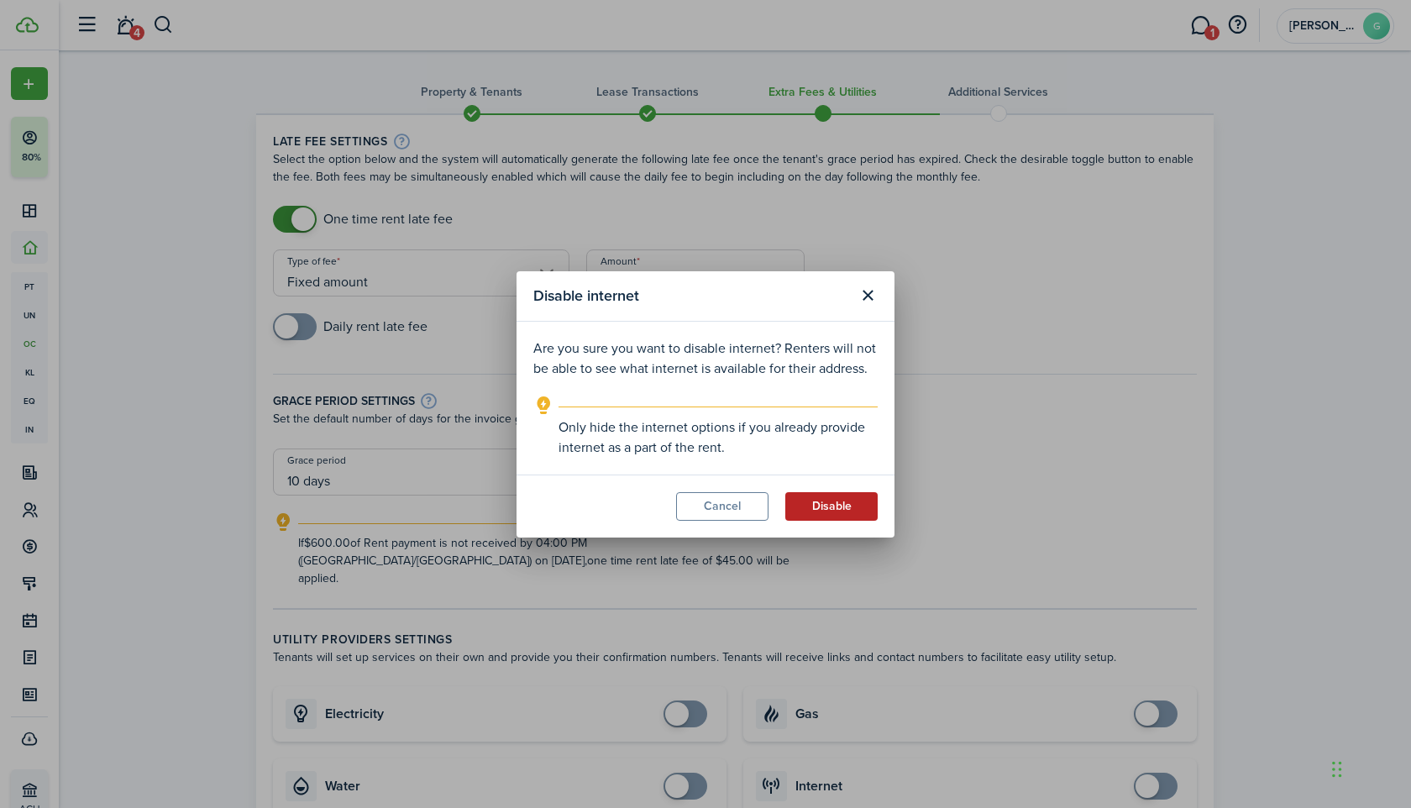
click at [818, 507] on button "Disable" at bounding box center [831, 506] width 92 height 29
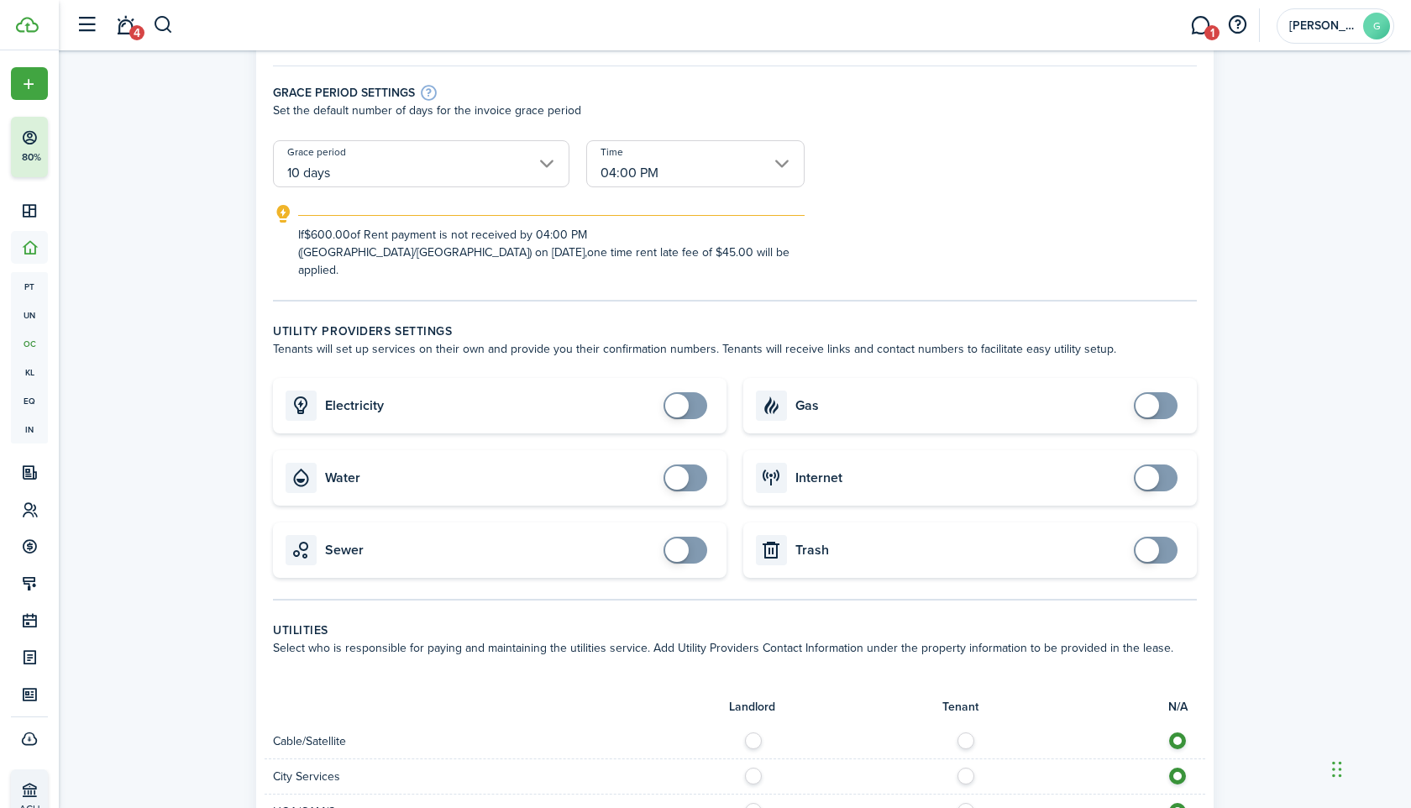
scroll to position [932, 0]
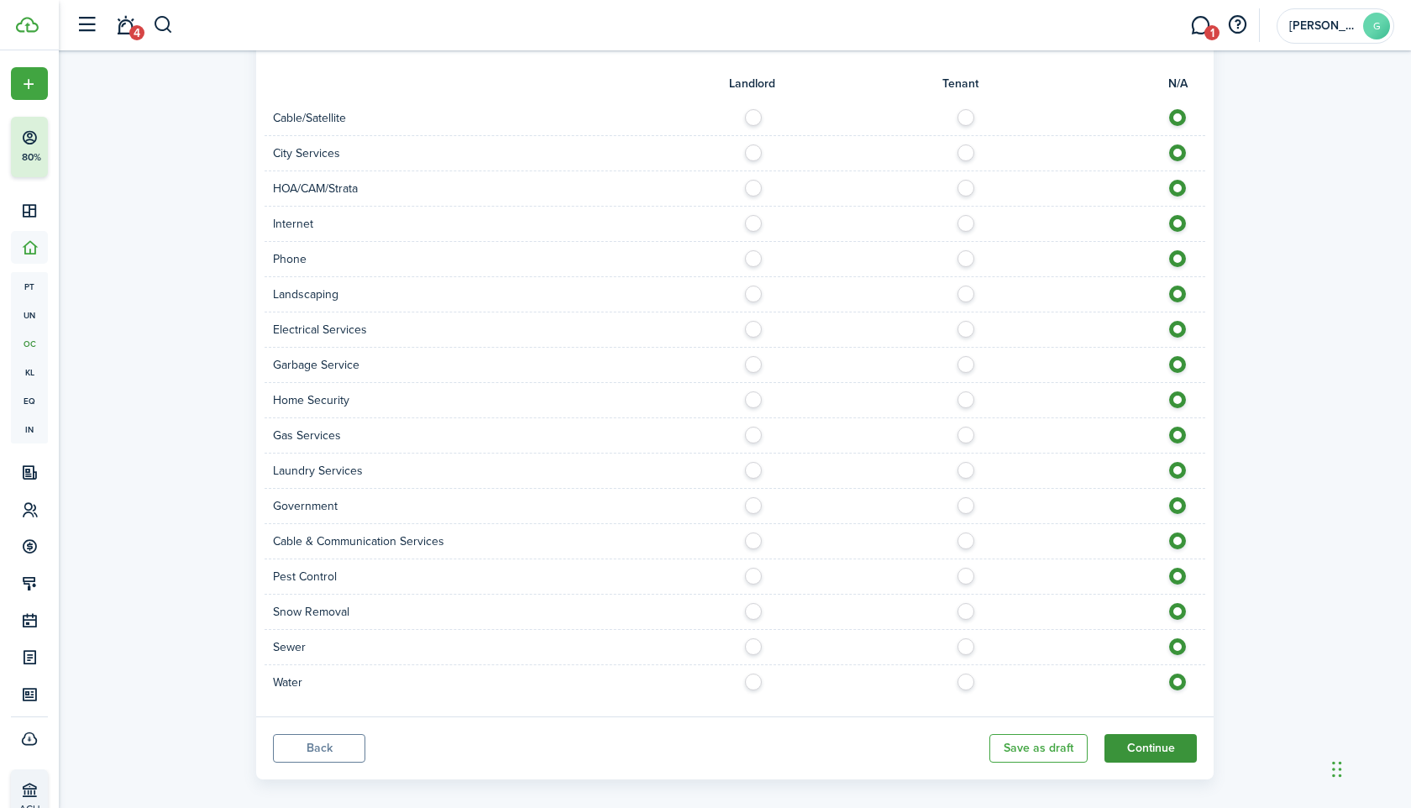
click at [1143, 734] on button "Continue" at bounding box center [1151, 748] width 92 height 29
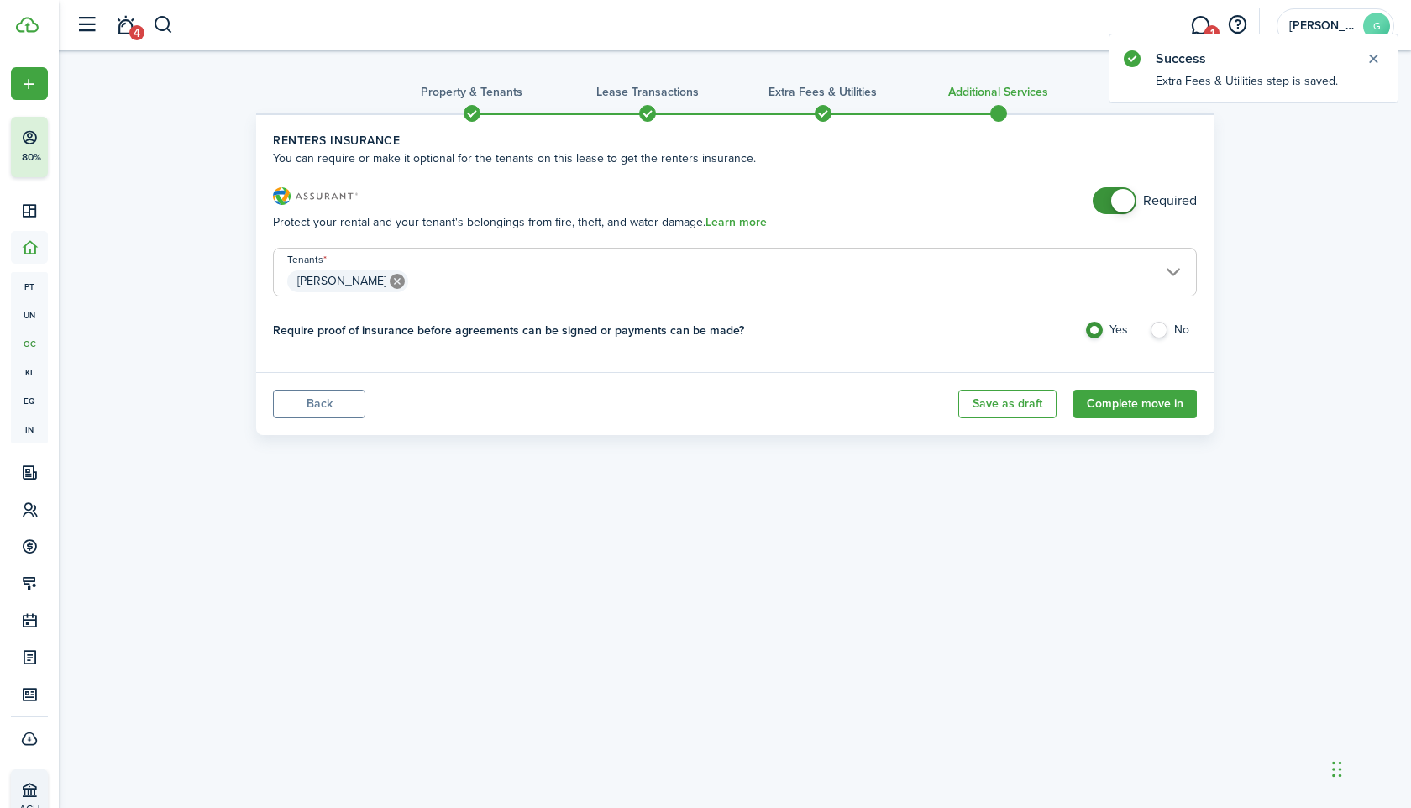
checkbox input "false"
click at [1119, 195] on span at bounding box center [1123, 201] width 24 height 24
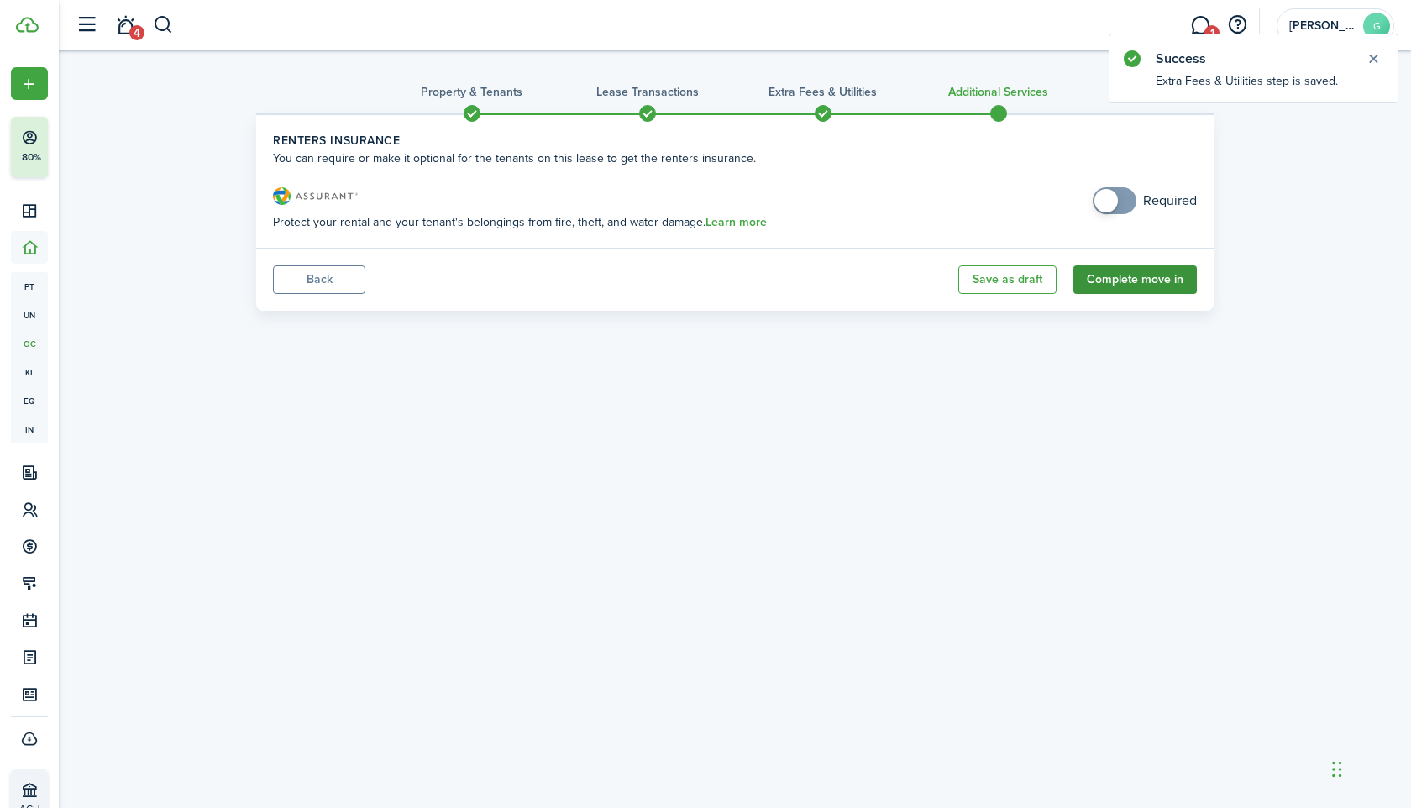
click at [1100, 293] on button "Complete move in" at bounding box center [1134, 279] width 123 height 29
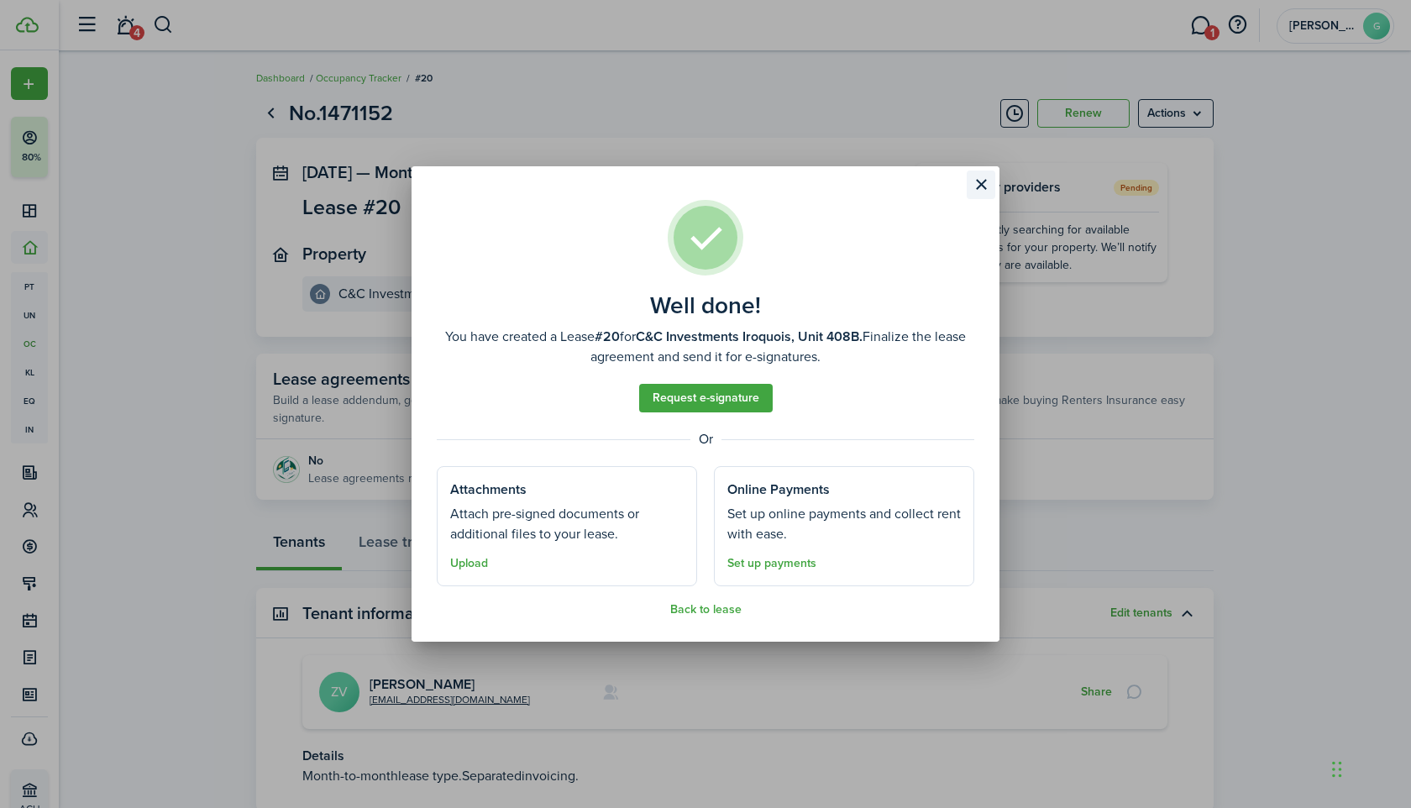
click at [989, 184] on button "Close modal" at bounding box center [981, 185] width 29 height 29
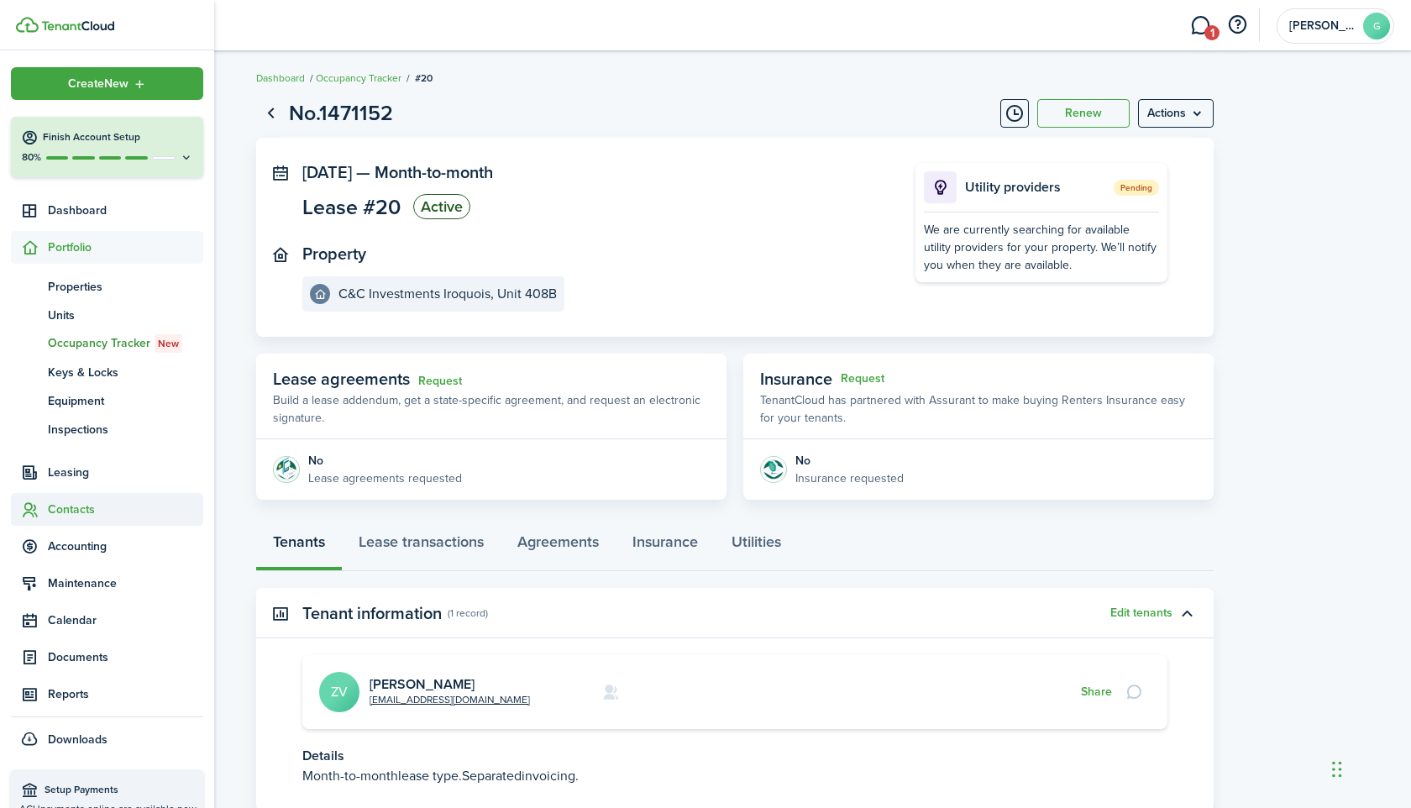
click at [93, 512] on span "Contacts" at bounding box center [125, 510] width 155 height 18
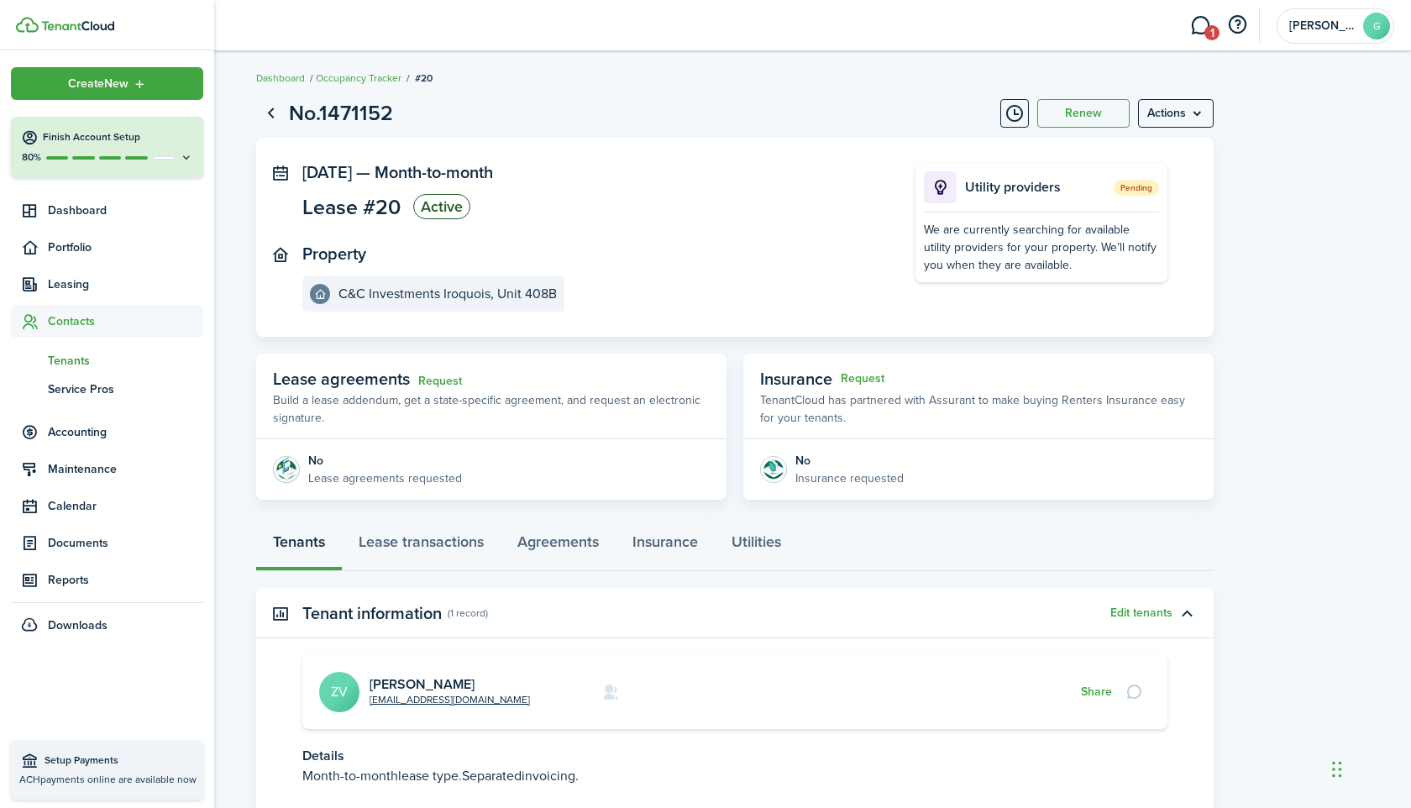
click at [81, 360] on span "Tenants" at bounding box center [125, 361] width 155 height 18
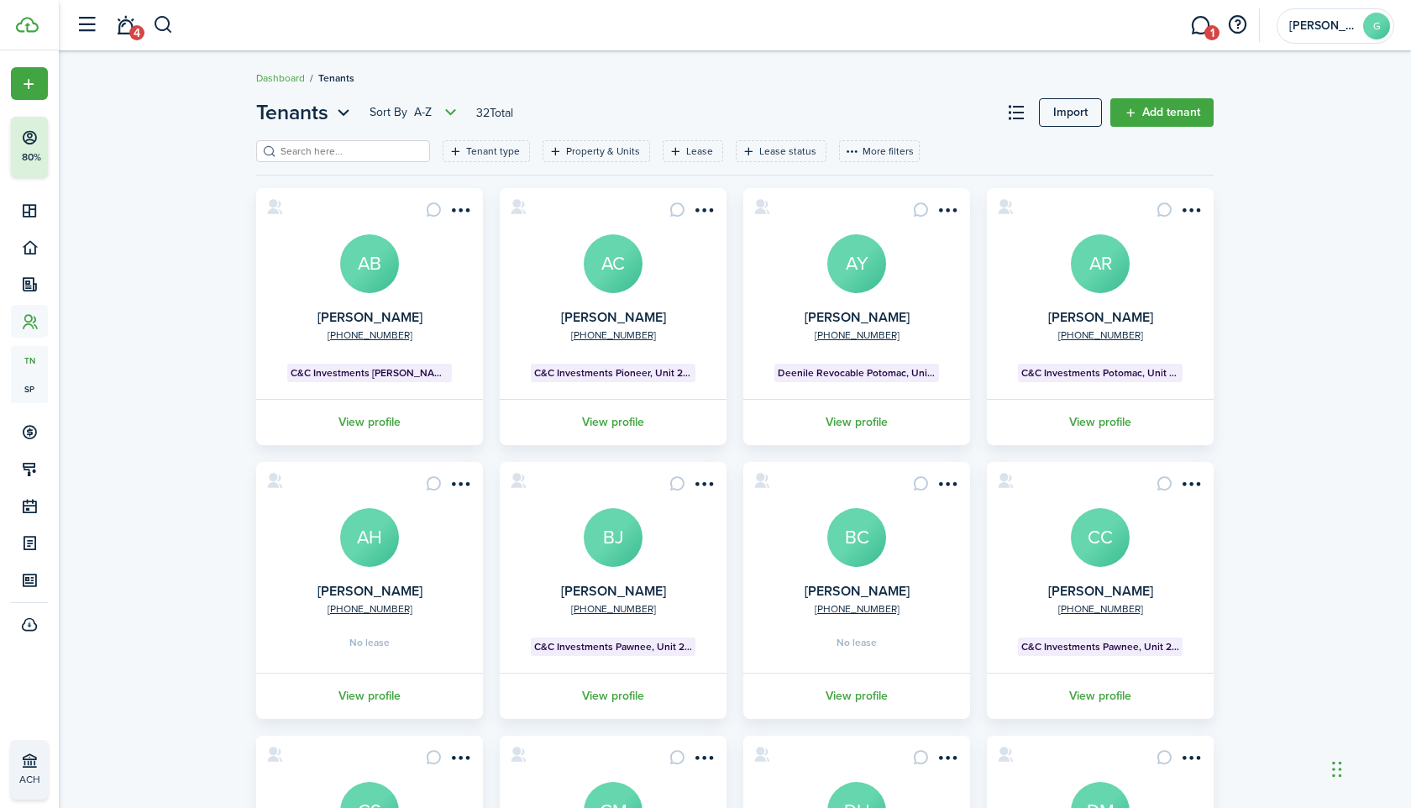
click at [345, 150] on input "search" at bounding box center [350, 152] width 148 height 16
paste input "[PERSON_NAME]"
type input "[PERSON_NAME]"
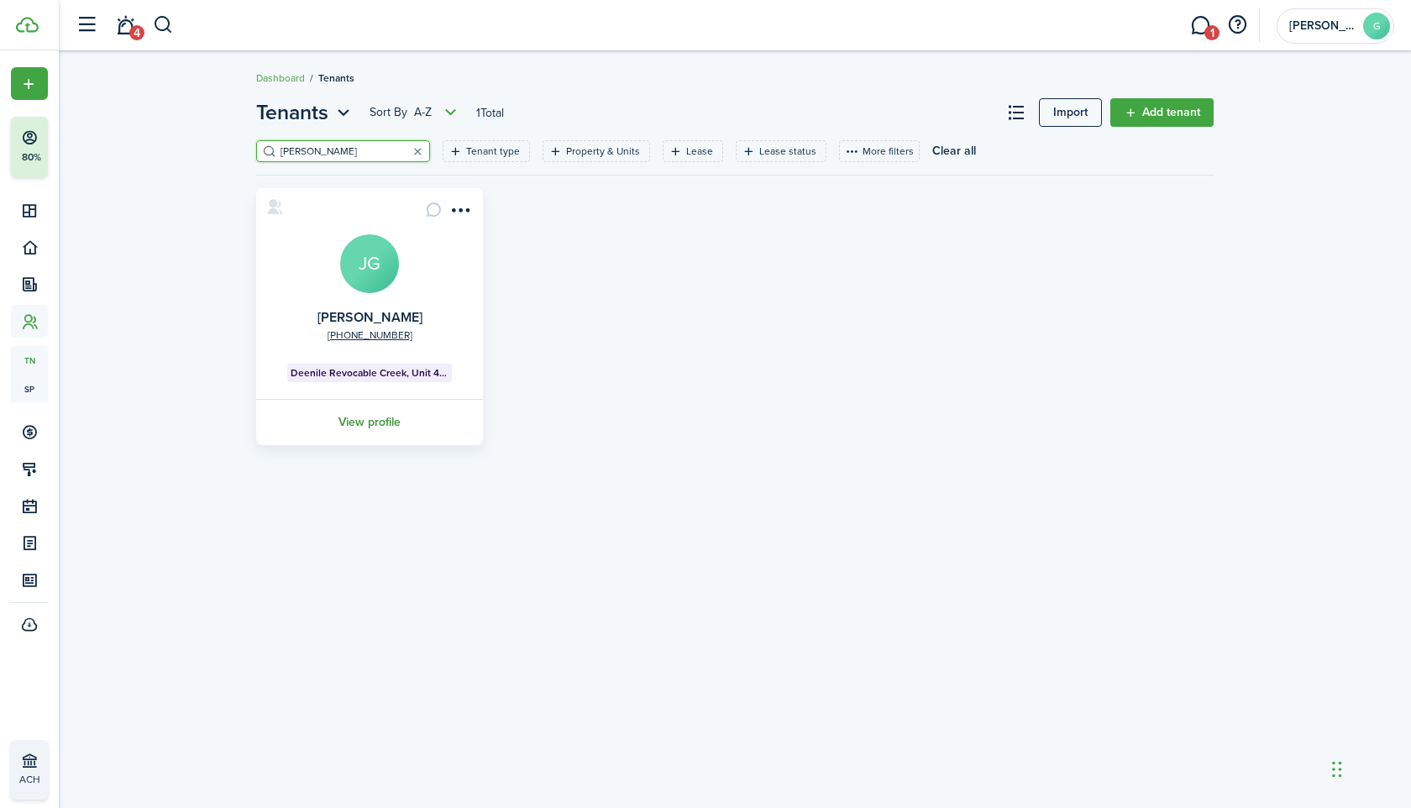
click at [381, 418] on link "View profile" at bounding box center [370, 422] width 232 height 46
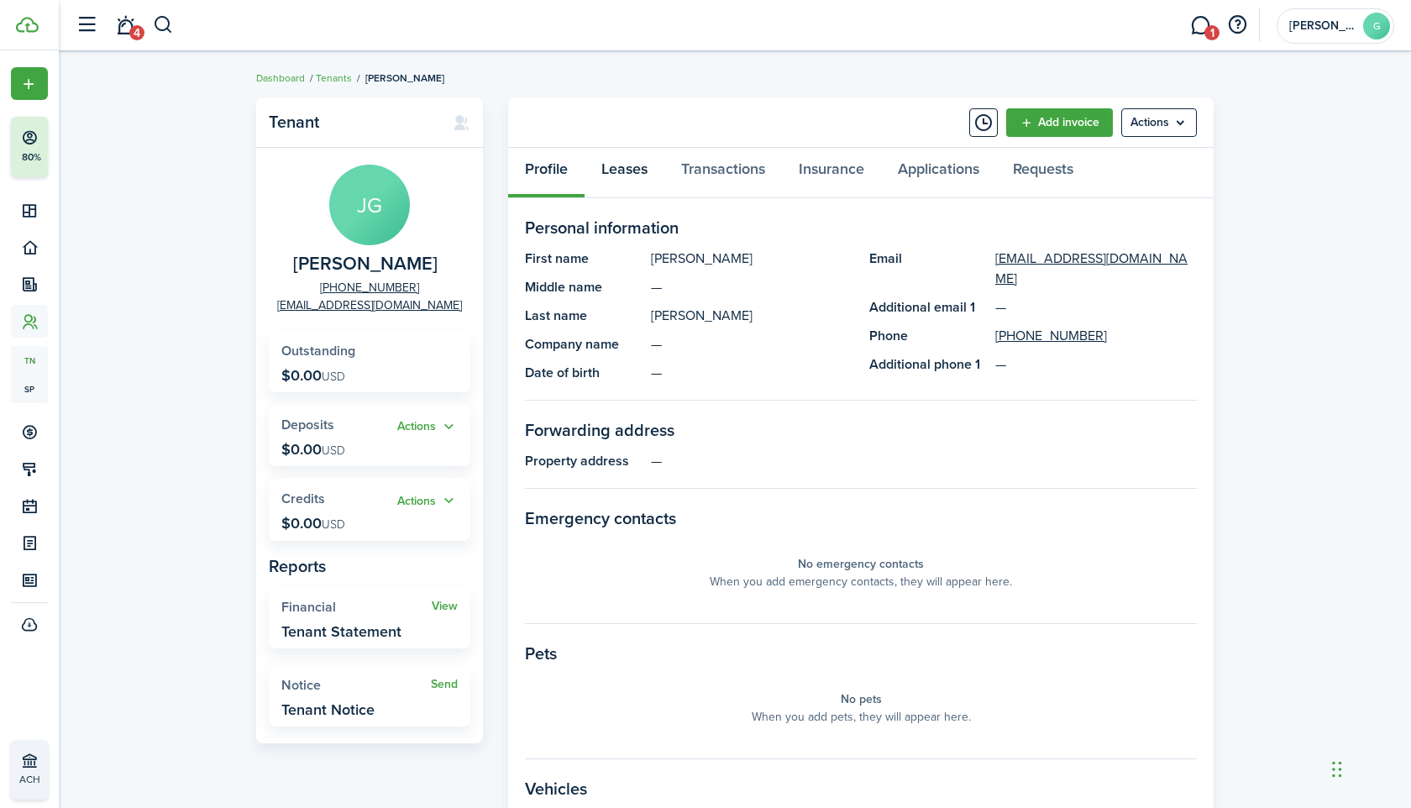
click at [643, 171] on link "Leases" at bounding box center [625, 173] width 80 height 50
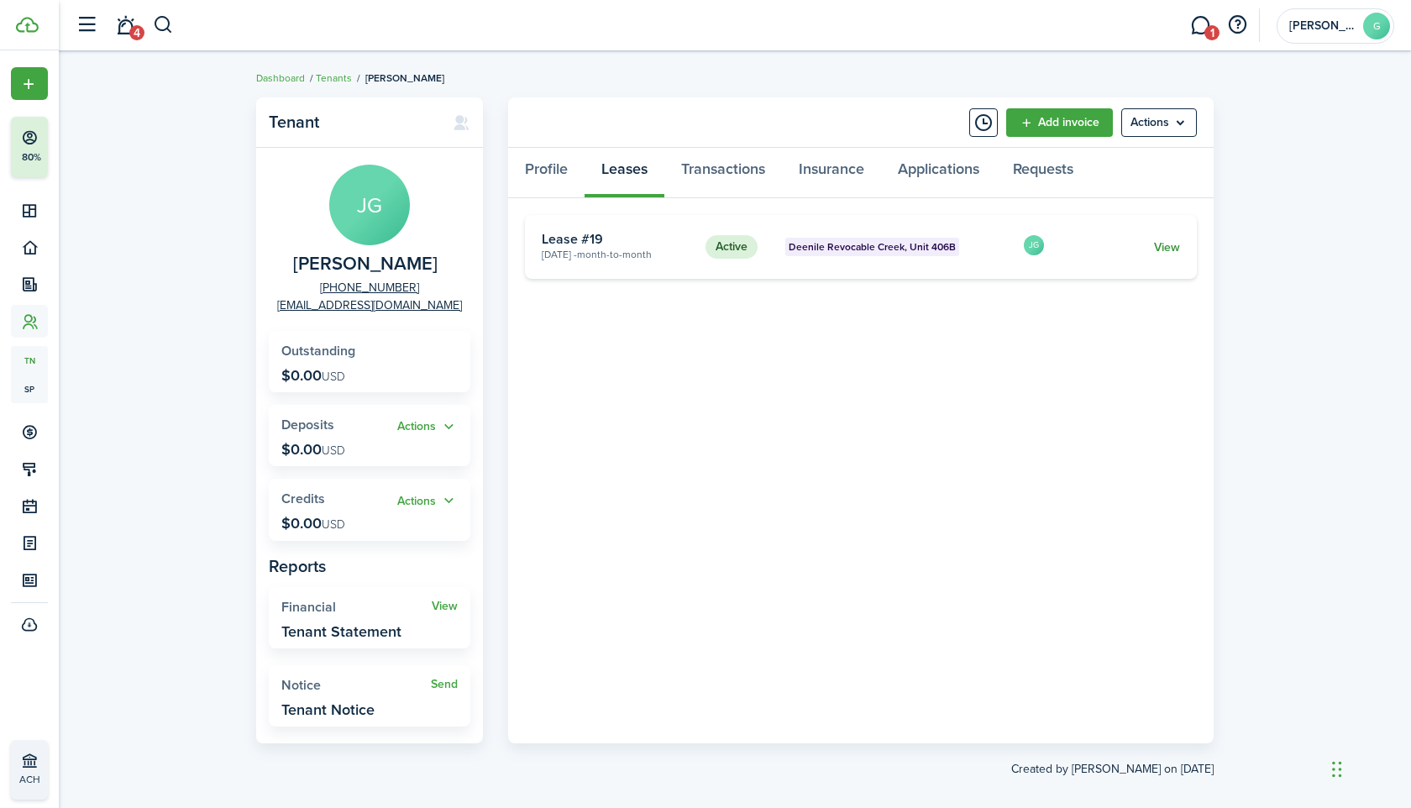
click at [1162, 249] on link "View" at bounding box center [1167, 248] width 26 height 18
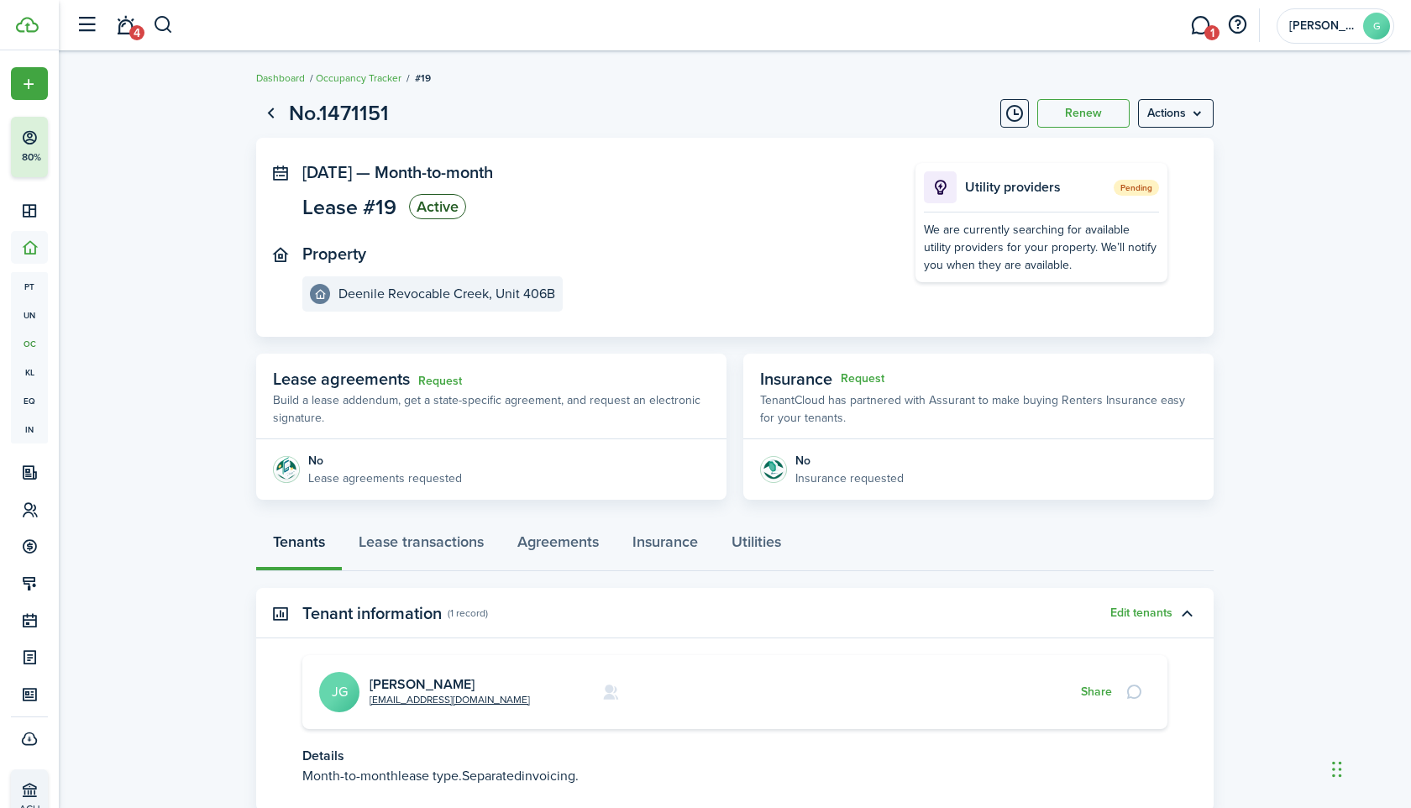
scroll to position [117, 0]
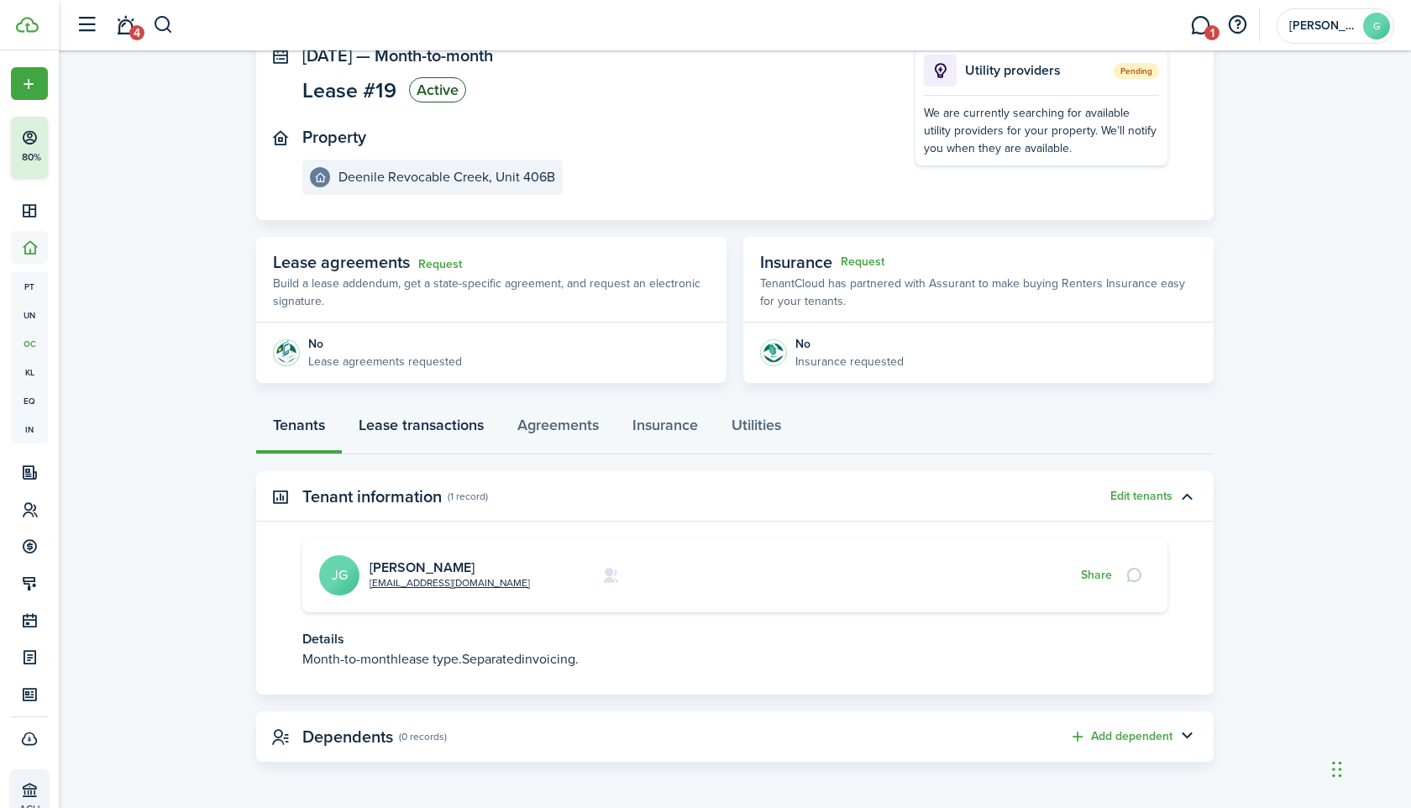
click at [427, 425] on link "Lease transactions" at bounding box center [421, 429] width 159 height 50
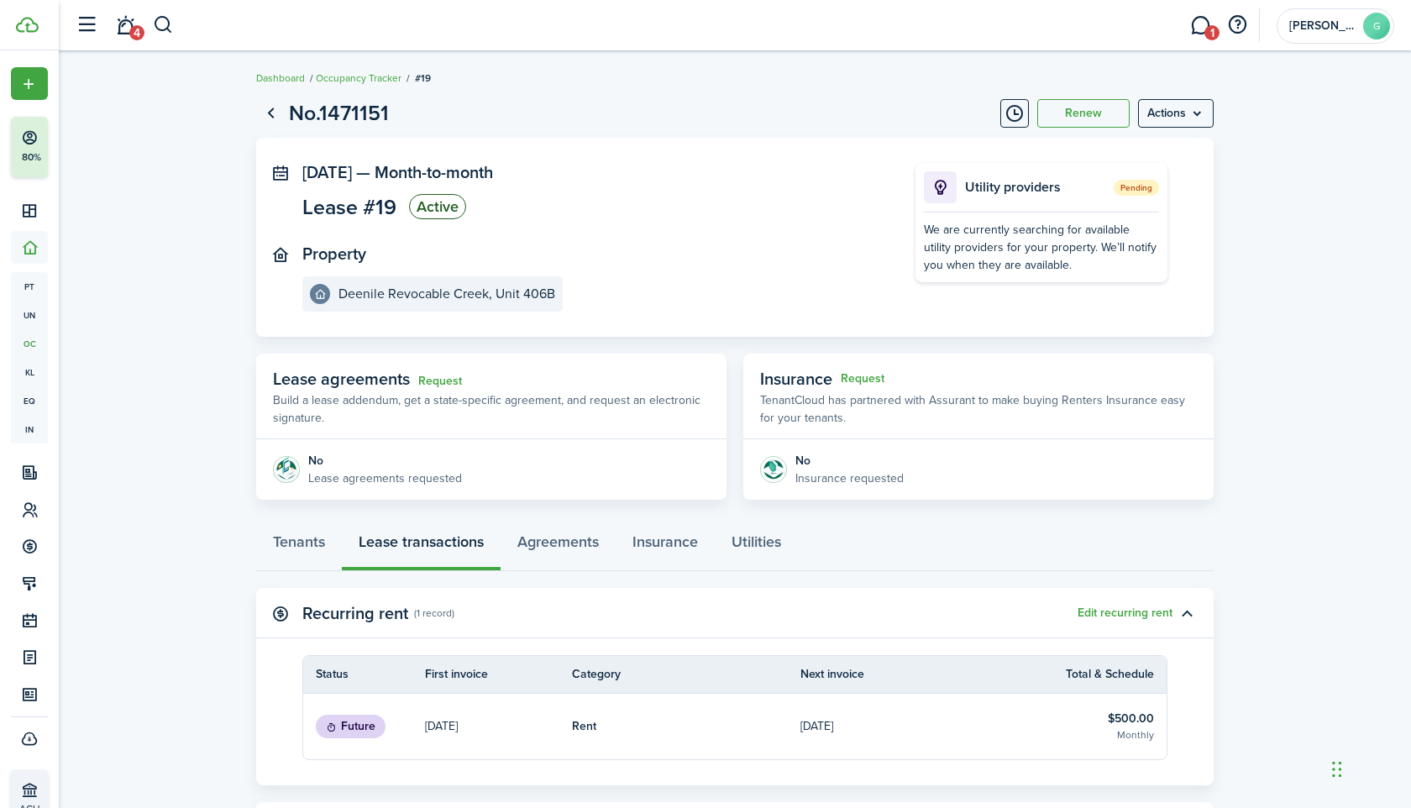
scroll to position [257, 0]
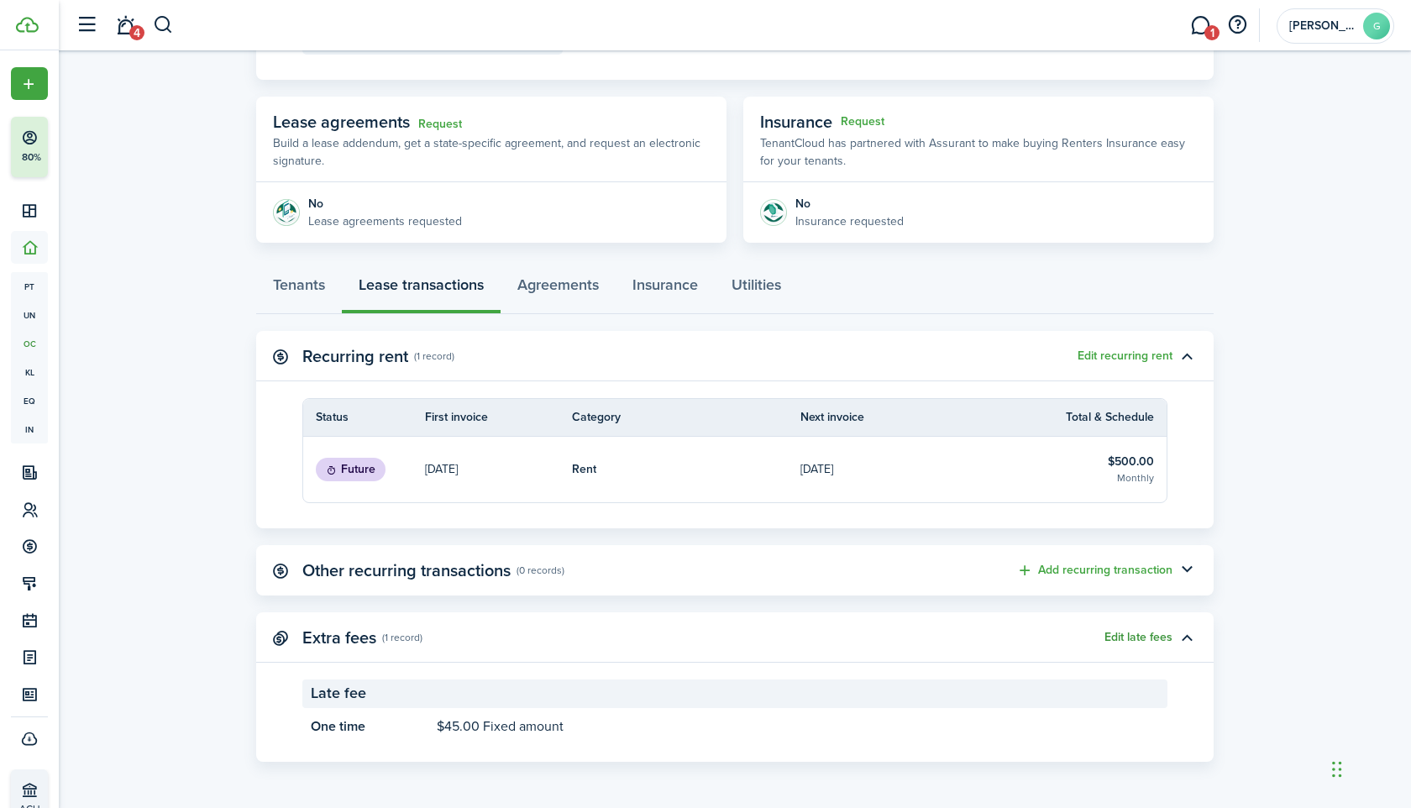
click at [1152, 637] on button "Edit late fees" at bounding box center [1139, 637] width 68 height 13
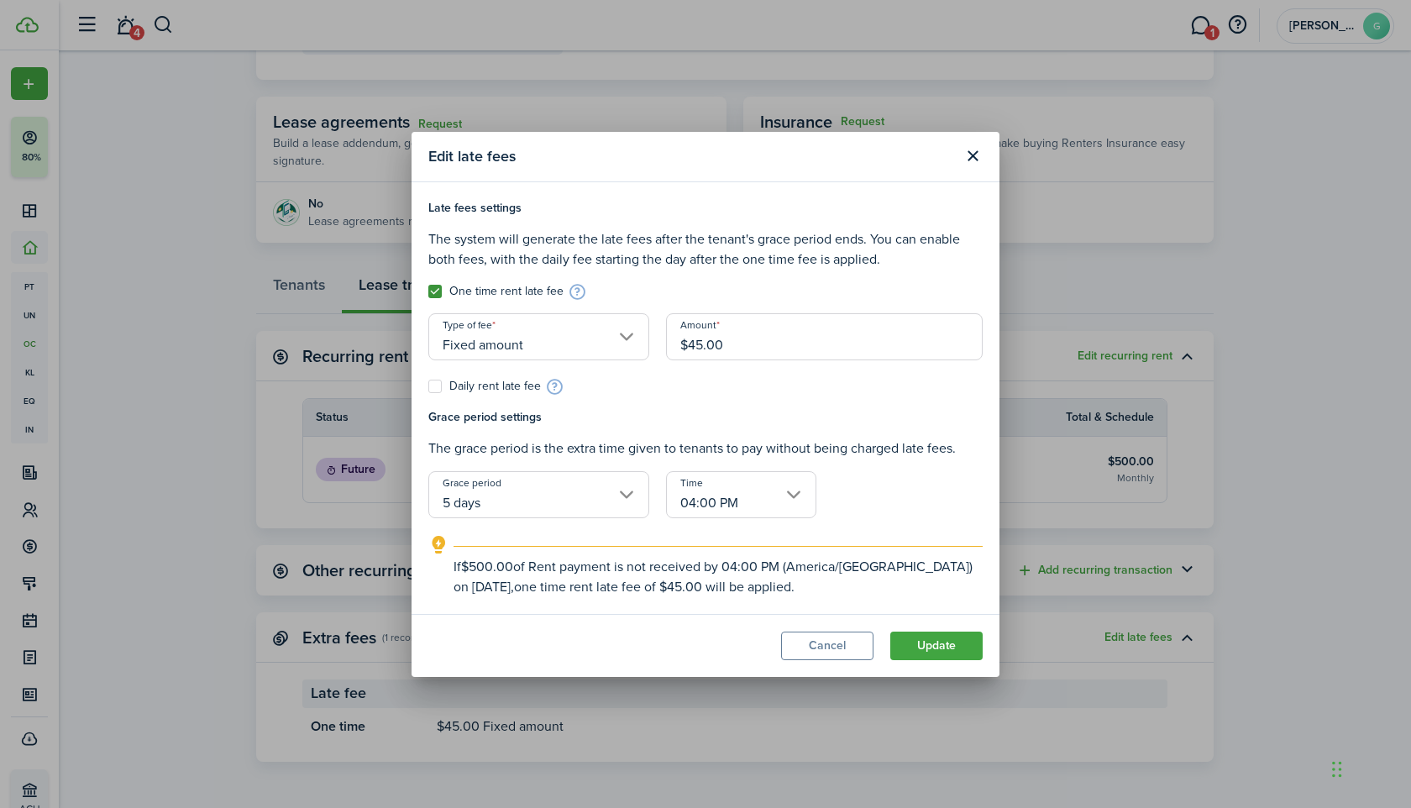
click at [555, 517] on input "5 days" at bounding box center [538, 494] width 221 height 47
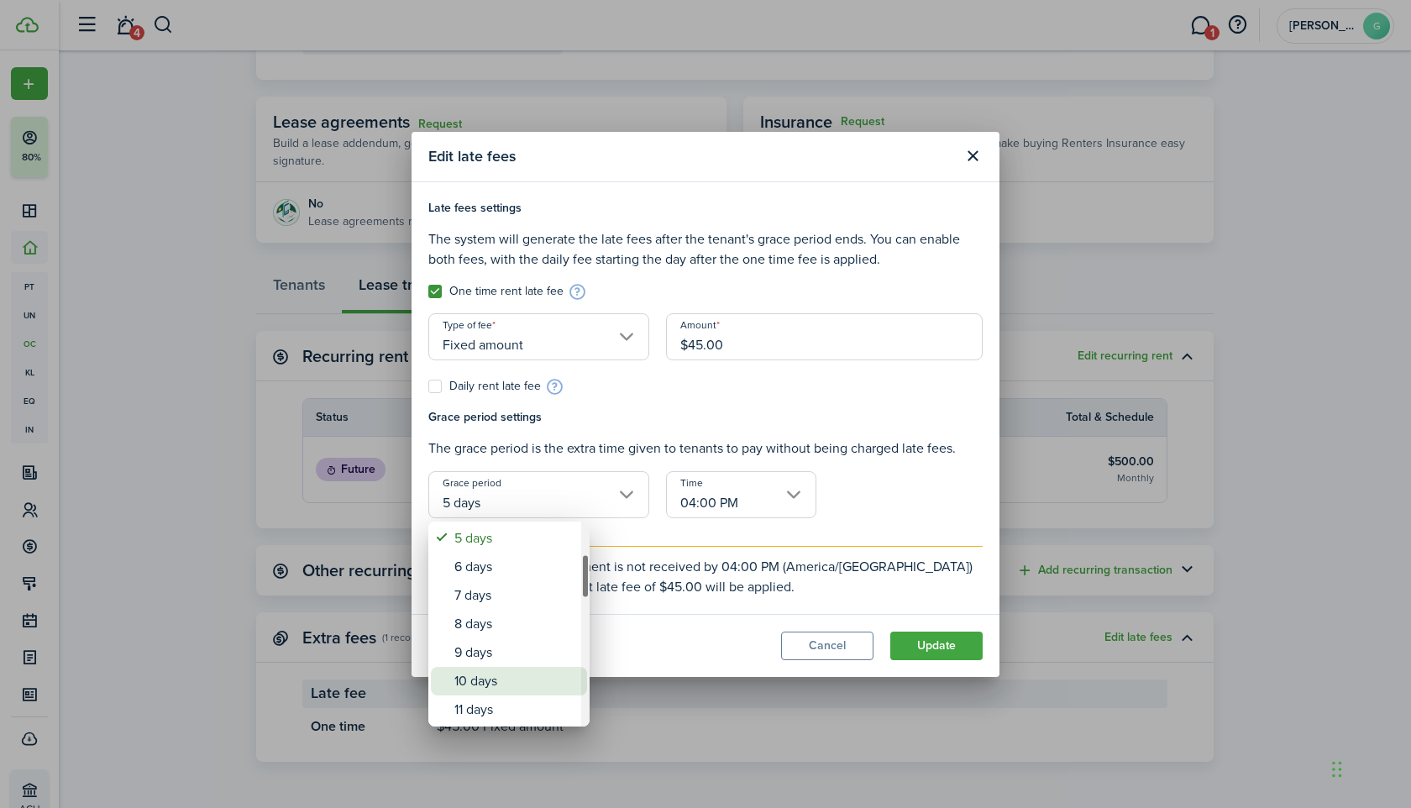
click at [475, 685] on div "10 days" at bounding box center [515, 681] width 123 height 29
type input "10 days"
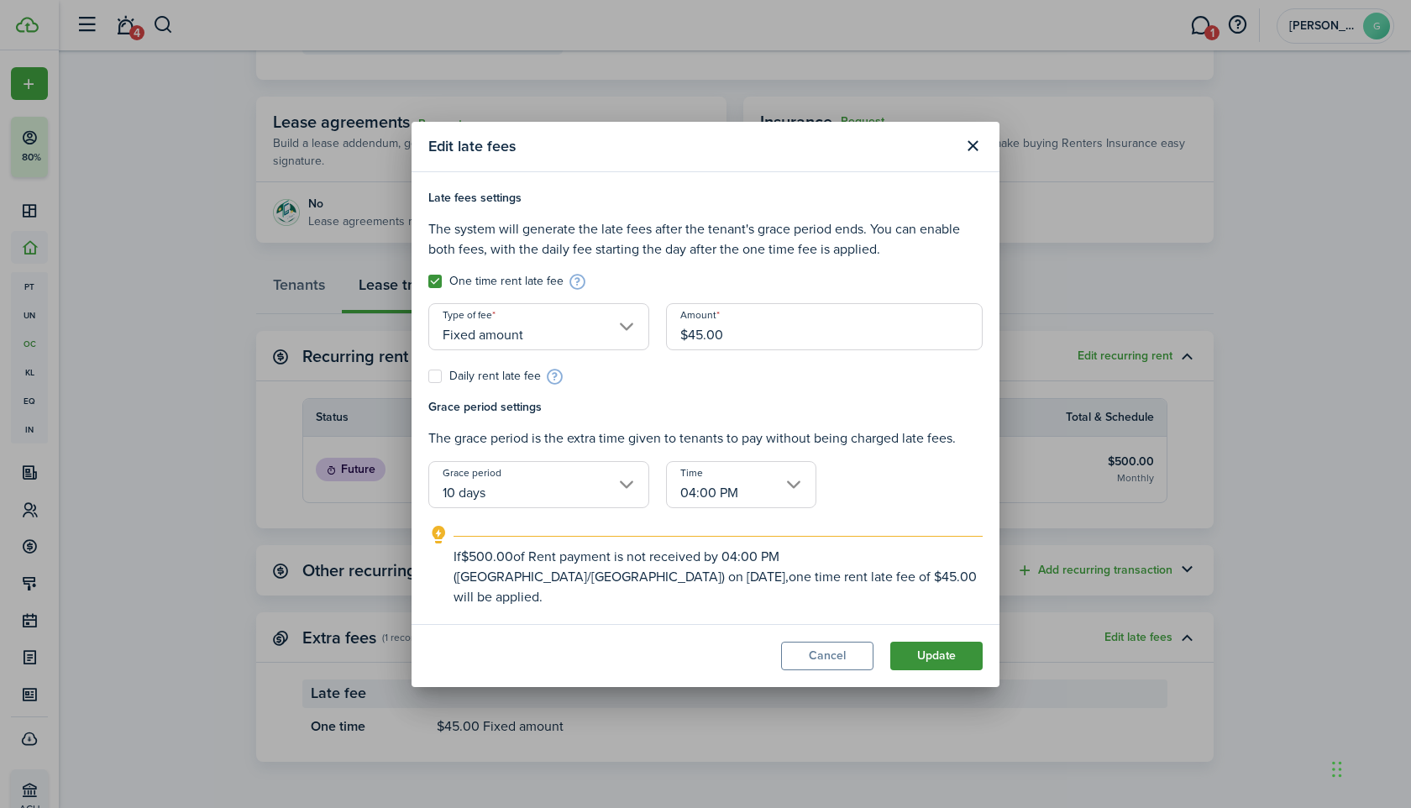
click at [947, 651] on button "Update" at bounding box center [936, 656] width 92 height 29
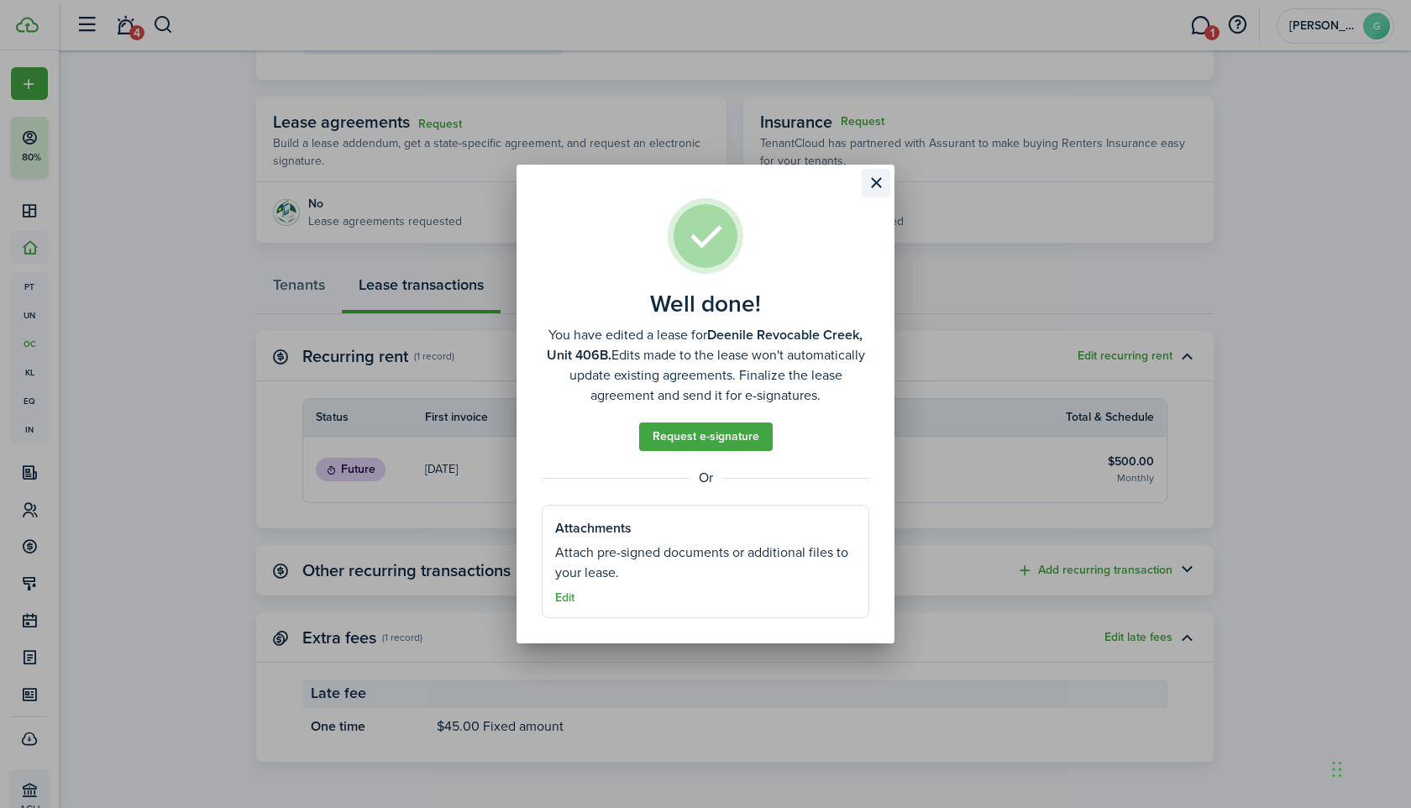
click at [874, 189] on button "Close modal" at bounding box center [876, 183] width 29 height 29
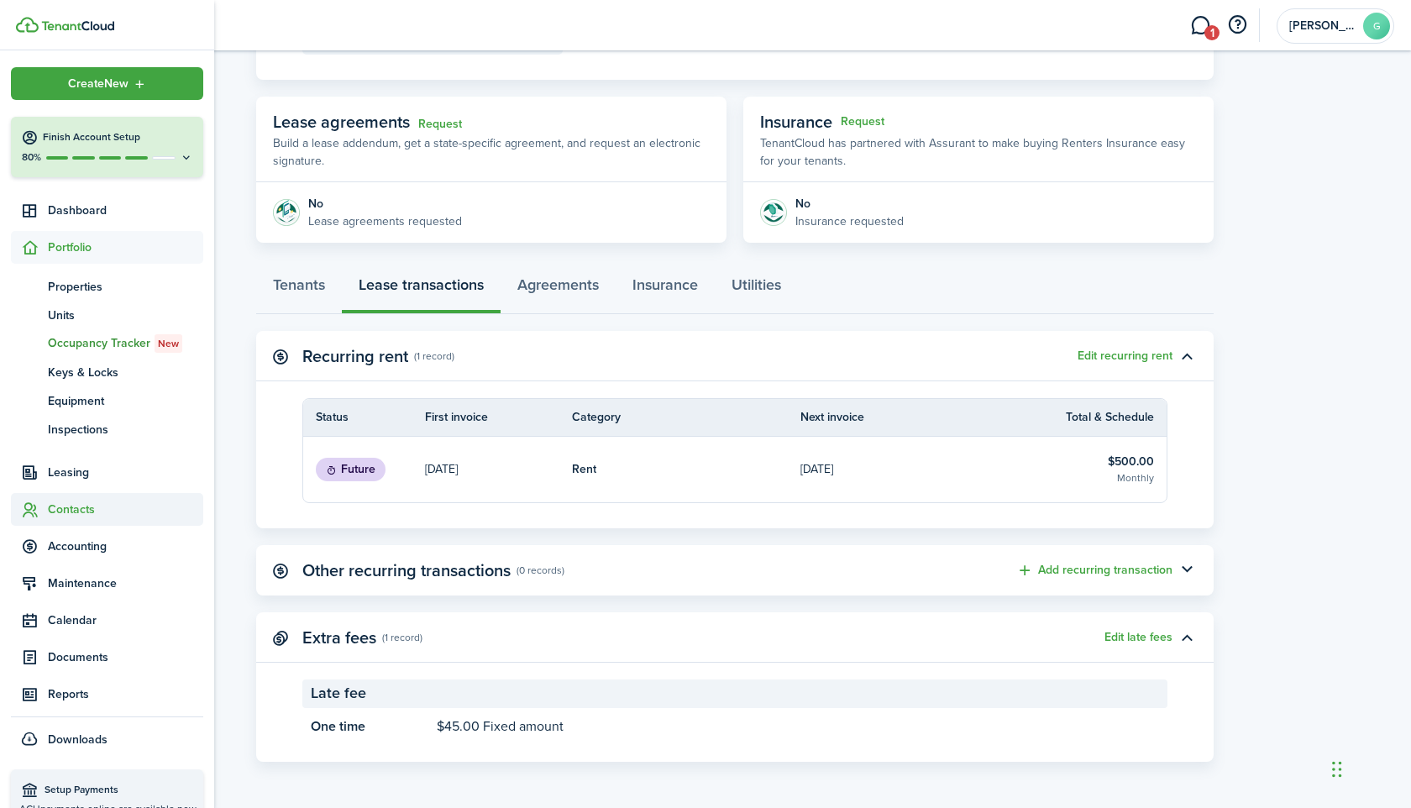
click at [45, 501] on sidebar-link-icon at bounding box center [29, 510] width 37 height 18
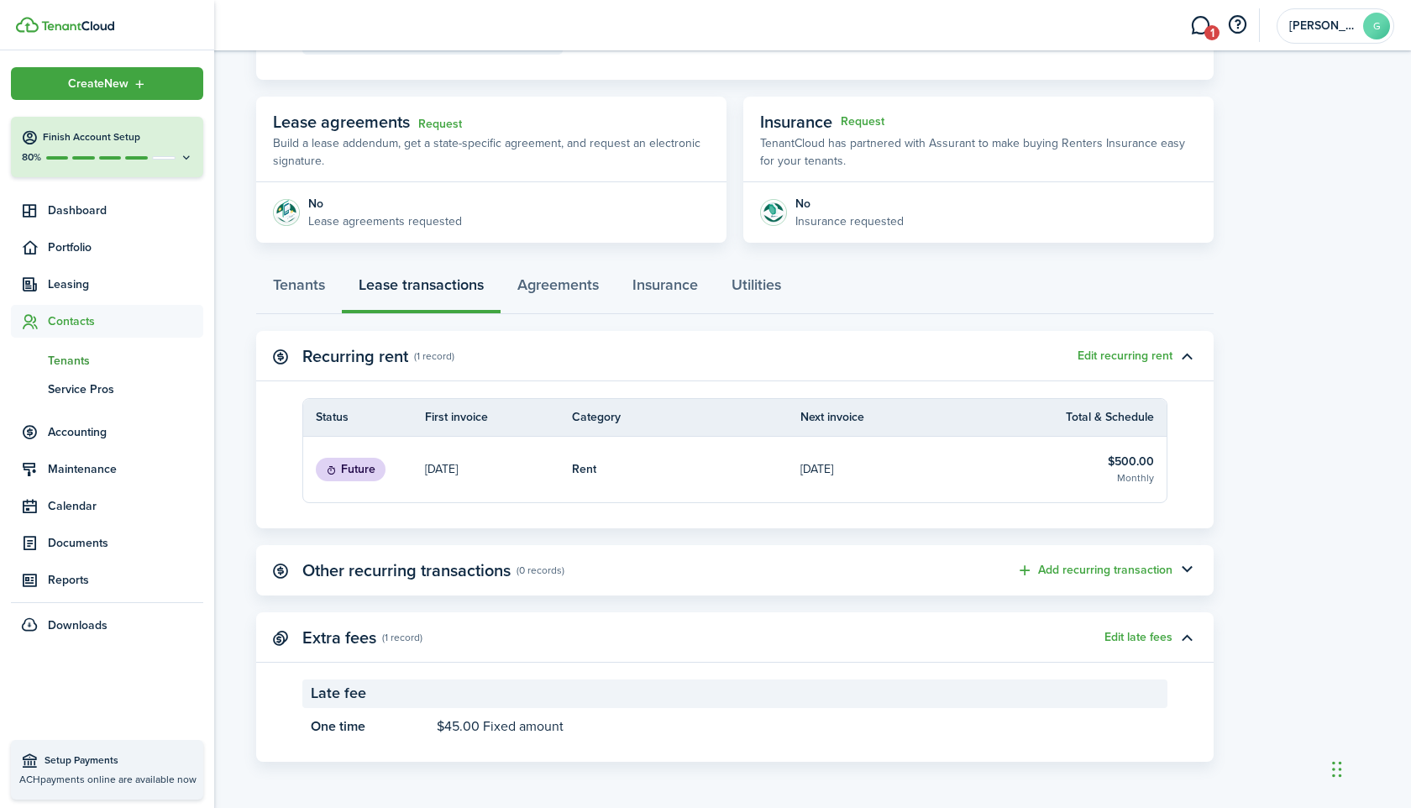
click at [79, 352] on span "Tenants" at bounding box center [125, 361] width 155 height 18
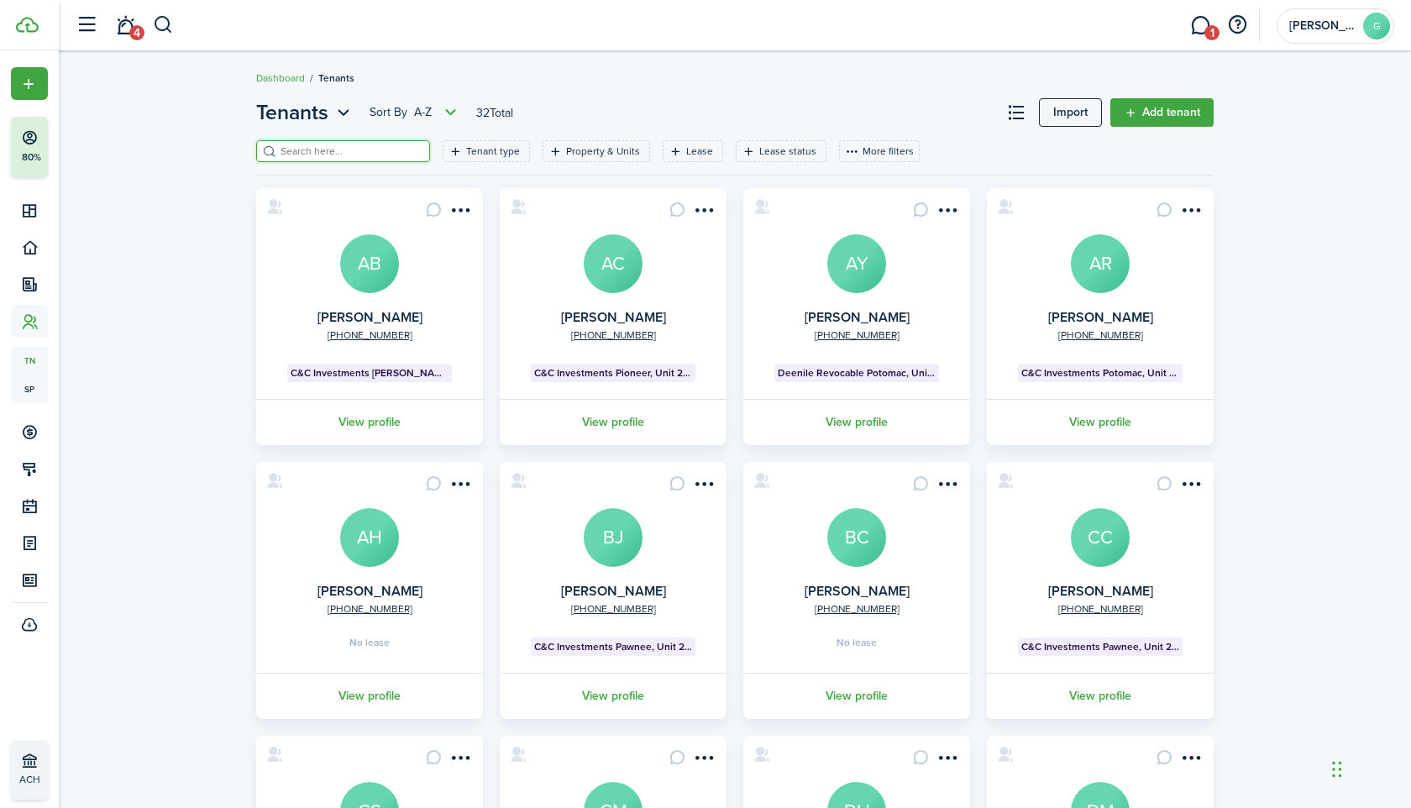
click at [355, 156] on input "search" at bounding box center [350, 152] width 148 height 16
paste input "Hailey"
type input "Hailey"
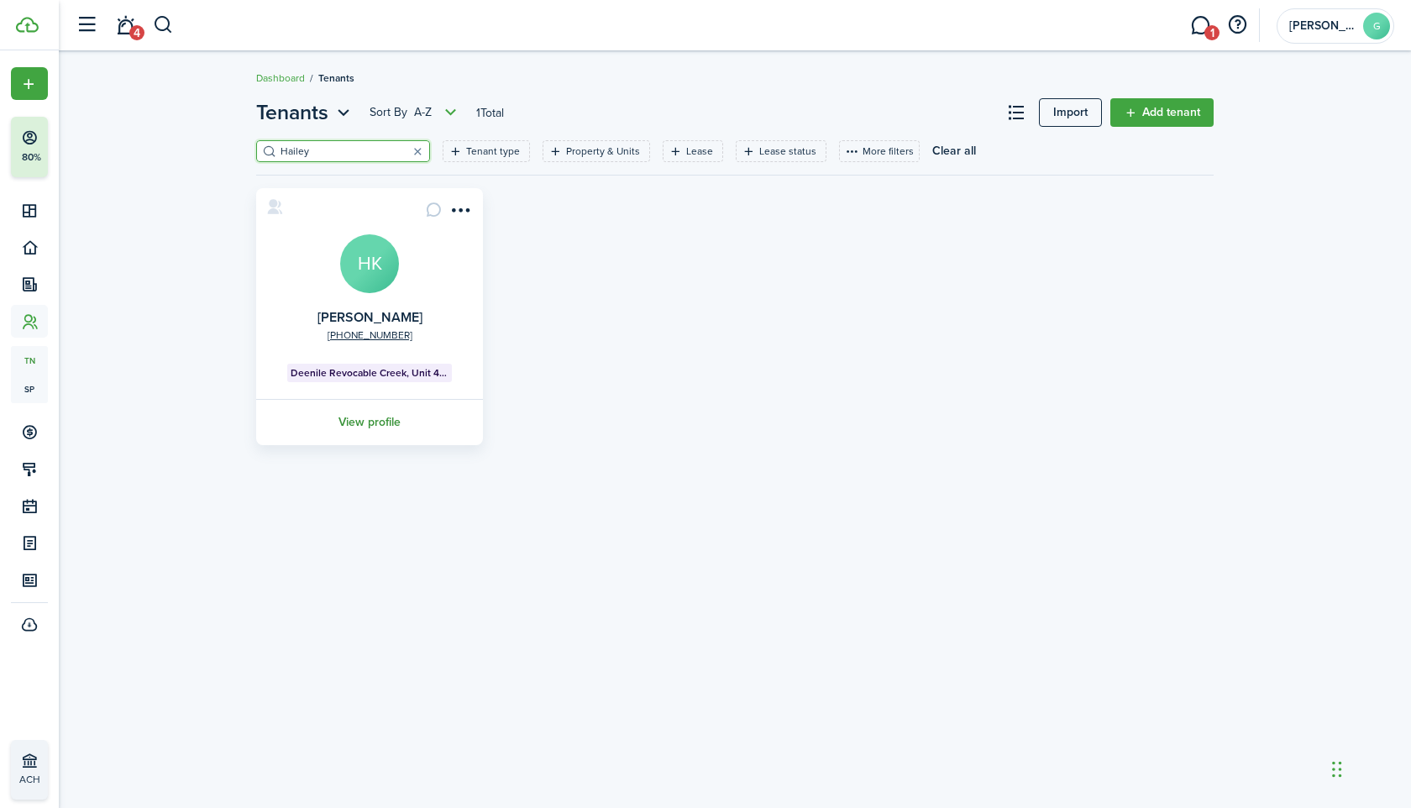
click at [376, 433] on link "View profile" at bounding box center [370, 422] width 232 height 46
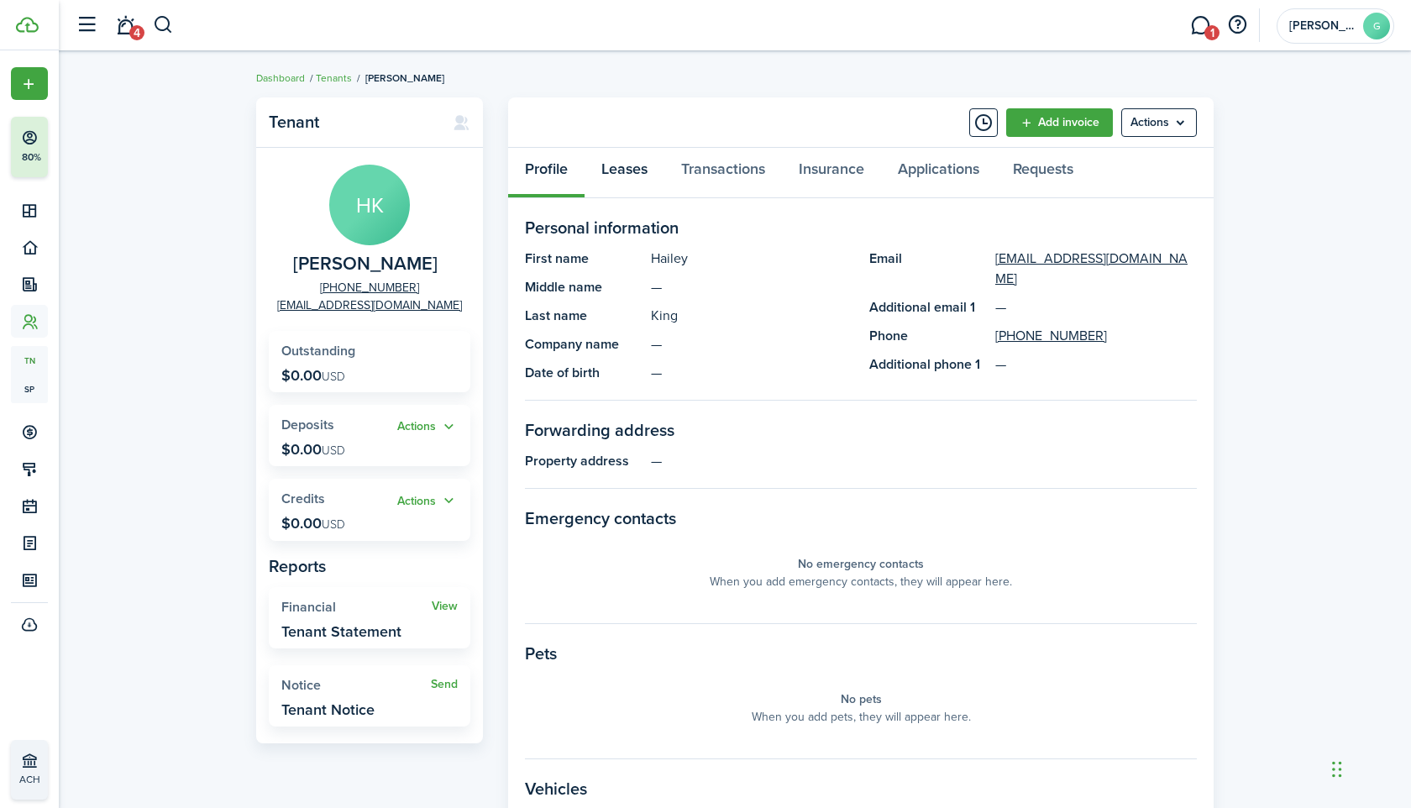
click at [644, 186] on link "Leases" at bounding box center [625, 173] width 80 height 50
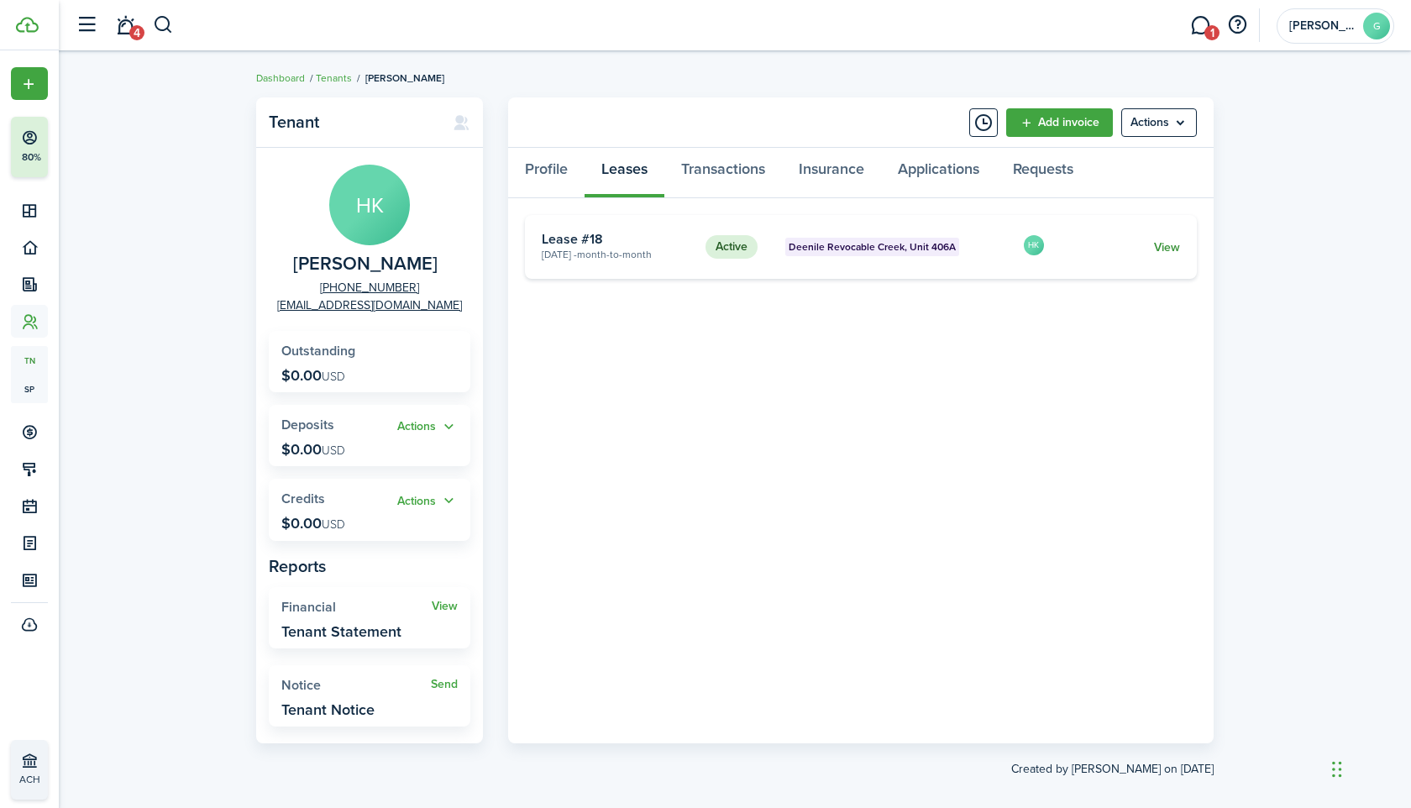
click at [1166, 249] on link "View" at bounding box center [1167, 248] width 26 height 18
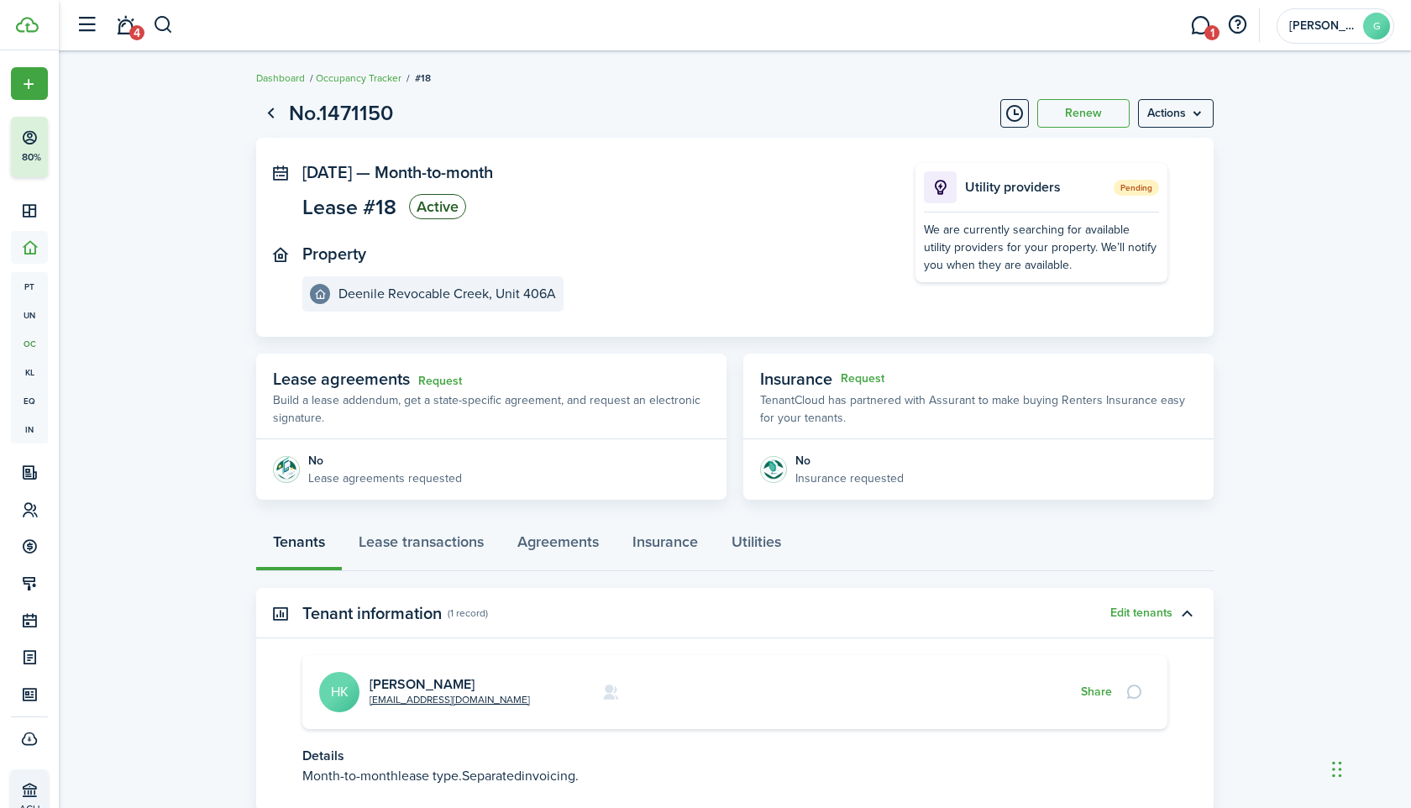
scroll to position [117, 0]
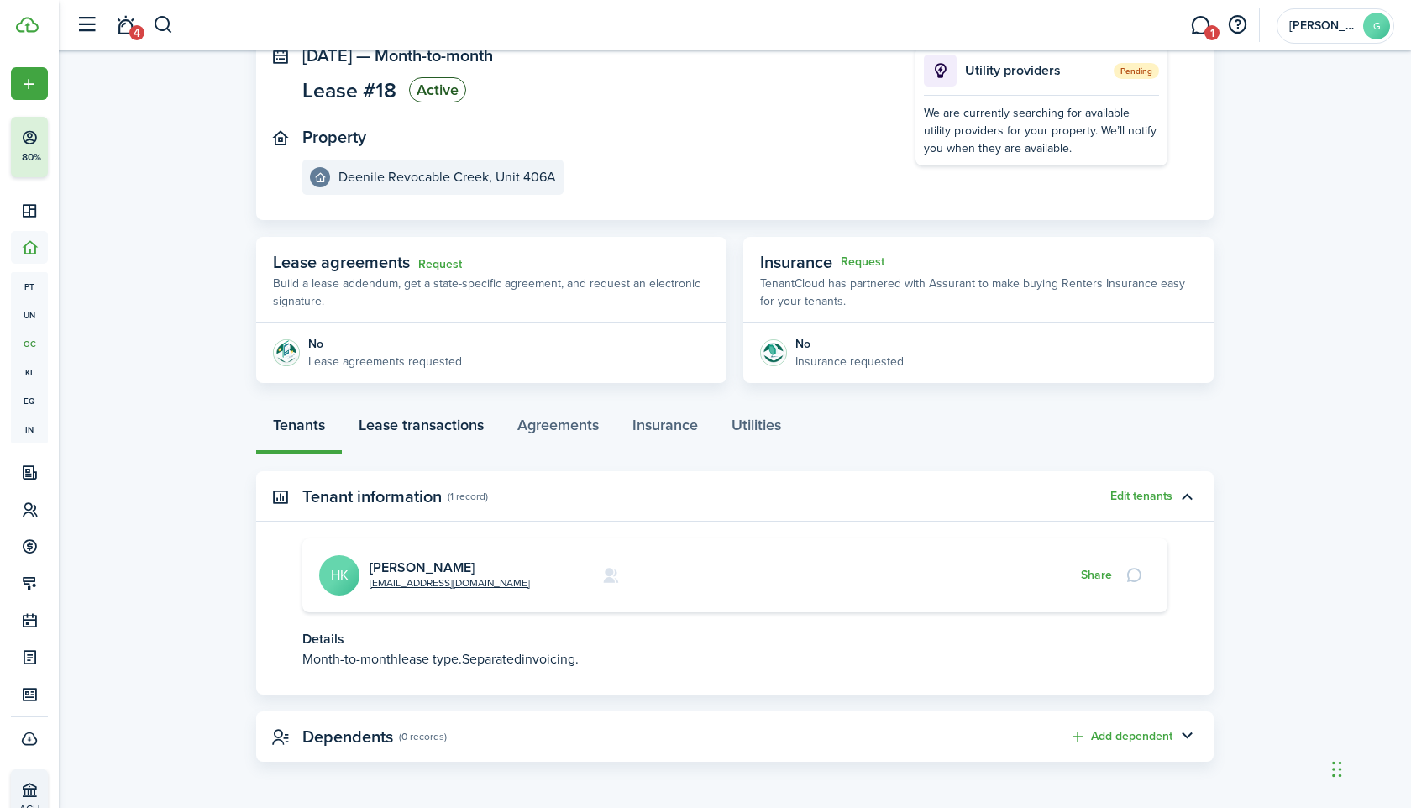
click at [453, 409] on link "Lease transactions" at bounding box center [421, 429] width 159 height 50
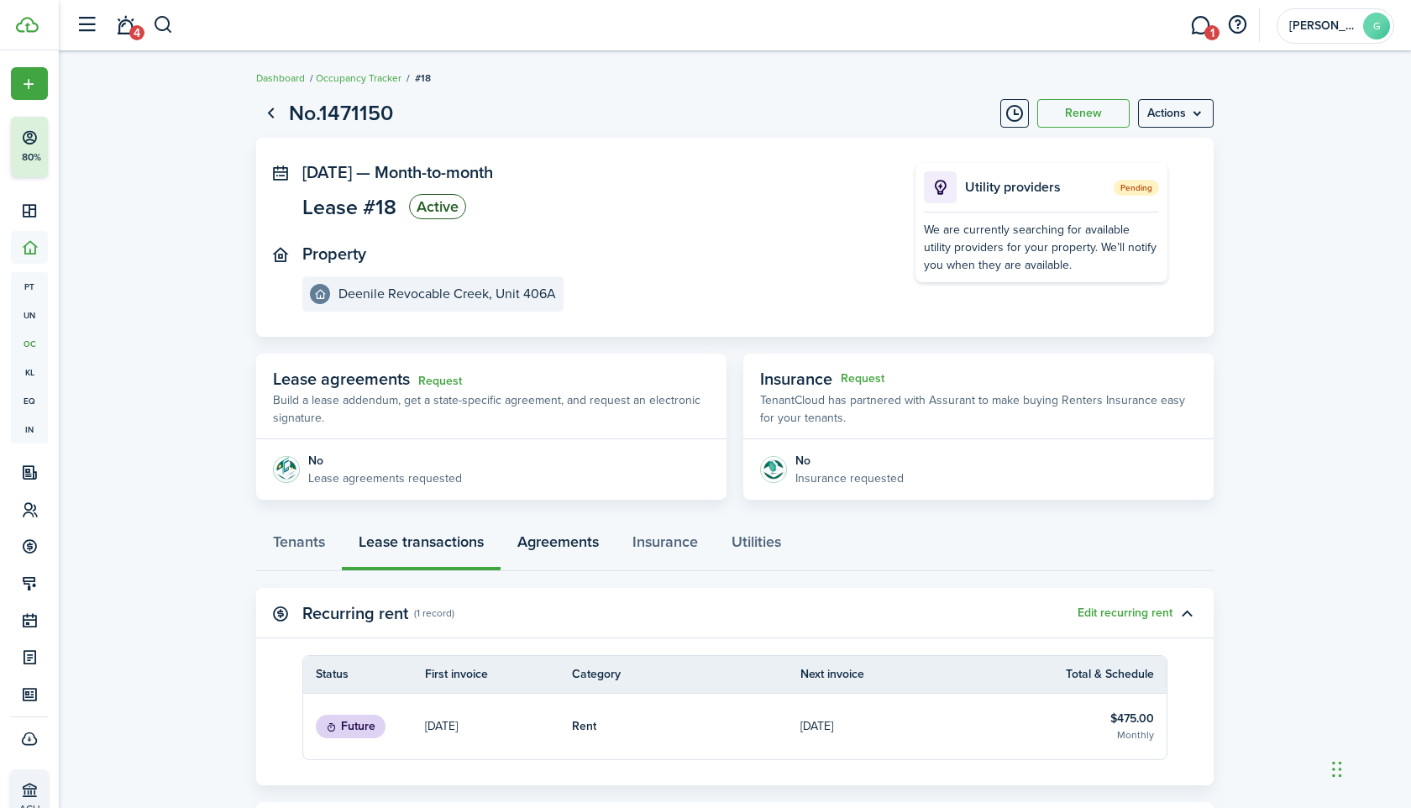
scroll to position [257, 0]
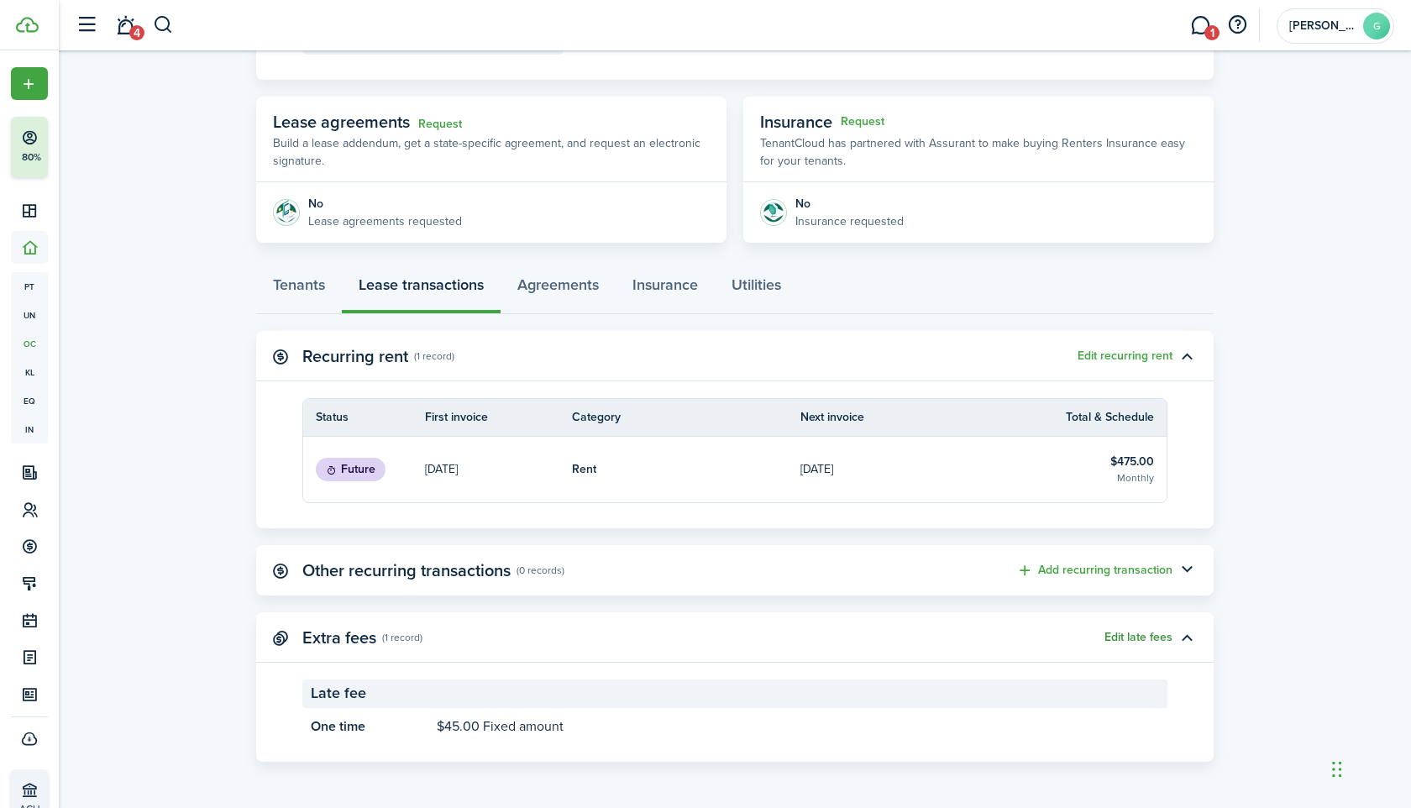
click at [1131, 633] on button "Edit late fees" at bounding box center [1139, 637] width 68 height 13
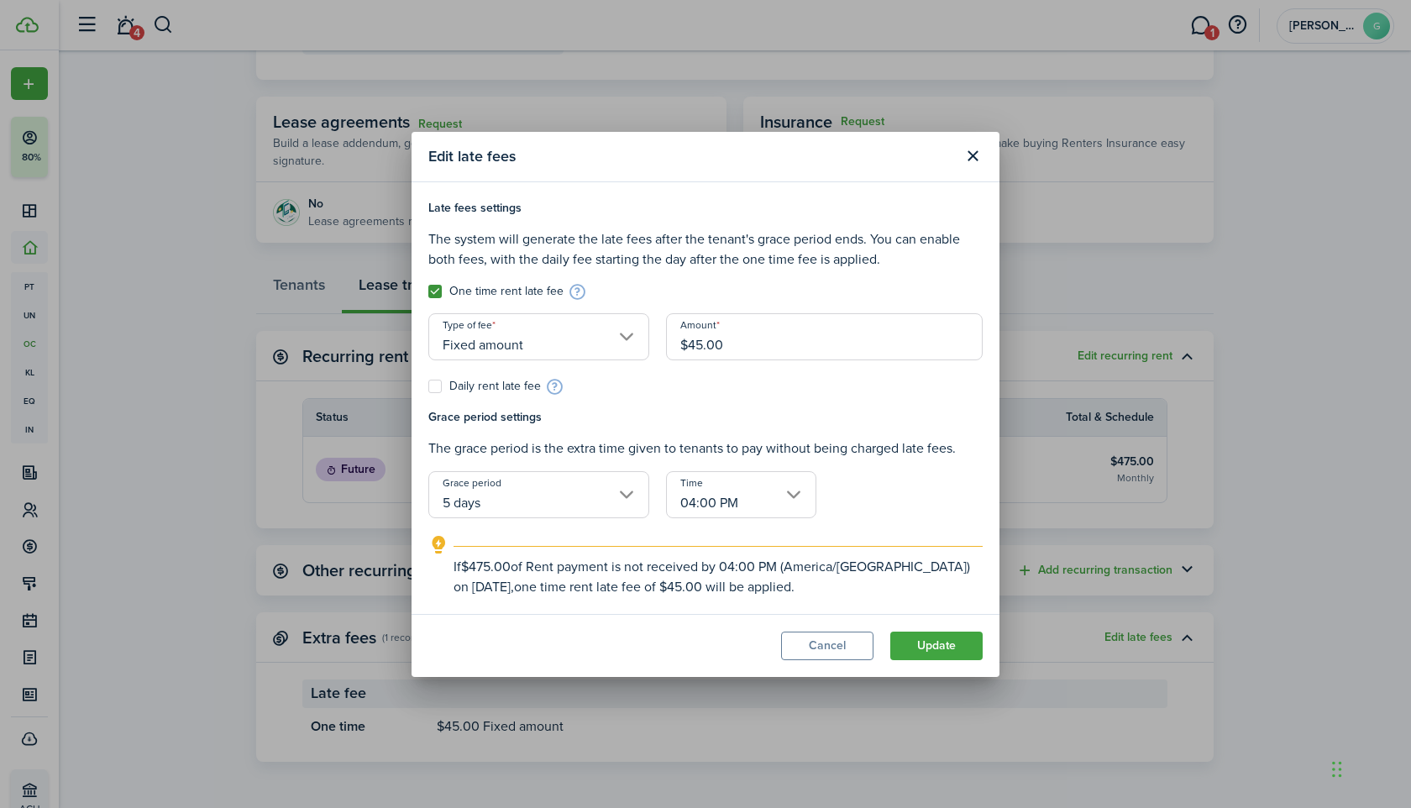
click at [605, 499] on input "5 days" at bounding box center [538, 494] width 221 height 47
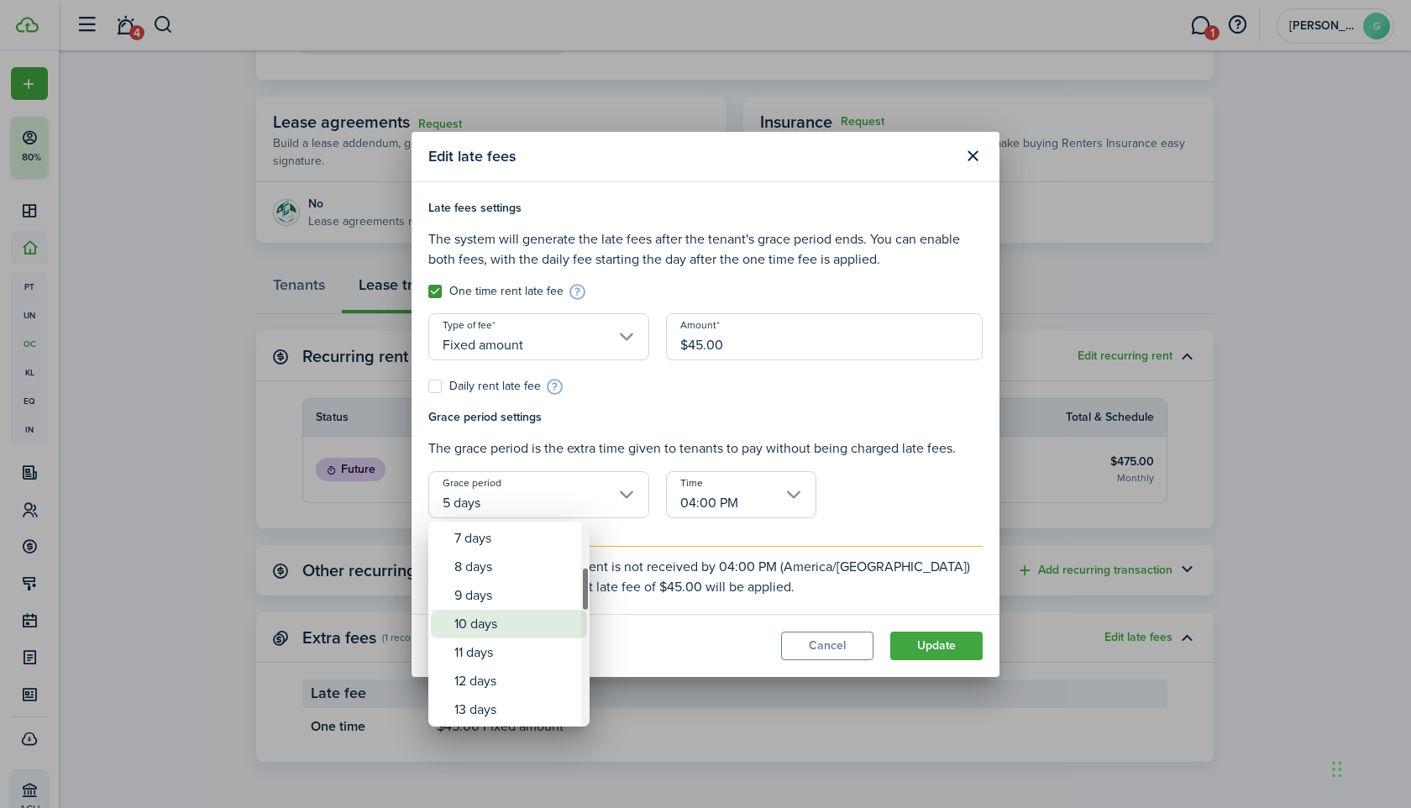
click at [524, 626] on div "10 days" at bounding box center [515, 624] width 123 height 29
click at [522, 623] on div "10 days" at bounding box center [515, 624] width 123 height 29
type input "10 days"
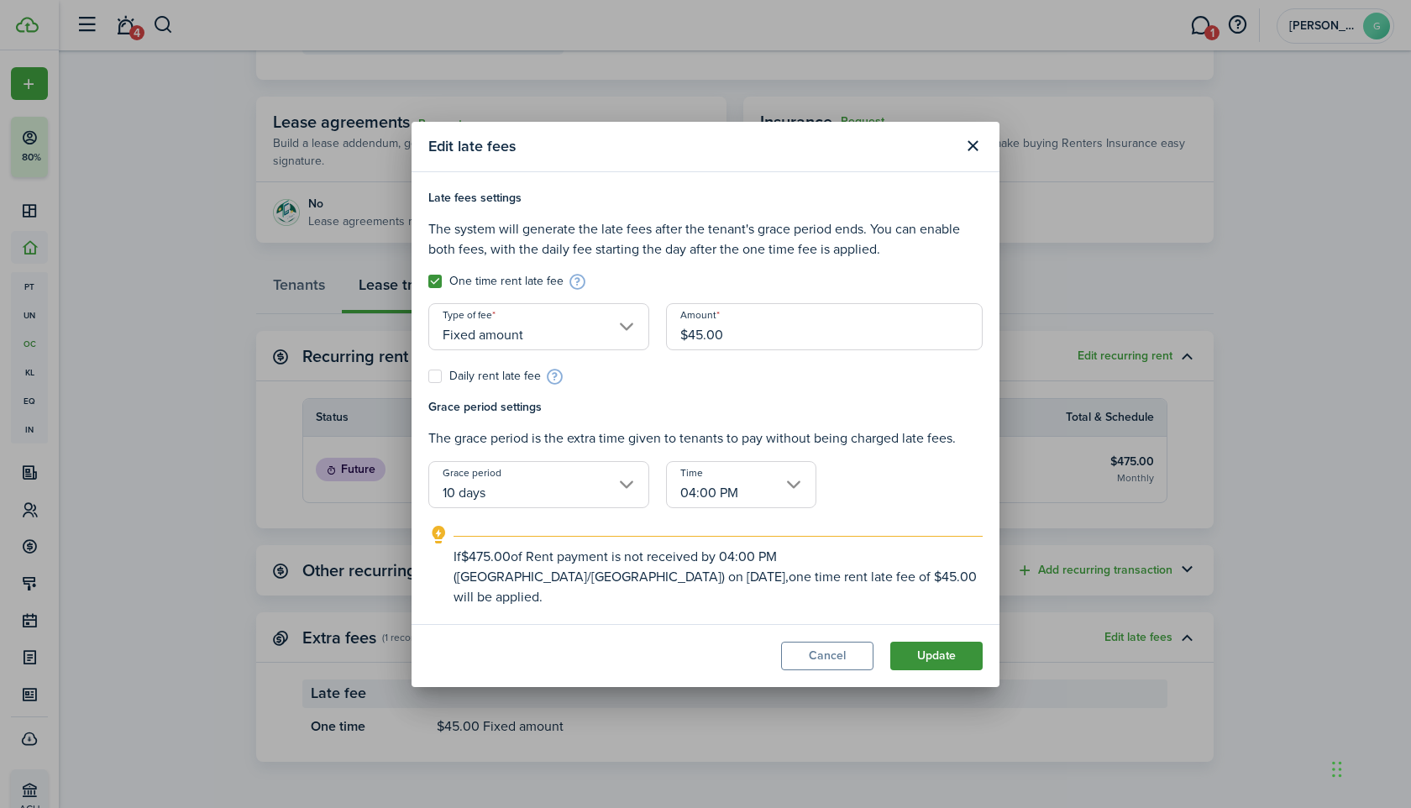
click at [932, 642] on button "Update" at bounding box center [936, 656] width 92 height 29
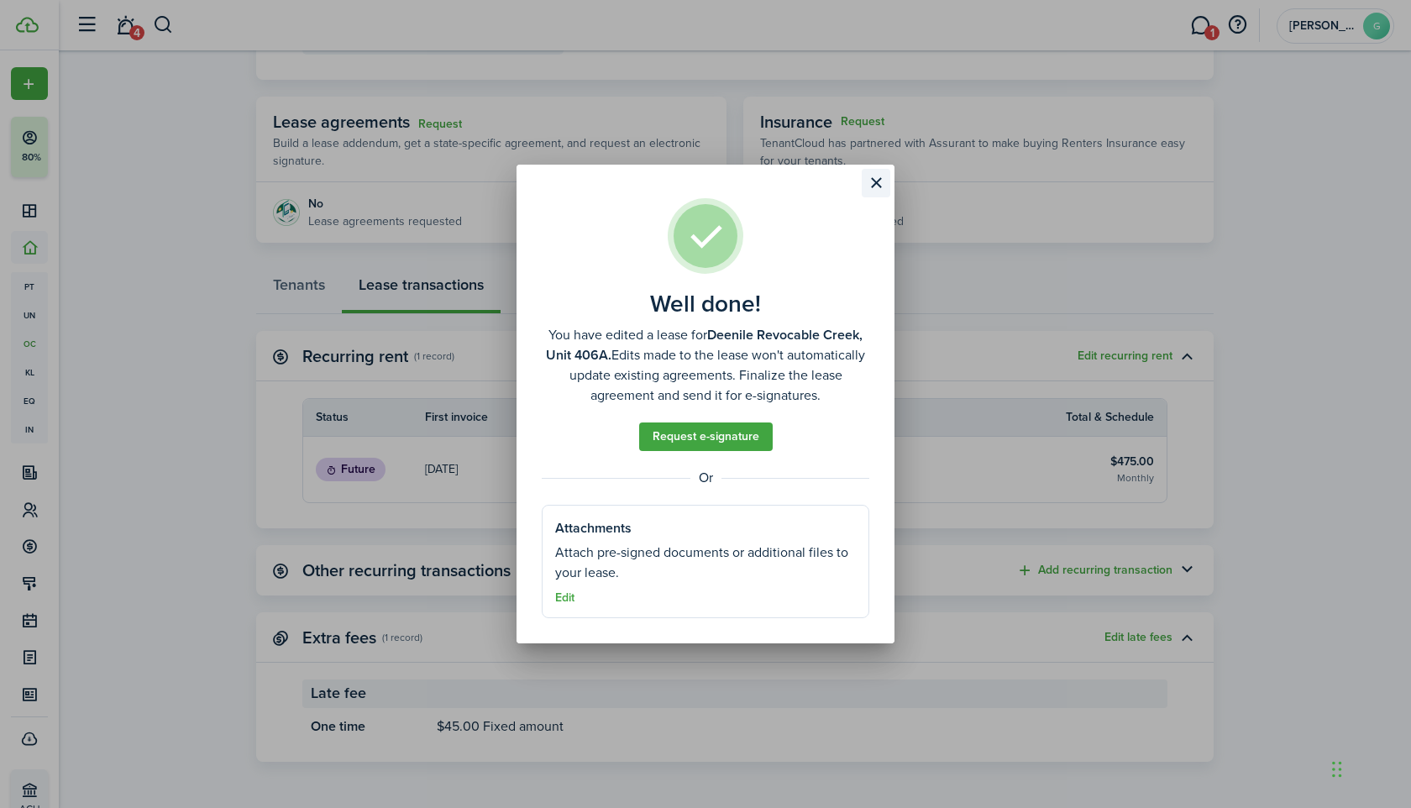
click at [882, 180] on button "Close modal" at bounding box center [876, 183] width 29 height 29
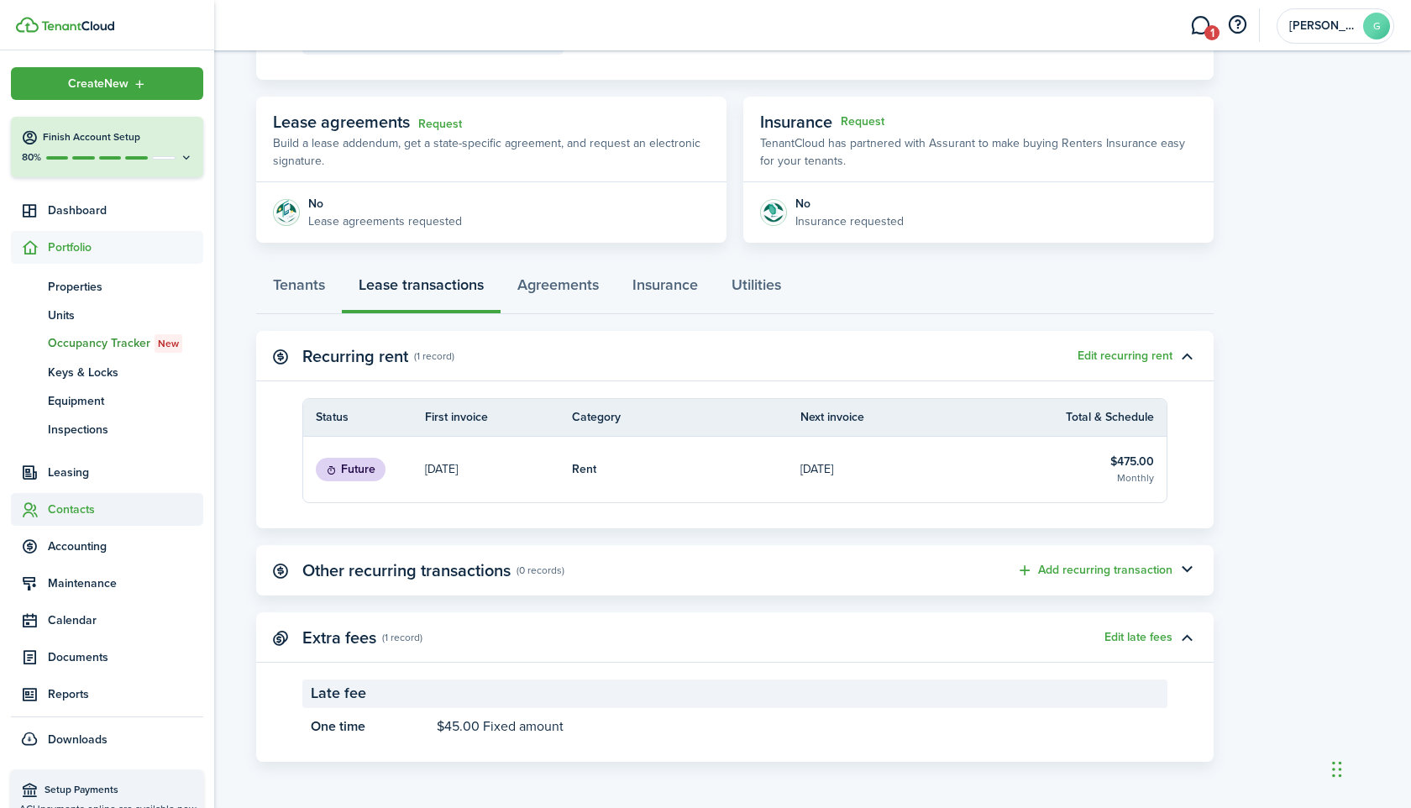
click at [69, 501] on span "Contacts" at bounding box center [125, 510] width 155 height 18
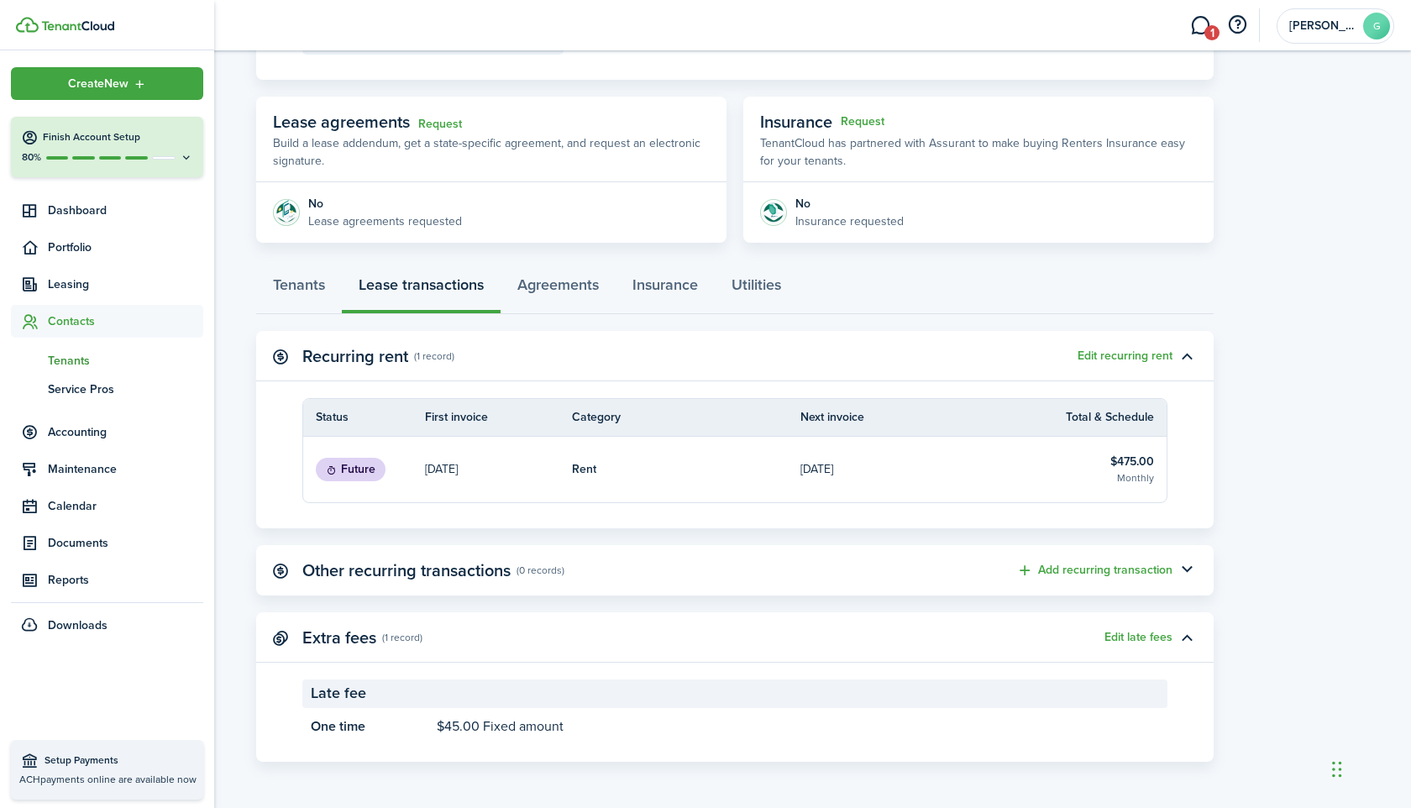
click at [69, 357] on span "Tenants" at bounding box center [125, 361] width 155 height 18
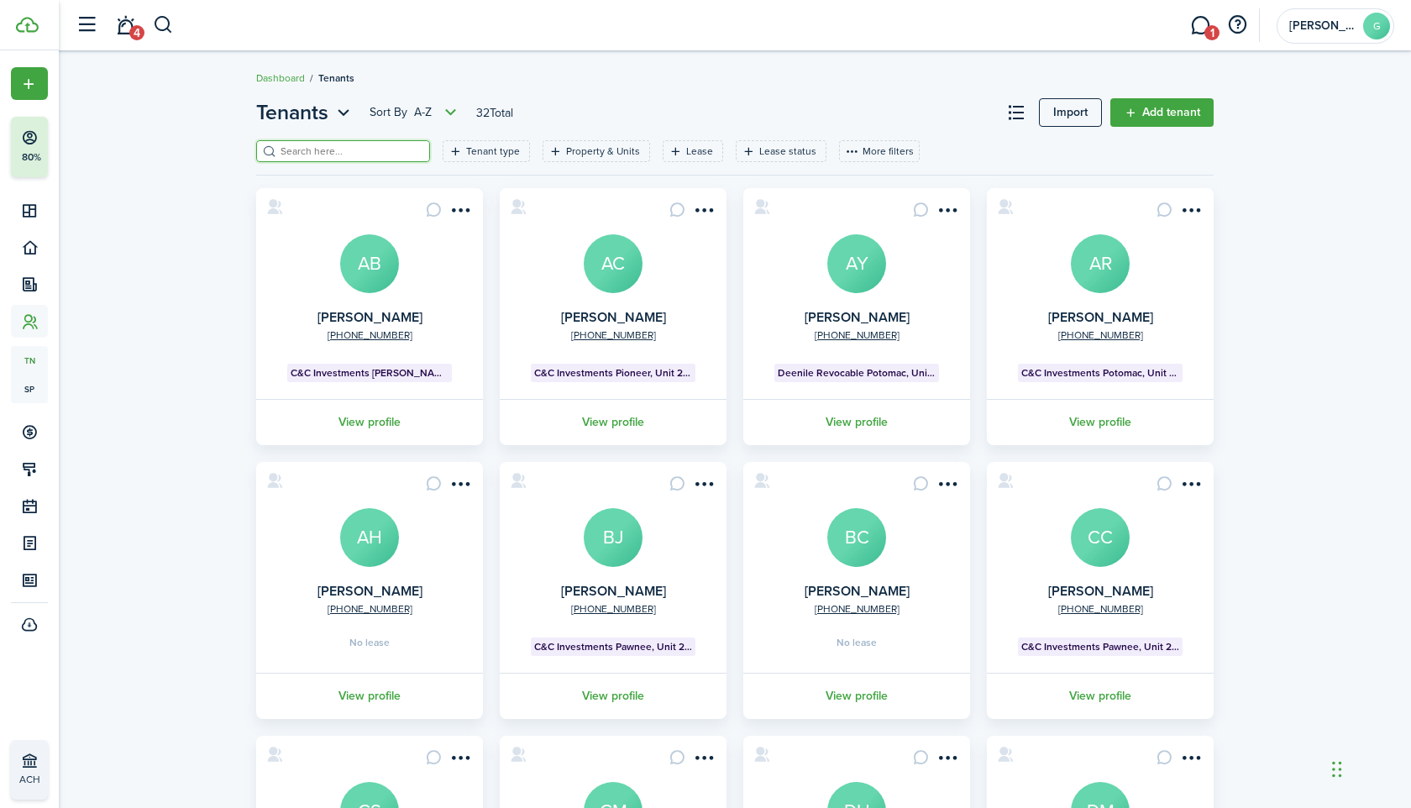
click at [319, 152] on input "search" at bounding box center [350, 152] width 148 height 16
paste input "[PERSON_NAME]"
type input "[PERSON_NAME]"
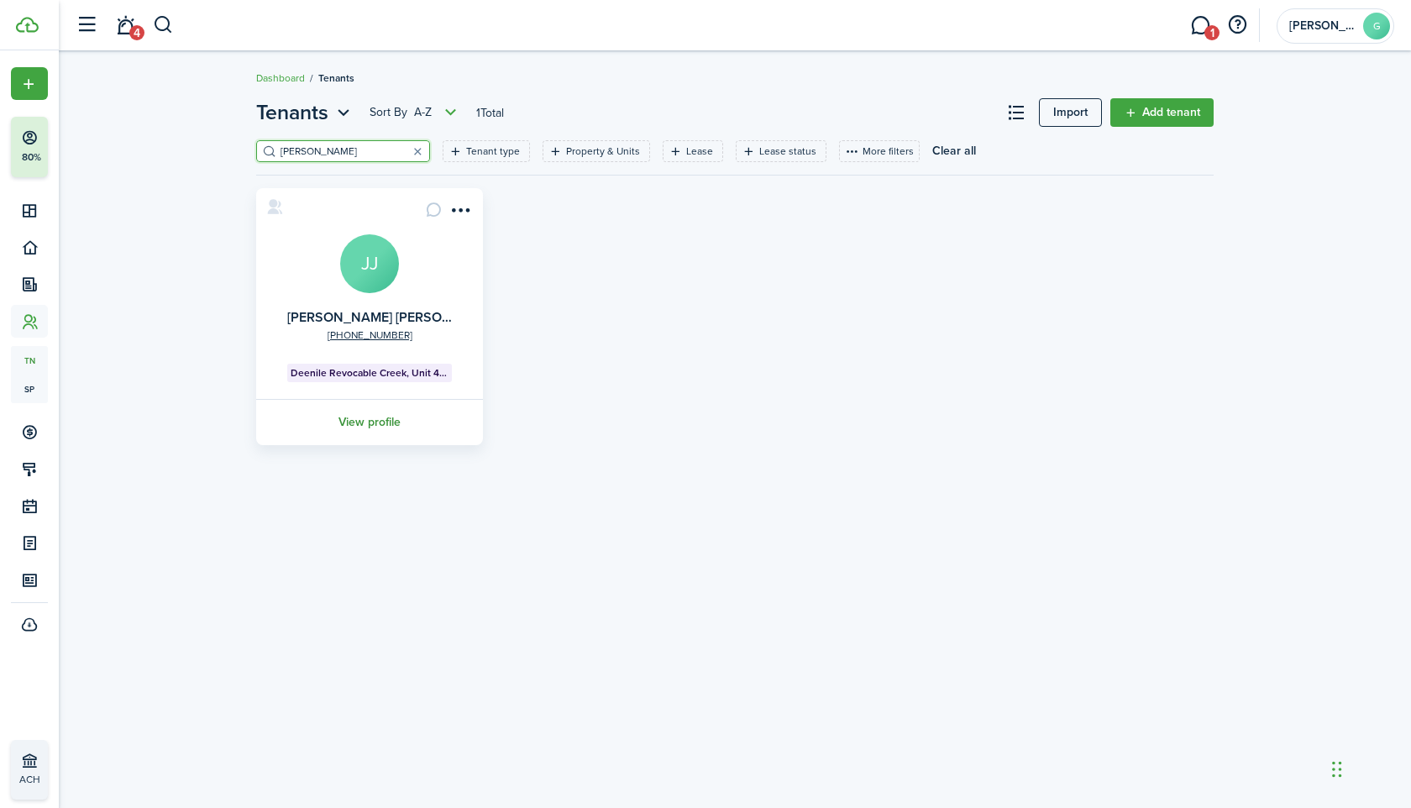
click at [350, 423] on link "View profile" at bounding box center [370, 422] width 232 height 46
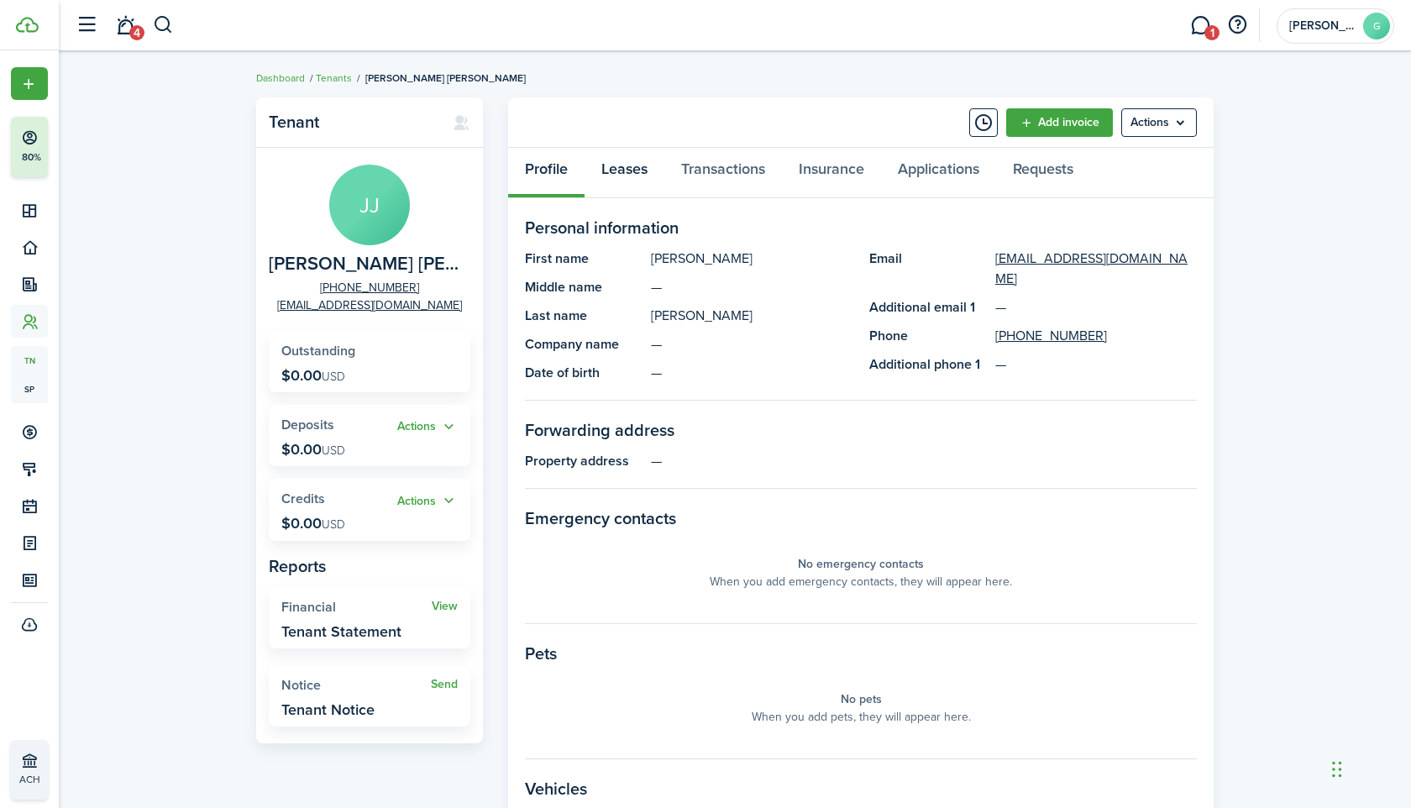
click at [620, 179] on link "Leases" at bounding box center [625, 173] width 80 height 50
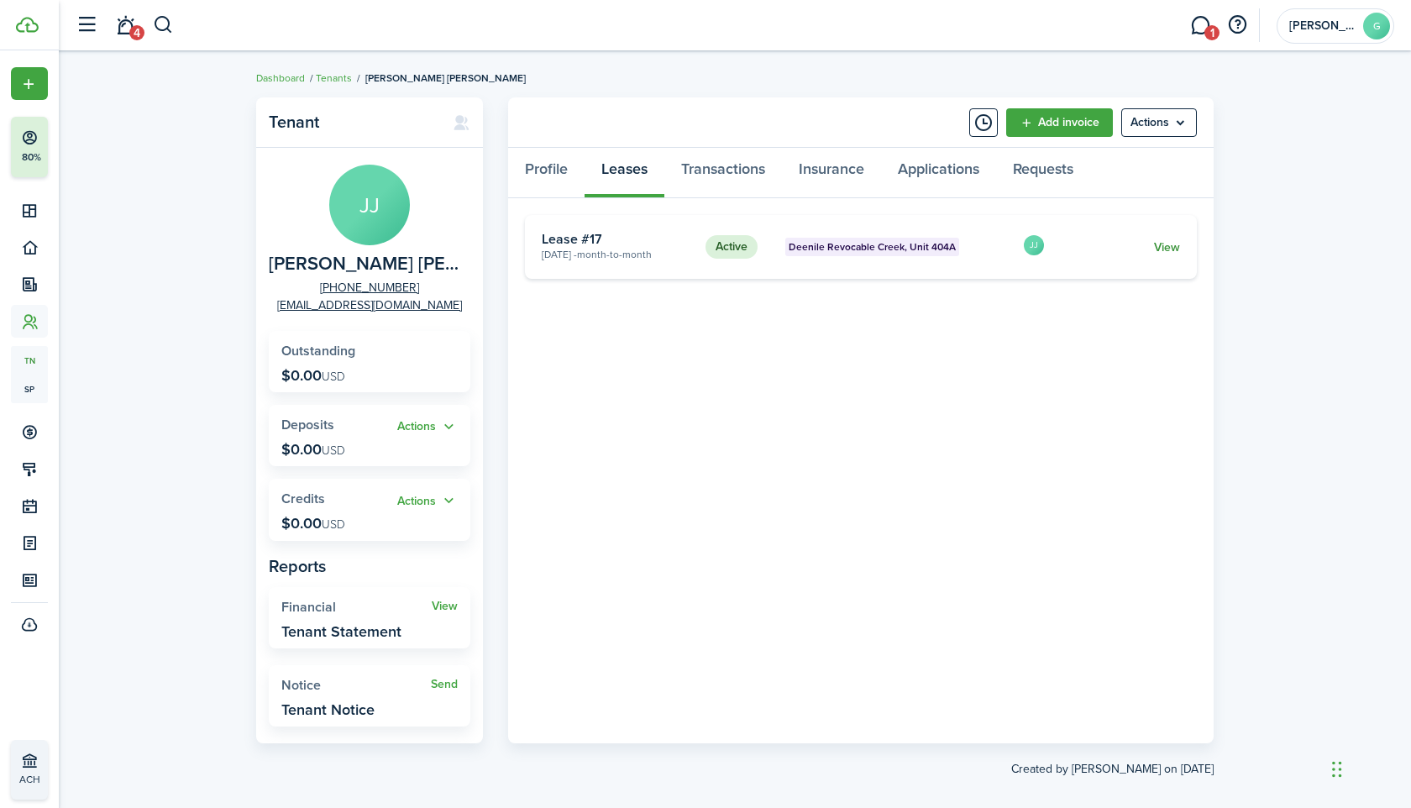
click at [1168, 245] on link "View" at bounding box center [1167, 248] width 26 height 18
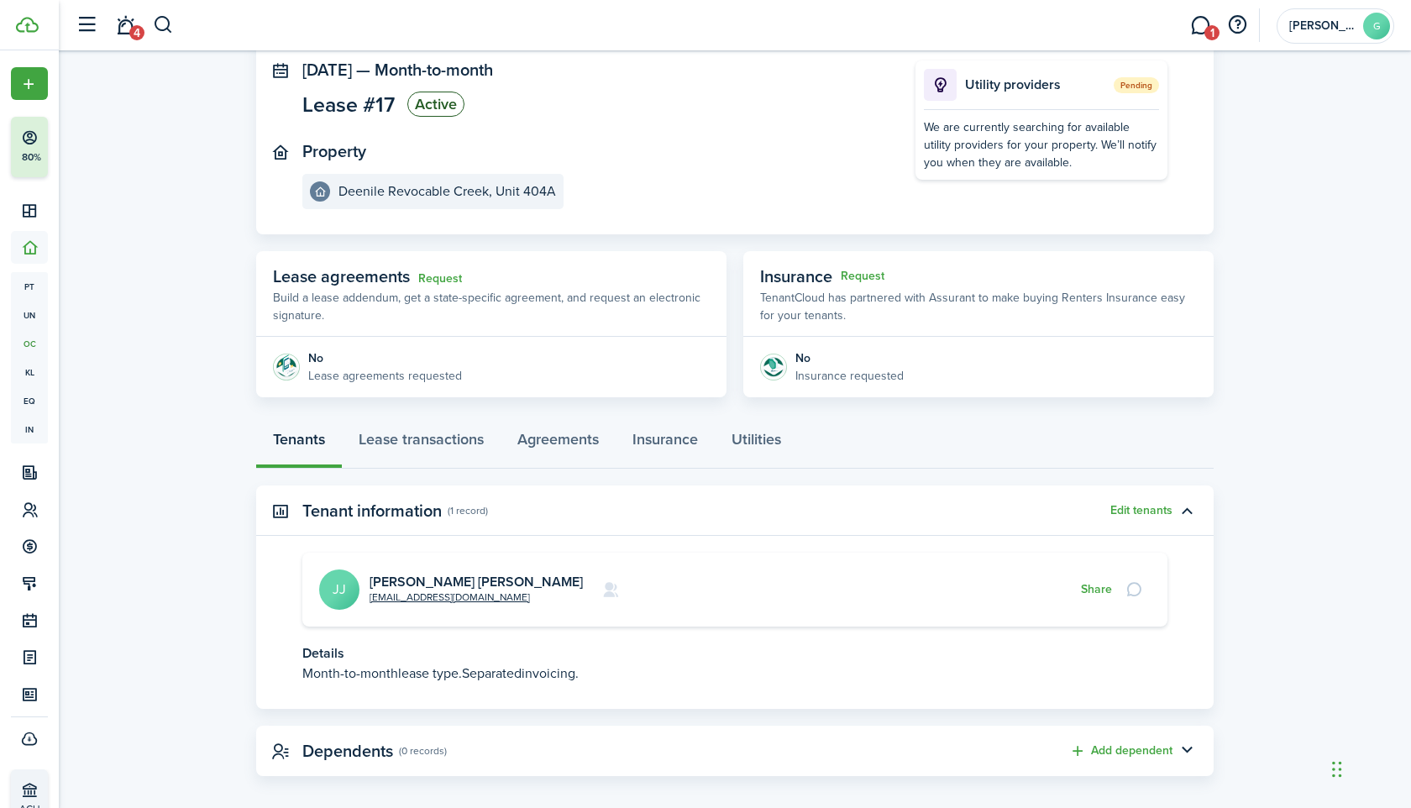
scroll to position [117, 0]
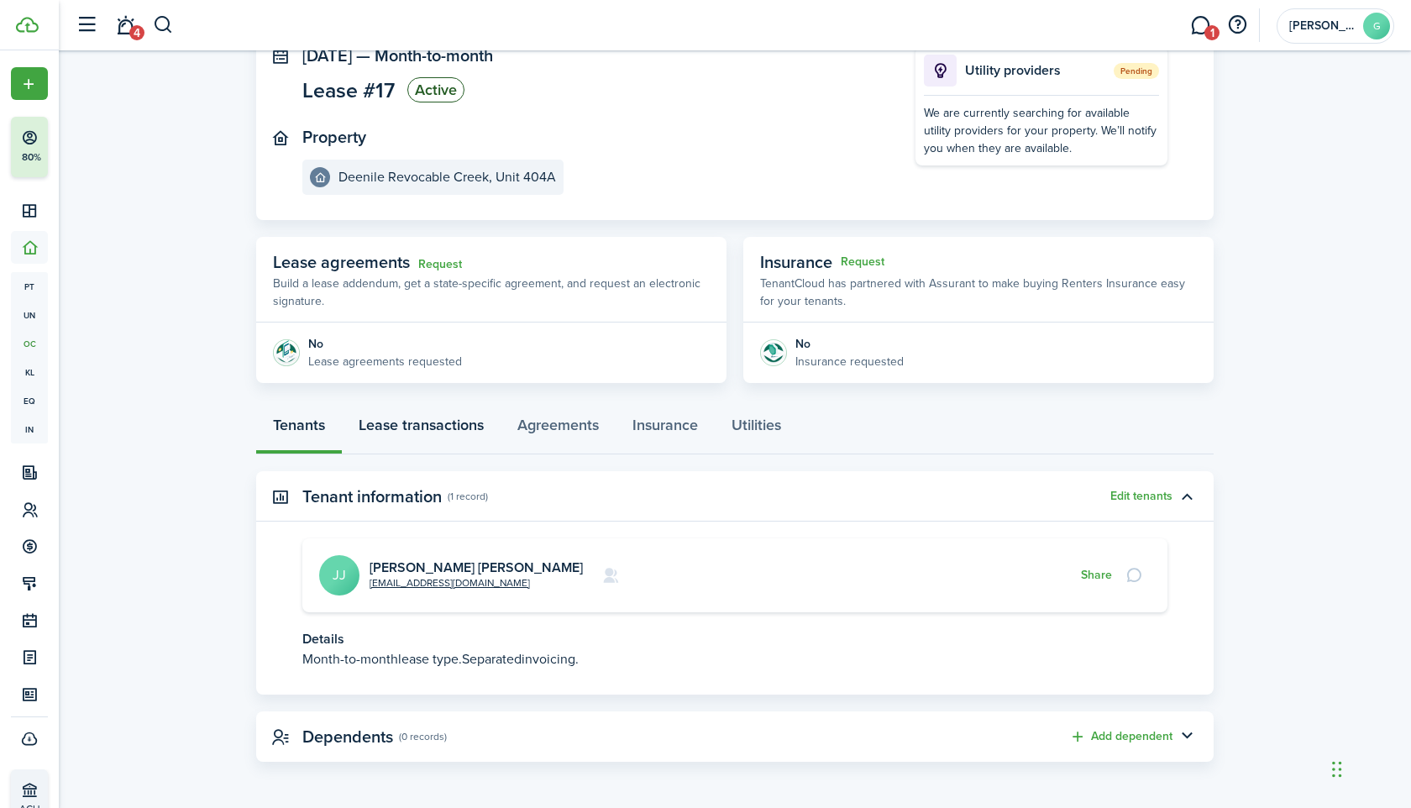
click at [447, 438] on link "Lease transactions" at bounding box center [421, 429] width 159 height 50
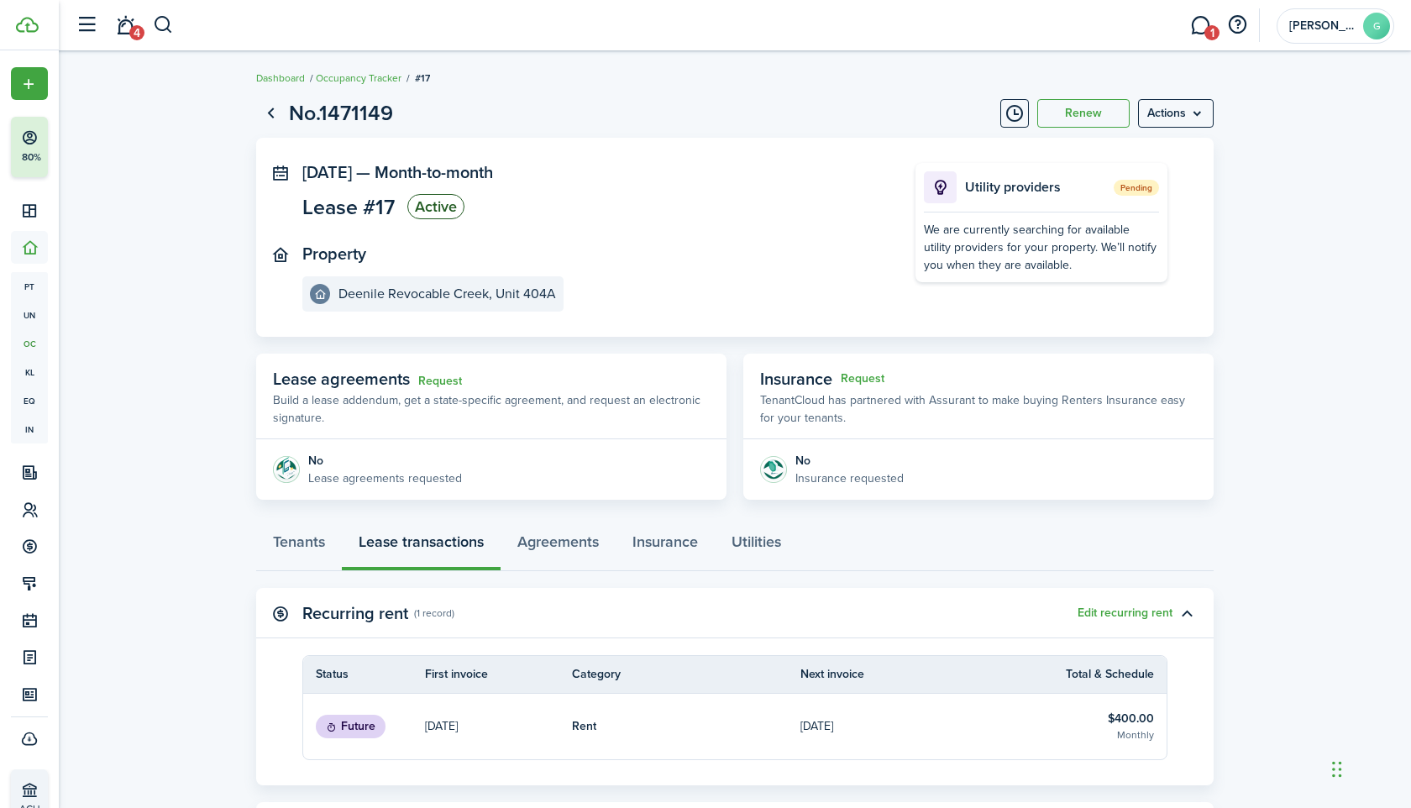
scroll to position [257, 0]
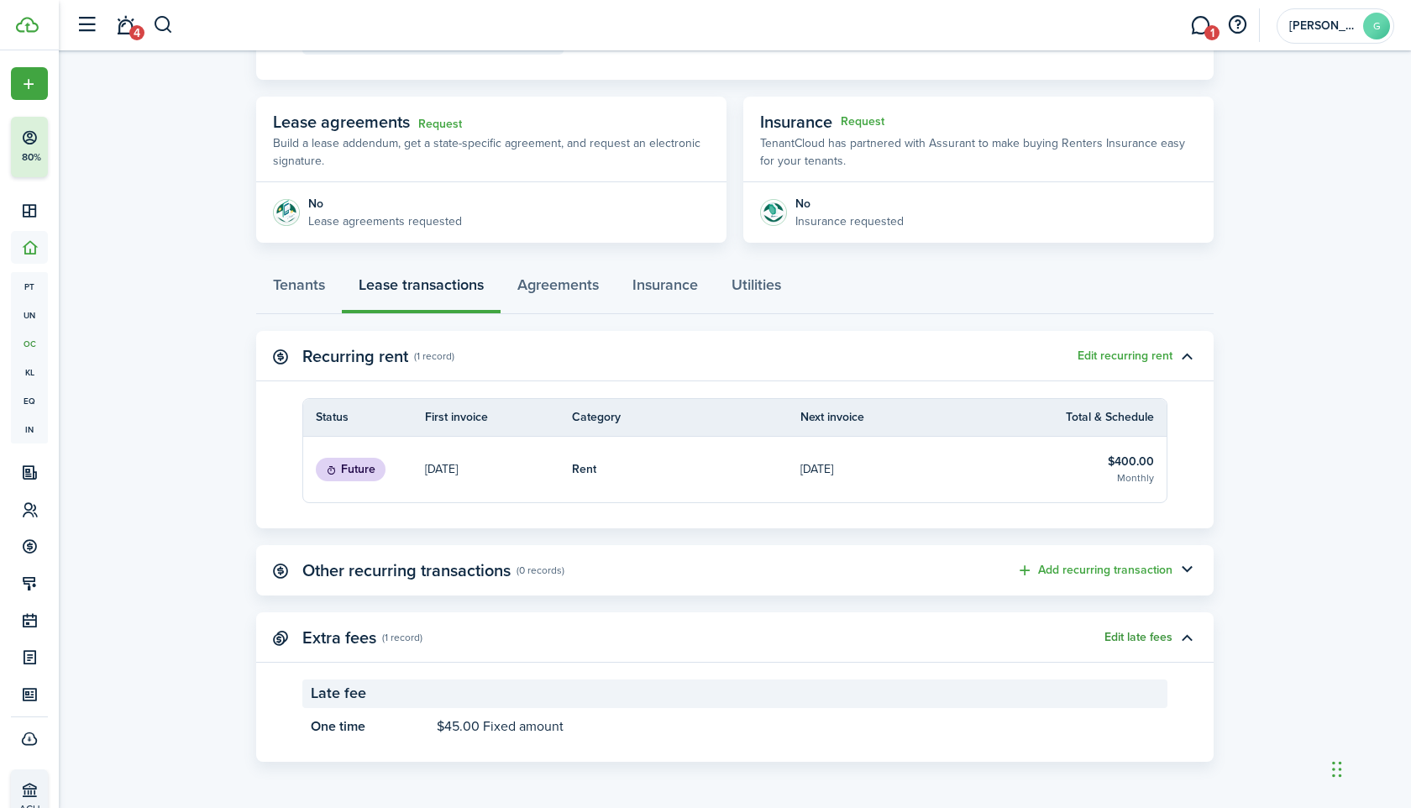
click at [1152, 639] on button "Edit late fees" at bounding box center [1139, 637] width 68 height 13
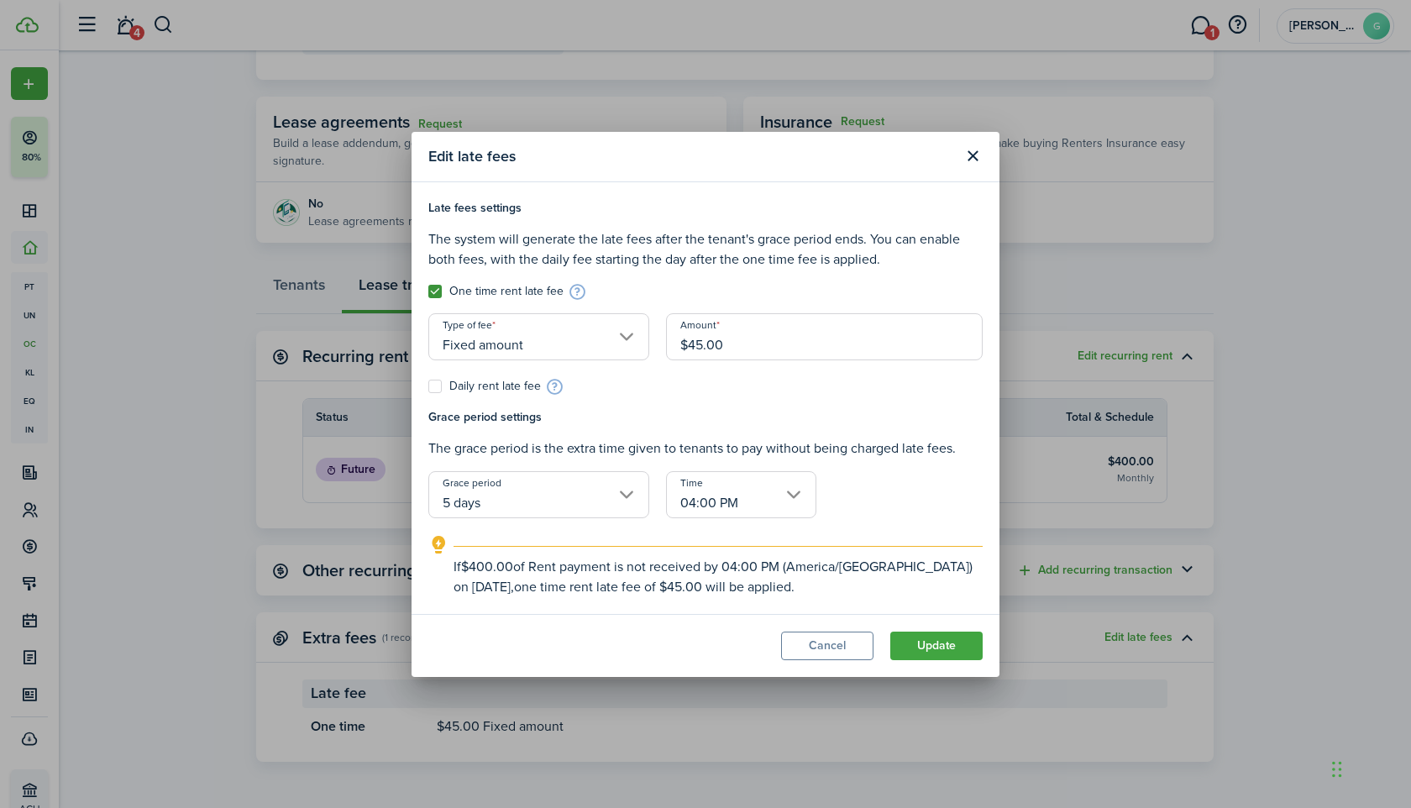
click at [533, 512] on input "5 days" at bounding box center [538, 494] width 221 height 47
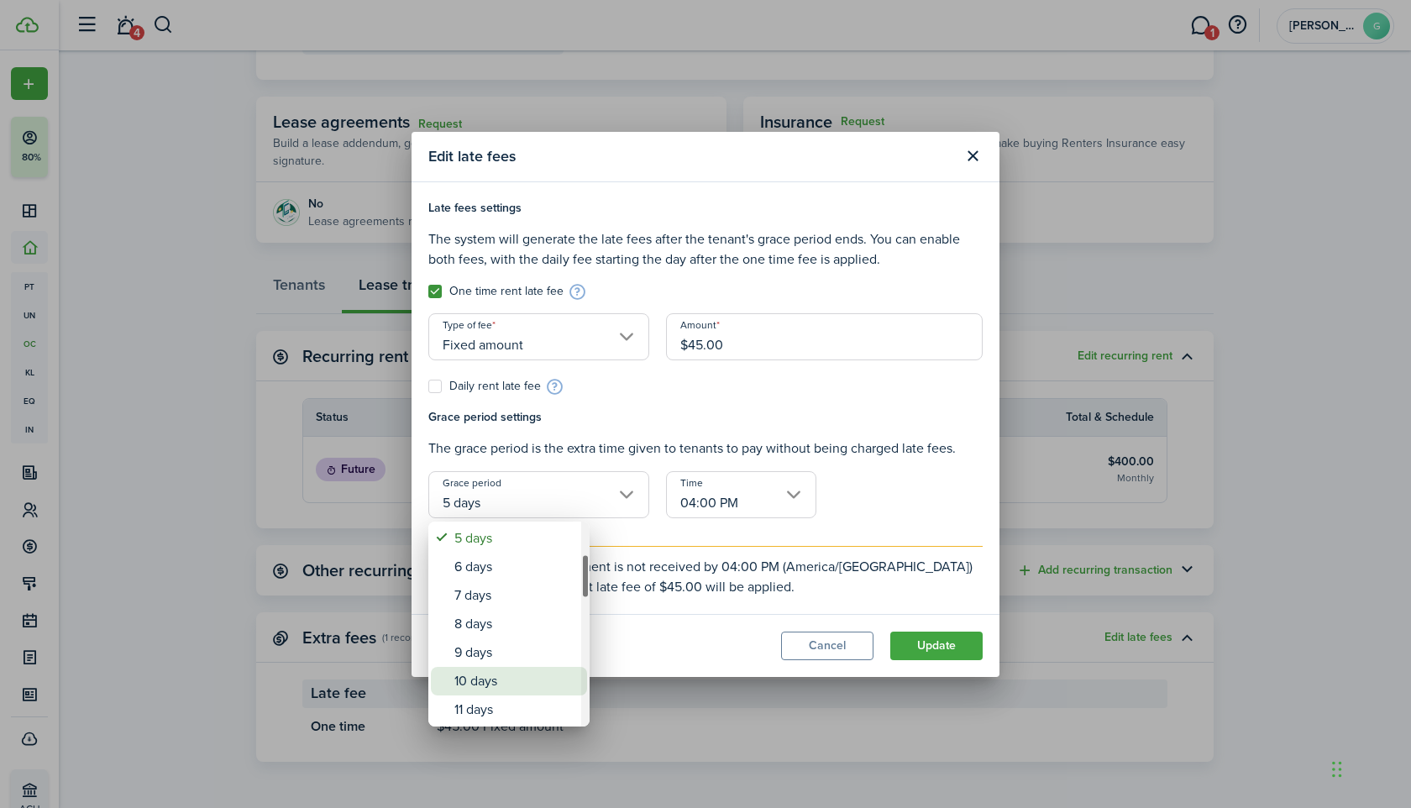
click at [489, 694] on div "10 days" at bounding box center [515, 681] width 123 height 29
type input "10 days"
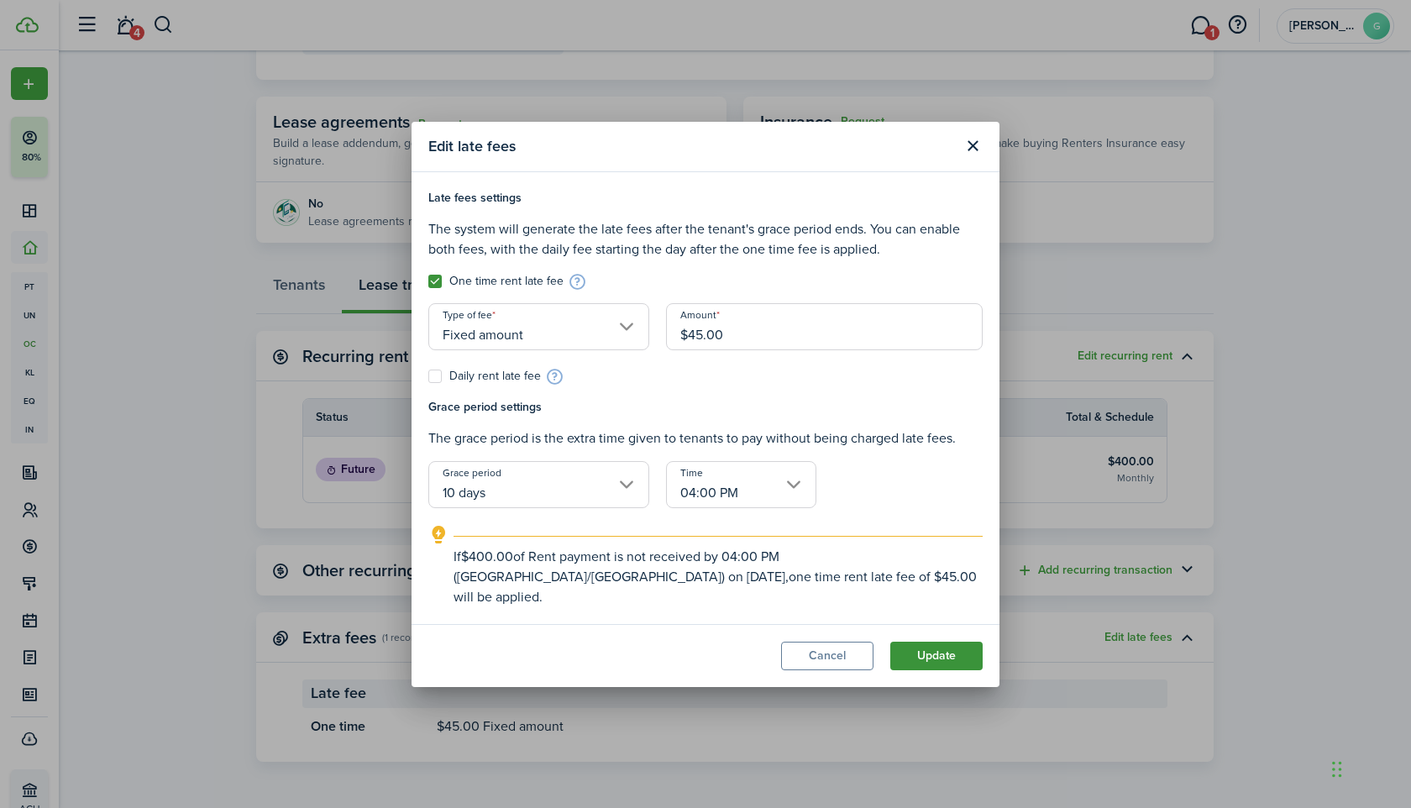
click at [932, 642] on button "Update" at bounding box center [936, 656] width 92 height 29
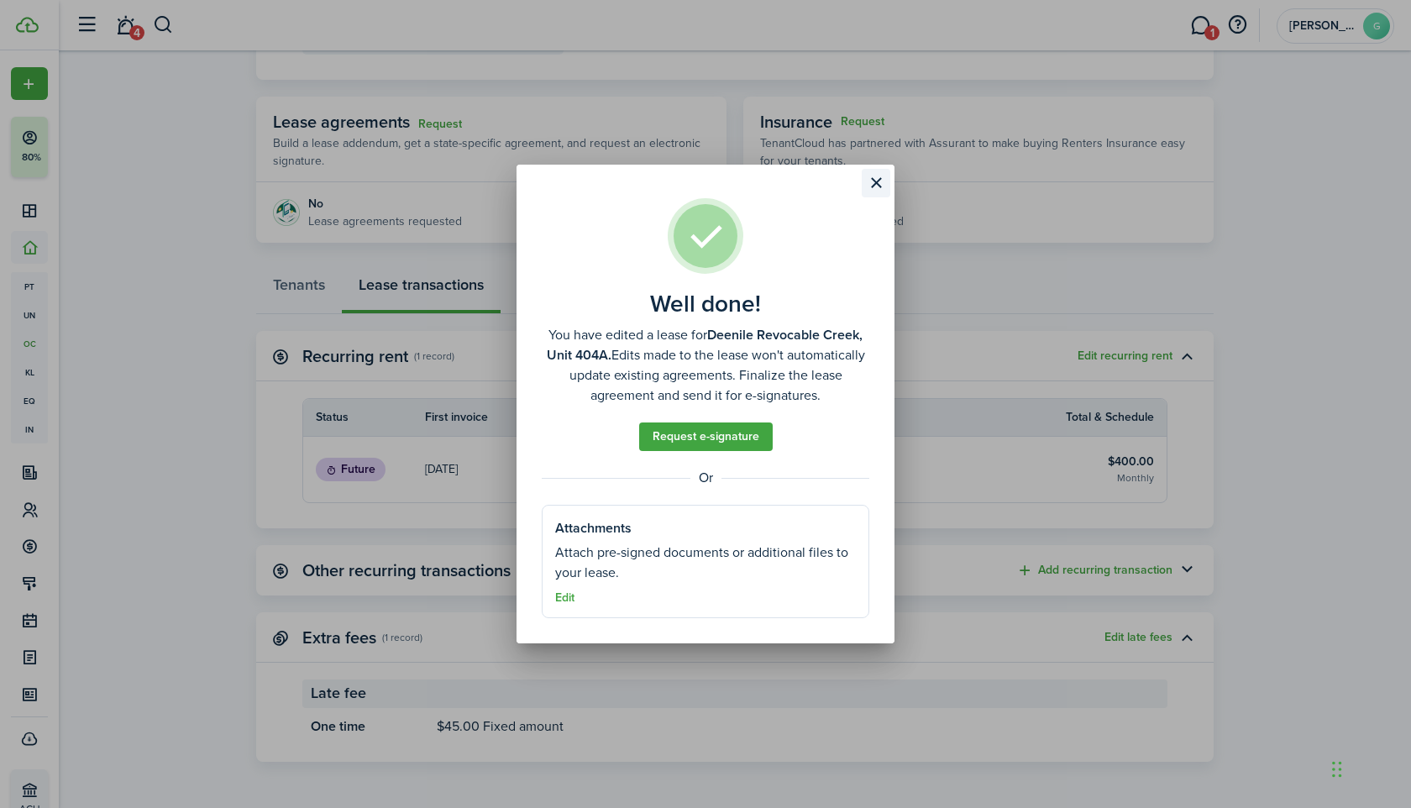
click at [874, 193] on button "Close modal" at bounding box center [876, 183] width 29 height 29
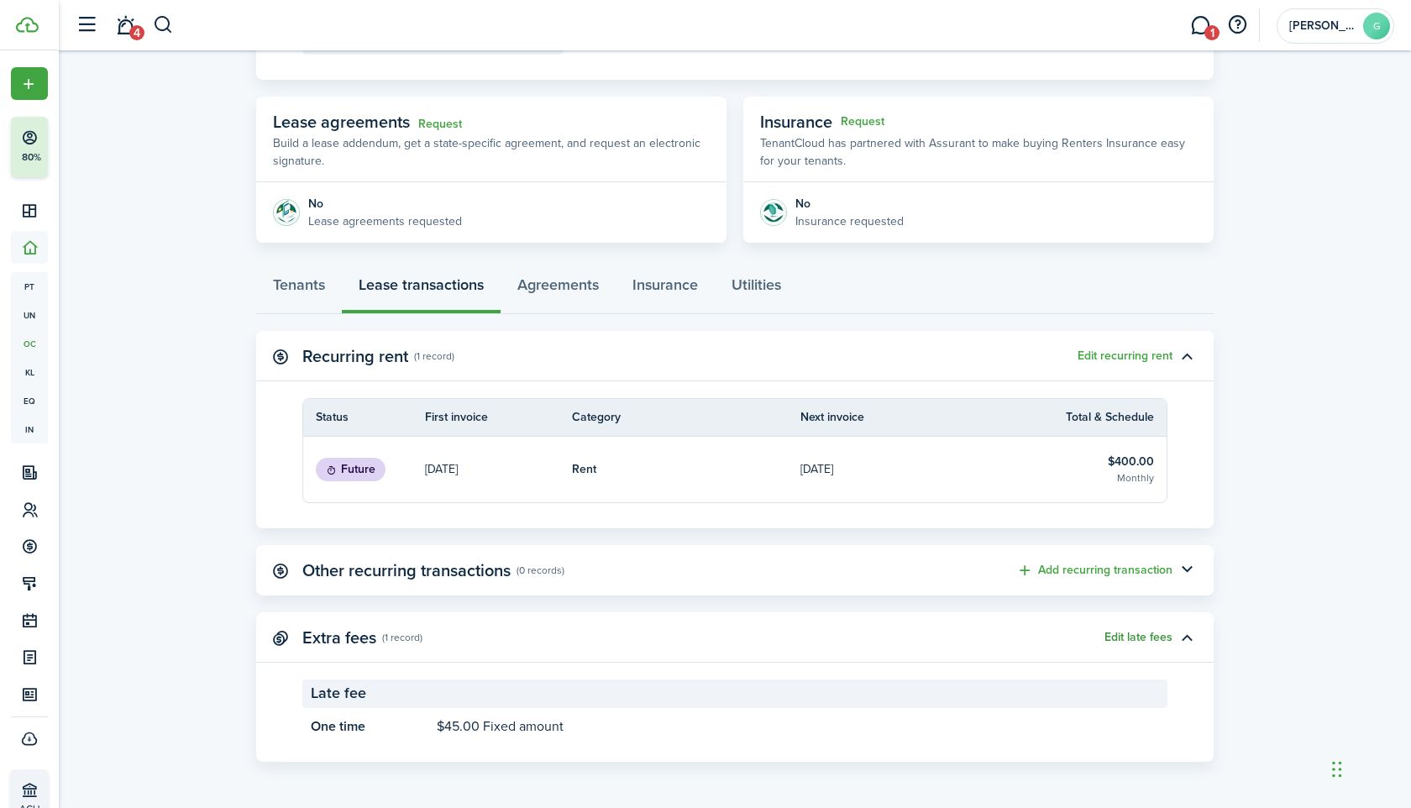
click at [1121, 637] on button "Edit late fees" at bounding box center [1139, 637] width 68 height 13
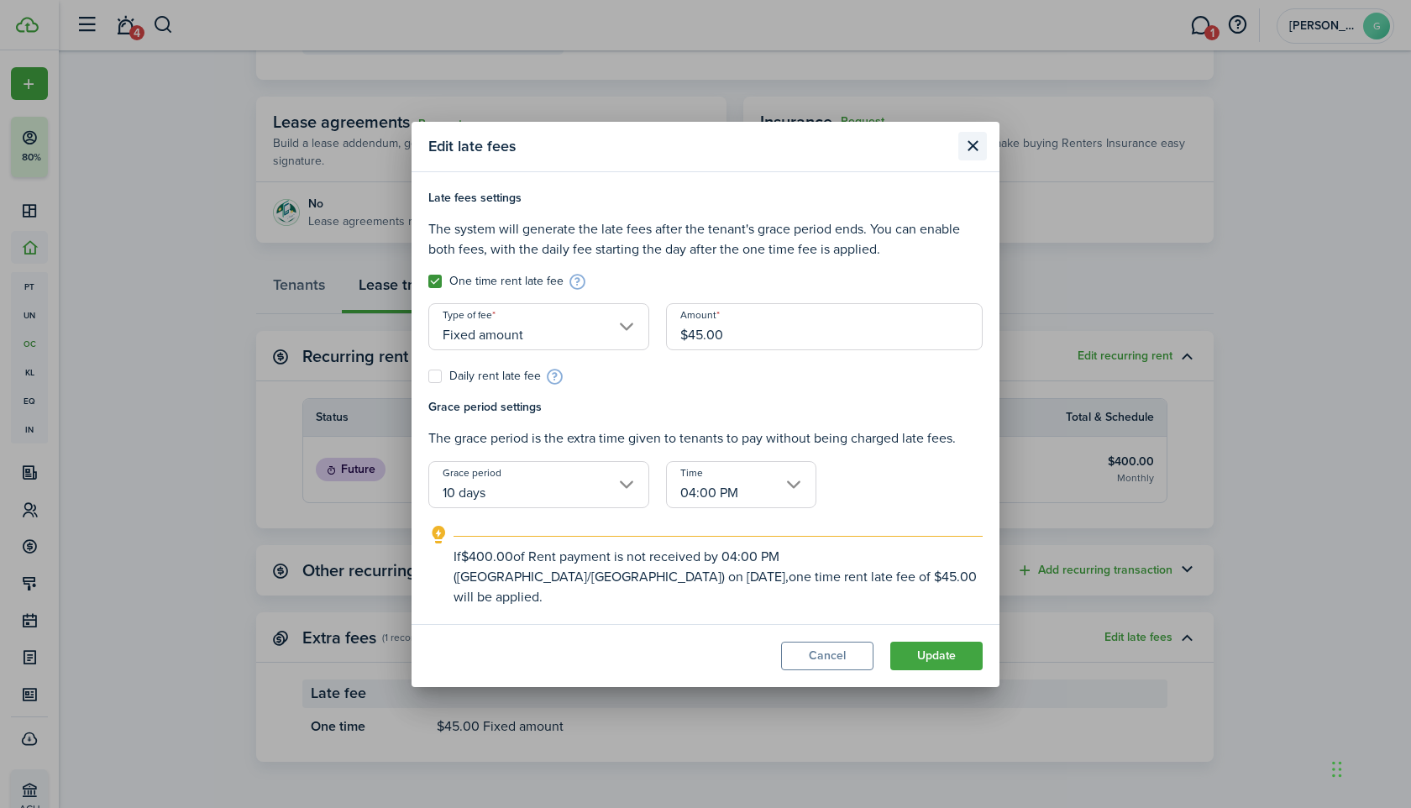
click at [976, 159] on button "Close modal" at bounding box center [972, 146] width 29 height 29
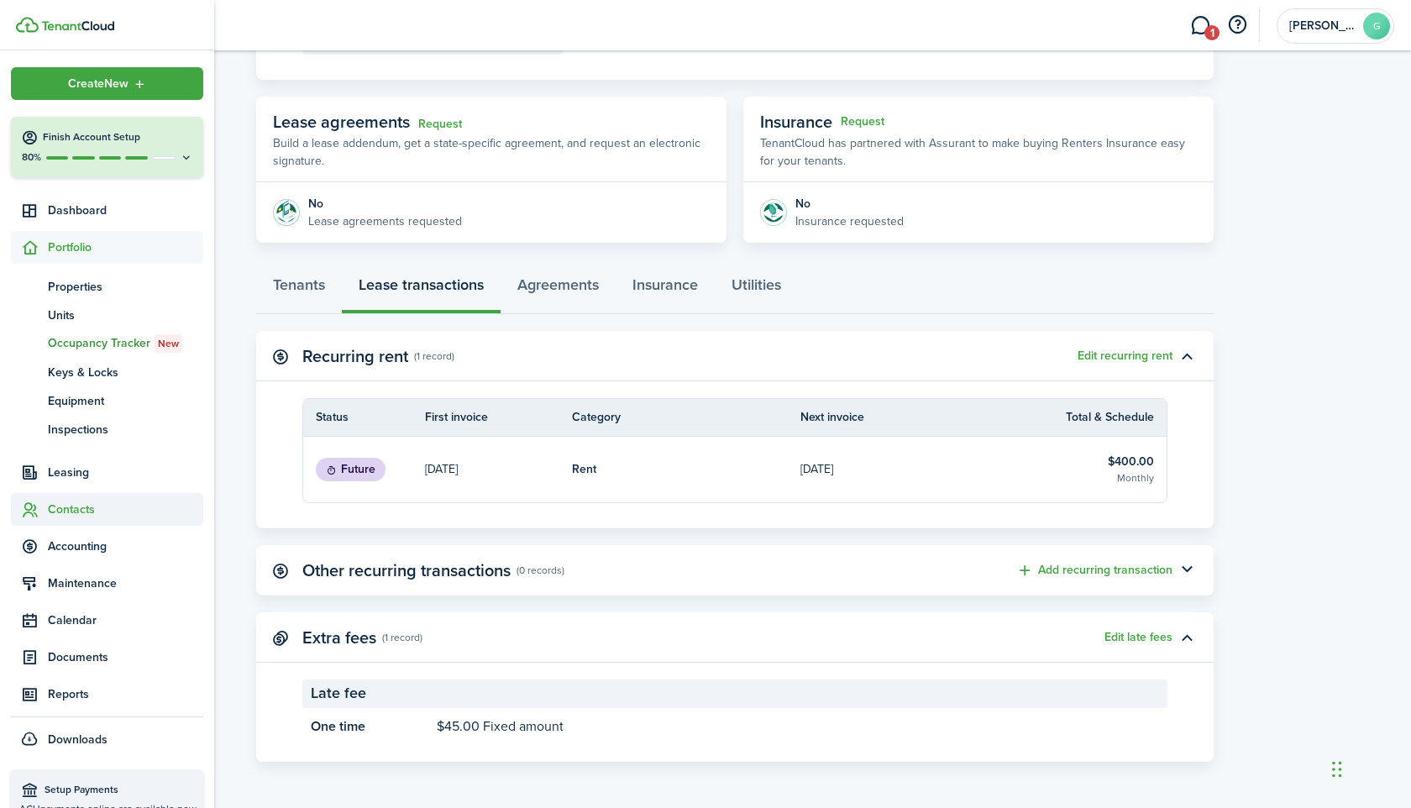
click at [60, 506] on span "Contacts" at bounding box center [125, 510] width 155 height 18
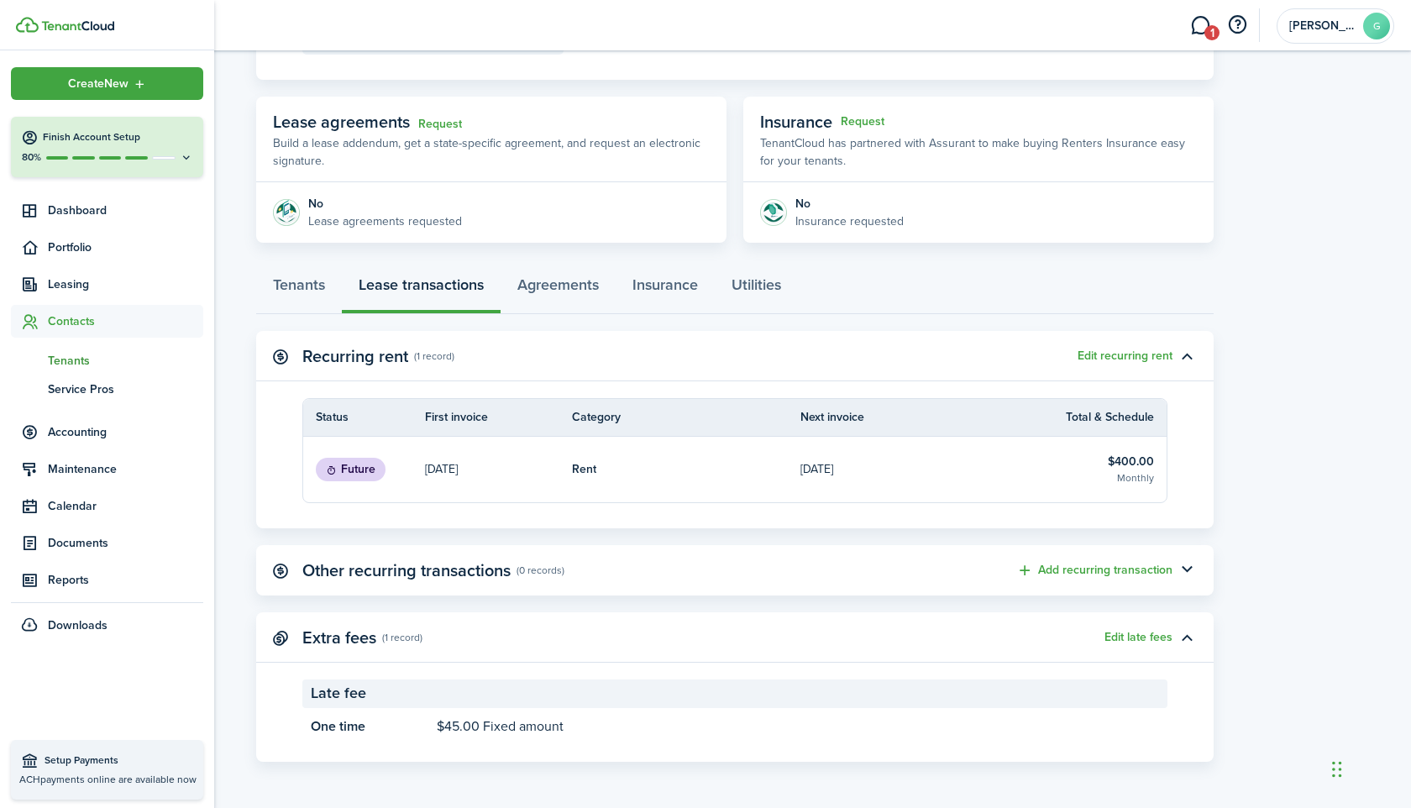
click at [80, 359] on span "Tenants" at bounding box center [125, 361] width 155 height 18
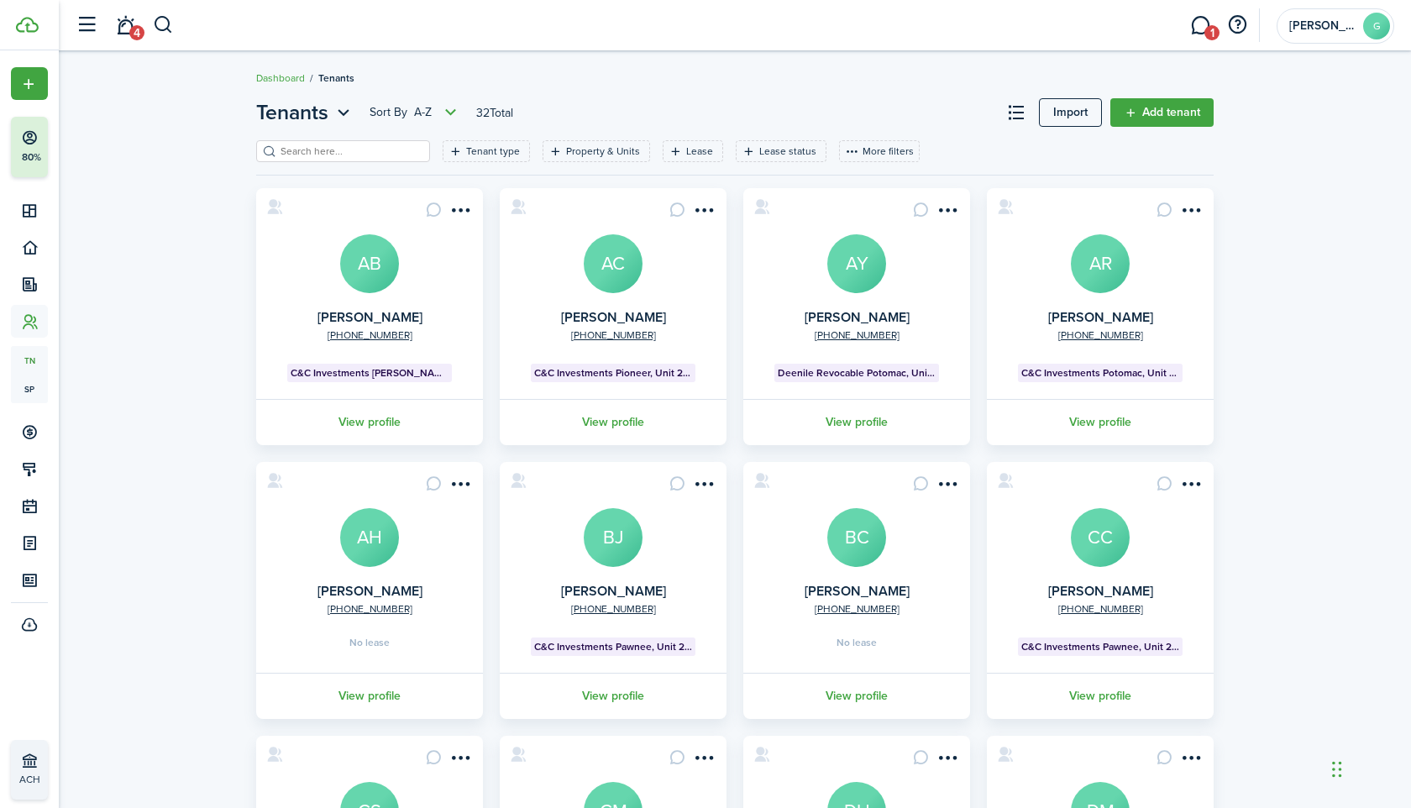
click at [328, 153] on input "search" at bounding box center [350, 152] width 148 height 16
paste input "[GEOGRAPHIC_DATA]"
type input "[GEOGRAPHIC_DATA]"
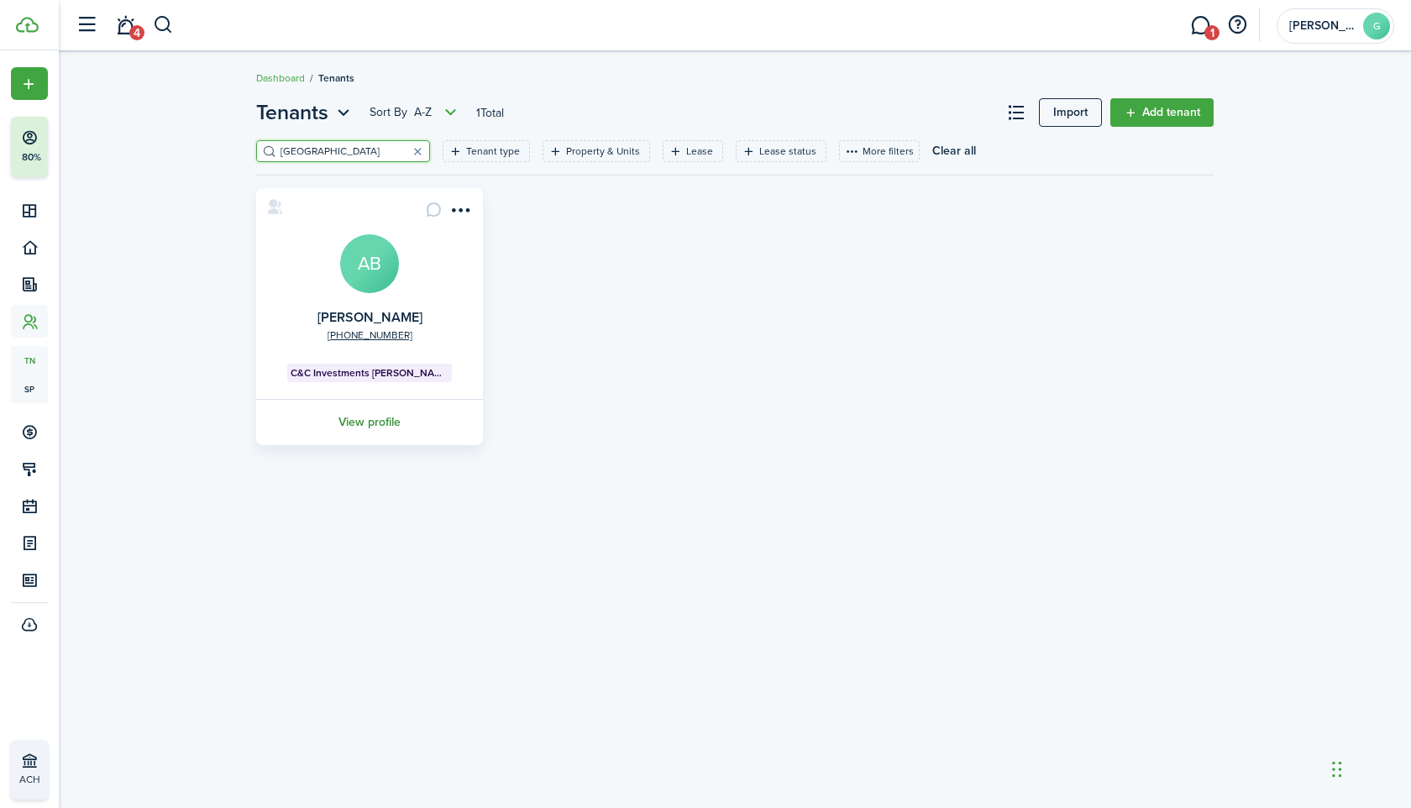
click at [384, 423] on link "View profile" at bounding box center [370, 422] width 232 height 46
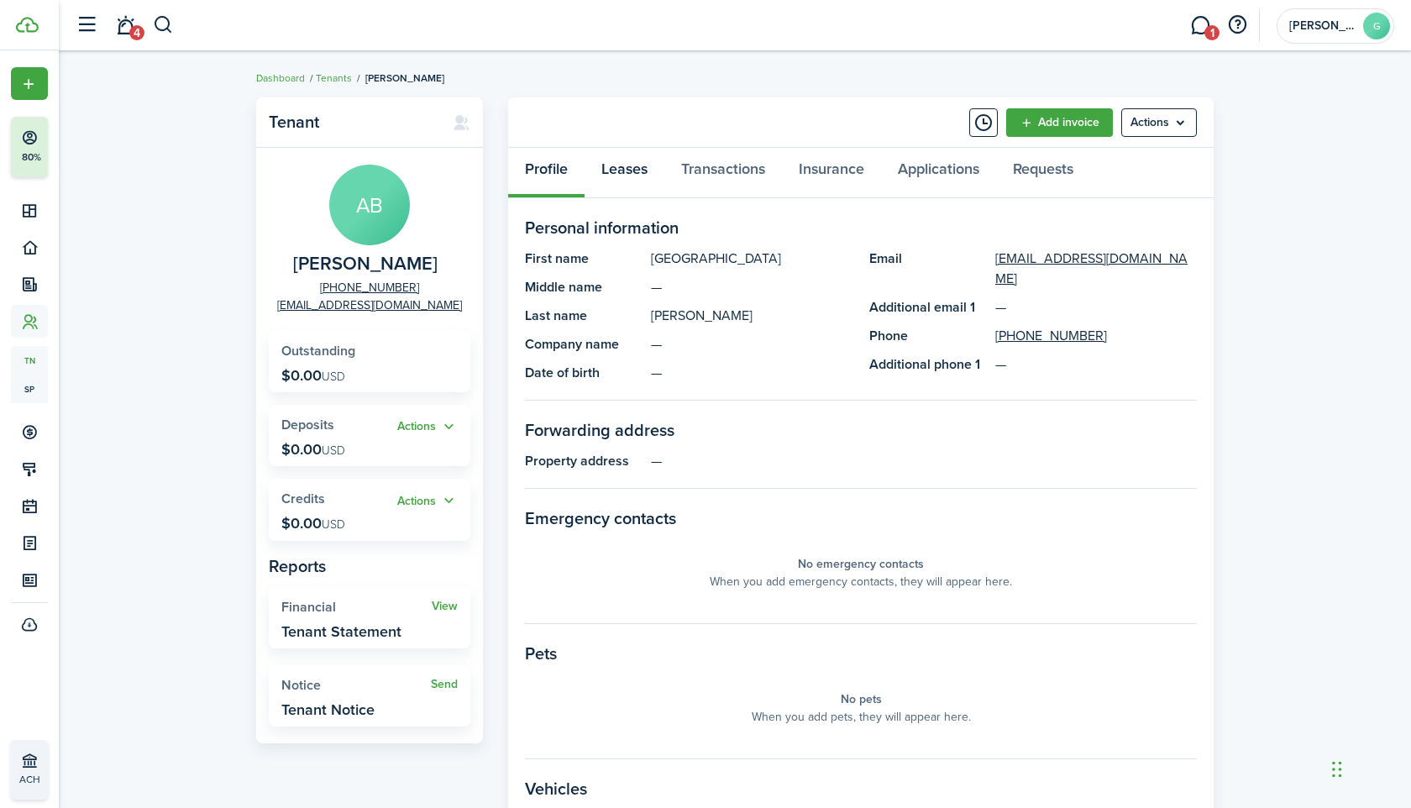
click at [643, 172] on link "Leases" at bounding box center [625, 173] width 80 height 50
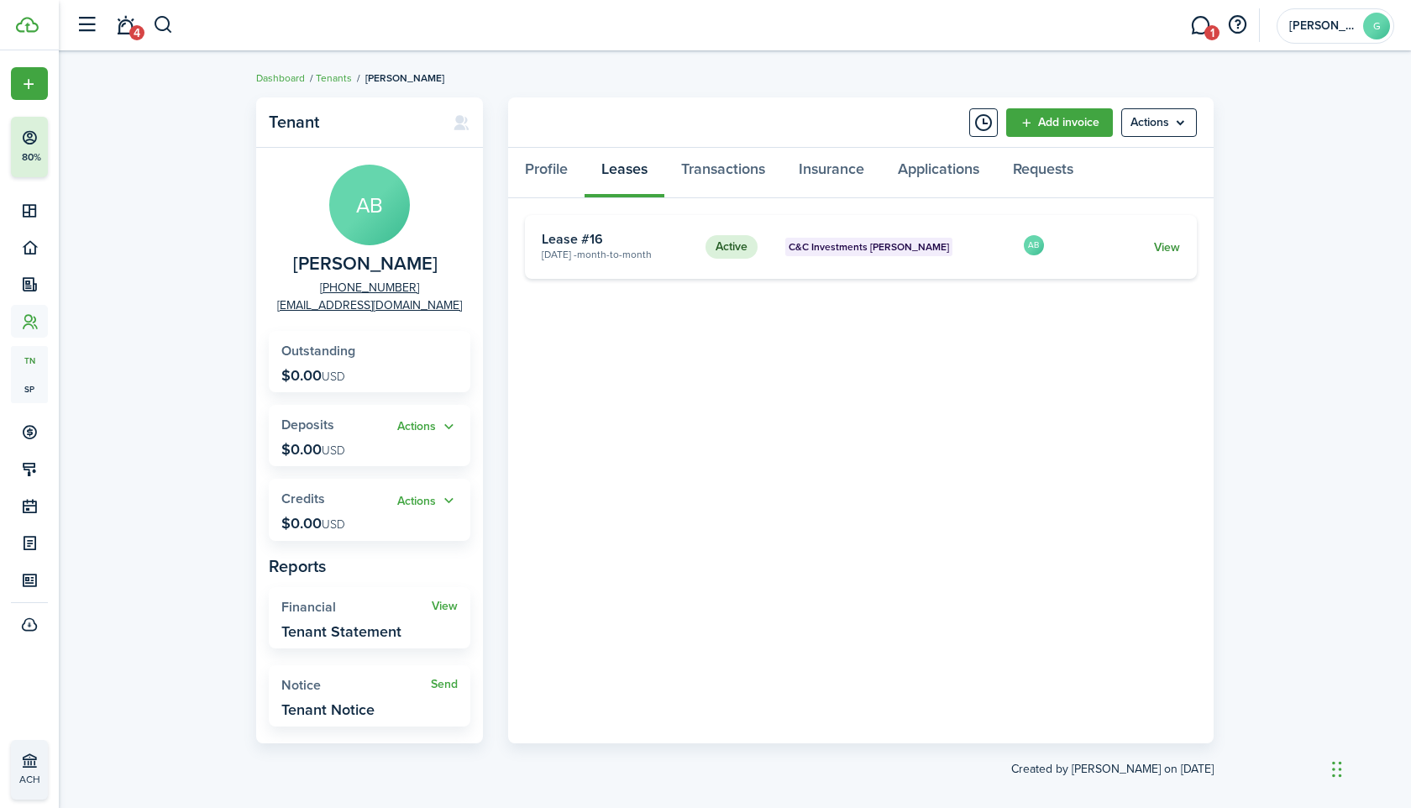
click at [1166, 244] on link "View" at bounding box center [1167, 248] width 26 height 18
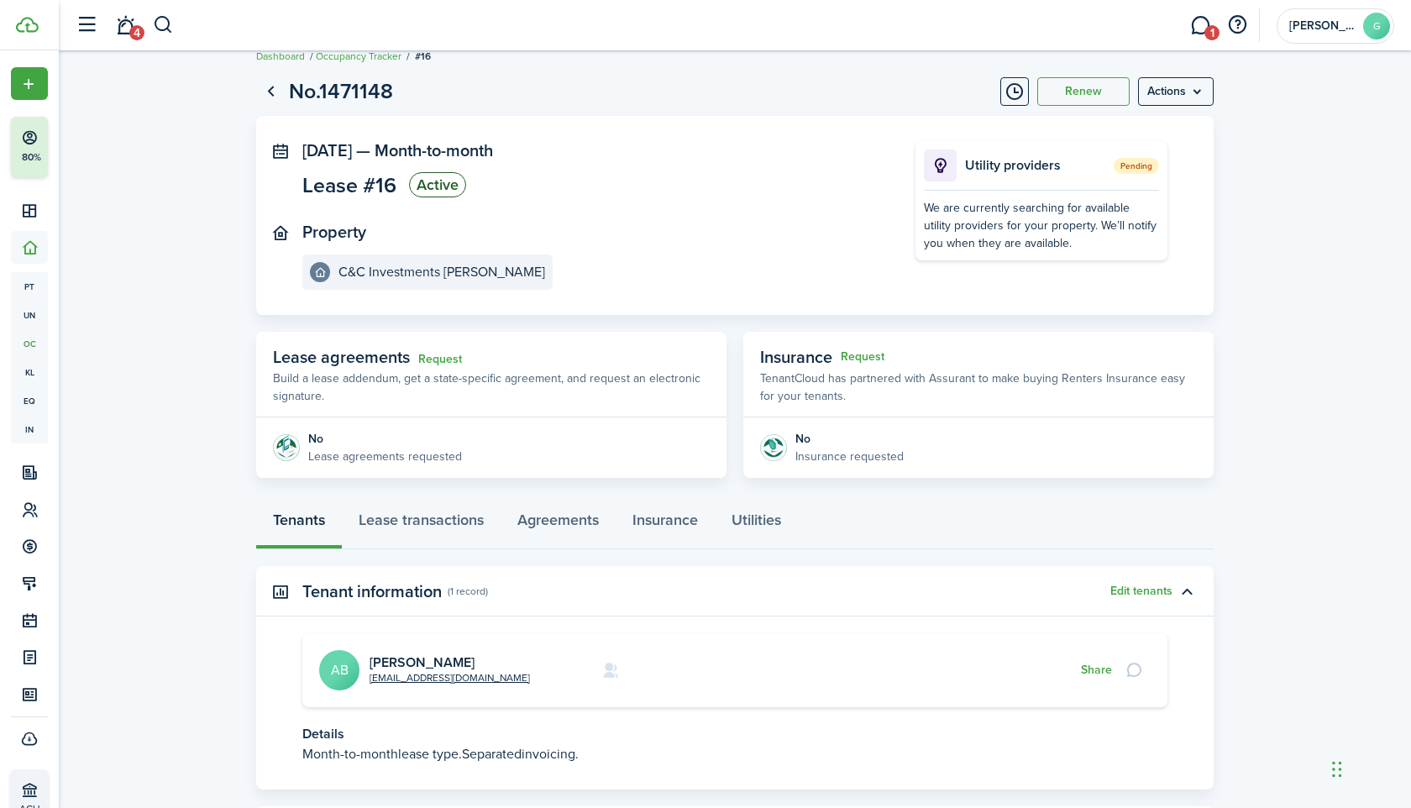
scroll to position [117, 0]
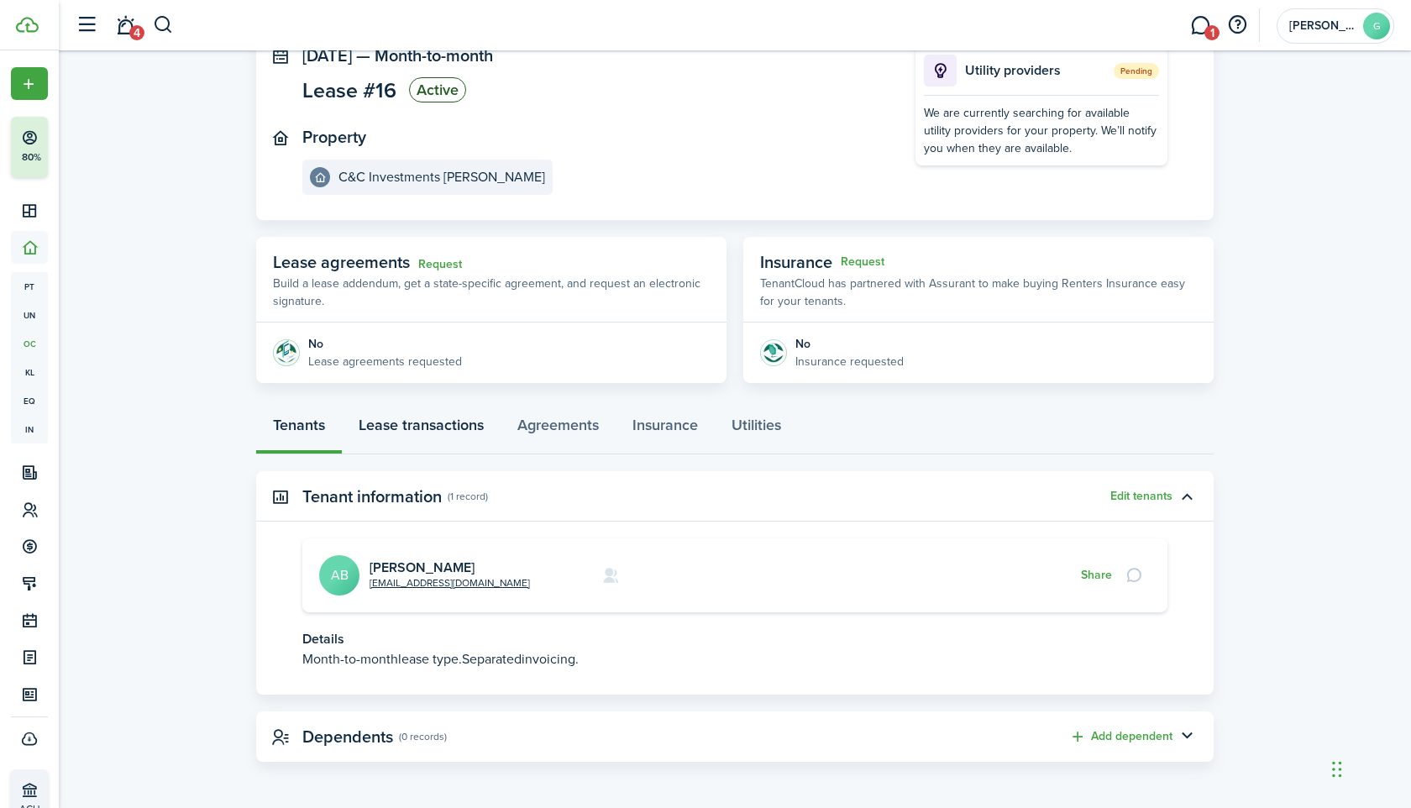
click at [444, 417] on link "Lease transactions" at bounding box center [421, 429] width 159 height 50
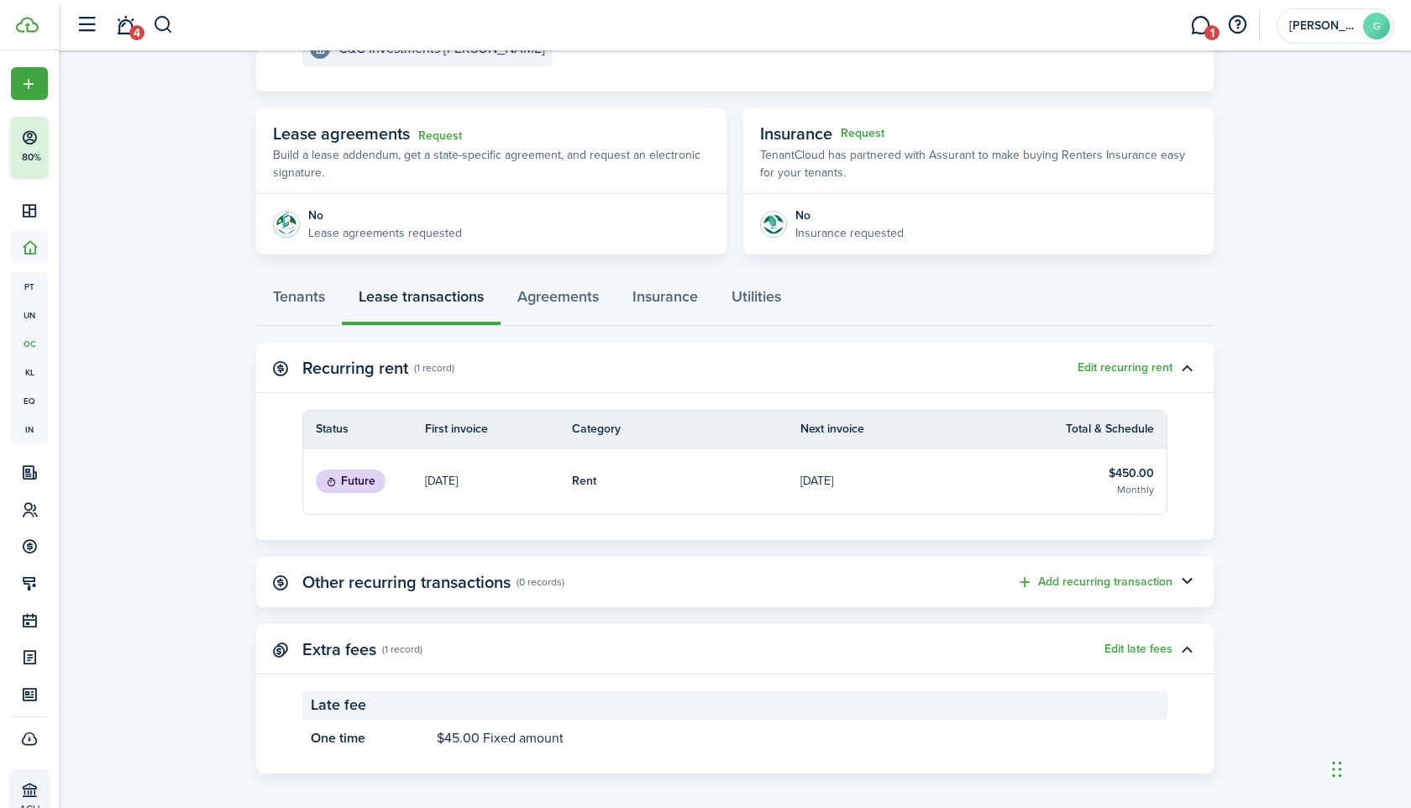
scroll to position [257, 0]
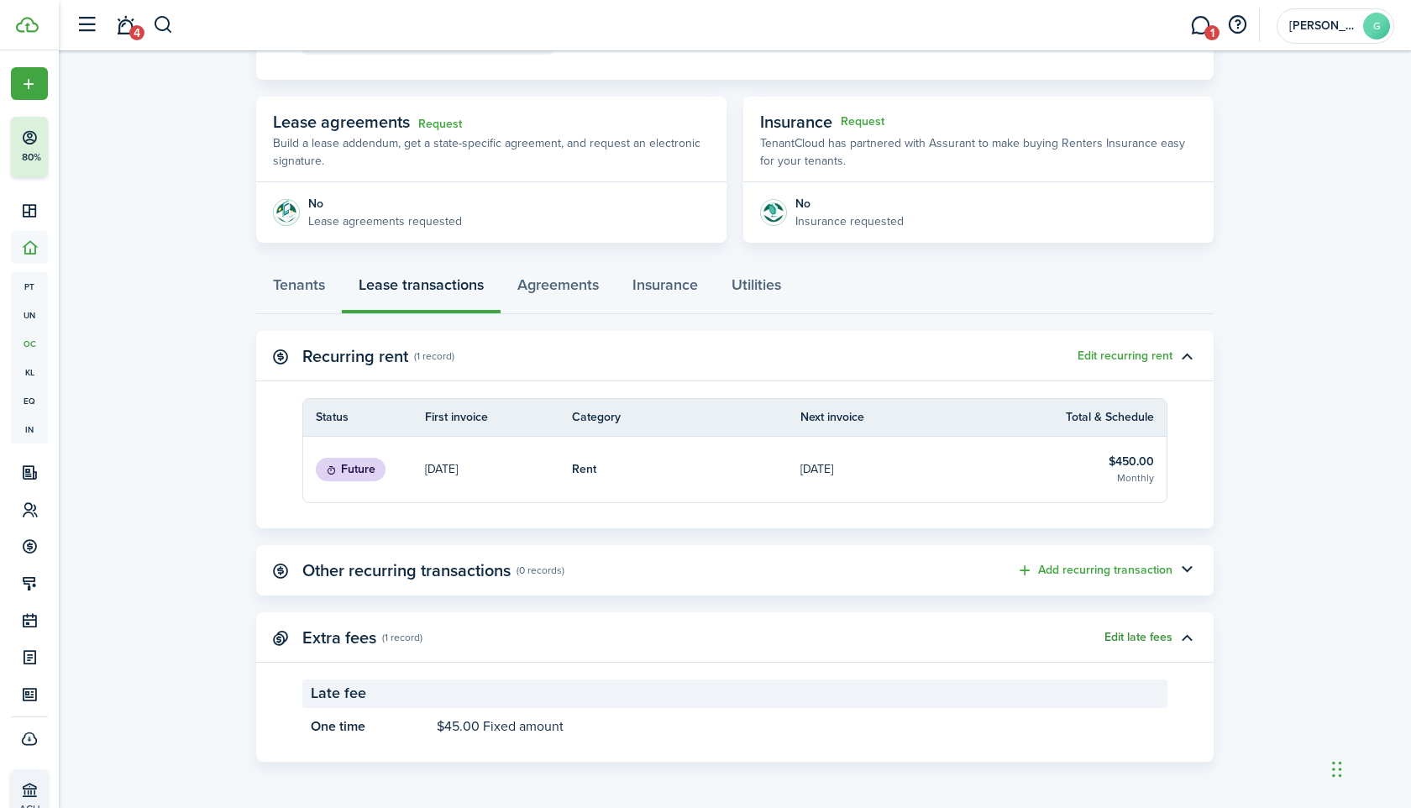
click at [1131, 638] on button "Edit late fees" at bounding box center [1139, 637] width 68 height 13
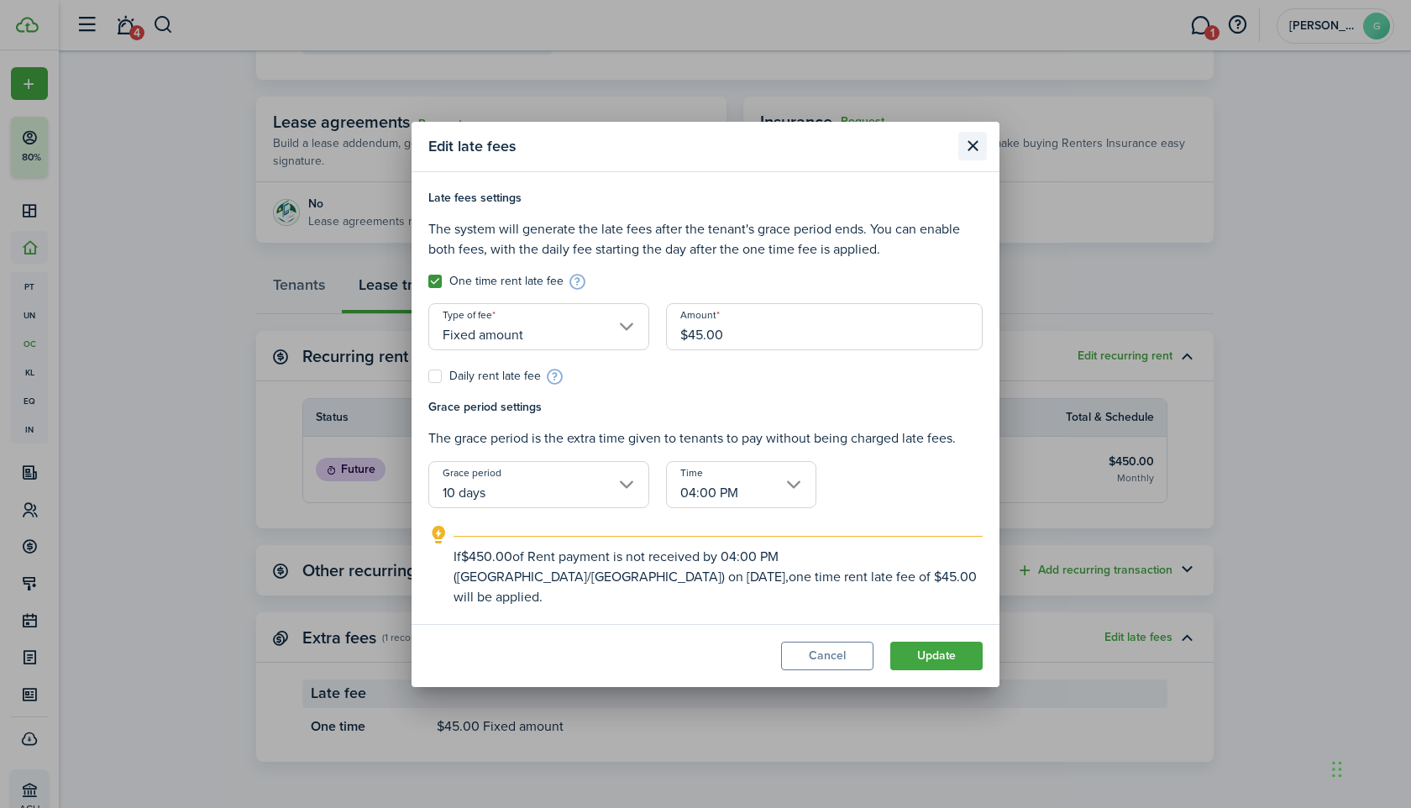
click at [972, 160] on button "Close modal" at bounding box center [972, 146] width 29 height 29
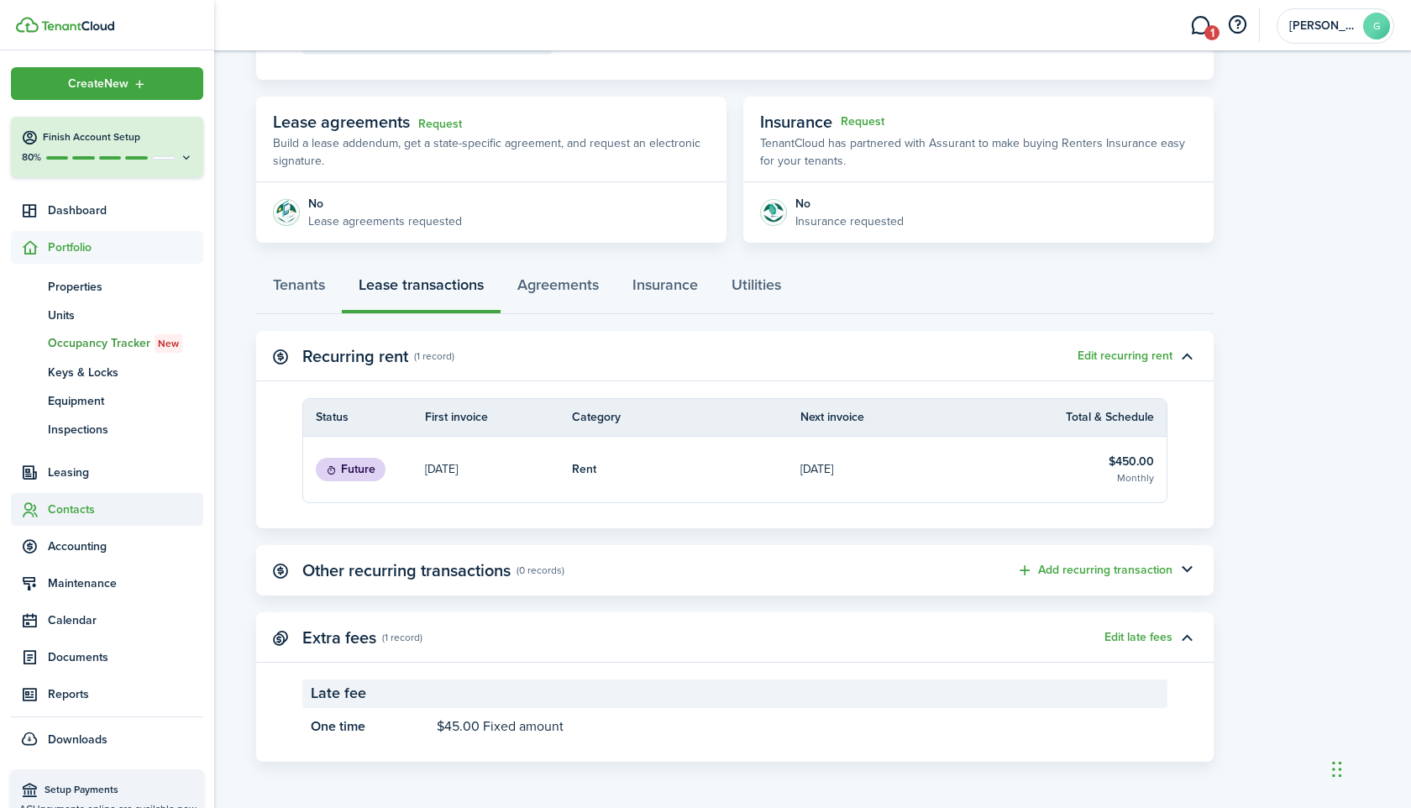
click at [26, 512] on icon at bounding box center [30, 509] width 18 height 17
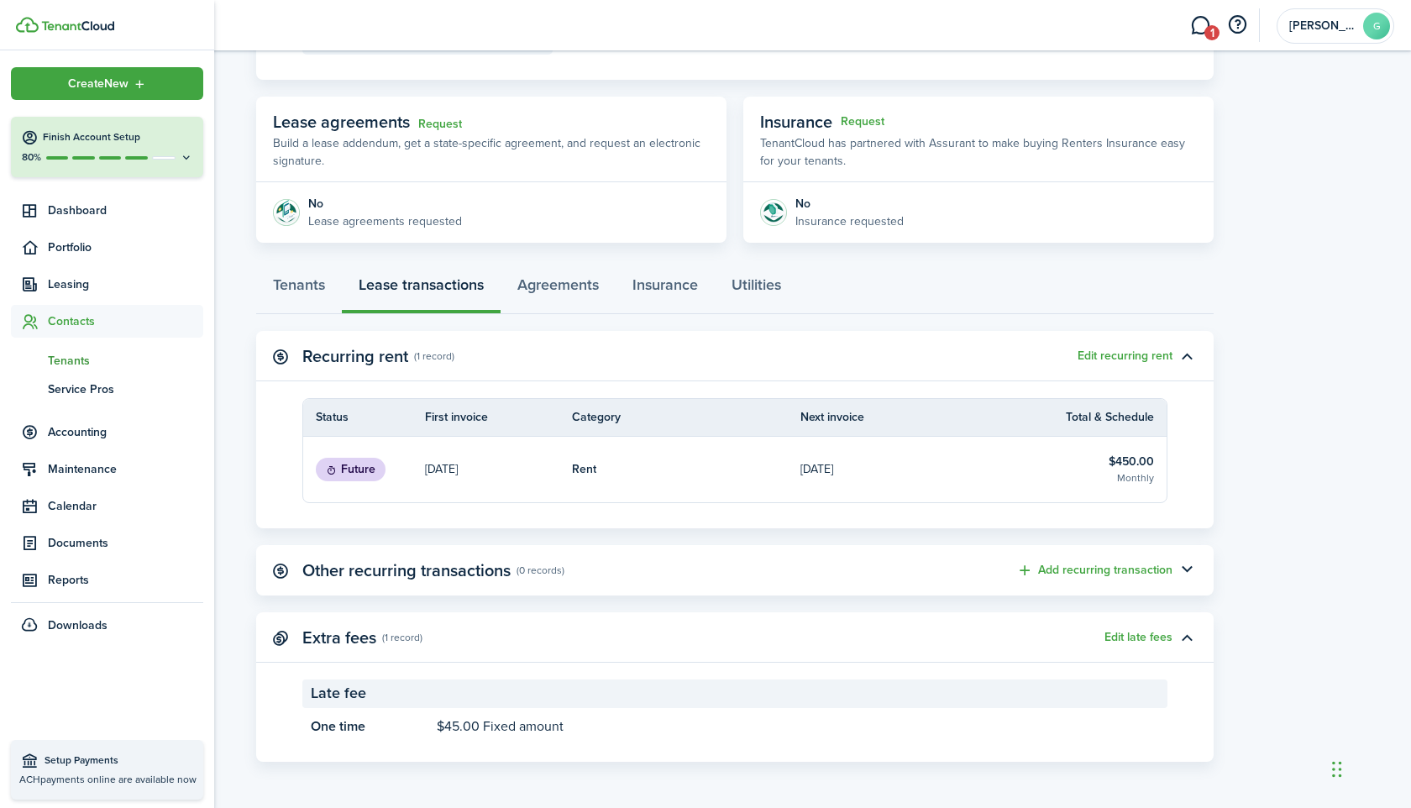
click at [75, 361] on span "Tenants" at bounding box center [125, 361] width 155 height 18
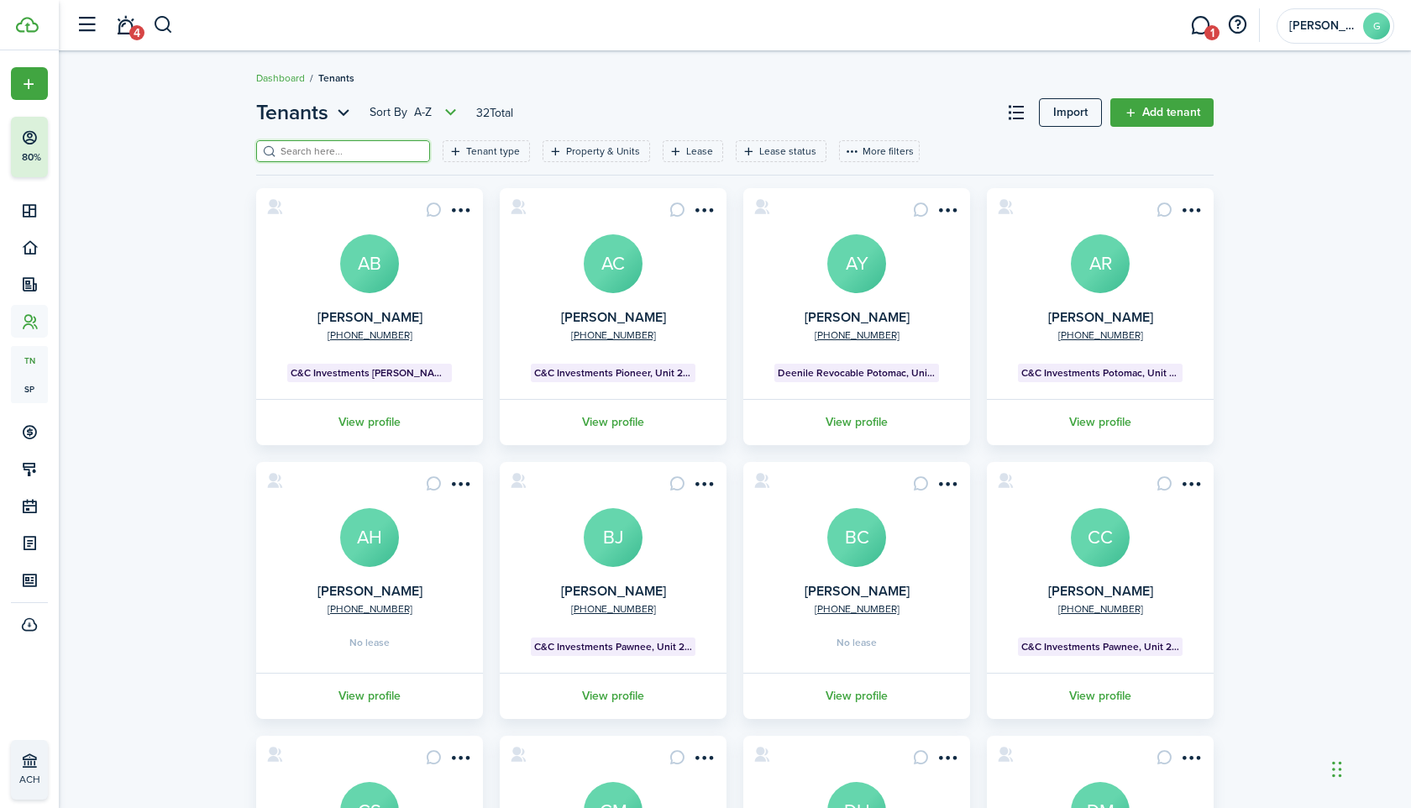
click at [371, 149] on input "search" at bounding box center [350, 152] width 148 height 16
paste input "[PERSON_NAME]"
type input "[PERSON_NAME]"
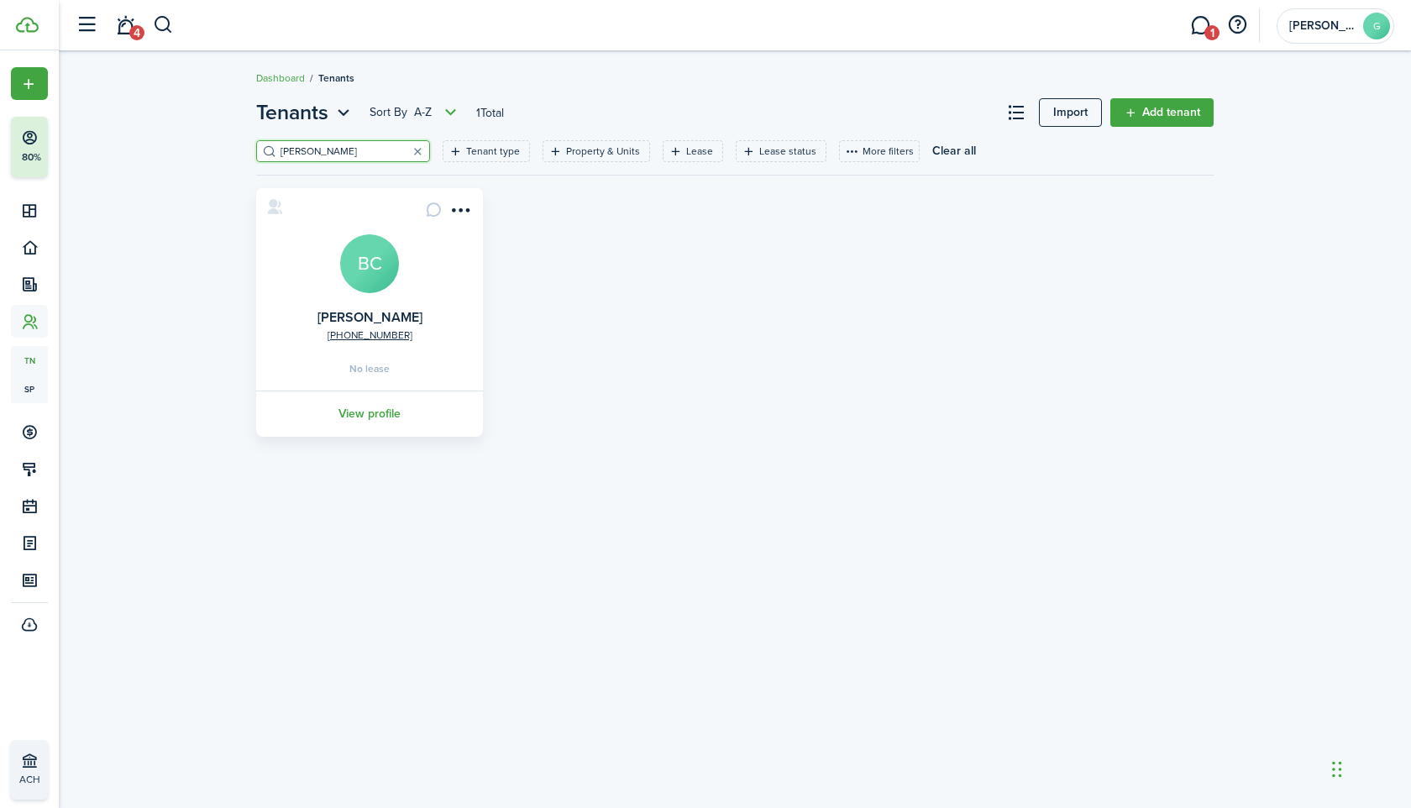
click at [476, 202] on card "[PHONE_NUMBER] [PERSON_NAME] [GEOGRAPHIC_DATA] No lease View profile" at bounding box center [369, 312] width 227 height 249
click at [470, 210] on menu-btn-icon "Open menu" at bounding box center [460, 210] width 29 height 29
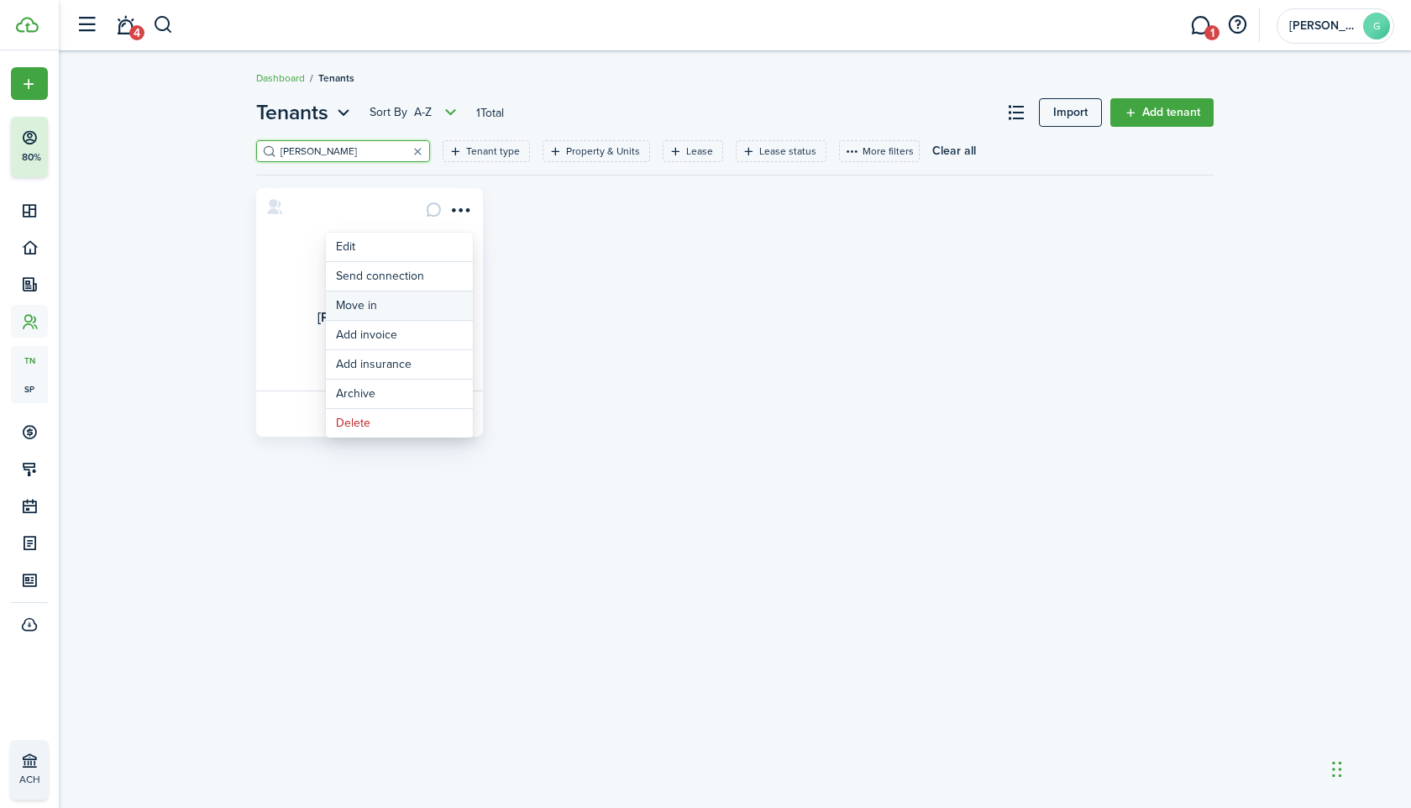
click at [412, 308] on link "Move in" at bounding box center [399, 305] width 147 height 29
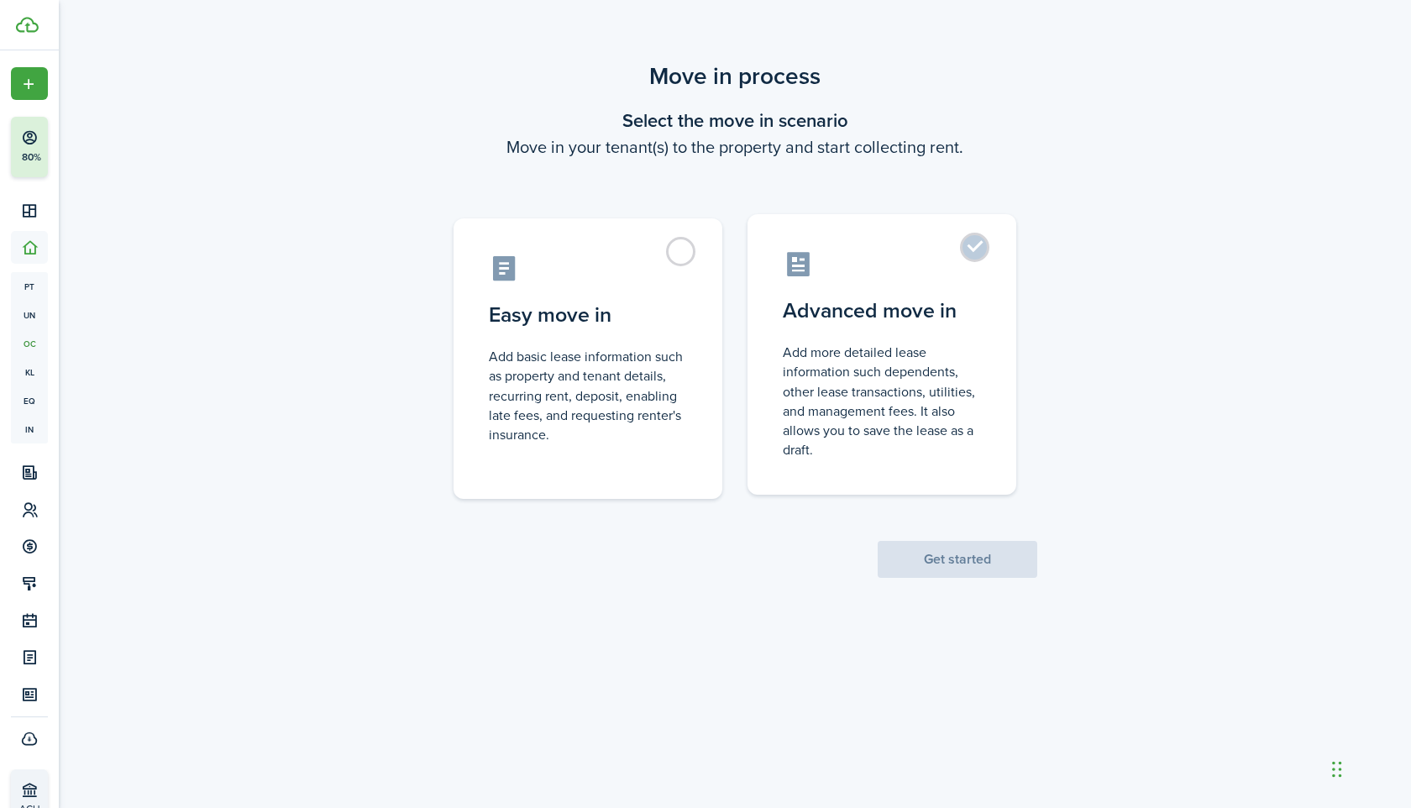
click at [918, 339] on label "Advanced move in Add more detailed lease information such dependents, other lea…" at bounding box center [882, 354] width 269 height 281
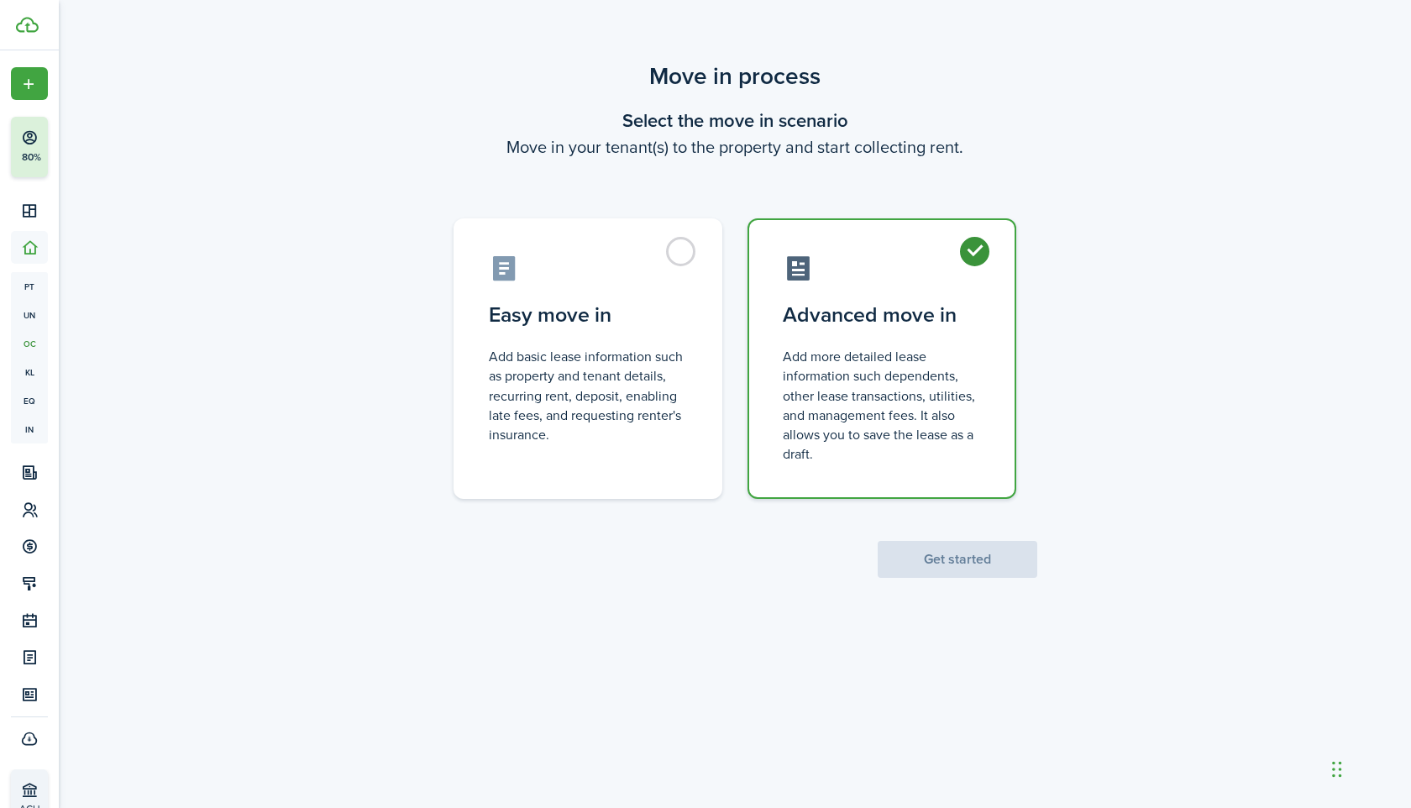
radio input "true"
click at [947, 559] on button "Get started" at bounding box center [958, 559] width 160 height 37
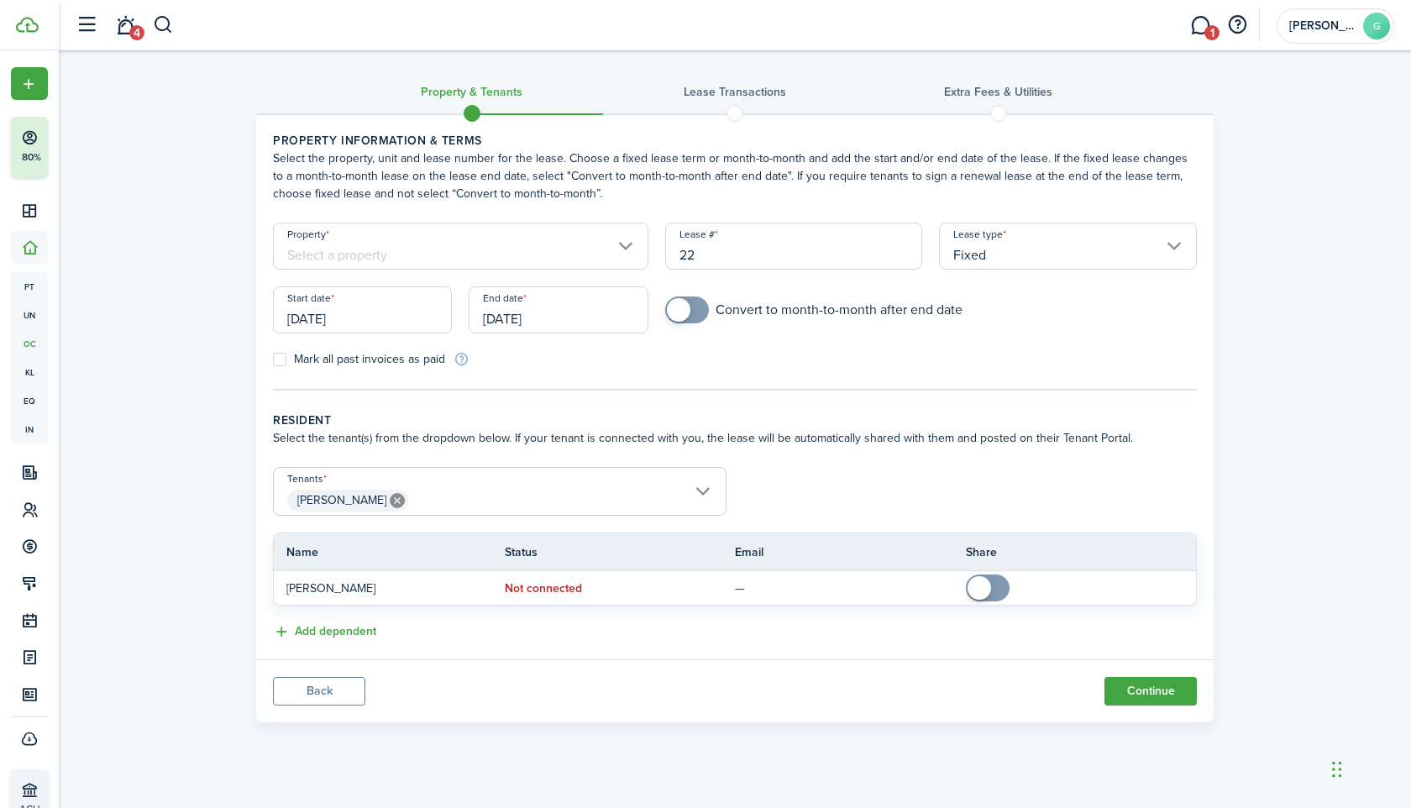
click at [995, 241] on input "Fixed" at bounding box center [1068, 246] width 258 height 47
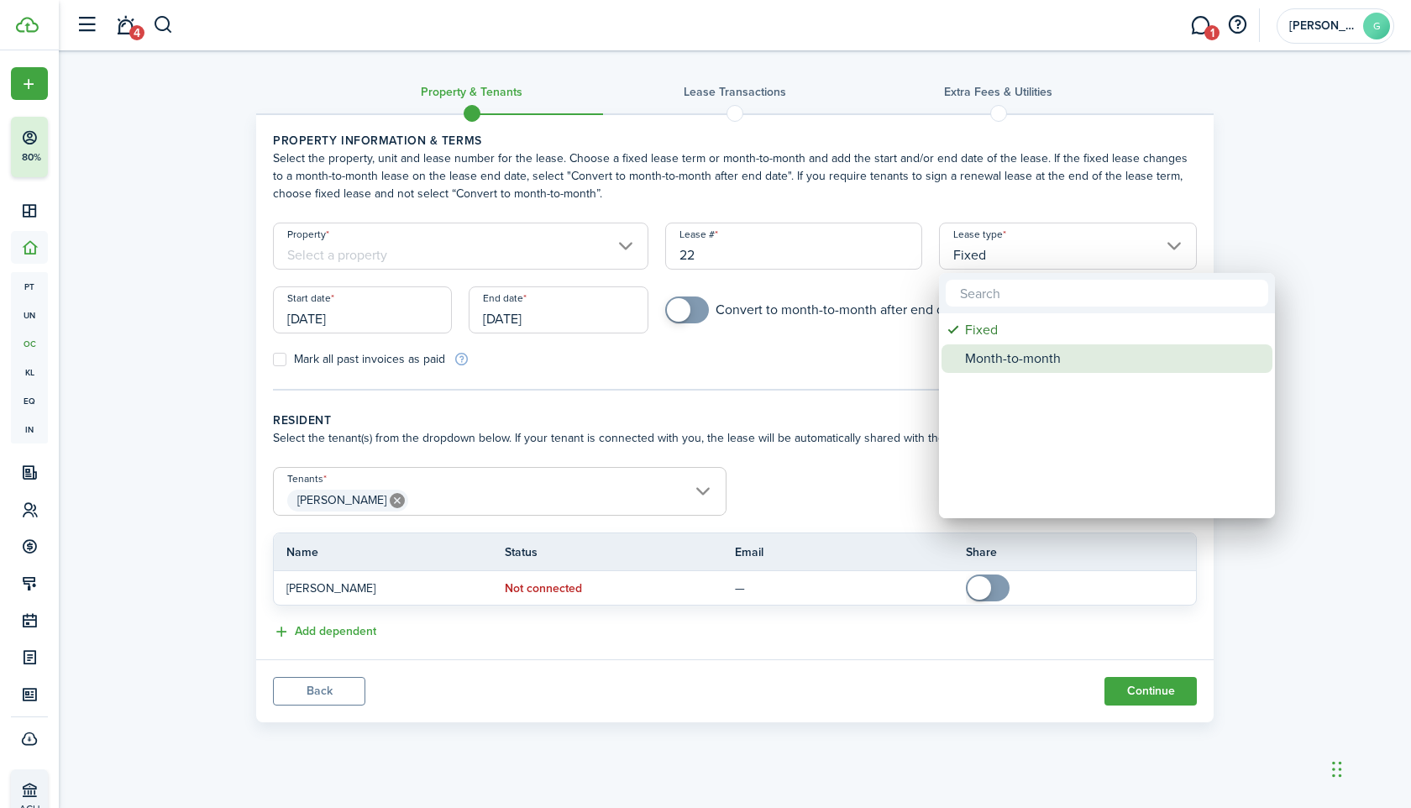
click at [1001, 359] on div "Month-to-month" at bounding box center [1113, 358] width 297 height 29
type input "Month-to-month"
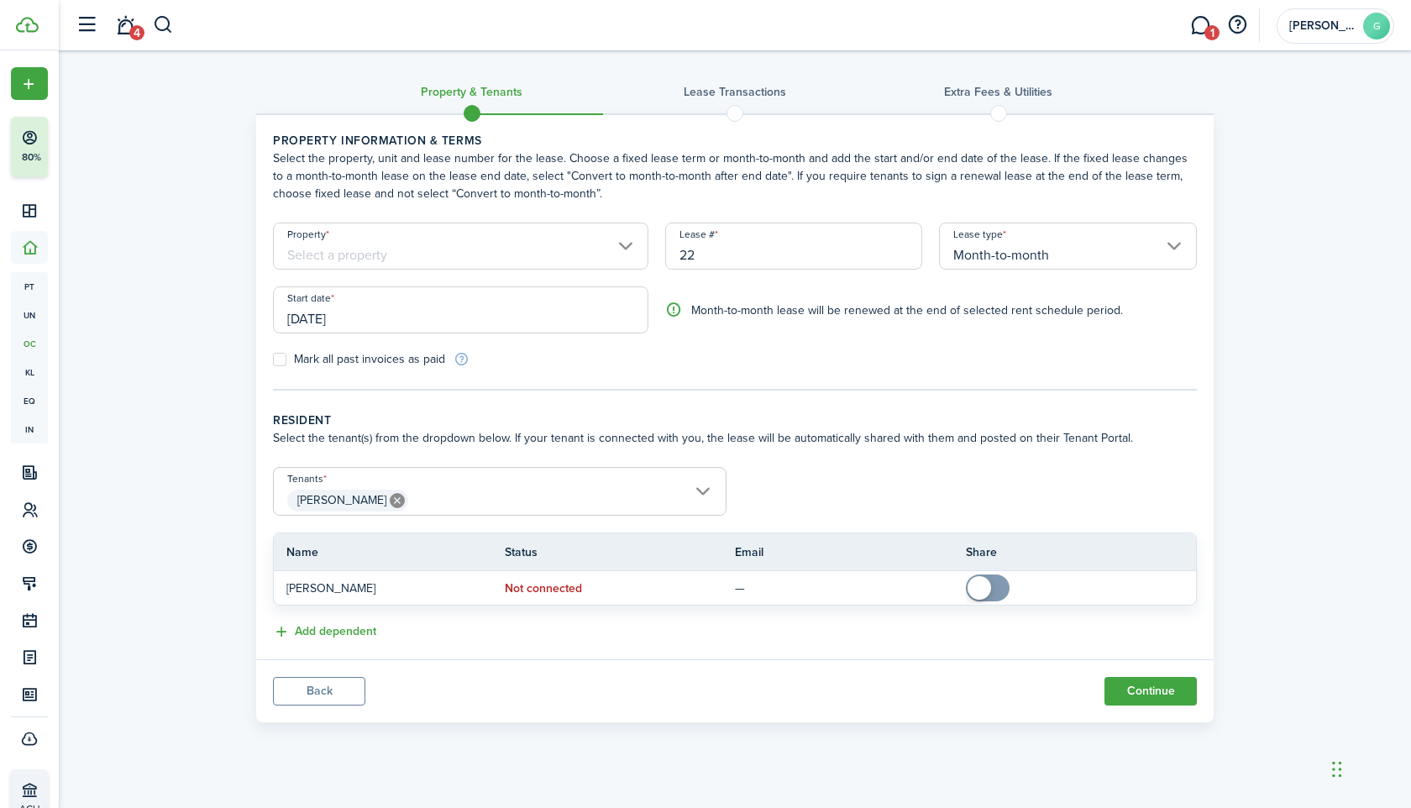
click at [585, 241] on input "Property" at bounding box center [460, 246] width 375 height 47
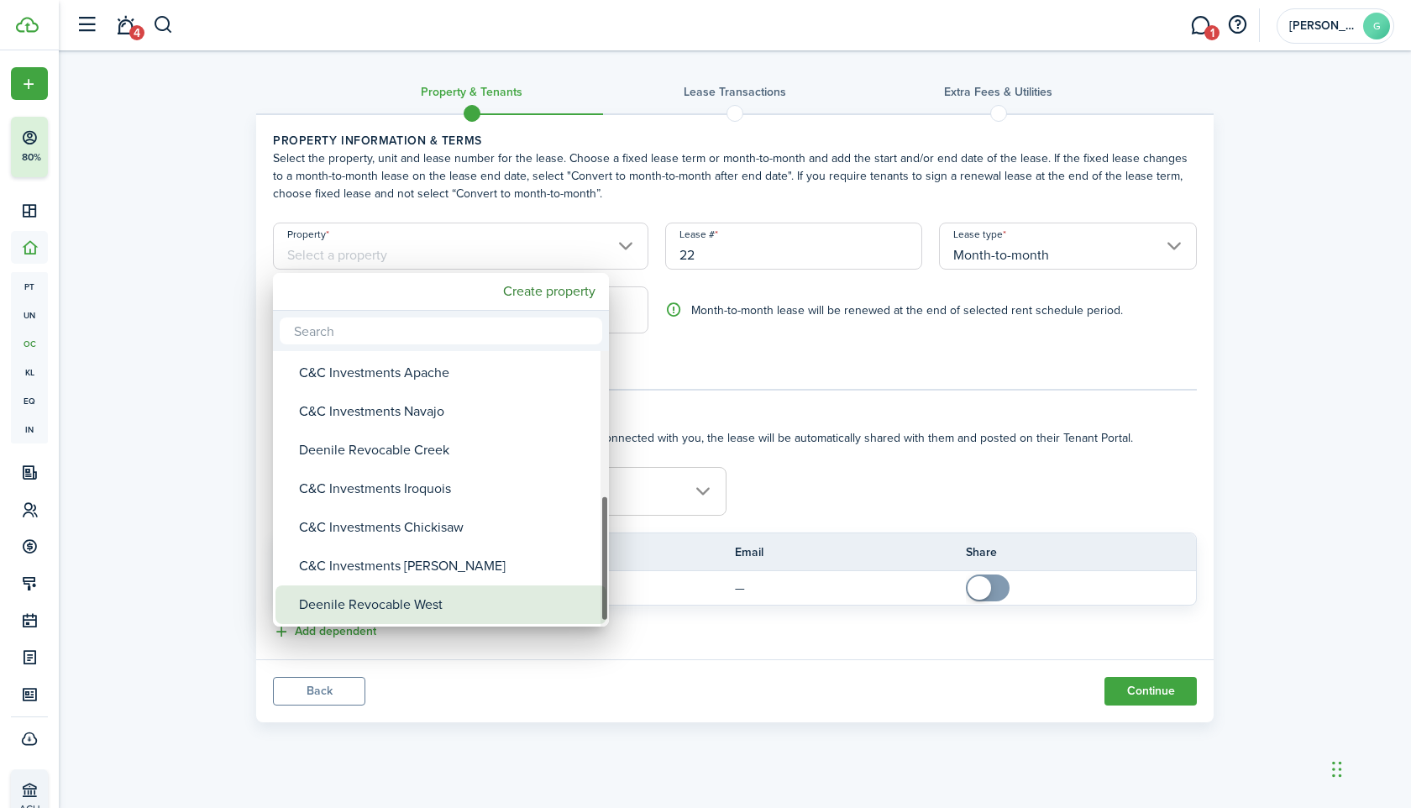
click at [400, 614] on div "Deenile Revocable West" at bounding box center [447, 604] width 297 height 39
type input "Deenile Revocable West"
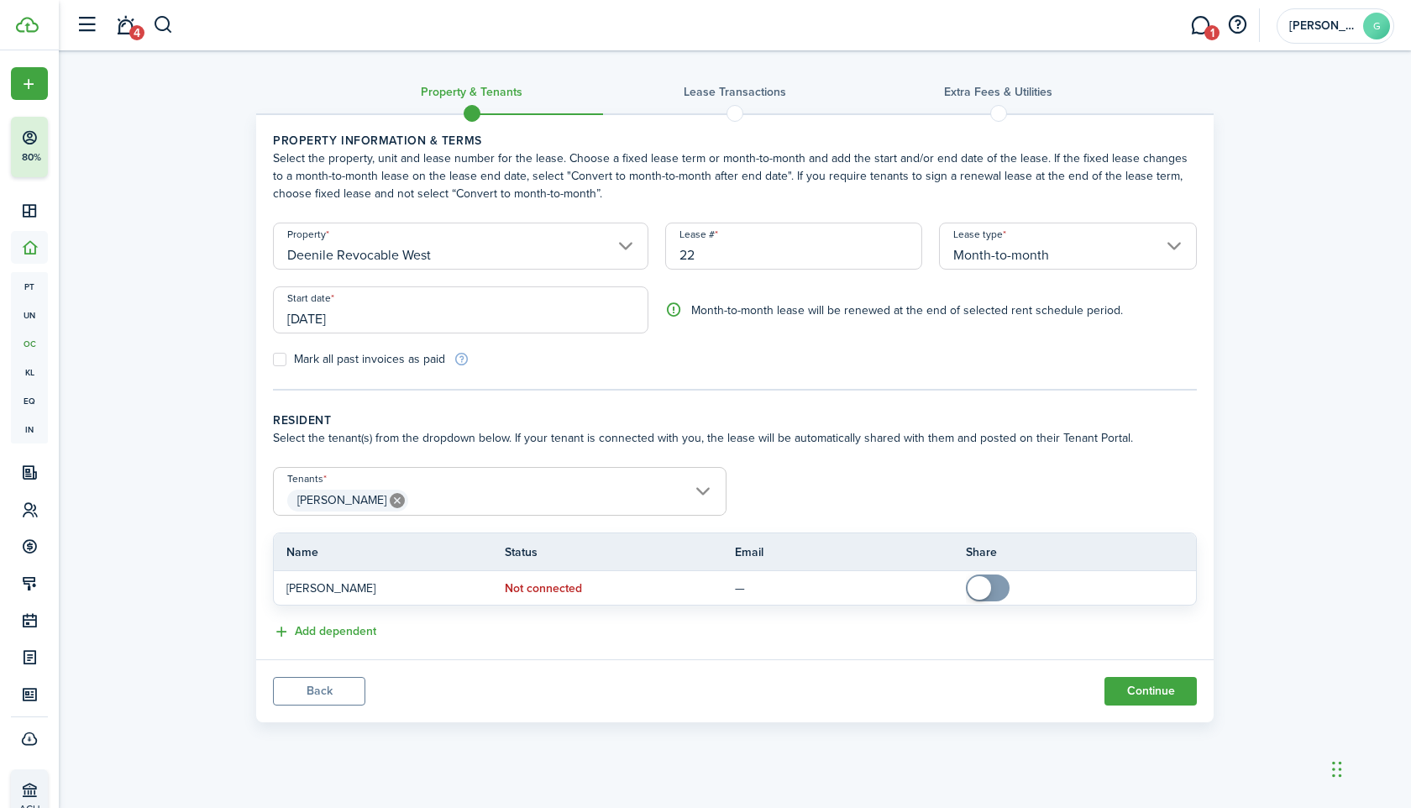
click at [573, 292] on input "[DATE]" at bounding box center [460, 309] width 375 height 47
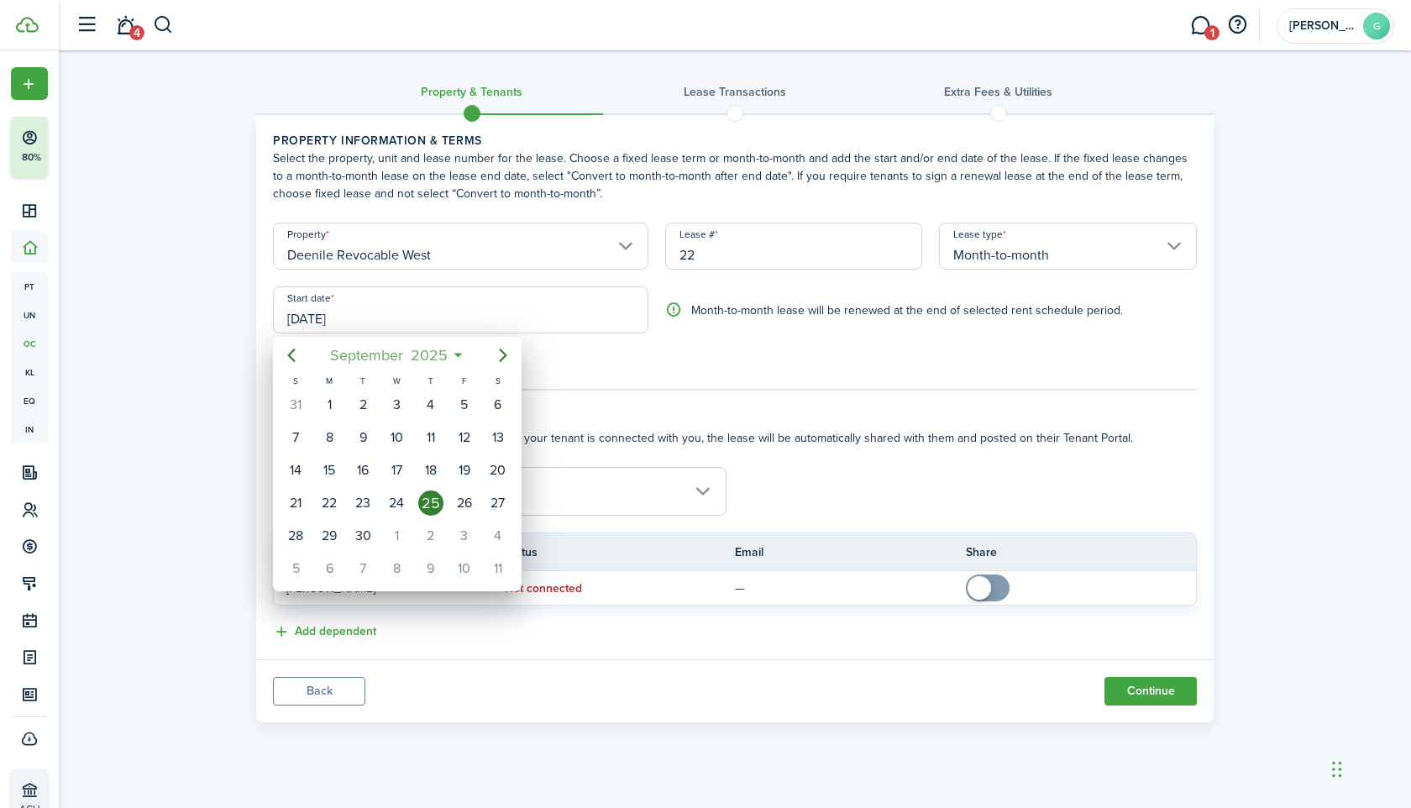
click at [370, 356] on span "September" at bounding box center [366, 355] width 81 height 30
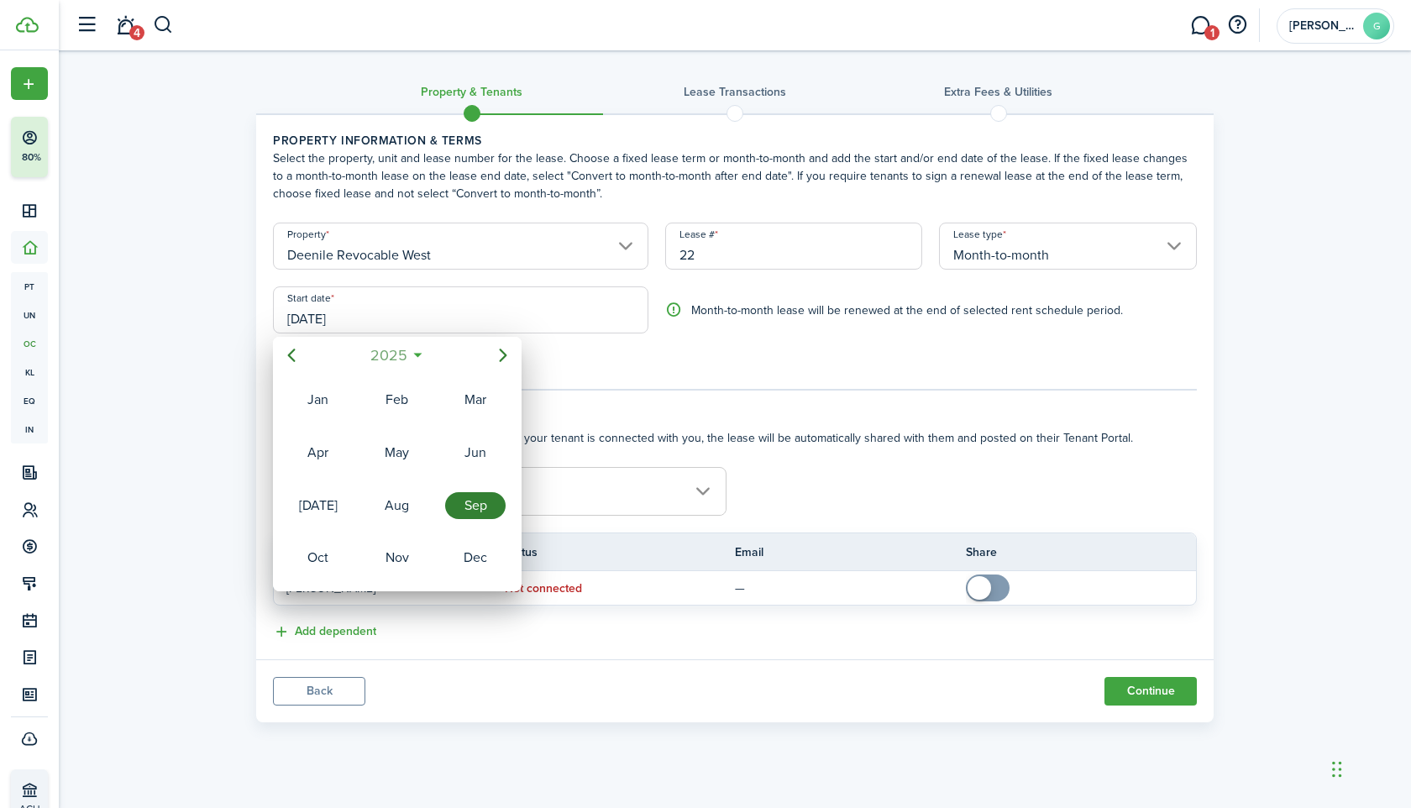
click at [370, 356] on span "2025" at bounding box center [388, 355] width 45 height 30
click at [288, 354] on icon "Previous page" at bounding box center [292, 355] width 8 height 13
click at [336, 553] on div "2015" at bounding box center [318, 557] width 60 height 27
click at [323, 512] on div "[DATE]" at bounding box center [318, 505] width 60 height 27
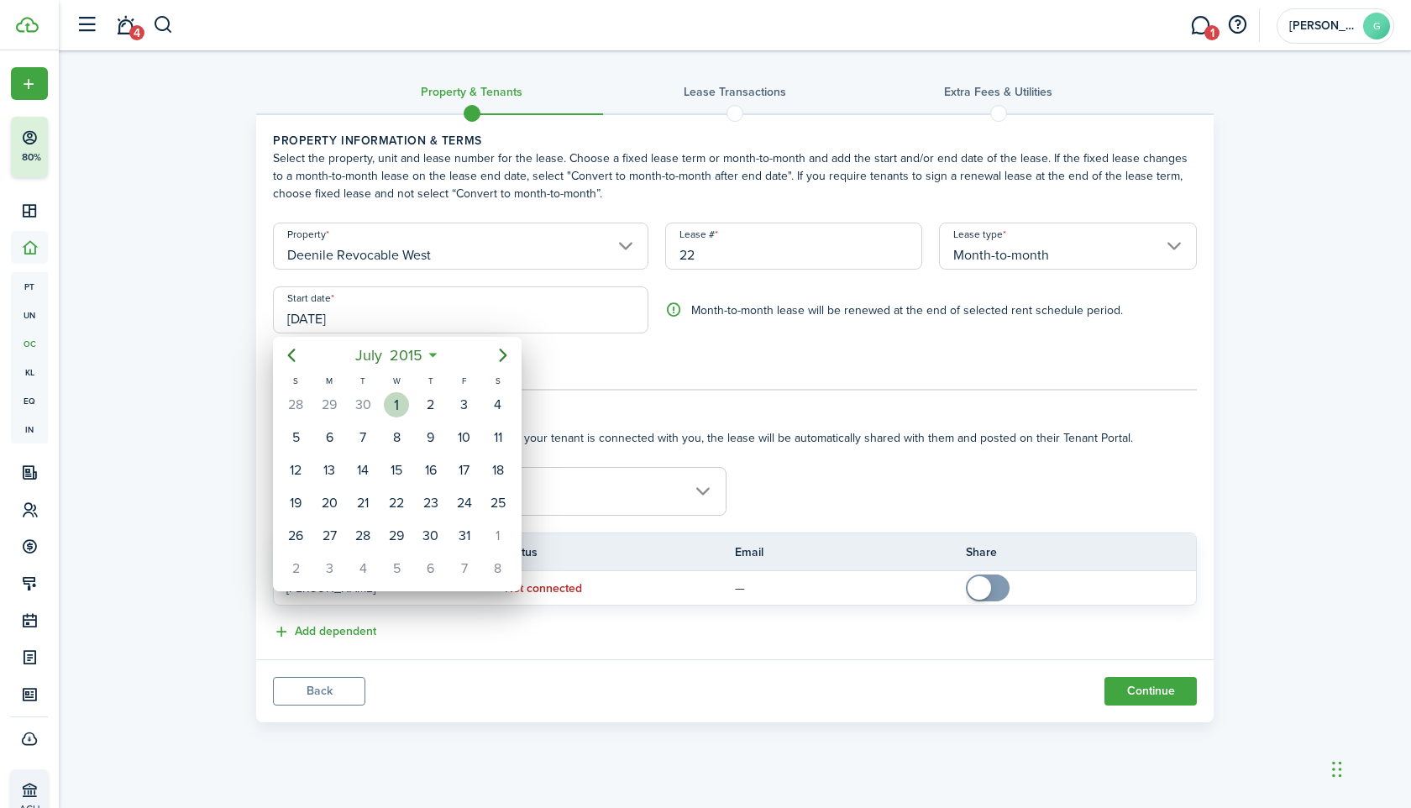
click at [395, 409] on div "1" at bounding box center [396, 404] width 25 height 25
type input "[DATE]"
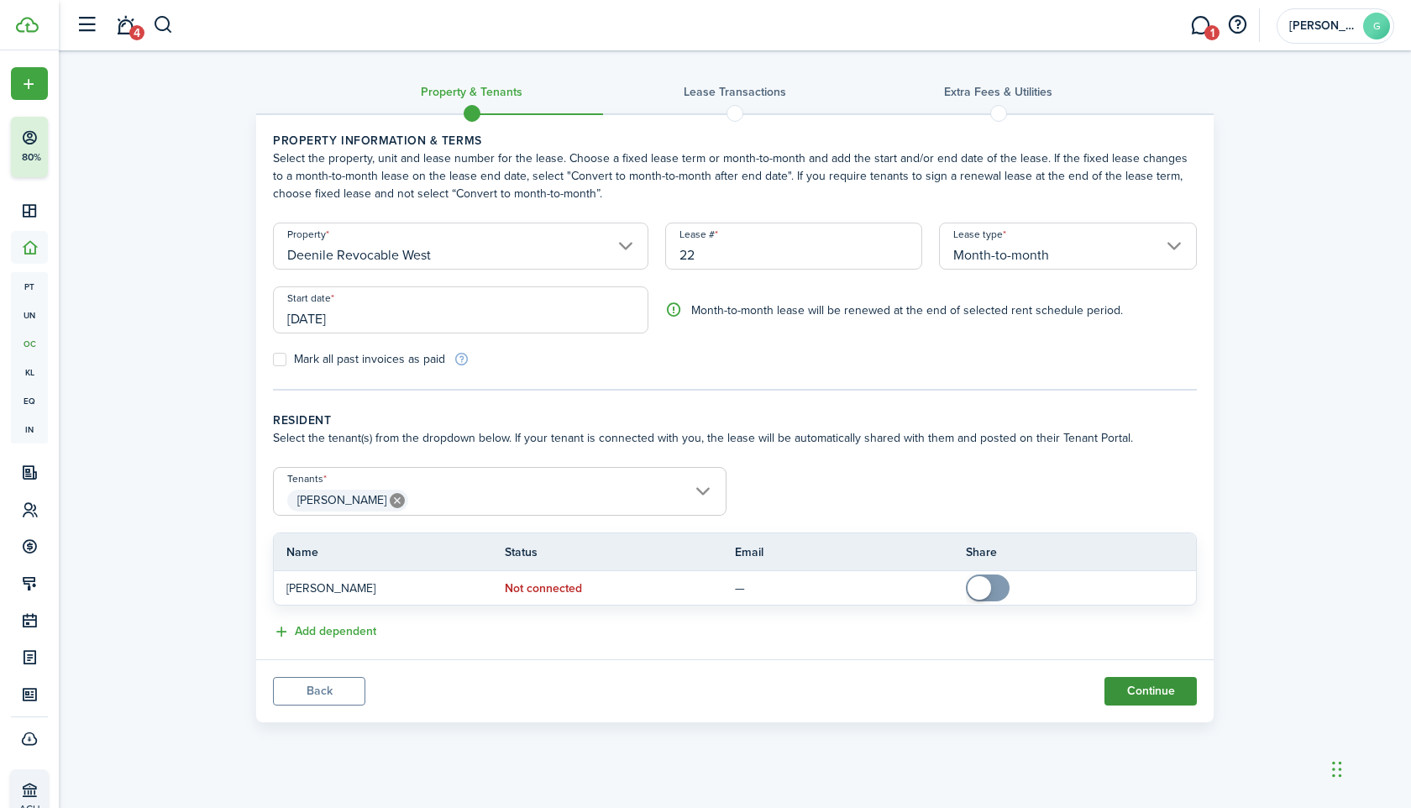
click at [1142, 686] on button "Continue" at bounding box center [1151, 691] width 92 height 29
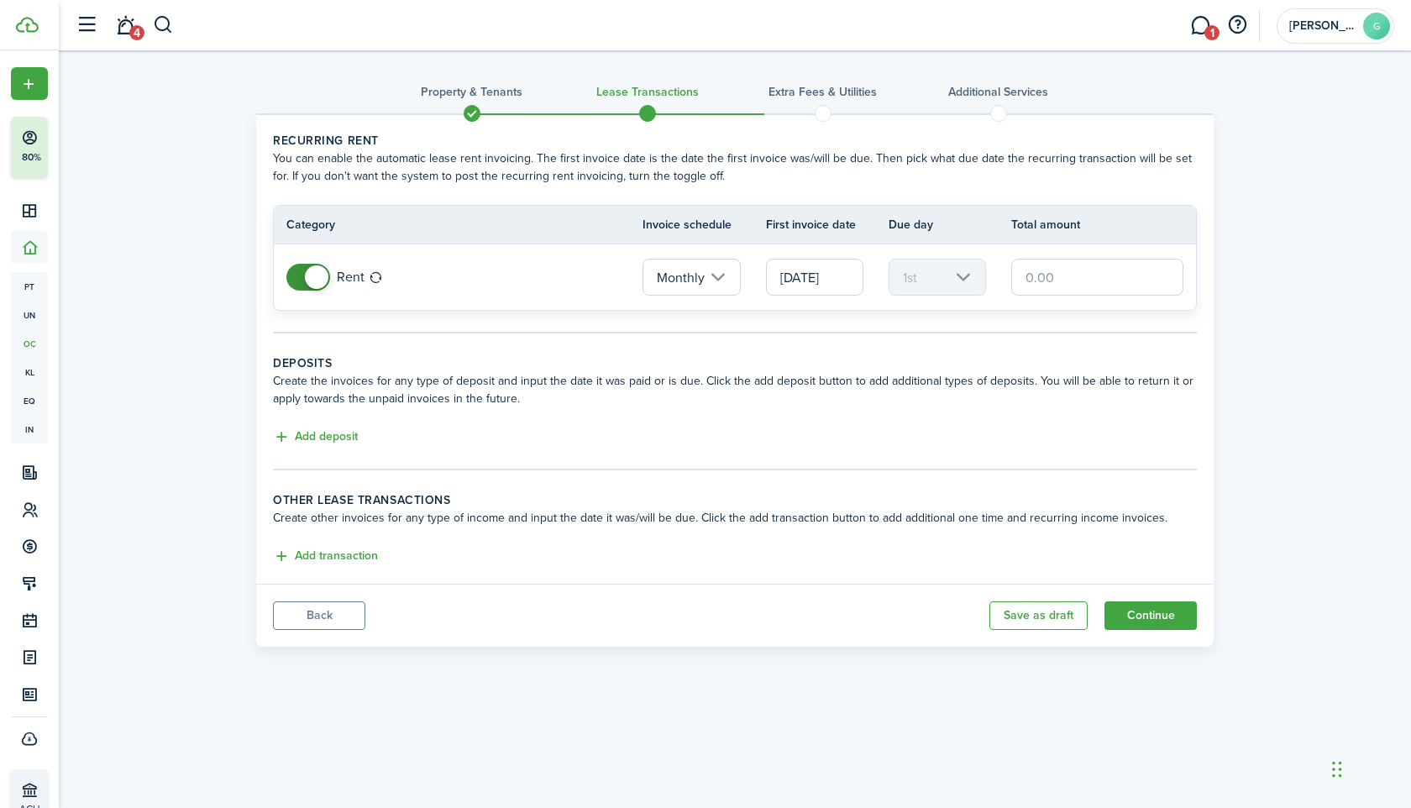
drag, startPoint x: 1054, startPoint y: 302, endPoint x: 1054, endPoint y: 291, distance: 10.9
click at [1054, 301] on tr "Rent Monthly [DATE] 1st" at bounding box center [735, 277] width 922 height 66
click at [1054, 291] on input "text" at bounding box center [1097, 277] width 172 height 37
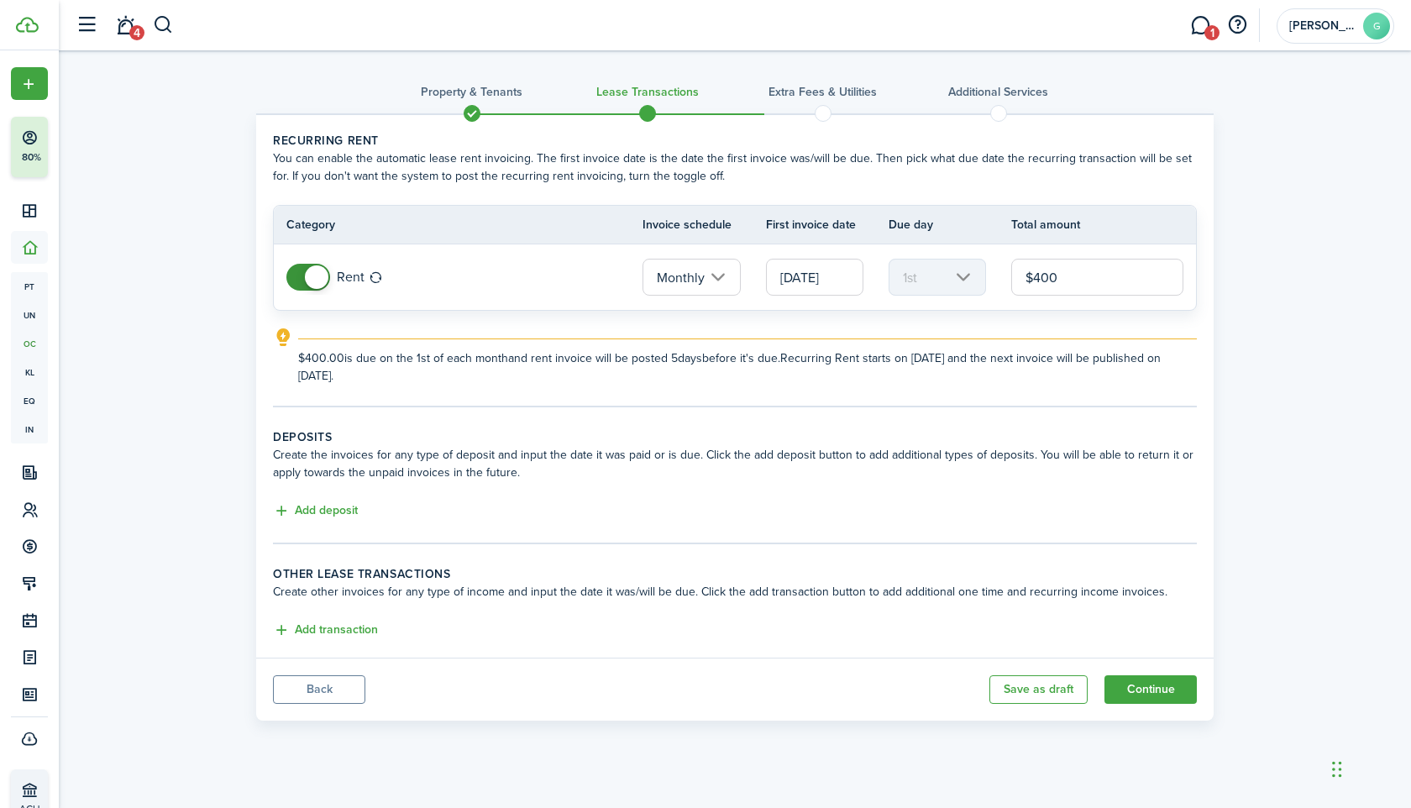
click at [848, 275] on input "[DATE]" at bounding box center [814, 277] width 97 height 37
type input "$400.00"
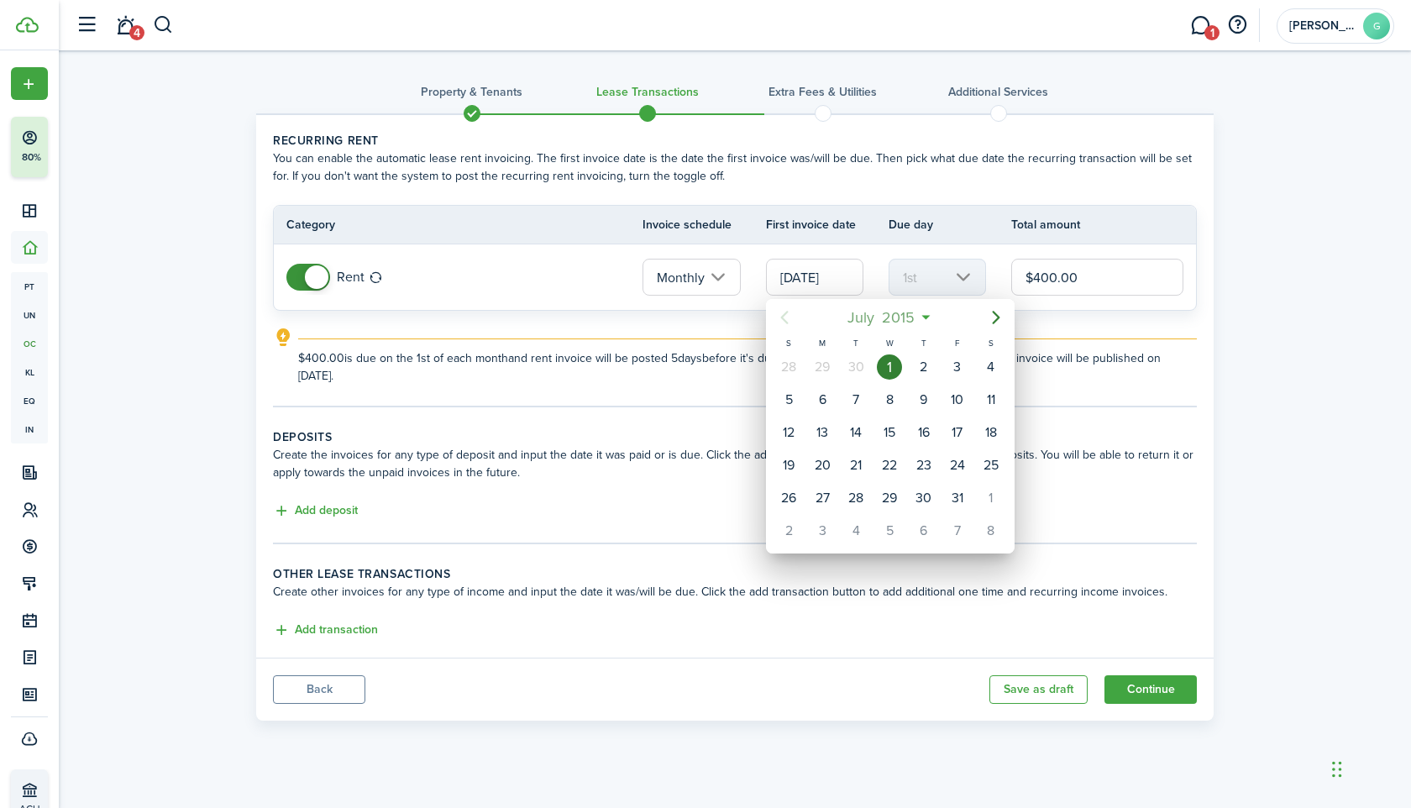
click at [890, 310] on span "2015" at bounding box center [899, 317] width 40 height 30
click at [900, 318] on span "2015" at bounding box center [881, 317] width 40 height 30
click at [999, 319] on icon "Next page" at bounding box center [996, 317] width 20 height 20
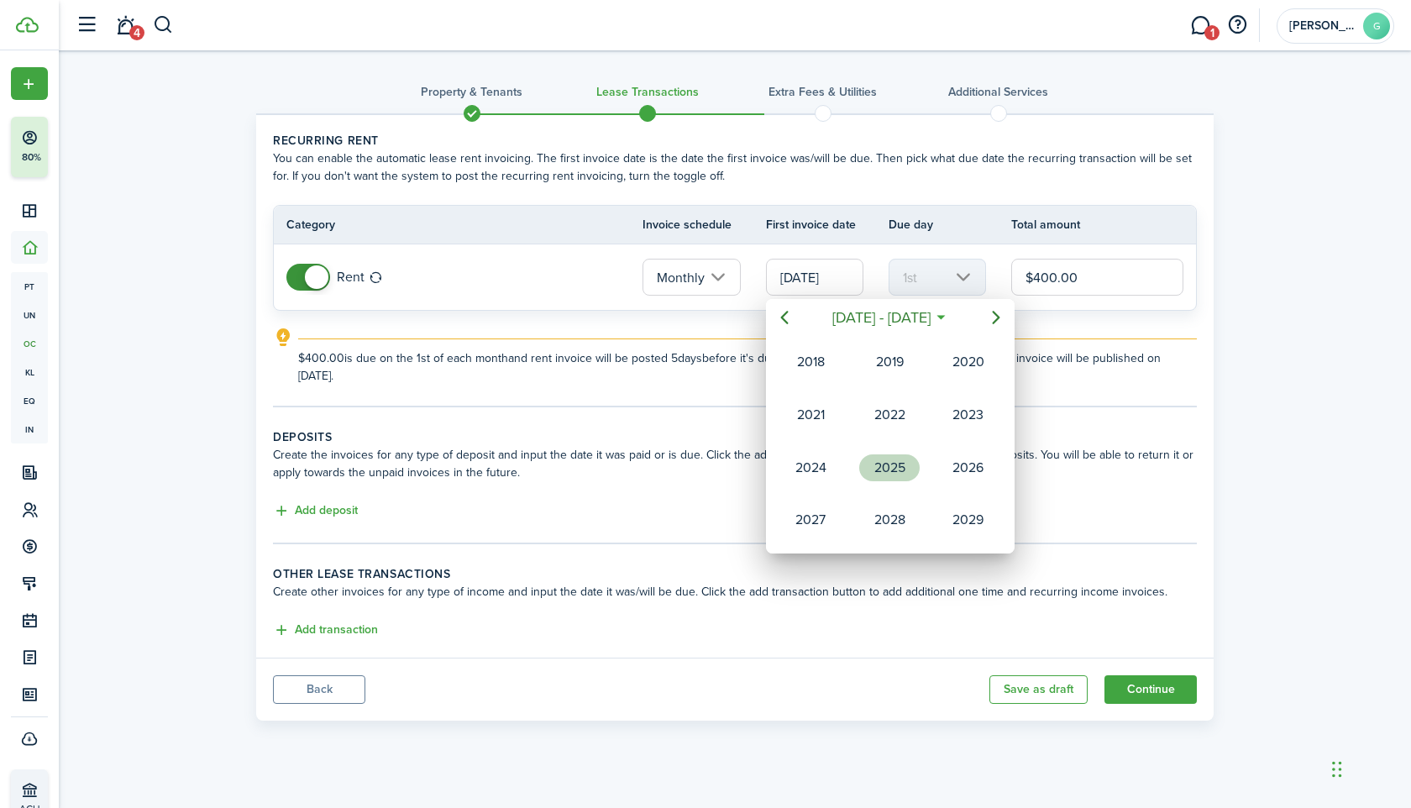
click at [885, 473] on div "2025" at bounding box center [889, 467] width 60 height 27
click at [884, 523] on div "Nov" at bounding box center [889, 520] width 60 height 27
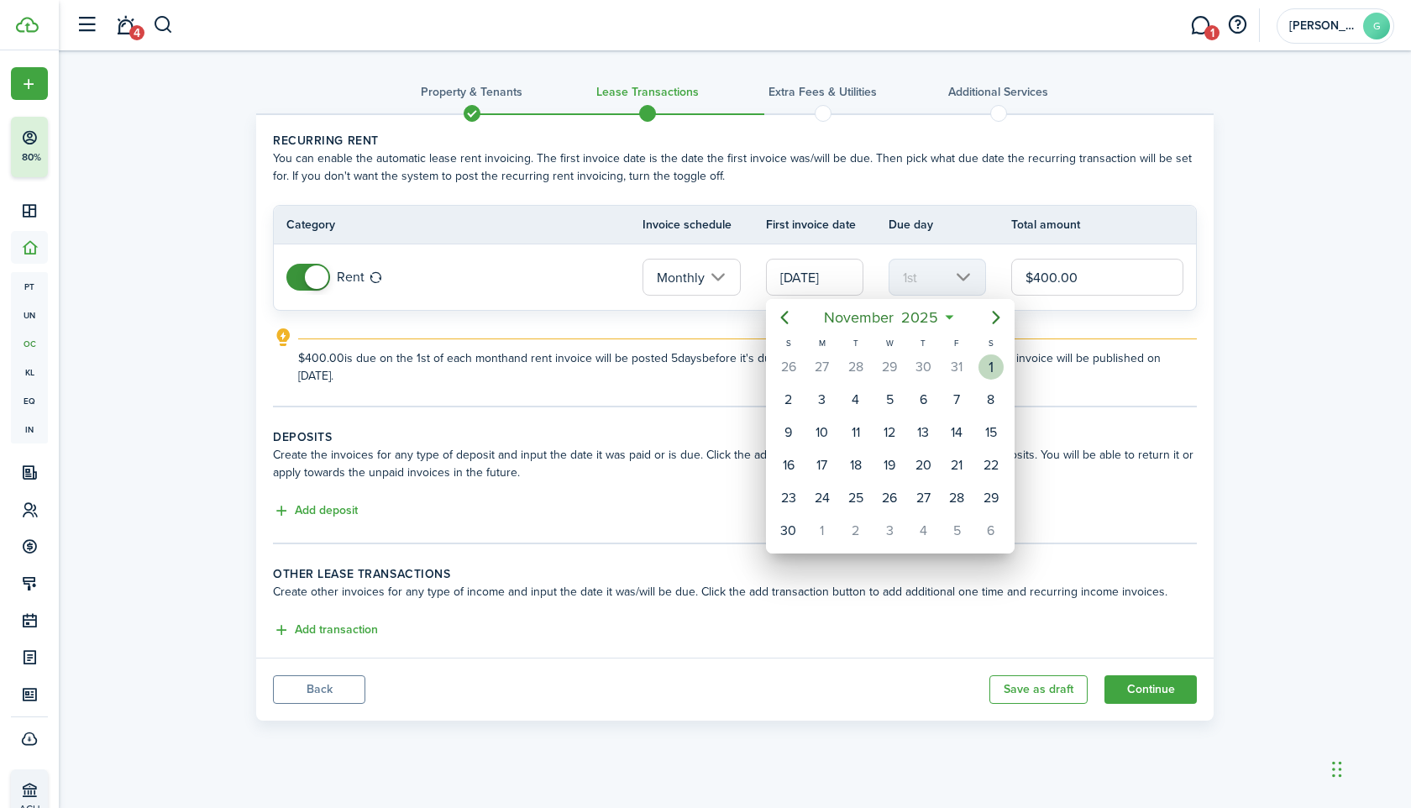
click at [989, 373] on div "1" at bounding box center [991, 366] width 25 height 25
type input "[DATE]"
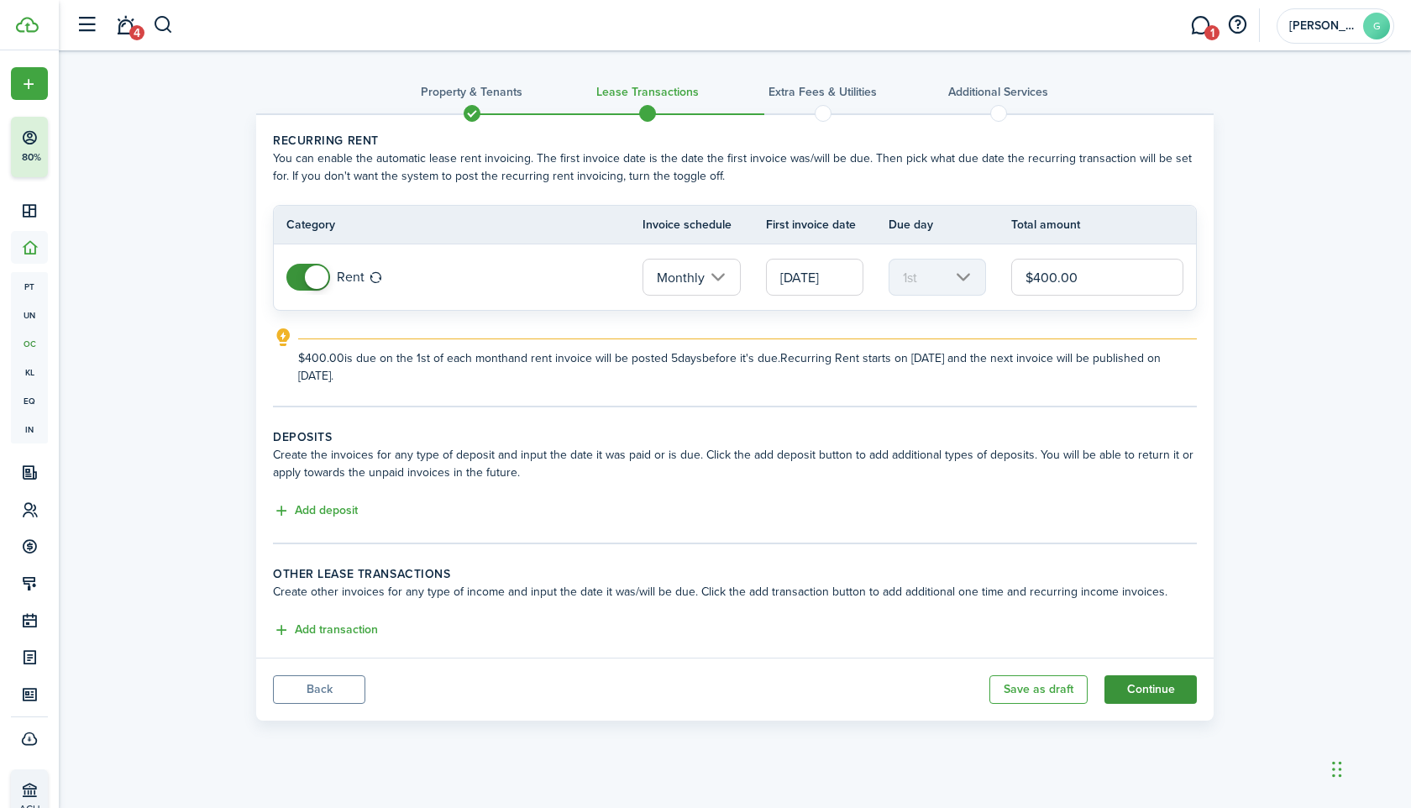
click at [1155, 690] on button "Continue" at bounding box center [1151, 689] width 92 height 29
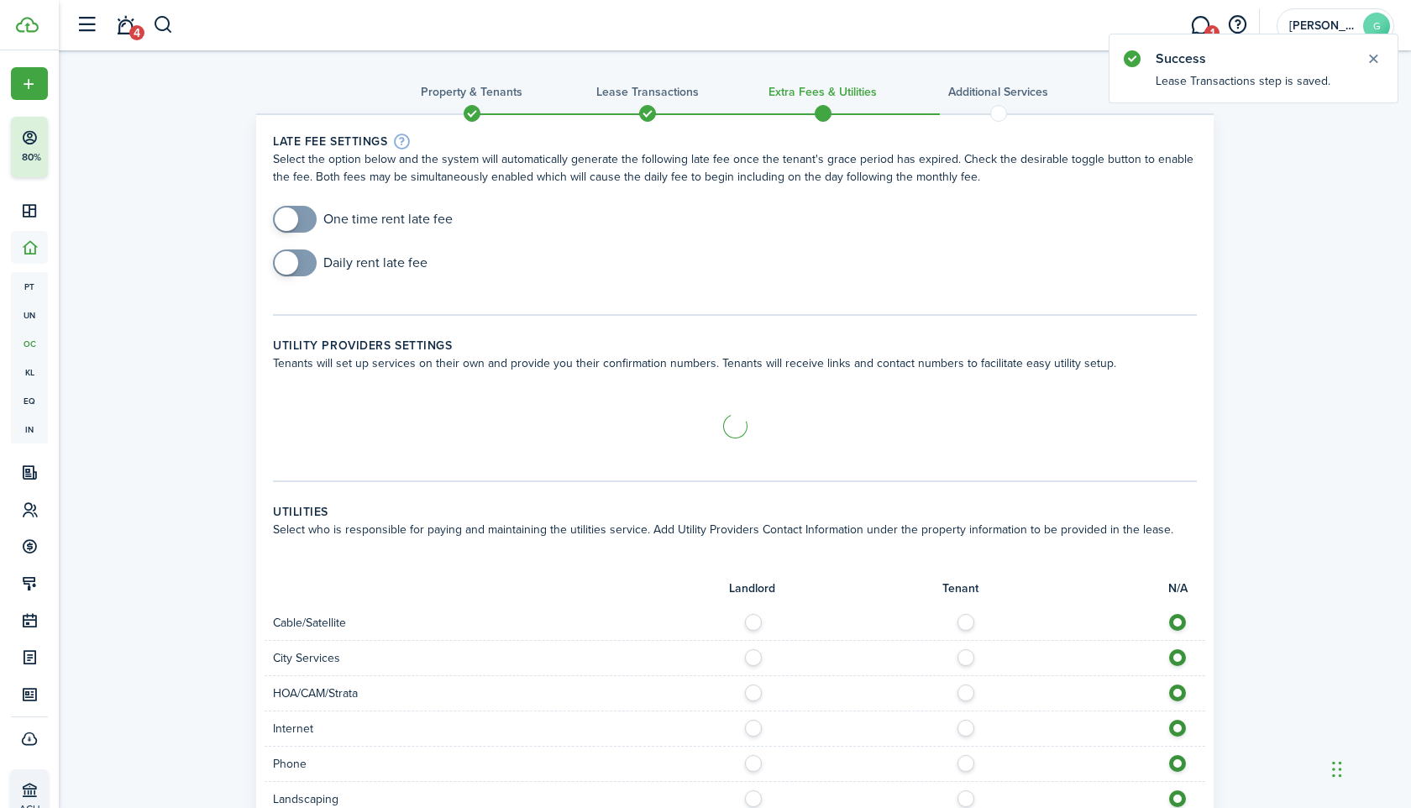
checkbox input "true"
click at [290, 221] on span at bounding box center [287, 219] width 24 height 24
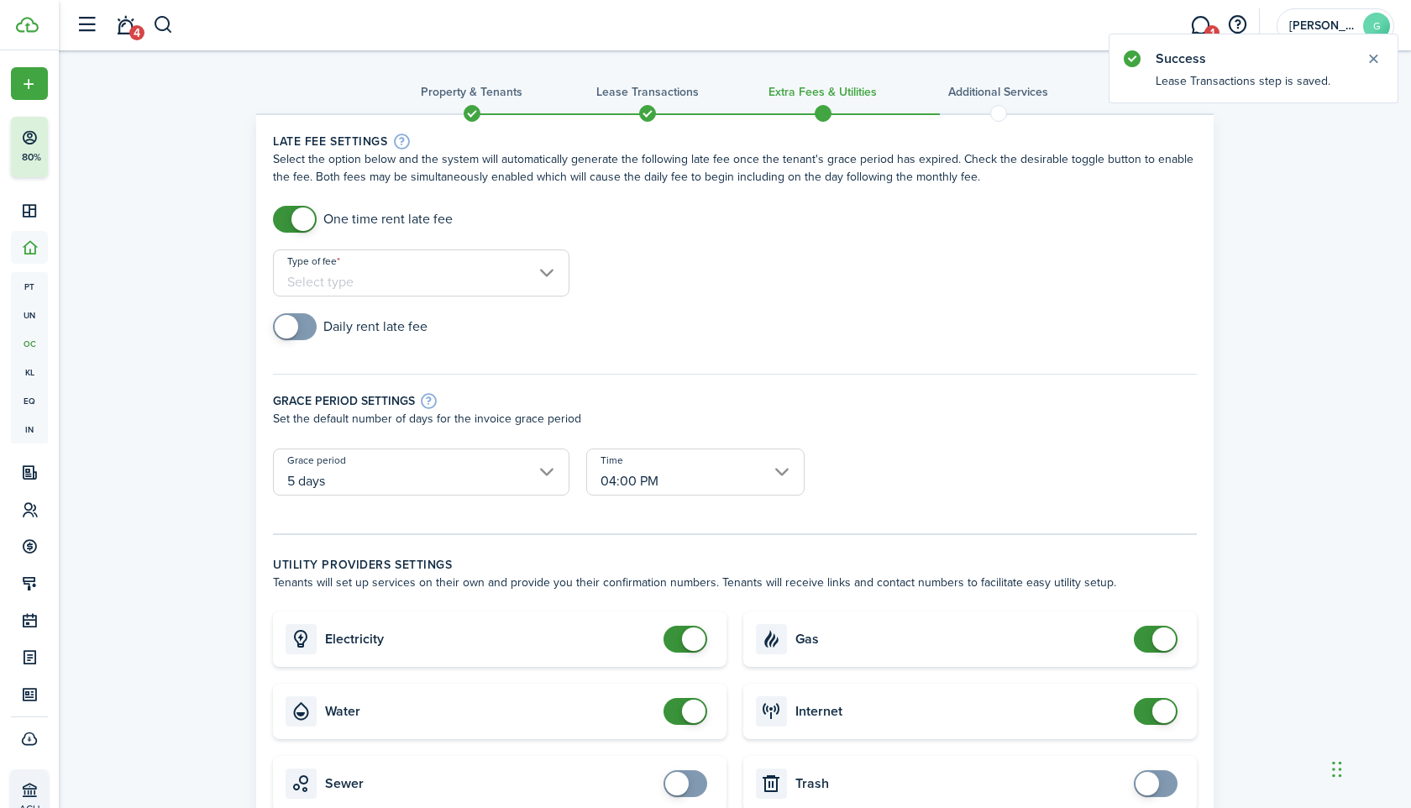
click at [365, 268] on input "Type of fee" at bounding box center [421, 272] width 297 height 47
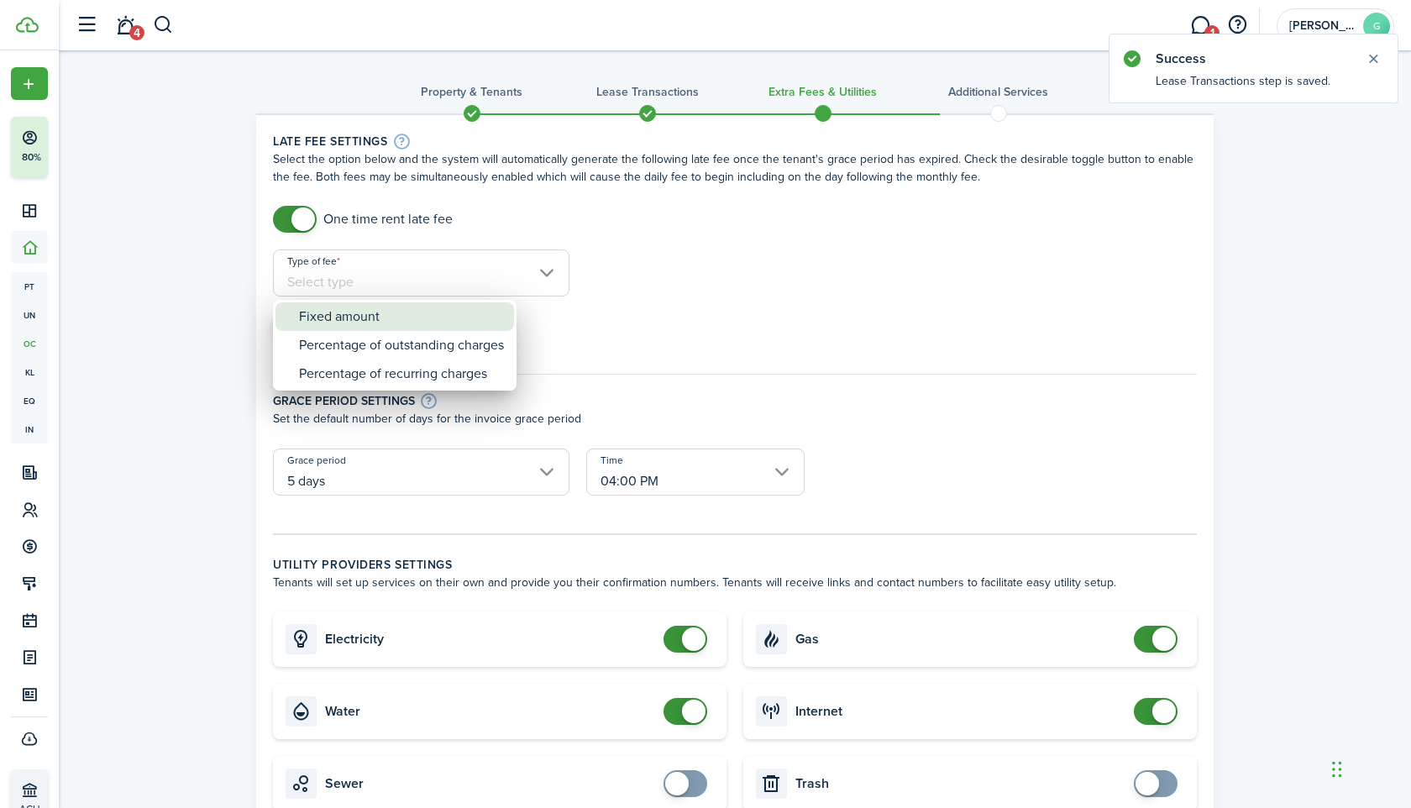
click at [378, 309] on div "Fixed amount" at bounding box center [401, 316] width 205 height 29
type input "Fixed amount"
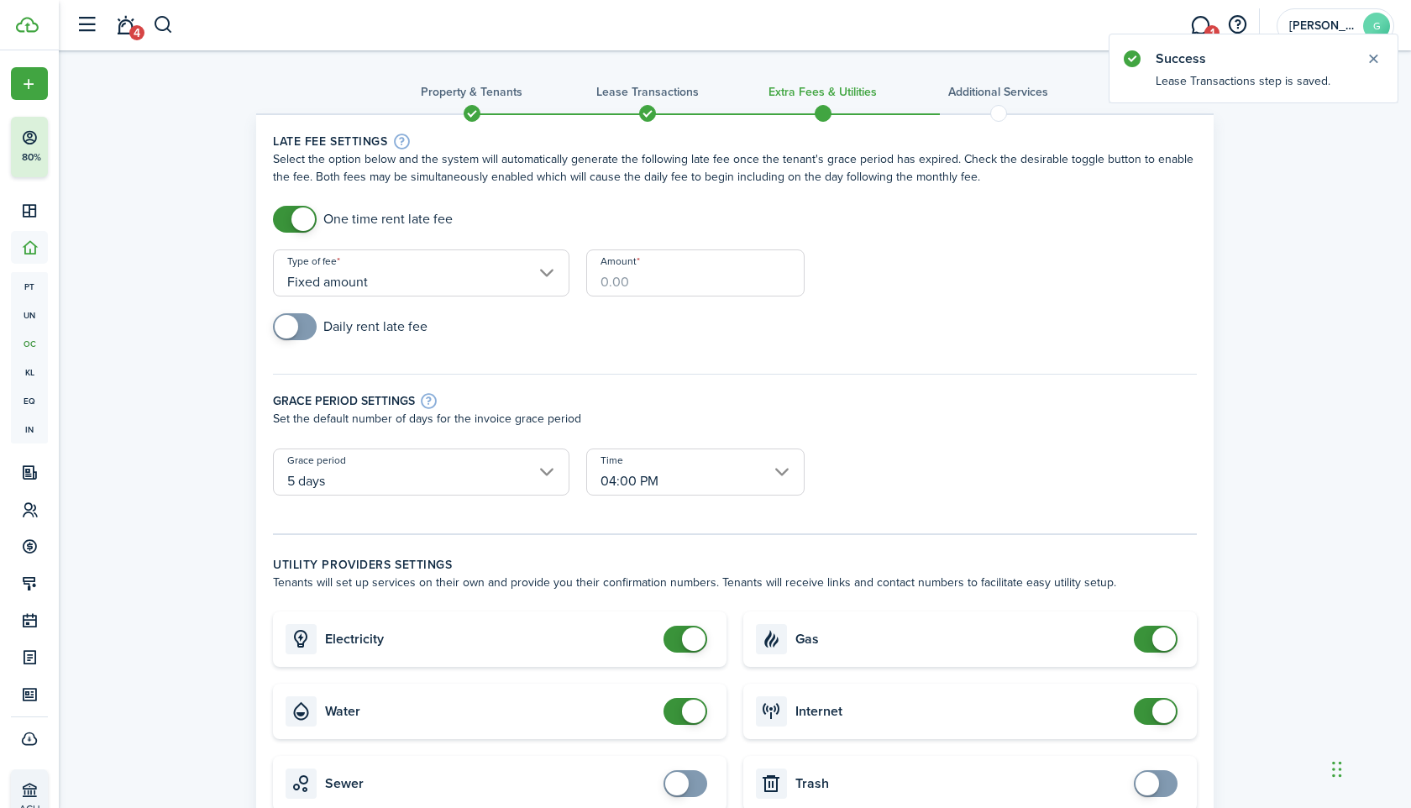
click at [633, 276] on input "Amount" at bounding box center [695, 272] width 218 height 47
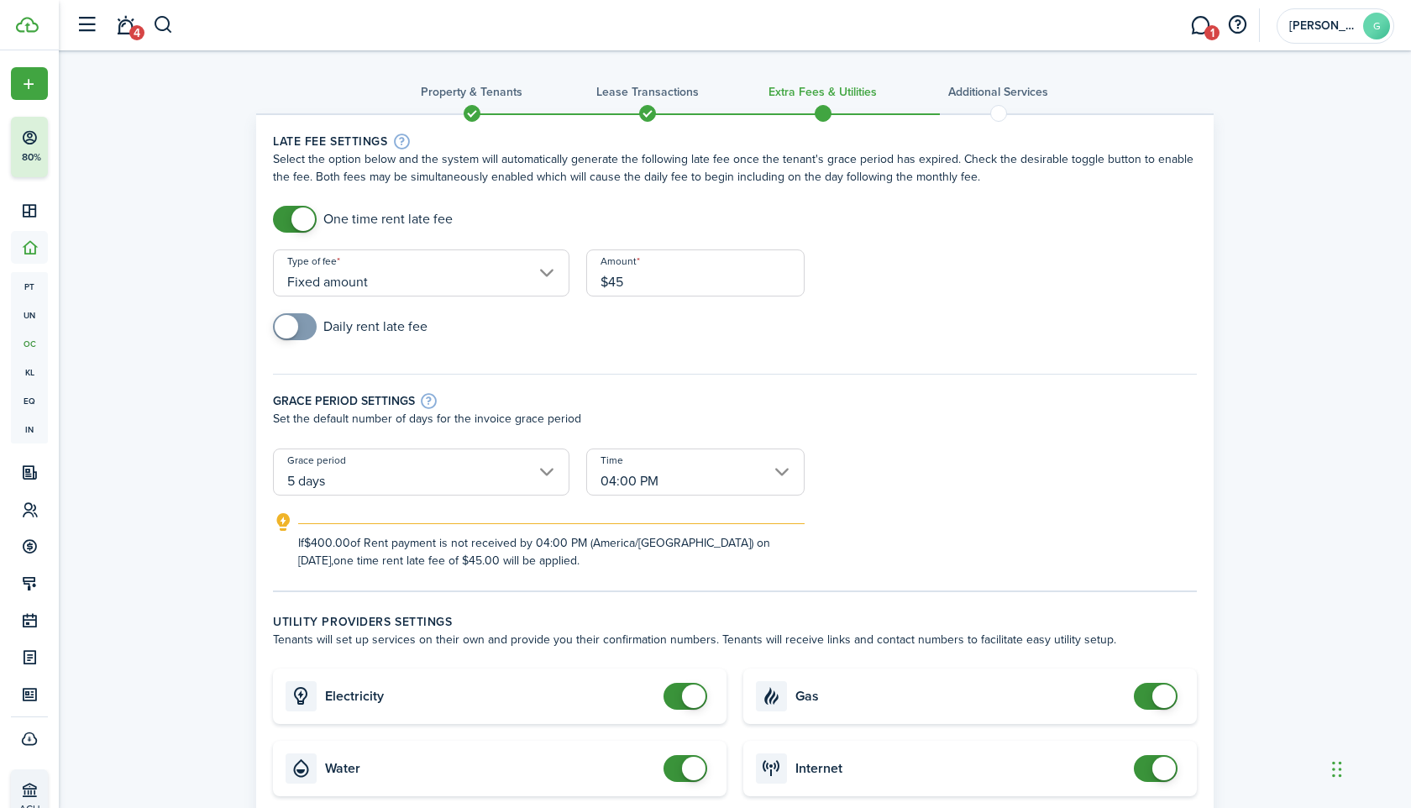
type input "$45.00"
click at [591, 359] on div "Grace period settings Set the default number of days for the invoice grace peri…" at bounding box center [735, 403] width 941 height 92
click at [469, 471] on input "5 days" at bounding box center [421, 472] width 297 height 47
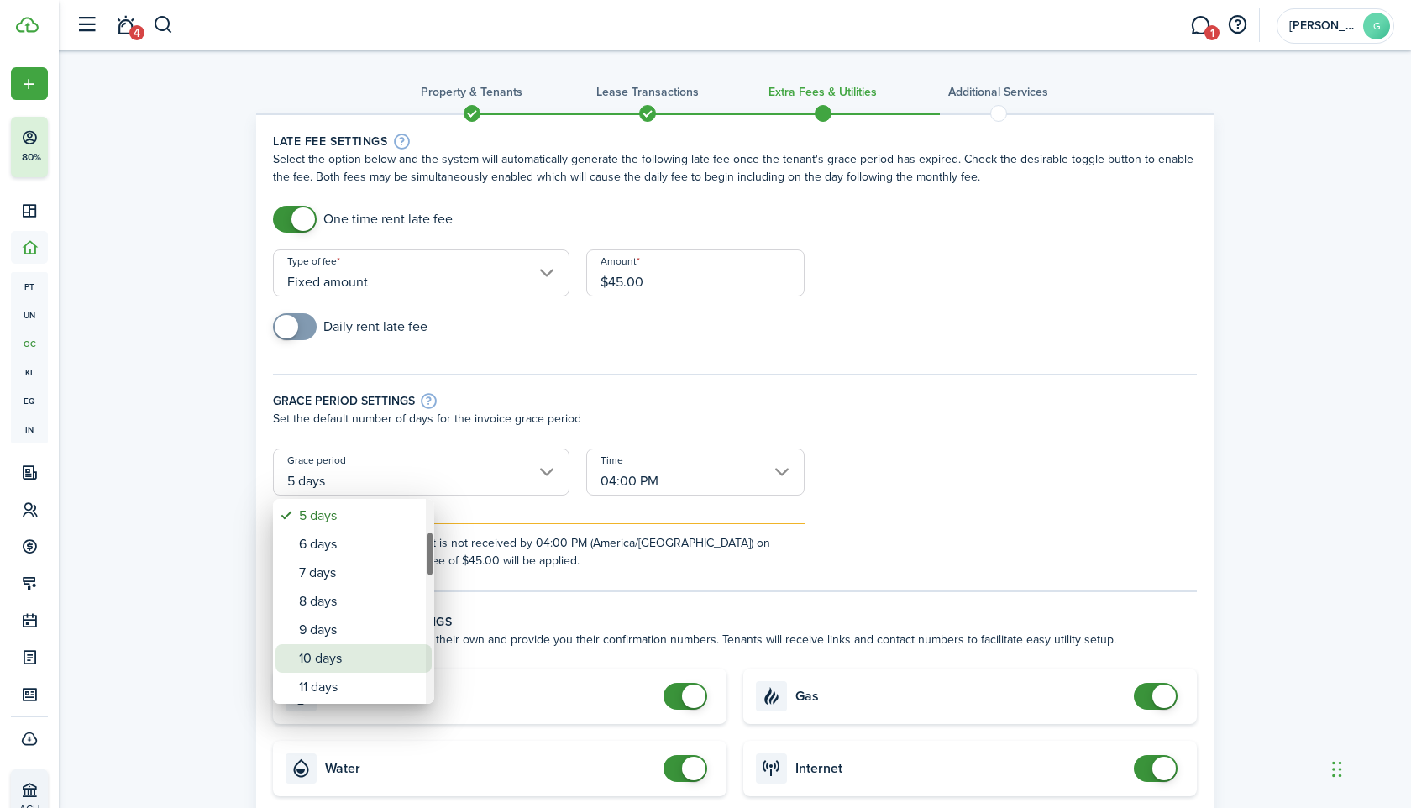
click at [344, 663] on div "10 days" at bounding box center [360, 658] width 123 height 29
type input "10 days"
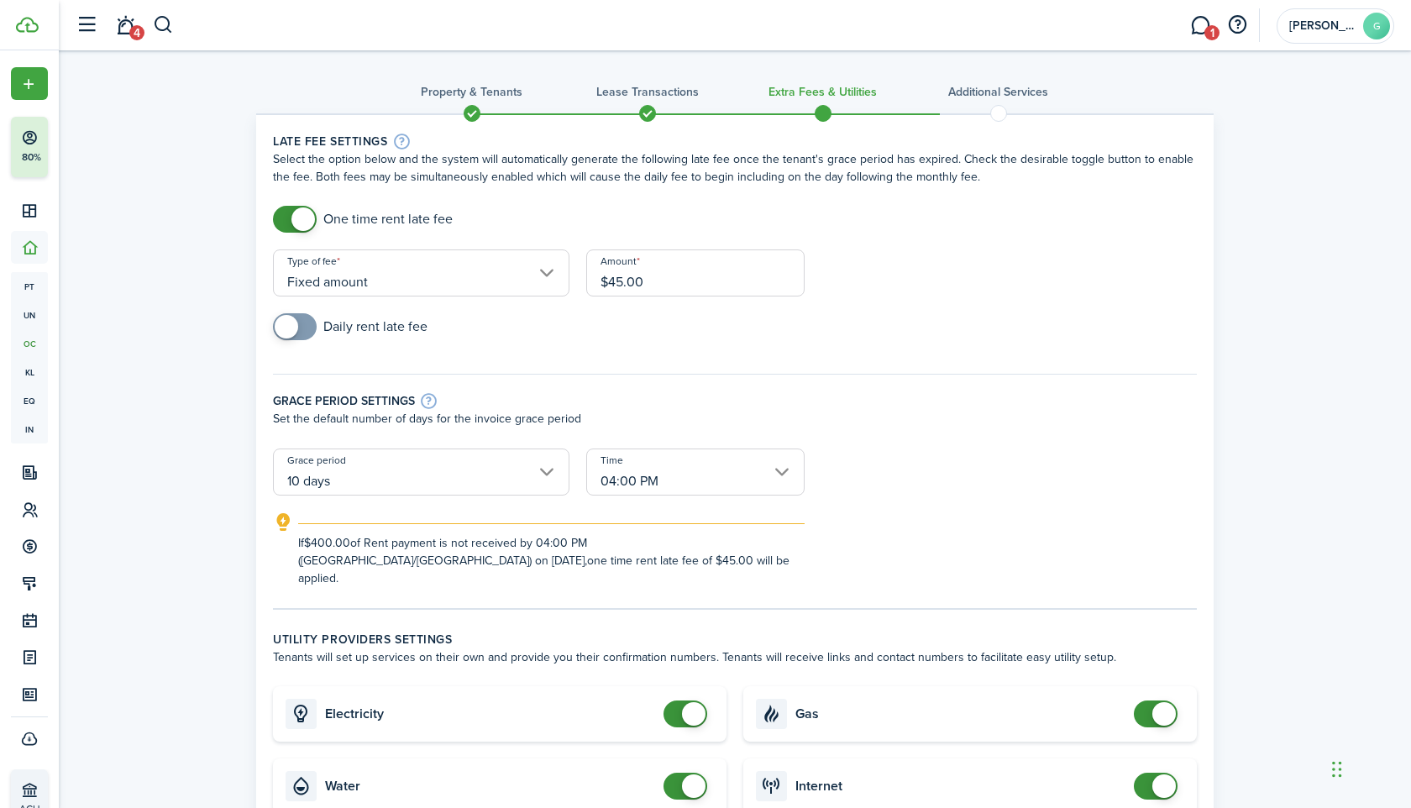
checkbox input "false"
click at [687, 702] on span at bounding box center [694, 714] width 24 height 24
checkbox input "false"
click at [690, 776] on span at bounding box center [694, 786] width 24 height 24
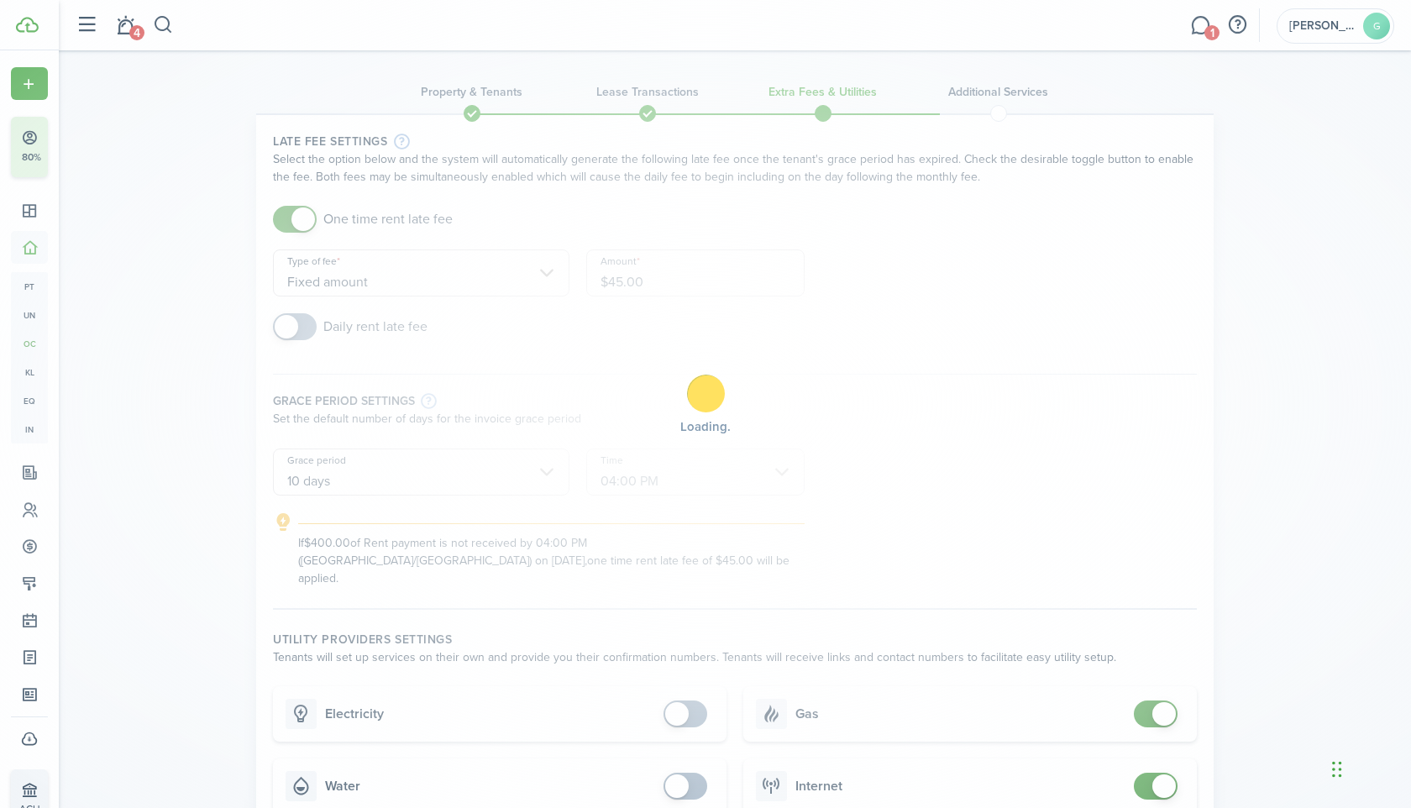
checkbox input "false"
click at [1166, 702] on span at bounding box center [1164, 714] width 24 height 24
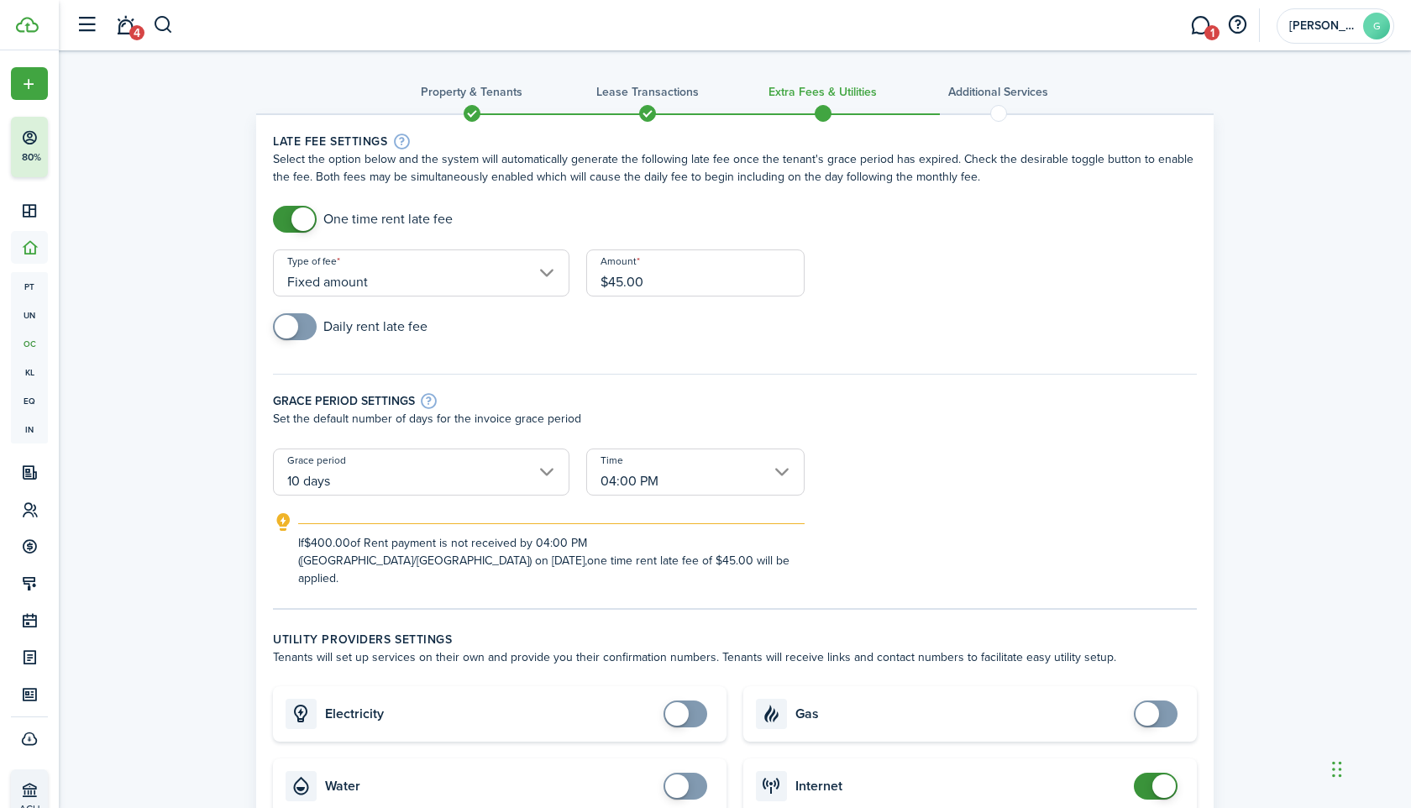
checkbox input "false"
click at [1159, 774] on span at bounding box center [1164, 786] width 24 height 24
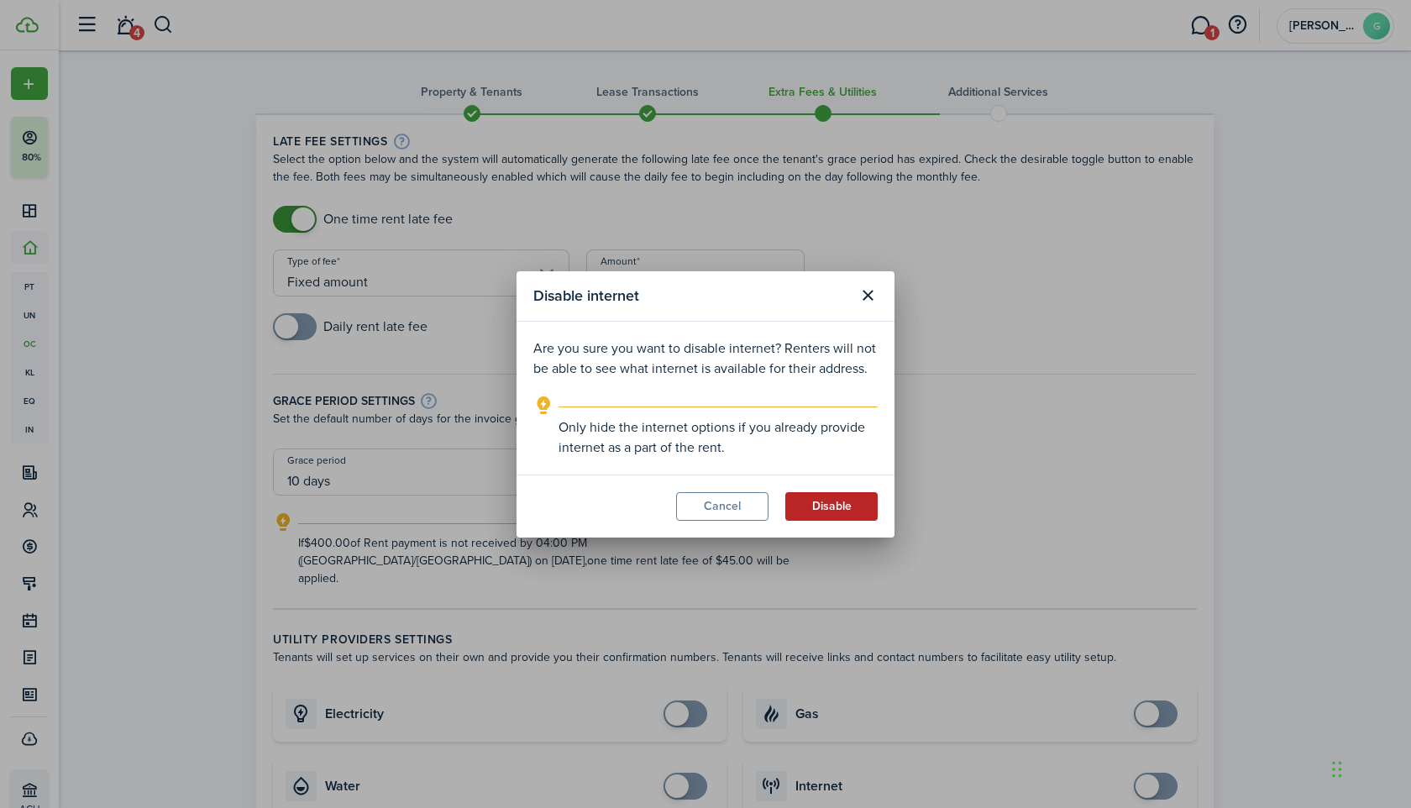
click at [833, 507] on button "Disable" at bounding box center [831, 506] width 92 height 29
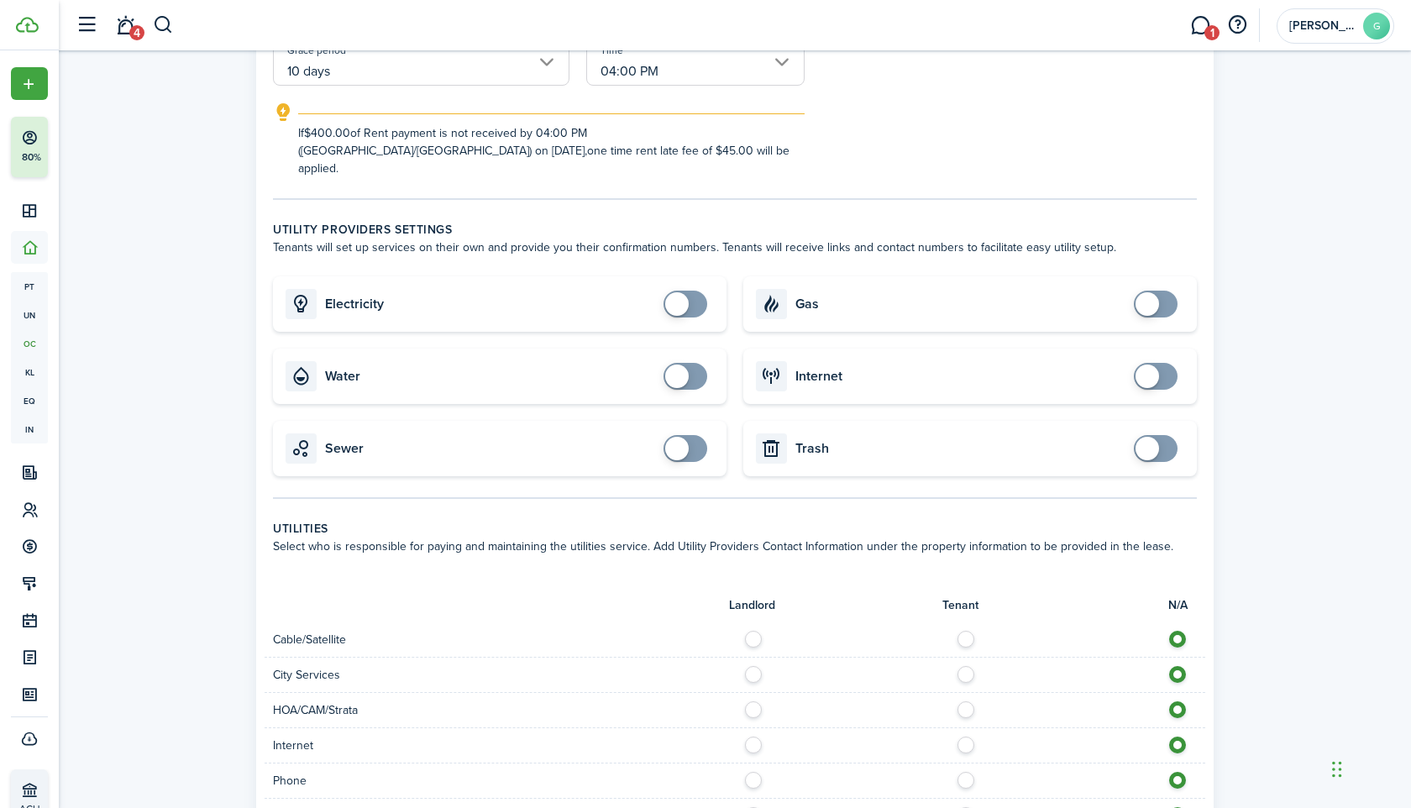
scroll to position [932, 0]
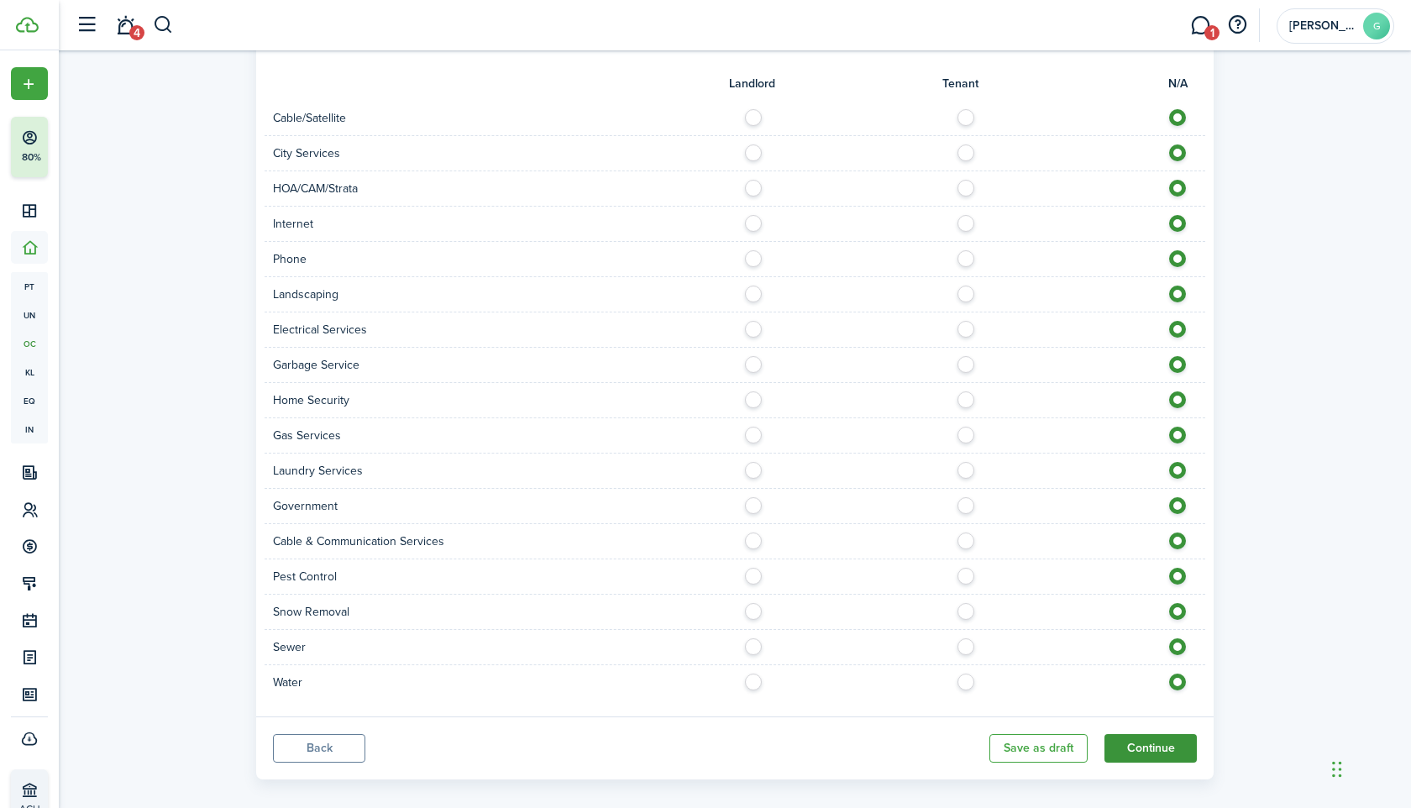
click at [1136, 734] on button "Continue" at bounding box center [1151, 748] width 92 height 29
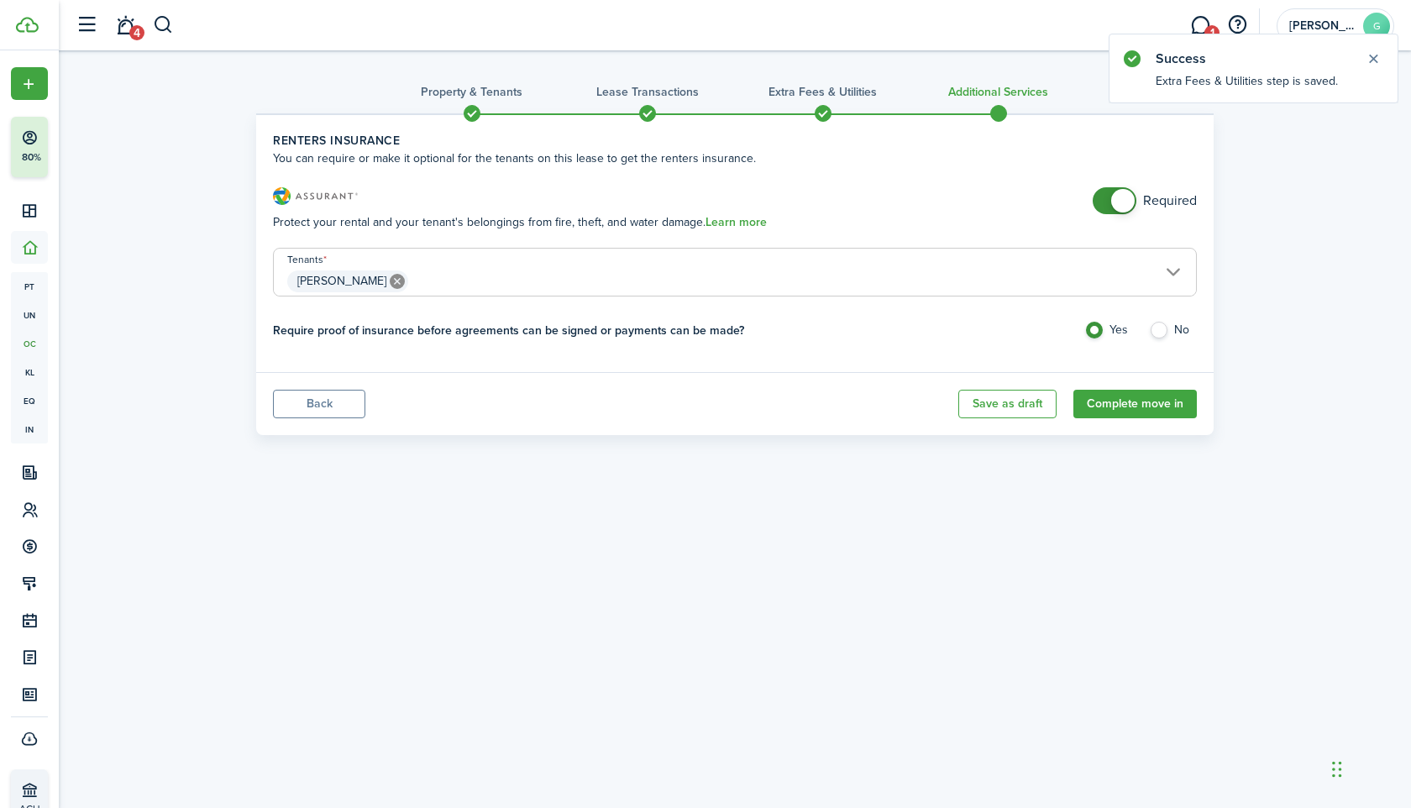
checkbox input "false"
click at [1122, 208] on span at bounding box center [1123, 201] width 24 height 24
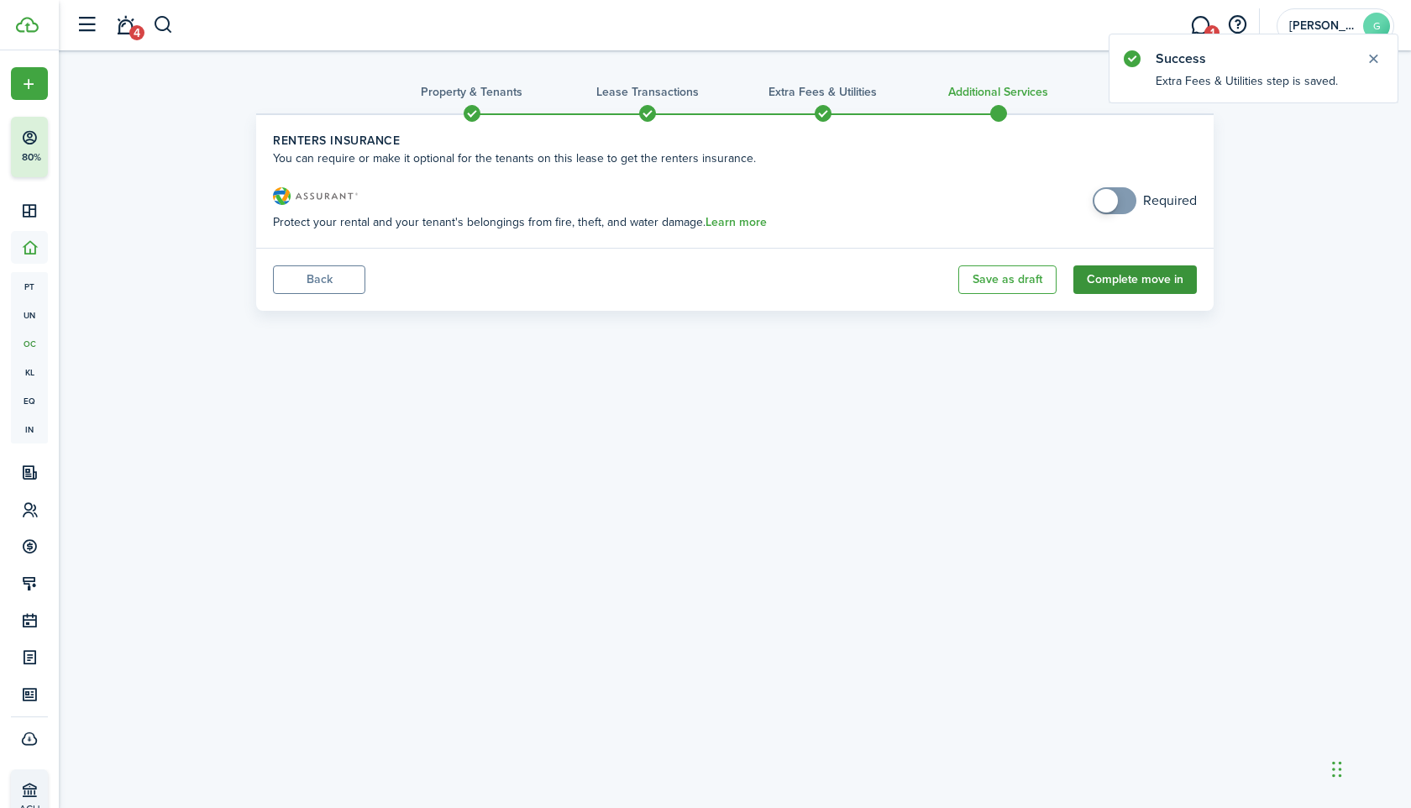
click at [1121, 283] on button "Complete move in" at bounding box center [1134, 279] width 123 height 29
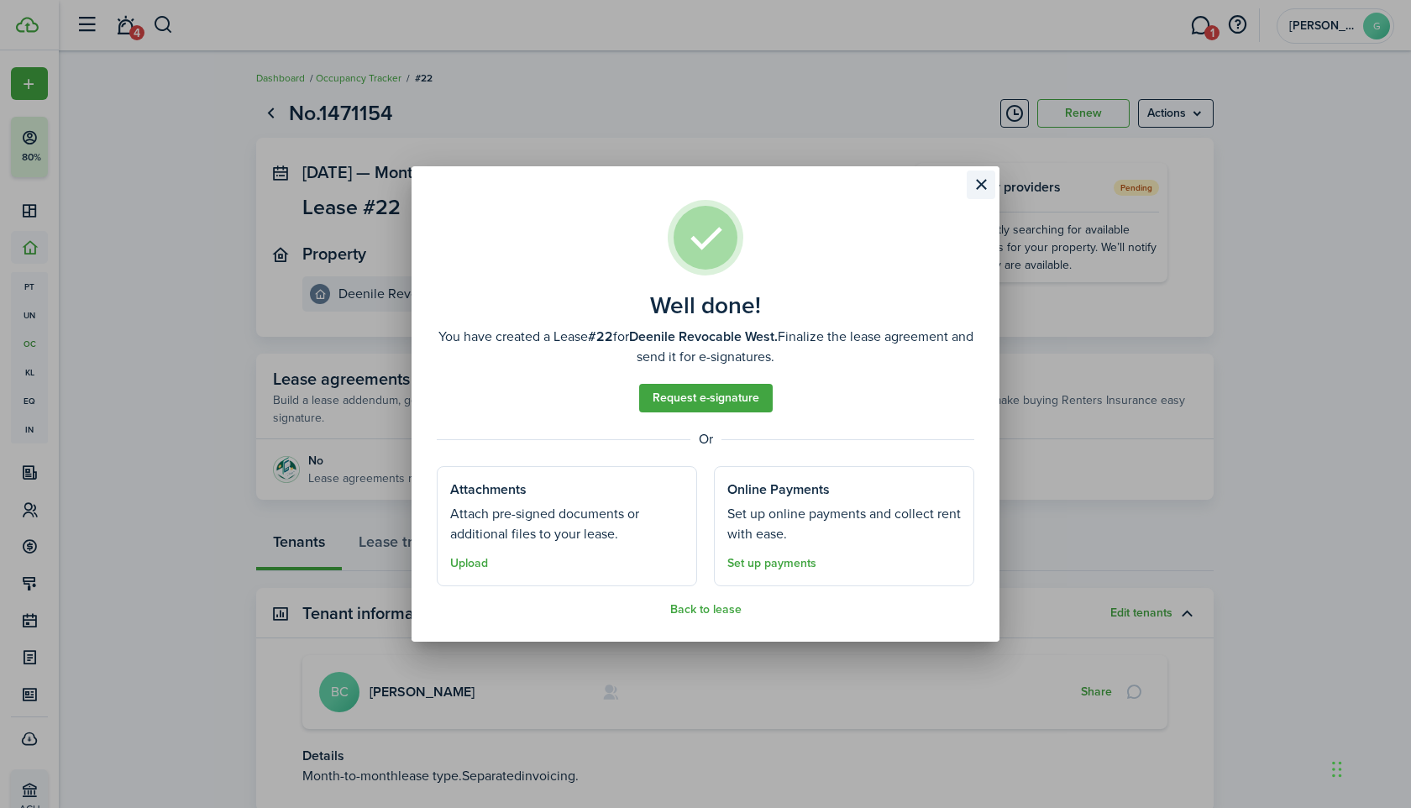
click at [985, 181] on button "Close modal" at bounding box center [981, 185] width 29 height 29
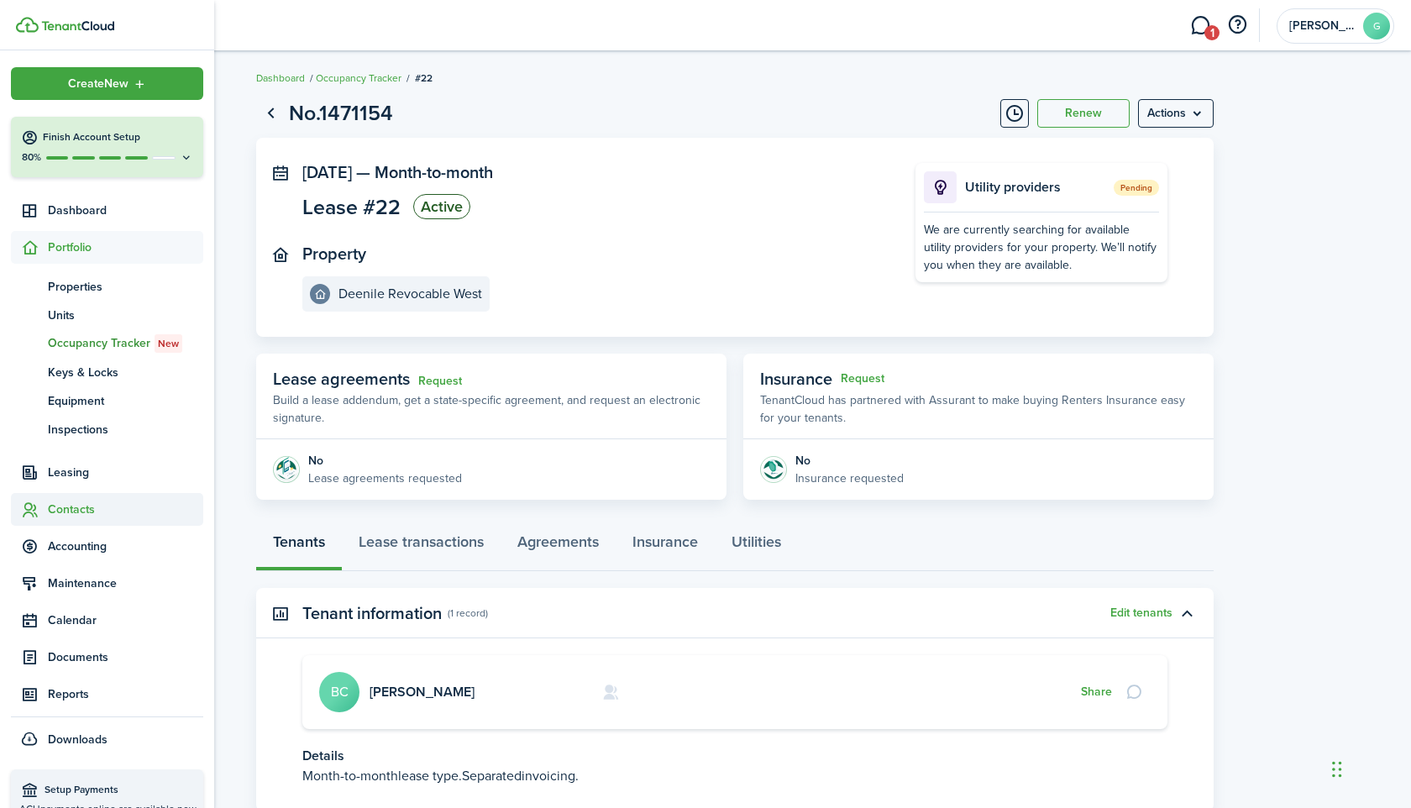
click at [45, 505] on sidebar-link-icon at bounding box center [29, 510] width 37 height 18
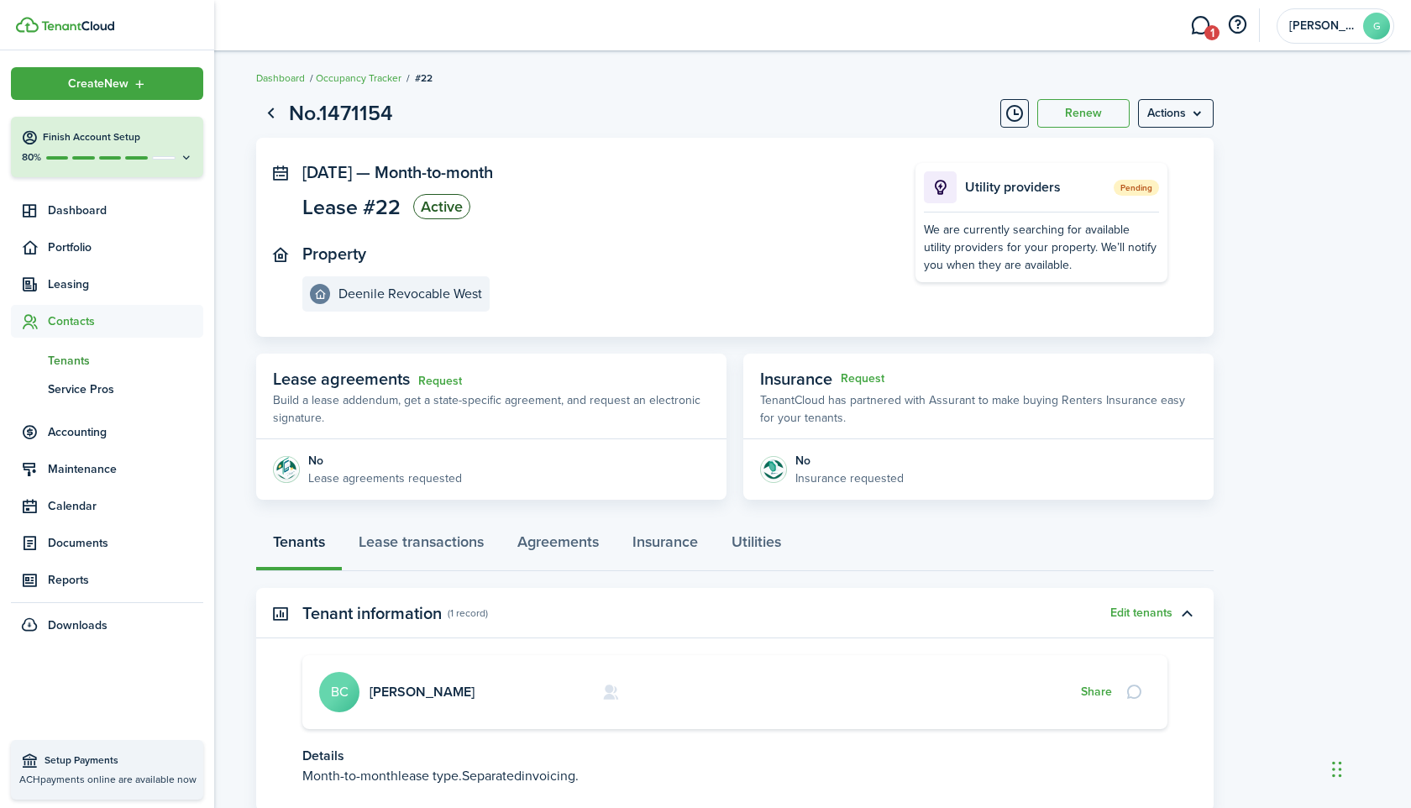
click at [84, 365] on span "Tenants" at bounding box center [125, 361] width 155 height 18
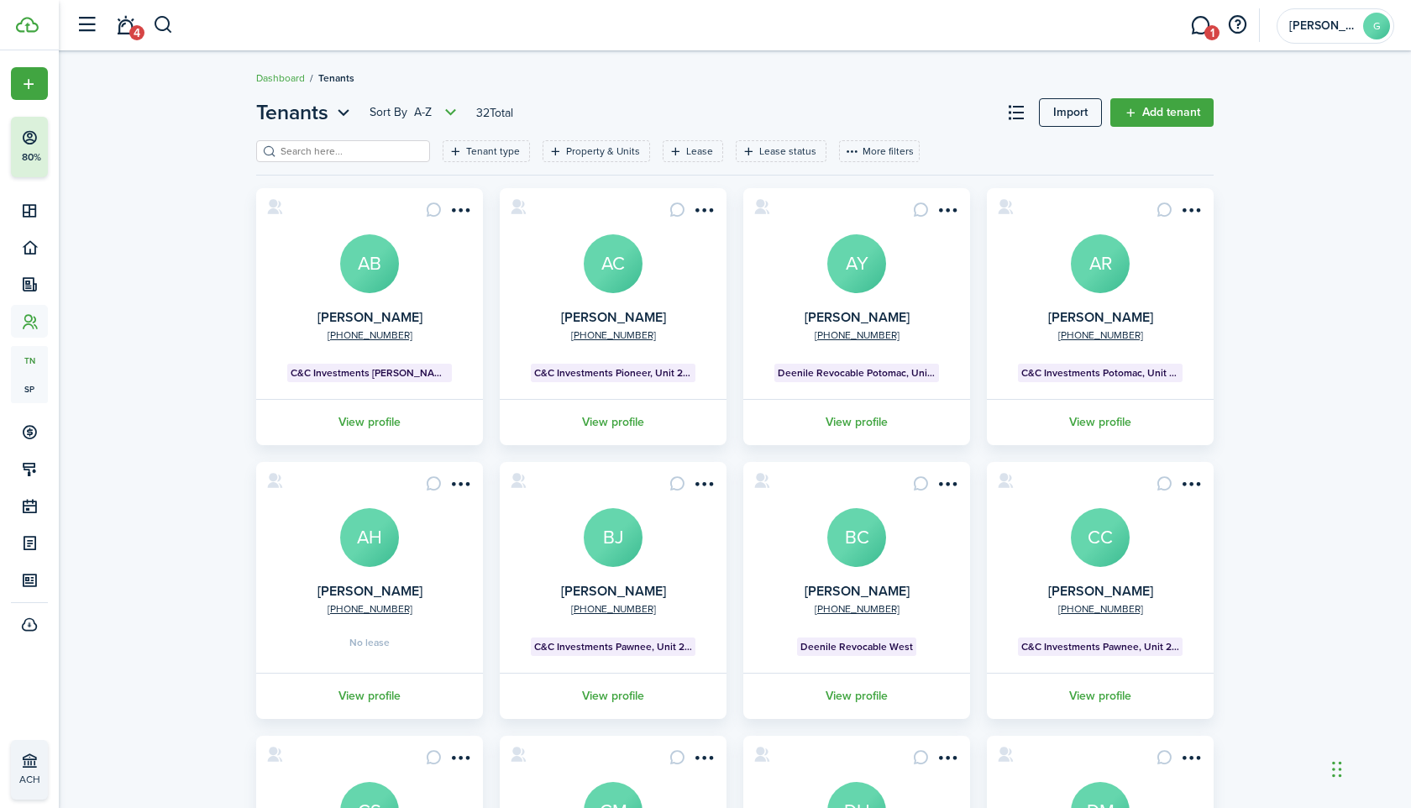
click at [334, 148] on input "search" at bounding box center [350, 152] width 148 height 16
paste input "[PERSON_NAME]"
type input "[PERSON_NAME]"
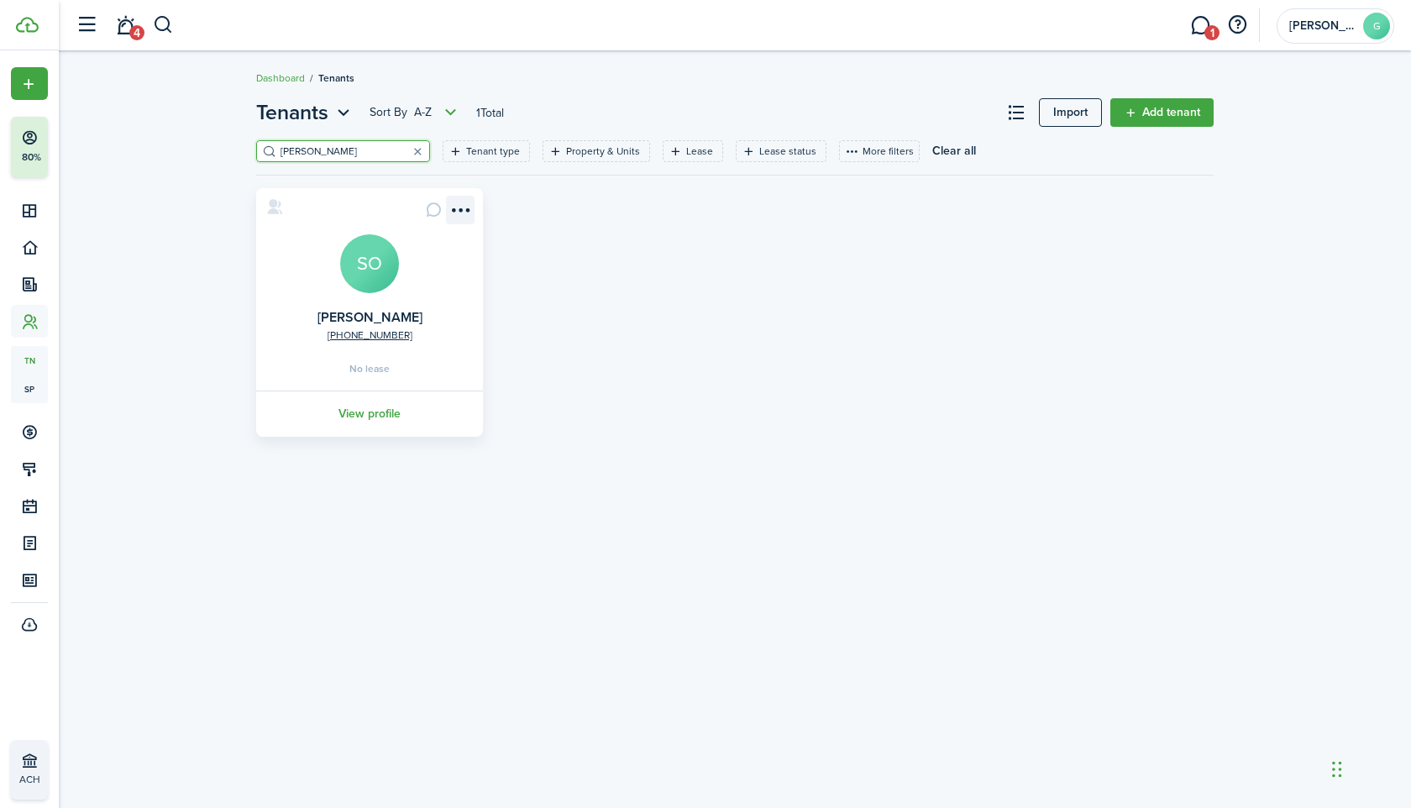
click at [463, 199] on menu-btn-icon "Open menu" at bounding box center [460, 210] width 29 height 29
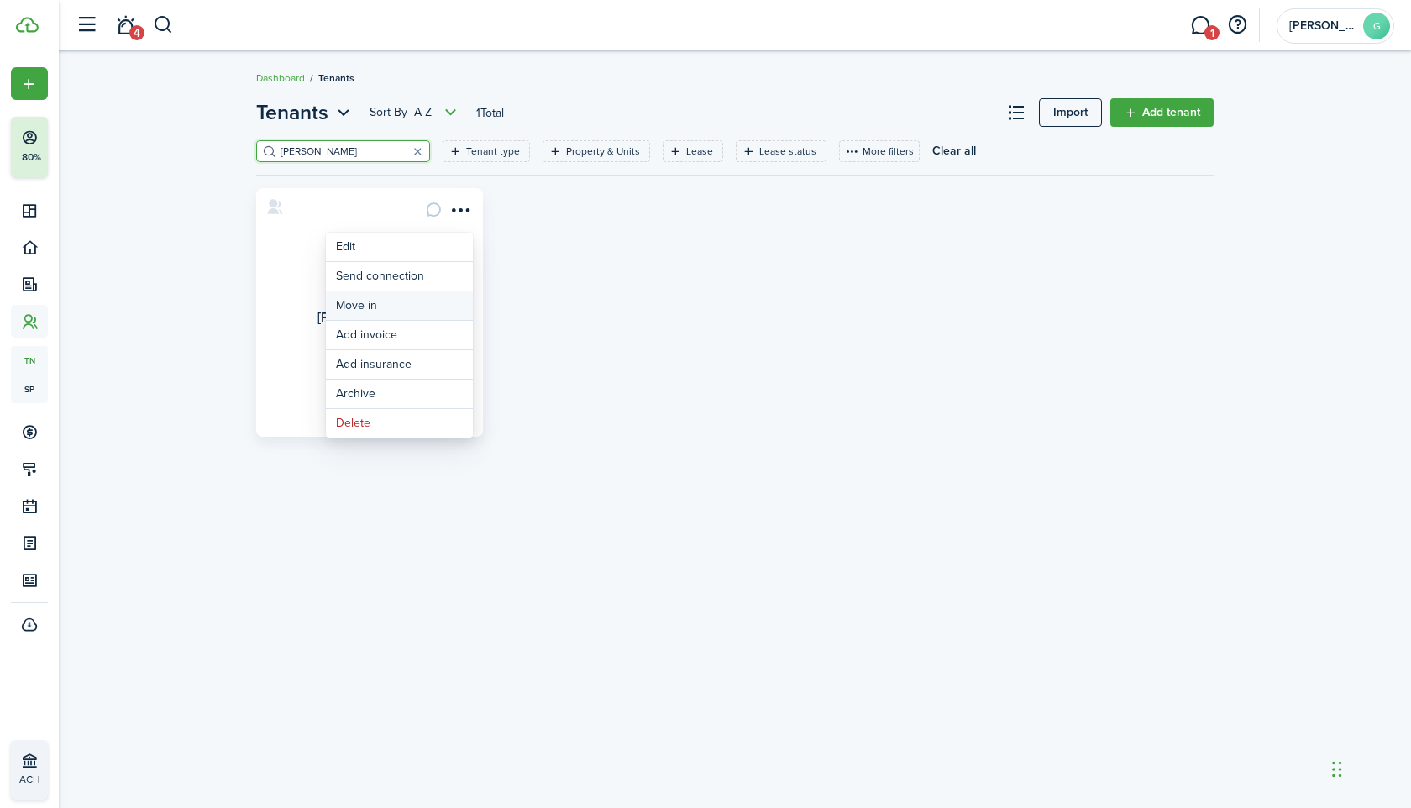
click at [424, 302] on link "Move in" at bounding box center [399, 305] width 147 height 29
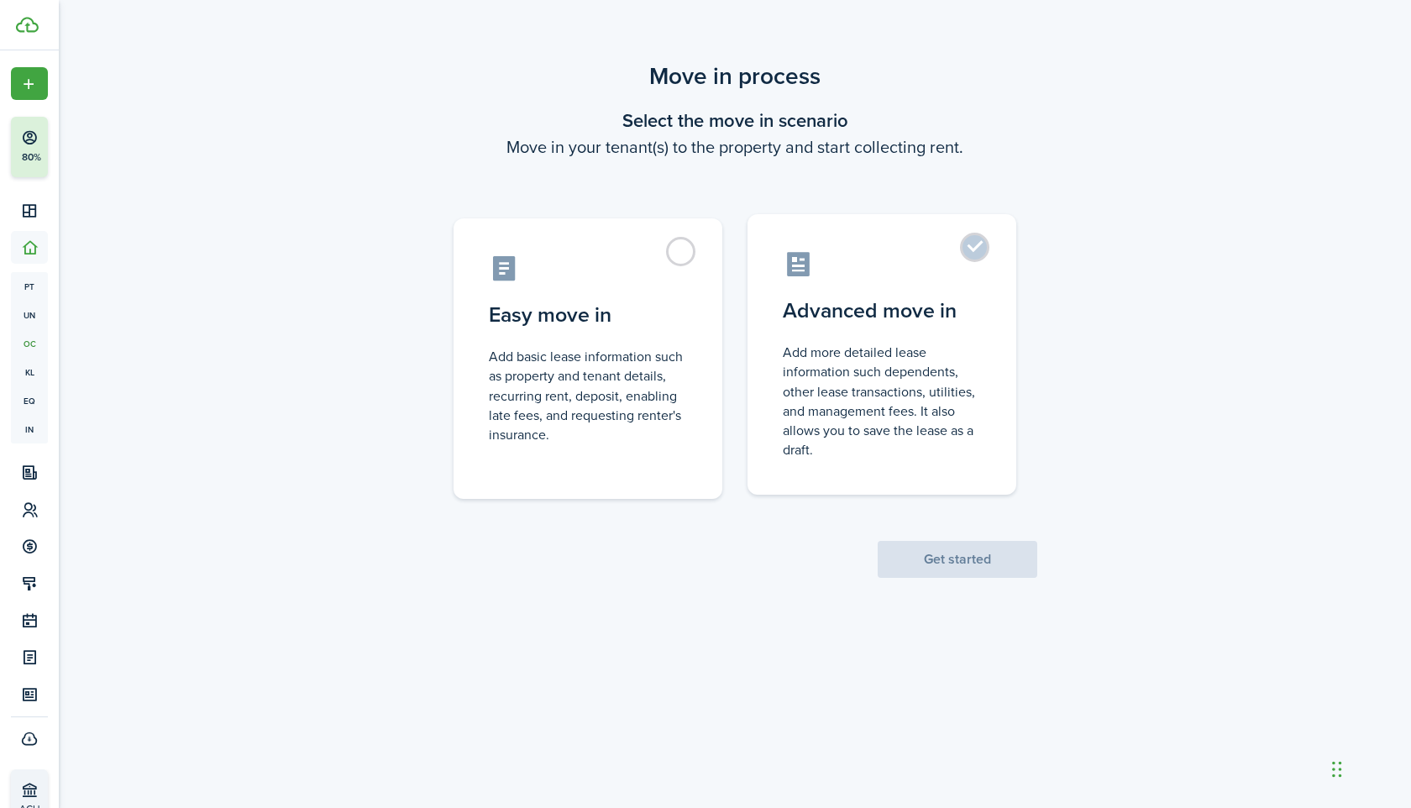
click at [894, 285] on label "Advanced move in Add more detailed lease information such dependents, other lea…" at bounding box center [882, 354] width 269 height 281
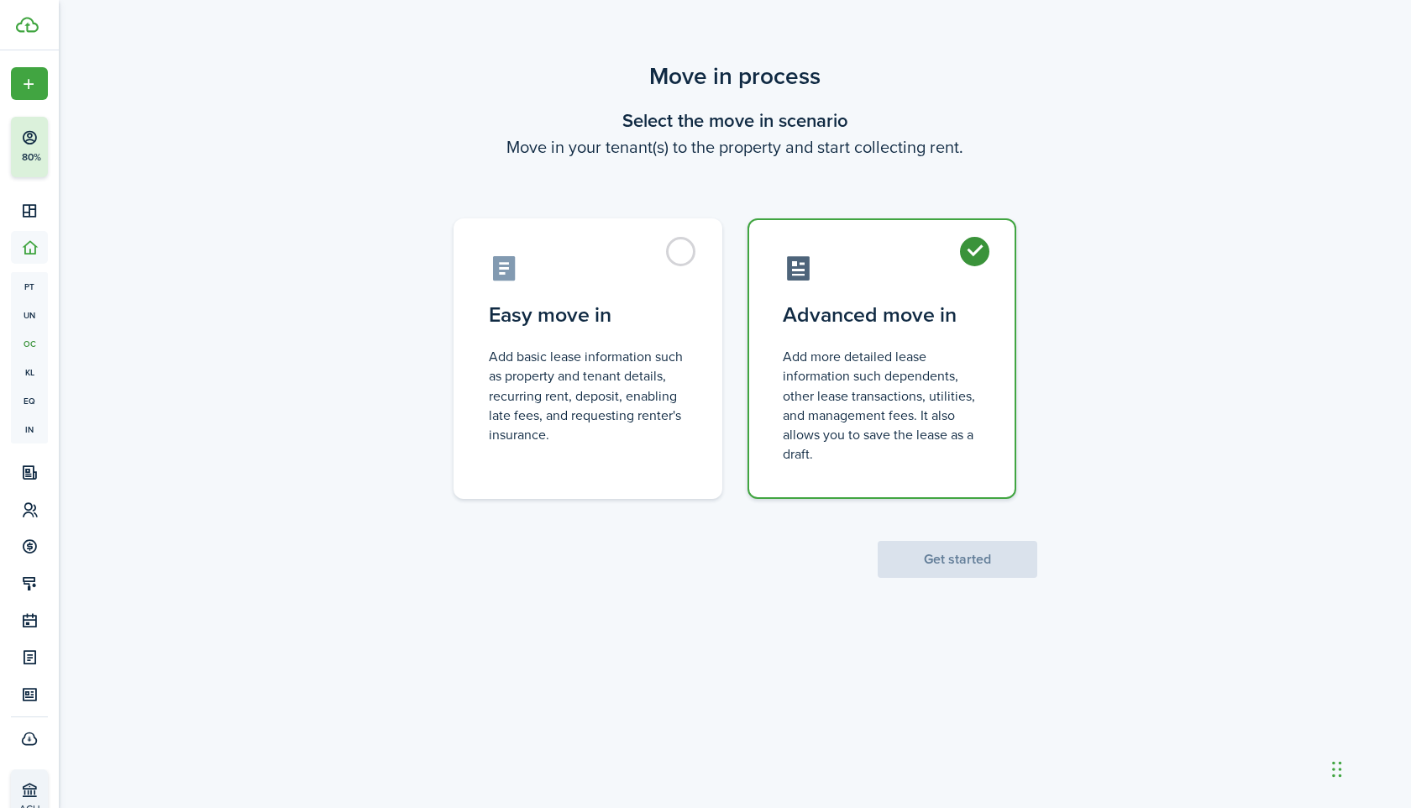
radio input "true"
click at [915, 557] on button "Get started" at bounding box center [958, 559] width 160 height 37
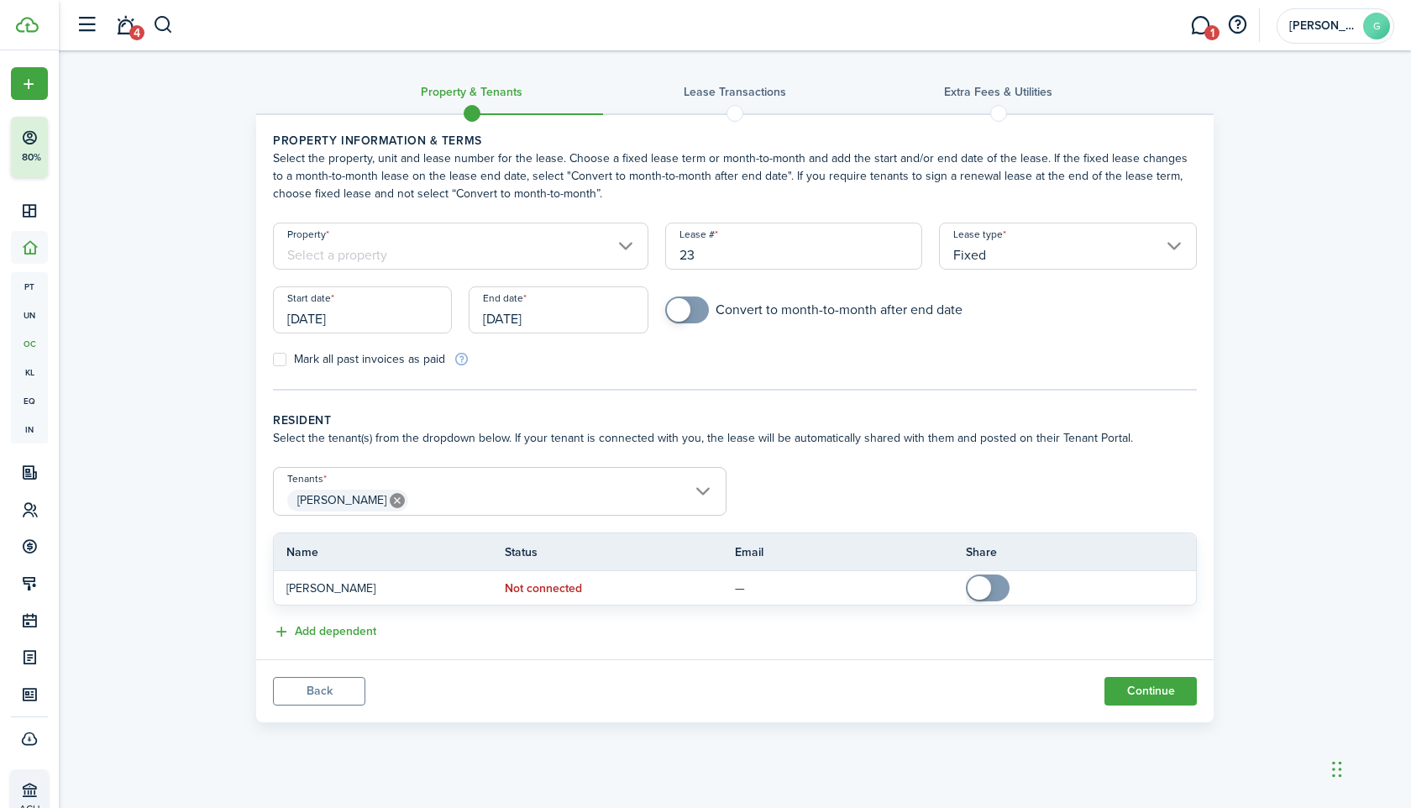
click at [985, 234] on input "Fixed" at bounding box center [1068, 246] width 258 height 47
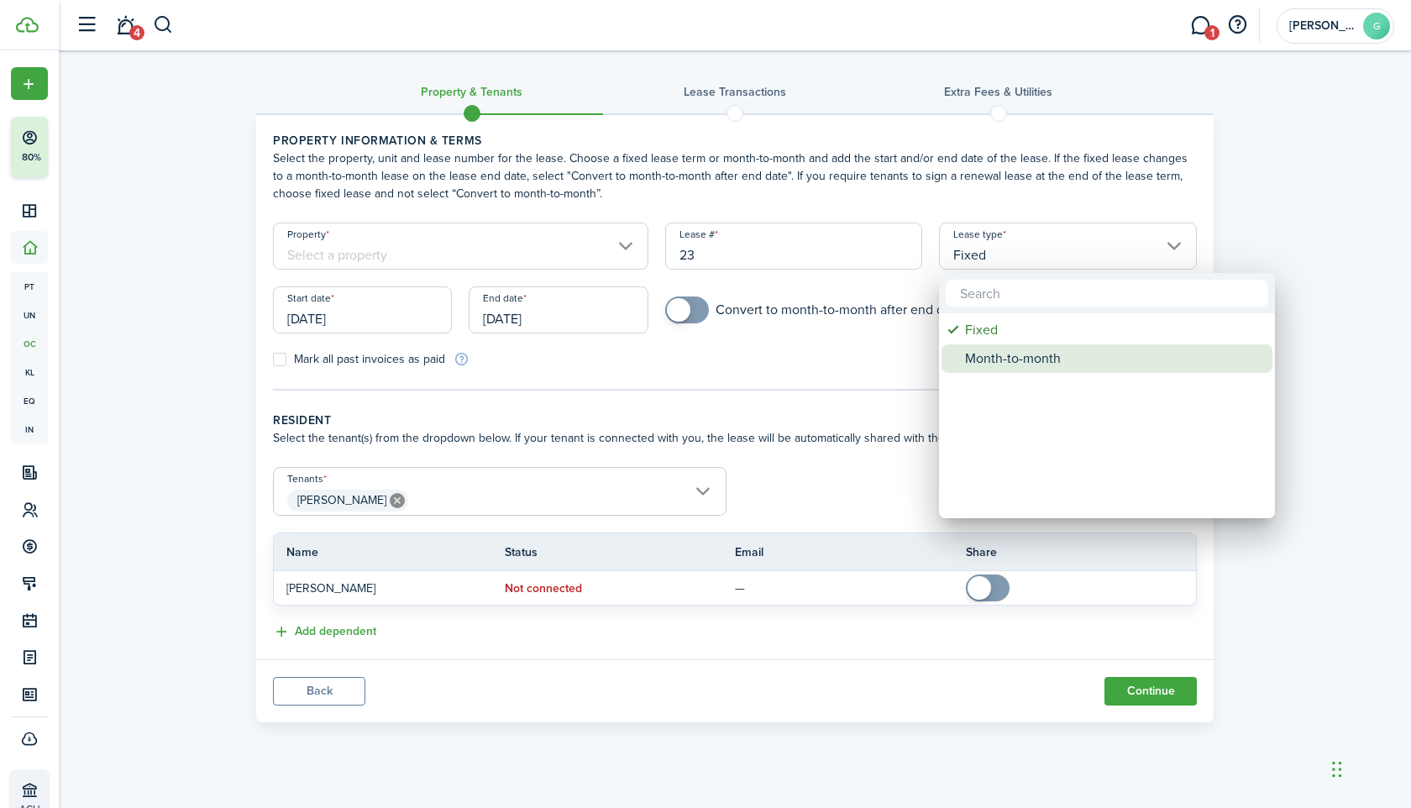
click at [977, 356] on div "Month-to-month" at bounding box center [1113, 358] width 297 height 29
type input "Month-to-month"
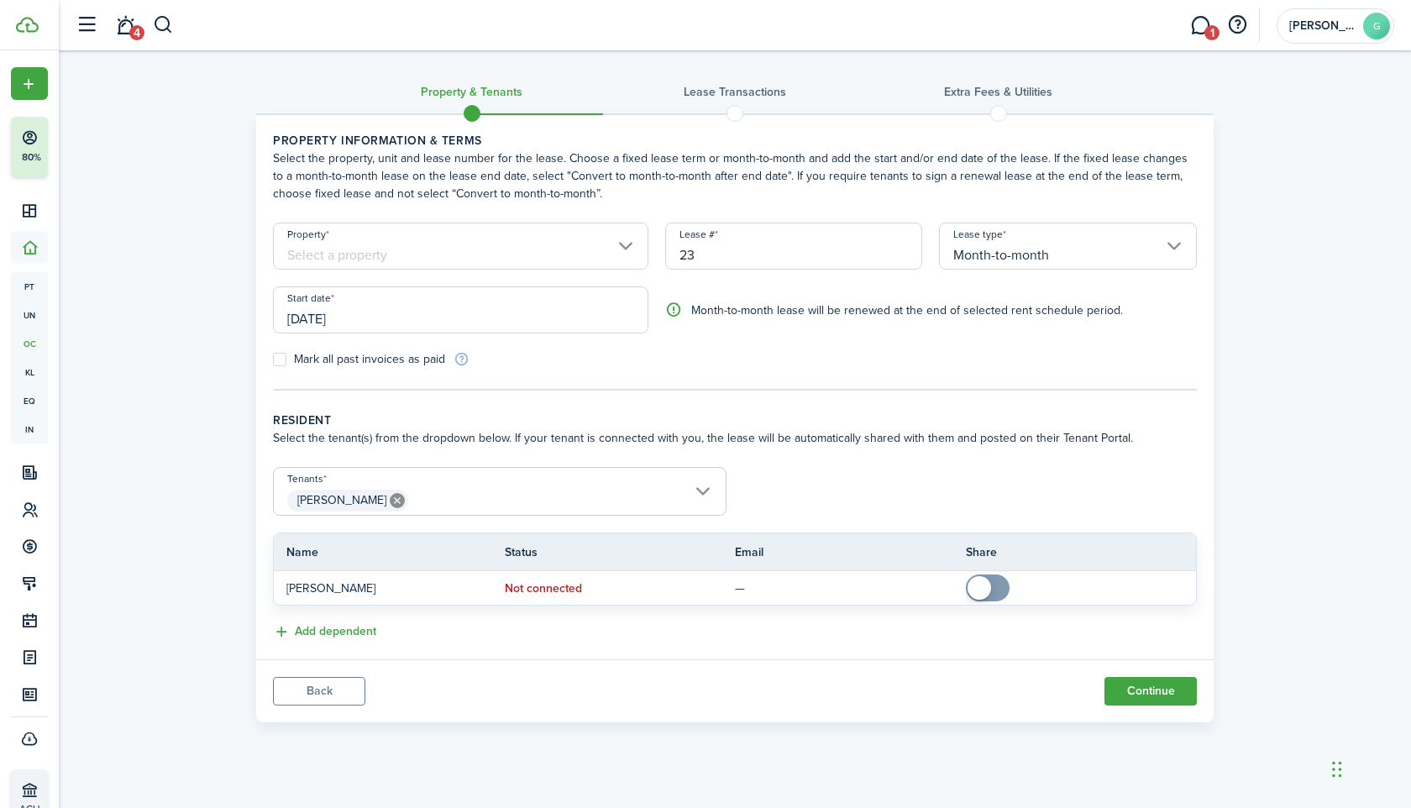
click at [541, 242] on input "Property" at bounding box center [460, 246] width 375 height 47
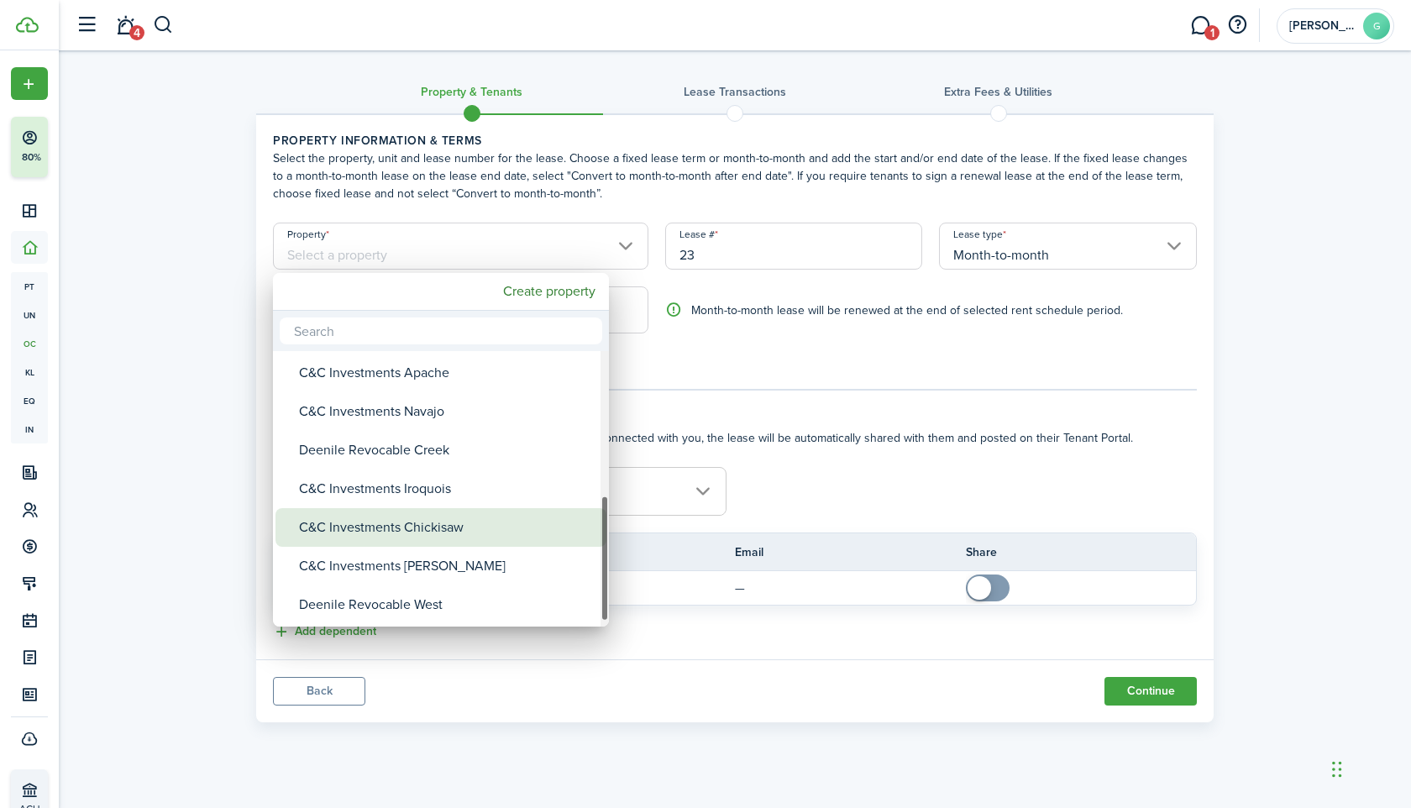
click at [450, 531] on div "C&C Investments Chickisaw" at bounding box center [447, 527] width 297 height 39
type input "C&C Investments Chickisaw"
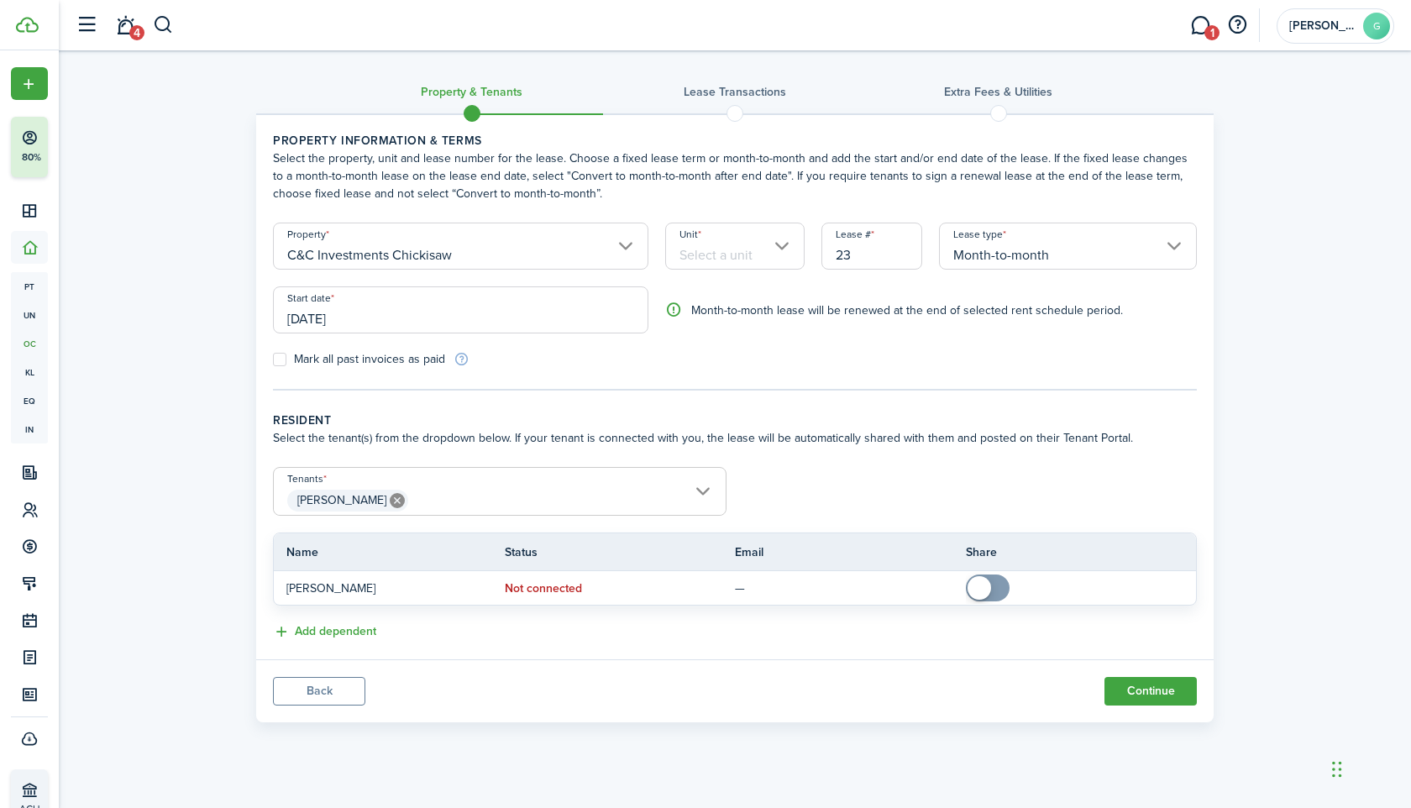
click at [745, 254] on input "Unit" at bounding box center [735, 246] width 140 height 47
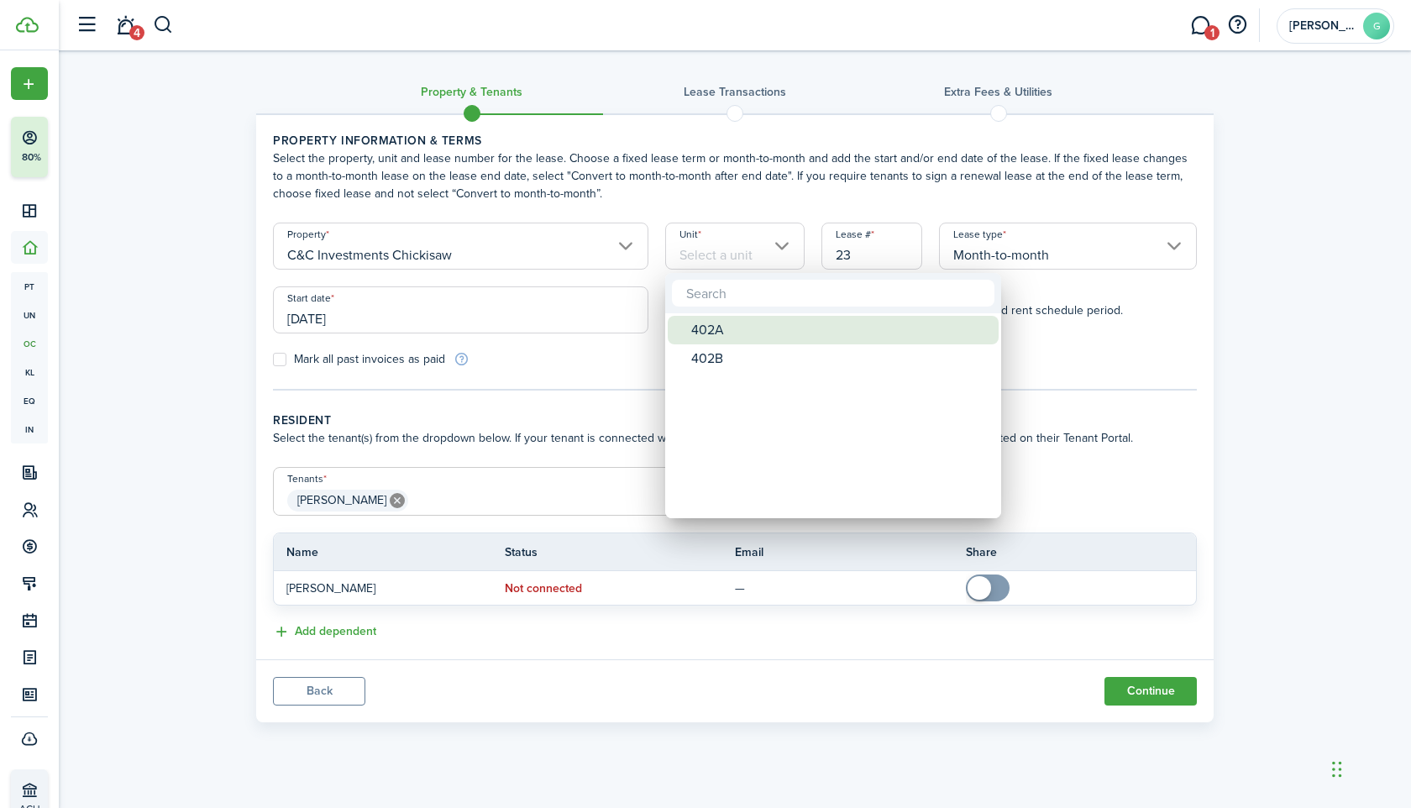
click at [733, 329] on div "402A" at bounding box center [839, 330] width 297 height 29
type input "402A"
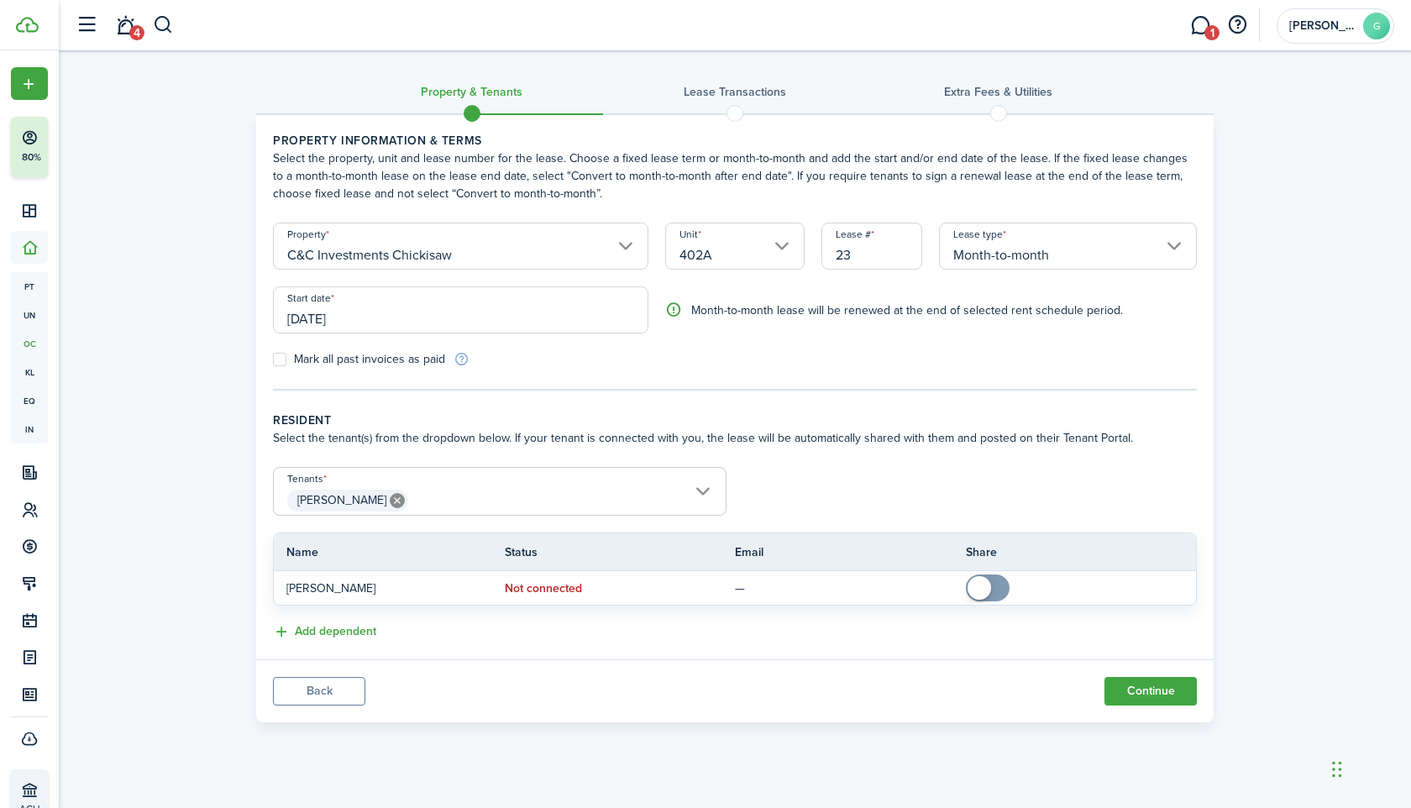
click at [535, 297] on input "[DATE]" at bounding box center [460, 309] width 375 height 47
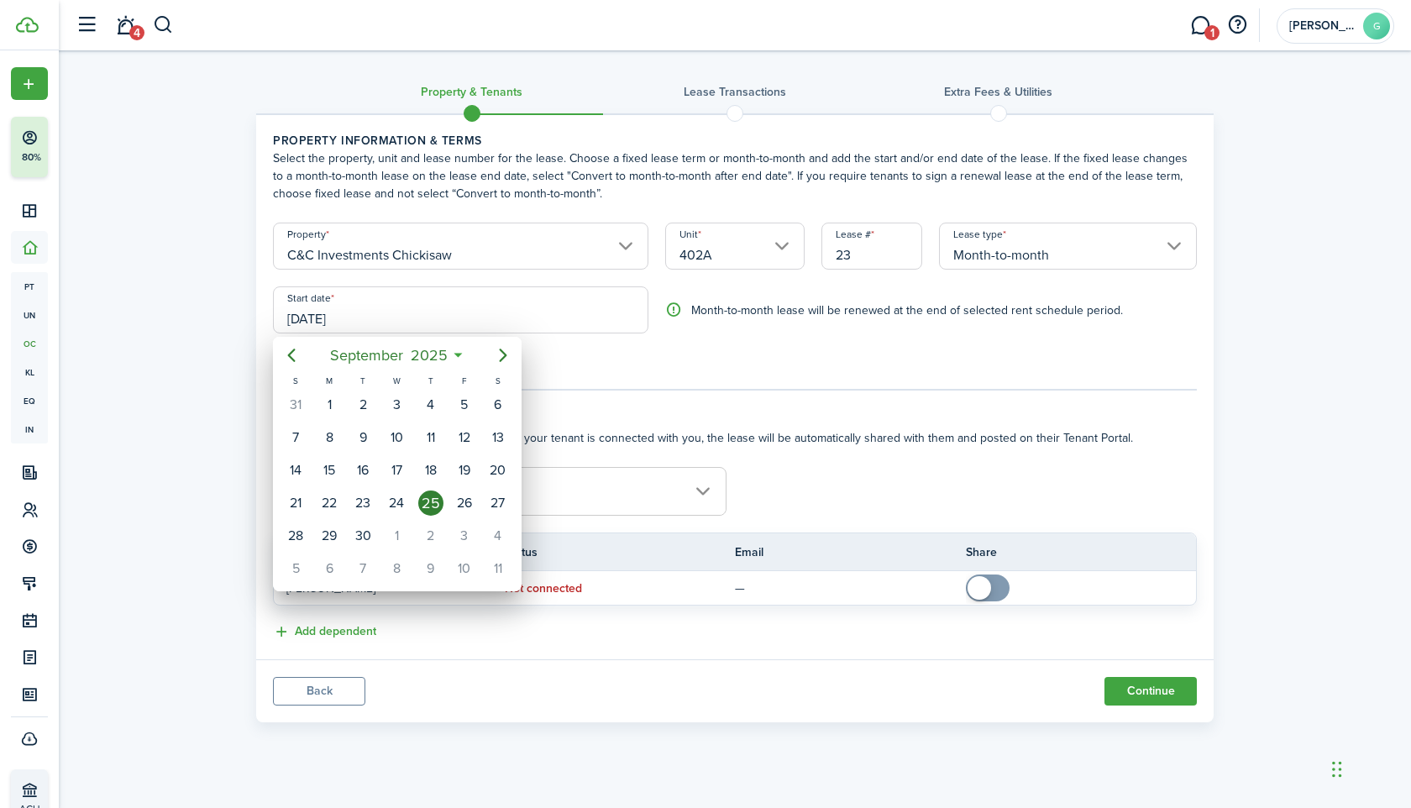
click at [310, 350] on div "[DATE]" at bounding box center [397, 355] width 178 height 30
click at [292, 350] on icon "Previous page" at bounding box center [292, 355] width 8 height 13
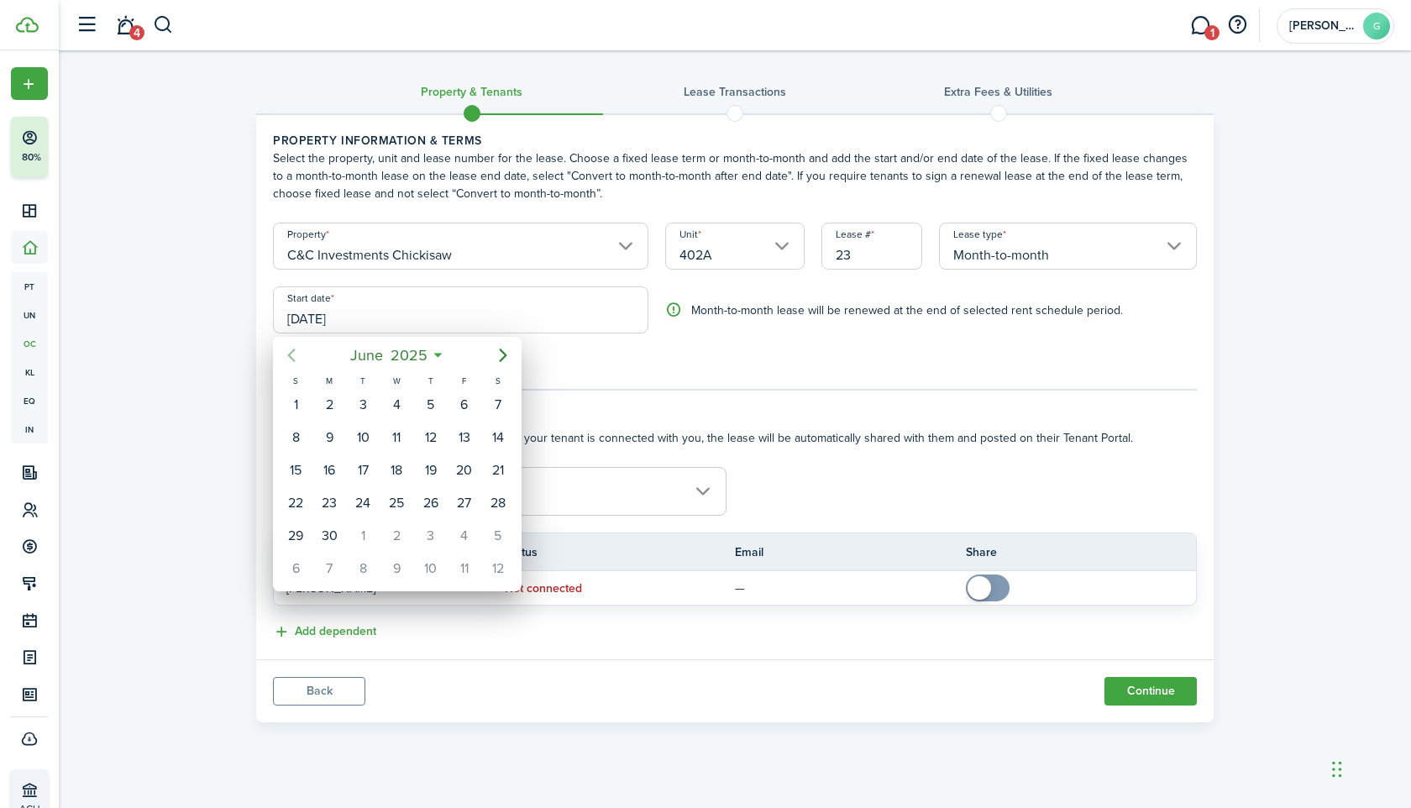
click at [292, 350] on icon "Previous page" at bounding box center [292, 355] width 8 height 13
click at [498, 401] on div "1" at bounding box center [498, 404] width 25 height 25
type input "[DATE]"
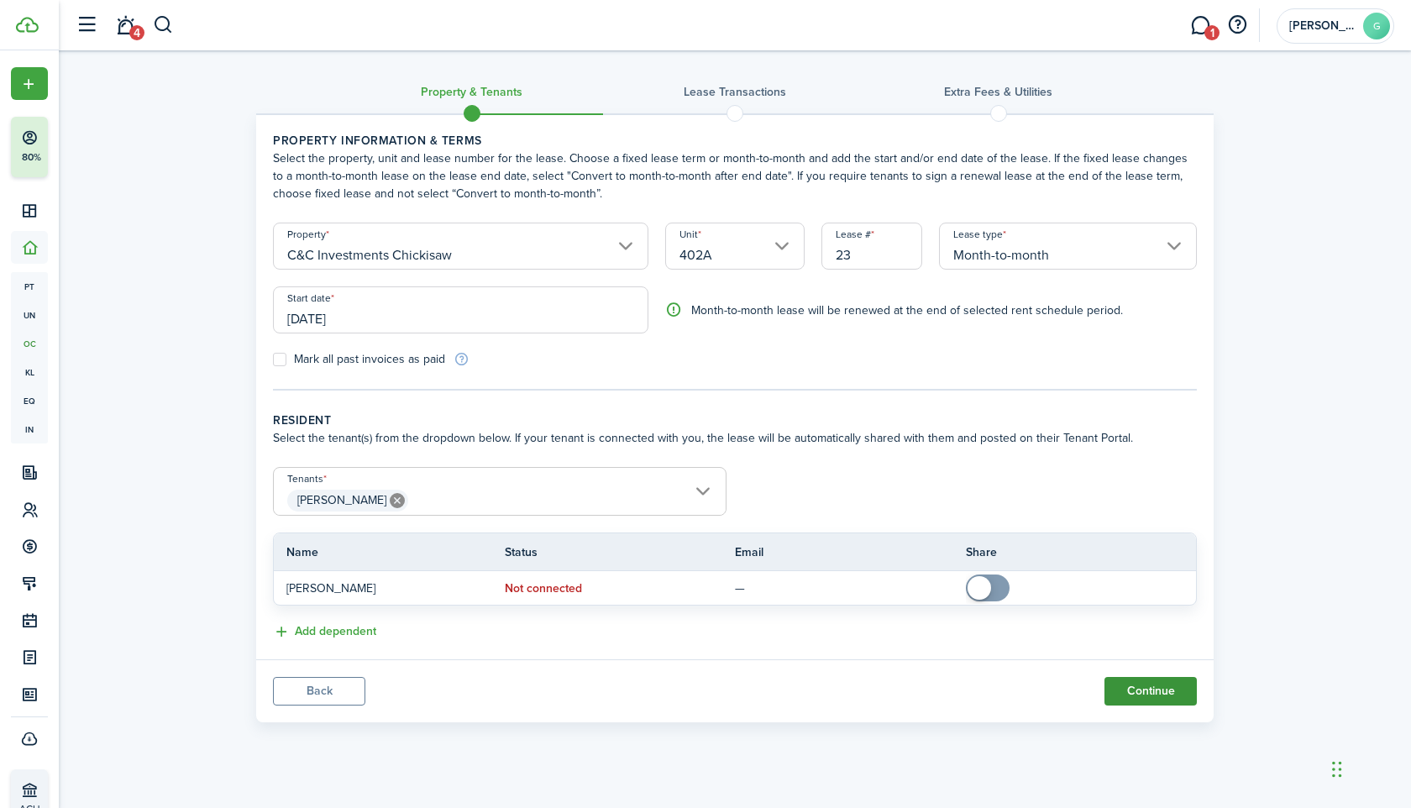
click at [1136, 690] on button "Continue" at bounding box center [1151, 691] width 92 height 29
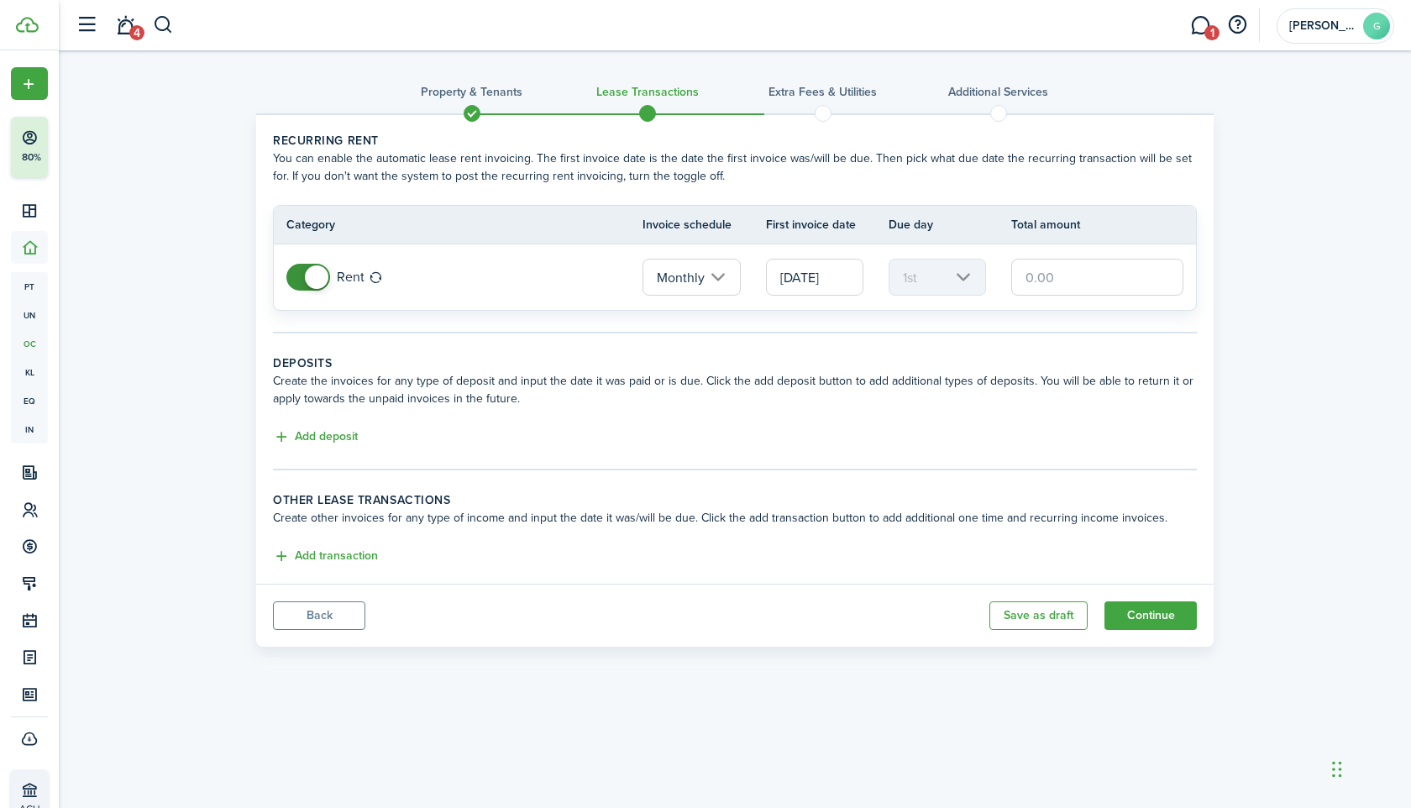
click at [1073, 270] on input "text" at bounding box center [1097, 277] width 172 height 37
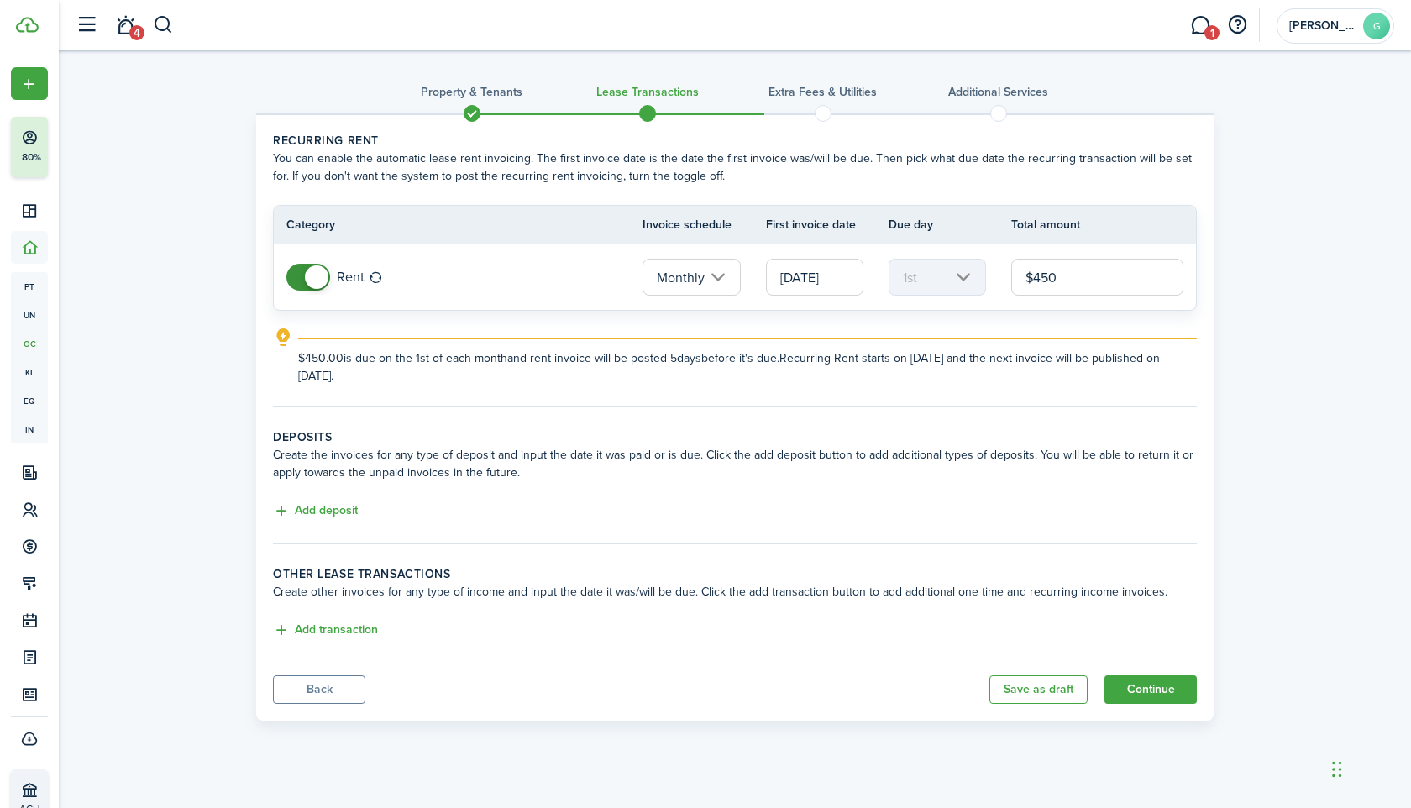
click at [837, 281] on input "[DATE]" at bounding box center [814, 277] width 97 height 37
type input "$450.00"
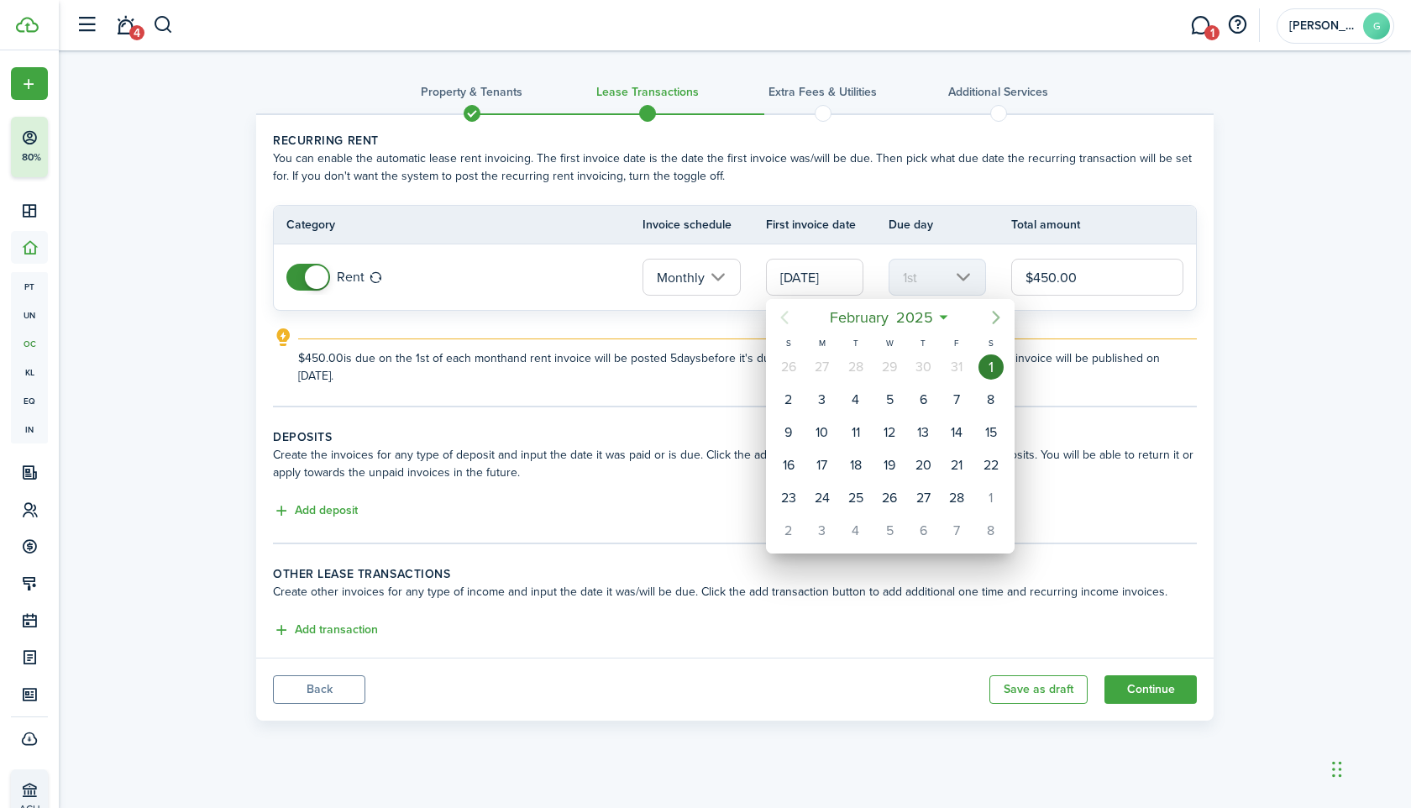
click at [1000, 317] on icon "Next page" at bounding box center [996, 317] width 8 height 13
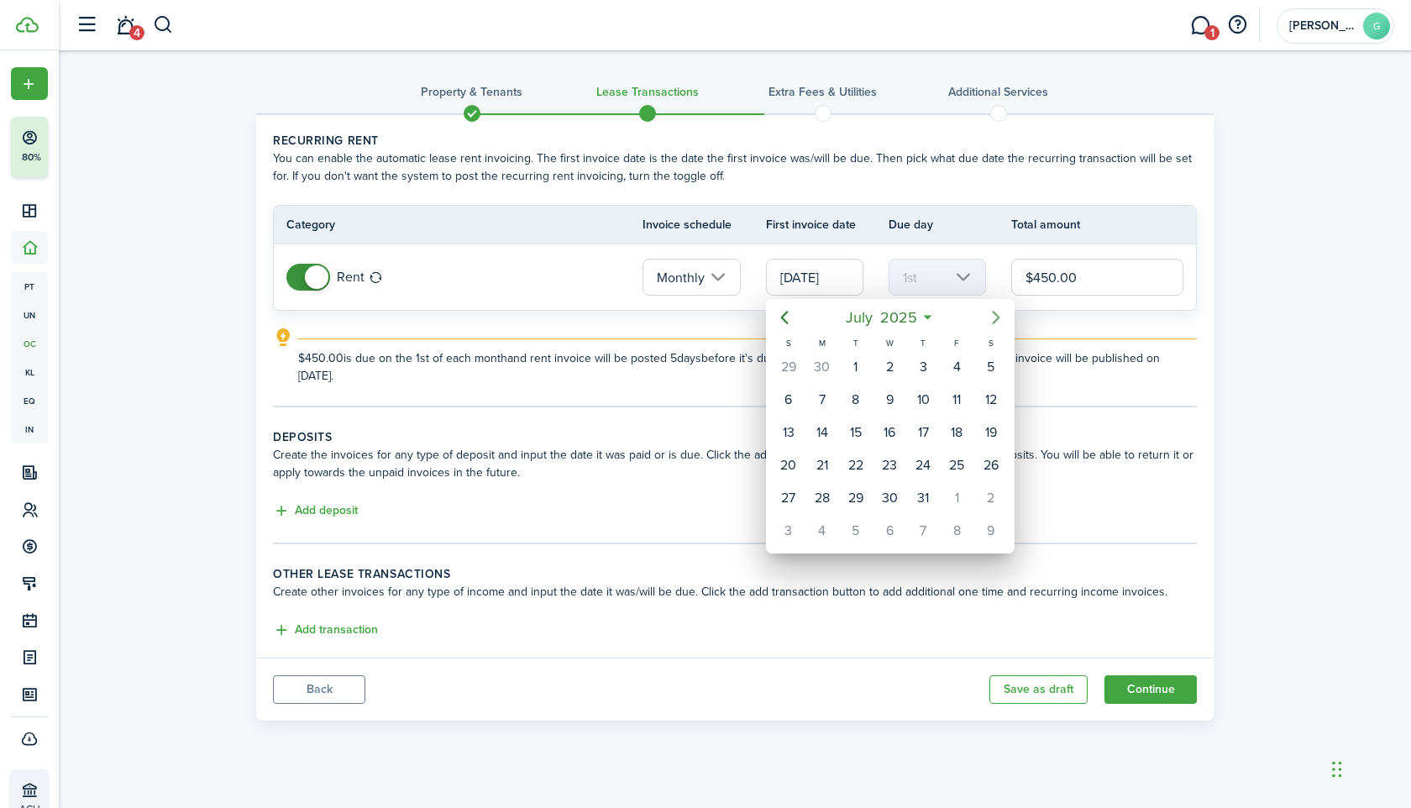
click at [1000, 317] on icon "Next page" at bounding box center [996, 317] width 8 height 13
click at [981, 371] on div "1" at bounding box center [991, 366] width 25 height 25
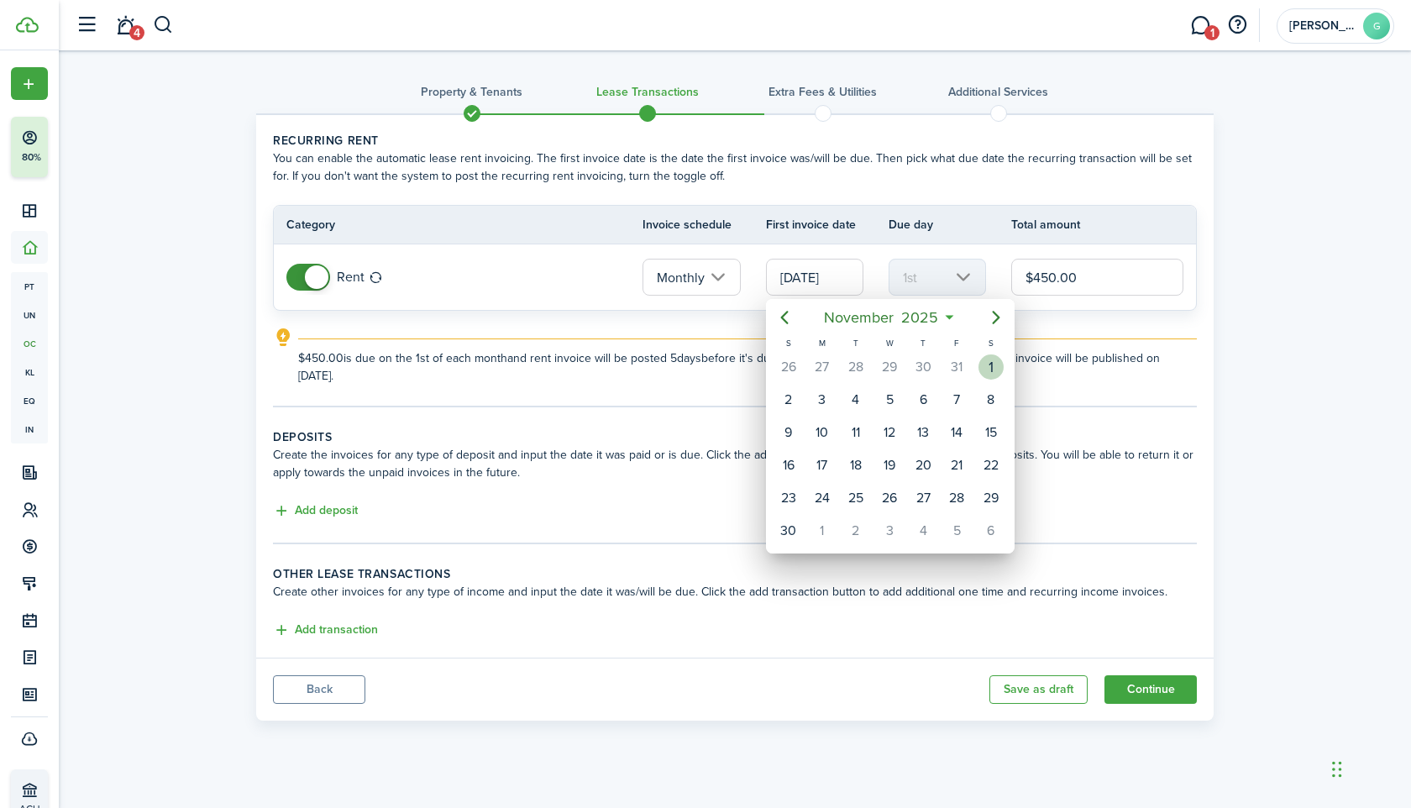
type input "[DATE]"
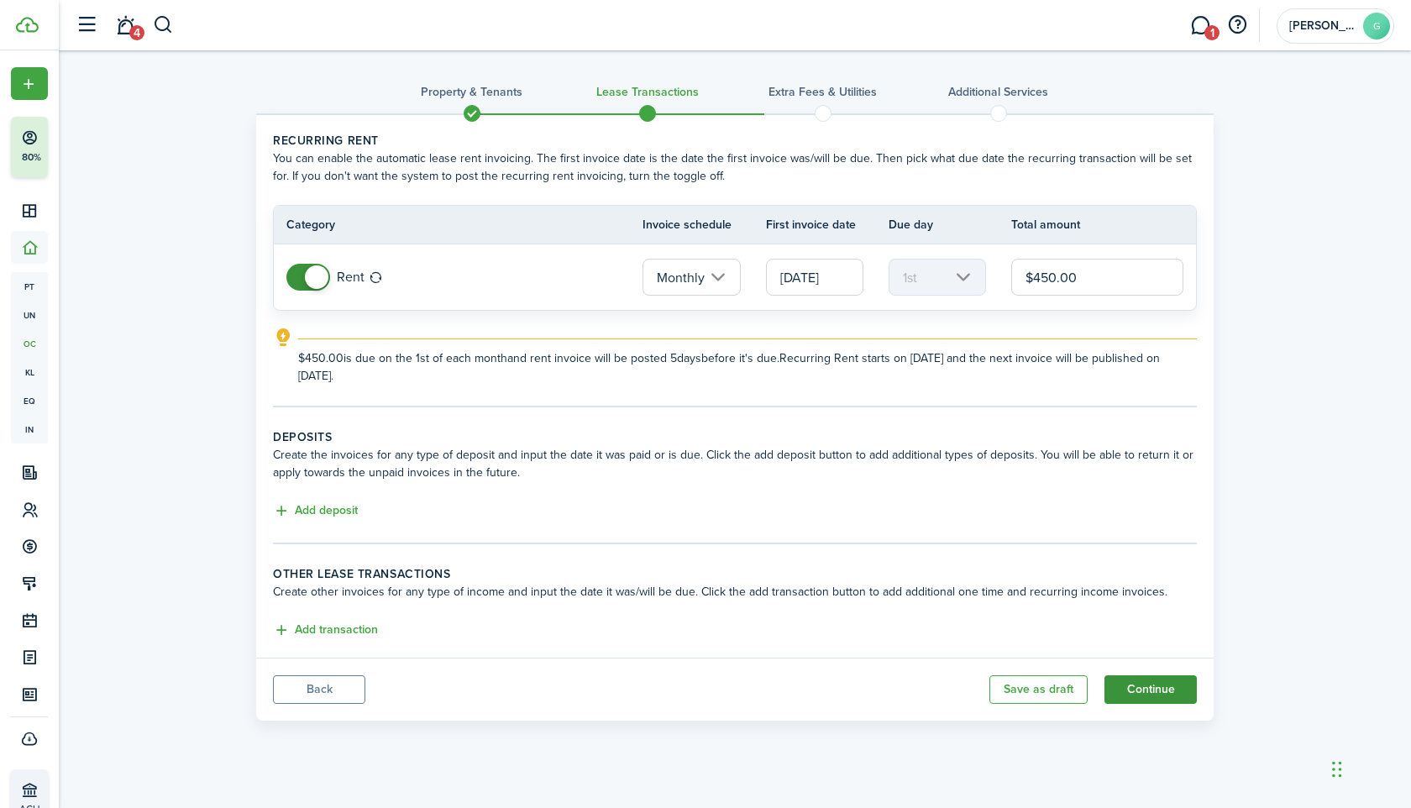
click at [1133, 690] on button "Continue" at bounding box center [1151, 689] width 92 height 29
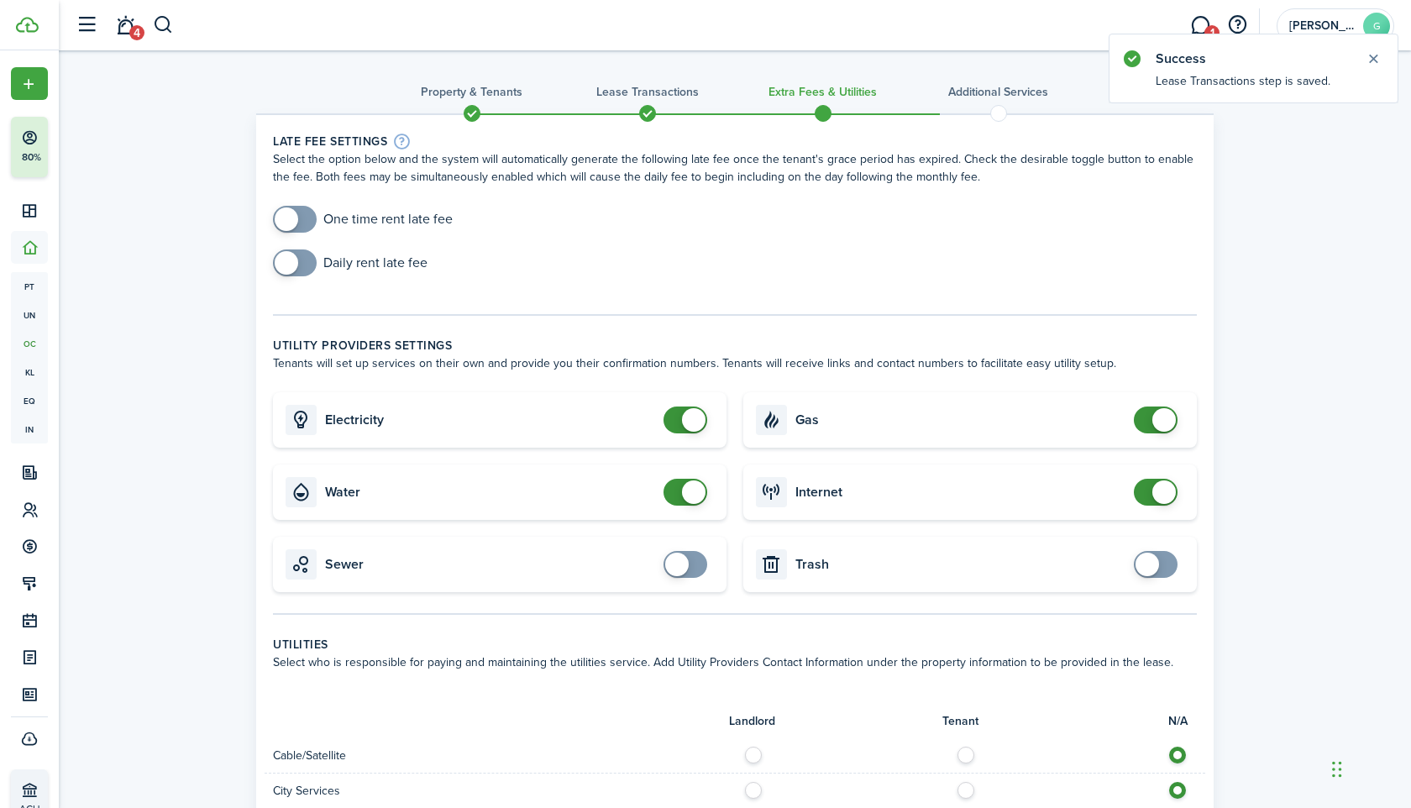
checkbox input "false"
click at [699, 426] on span at bounding box center [694, 420] width 24 height 24
checkbox input "false"
click at [689, 495] on span at bounding box center [694, 492] width 24 height 24
checkbox input "false"
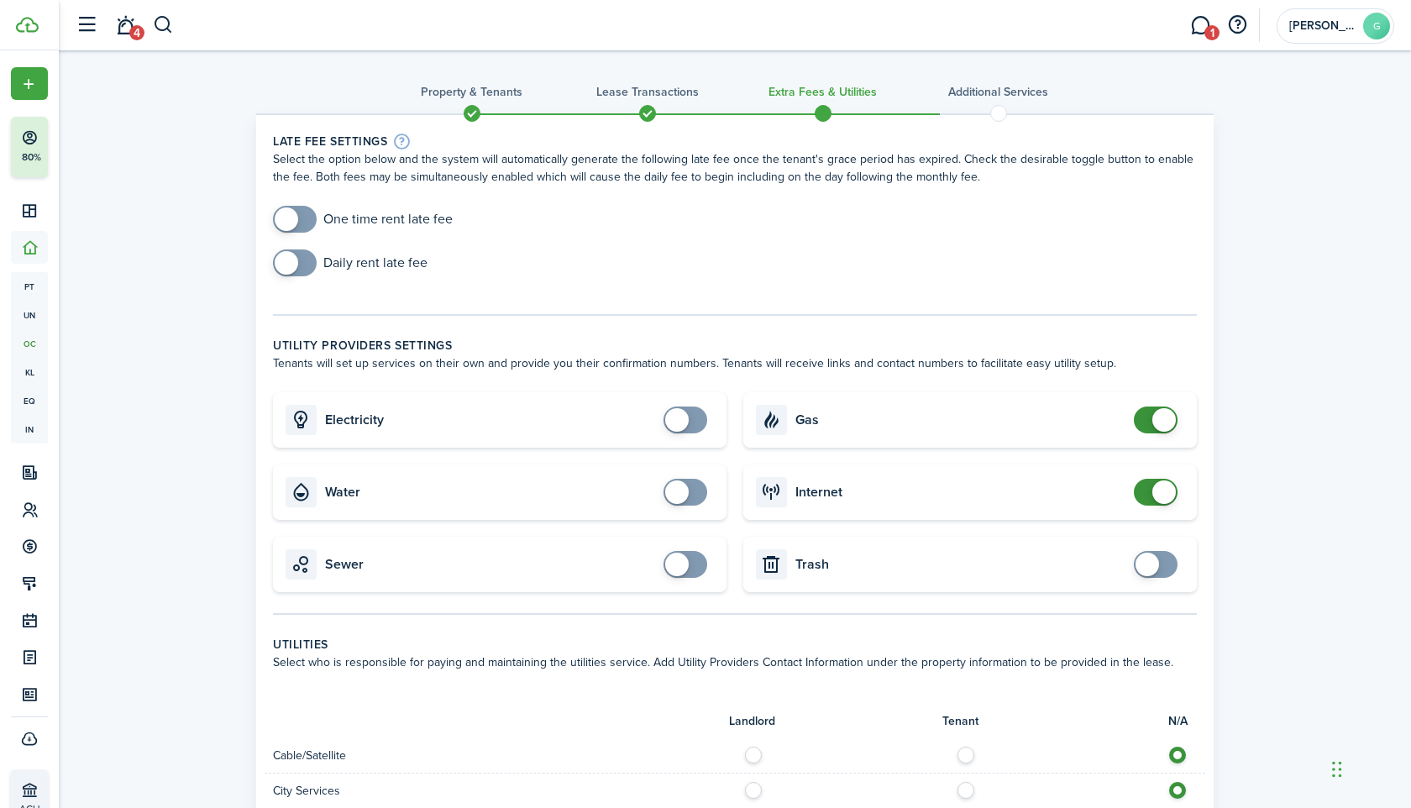
click at [1166, 420] on span at bounding box center [1164, 420] width 24 height 24
checkbox input "false"
click at [1168, 492] on span at bounding box center [1164, 492] width 24 height 24
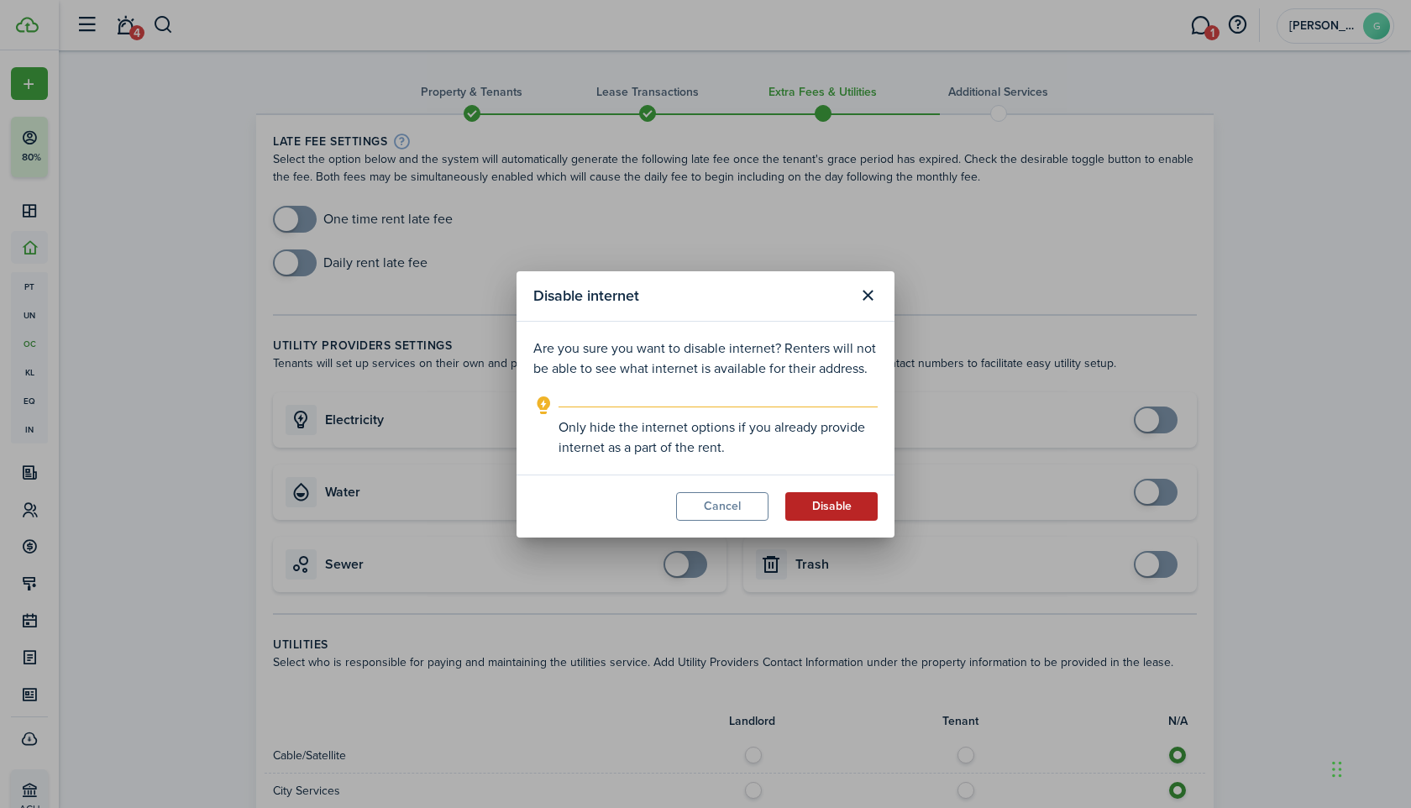
click at [864, 510] on button "Disable" at bounding box center [831, 506] width 92 height 29
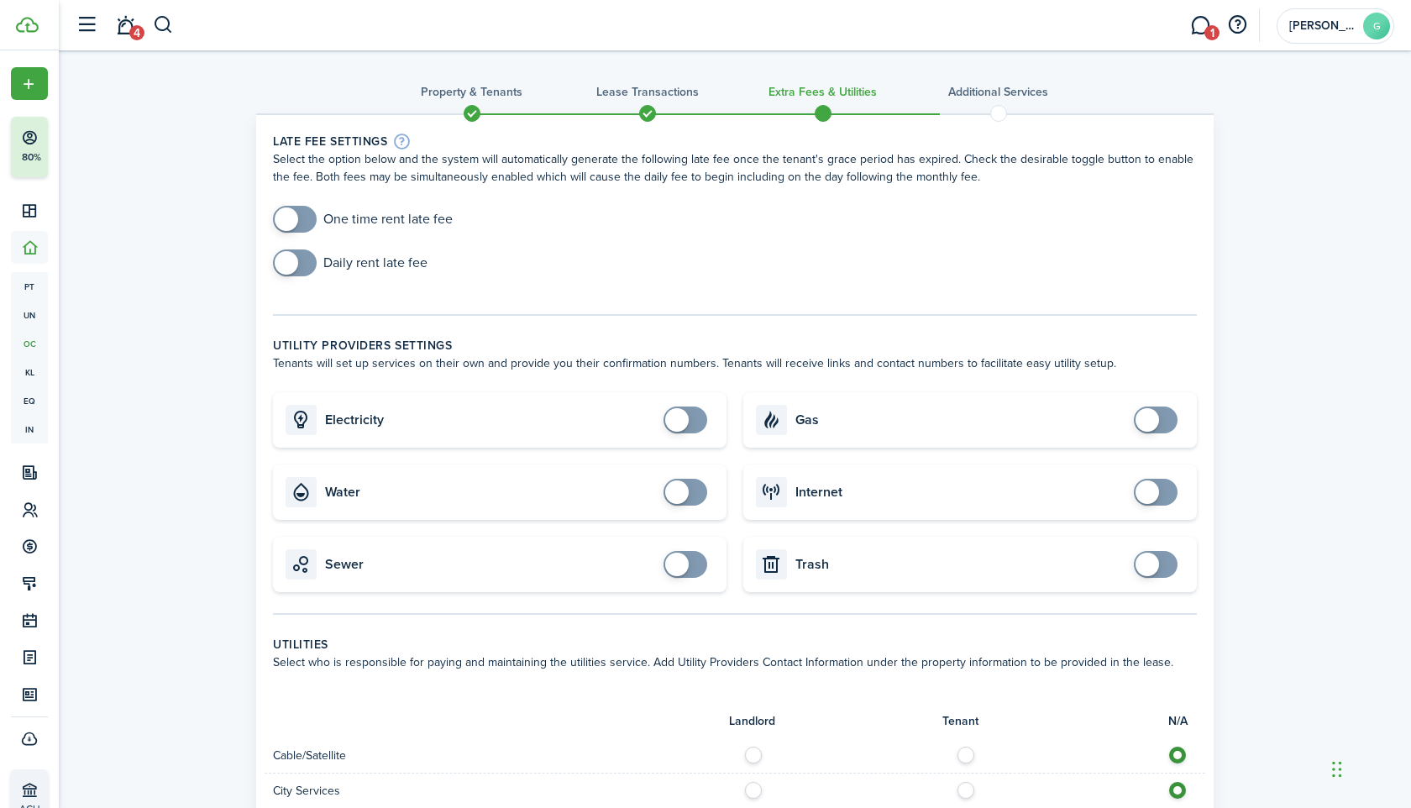
checkbox input "true"
click at [284, 217] on span at bounding box center [287, 219] width 24 height 24
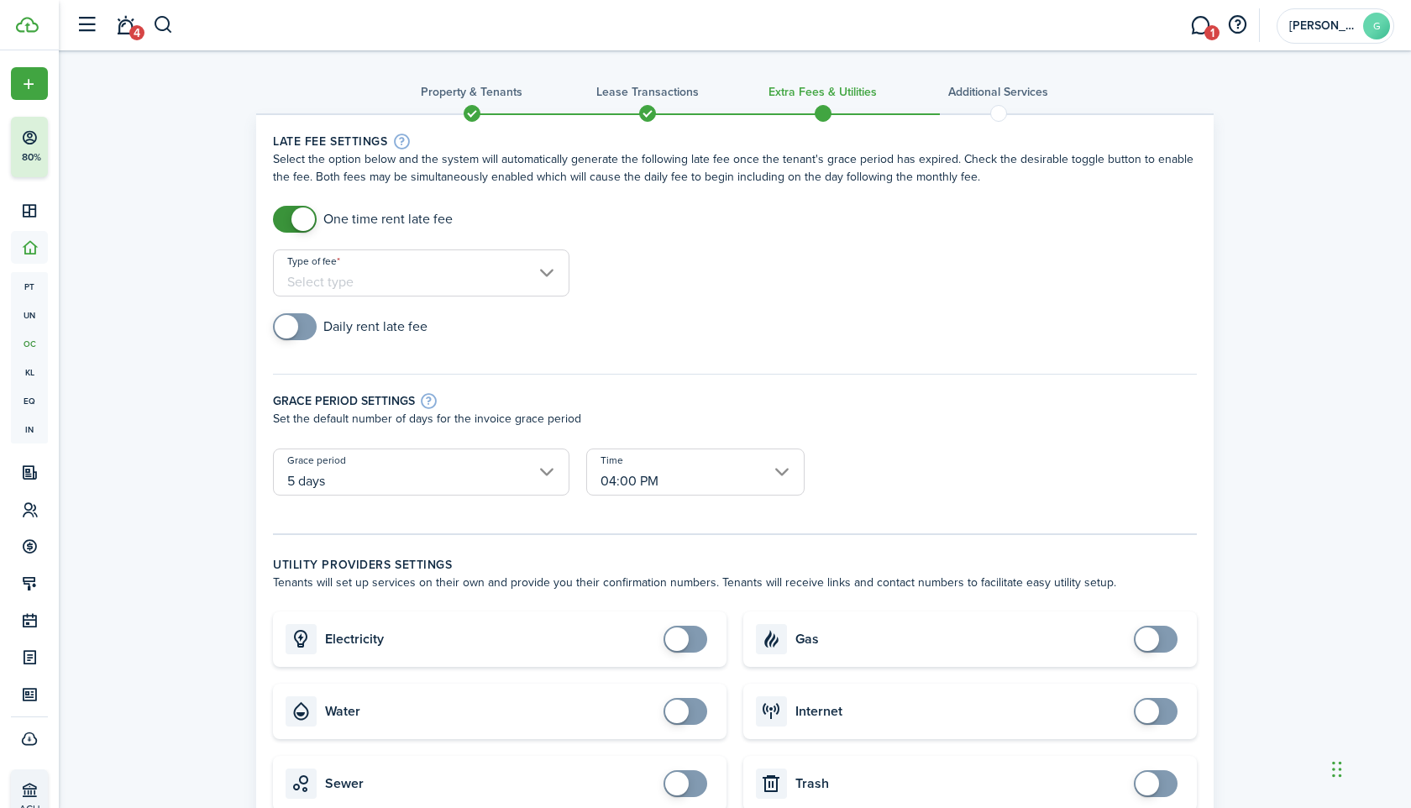
click at [445, 266] on input "Type of fee" at bounding box center [421, 272] width 297 height 47
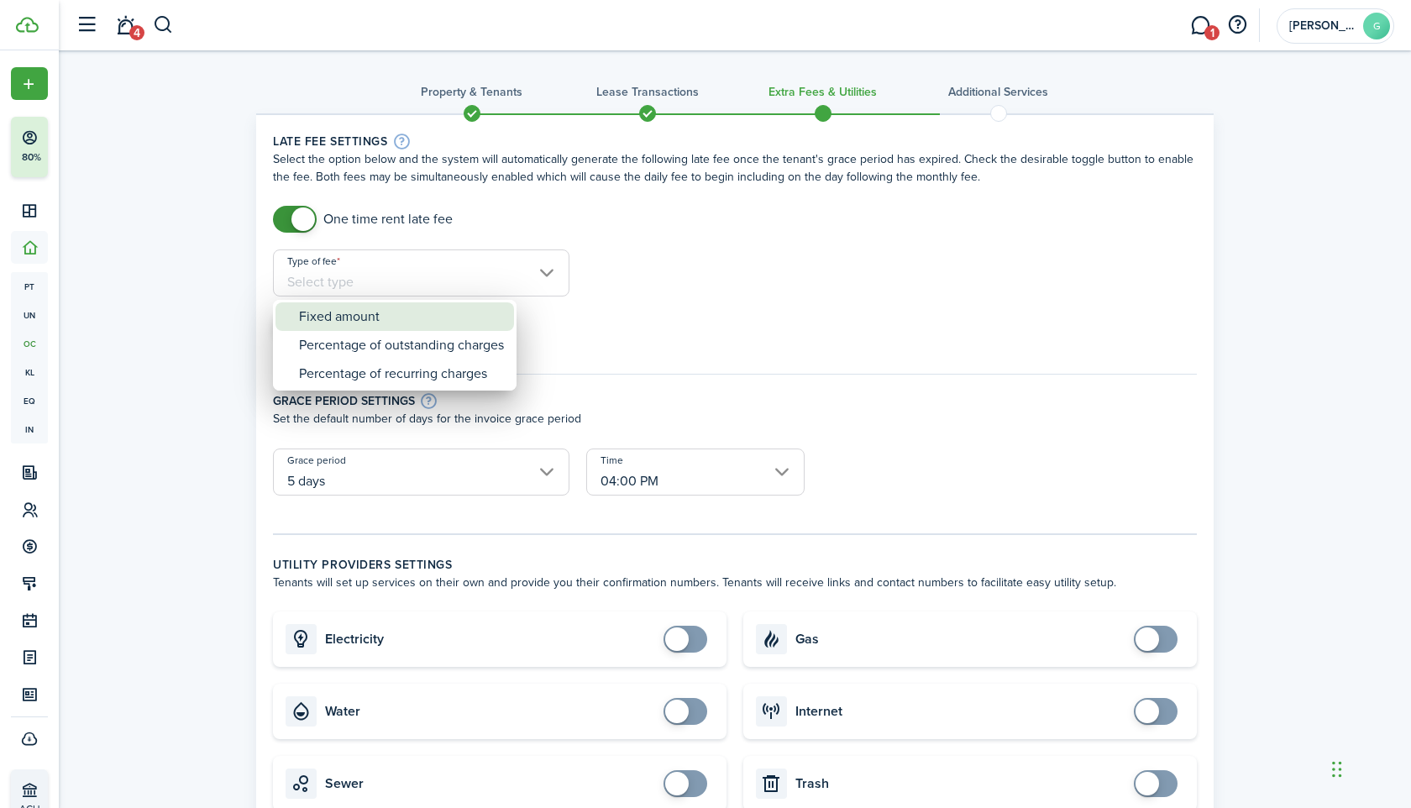
click at [391, 307] on div "Fixed amount" at bounding box center [401, 316] width 205 height 29
type input "Fixed amount"
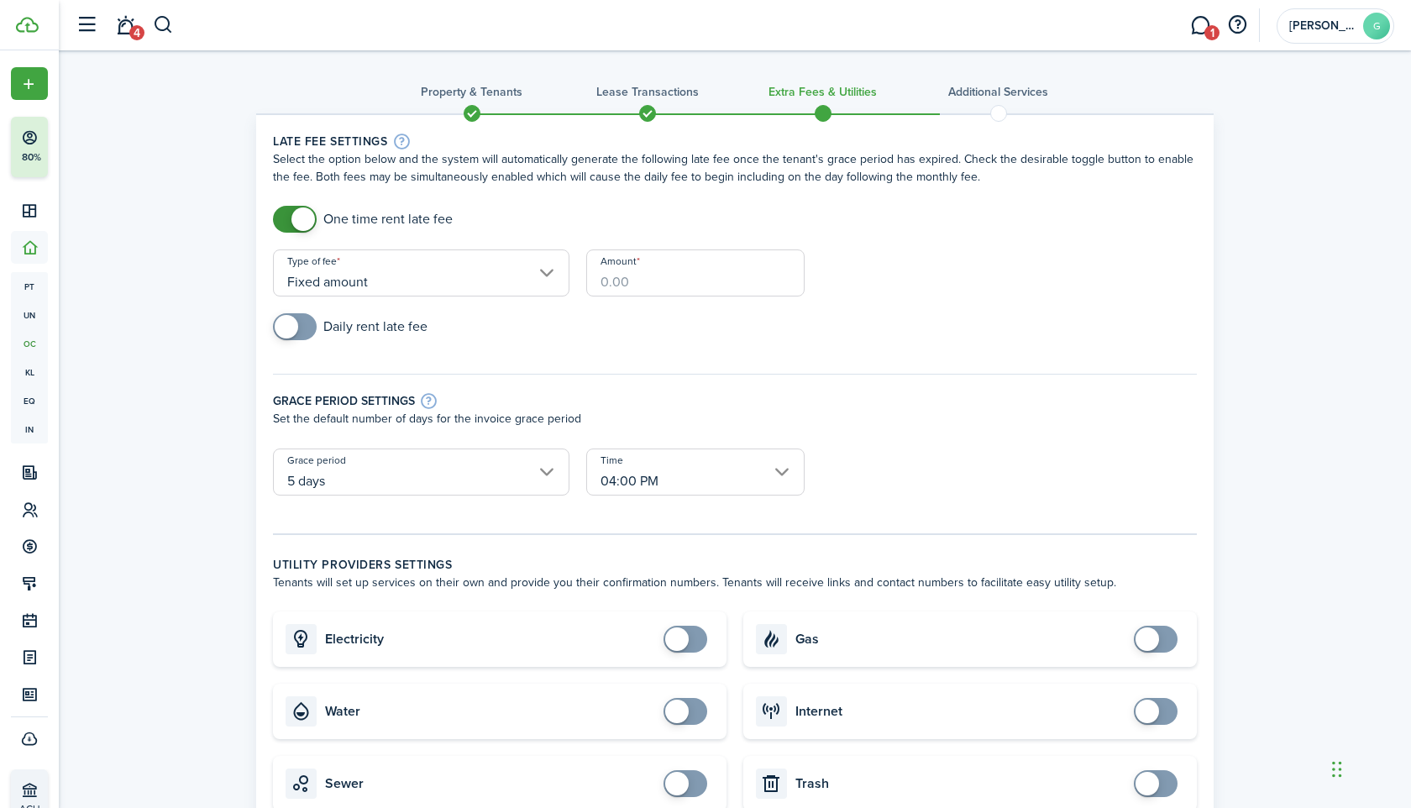
click at [615, 286] on input "Amount" at bounding box center [695, 272] width 218 height 47
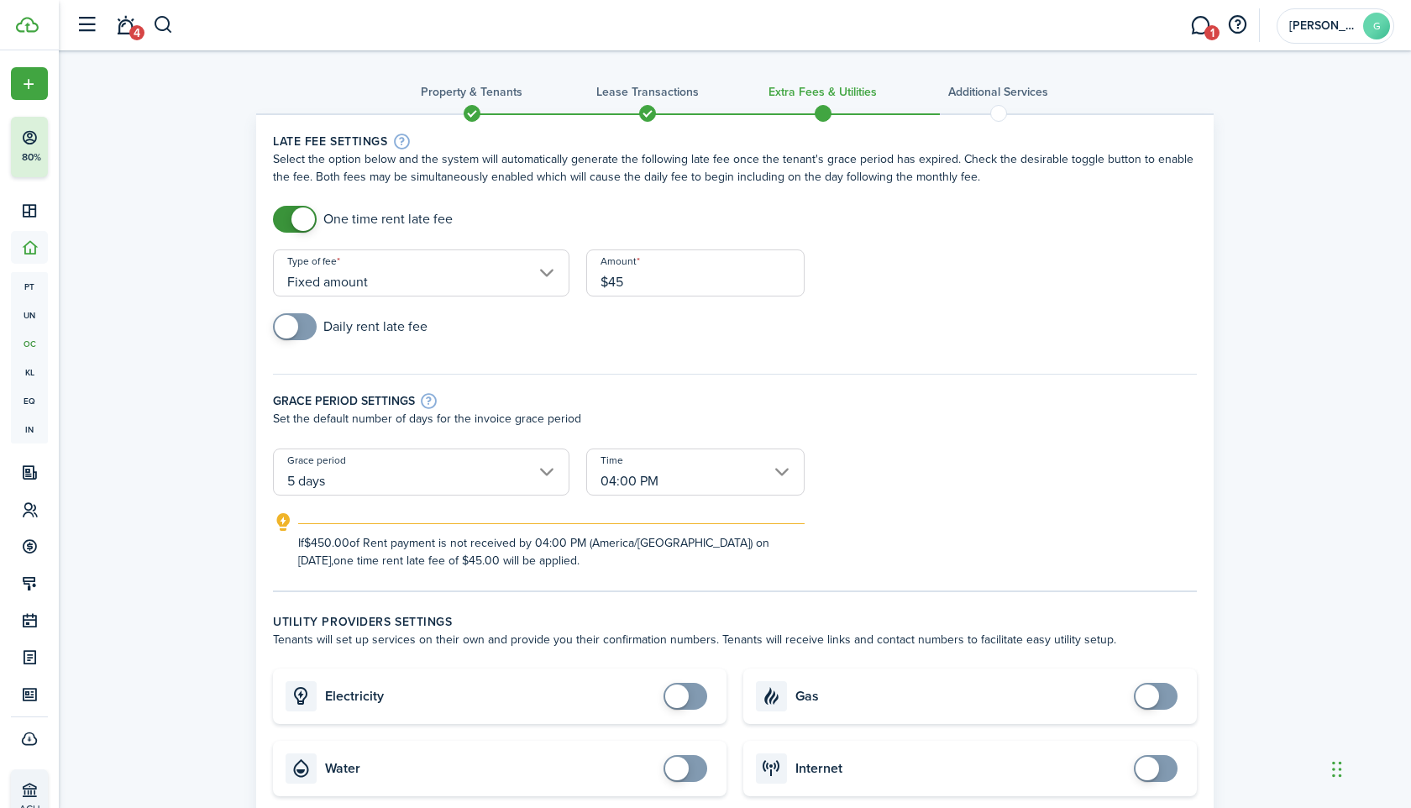
click at [379, 469] on input "5 days" at bounding box center [421, 472] width 297 height 47
type input "$45.00"
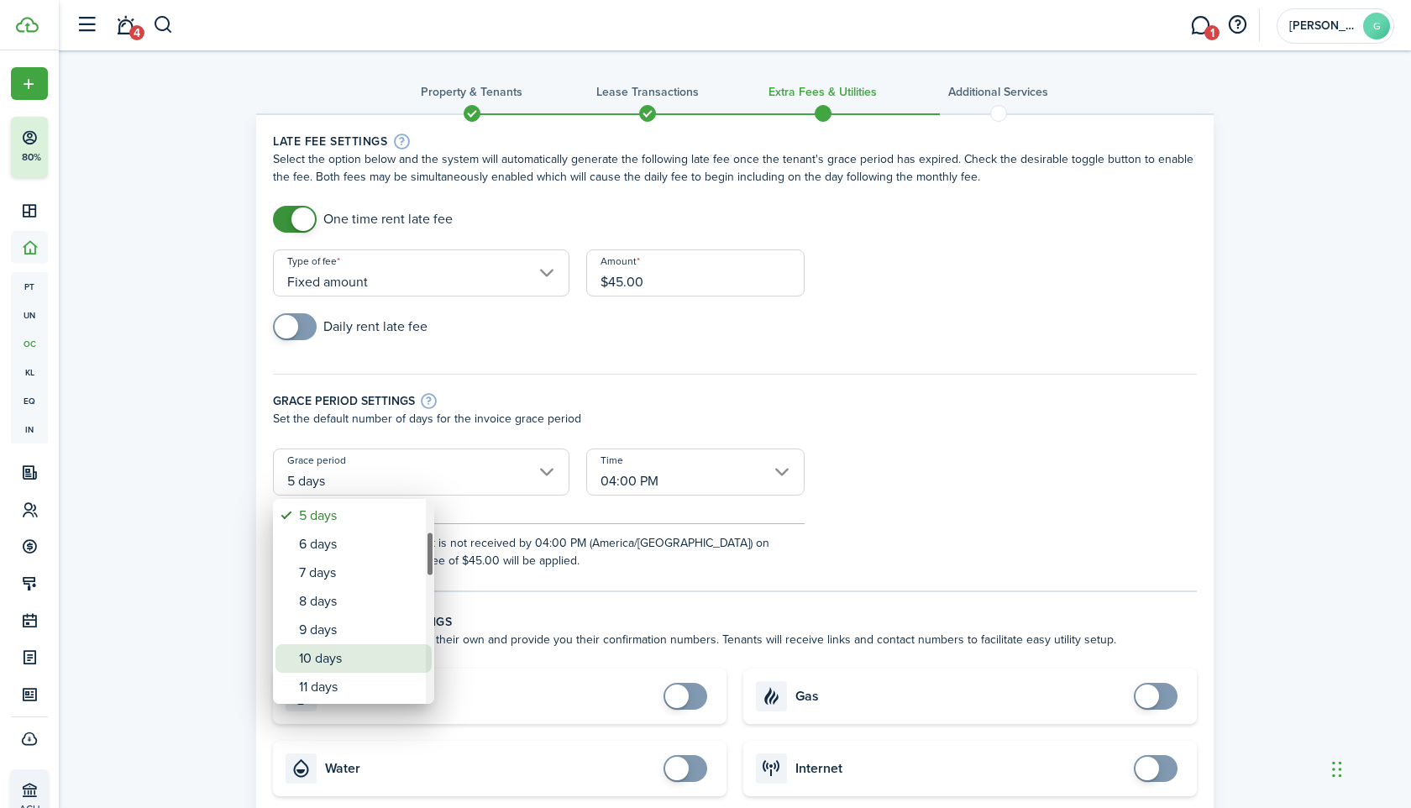
click at [328, 658] on div "10 days" at bounding box center [360, 658] width 123 height 29
type input "10 days"
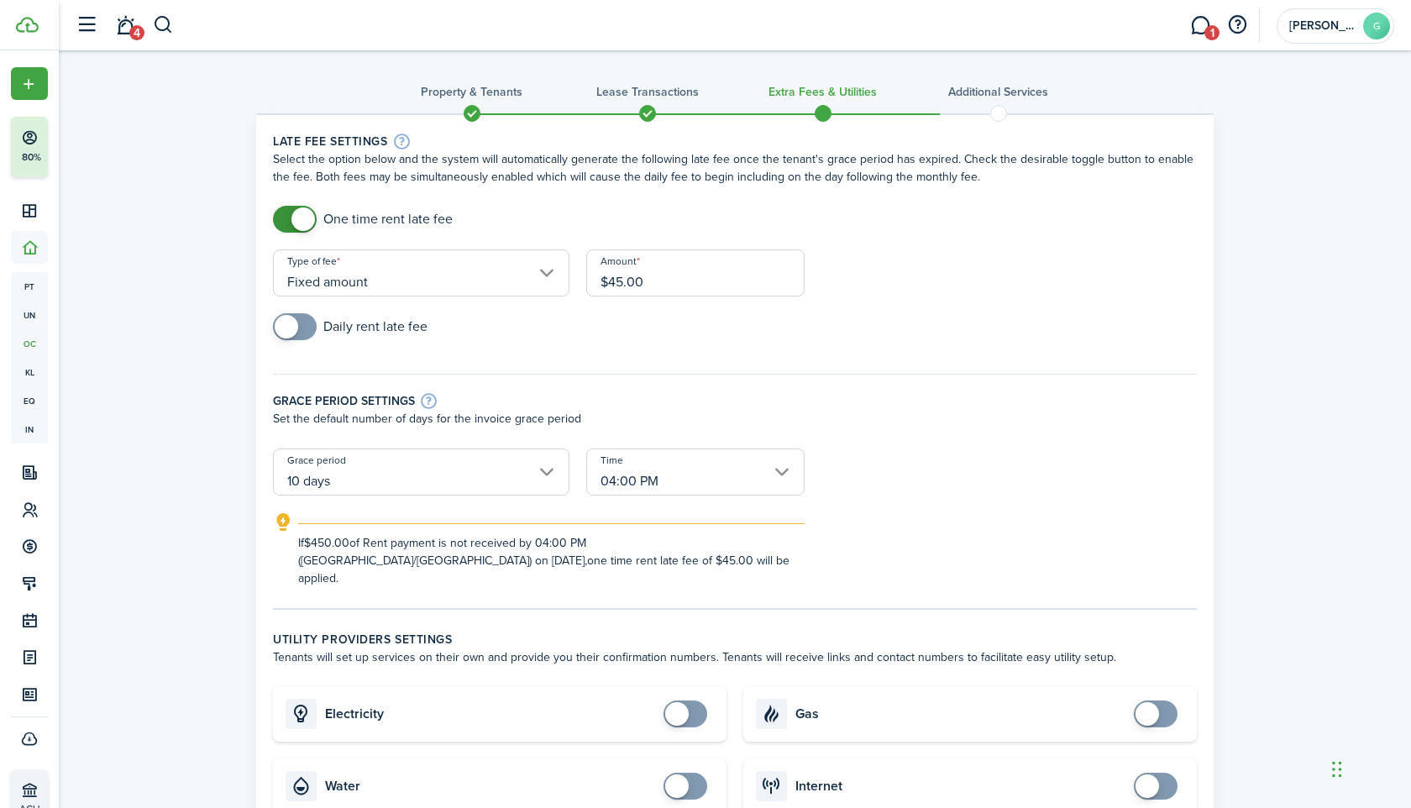
scroll to position [932, 0]
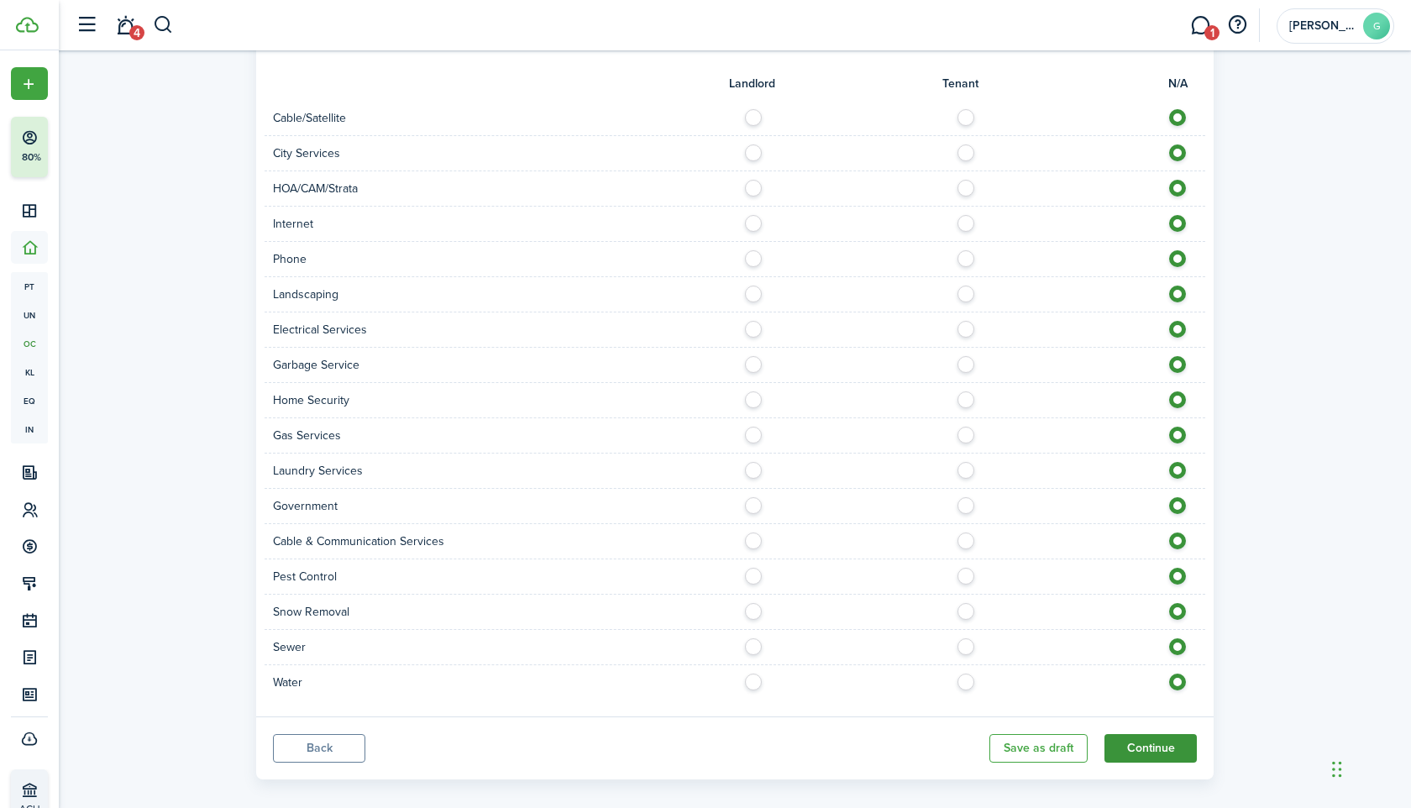
click at [1147, 734] on button "Continue" at bounding box center [1151, 748] width 92 height 29
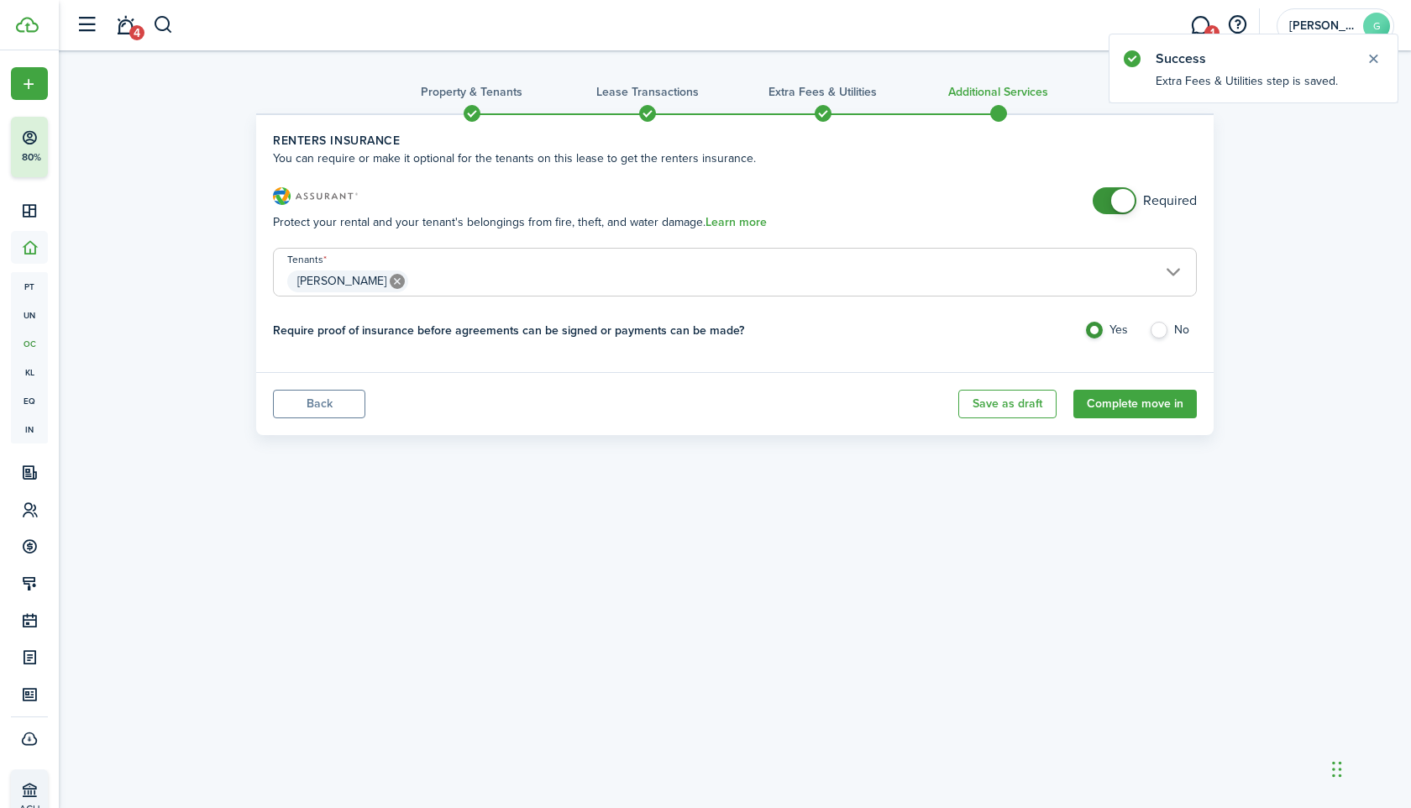
checkbox input "false"
click at [1132, 205] on span at bounding box center [1123, 201] width 24 height 24
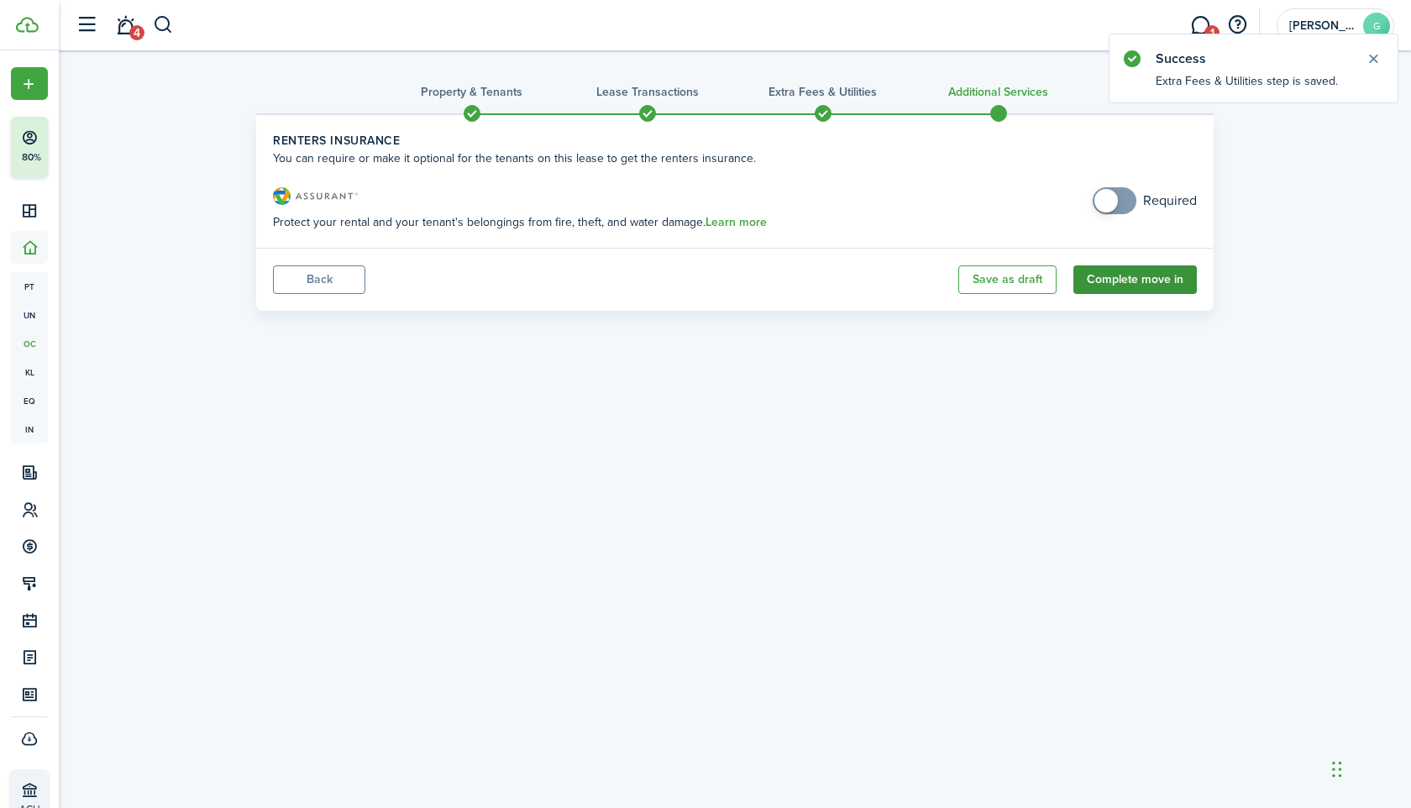
click at [1106, 286] on button "Complete move in" at bounding box center [1134, 279] width 123 height 29
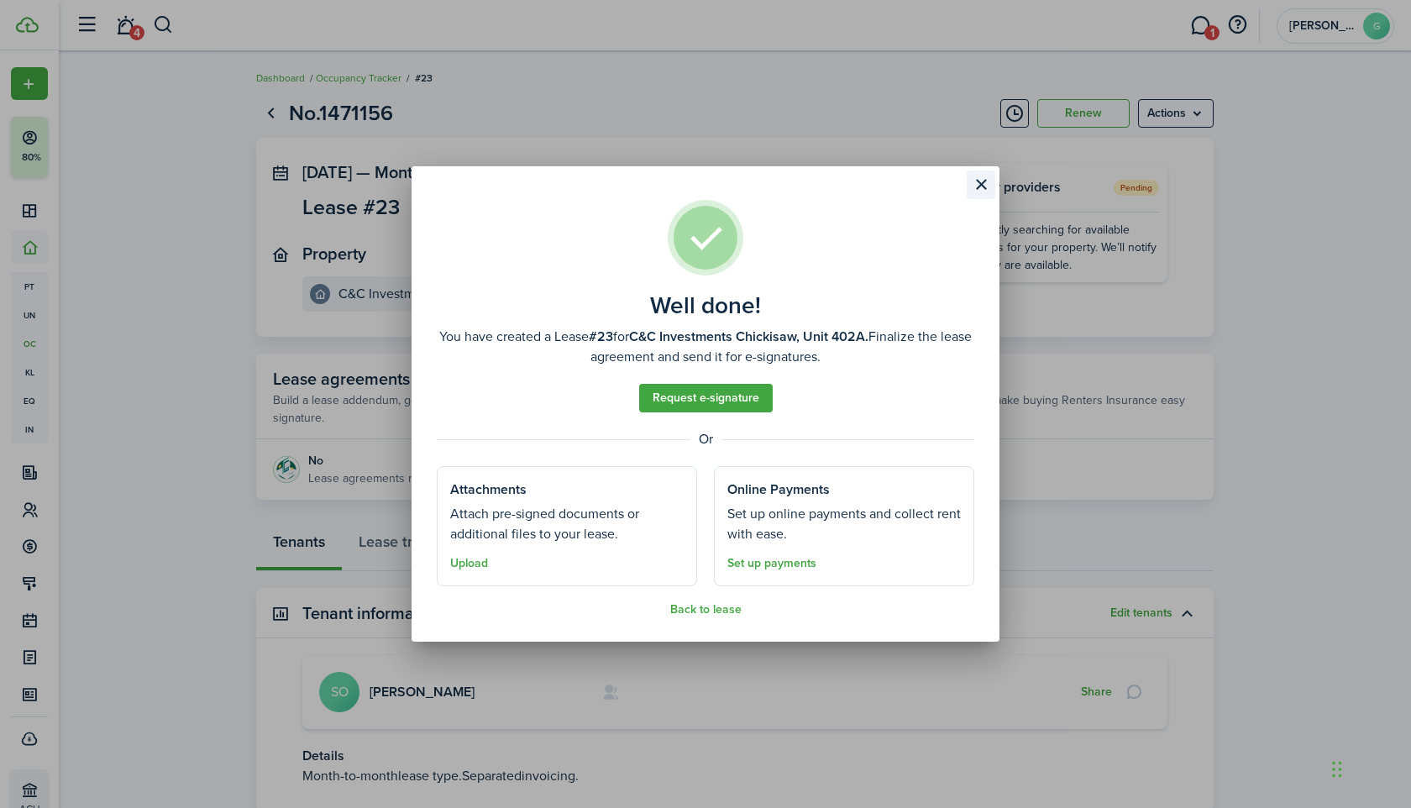
click at [977, 195] on button "Close modal" at bounding box center [981, 185] width 29 height 29
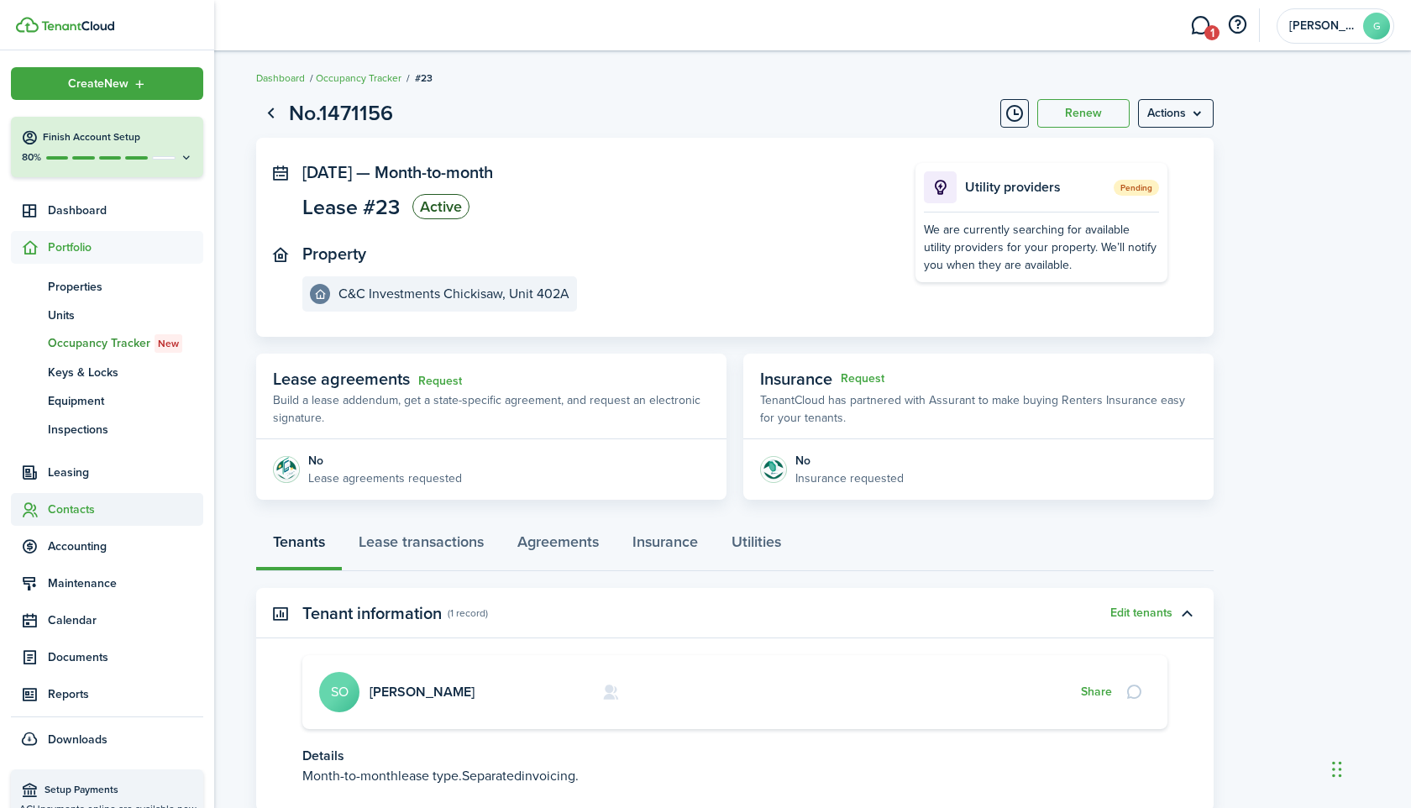
click at [34, 512] on icon at bounding box center [30, 509] width 18 height 17
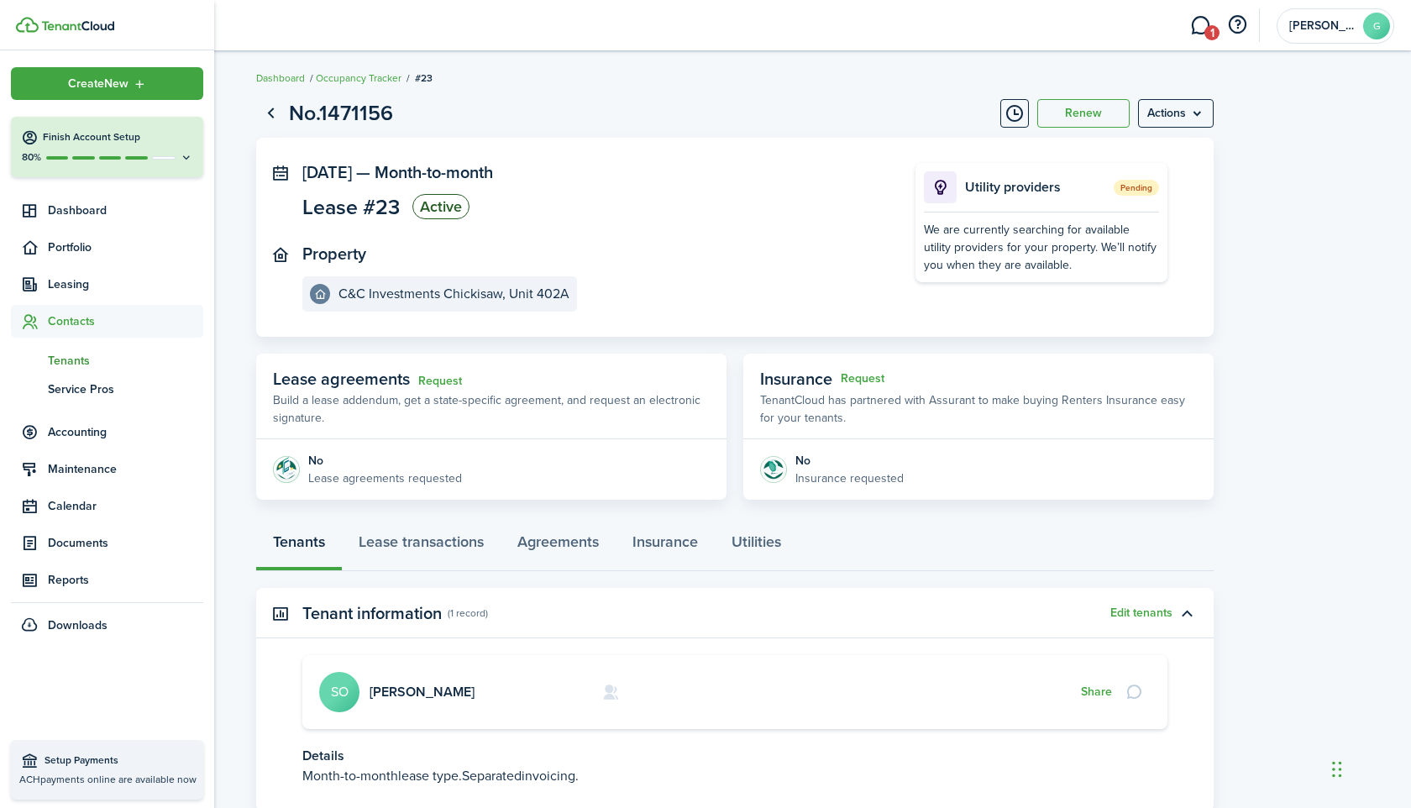
click at [68, 363] on span "Tenants" at bounding box center [125, 361] width 155 height 18
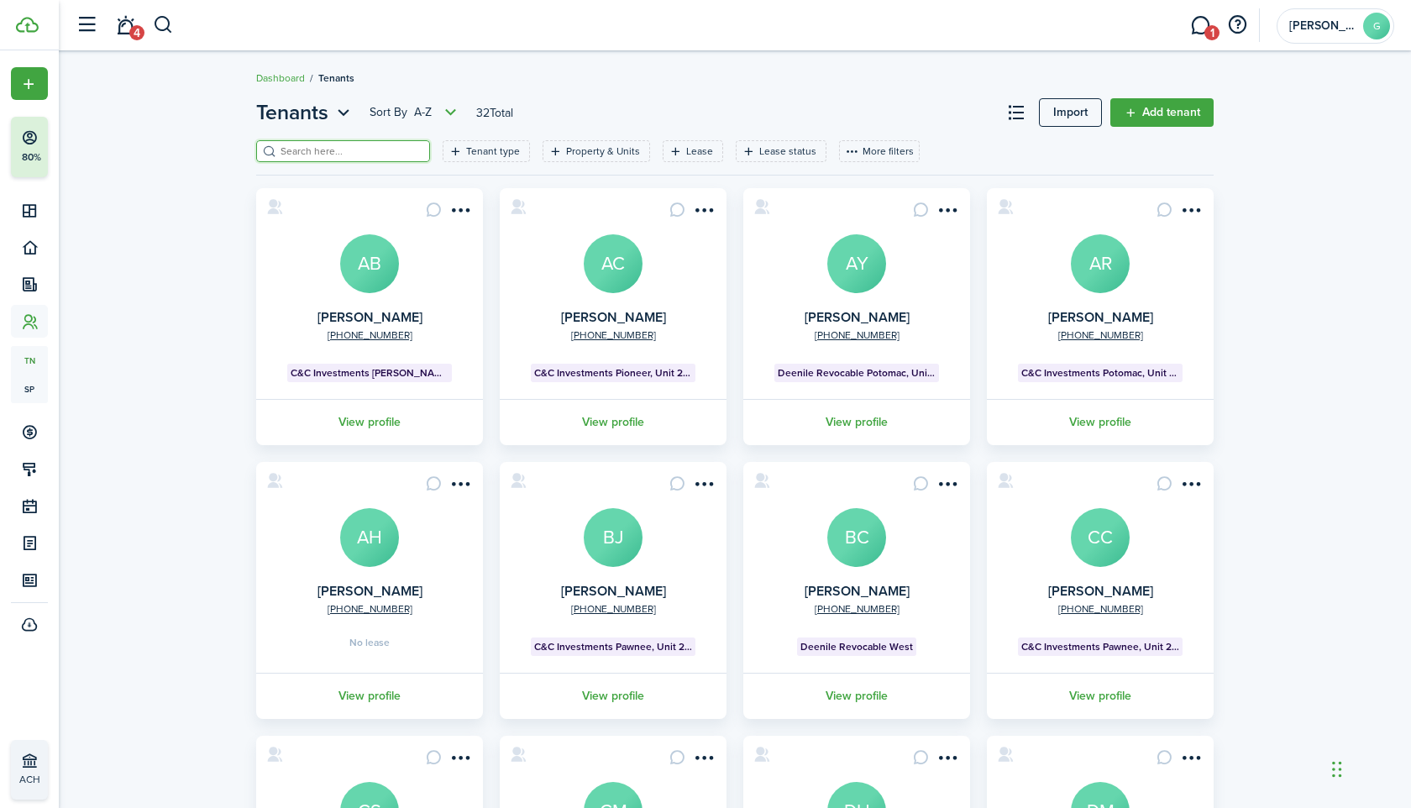
click at [384, 152] on input "search" at bounding box center [350, 152] width 148 height 16
paste input "[PERSON_NAME]"
type input "[PERSON_NAME]"
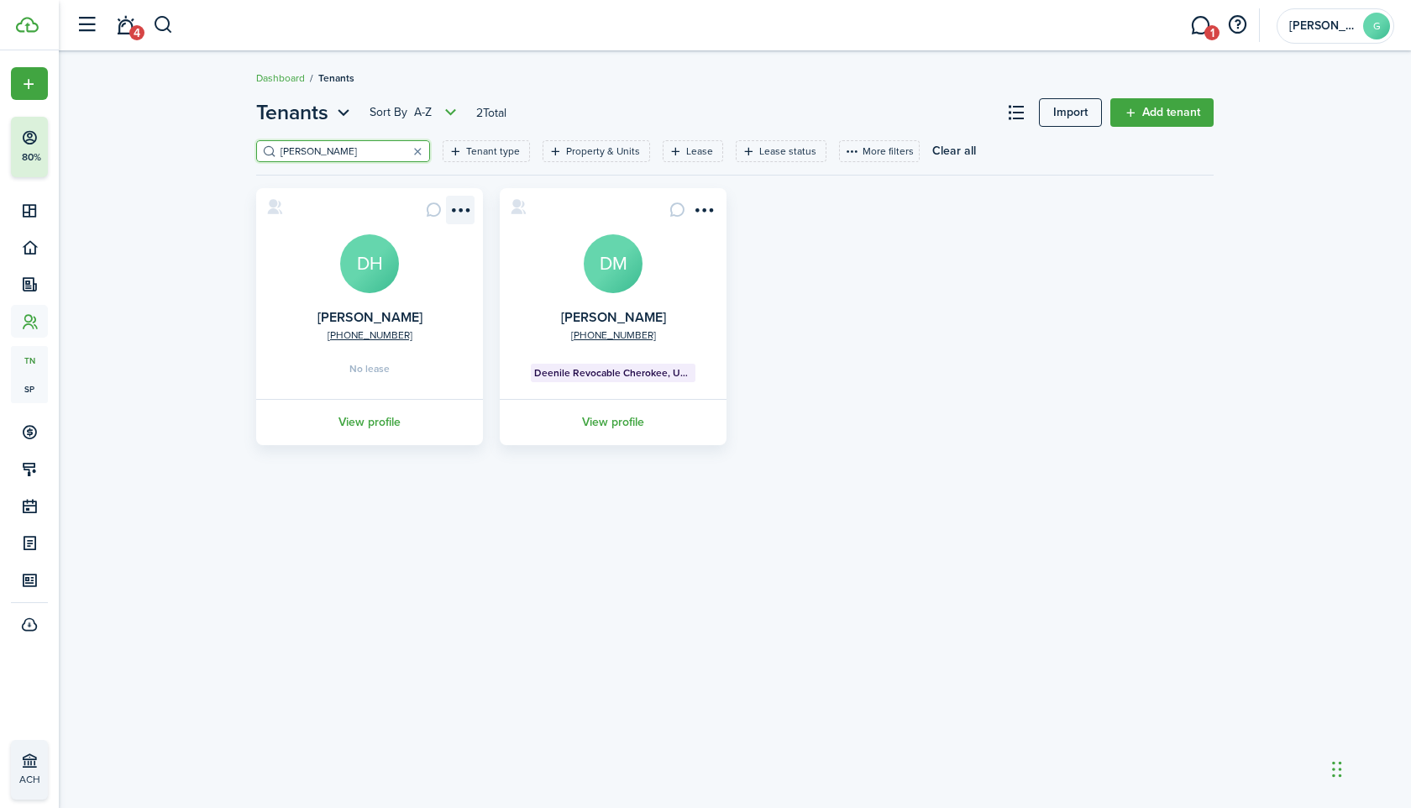
click at [463, 210] on menu-btn-icon "Open menu" at bounding box center [460, 210] width 29 height 29
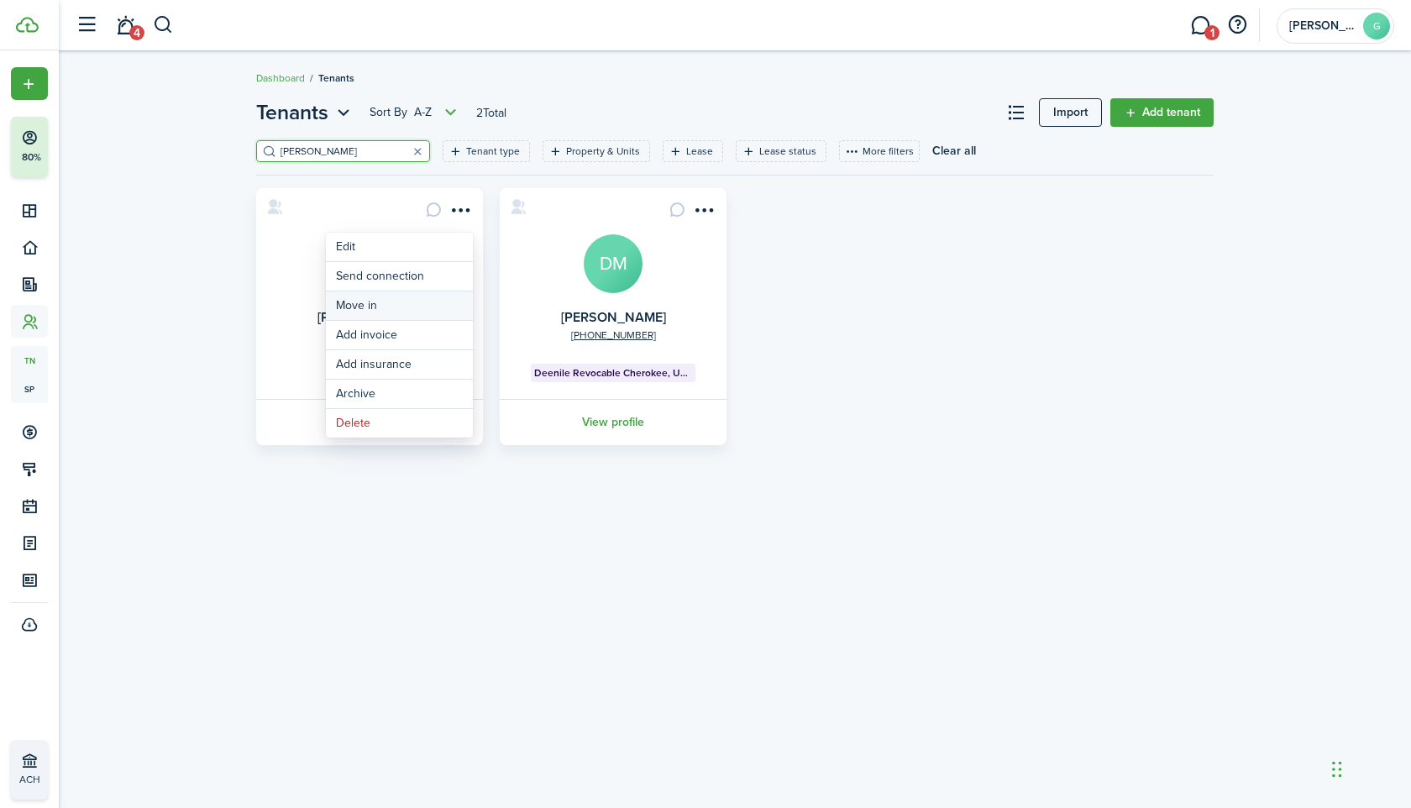
click at [412, 295] on link "Move in" at bounding box center [399, 305] width 147 height 29
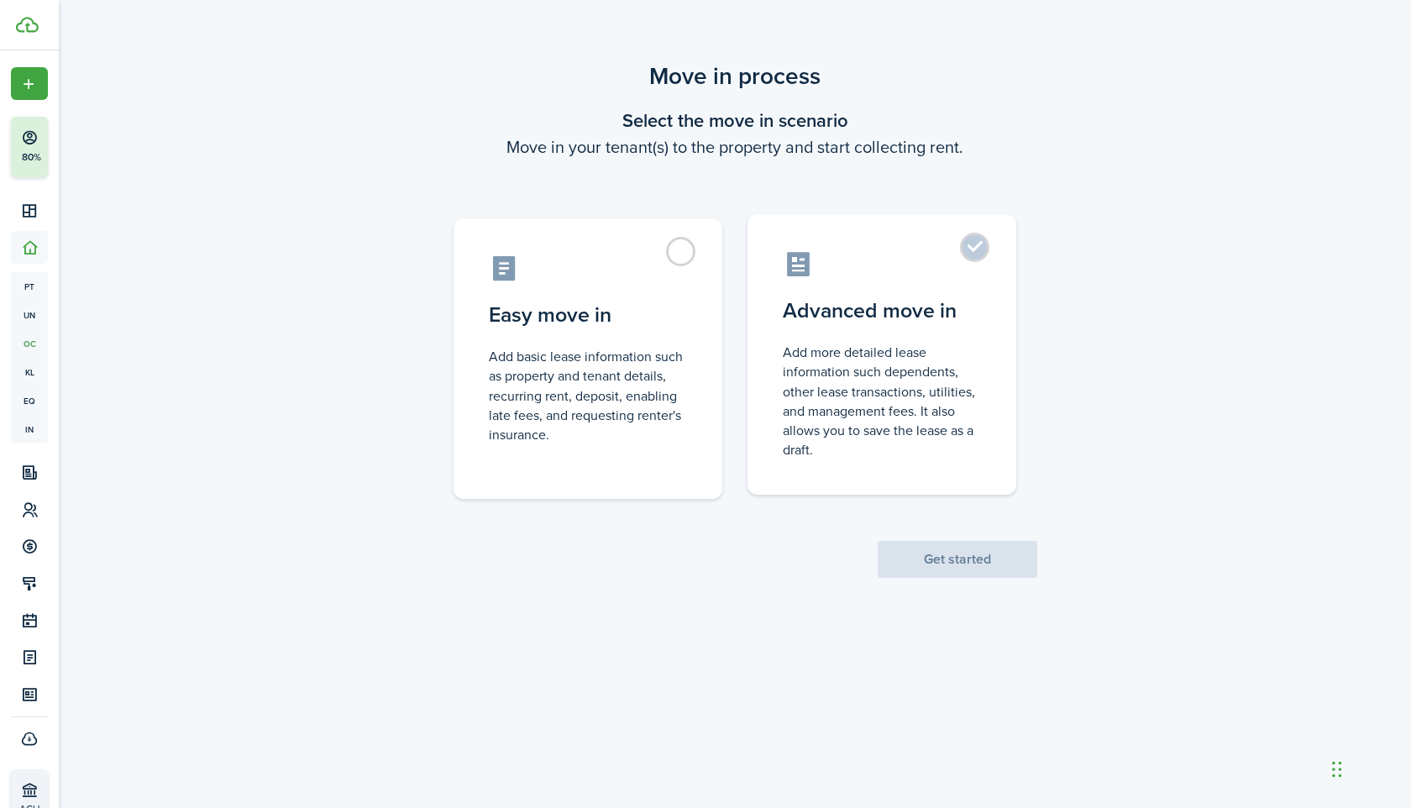
click at [824, 363] on control-radio-card-description "Add more detailed lease information such dependents, other lease transactions, …" at bounding box center [882, 401] width 198 height 117
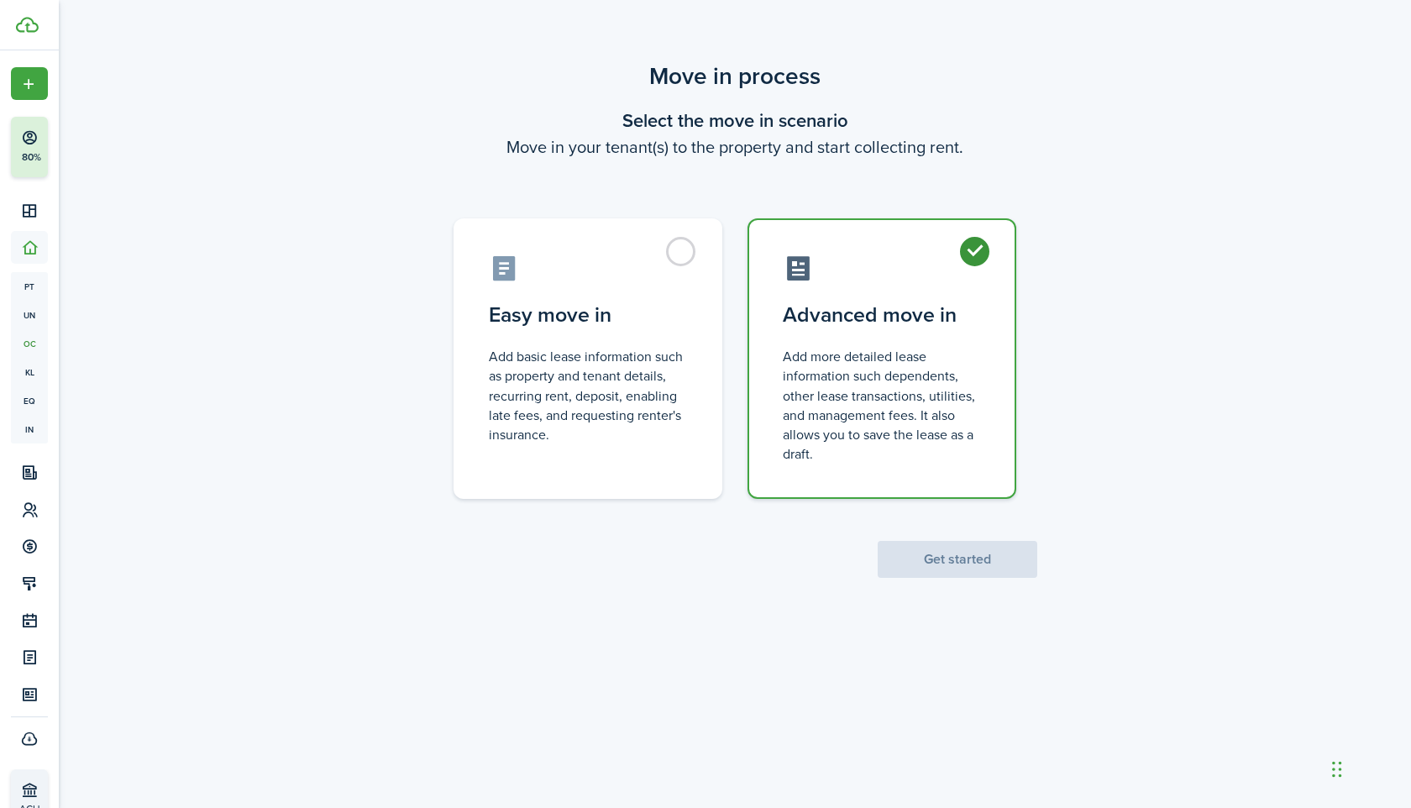
radio input "true"
click at [927, 554] on button "Get started" at bounding box center [958, 559] width 160 height 37
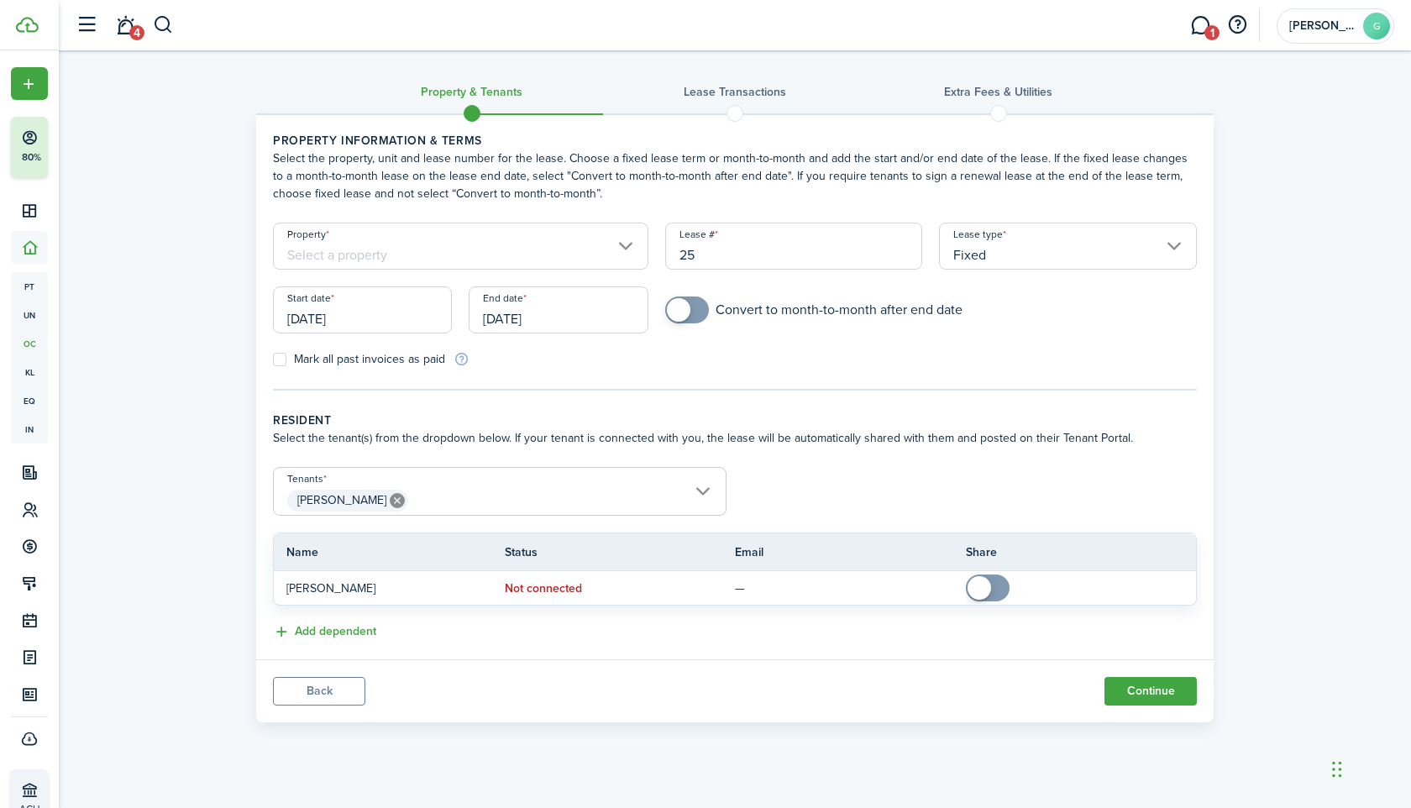
click at [560, 239] on input "Property" at bounding box center [460, 246] width 375 height 47
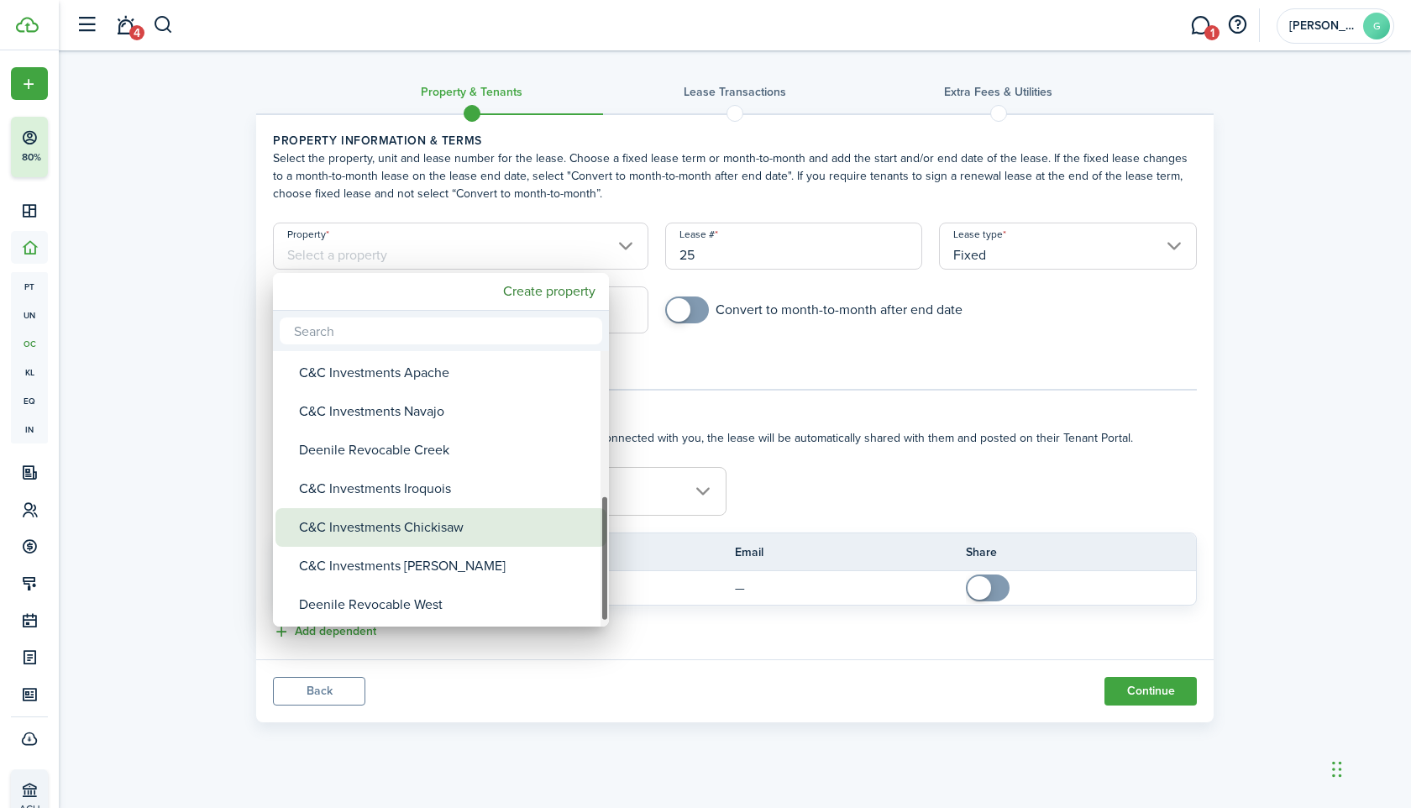
click at [466, 525] on div "C&C Investments Chickisaw" at bounding box center [447, 527] width 297 height 39
type input "C&C Investments Chickisaw"
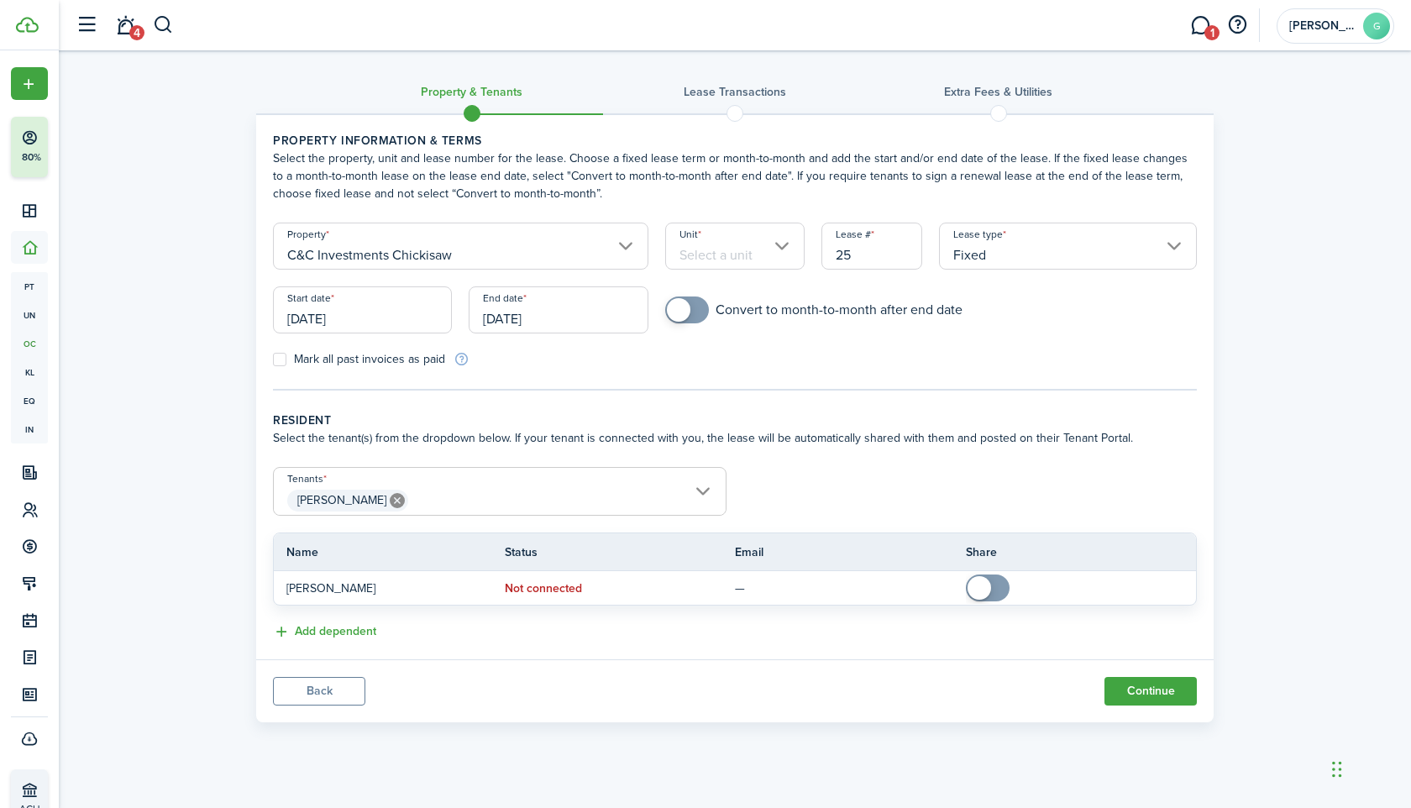
click at [735, 254] on input "Unit" at bounding box center [735, 246] width 140 height 47
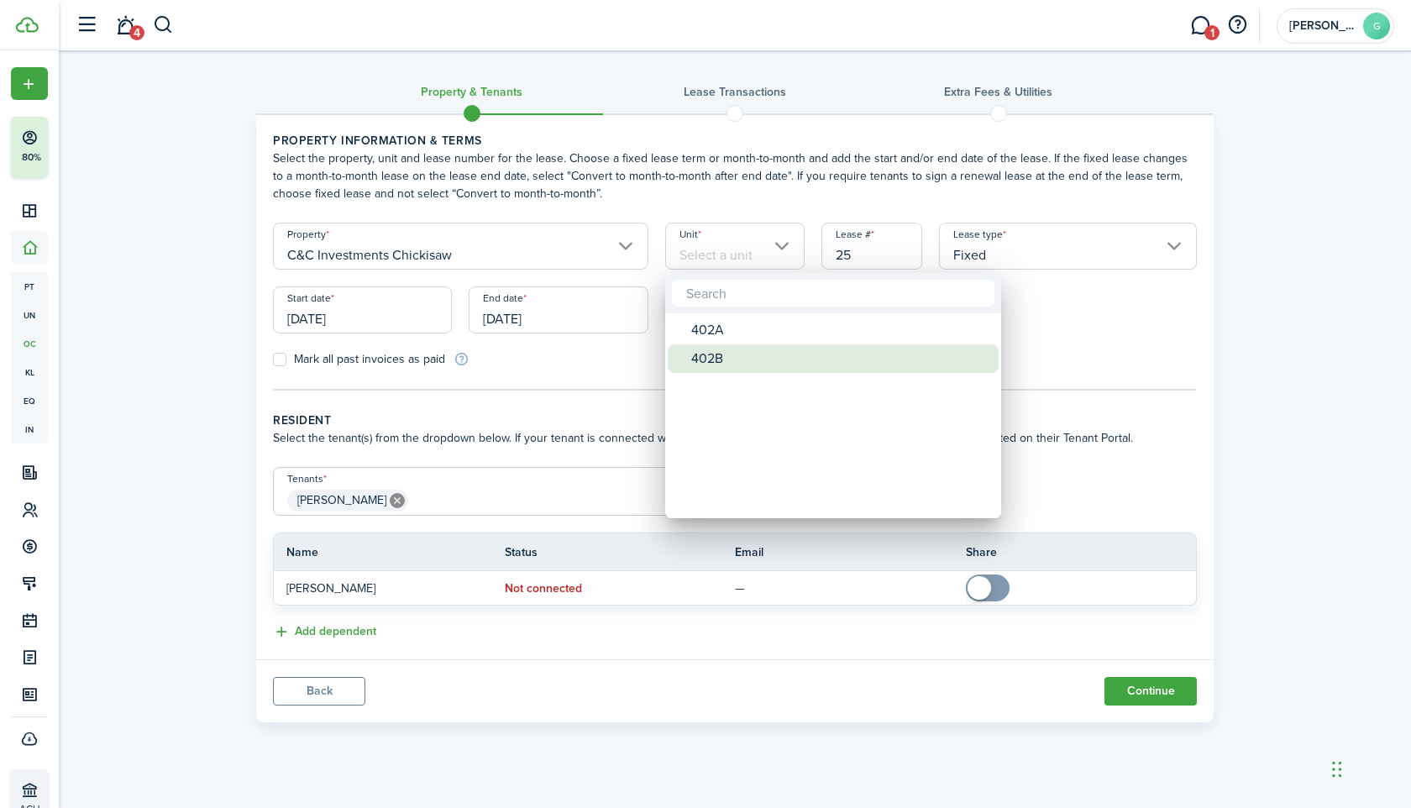
click at [722, 356] on div "402B" at bounding box center [839, 358] width 297 height 29
type input "402B"
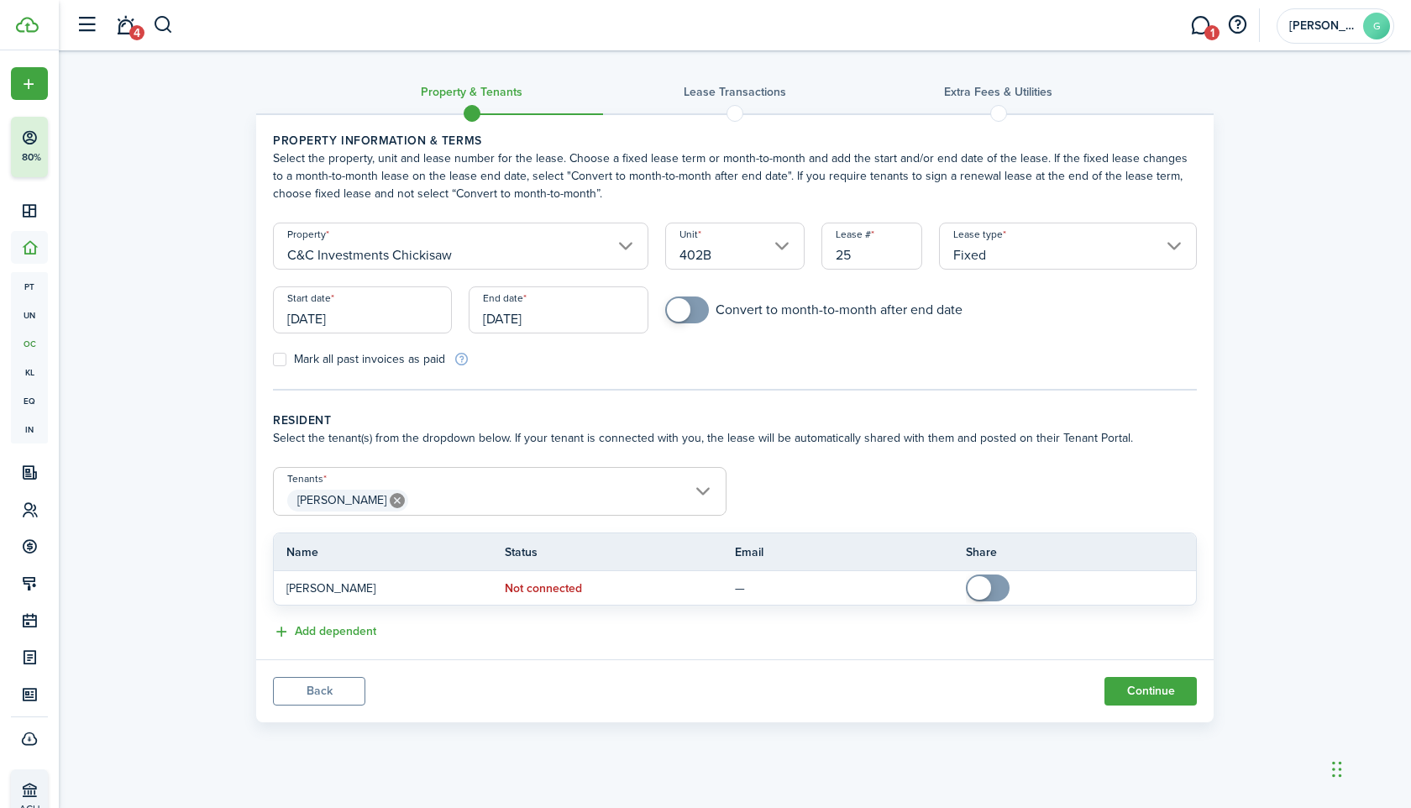
click at [1022, 261] on input "Fixed" at bounding box center [1068, 246] width 258 height 47
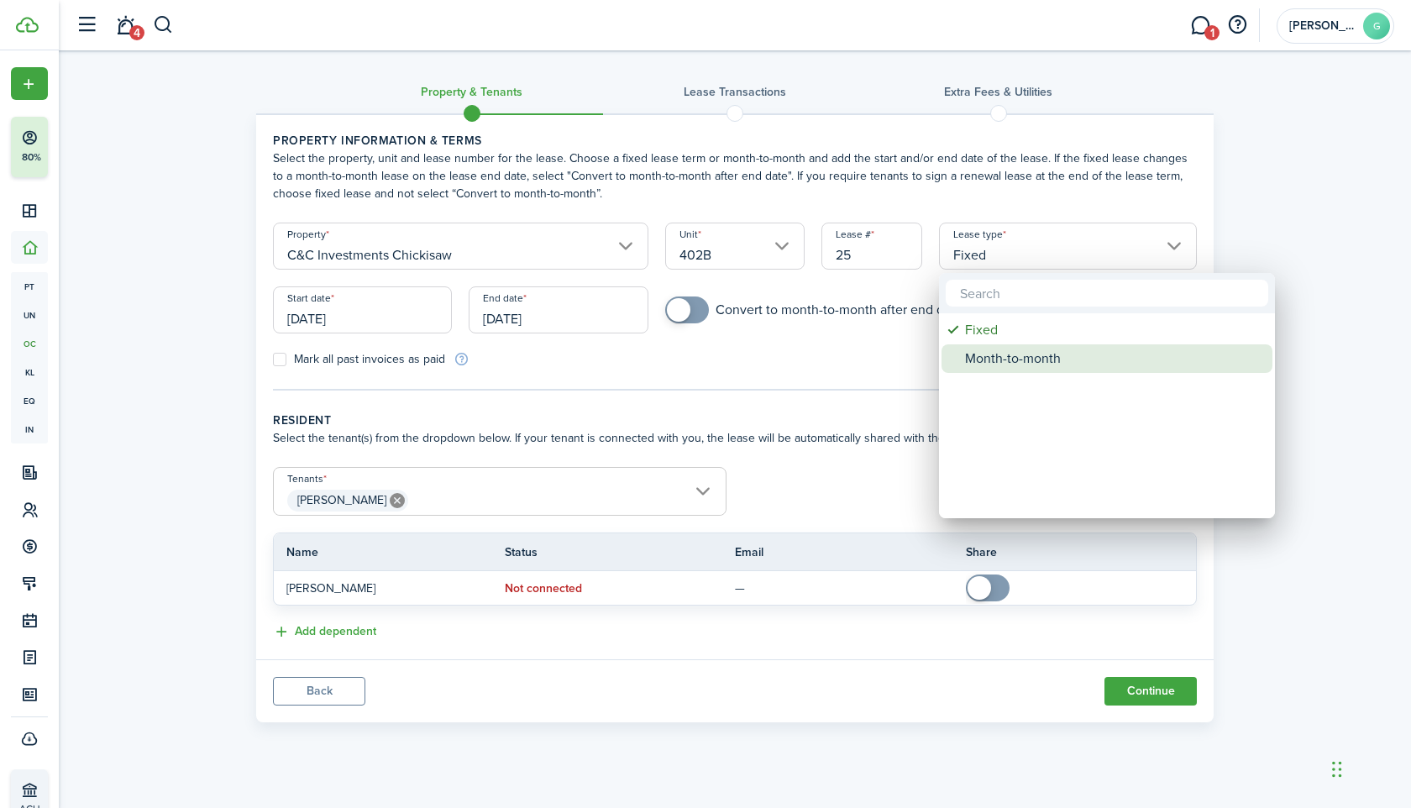
click at [1006, 360] on div "Month-to-month" at bounding box center [1113, 358] width 297 height 29
type input "Month-to-month"
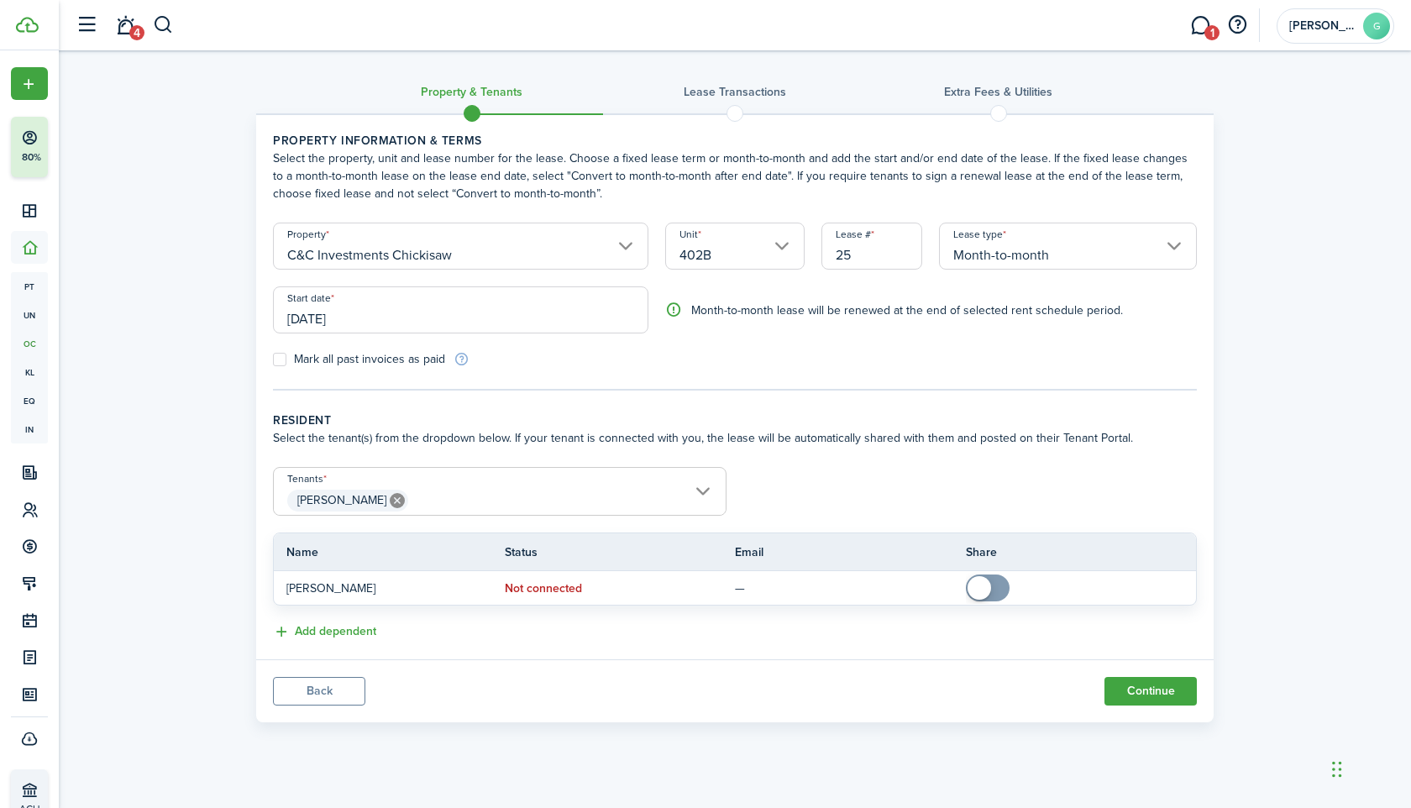
click at [501, 304] on input "[DATE]" at bounding box center [460, 309] width 375 height 47
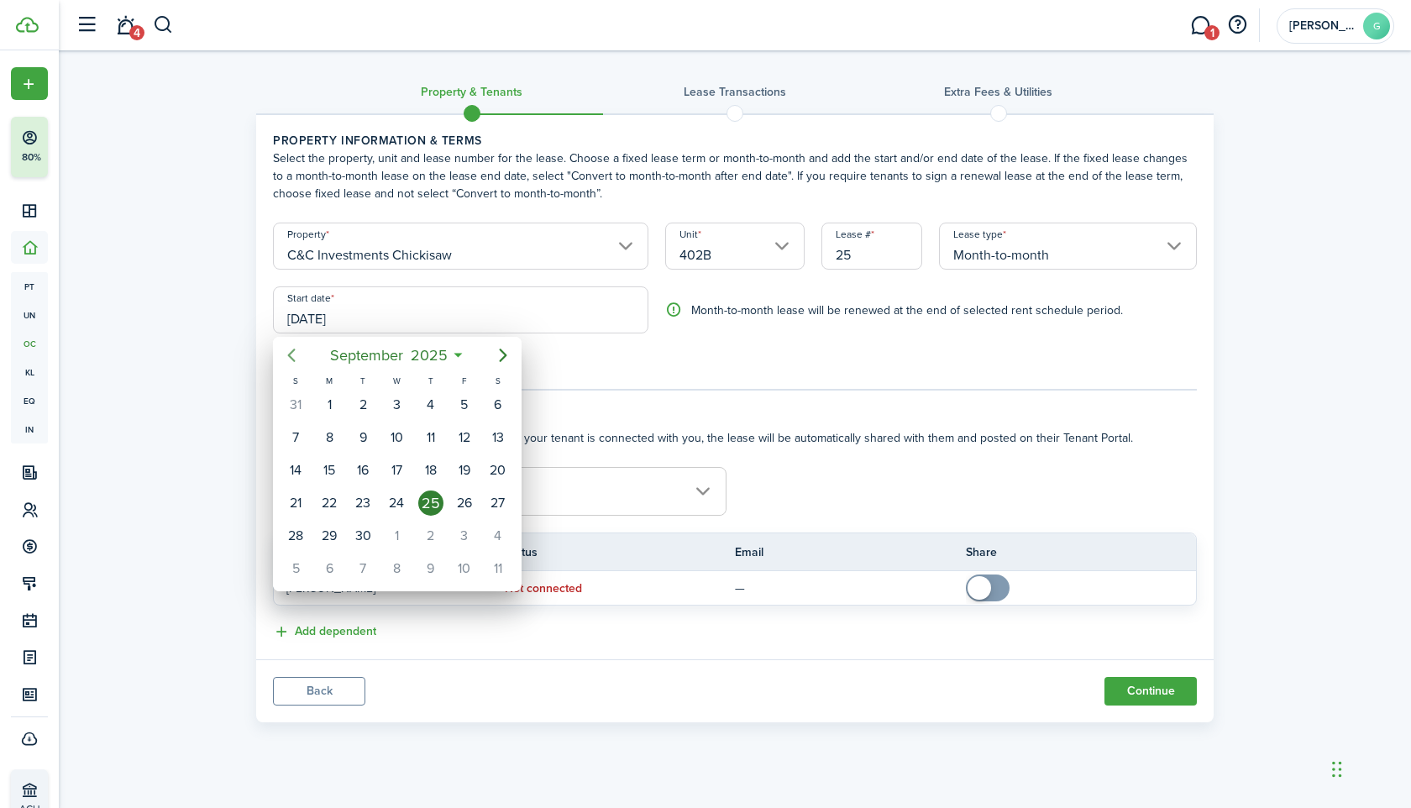
click at [281, 357] on icon "Previous page" at bounding box center [291, 355] width 20 height 20
click at [430, 407] on div "1" at bounding box center [430, 404] width 25 height 25
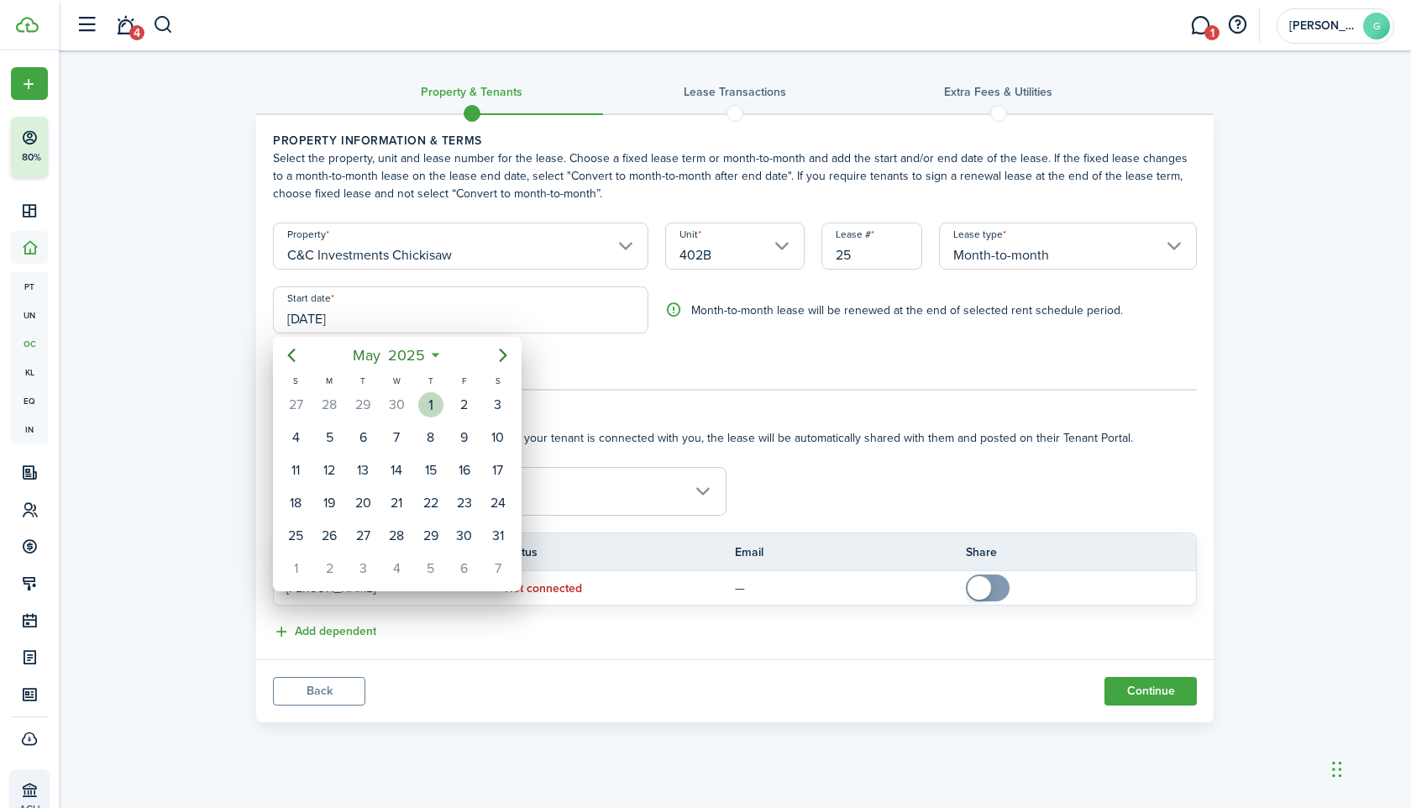
type input "[DATE]"
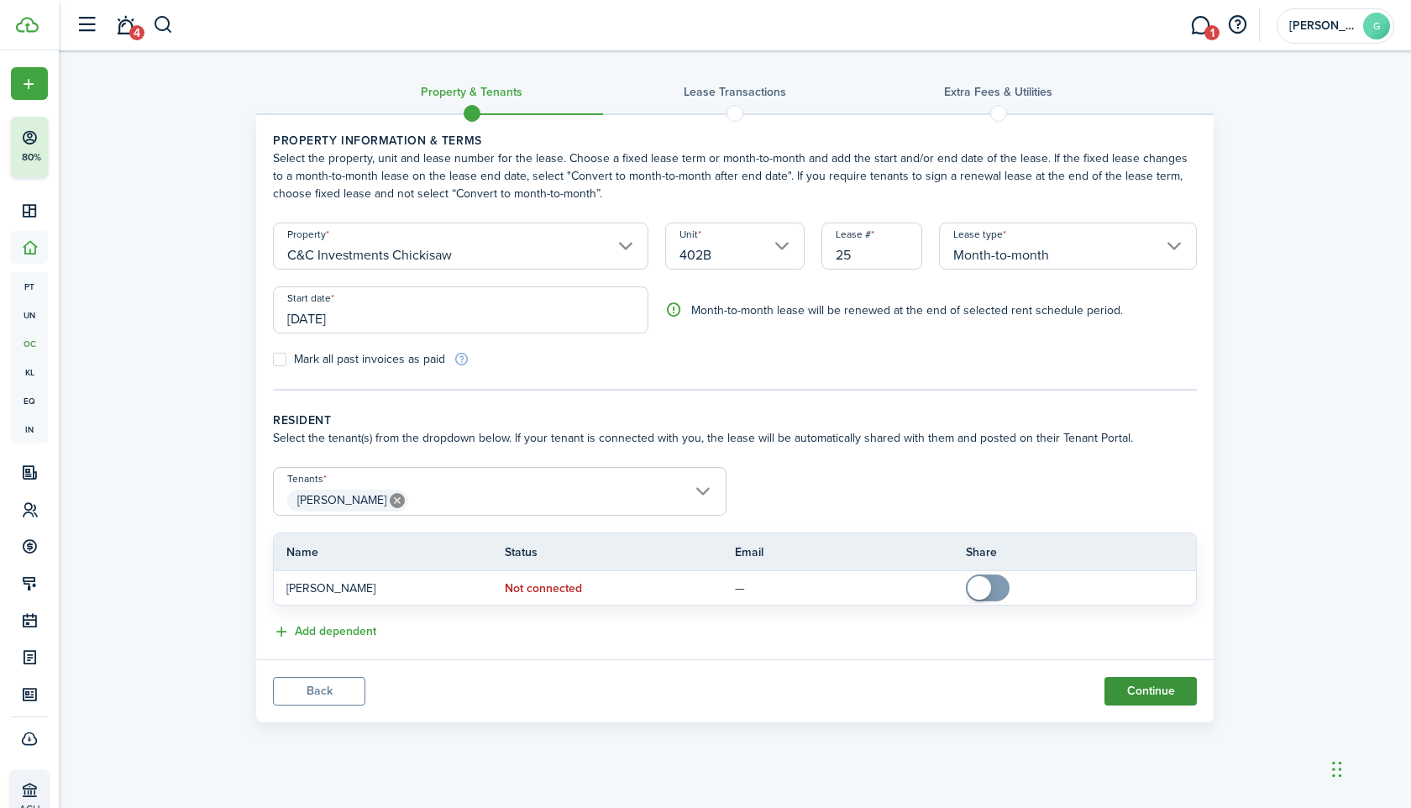
click at [1139, 688] on button "Continue" at bounding box center [1151, 691] width 92 height 29
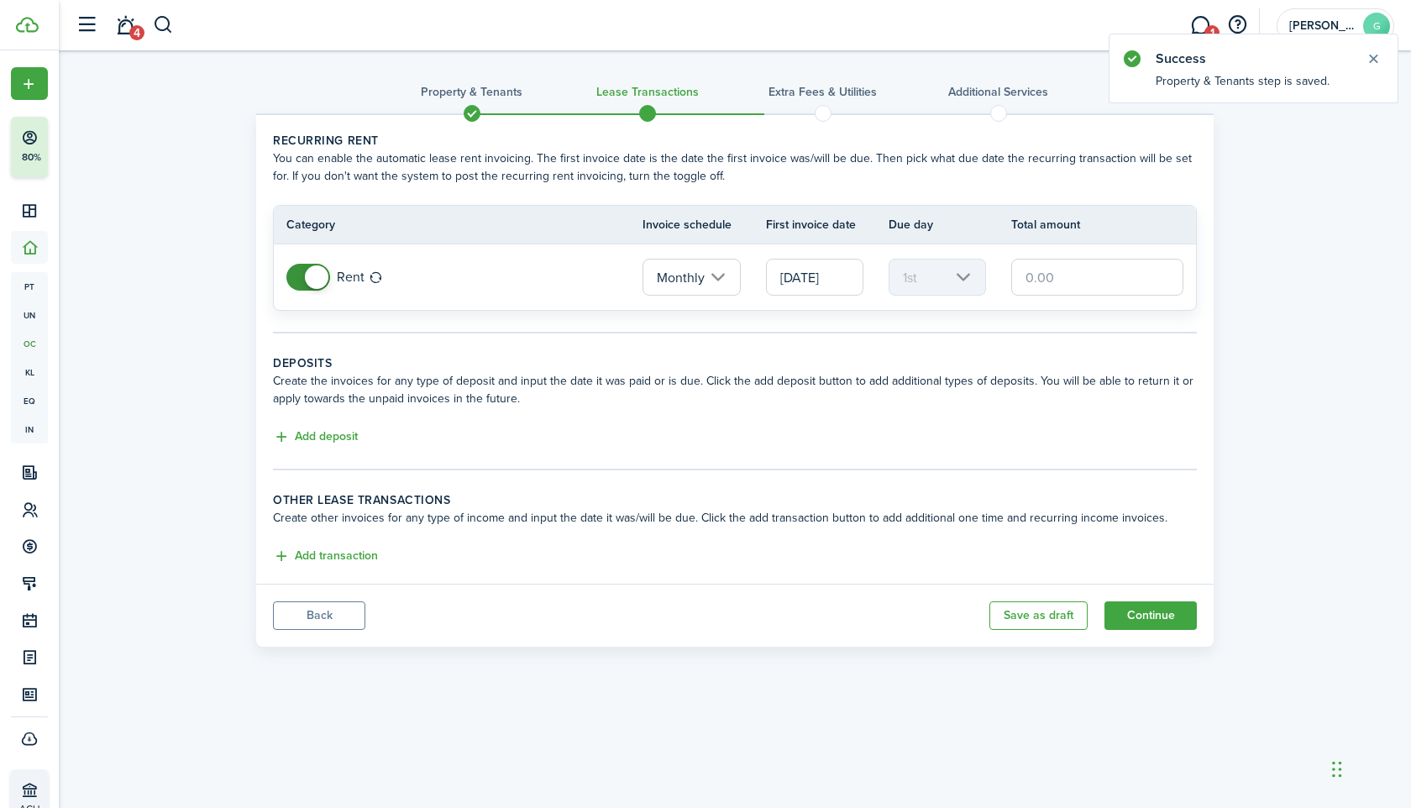
click at [1079, 247] on tr "Rent Monthly [DATE] 1st" at bounding box center [735, 277] width 922 height 66
click at [1079, 269] on input "text" at bounding box center [1097, 277] width 172 height 37
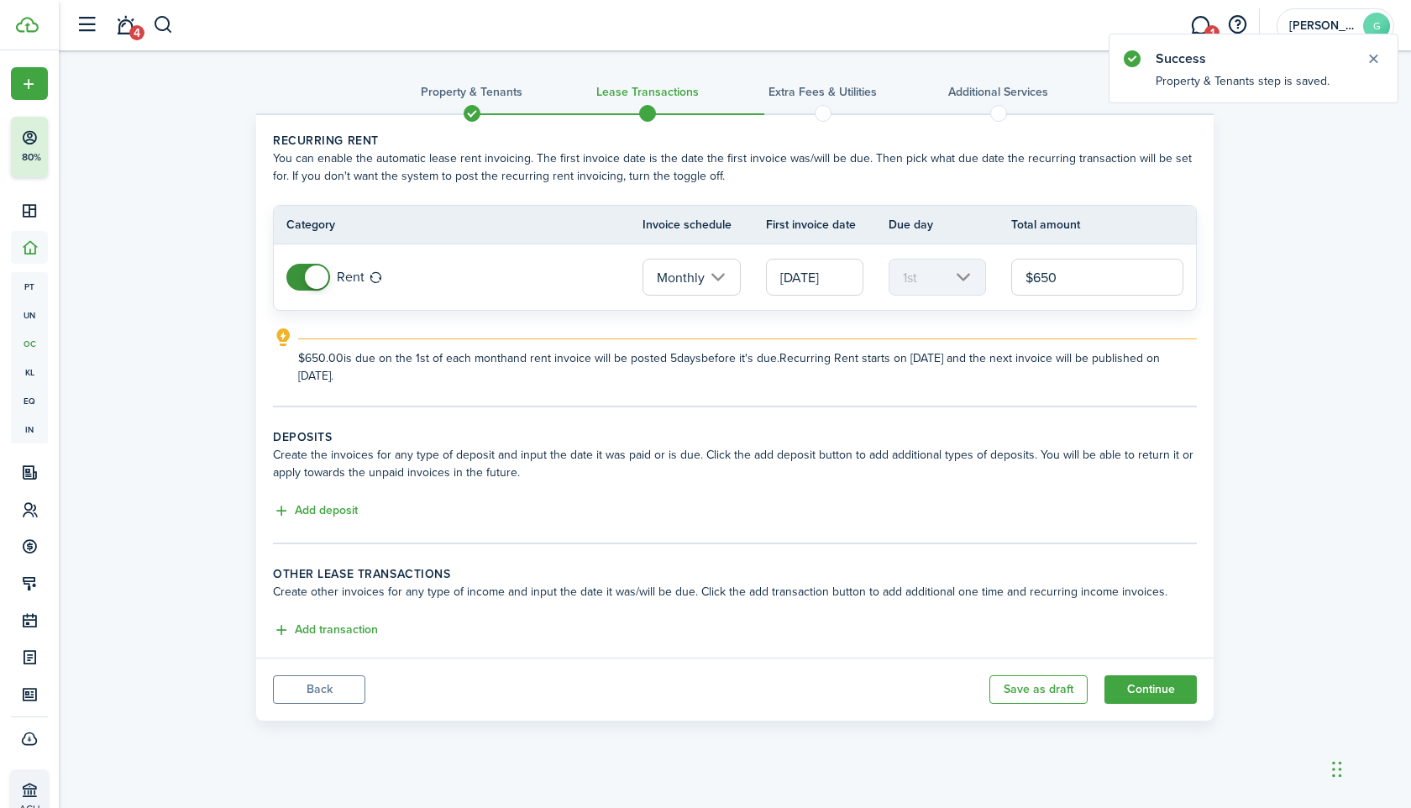
click at [812, 269] on input "[DATE]" at bounding box center [814, 277] width 97 height 37
type input "$650.00"
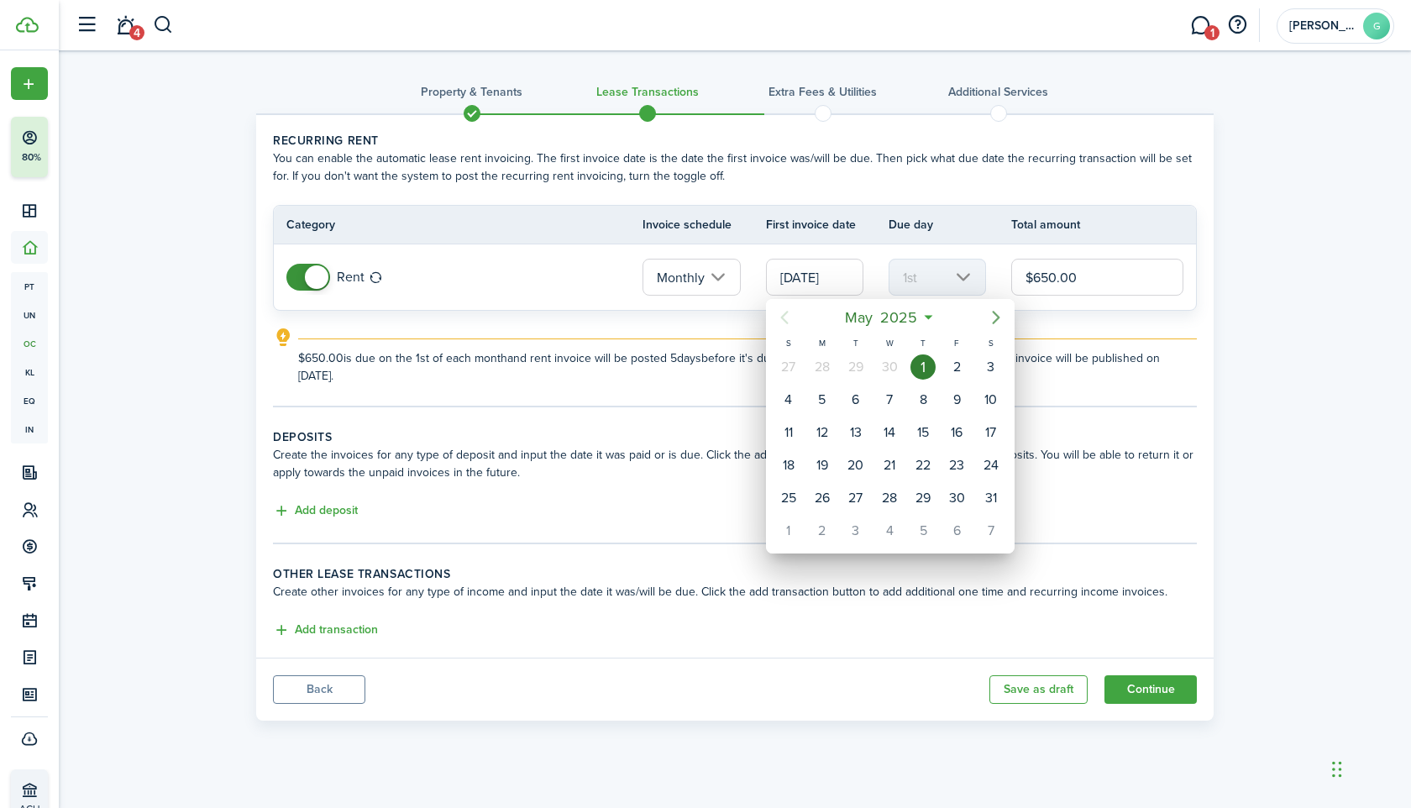
click at [1005, 320] on icon "Next page" at bounding box center [996, 317] width 20 height 20
click at [1005, 319] on icon "Next page" at bounding box center [996, 317] width 20 height 20
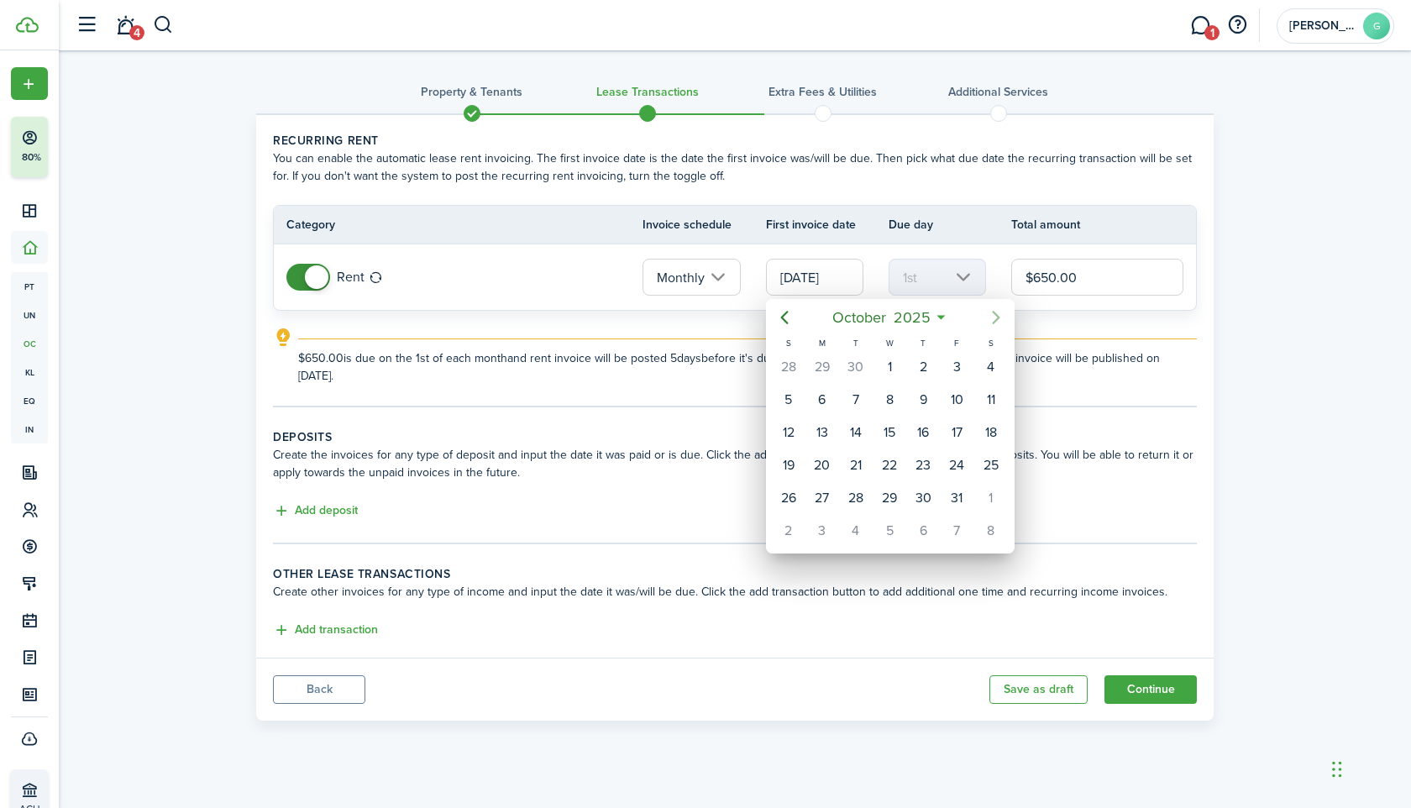
click at [1005, 319] on icon "Next page" at bounding box center [996, 317] width 20 height 20
click at [1000, 372] on div "1" at bounding box center [991, 366] width 25 height 25
type input "[DATE]"
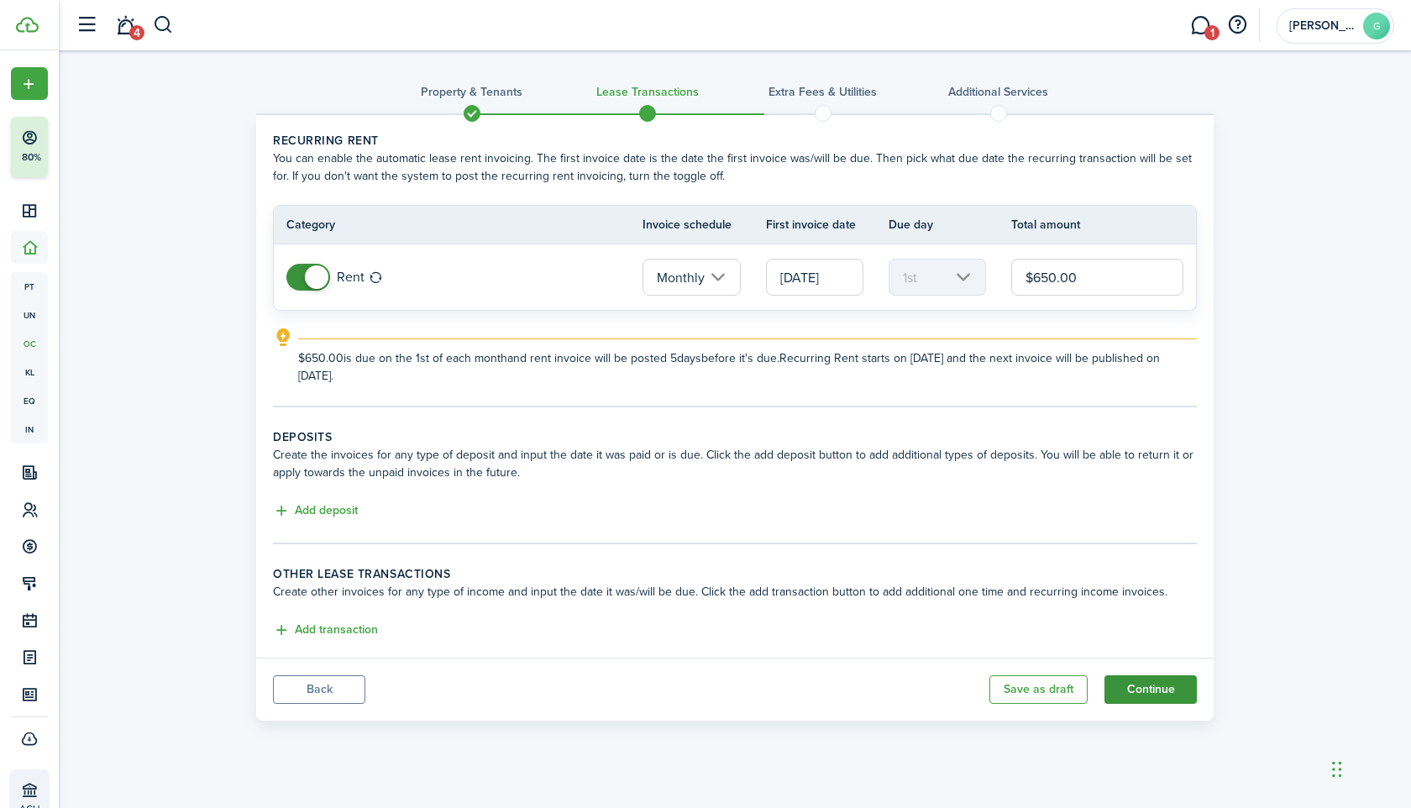
click at [1131, 689] on button "Continue" at bounding box center [1151, 689] width 92 height 29
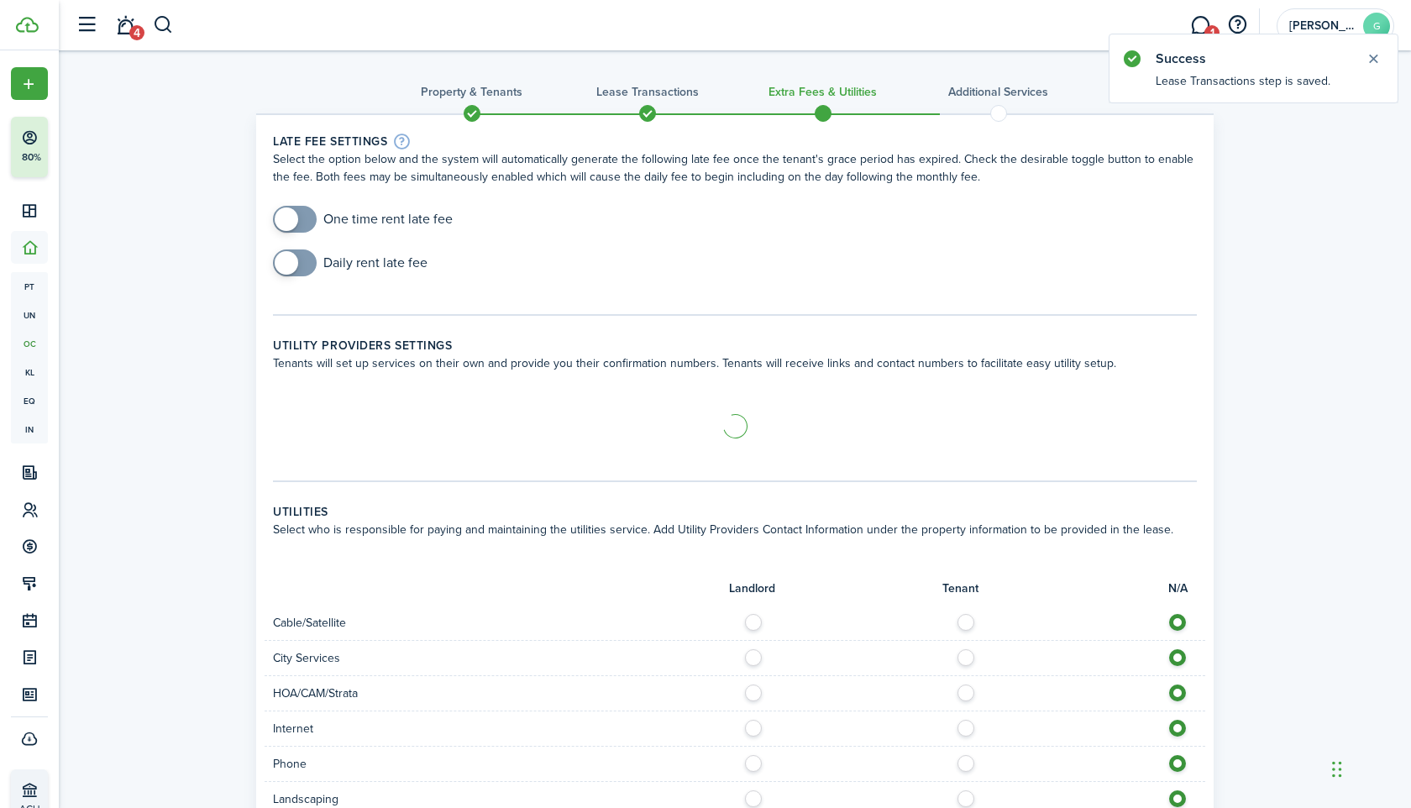
checkbox input "true"
click at [290, 221] on span at bounding box center [287, 219] width 24 height 24
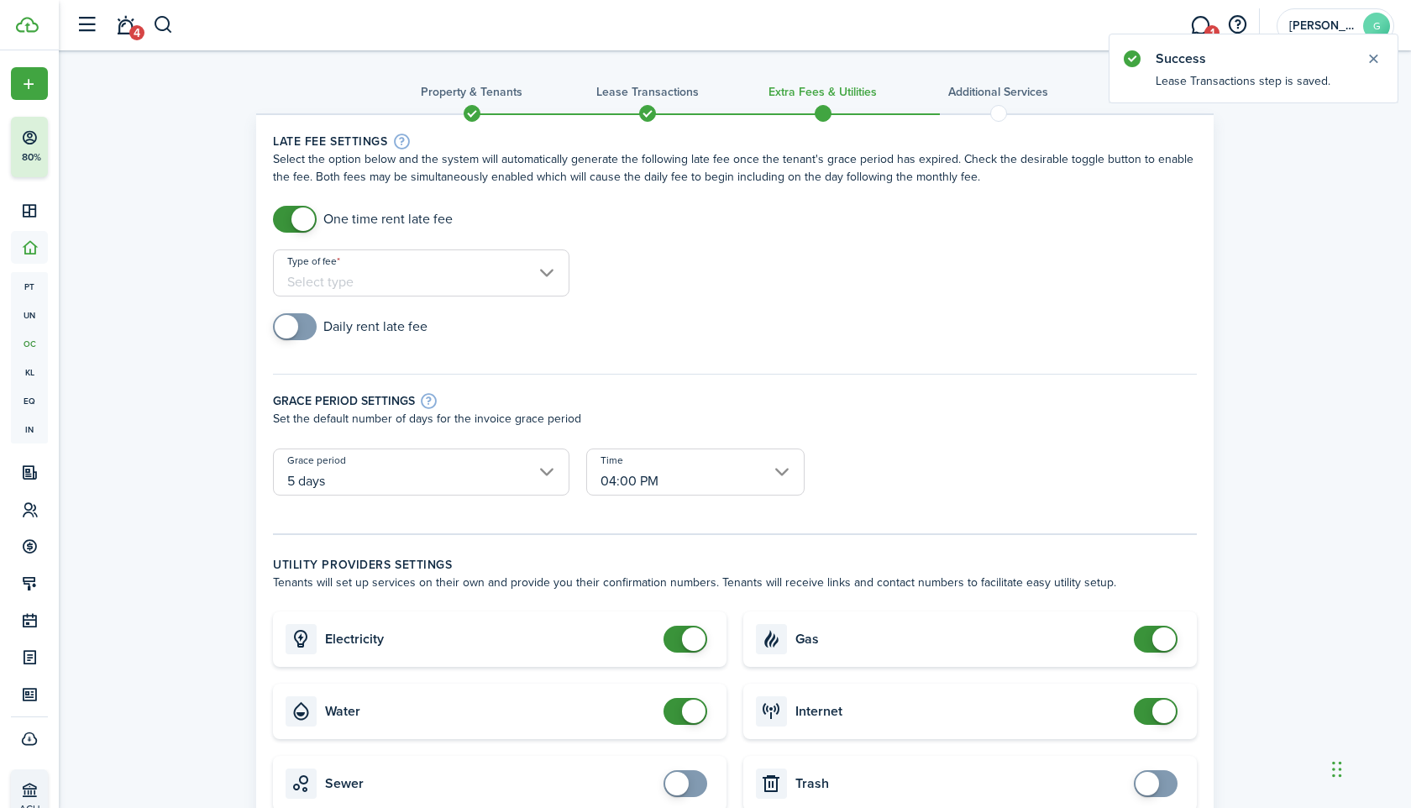
click at [375, 269] on input "Type of fee" at bounding box center [421, 272] width 297 height 47
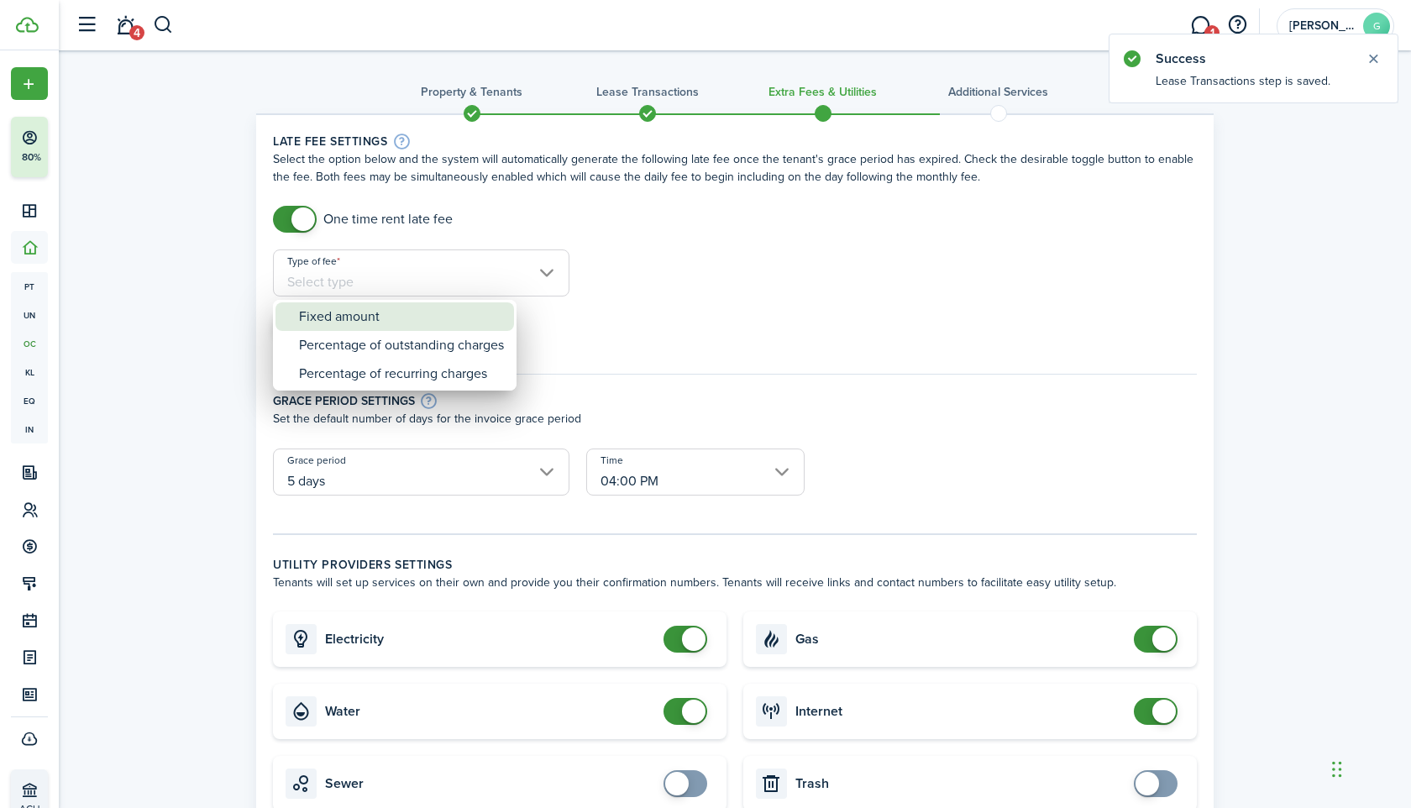
click at [401, 307] on div "Fixed amount" at bounding box center [401, 316] width 205 height 29
type input "Fixed amount"
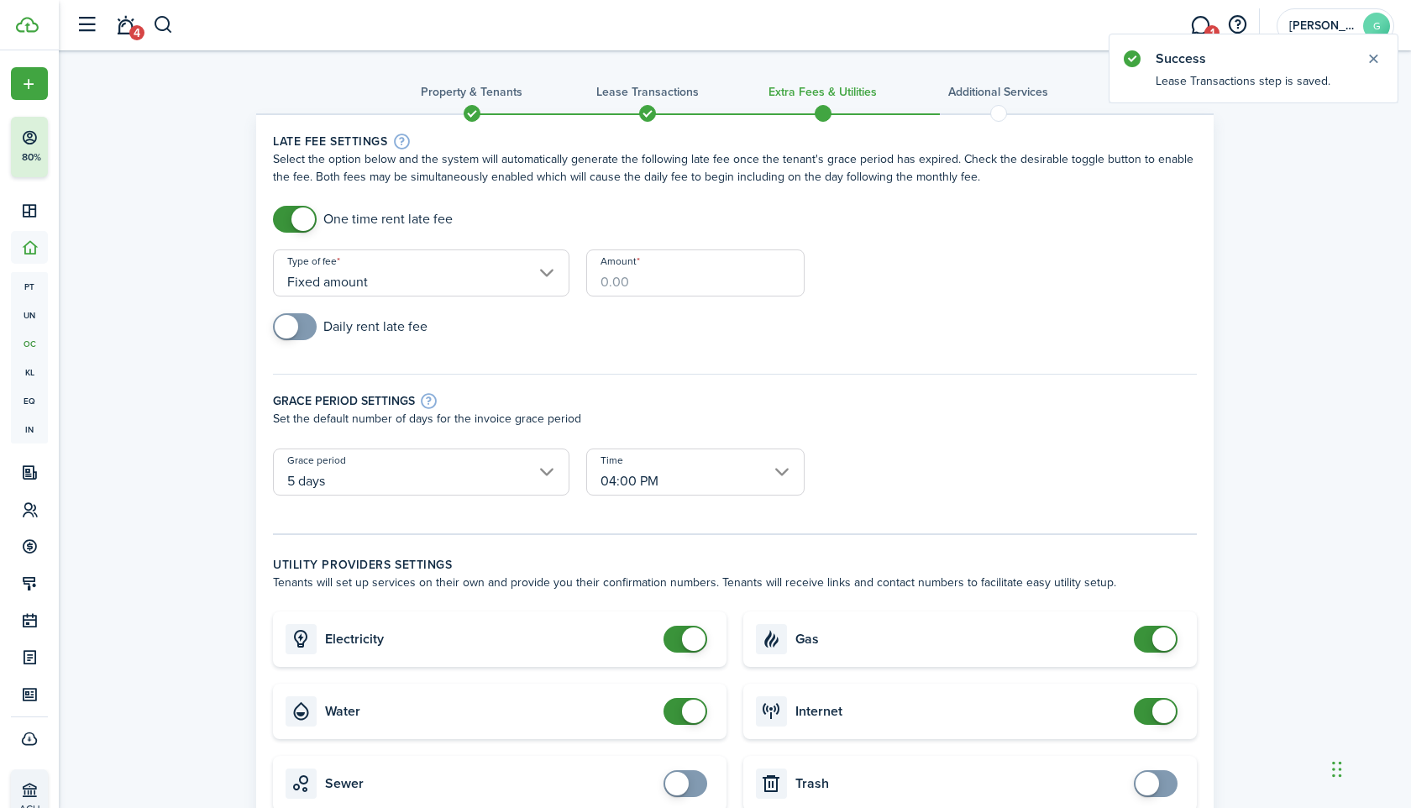
click at [657, 282] on input "Amount" at bounding box center [695, 272] width 218 height 47
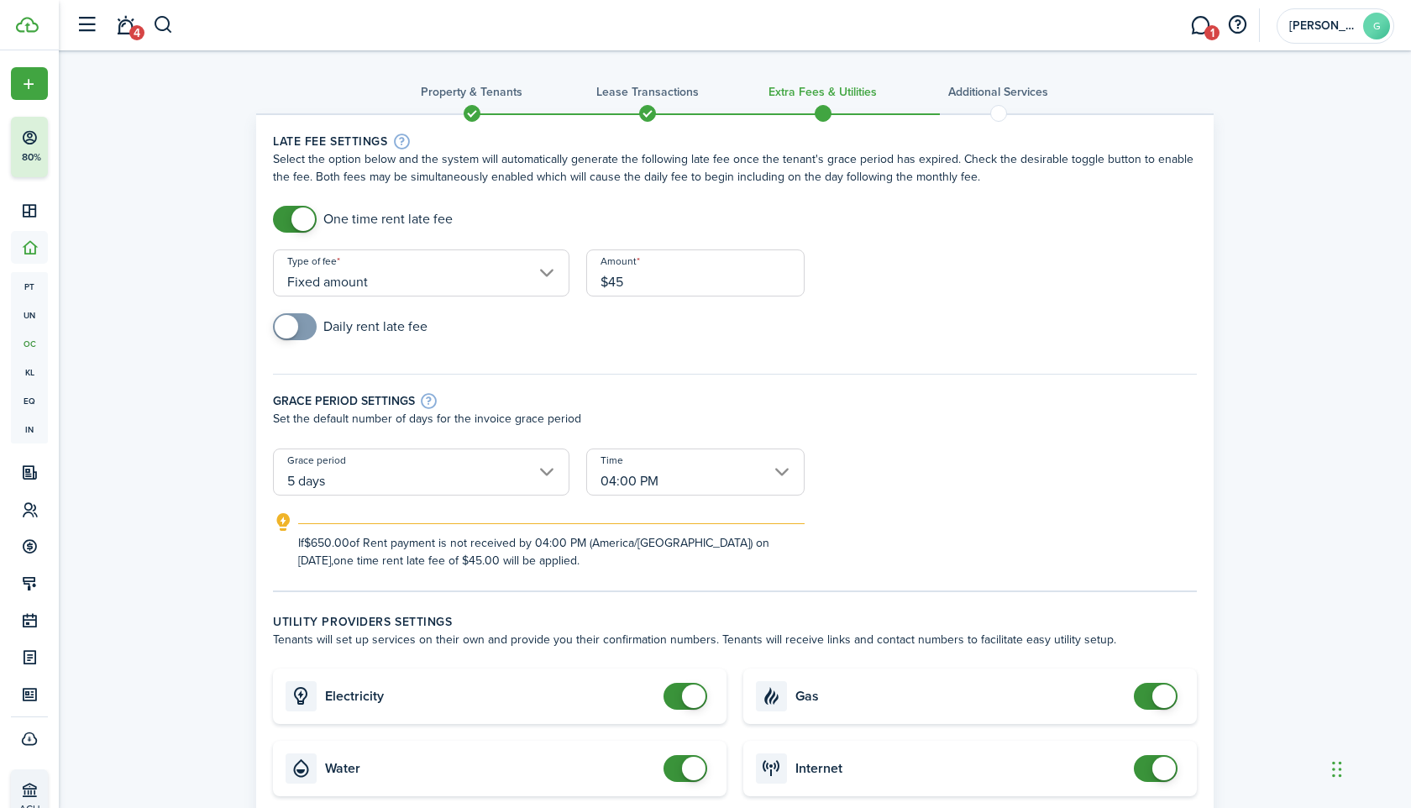
click at [467, 480] on input "5 days" at bounding box center [421, 472] width 297 height 47
type input "$45.00"
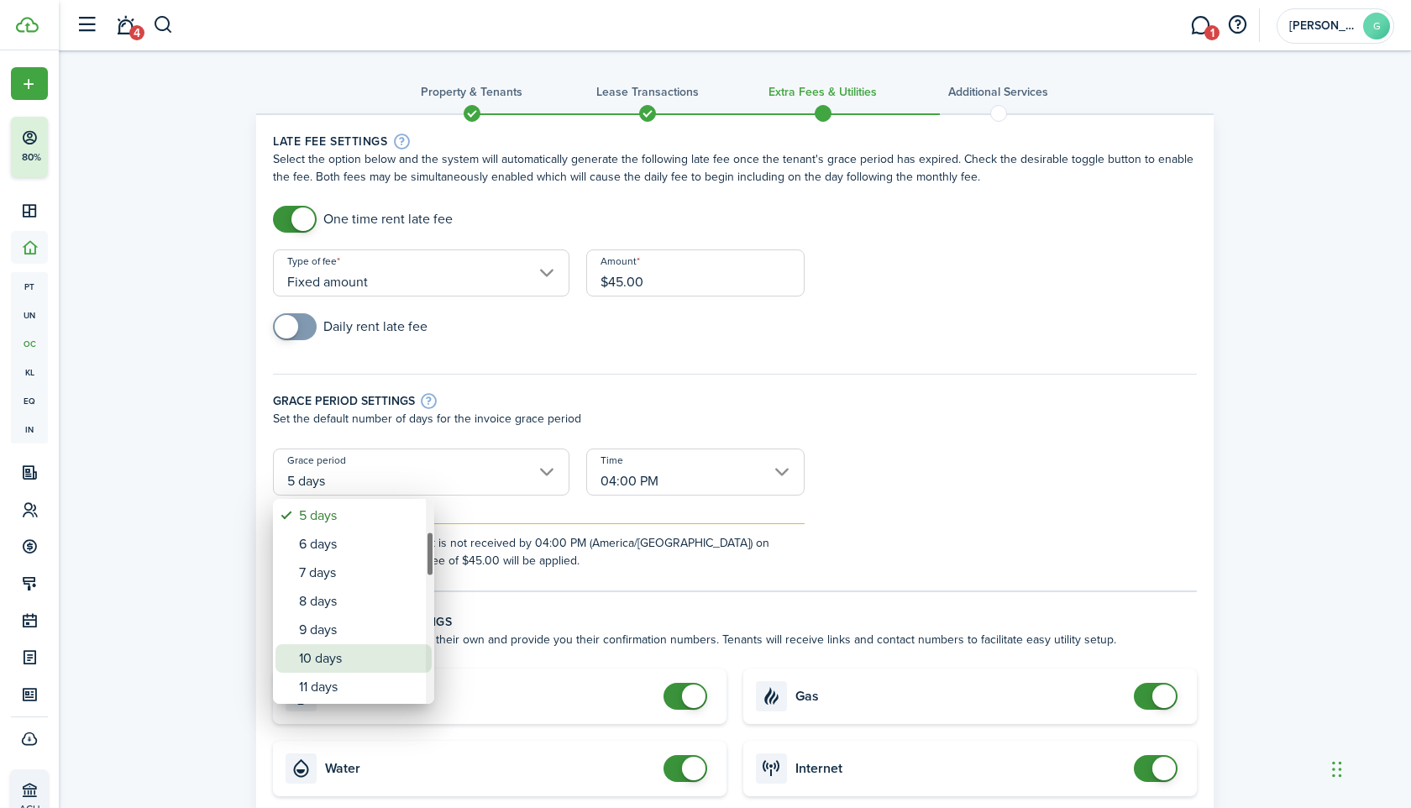
click at [331, 664] on div "10 days" at bounding box center [360, 658] width 123 height 29
type input "10 days"
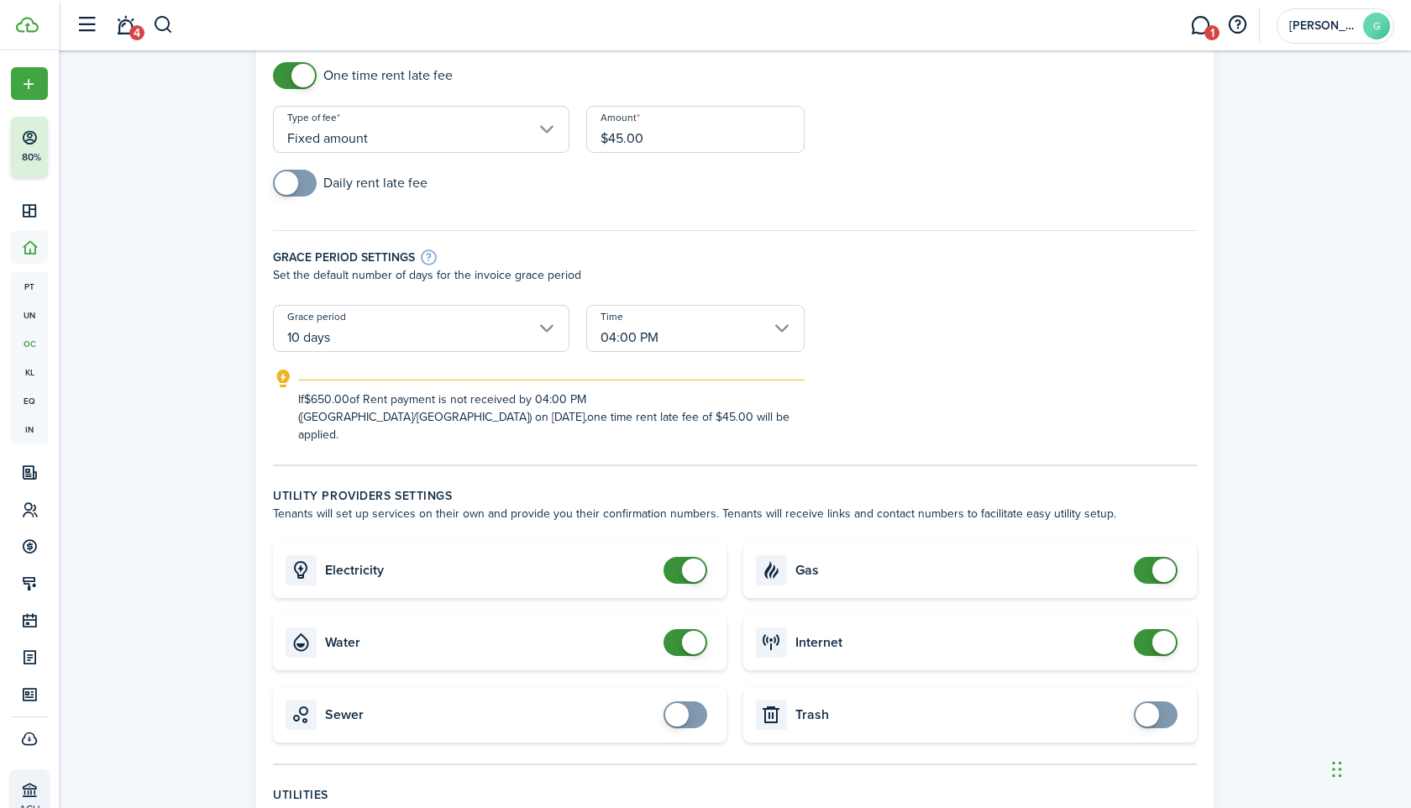
scroll to position [167, 0]
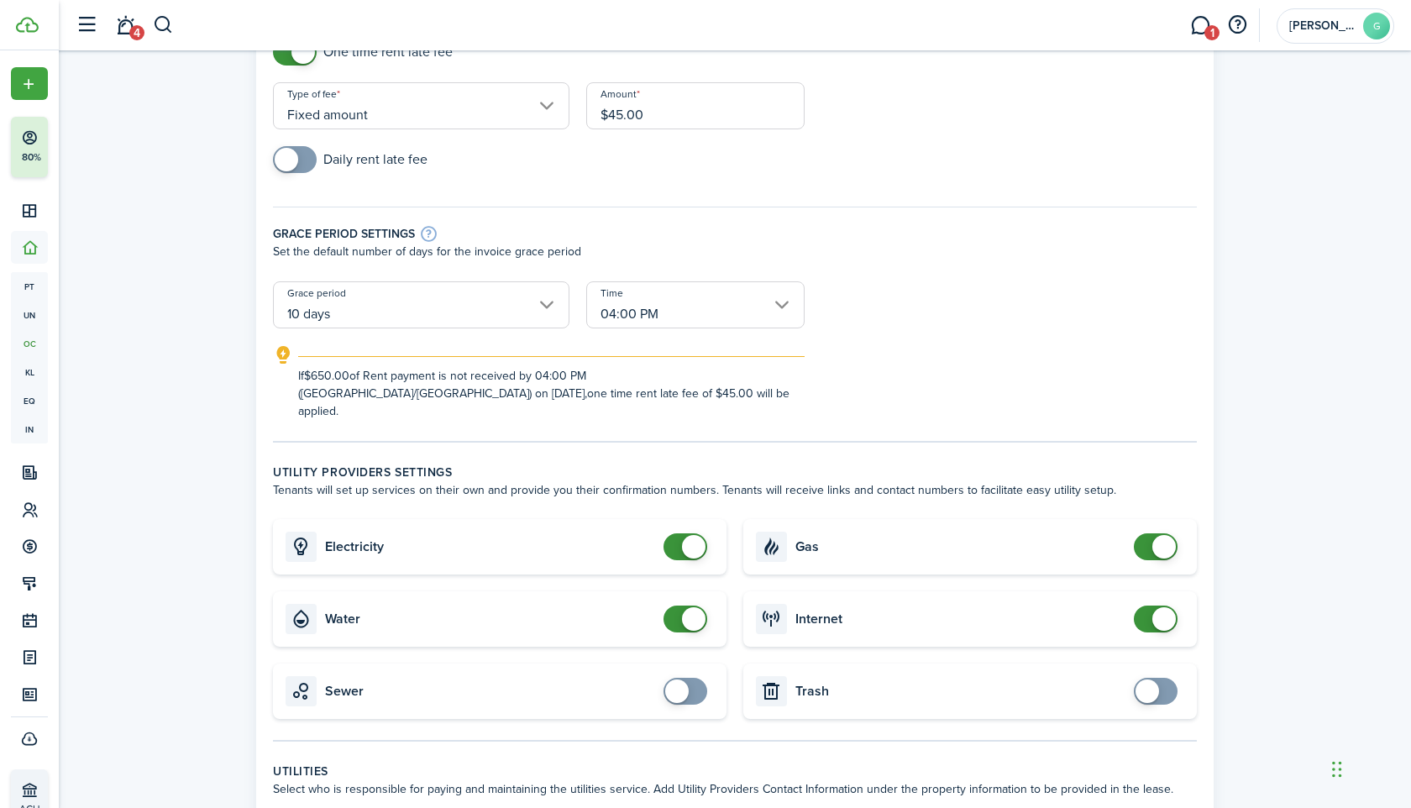
checkbox input "false"
click at [696, 535] on span at bounding box center [694, 547] width 24 height 24
checkbox input "false"
click at [697, 607] on span at bounding box center [694, 619] width 24 height 24
checkbox input "false"
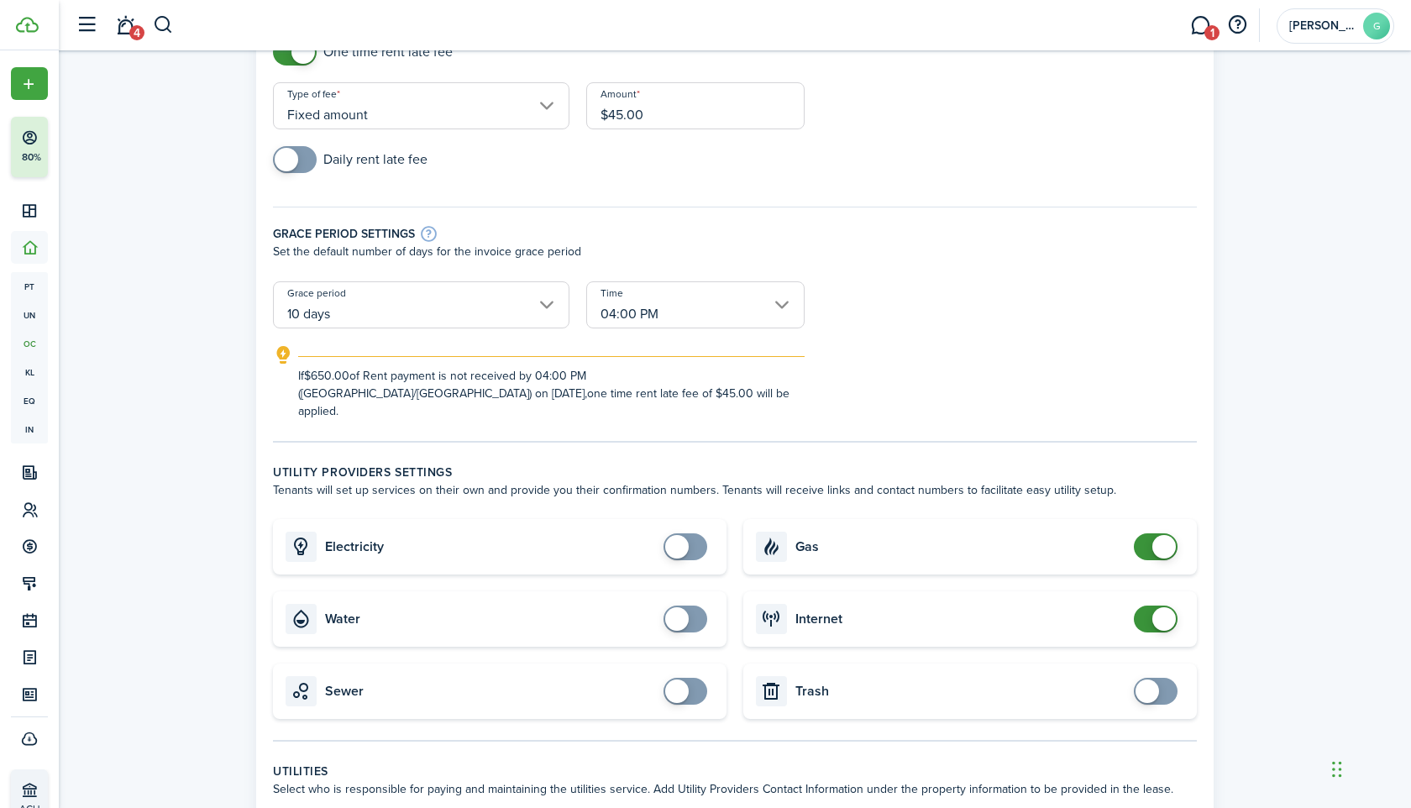
click at [1163, 535] on span at bounding box center [1164, 547] width 24 height 24
checkbox input "false"
click at [1163, 607] on span at bounding box center [1164, 619] width 24 height 24
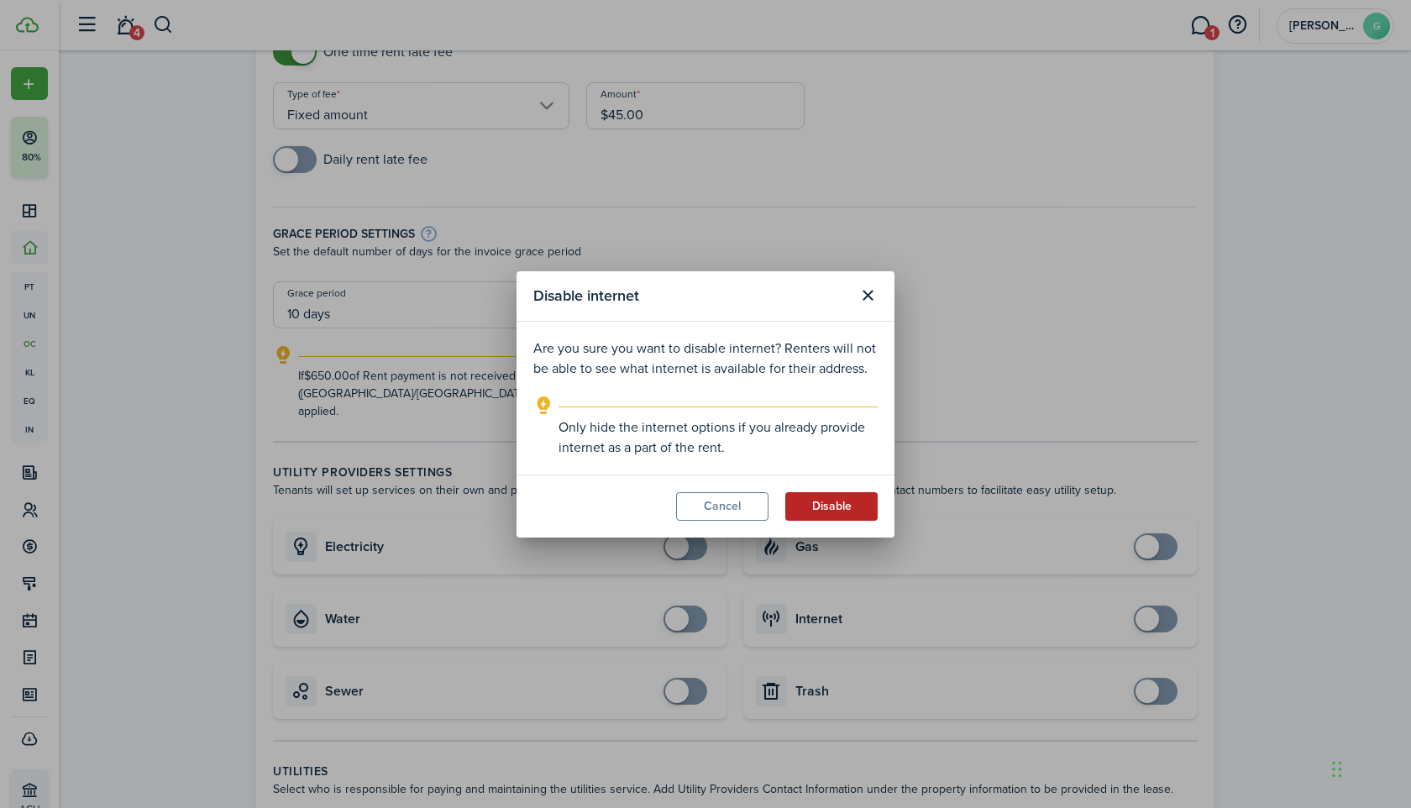
click at [858, 512] on button "Disable" at bounding box center [831, 506] width 92 height 29
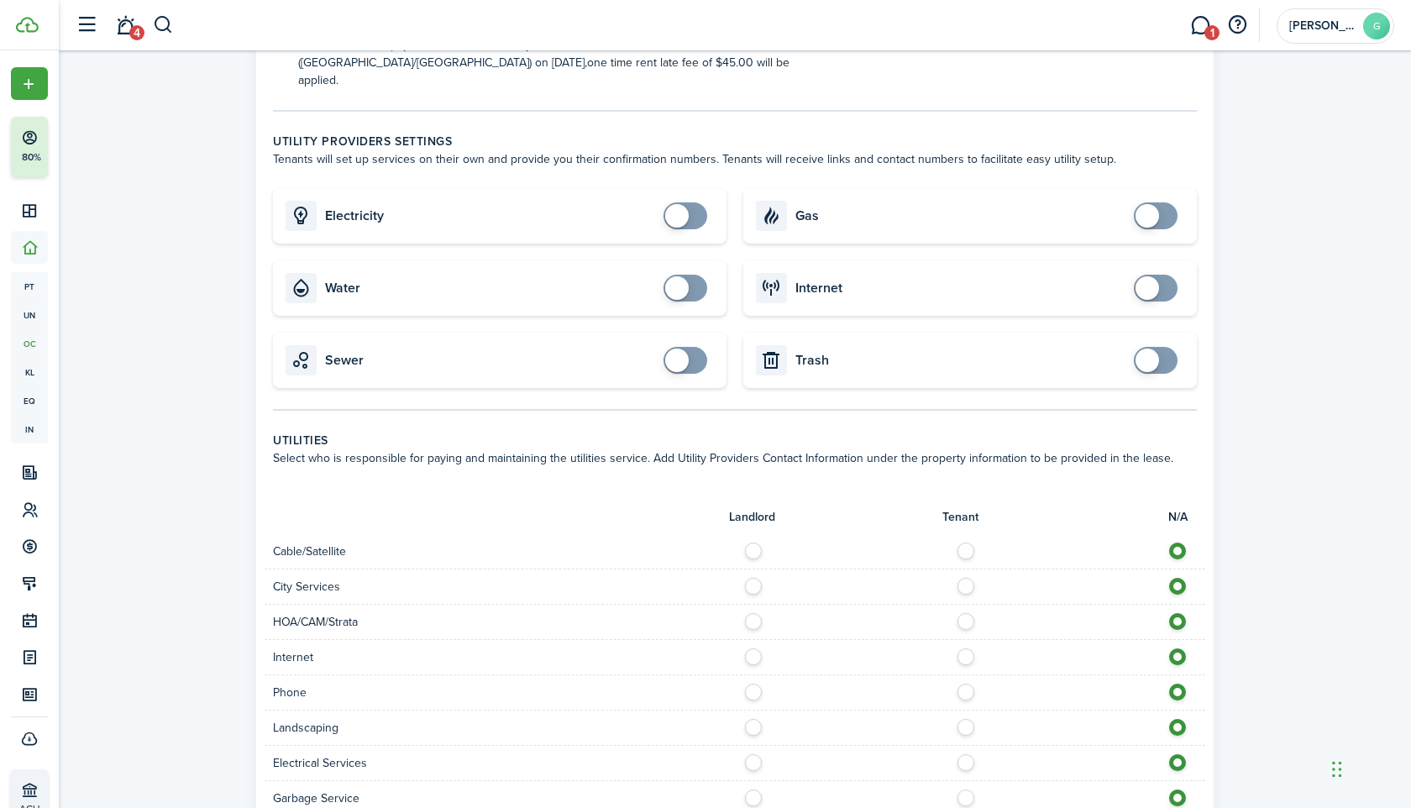
scroll to position [932, 0]
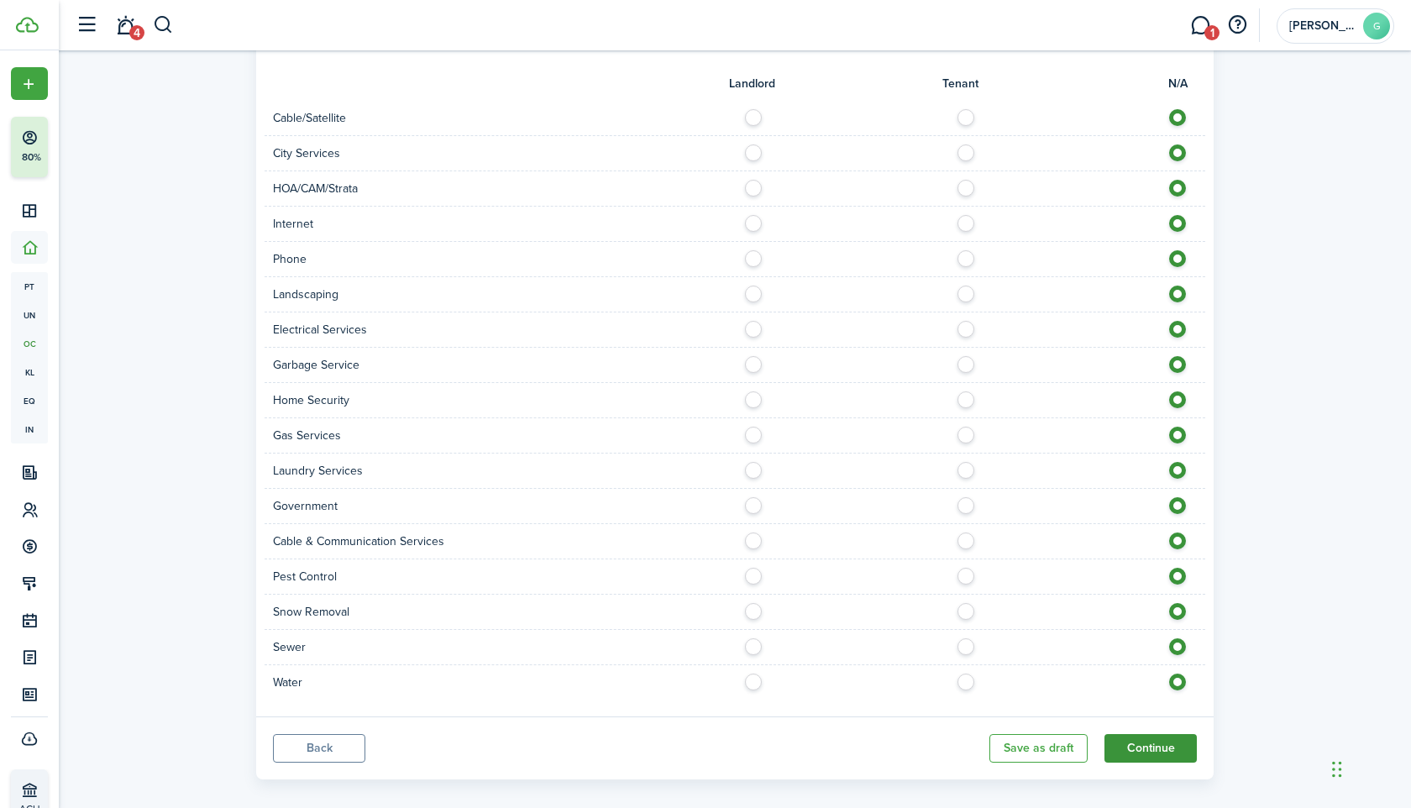
click at [1133, 734] on button "Continue" at bounding box center [1151, 748] width 92 height 29
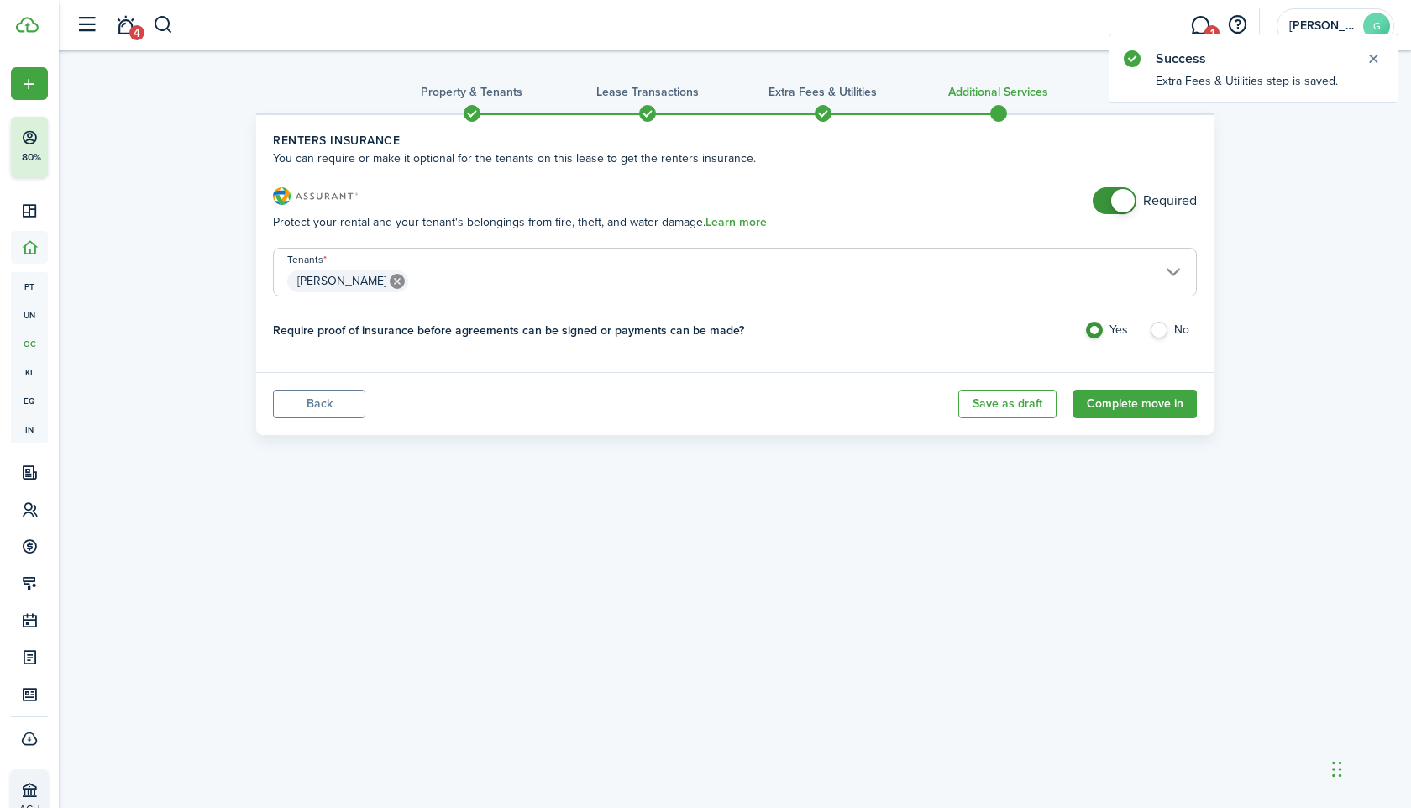
checkbox input "false"
click at [1129, 200] on span at bounding box center [1123, 201] width 24 height 24
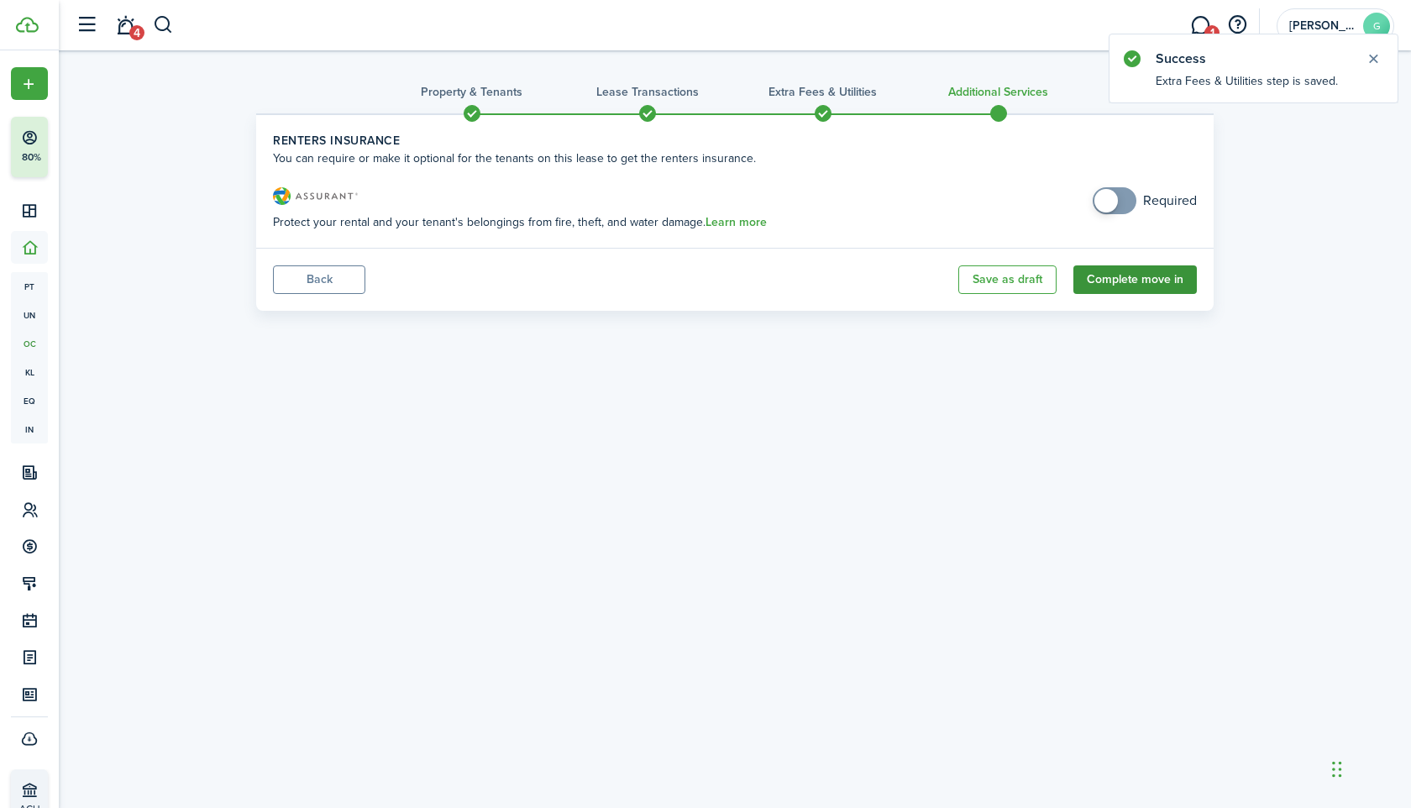
click at [1116, 284] on button "Complete move in" at bounding box center [1134, 279] width 123 height 29
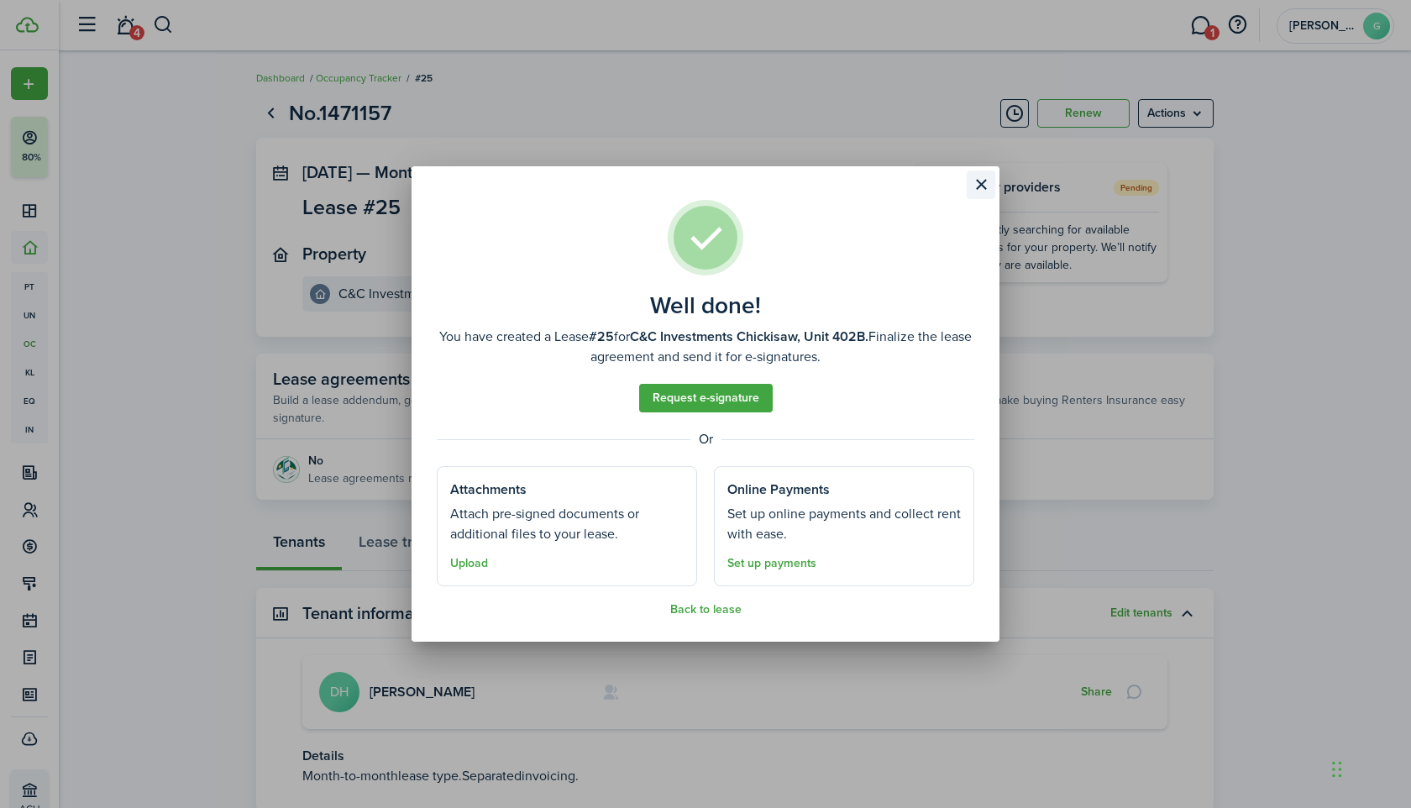
click at [977, 186] on button "Close modal" at bounding box center [981, 185] width 29 height 29
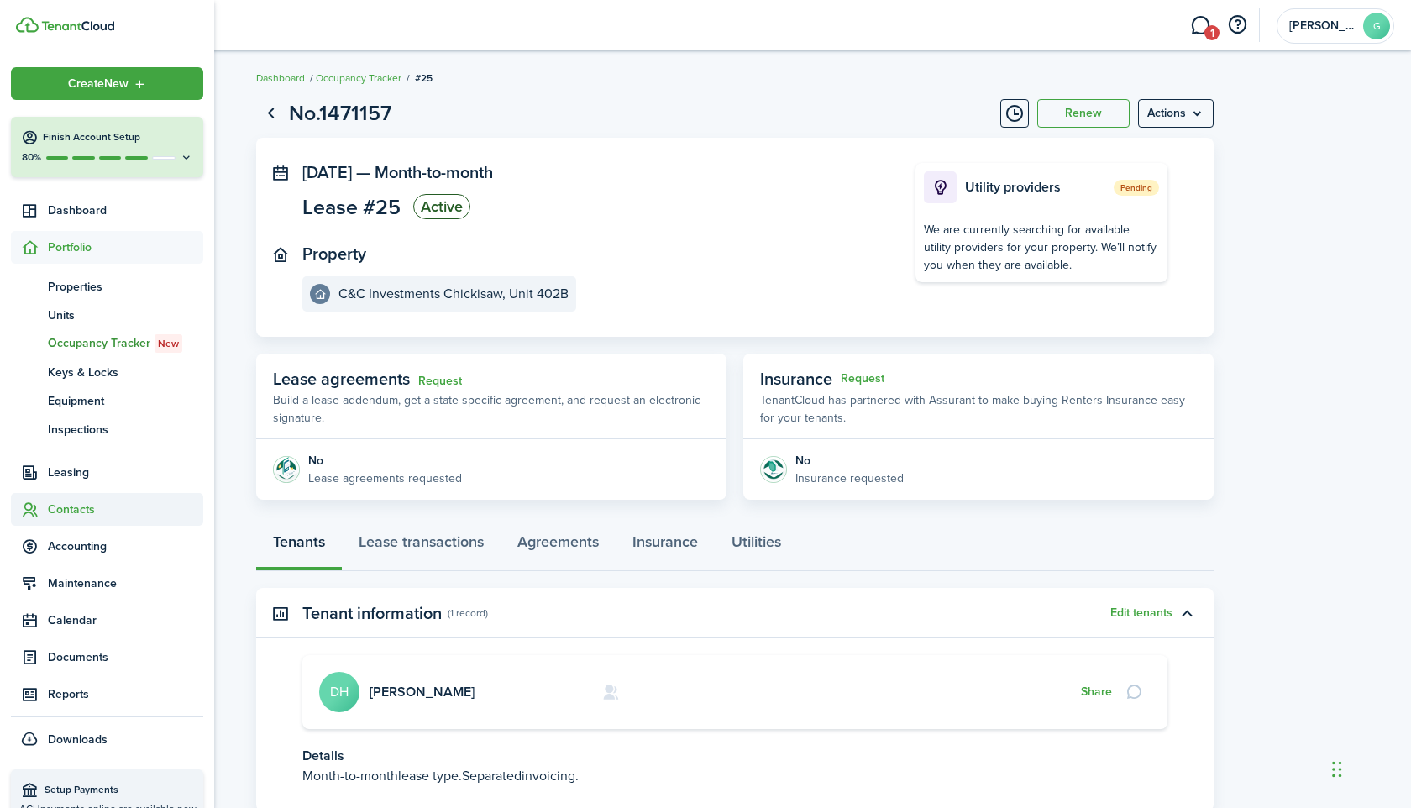
click at [56, 514] on span "Contacts" at bounding box center [125, 510] width 155 height 18
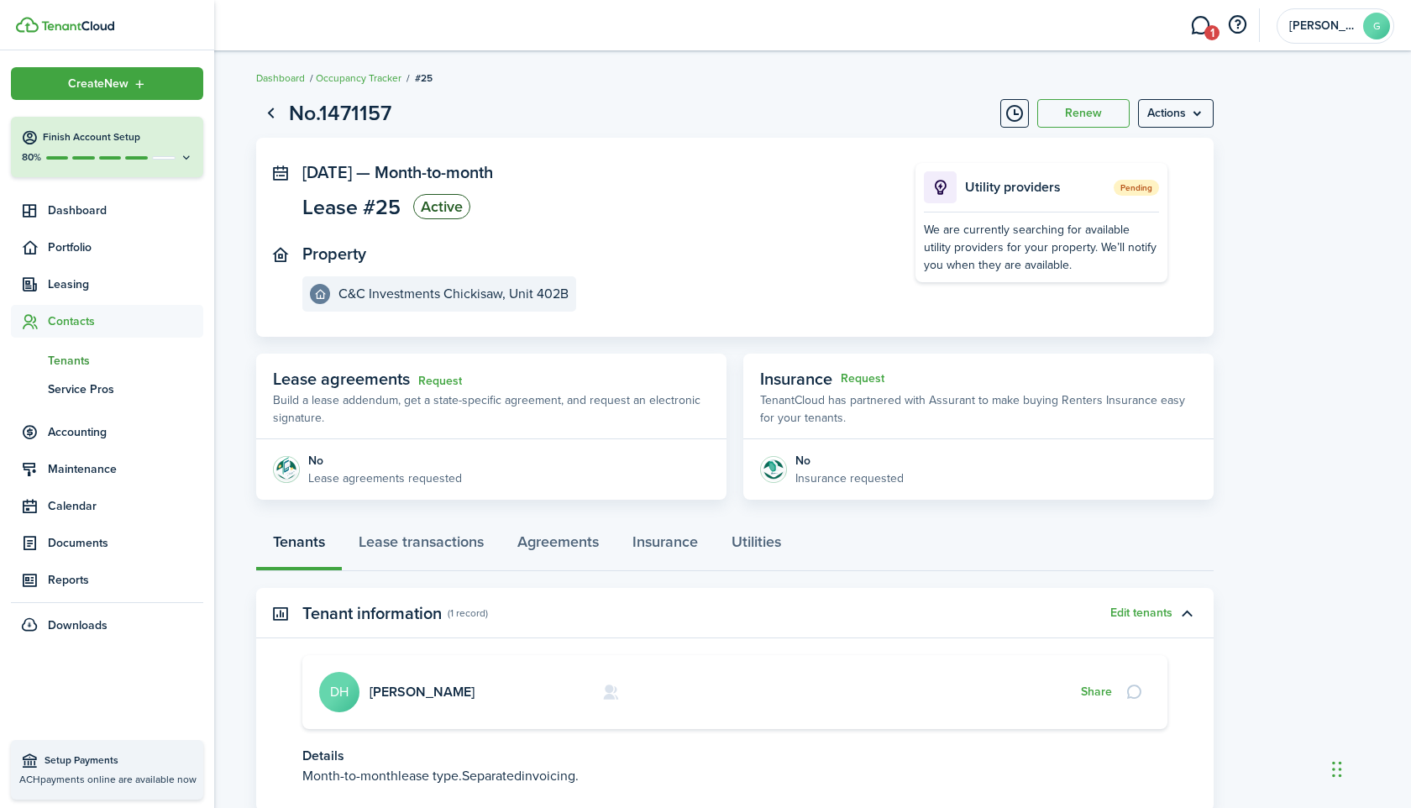
click at [72, 365] on span "Tenants" at bounding box center [125, 361] width 155 height 18
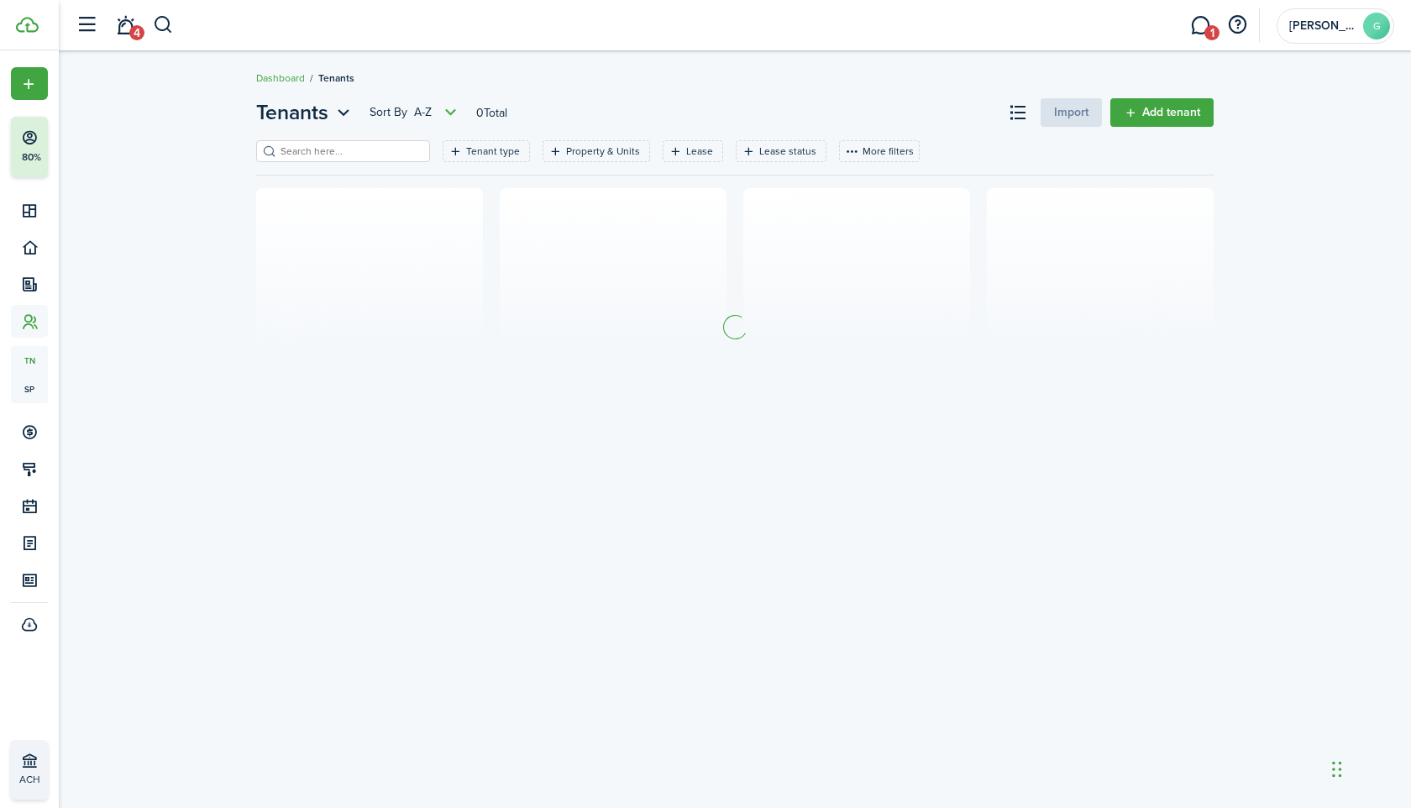
click at [370, 145] on input "search" at bounding box center [350, 152] width 148 height 16
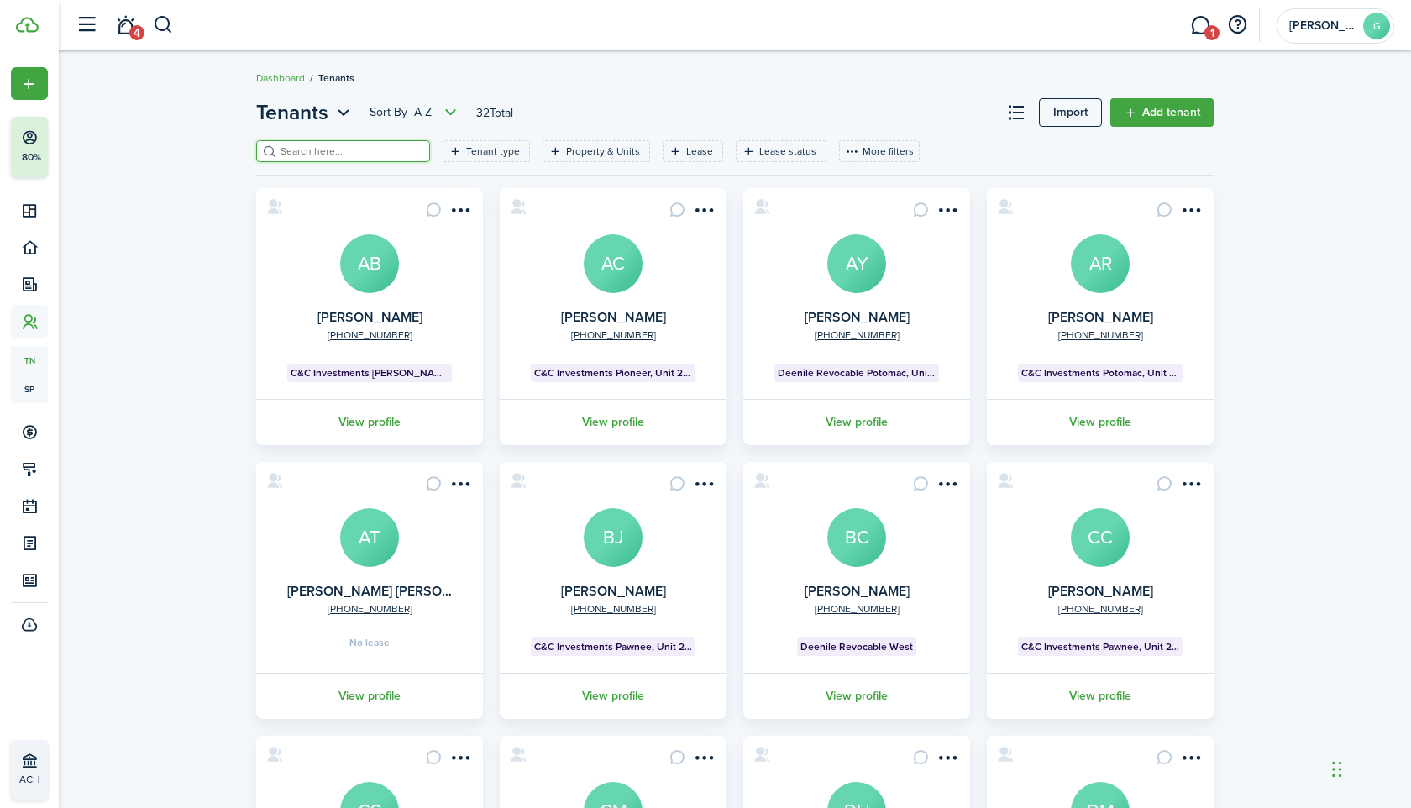
paste input "[PERSON_NAME]"
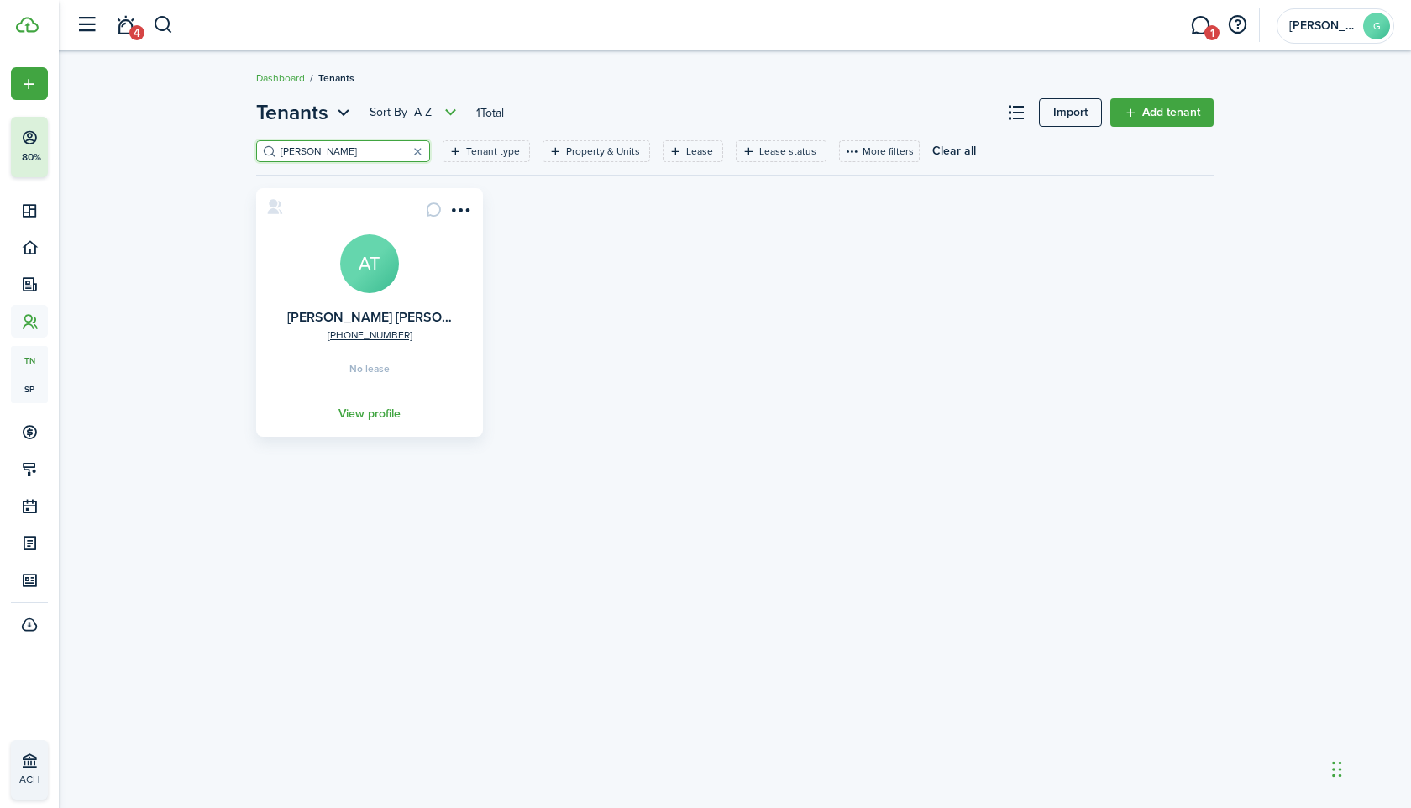
type input "[PERSON_NAME]"
drag, startPoint x: 476, startPoint y: 328, endPoint x: 301, endPoint y: 315, distance: 176.1
click at [301, 315] on card "[PHONE_NUMBER] [PERSON_NAME] [PERSON_NAME] AT No lease View profile" at bounding box center [369, 312] width 227 height 249
copy link "[PERSON_NAME] [PERSON_NAME]"
click at [460, 211] on menu-btn-icon "Open menu" at bounding box center [460, 210] width 29 height 29
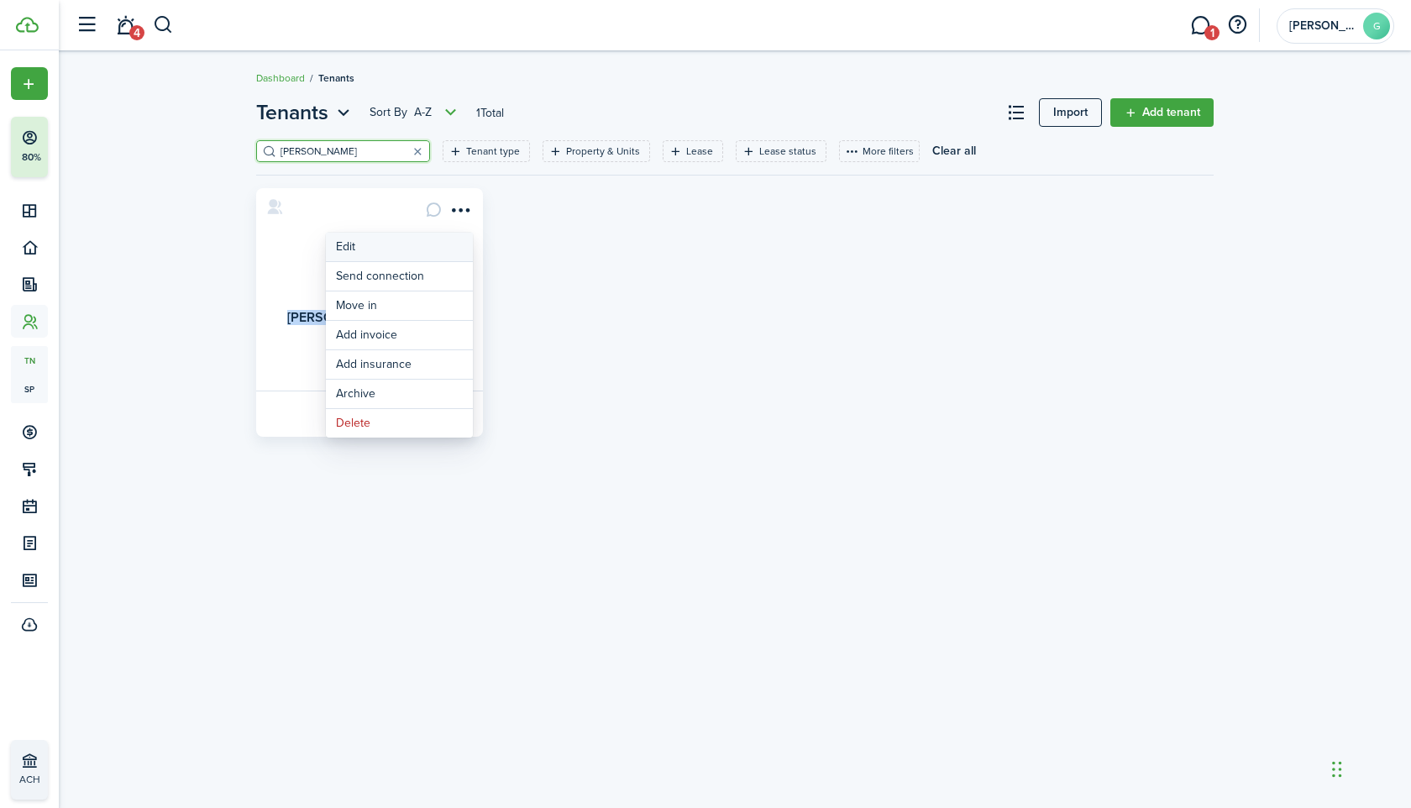
click at [355, 239] on link "Edit" at bounding box center [399, 247] width 147 height 29
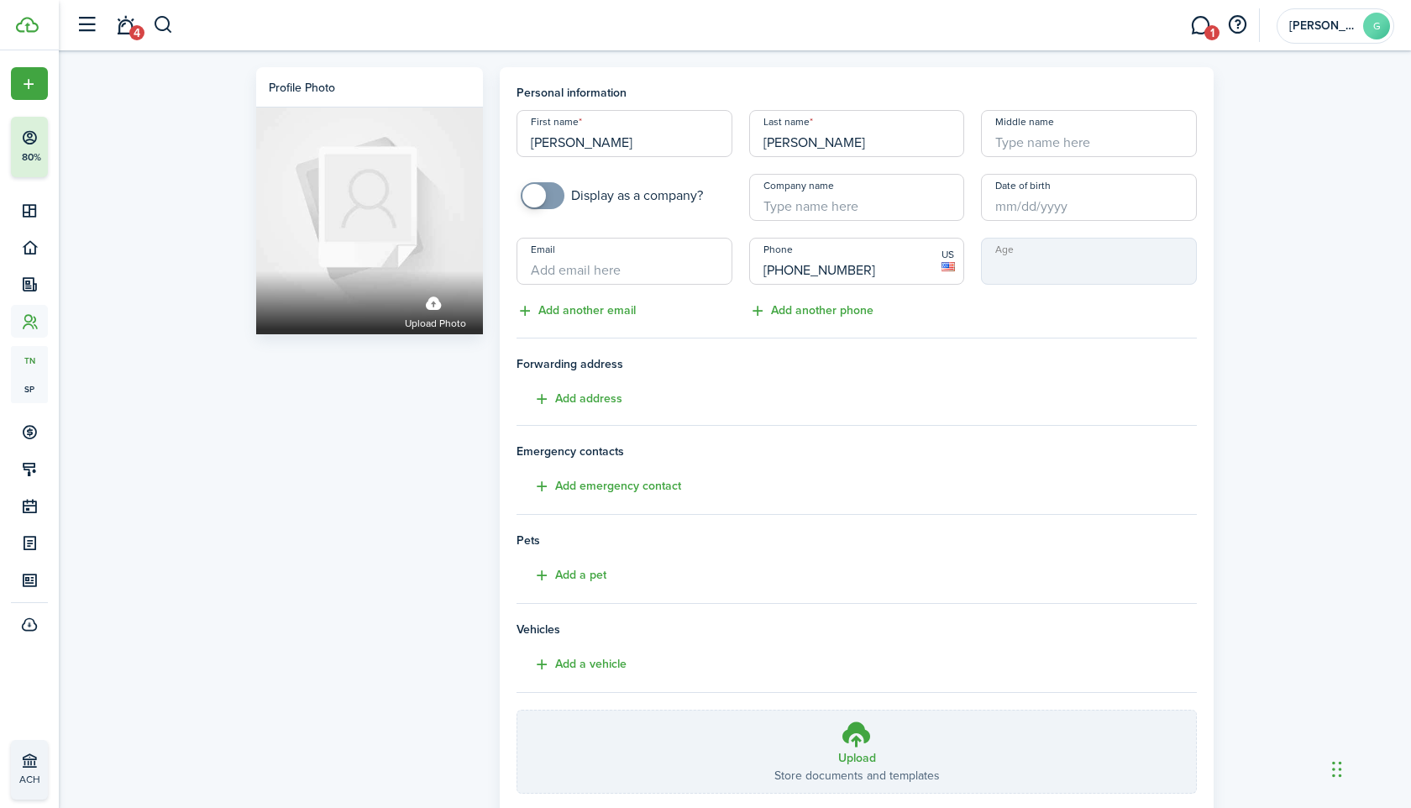
click at [642, 143] on input "[PERSON_NAME]" at bounding box center [625, 133] width 216 height 47
drag, startPoint x: 598, startPoint y: 144, endPoint x: 573, endPoint y: 145, distance: 25.2
click at [573, 145] on input "[PERSON_NAME]" at bounding box center [625, 133] width 216 height 47
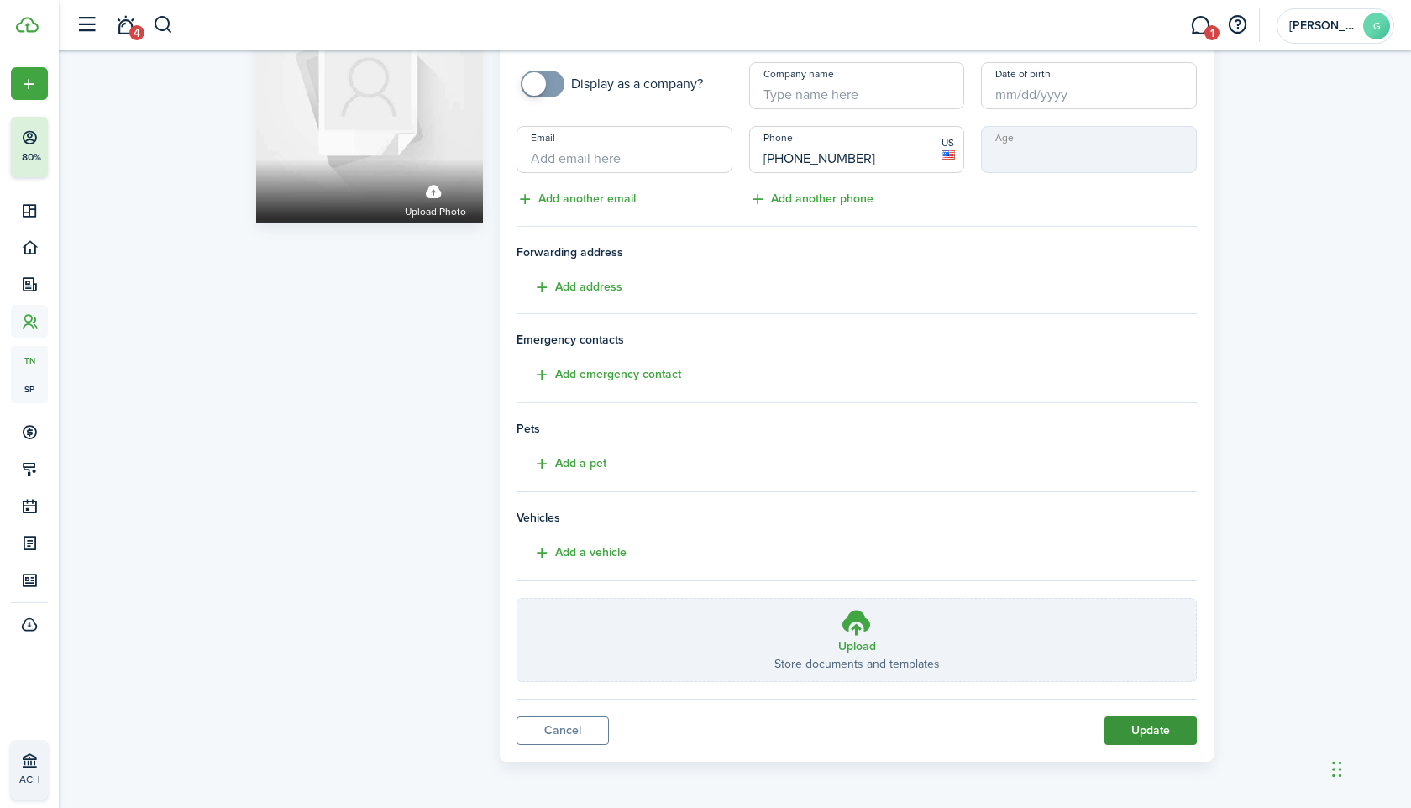
type input "Austin"
click at [1160, 731] on button "Update" at bounding box center [1151, 731] width 92 height 29
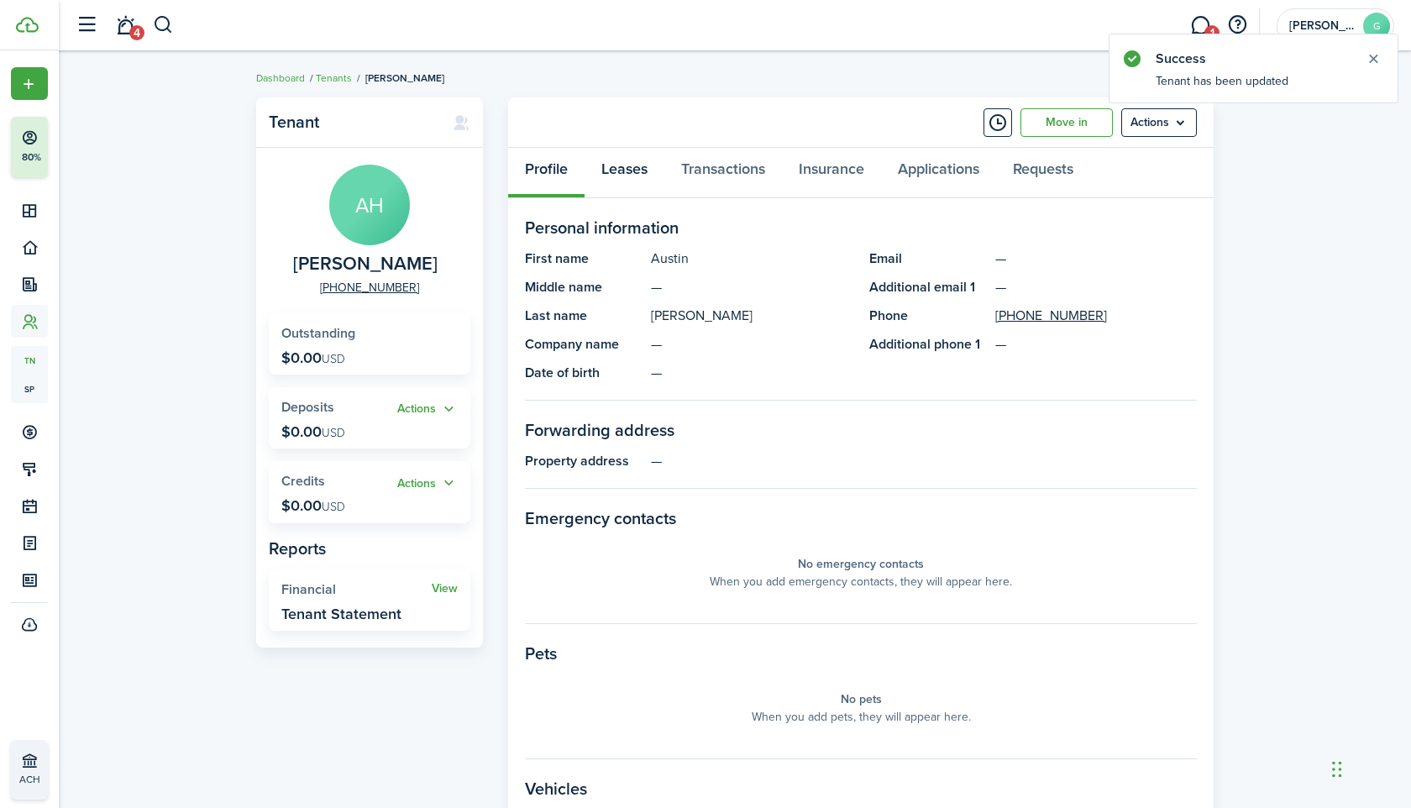
click at [633, 176] on link "Leases" at bounding box center [625, 173] width 80 height 50
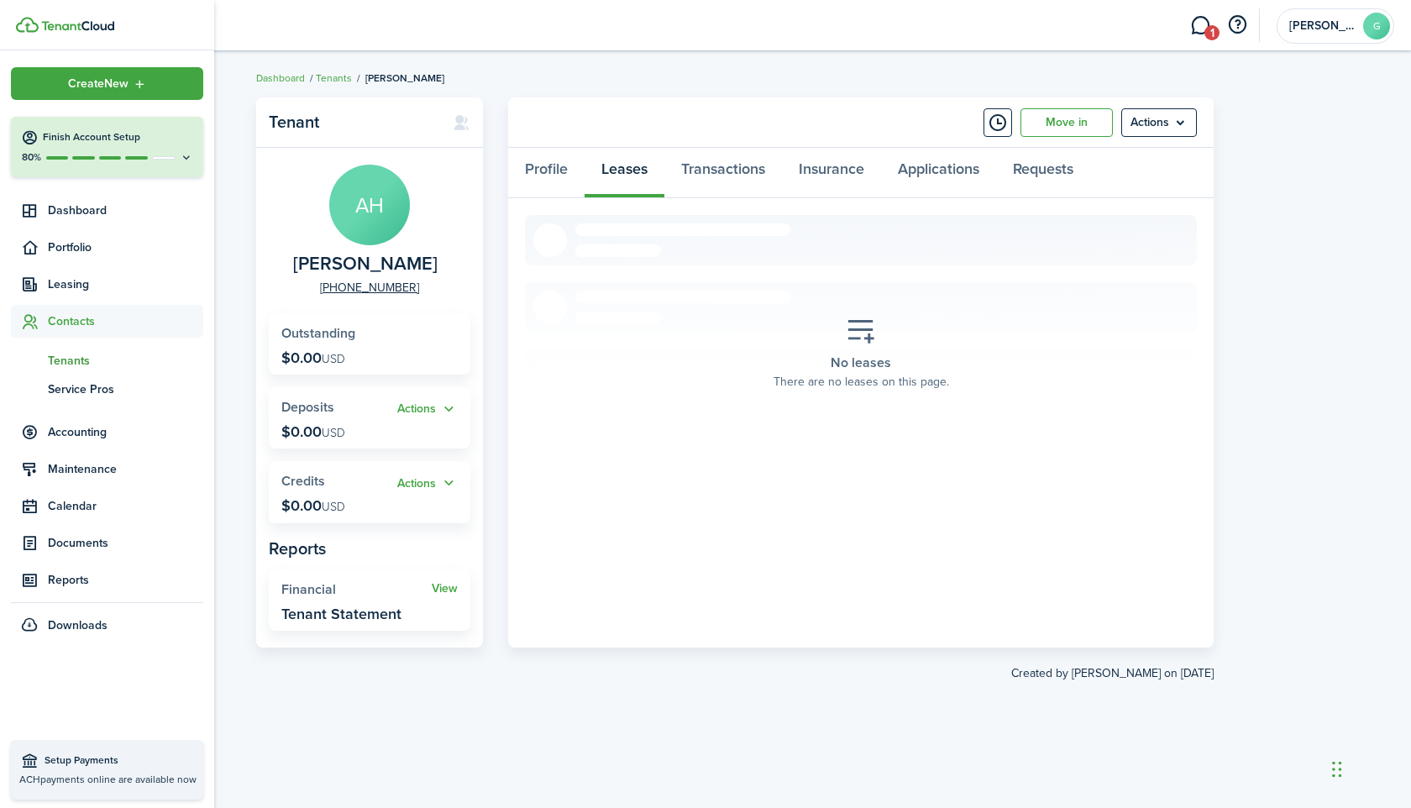
click at [64, 357] on span "Tenants" at bounding box center [125, 361] width 155 height 18
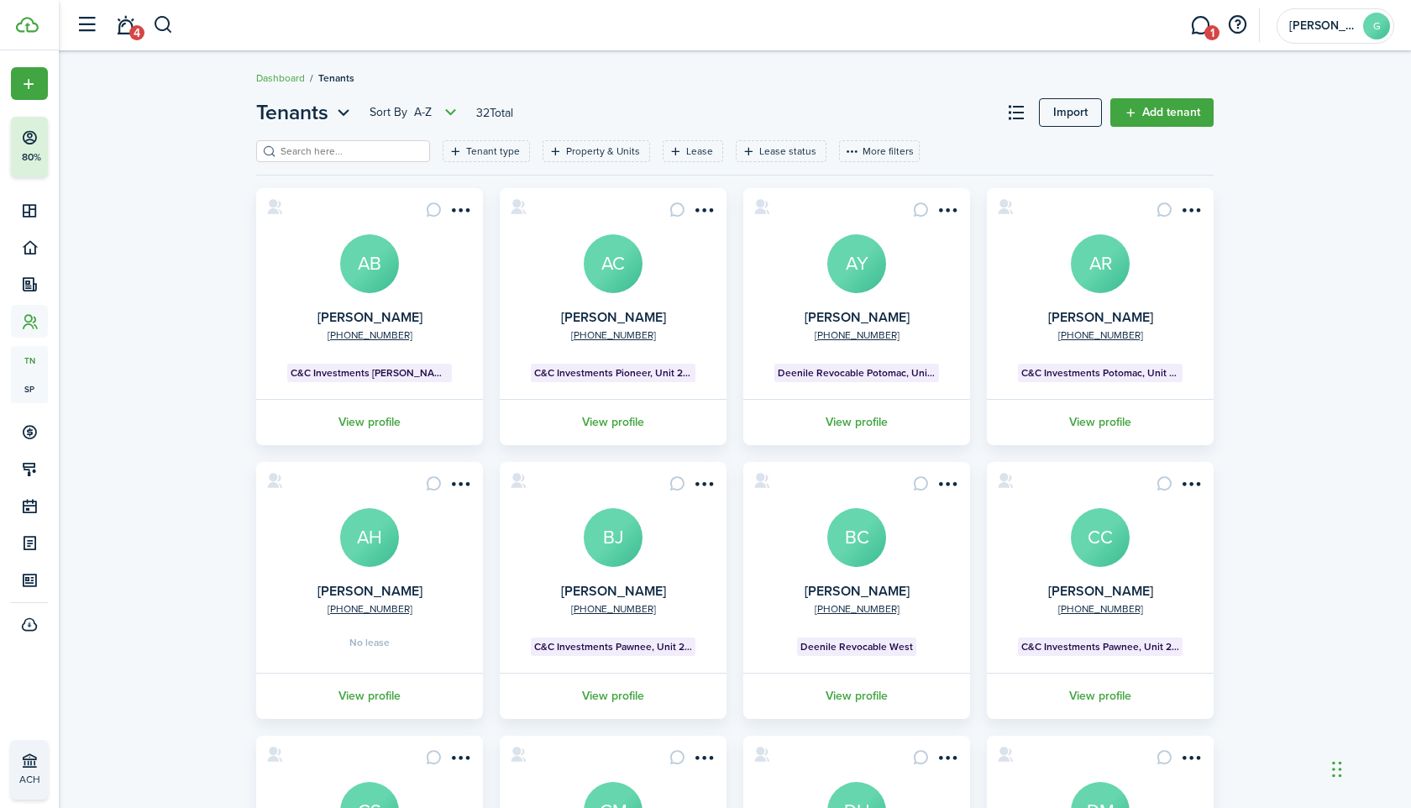
click at [347, 151] on input "search" at bounding box center [350, 152] width 148 height 16
paste input "[PERSON_NAME]"
type input "[PERSON_NAME]"
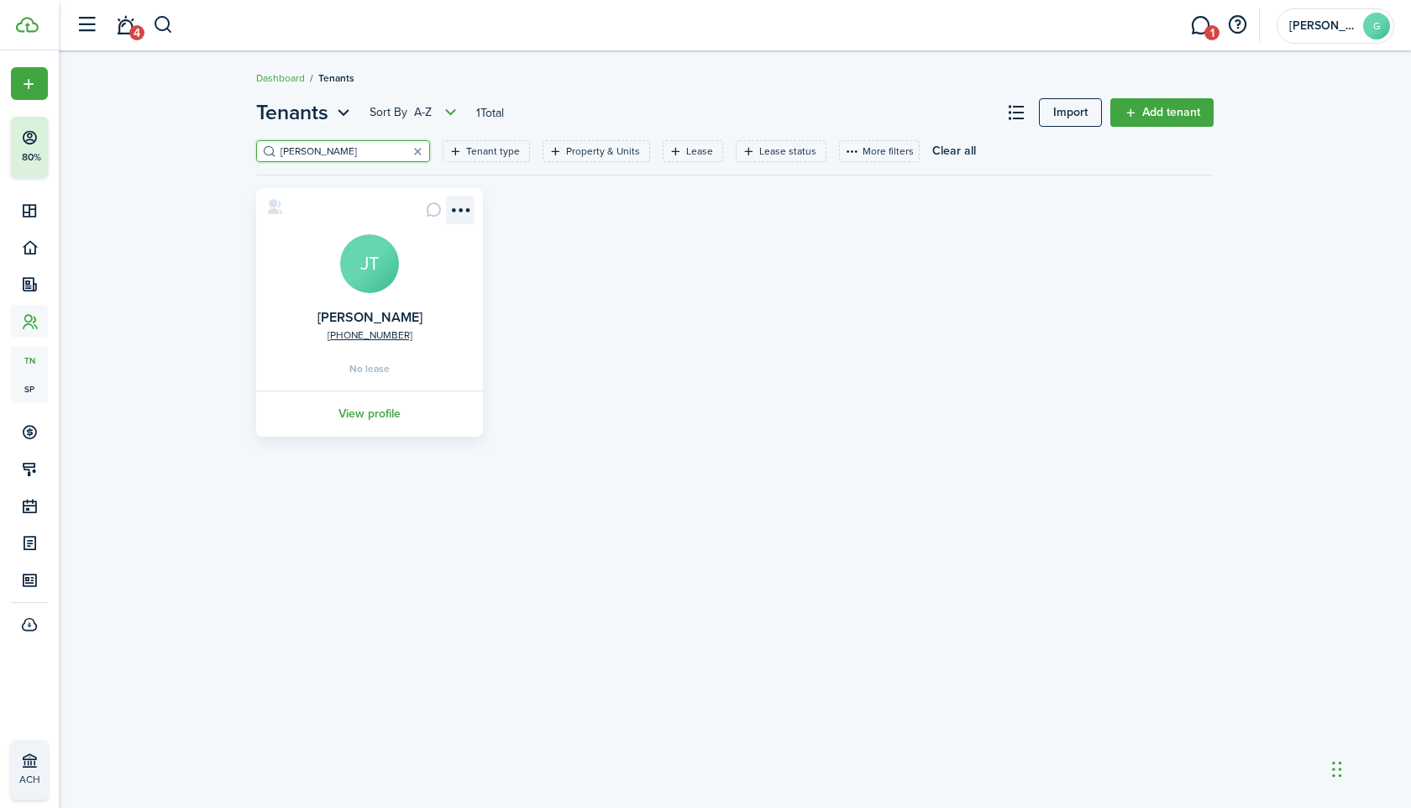
click at [466, 204] on menu-btn-icon "Open menu" at bounding box center [460, 210] width 29 height 29
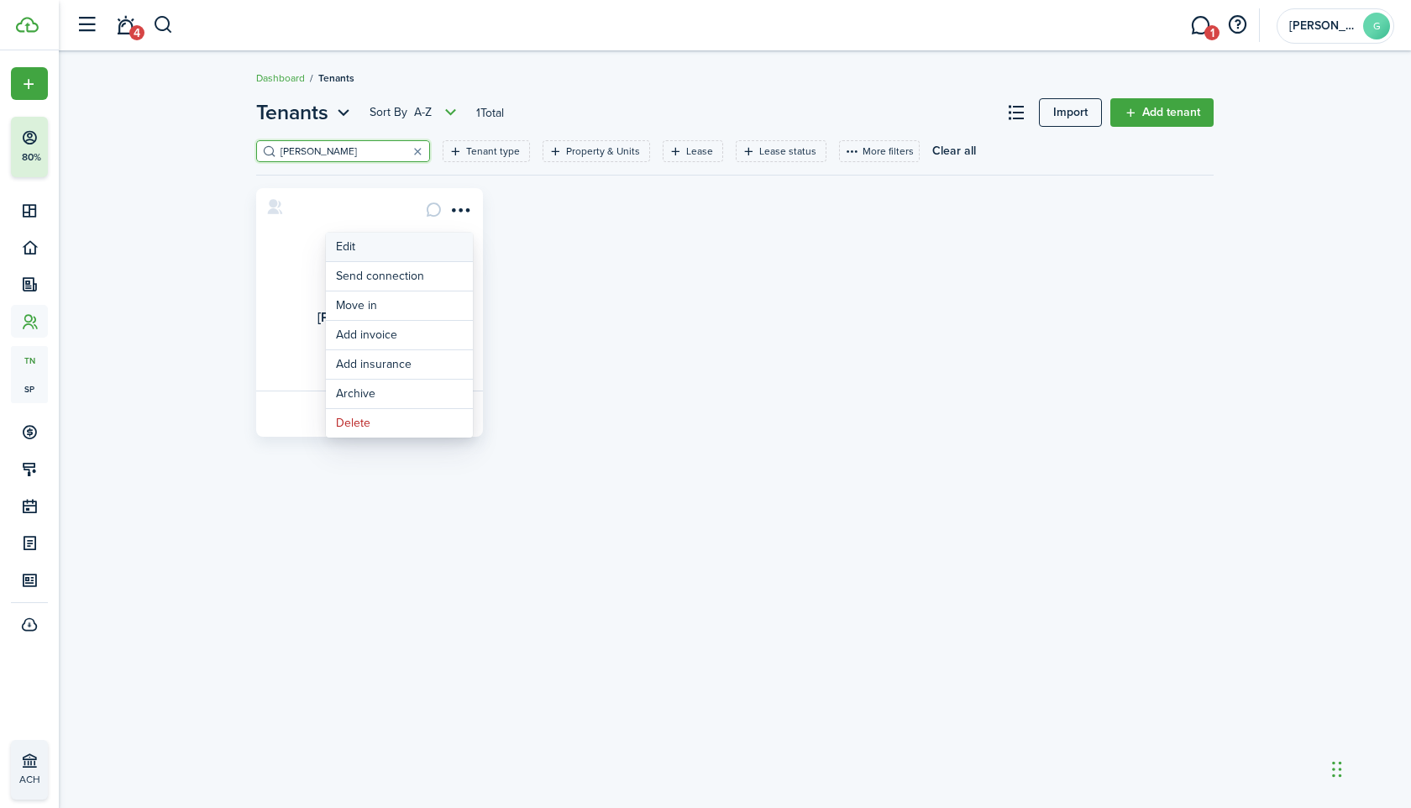
click at [352, 242] on link "Edit" at bounding box center [399, 247] width 147 height 29
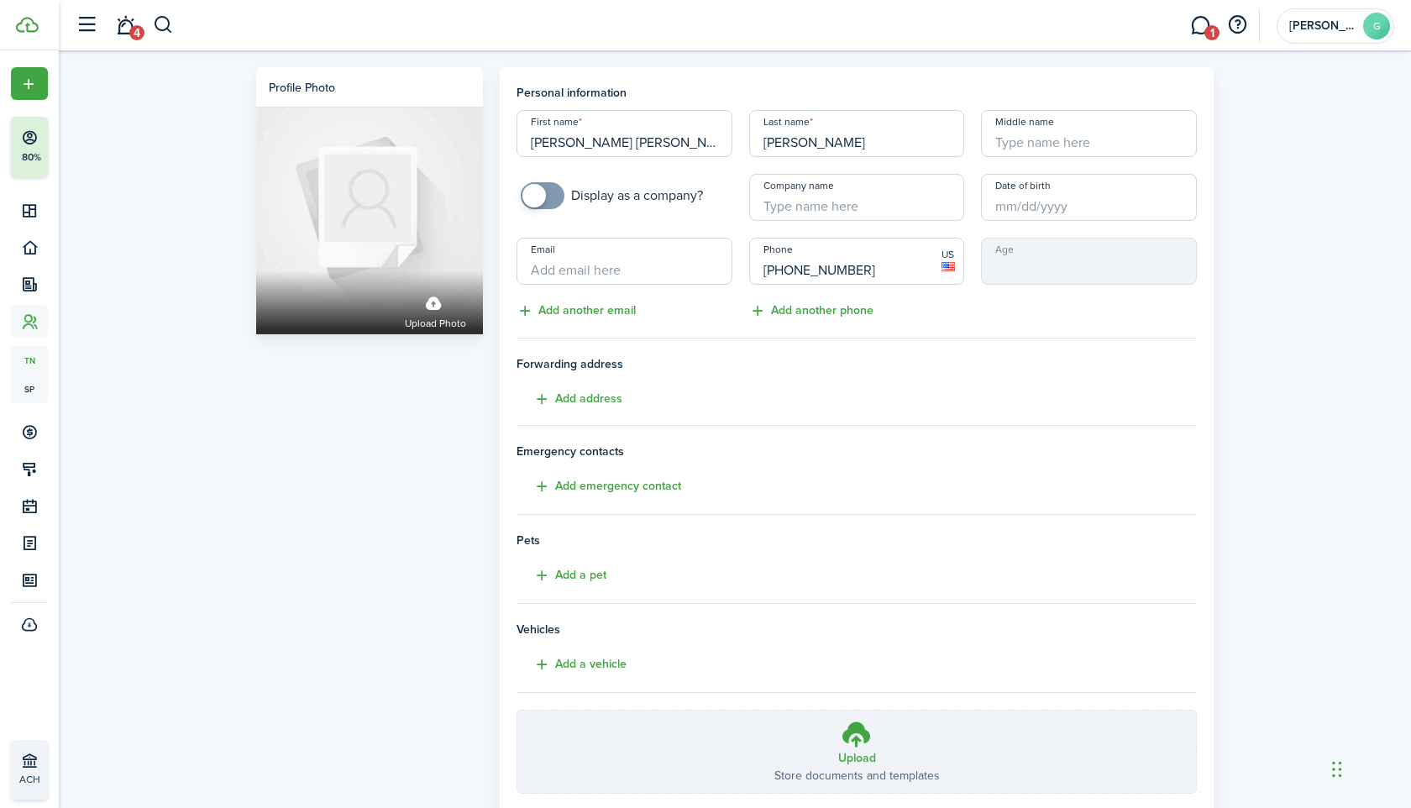
drag, startPoint x: 615, startPoint y: 140, endPoint x: 531, endPoint y: 140, distance: 84.0
click at [531, 140] on input "Joan Tessa" at bounding box center [625, 133] width 216 height 47
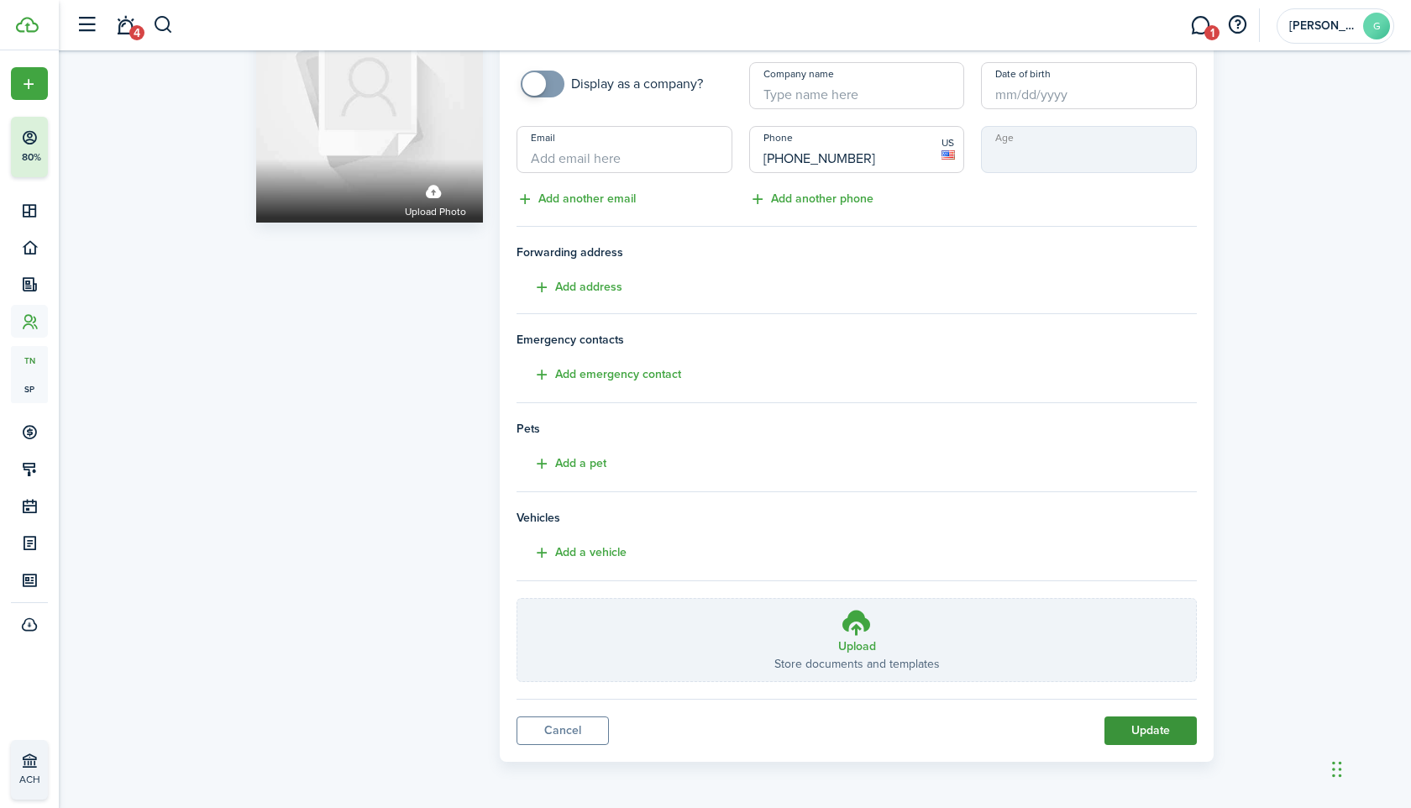
type input "Tami"
click at [1152, 730] on button "Update" at bounding box center [1151, 731] width 92 height 29
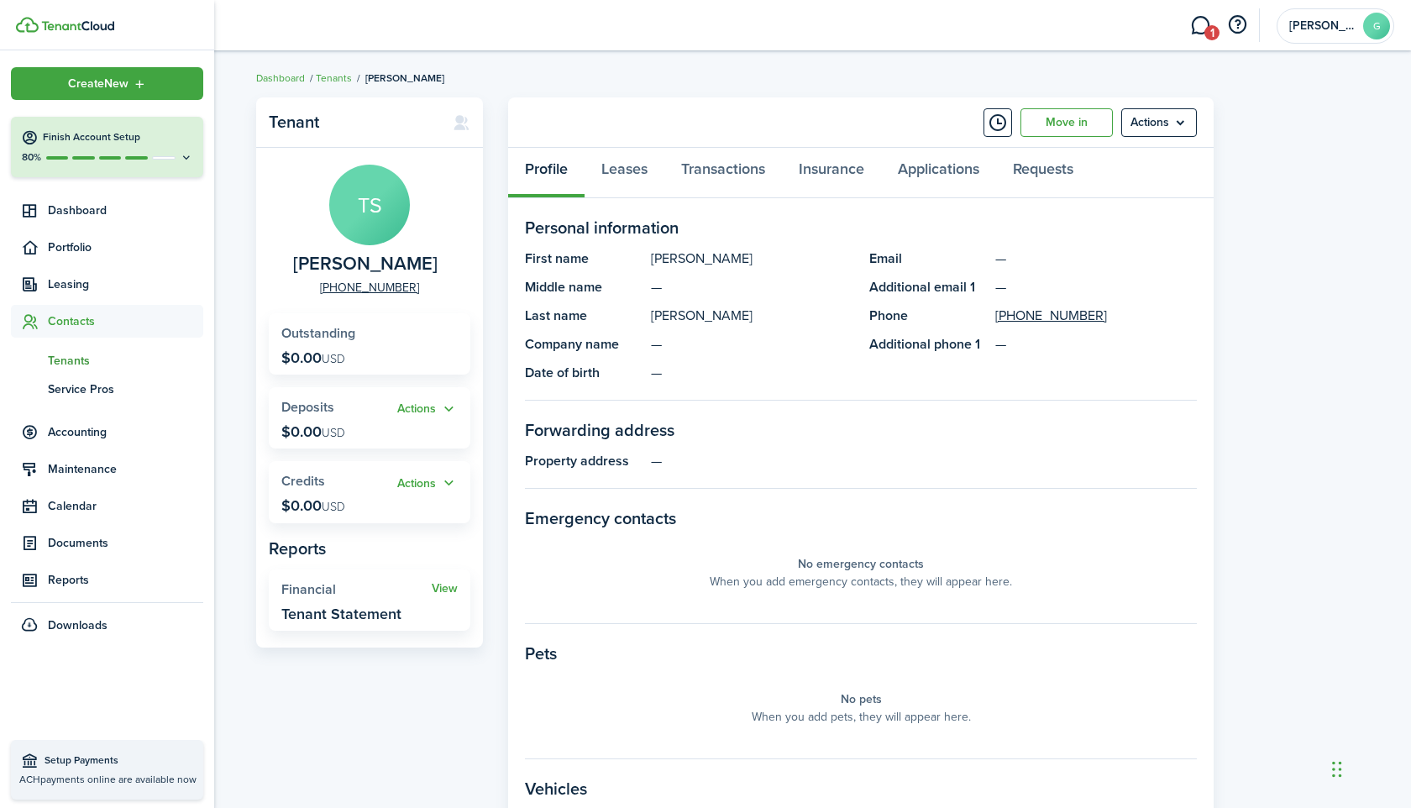
click at [68, 365] on span "Tenants" at bounding box center [125, 361] width 155 height 18
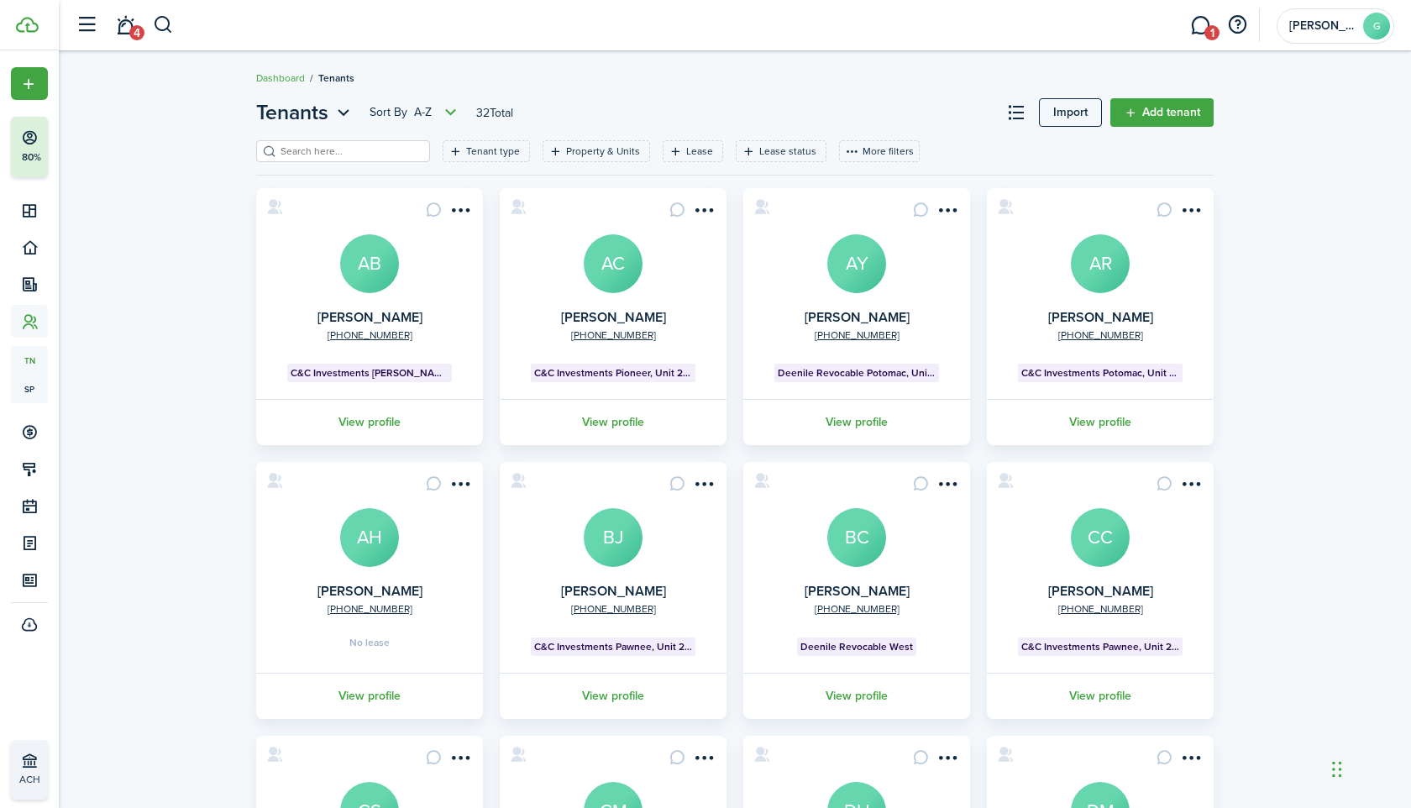
click at [336, 154] on input "search" at bounding box center [350, 152] width 148 height 16
paste input "Paustell"
type input "Paustell"
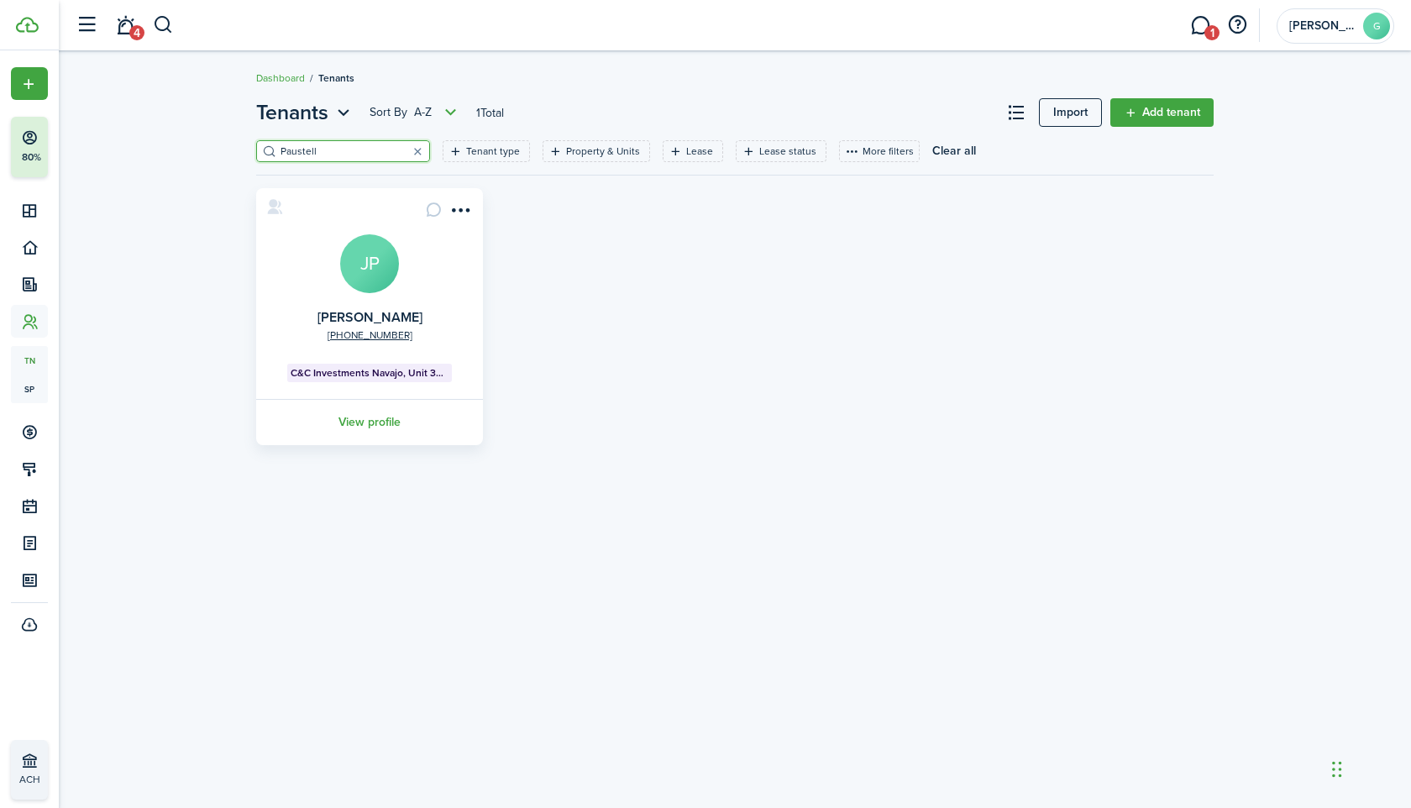
drag, startPoint x: 326, startPoint y: 145, endPoint x: 263, endPoint y: 150, distance: 63.1
click at [263, 150] on filter-search "Paustell" at bounding box center [343, 151] width 174 height 22
paste input "Walker"
type input "Walker"
drag, startPoint x: 318, startPoint y: 150, endPoint x: 259, endPoint y: 150, distance: 59.6
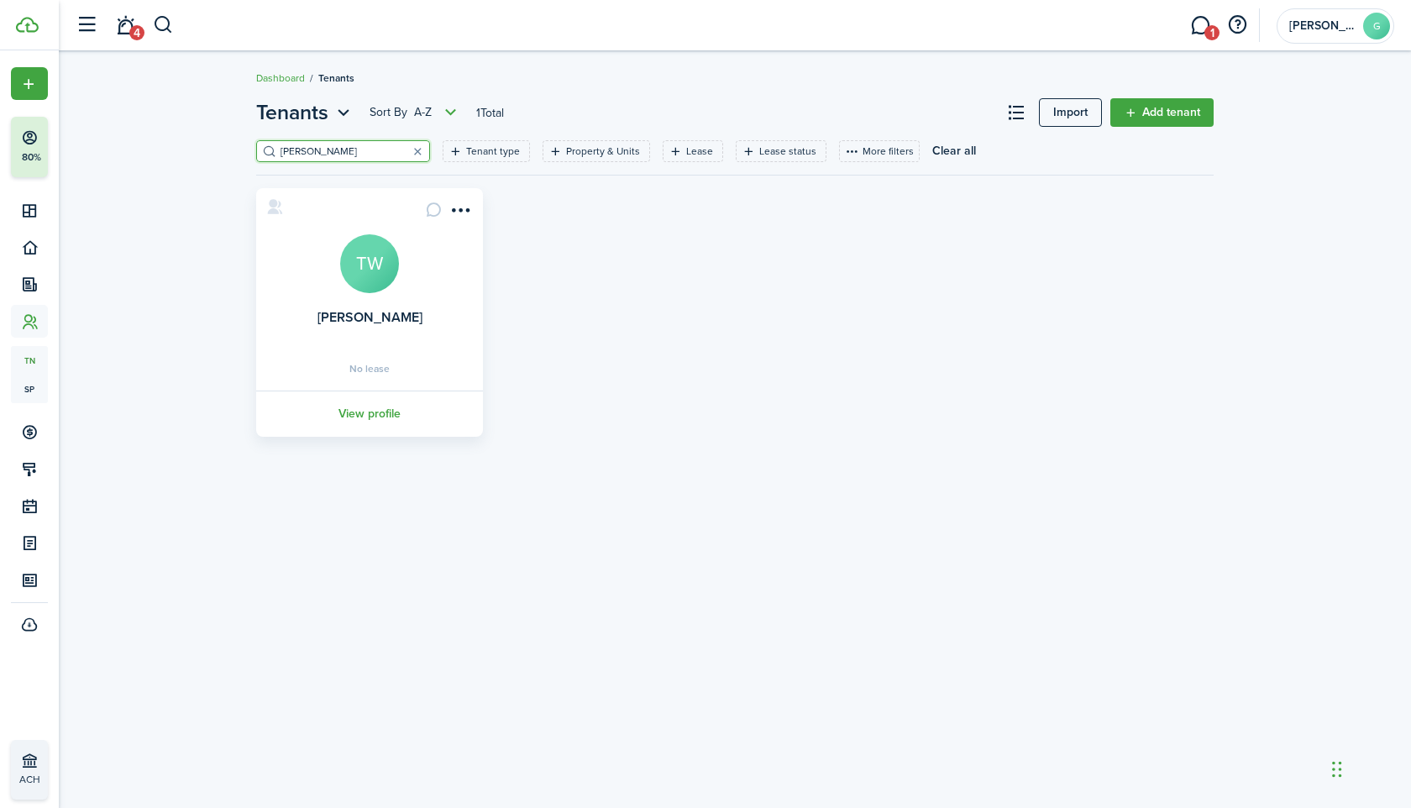
click at [259, 150] on filter-search "Walker" at bounding box center [343, 151] width 174 height 22
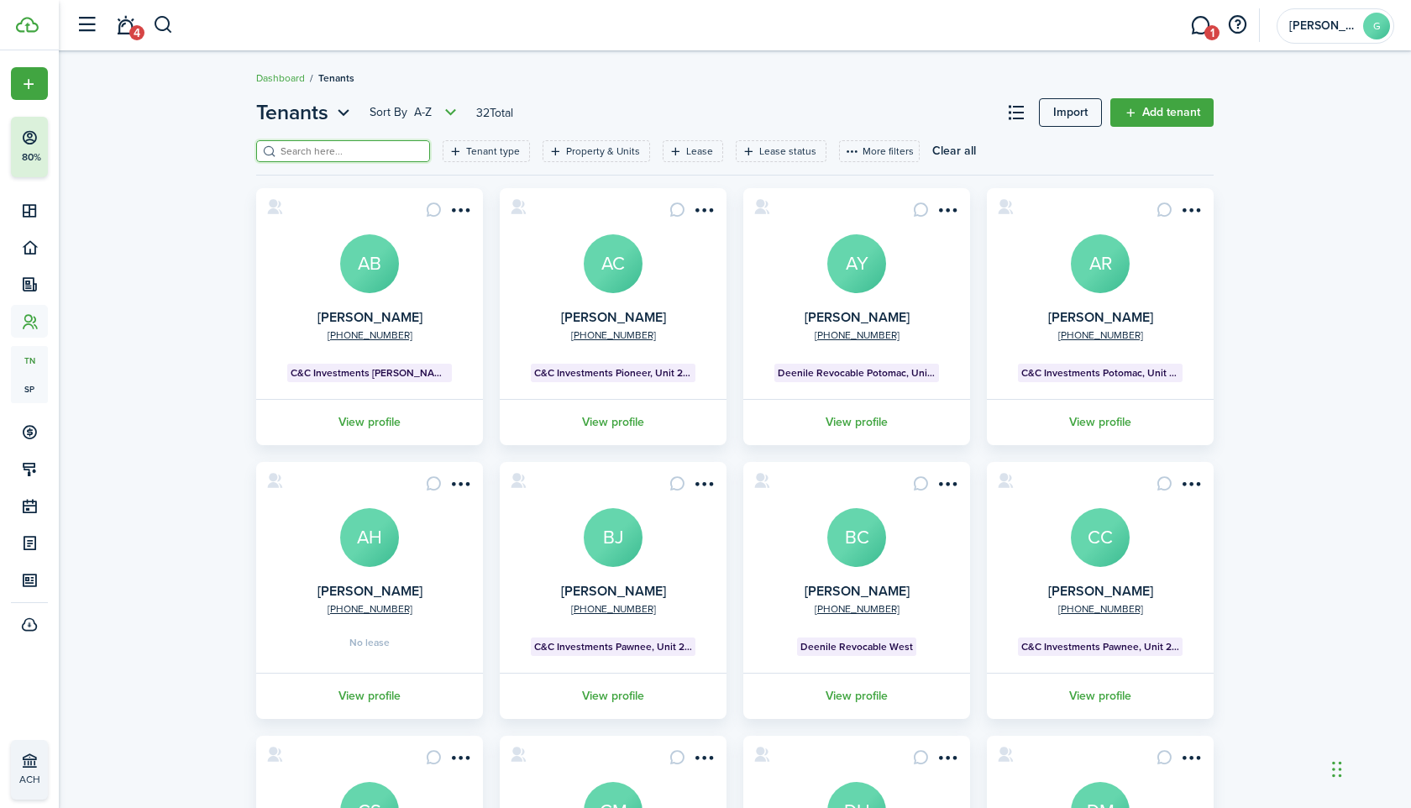
type input "е"
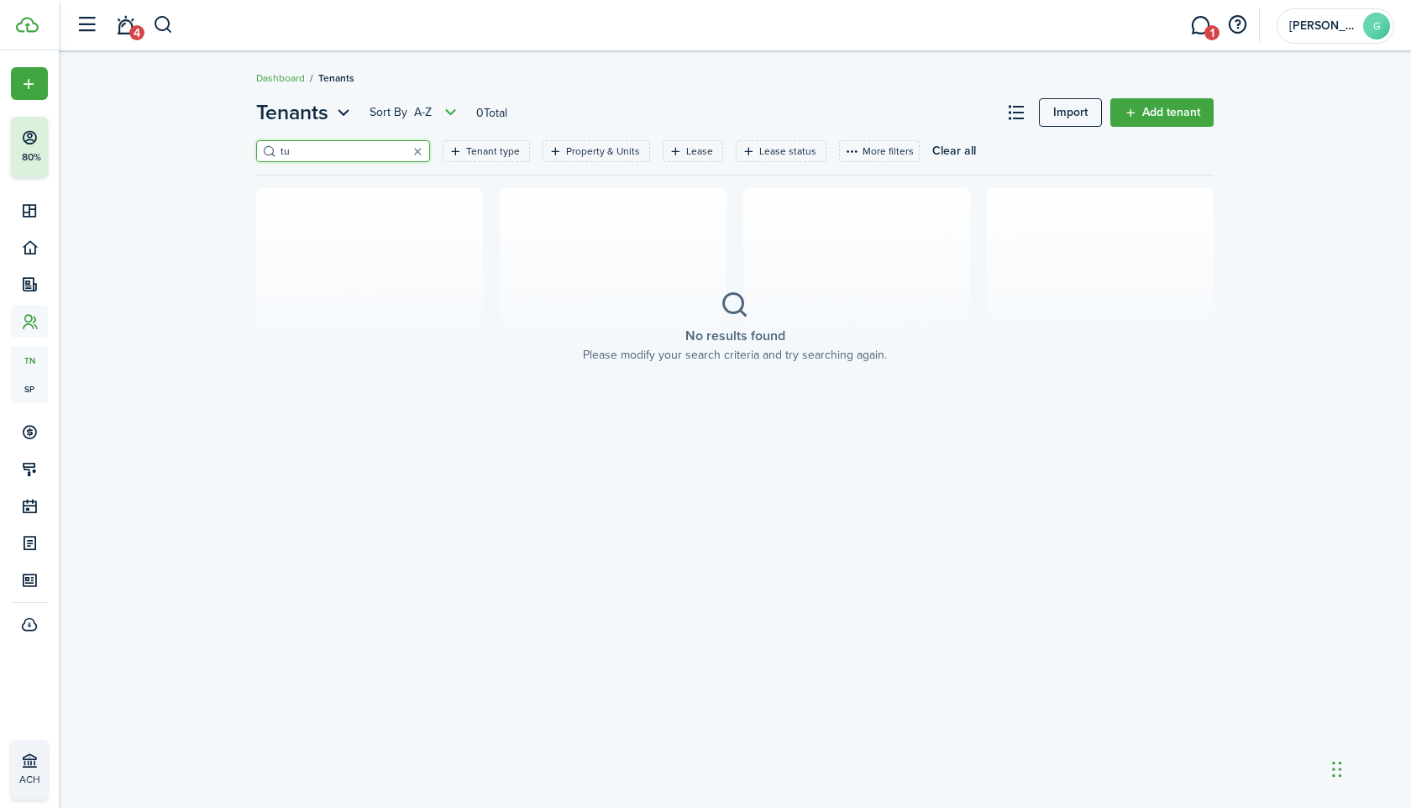
type input "t"
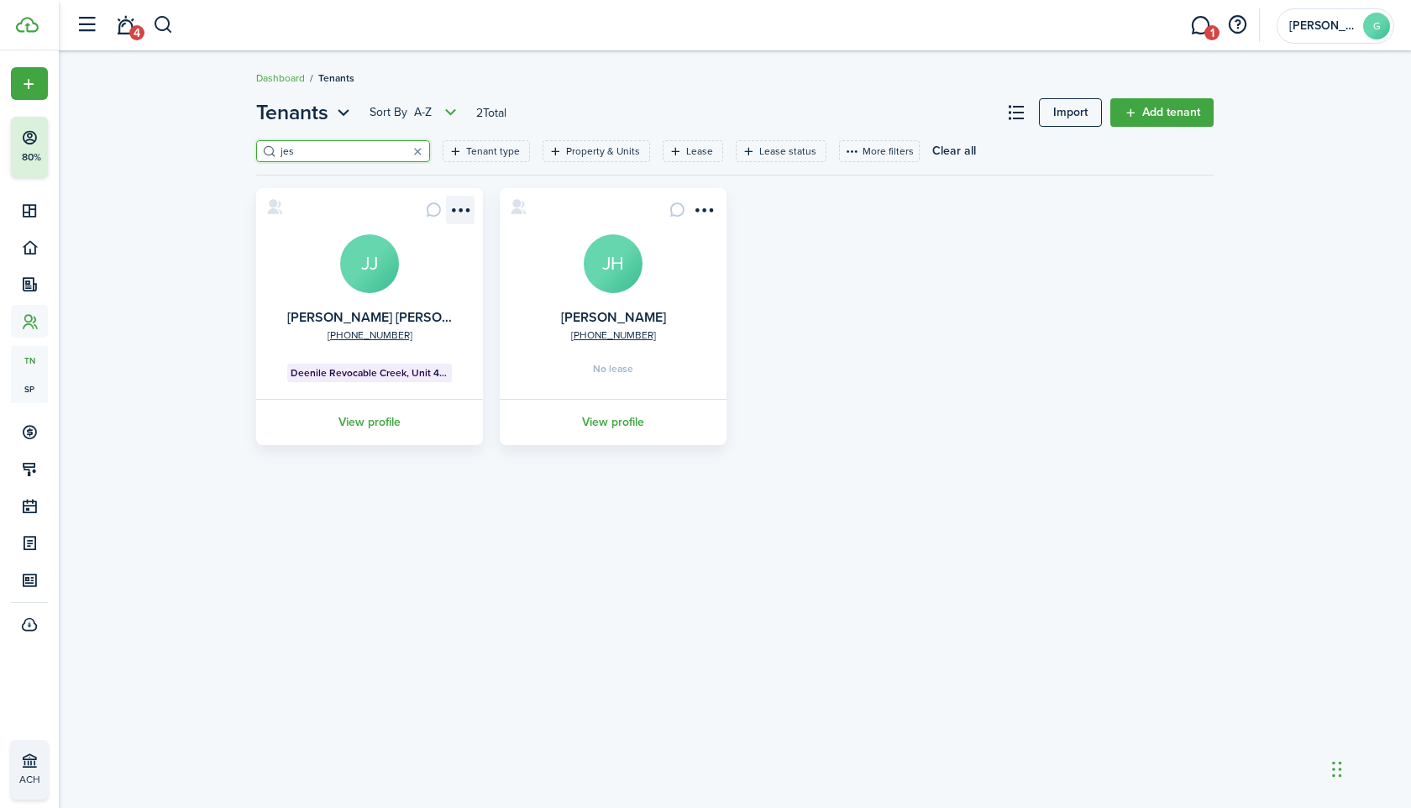
type input "jes"
click at [466, 214] on menu-btn-icon "Open menu" at bounding box center [460, 210] width 29 height 29
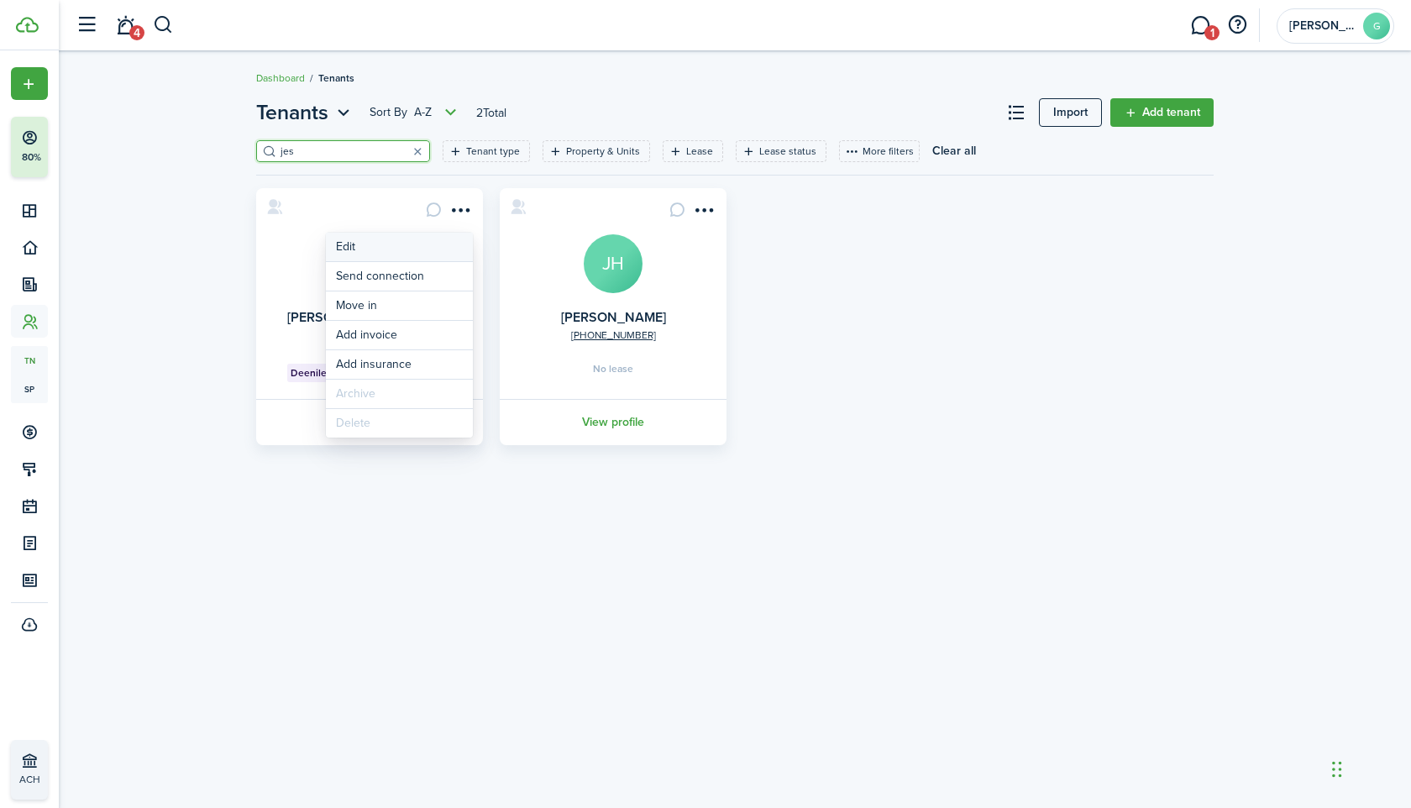
click at [402, 250] on link "Edit" at bounding box center [399, 247] width 147 height 29
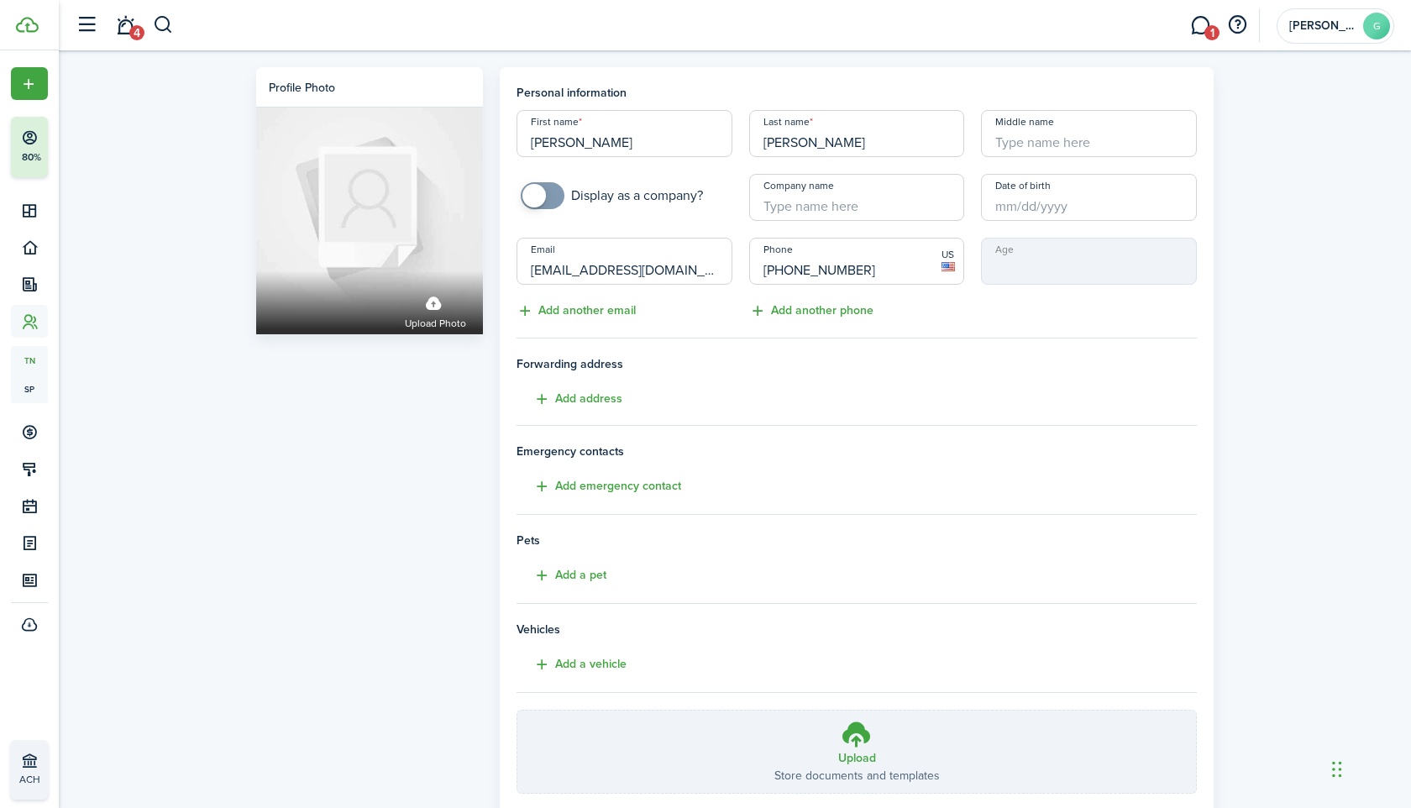
drag, startPoint x: 808, startPoint y: 140, endPoint x: 749, endPoint y: 140, distance: 58.8
click at [749, 140] on input "[PERSON_NAME]" at bounding box center [857, 133] width 216 height 47
paste input "T"
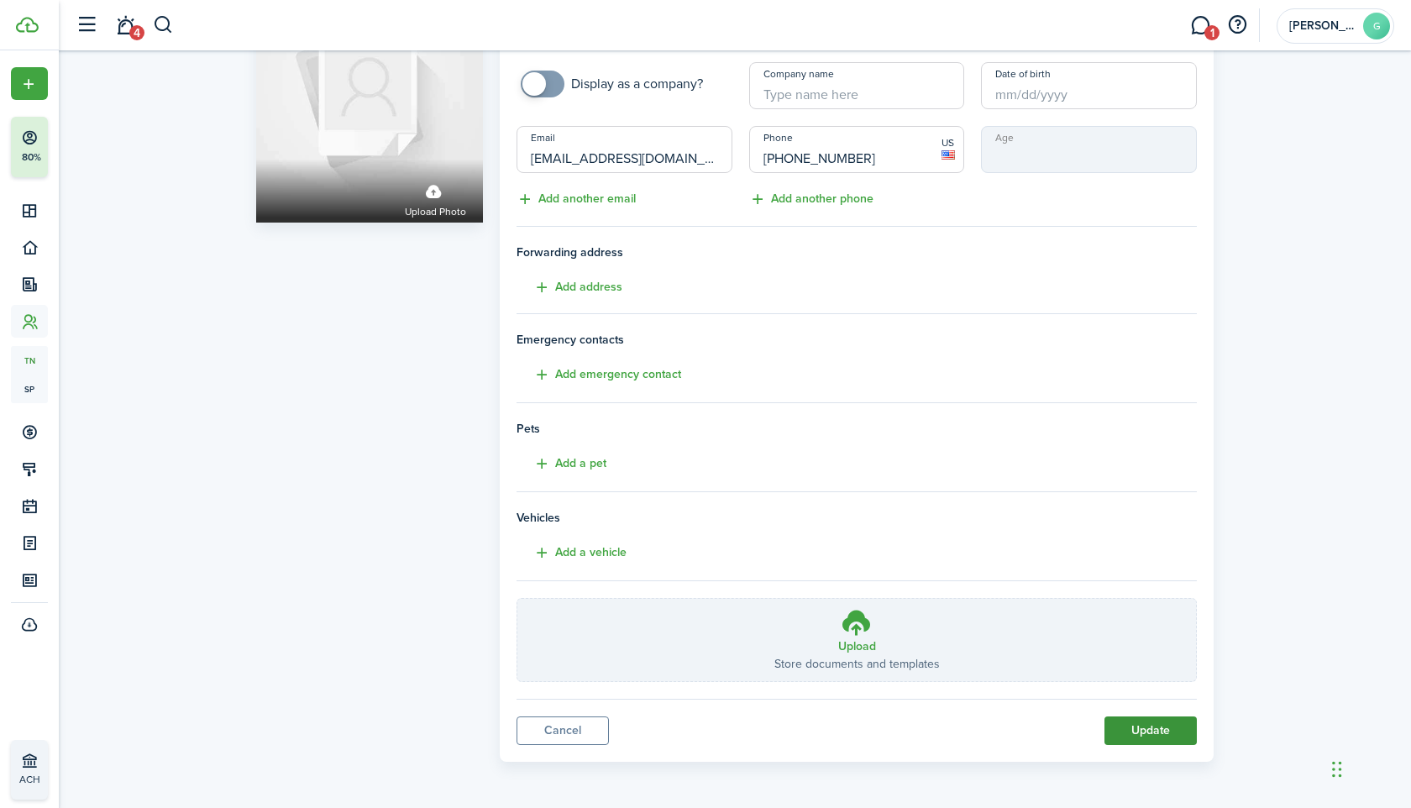
type input "Turner"
click at [1153, 729] on button "Update" at bounding box center [1151, 731] width 92 height 29
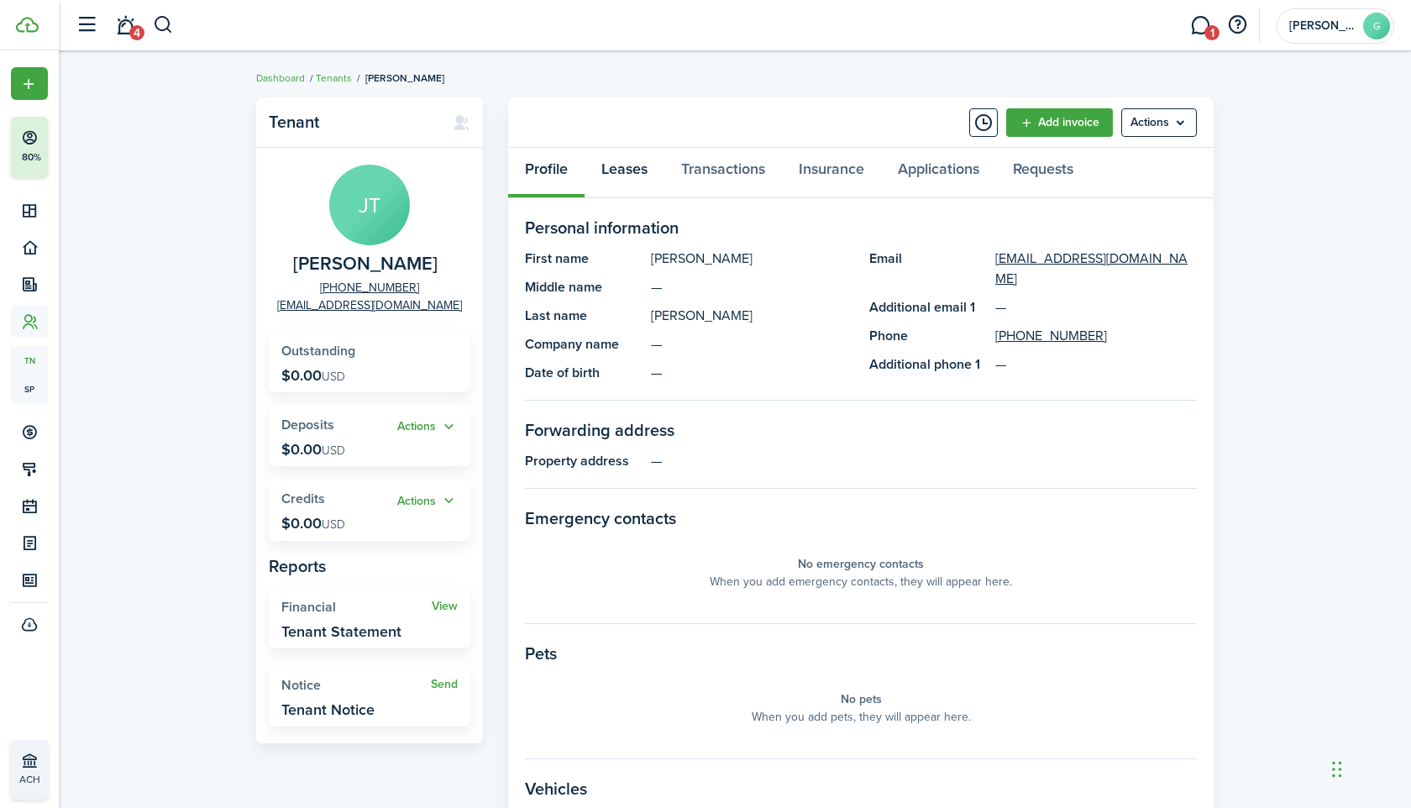
click at [640, 173] on link "Leases" at bounding box center [625, 173] width 80 height 50
